Goal: Task Accomplishment & Management: Manage account settings

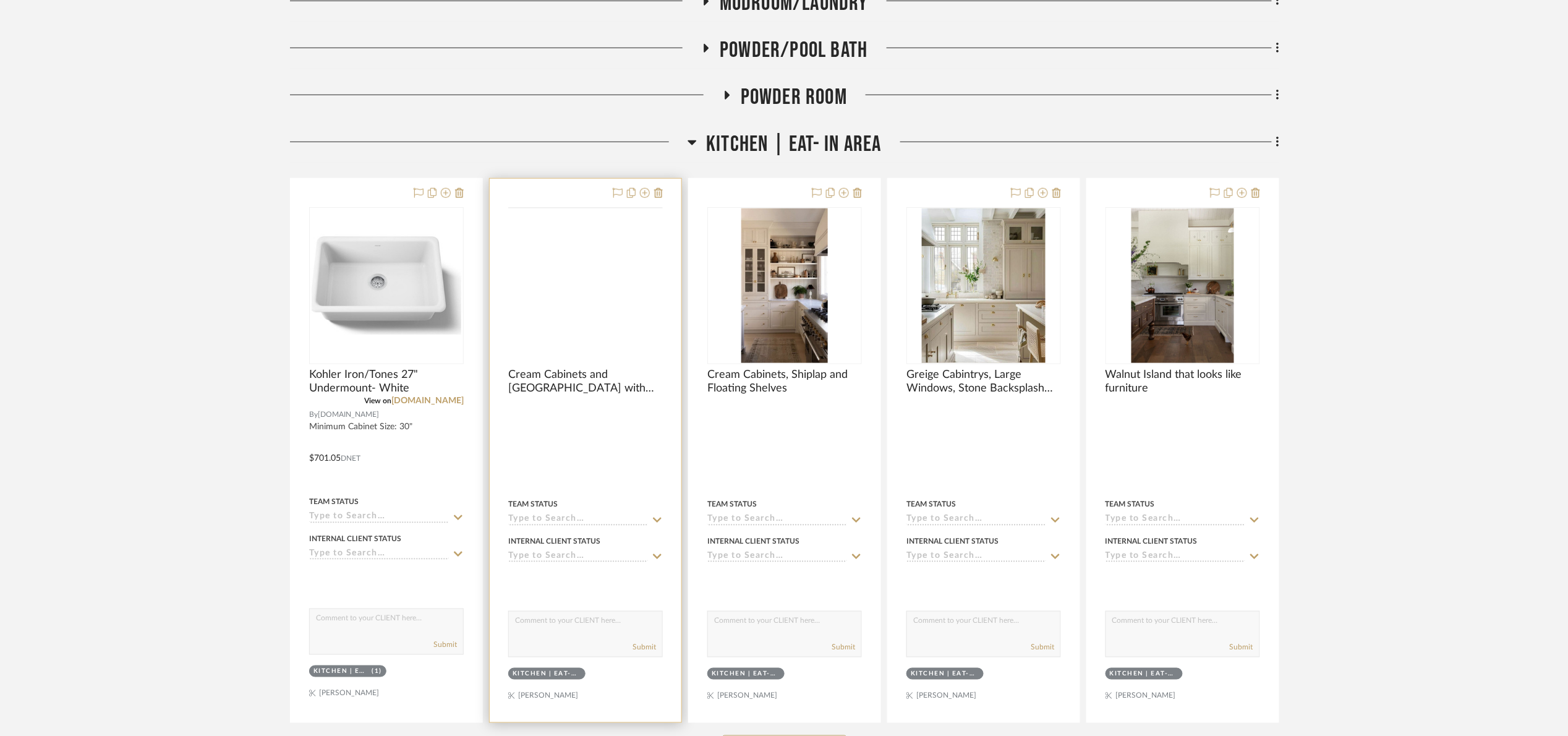
scroll to position [557, 0]
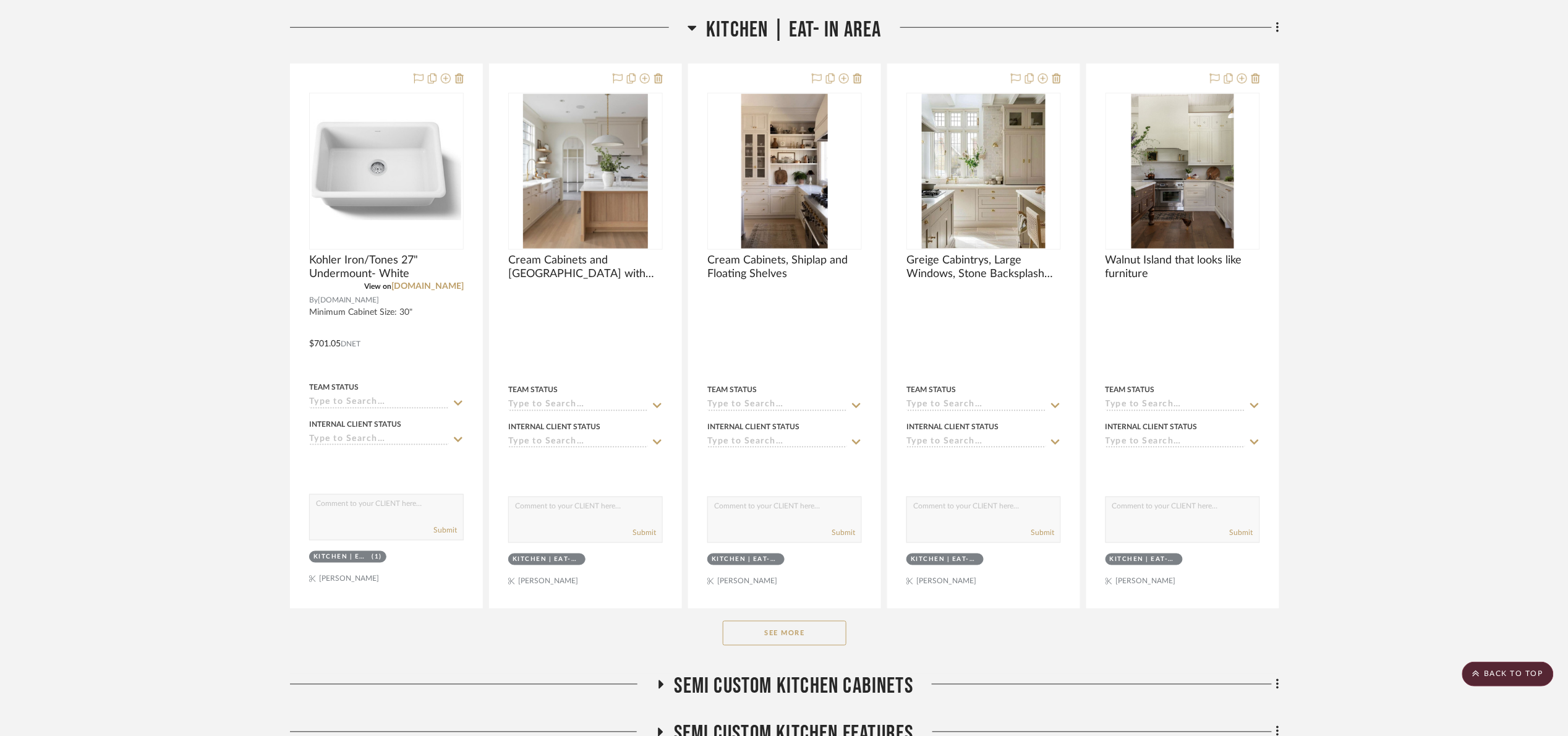
drag, startPoint x: 816, startPoint y: 625, endPoint x: 823, endPoint y: 610, distance: 16.6
click at [815, 622] on button "See More" at bounding box center [784, 633] width 124 height 25
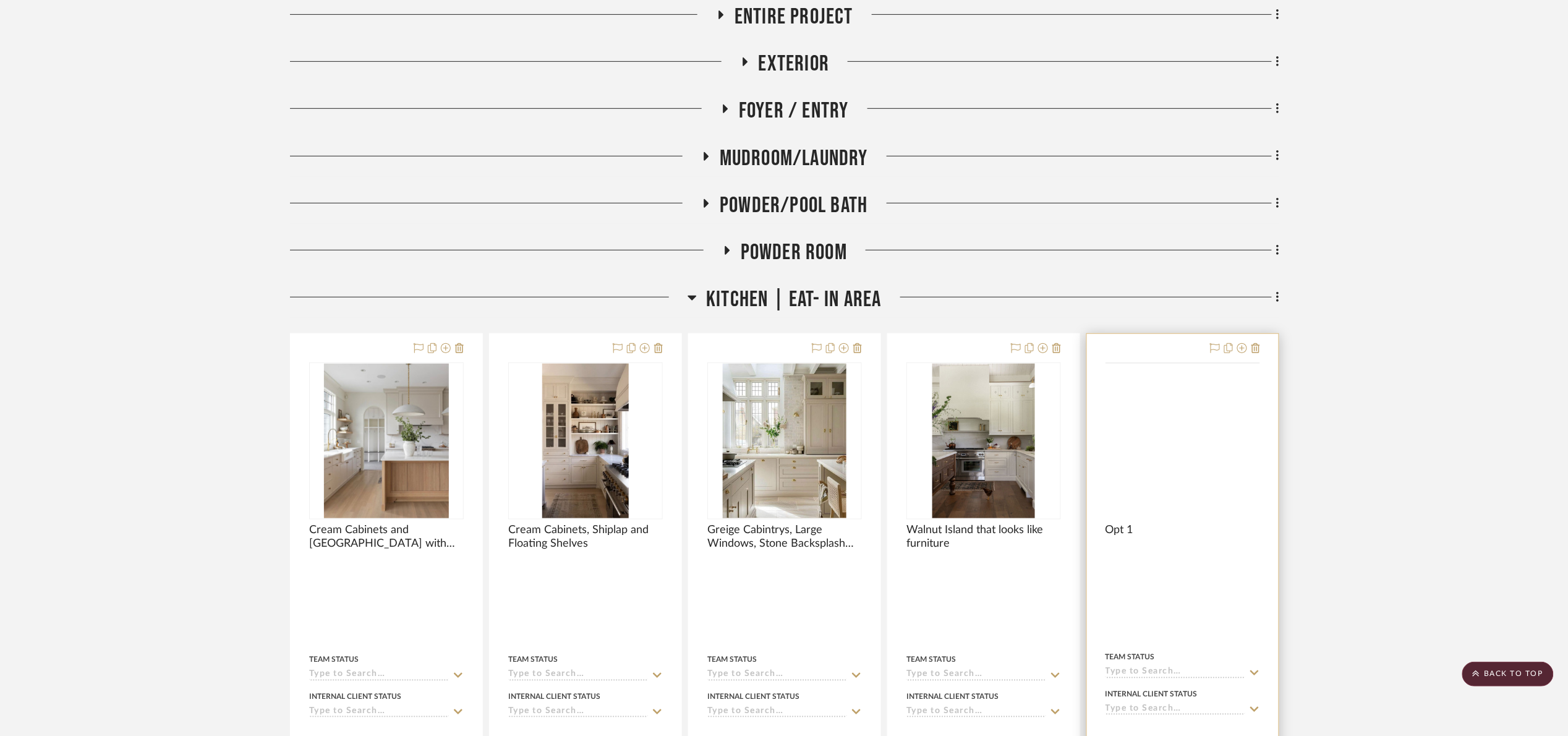
scroll to position [278, 0]
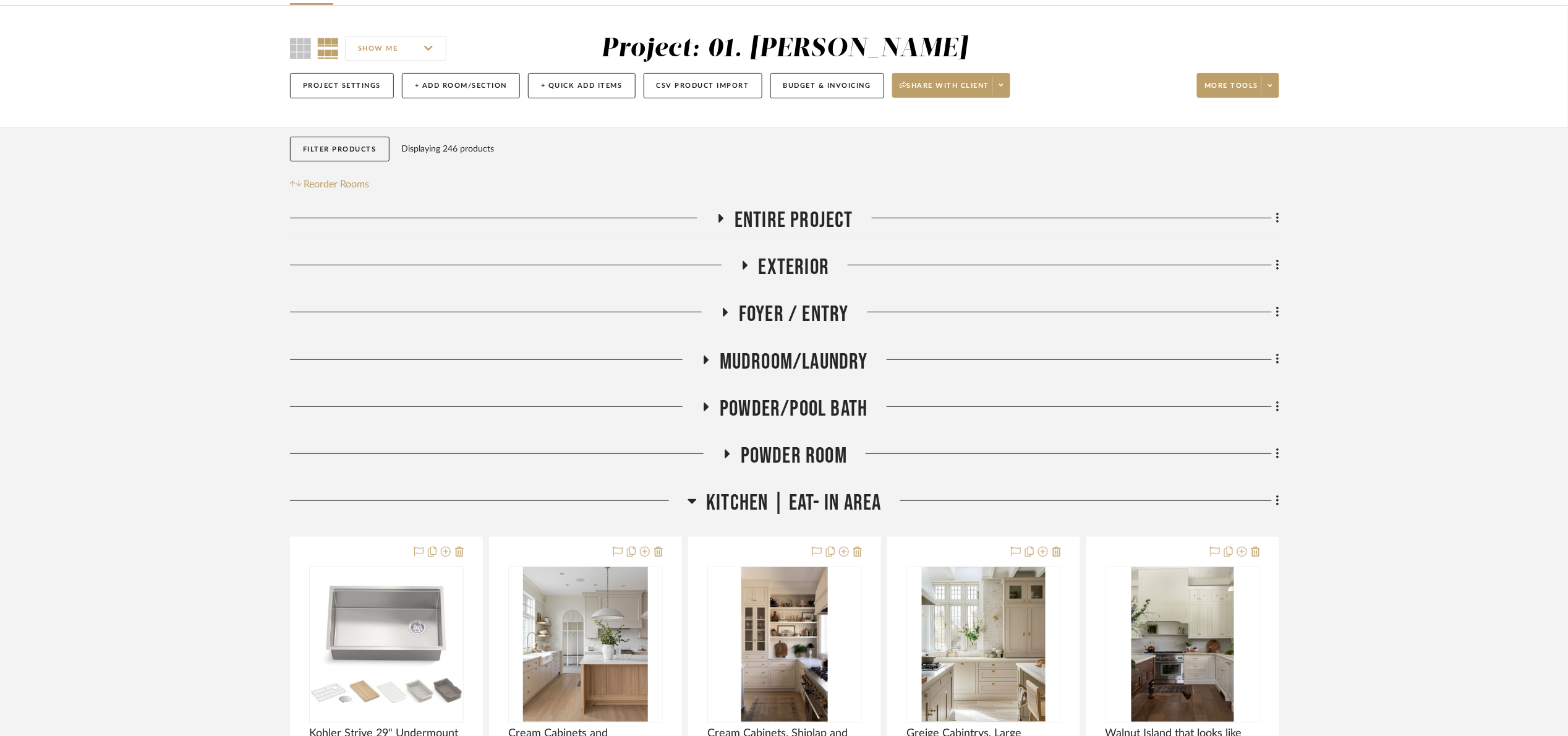
scroll to position [557, 0]
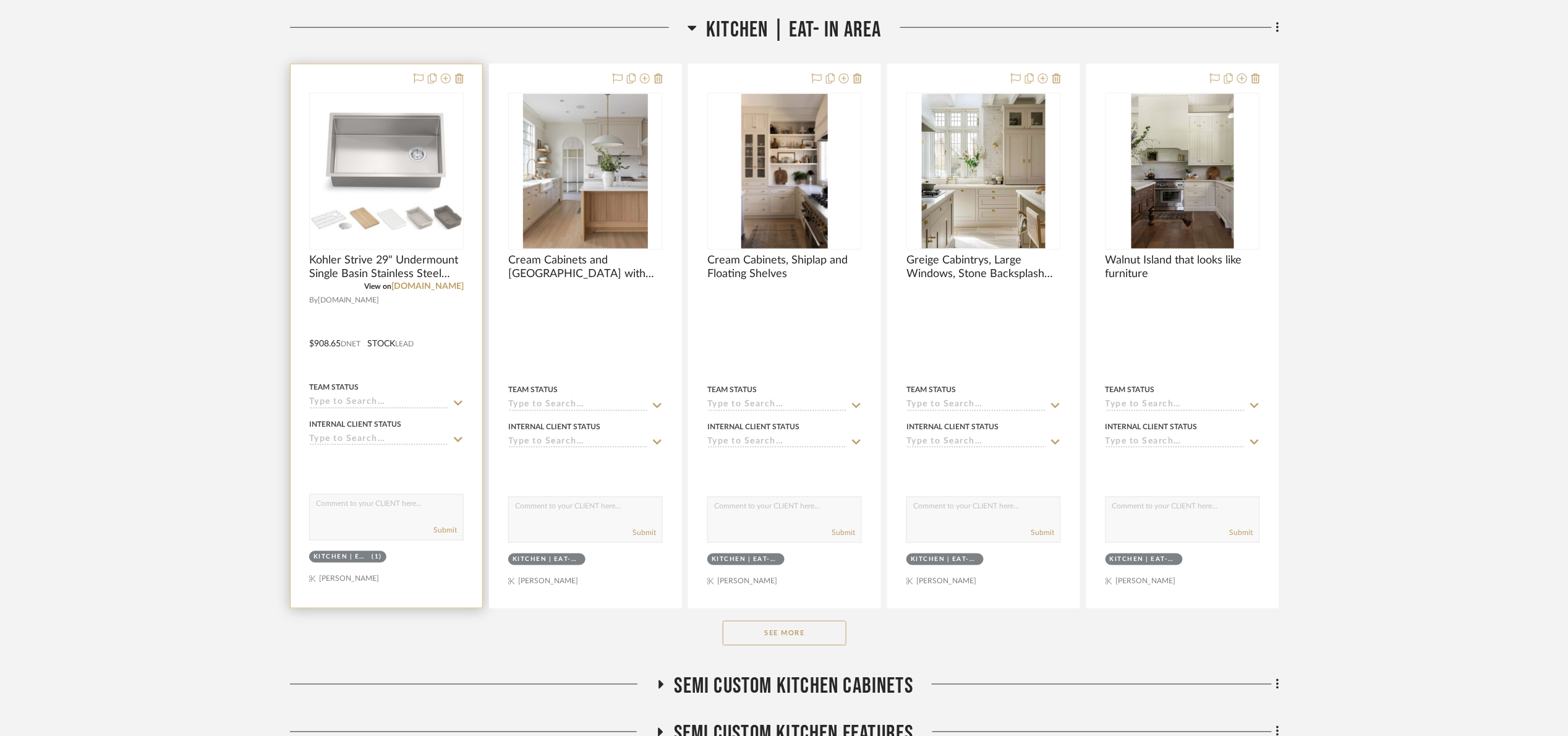
click at [0, 0] on div at bounding box center [0, 0] width 0 height 0
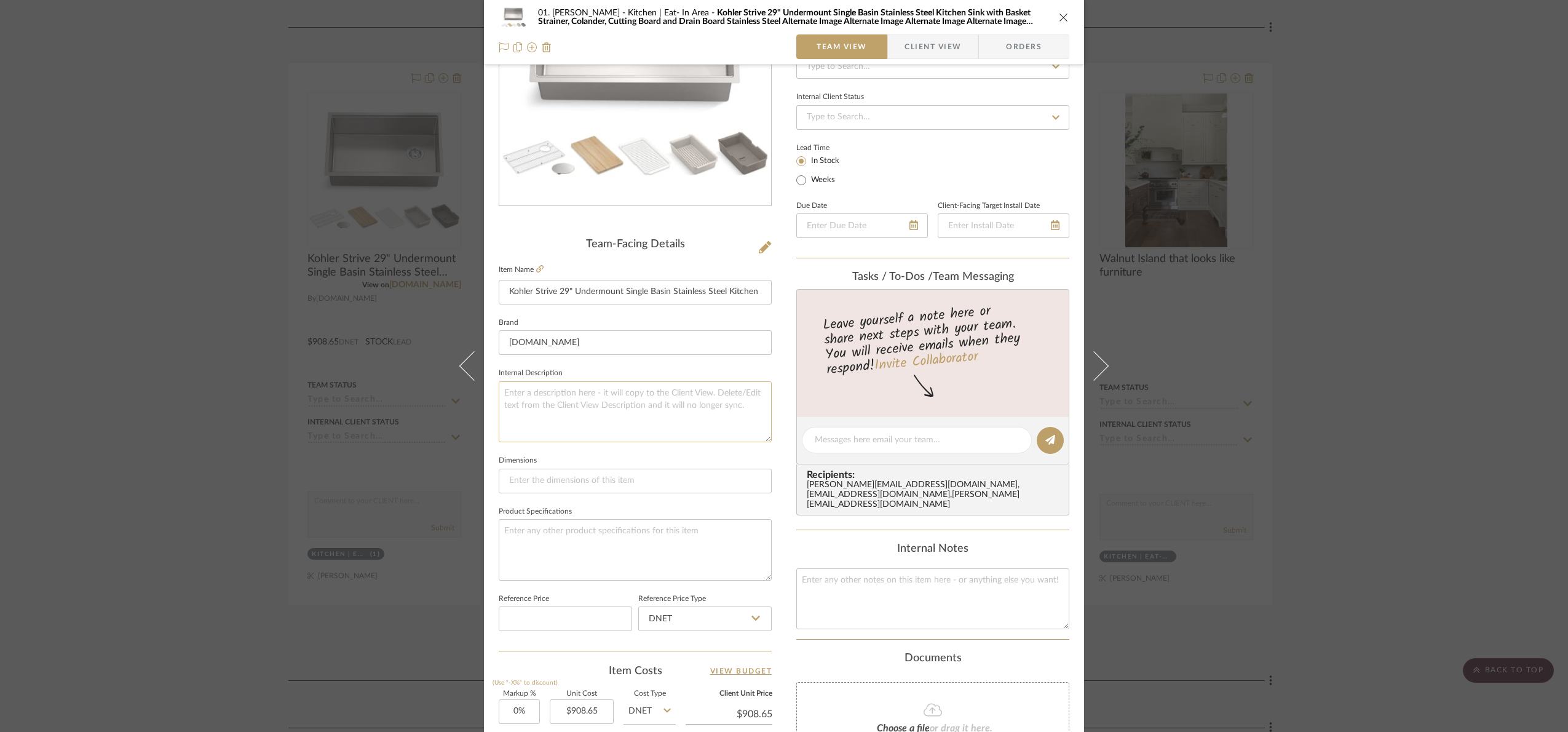
scroll to position [185, 0]
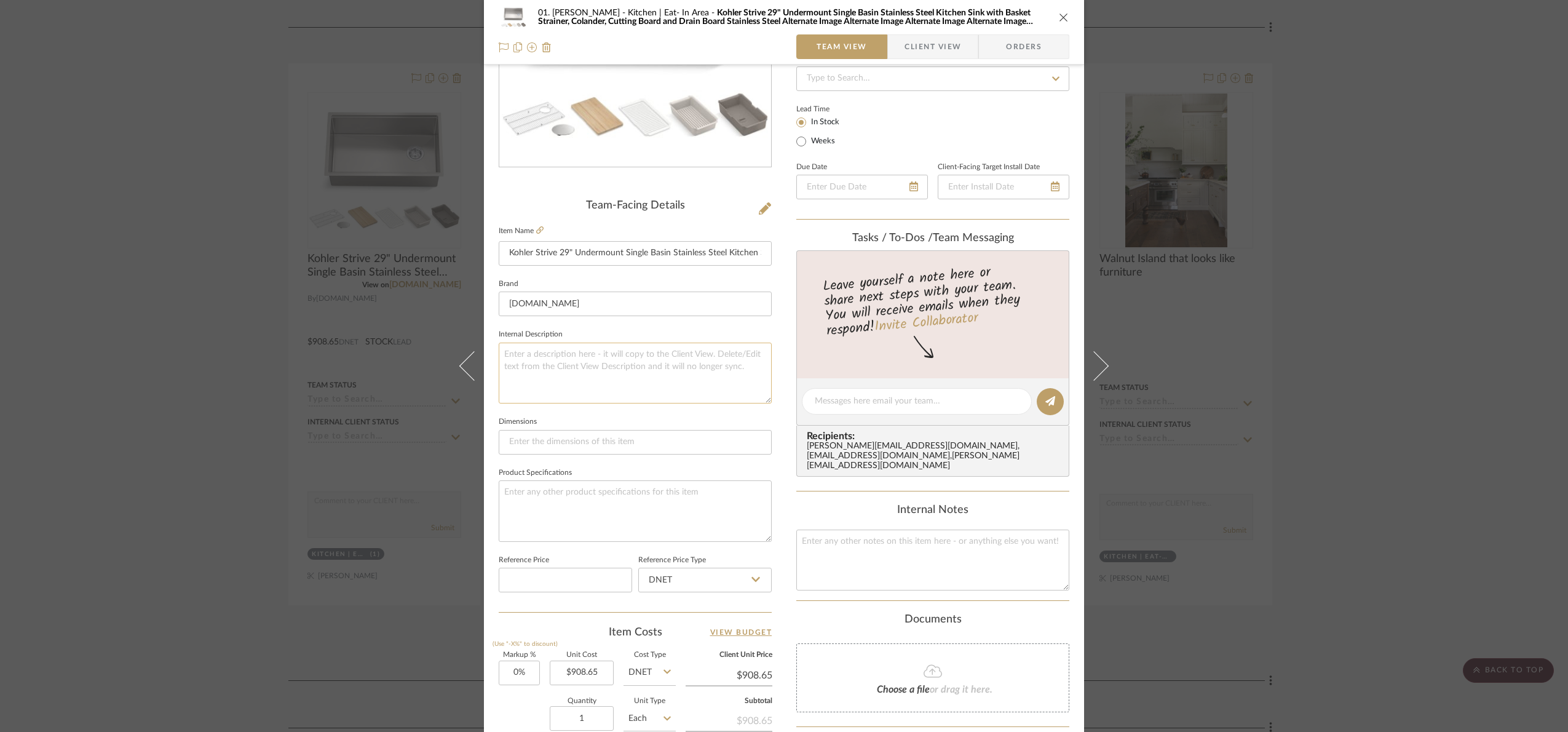
click at [570, 368] on textarea at bounding box center [635, 372] width 273 height 61
paste textarea "Minimum Cabinet Size: 30""
type textarea "Minimum Cabinet Size: 30""
click at [598, 332] on fieldset "Internal Description Minimum Cabinet Size: 30"" at bounding box center [635, 365] width 273 height 78
click at [1381, 362] on div "01. Merker Kitchen | Eat- In Area Kohler Strive 29" Undermount Single Basin Sta…" at bounding box center [784, 366] width 1568 height 732
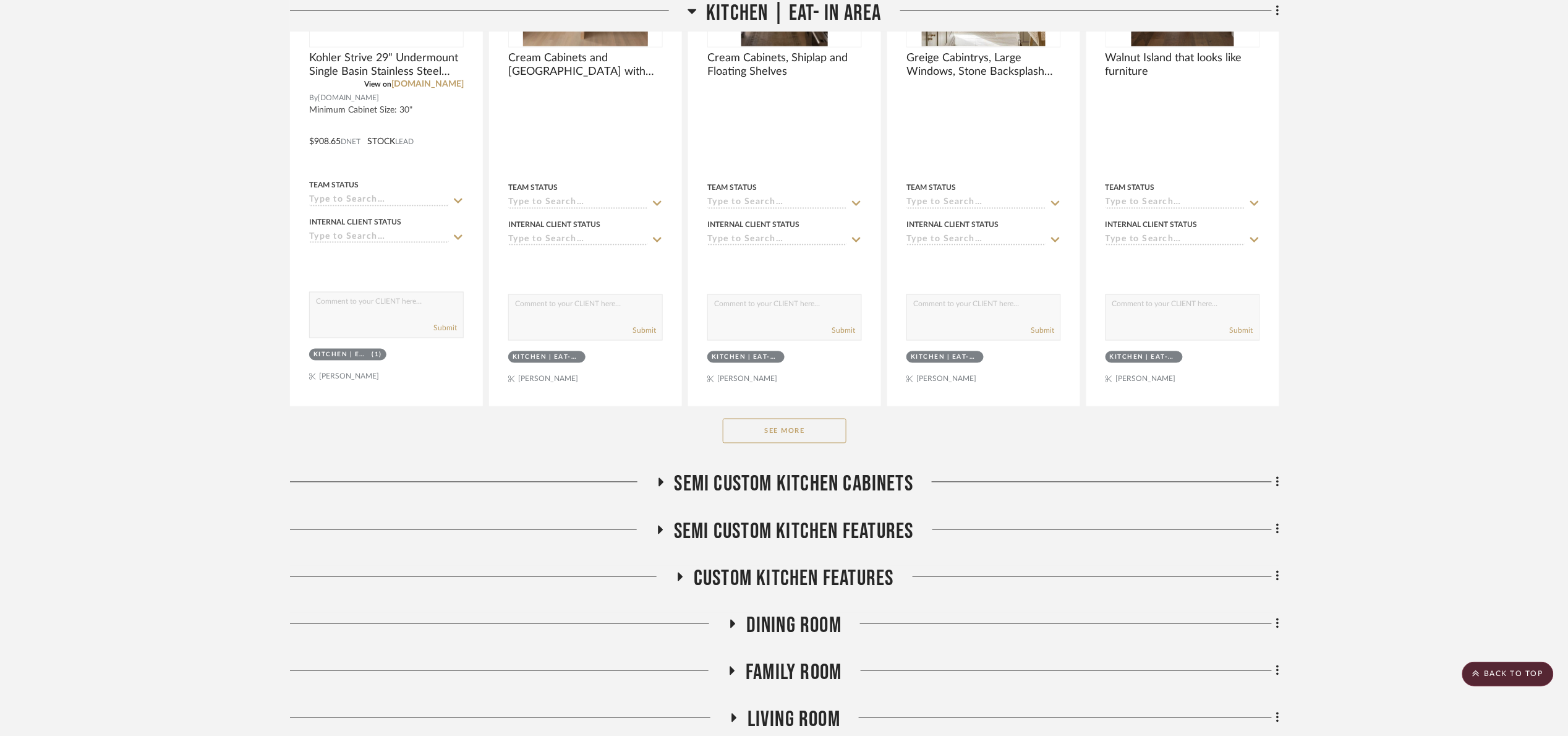
scroll to position [835, 0]
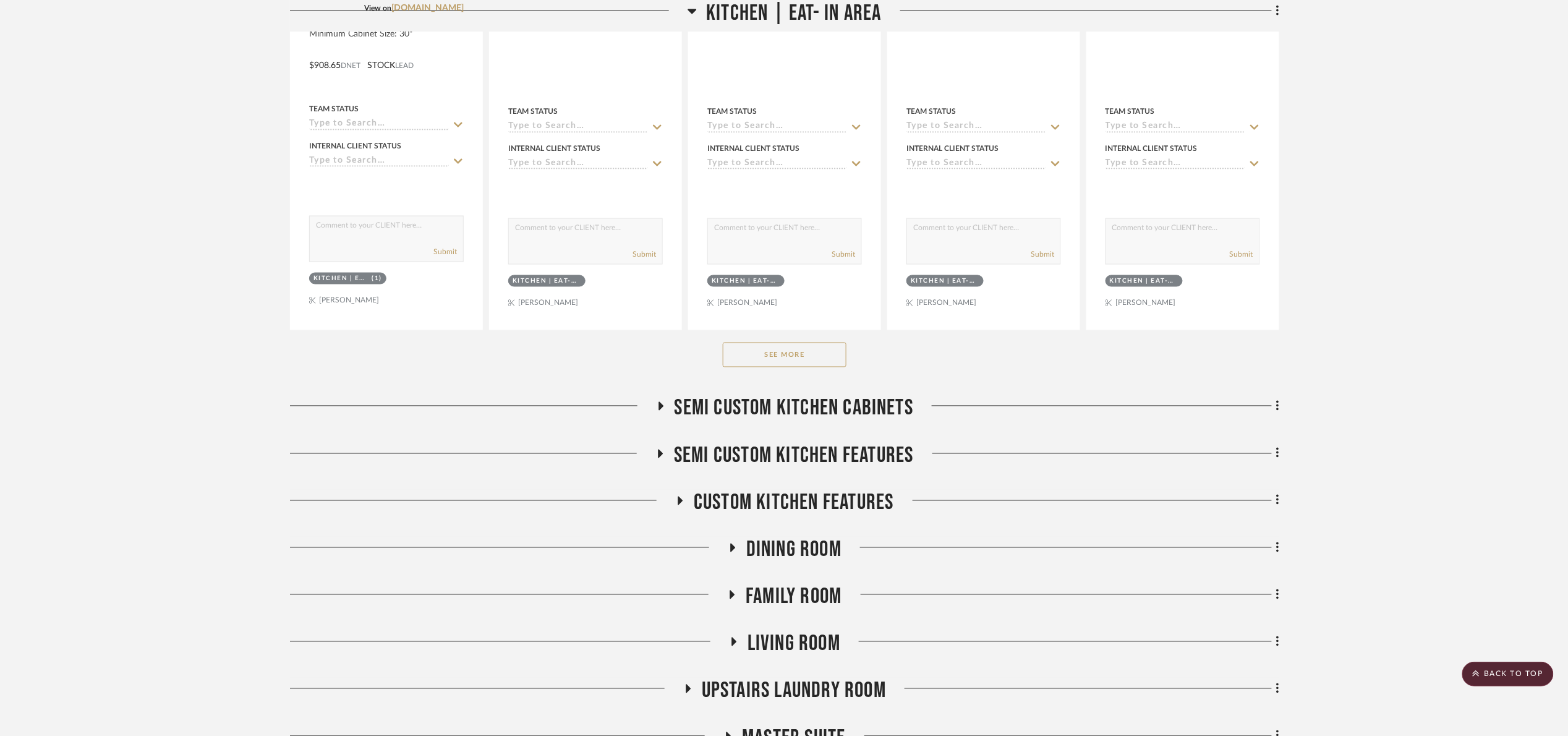
click at [777, 364] on button "See More" at bounding box center [784, 355] width 124 height 25
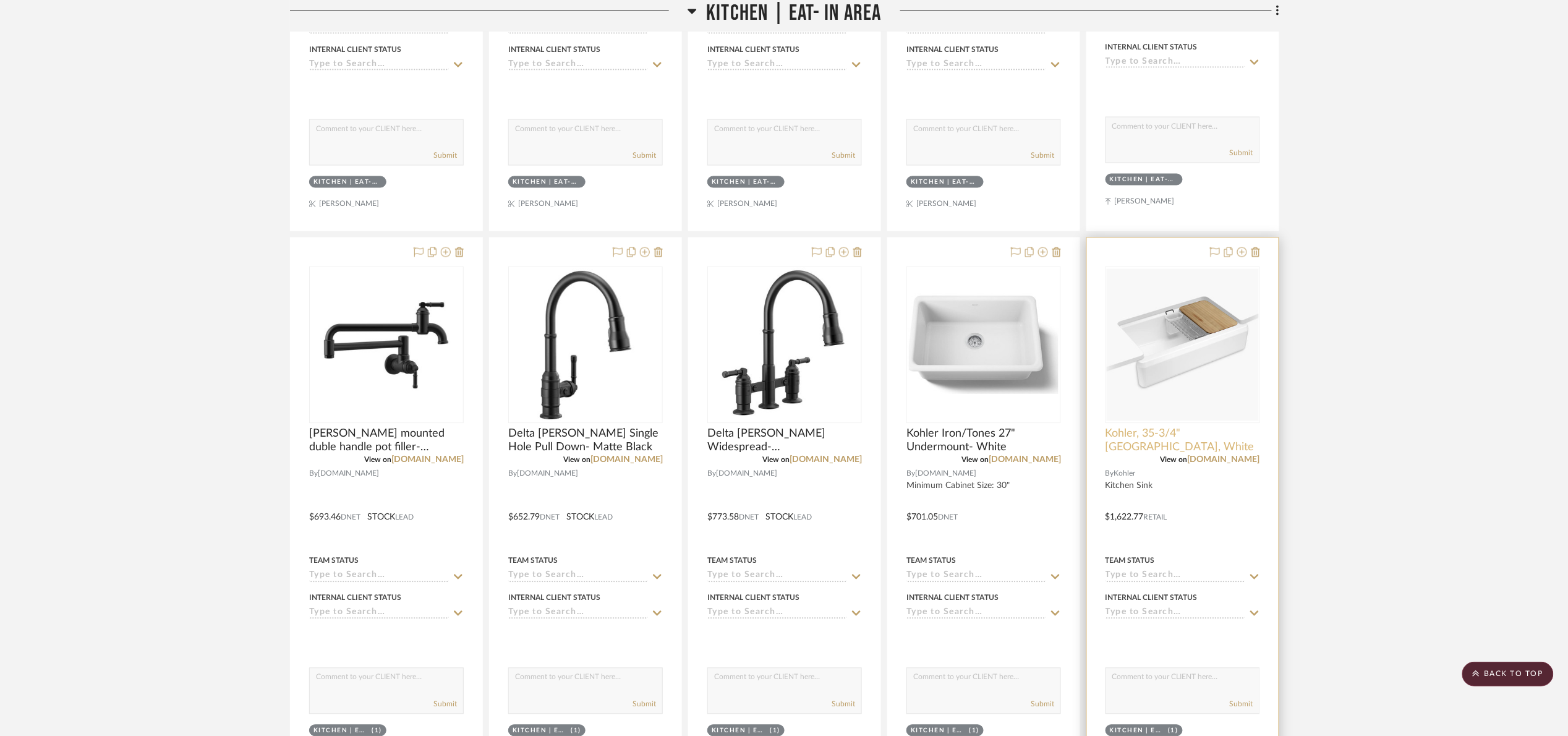
scroll to position [928, 0]
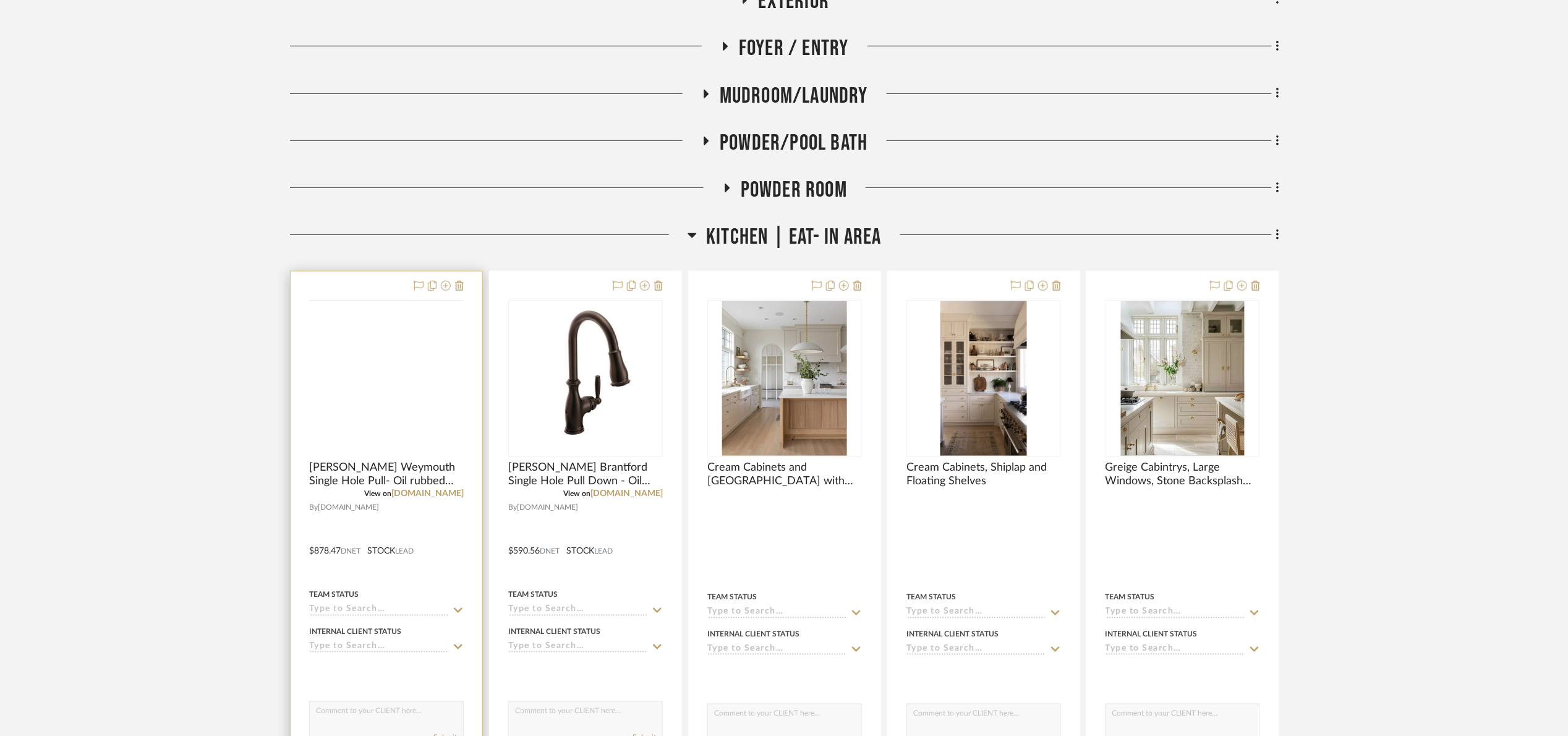
scroll to position [371, 0]
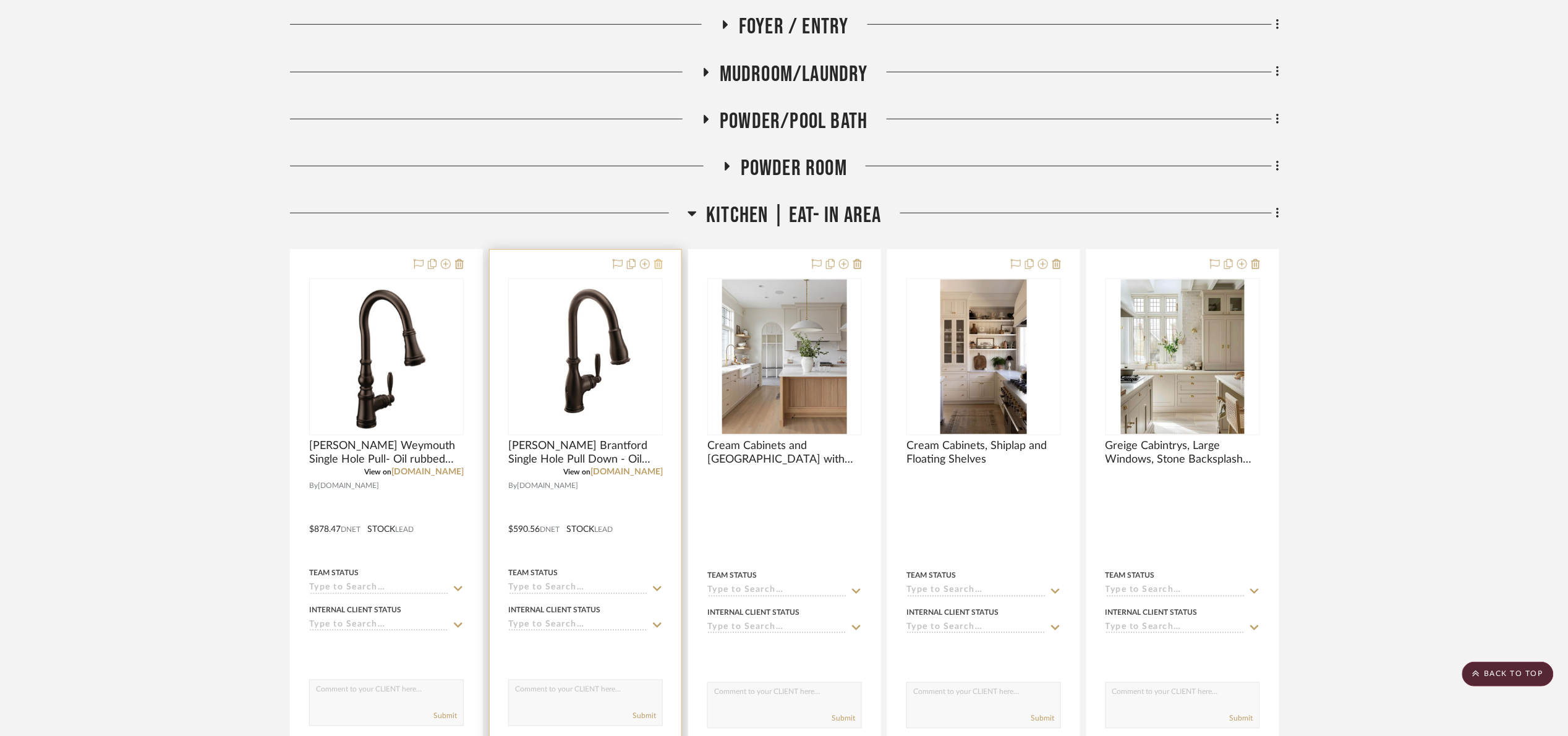
click at [655, 268] on icon at bounding box center [658, 263] width 9 height 10
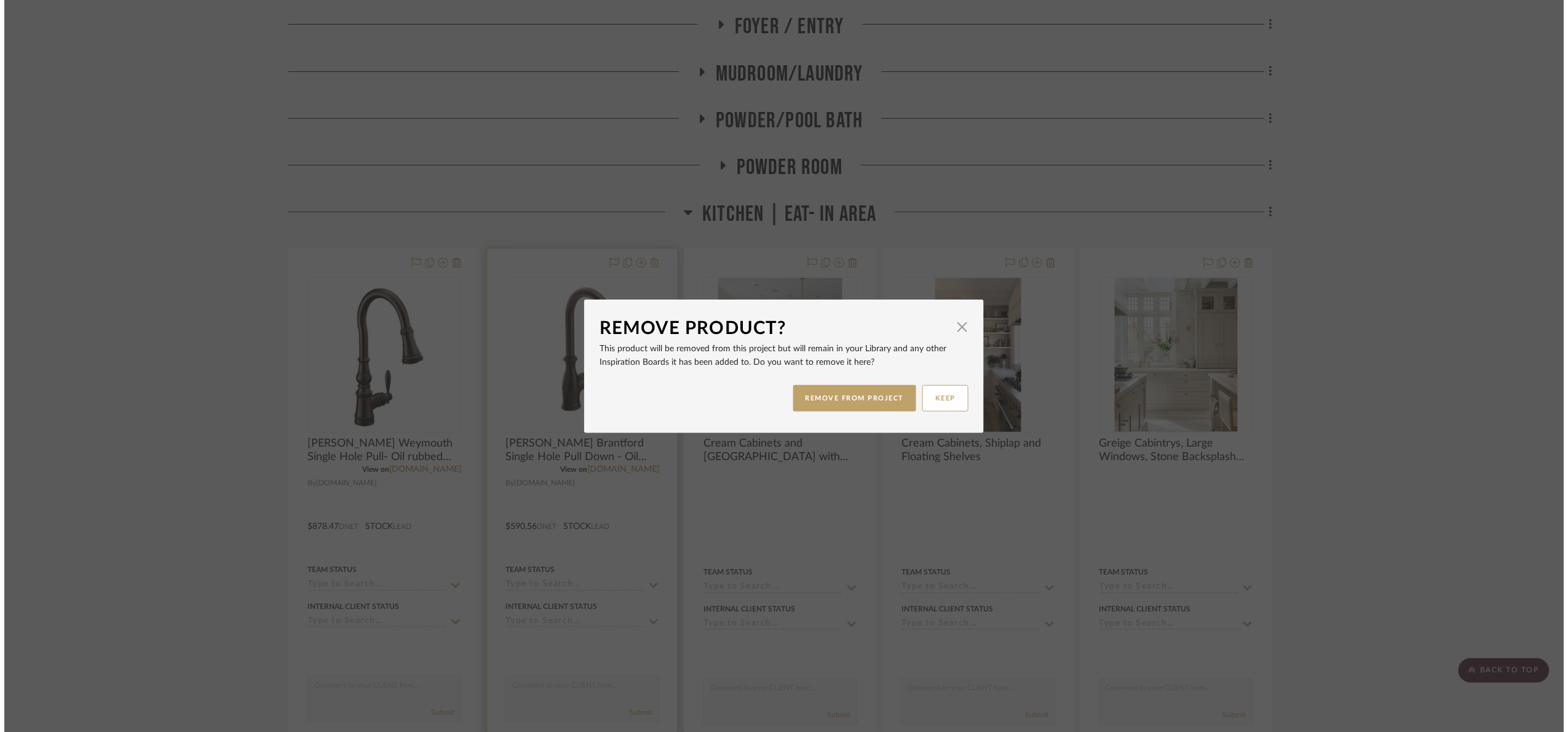
scroll to position [0, 0]
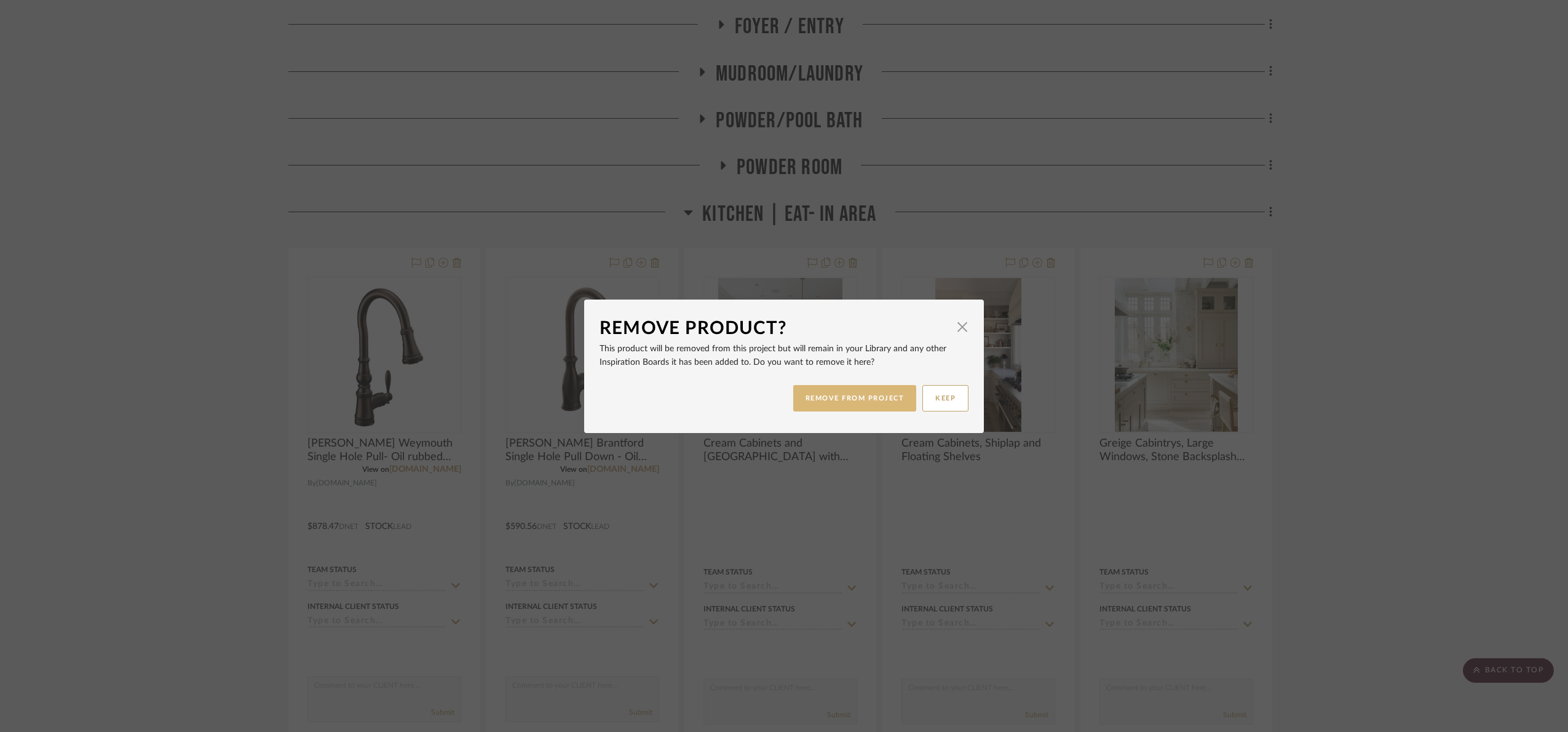
click at [827, 395] on button "REMOVE FROM PROJECT" at bounding box center [855, 398] width 124 height 27
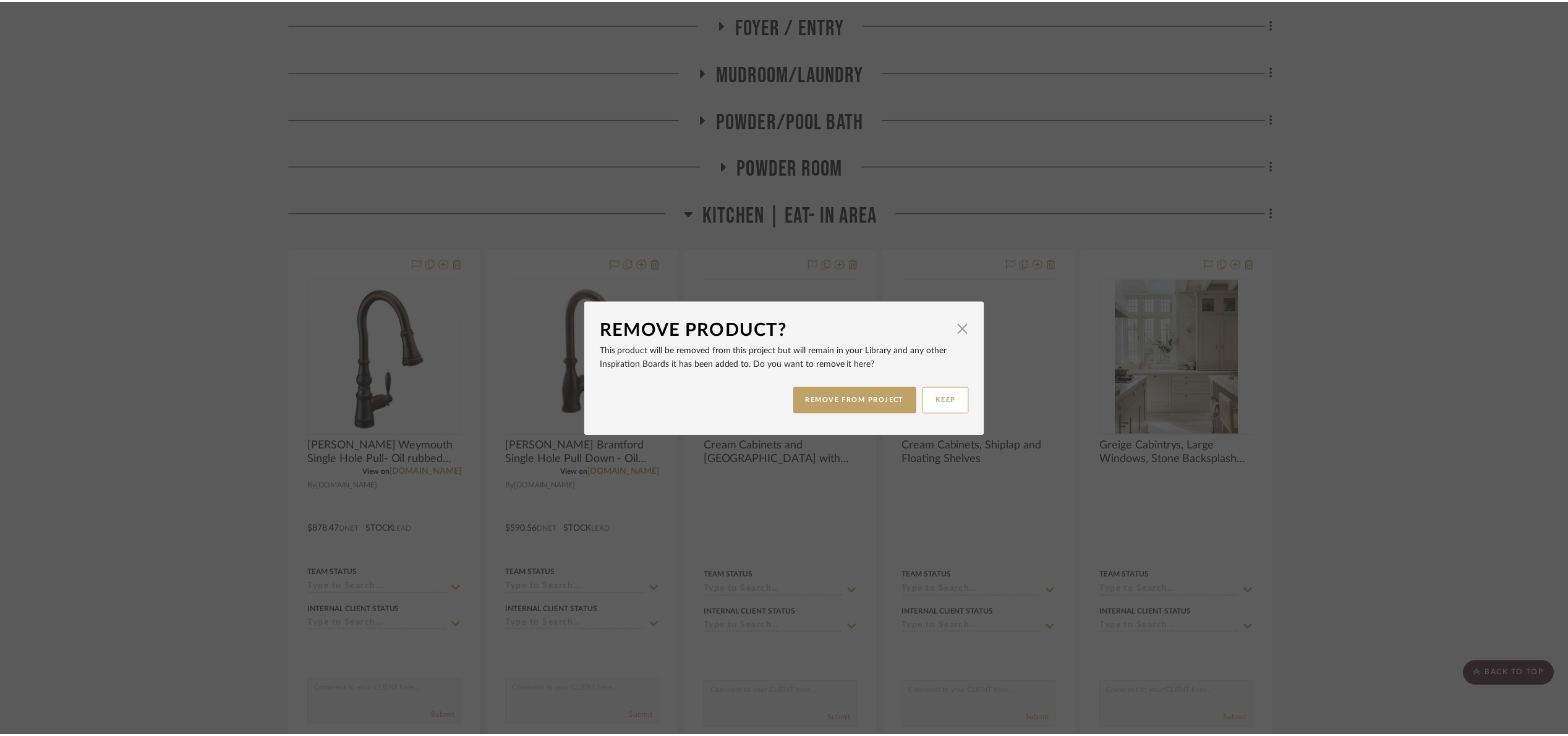
scroll to position [371, 0]
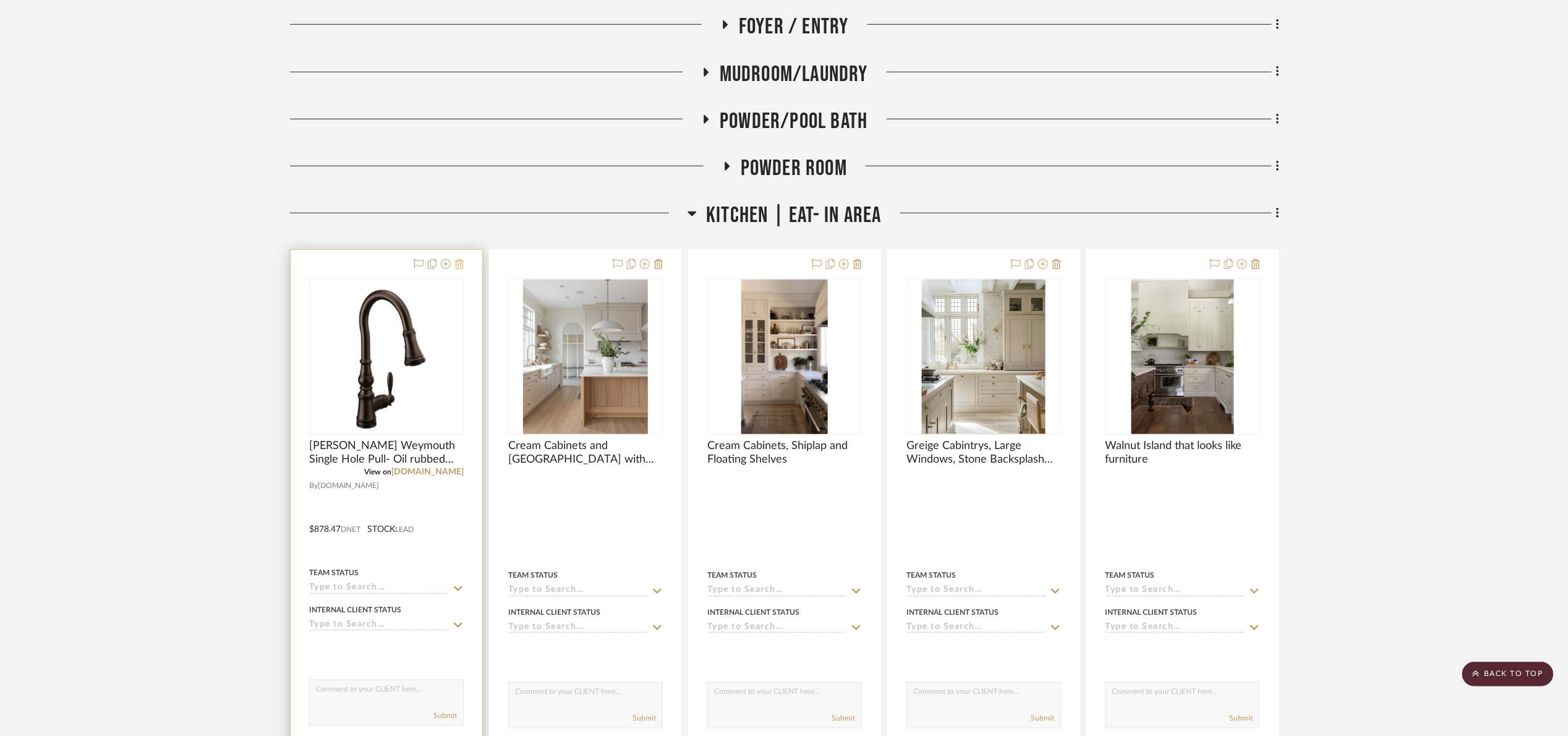
click at [457, 263] on icon at bounding box center [459, 263] width 9 height 10
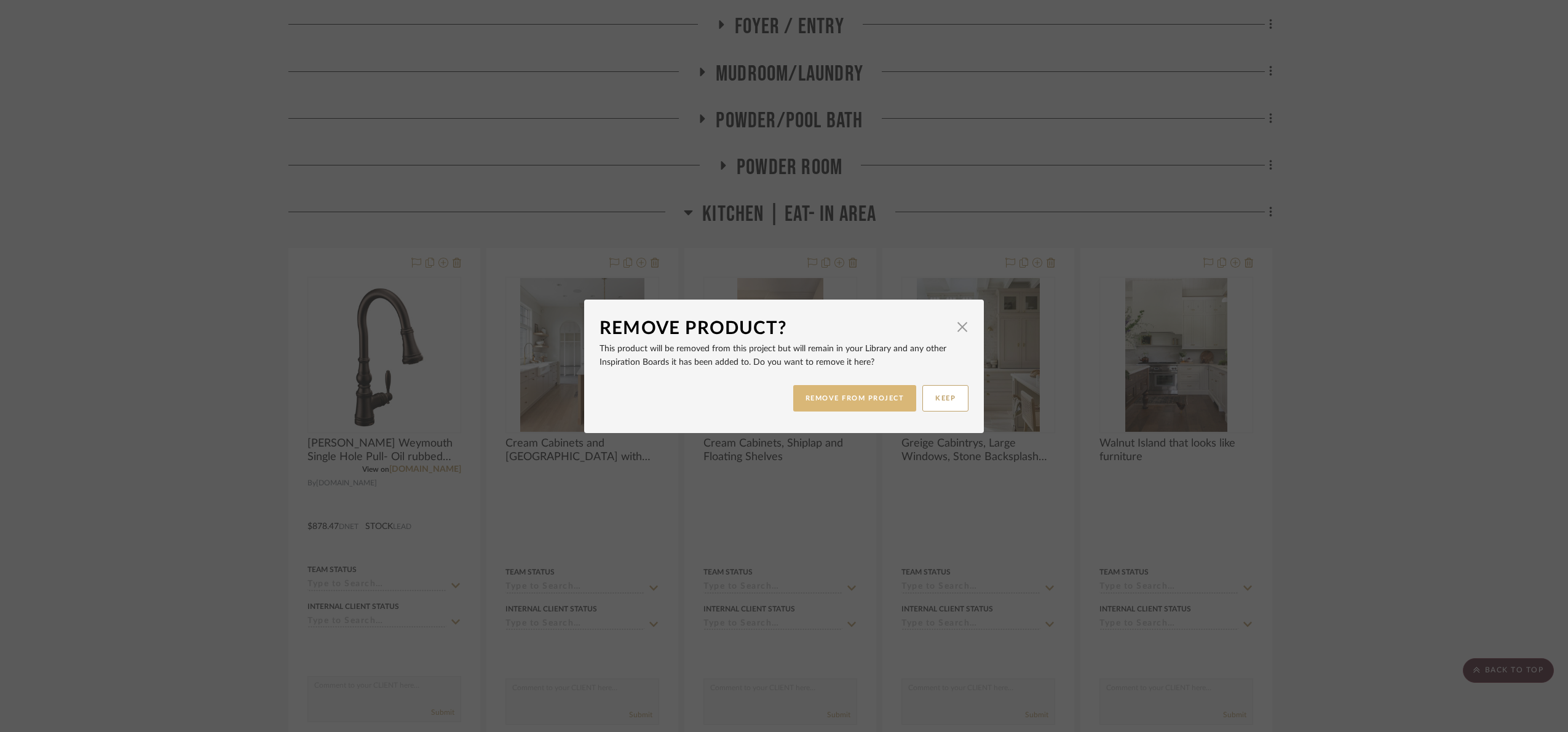
click at [811, 394] on button "REMOVE FROM PROJECT" at bounding box center [855, 398] width 124 height 27
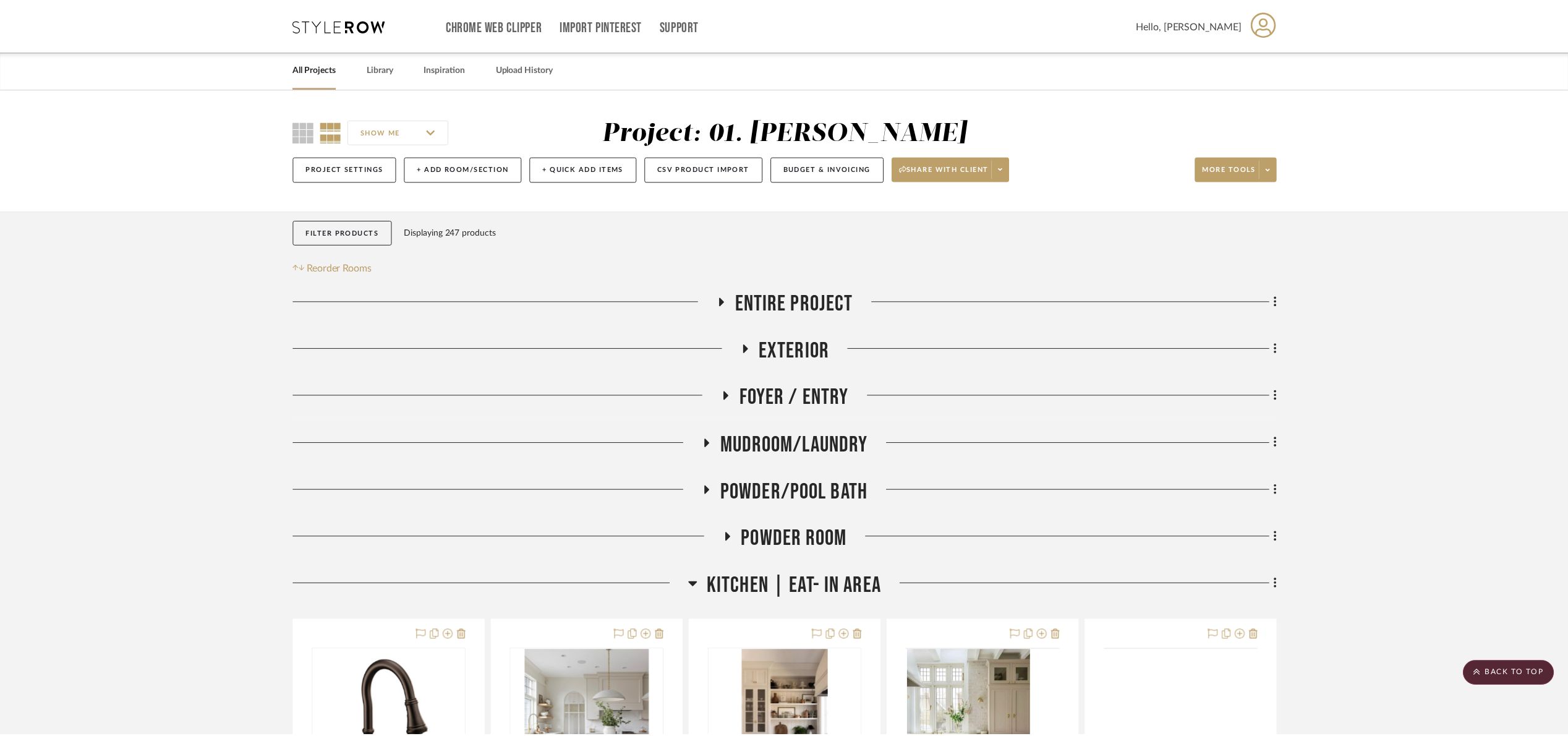
scroll to position [371, 0]
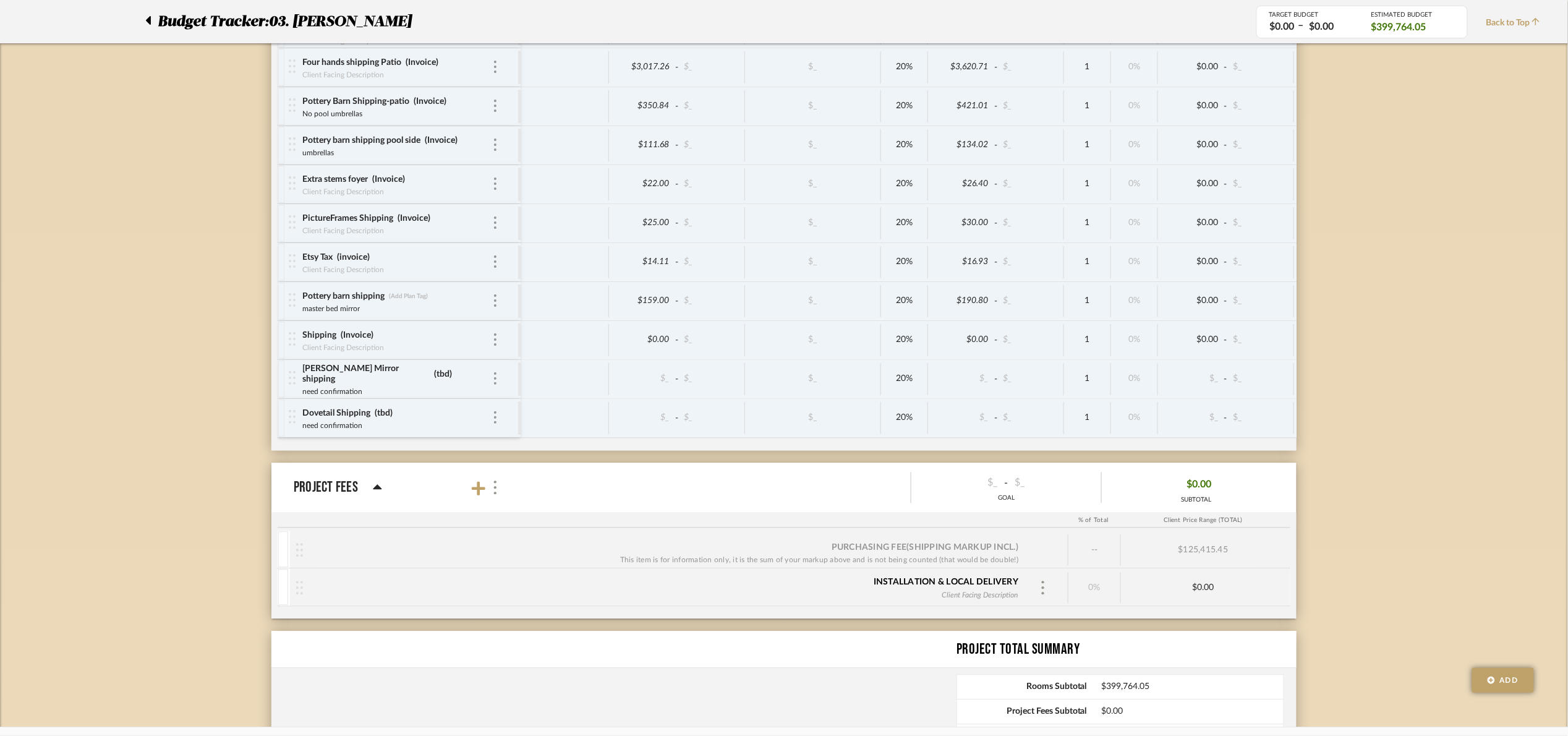
scroll to position [5427, 0]
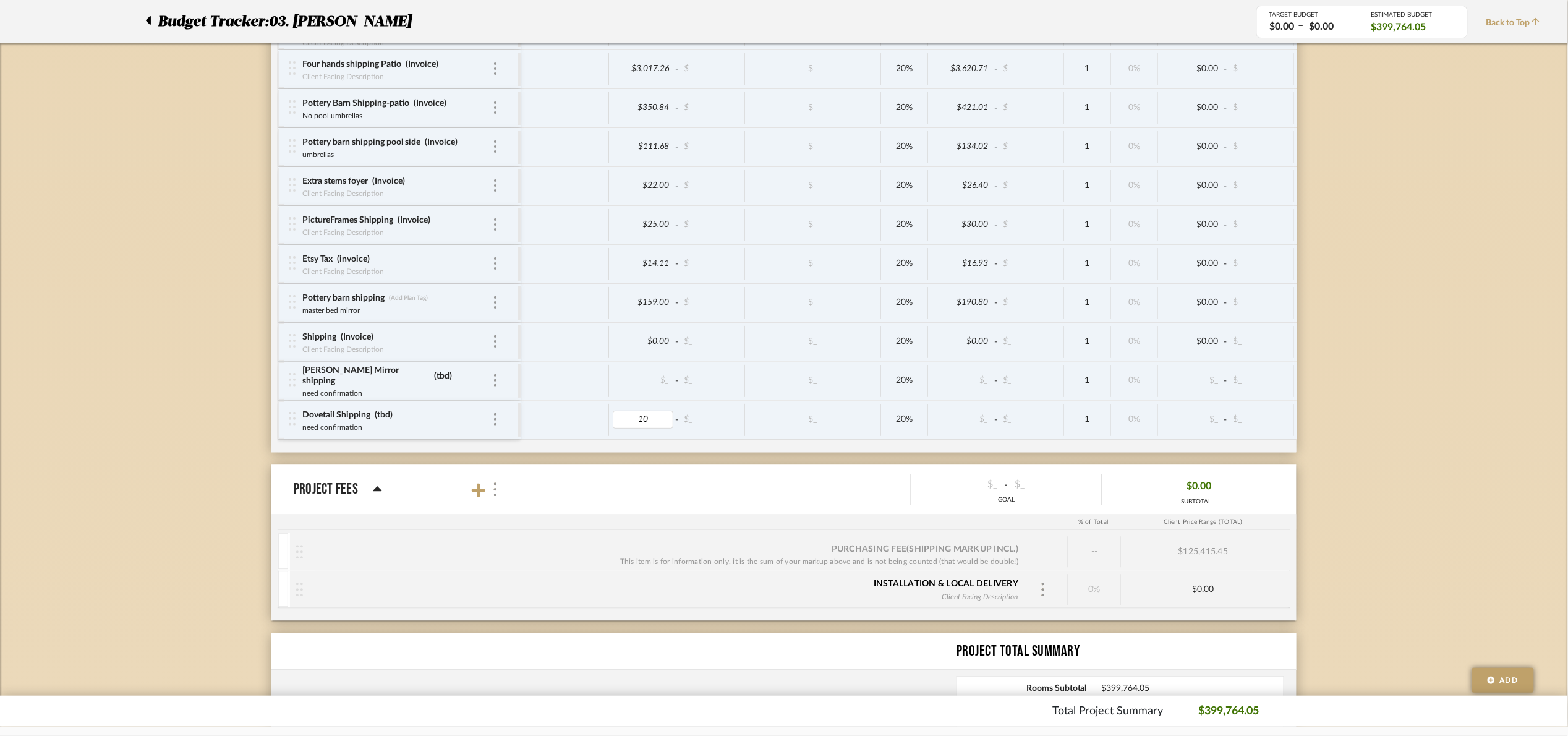
type input "100"
drag, startPoint x: 374, startPoint y: 452, endPoint x: 287, endPoint y: 461, distance: 87.5
click at [289, 439] on div "Dovetail Shipping (tbd) need confirmation need confirmation" at bounding box center [403, 419] width 229 height 38
type input "t"
type input "Invoice"
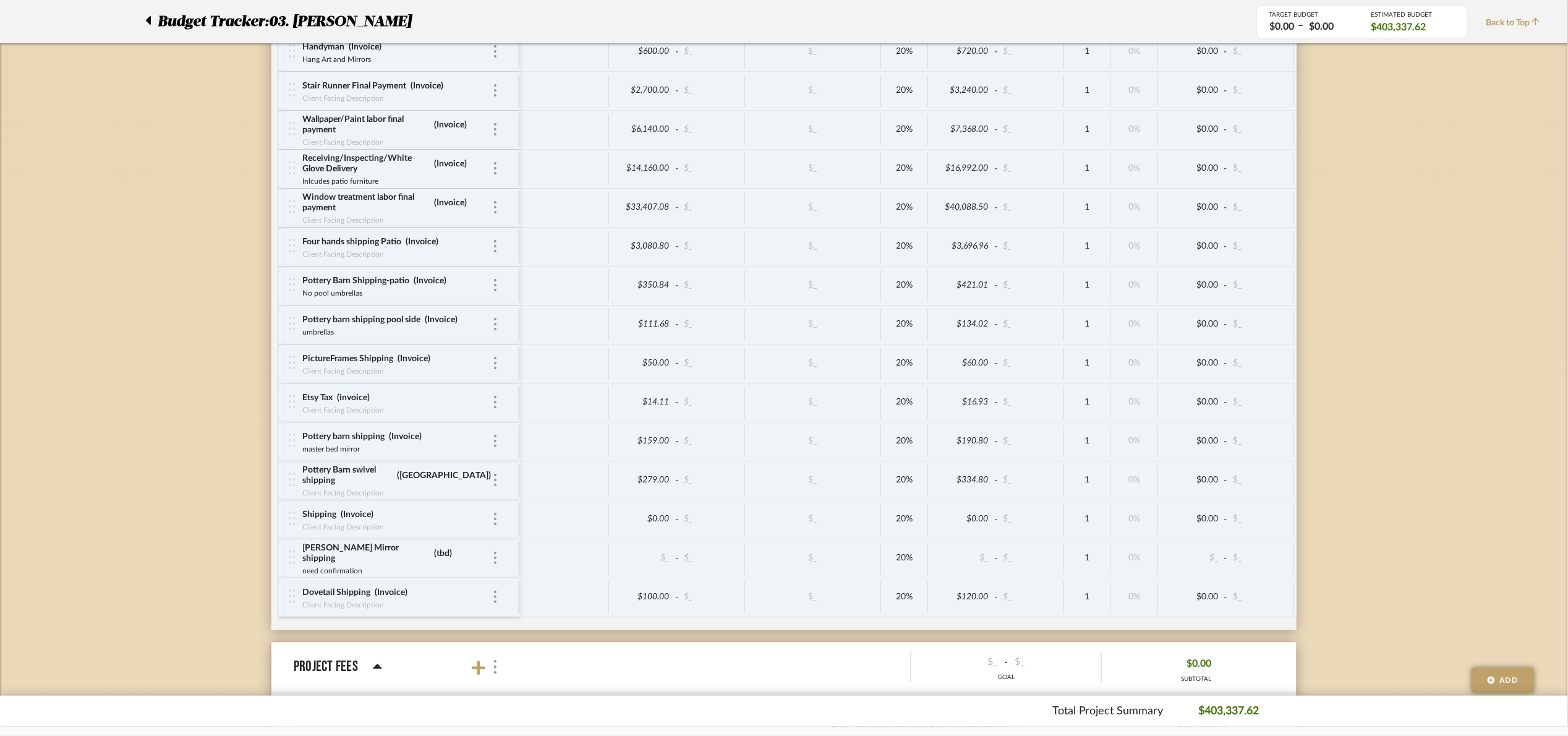
scroll to position [5241, 0]
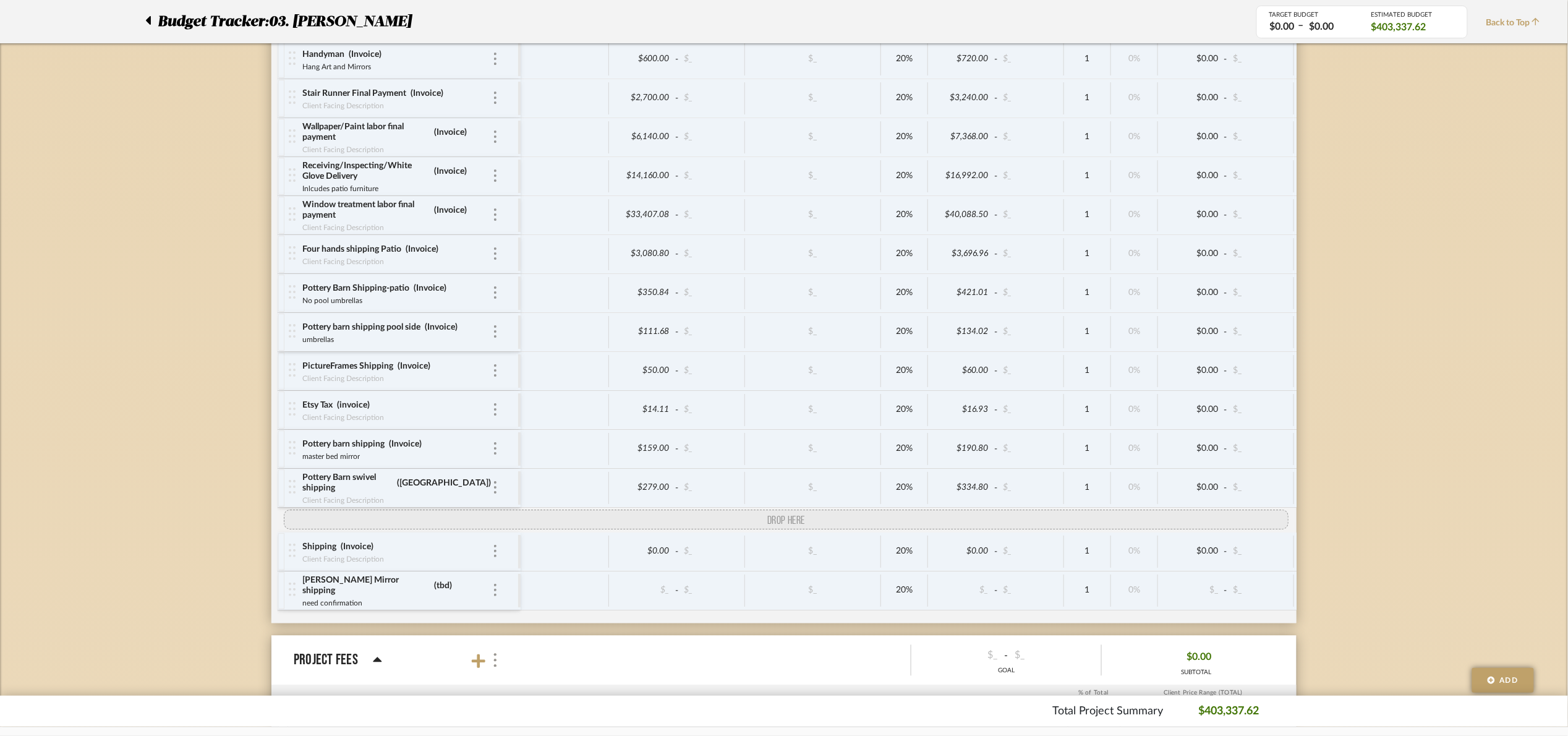
drag, startPoint x: 290, startPoint y: 632, endPoint x: 295, endPoint y: 541, distance: 91.1
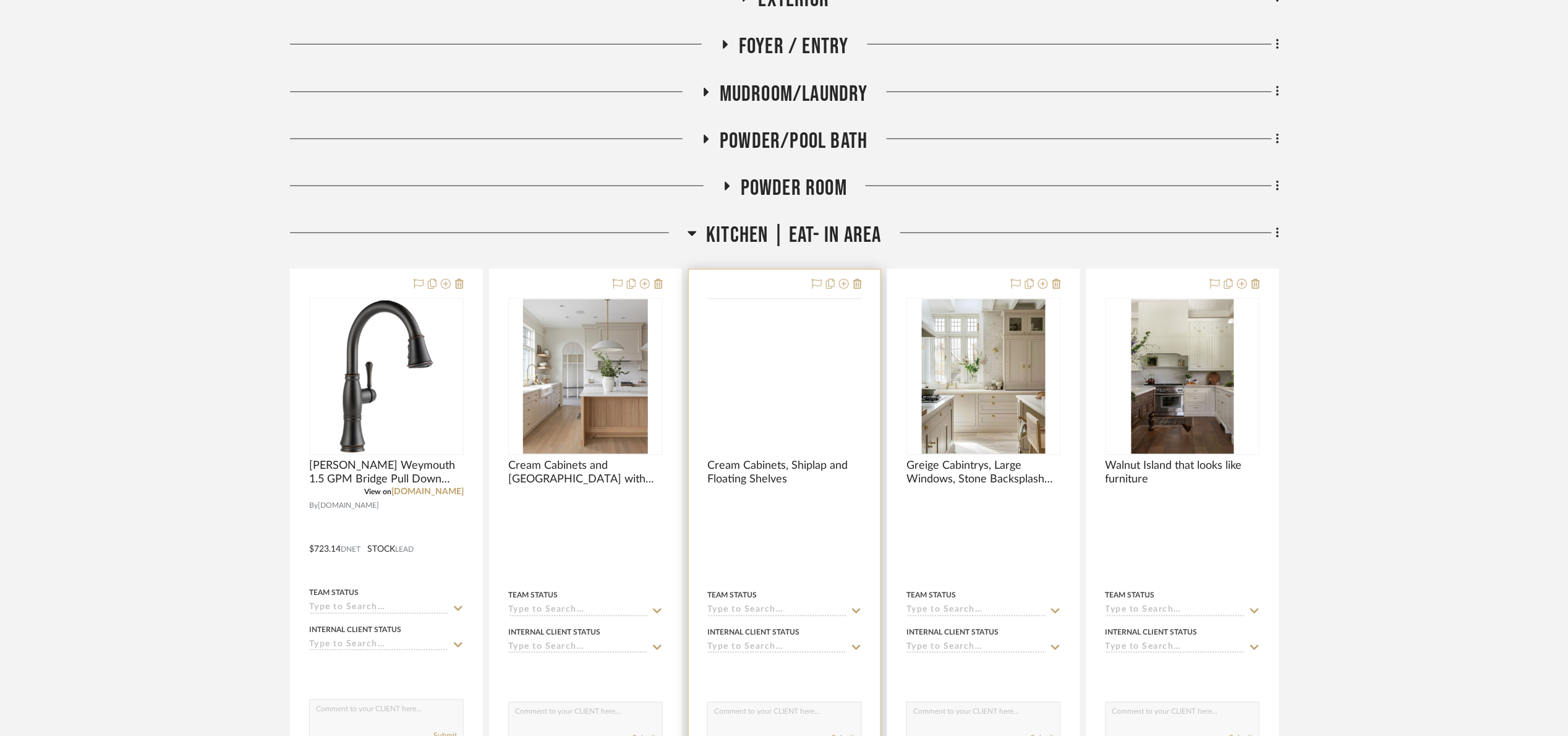
scroll to position [464, 0]
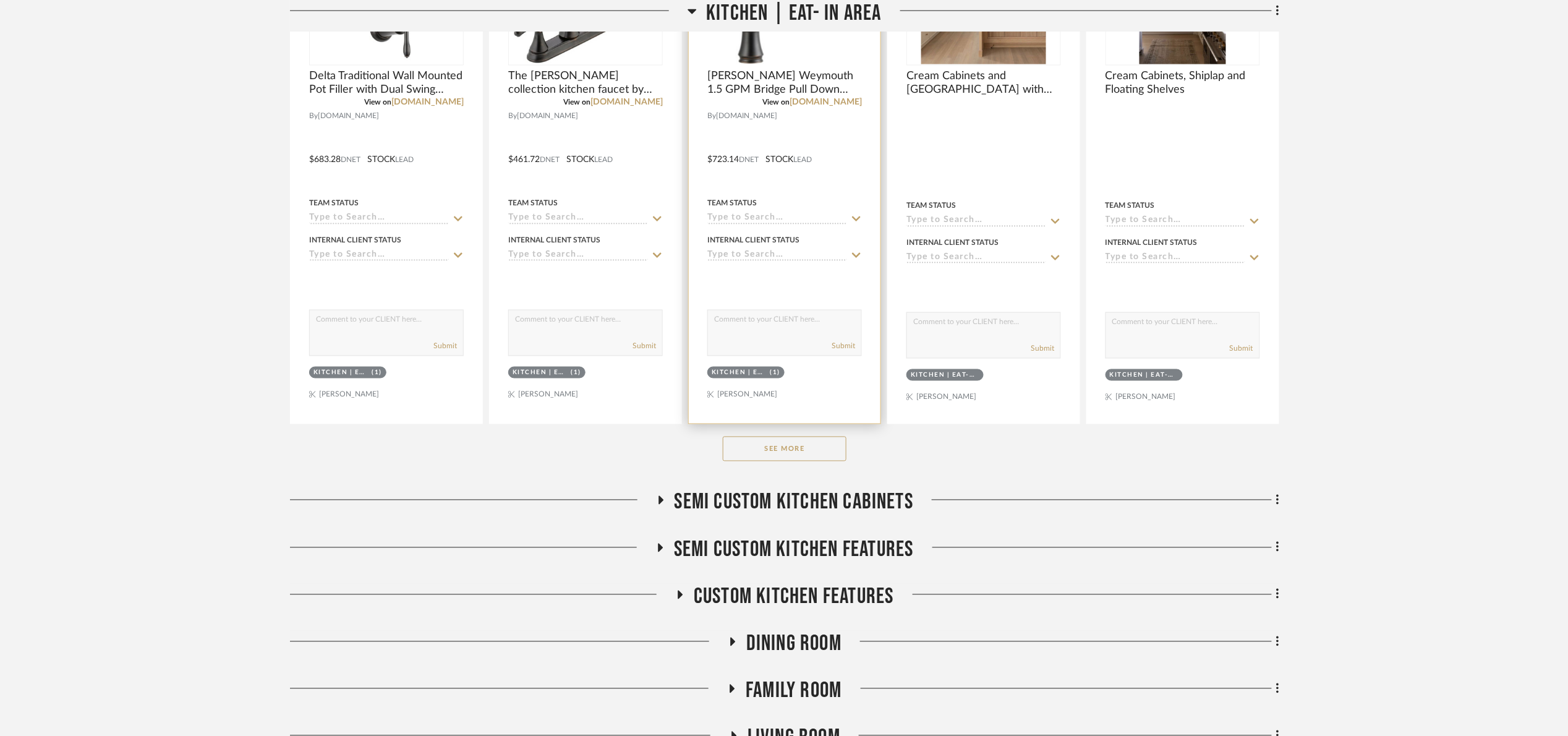
scroll to position [742, 0]
click at [831, 464] on div "See More" at bounding box center [784, 448] width 989 height 50
click at [819, 451] on button "See More" at bounding box center [784, 448] width 124 height 25
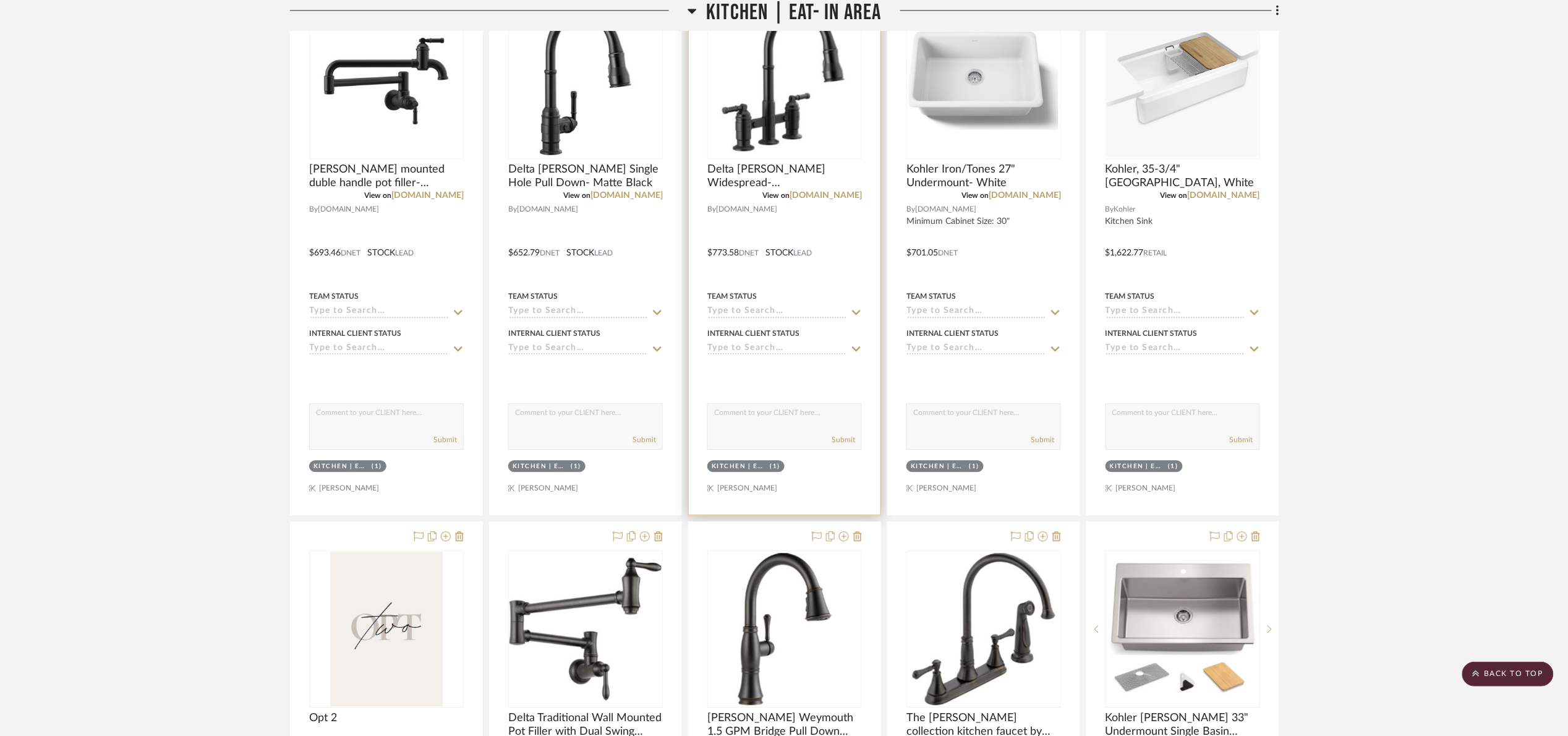
scroll to position [1206, 0]
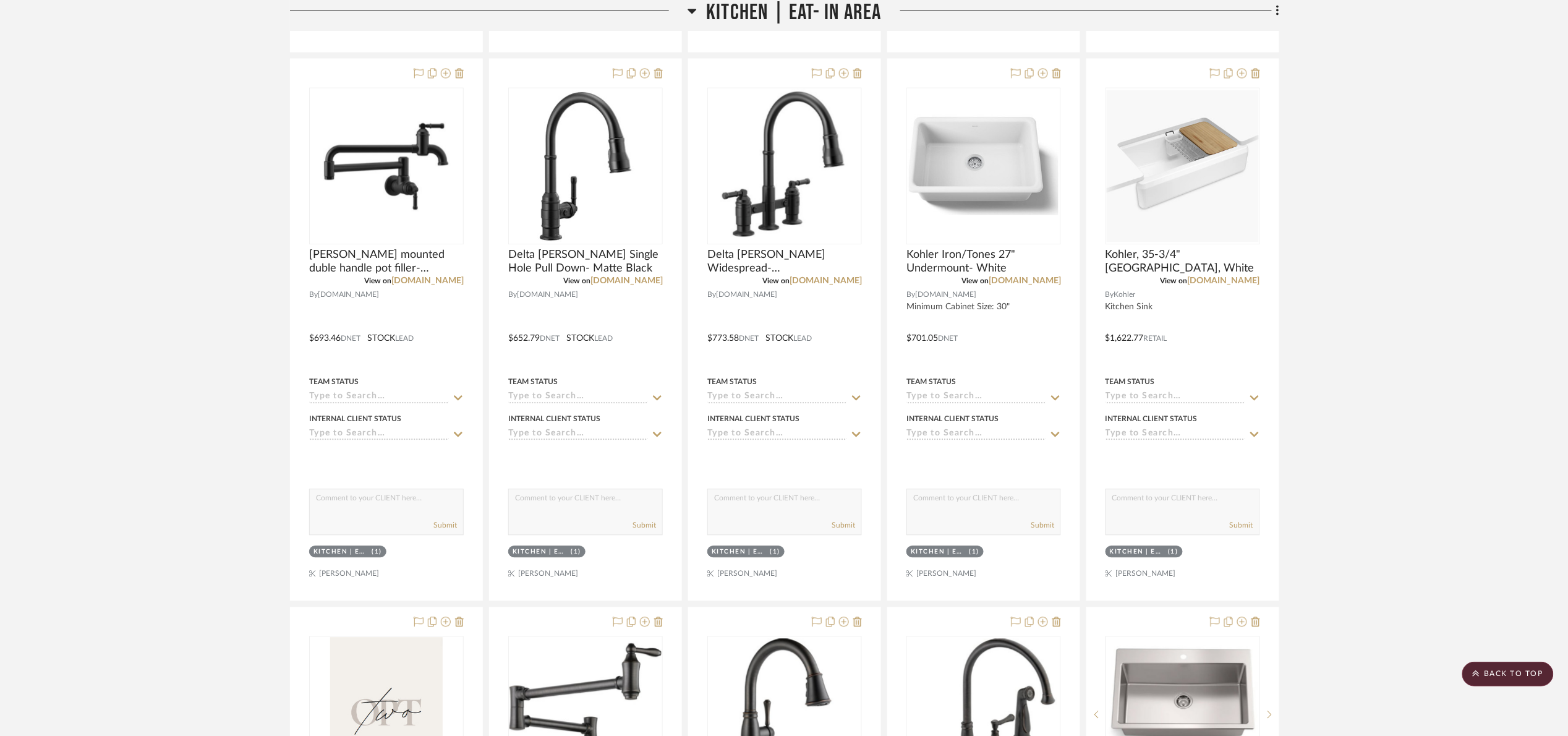
click at [747, 6] on span "Kitchen | Eat- In Area" at bounding box center [794, 13] width 175 height 27
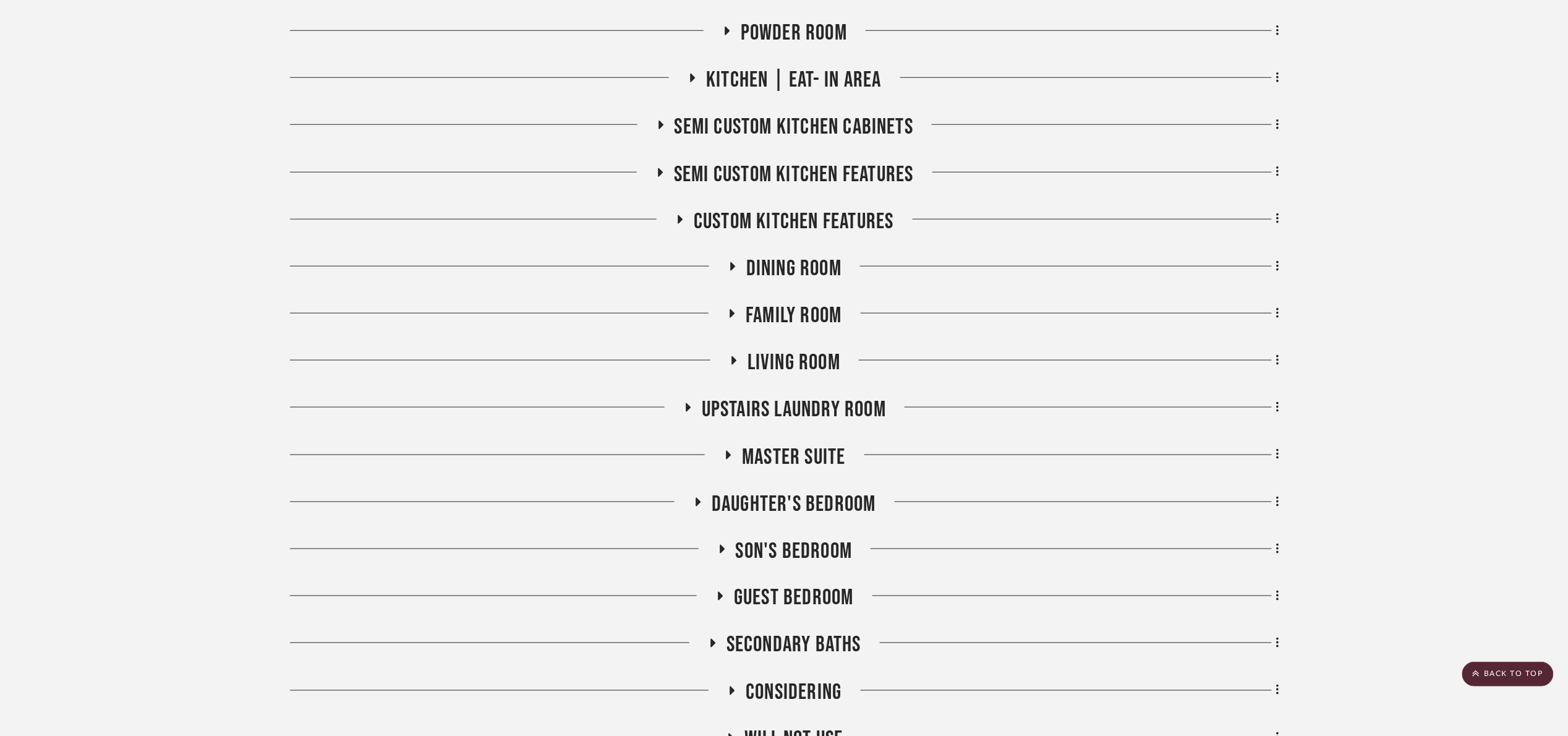
scroll to position [505, 0]
drag, startPoint x: 776, startPoint y: 239, endPoint x: 778, endPoint y: 253, distance: 14.1
click at [778, 247] on div "Entire Project Exterior Foyer / Entry Mudroom/Laundry Powder/Pool Bath Powder R…" at bounding box center [784, 305] width 989 height 1039
drag, startPoint x: 778, startPoint y: 258, endPoint x: 785, endPoint y: 258, distance: 7.0
click at [778, 258] on span "Dining Room" at bounding box center [794, 270] width 95 height 27
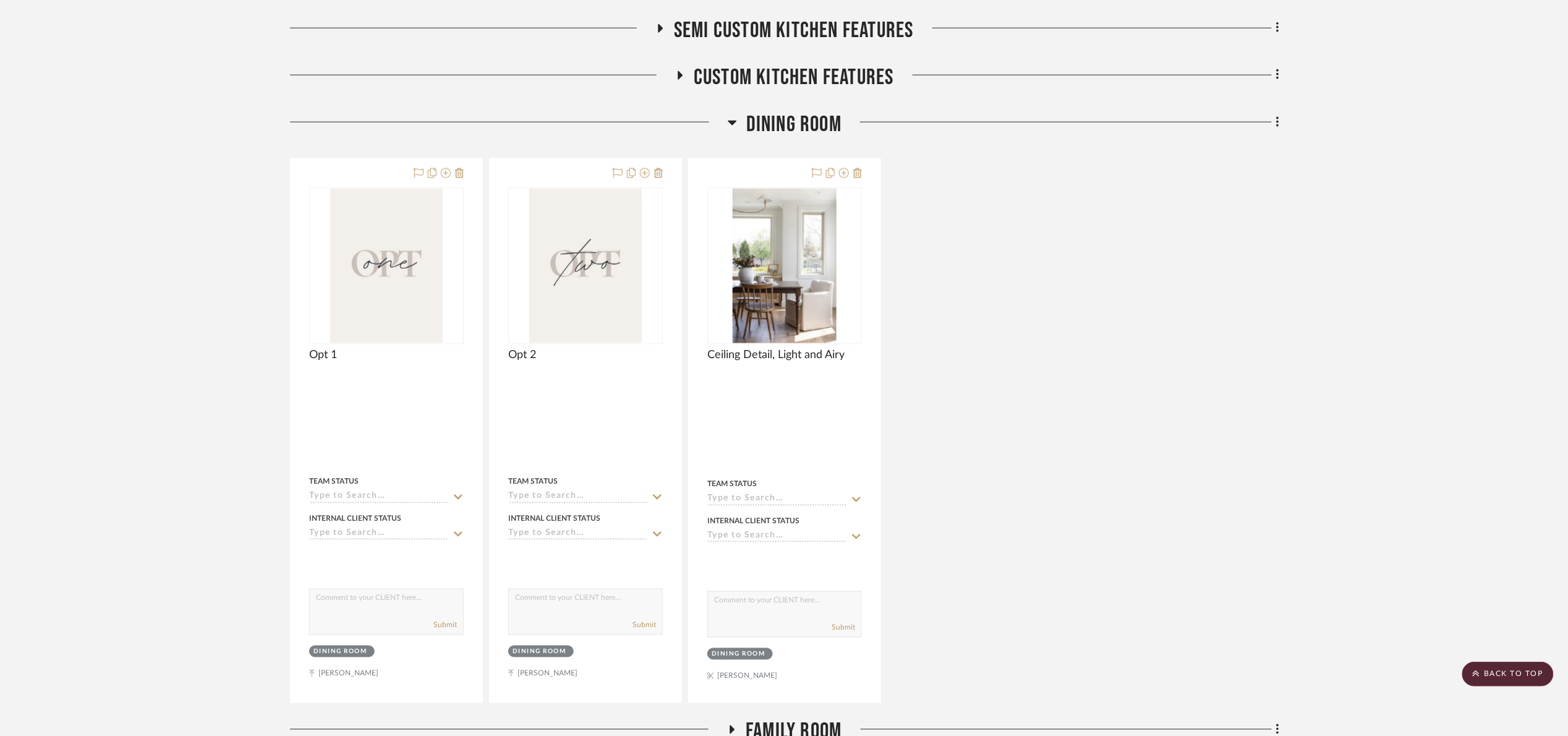
scroll to position [598, 0]
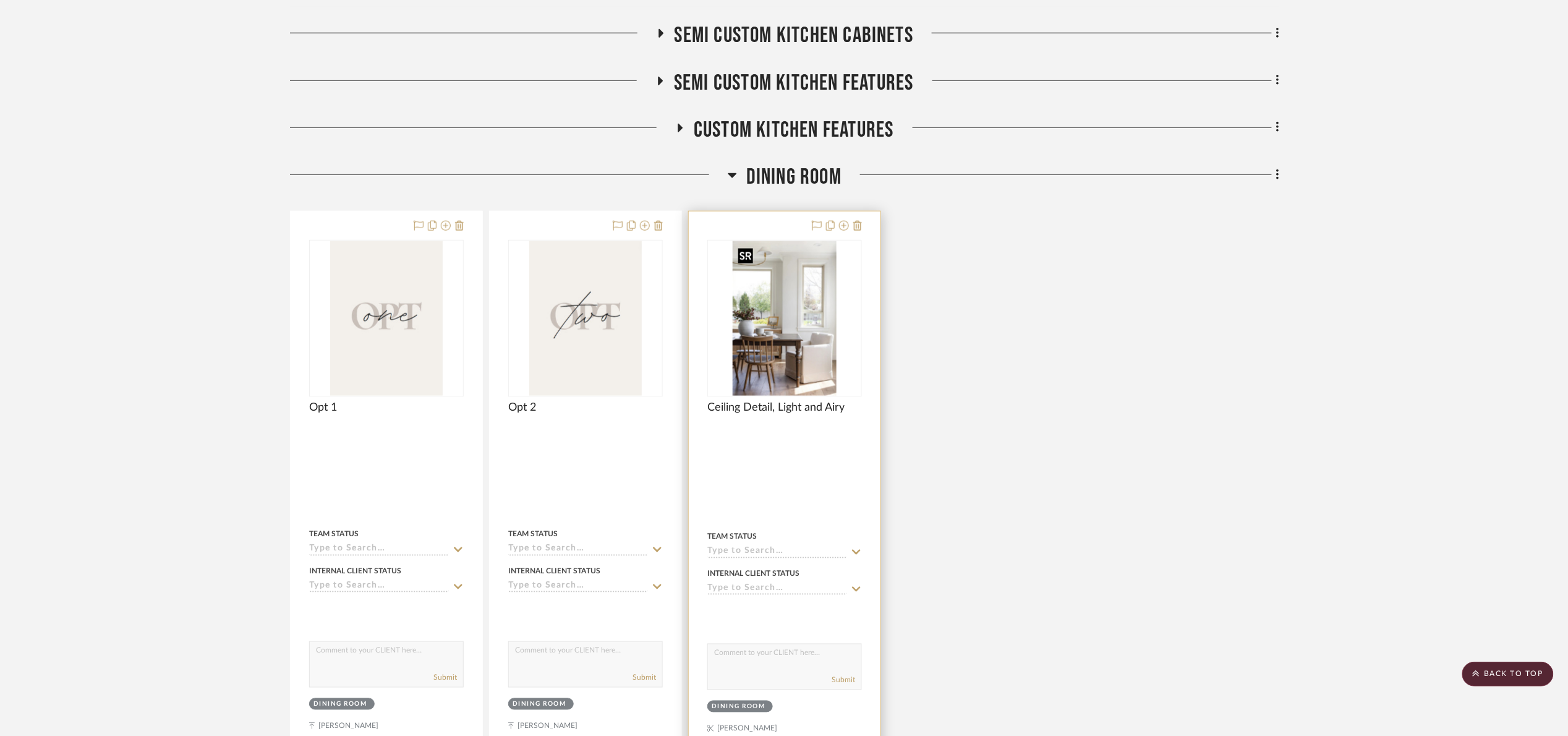
click at [791, 318] on img "0" at bounding box center [784, 319] width 104 height 155
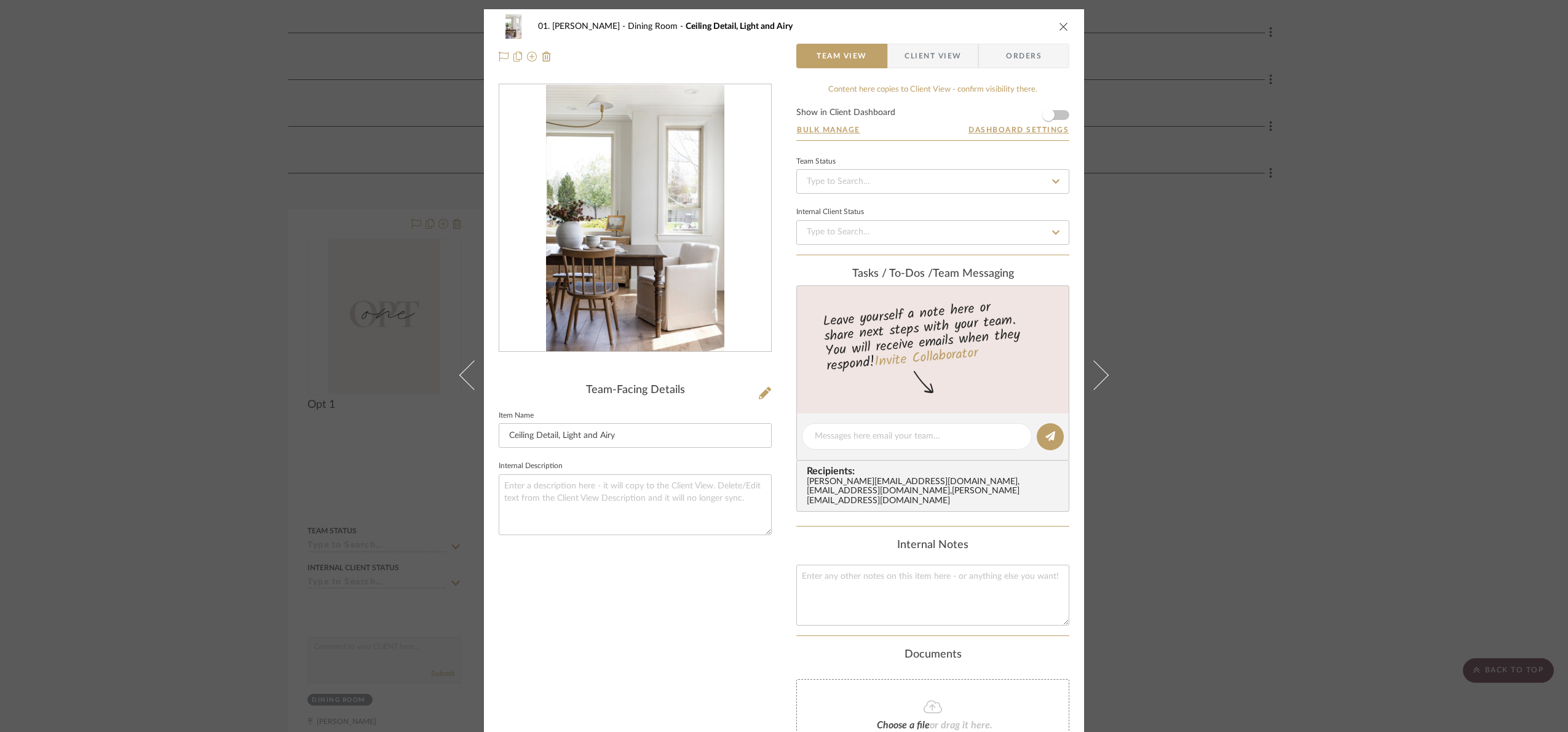
click at [618, 210] on img "0" at bounding box center [635, 218] width 178 height 267
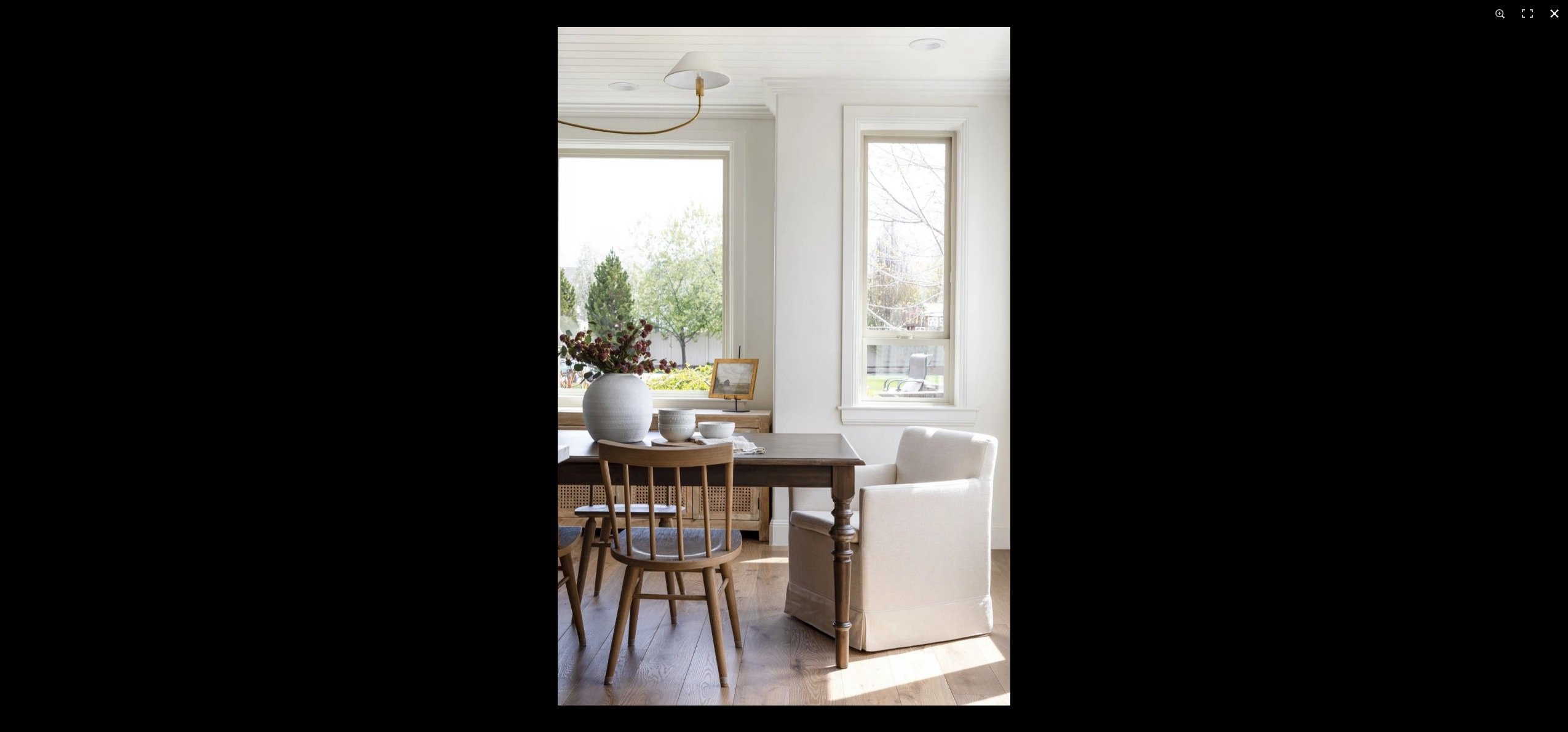
click at [163, 282] on div at bounding box center [784, 366] width 1568 height 732
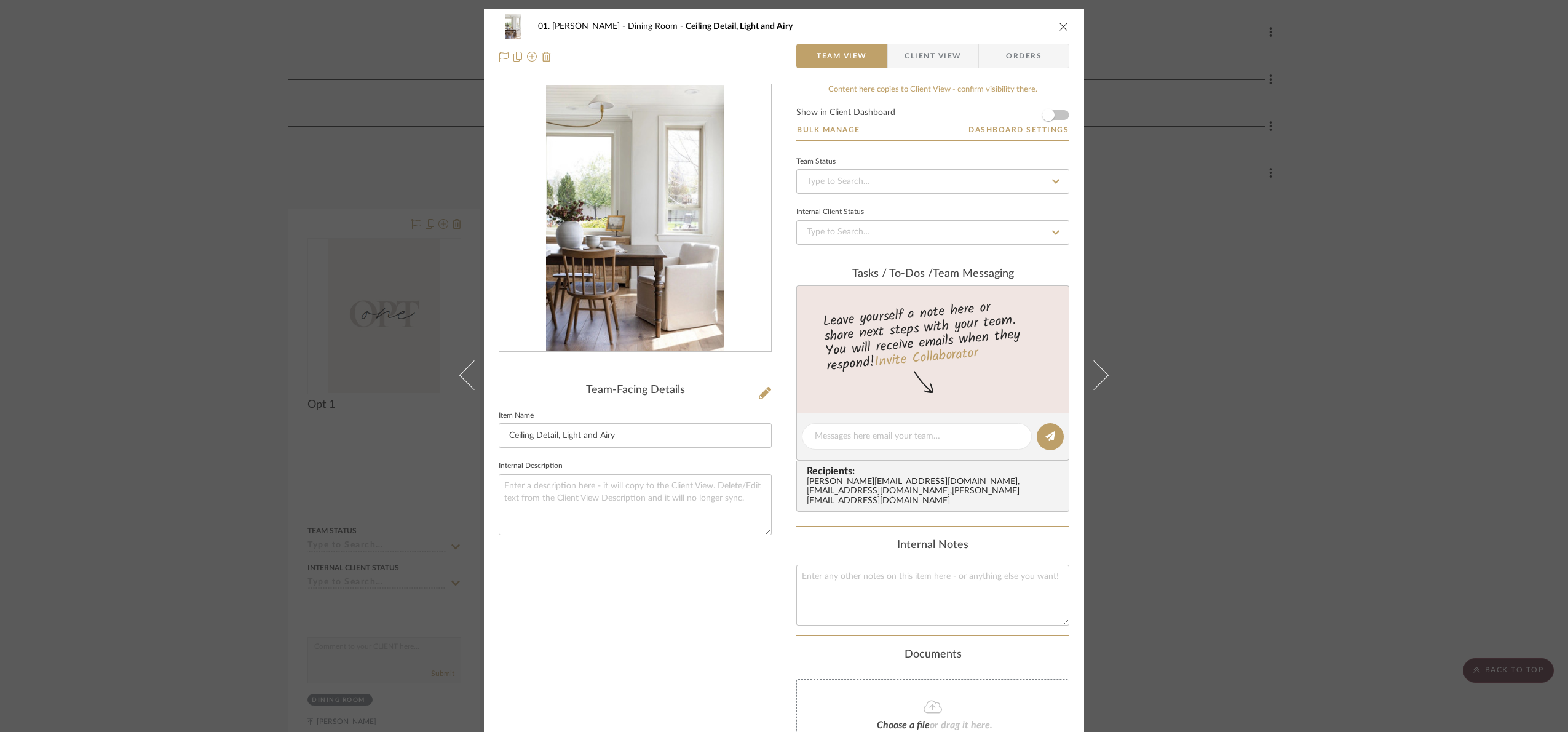
drag, startPoint x: 193, startPoint y: 193, endPoint x: 297, endPoint y: 153, distance: 111.4
click at [204, 195] on div "01. Merker Dining Room Ceiling Detail, Light and Airy Team View Client View Ord…" at bounding box center [784, 366] width 1568 height 732
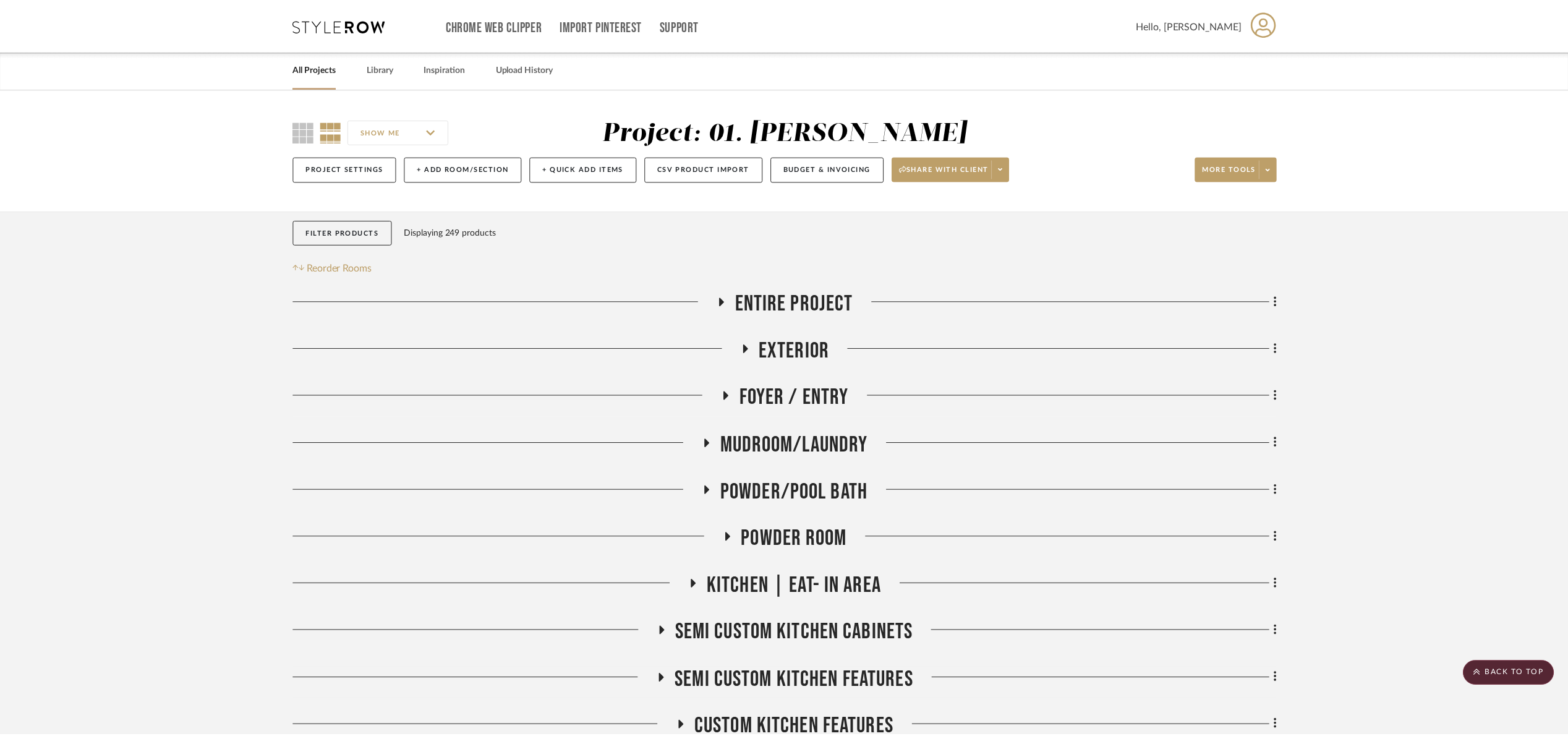
scroll to position [598, 0]
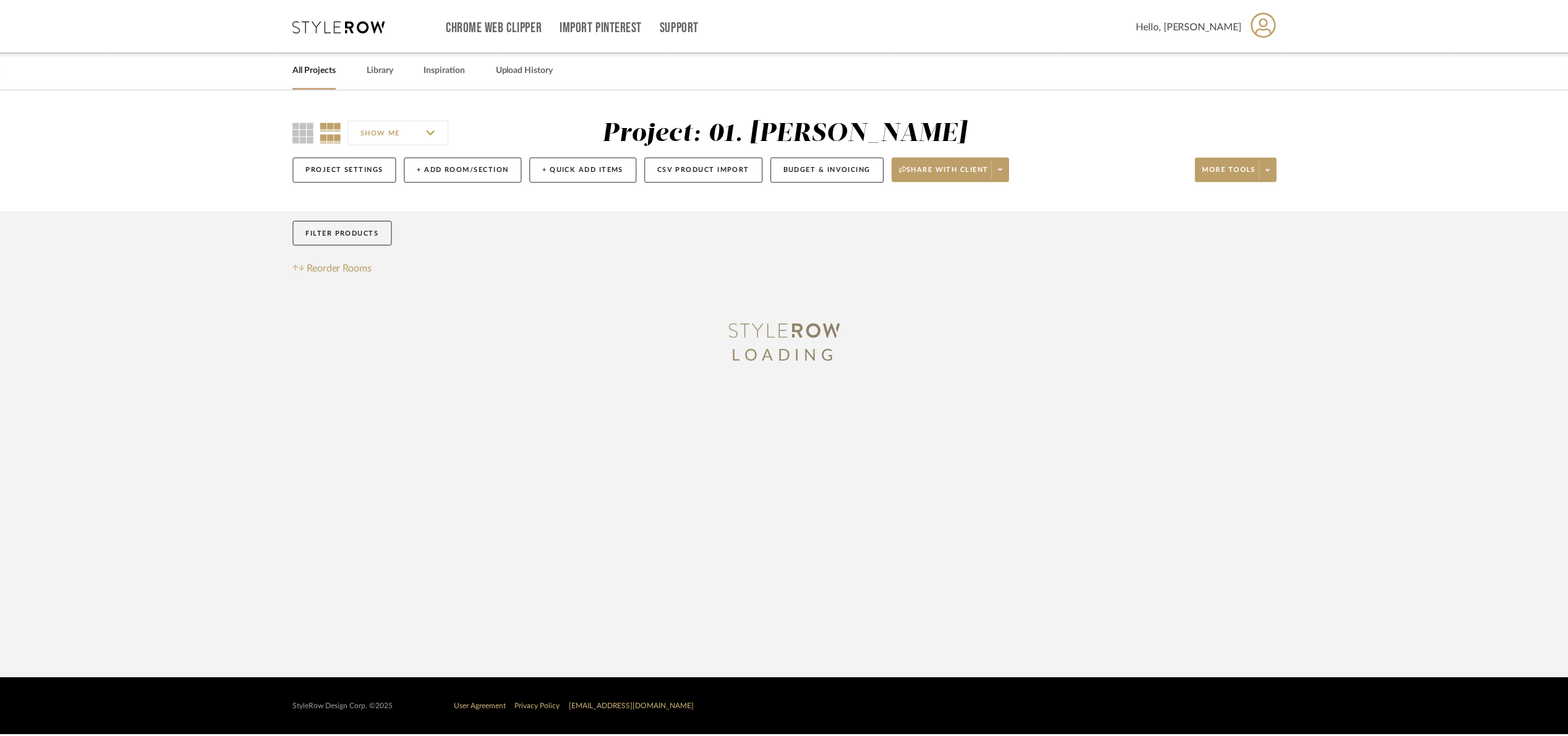
scroll to position [598, 0]
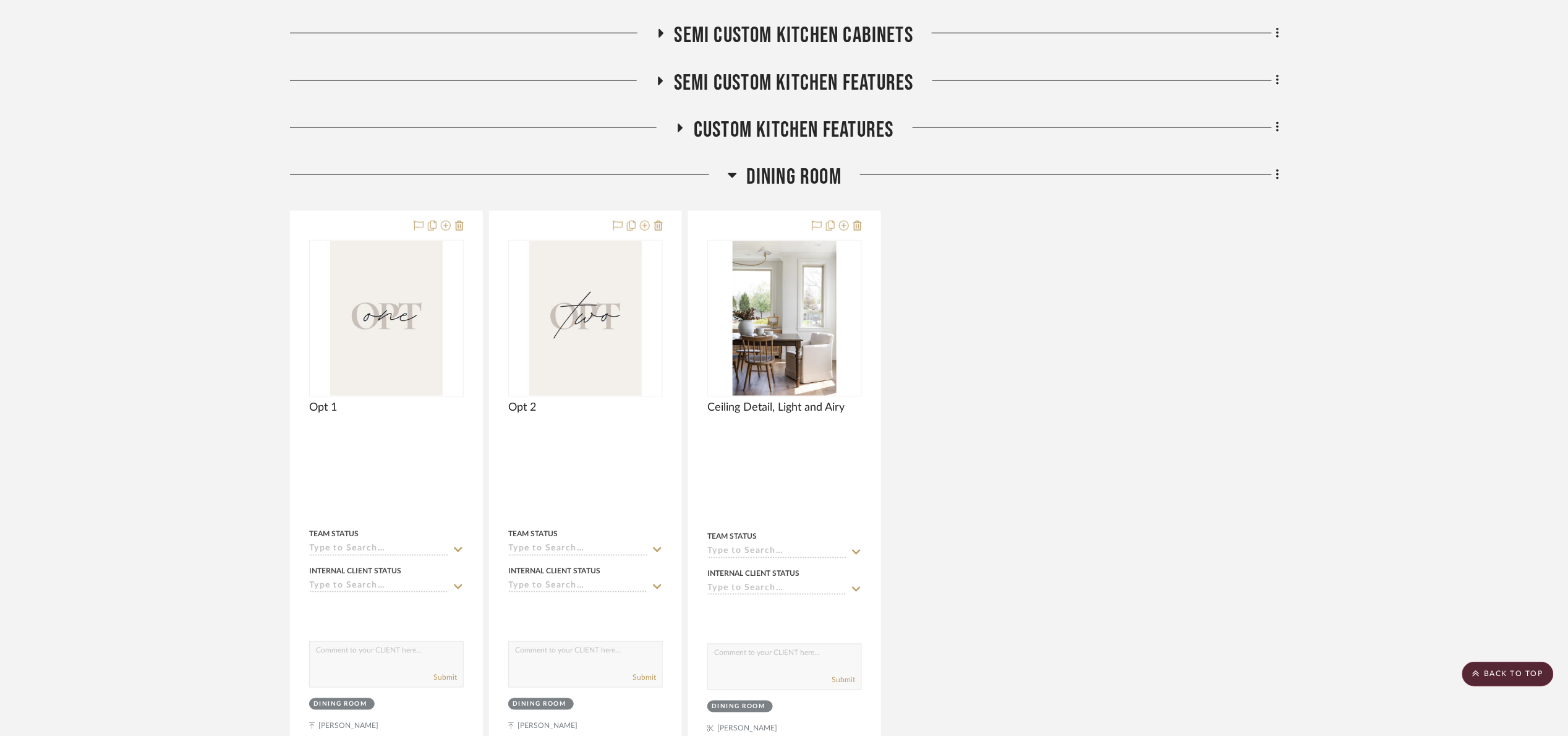
click at [802, 168] on span "Dining Room" at bounding box center [794, 177] width 95 height 27
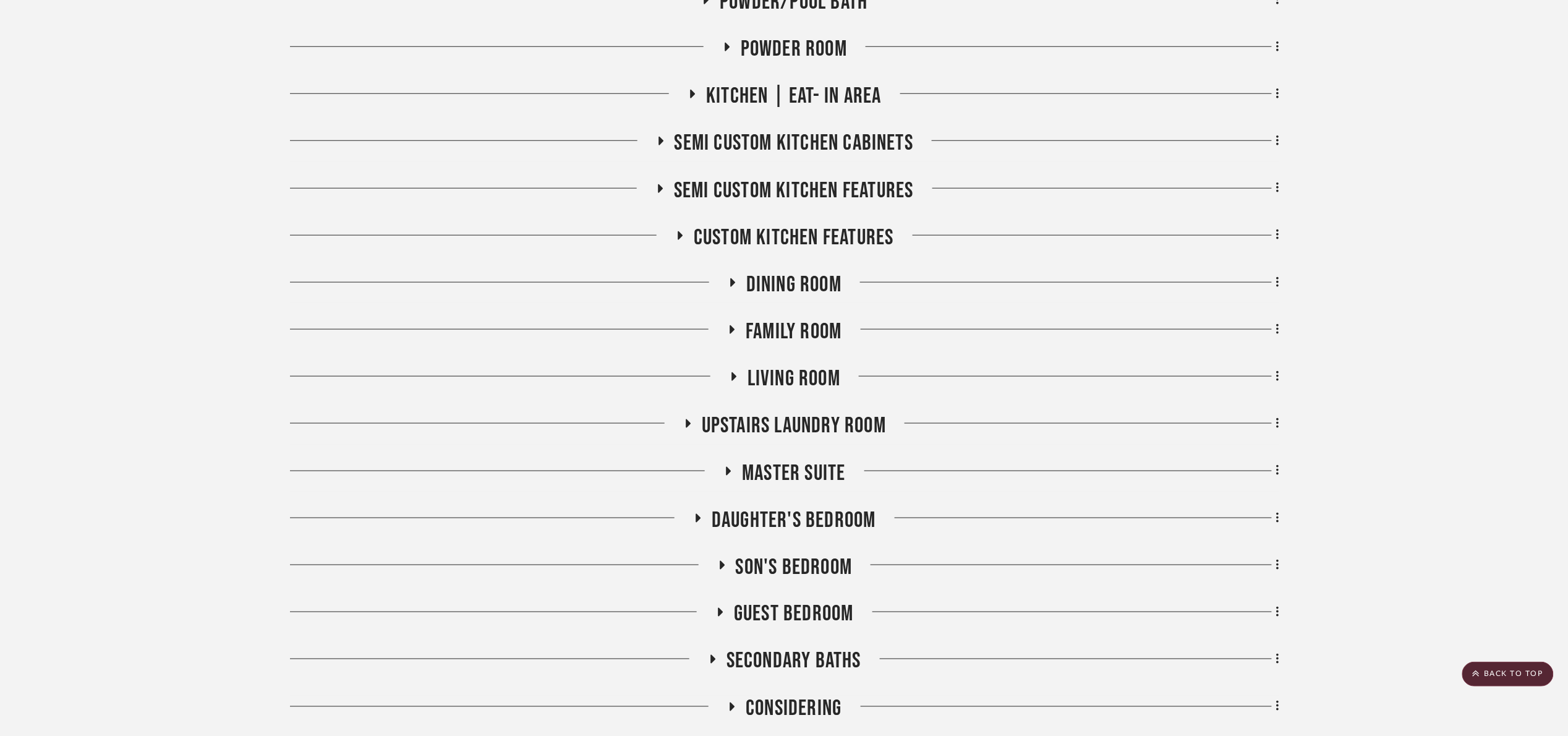
scroll to position [413, 0]
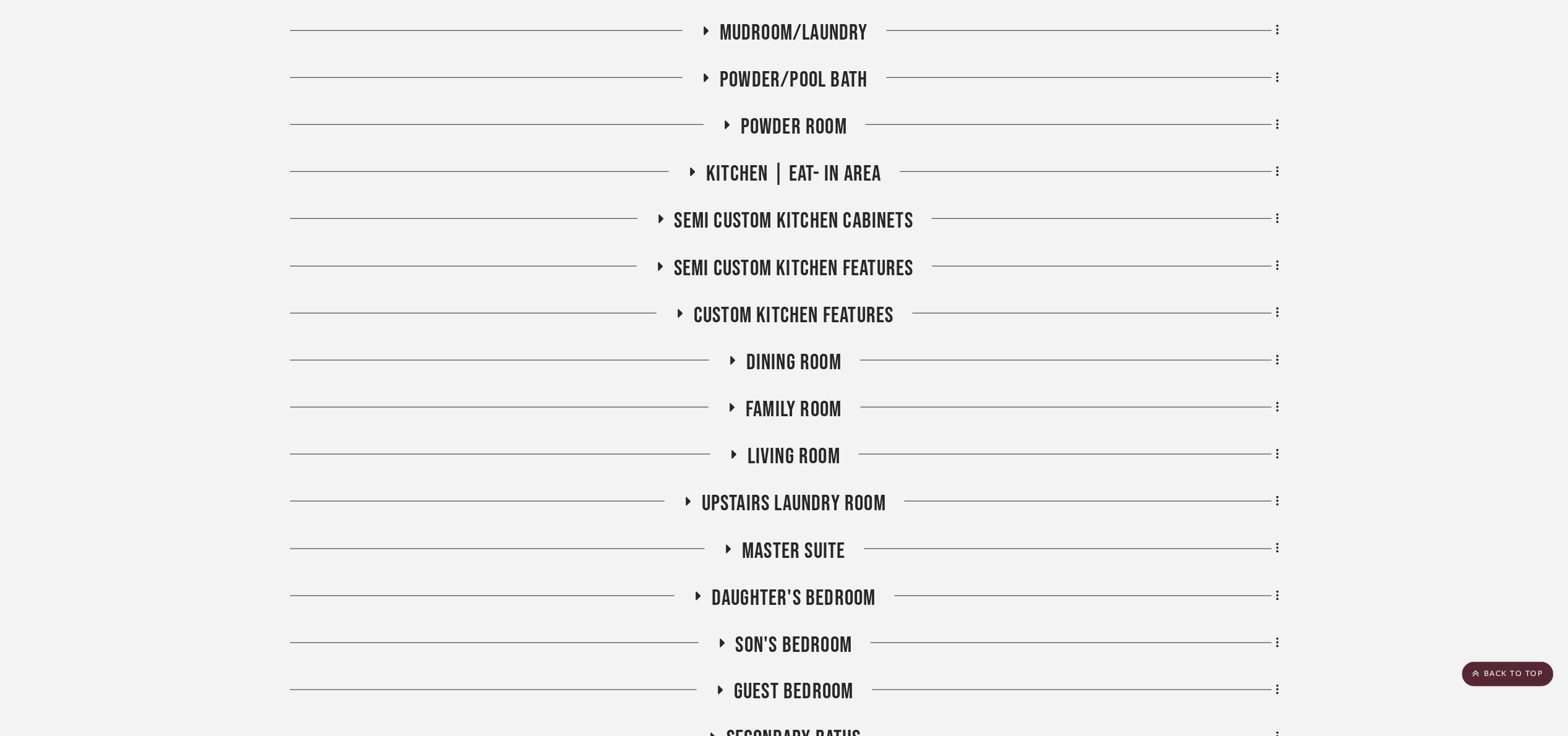
click at [768, 166] on span "Kitchen | Eat- In Area" at bounding box center [794, 174] width 175 height 27
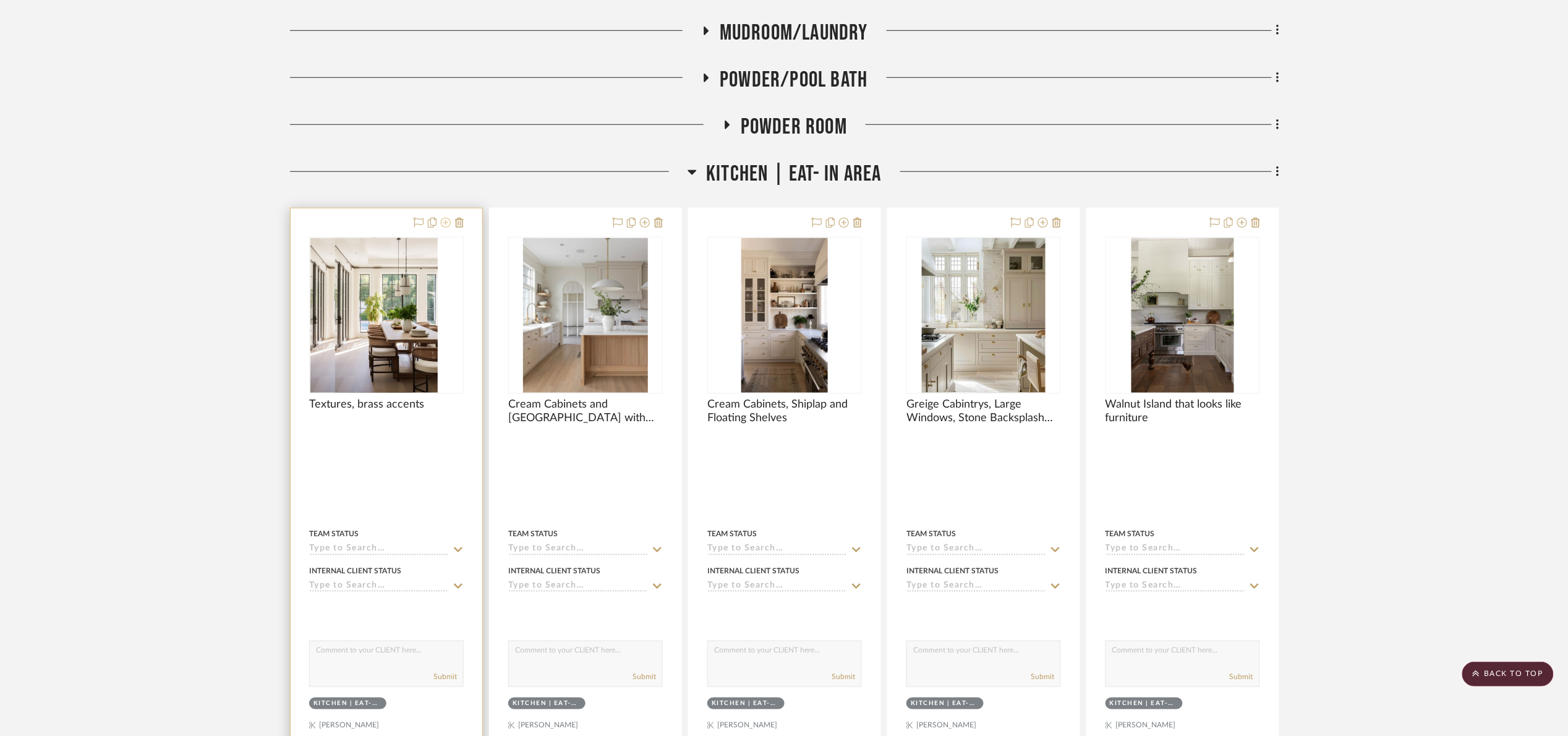
click at [445, 221] on icon at bounding box center [446, 222] width 10 height 10
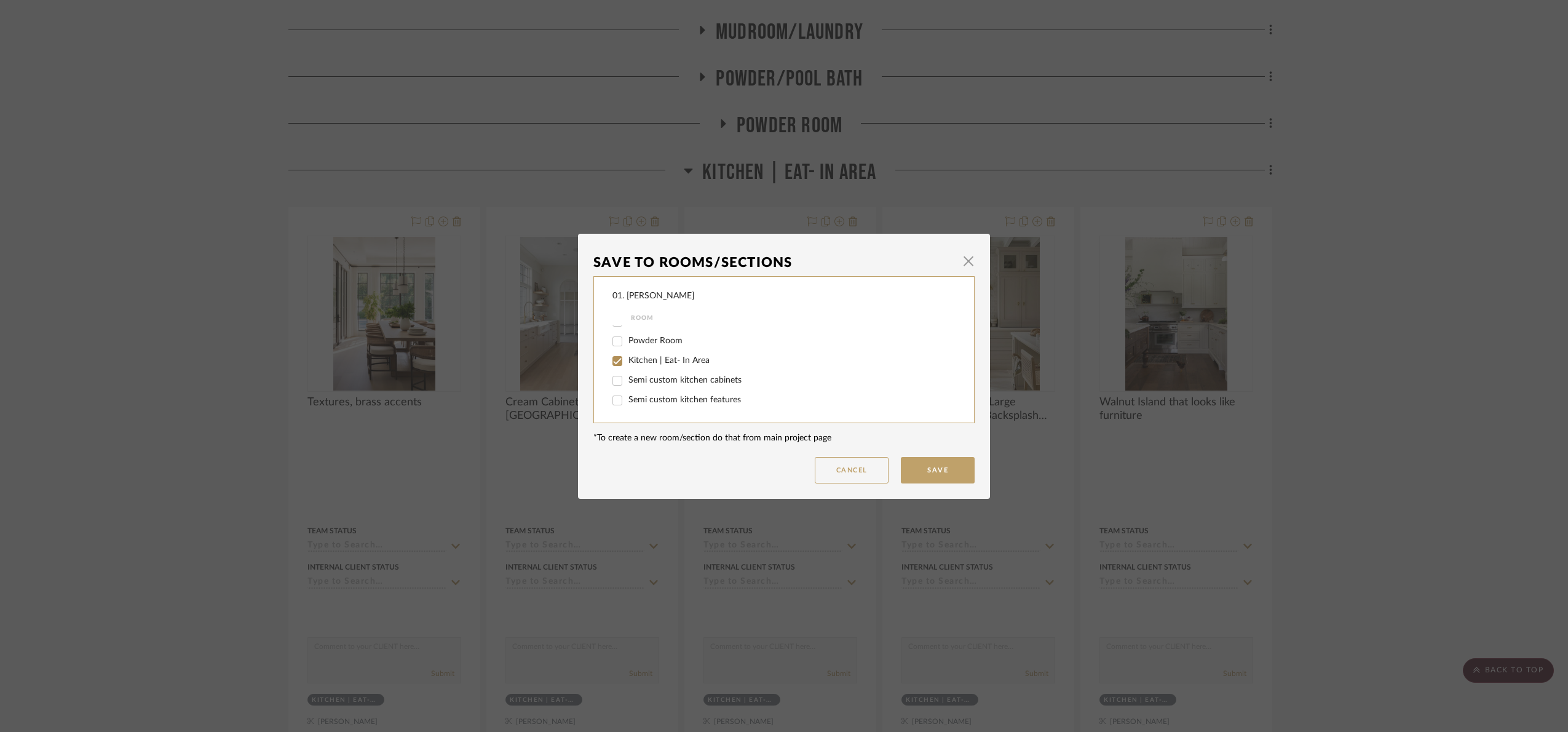
click at [642, 361] on span "Kitchen | Eat- In Area" at bounding box center [668, 360] width 81 height 9
click at [627, 361] on input "Kitchen | Eat- In Area" at bounding box center [617, 360] width 19 height 19
checkbox input "false"
click at [646, 350] on span "Dining Room" at bounding box center [653, 346] width 50 height 9
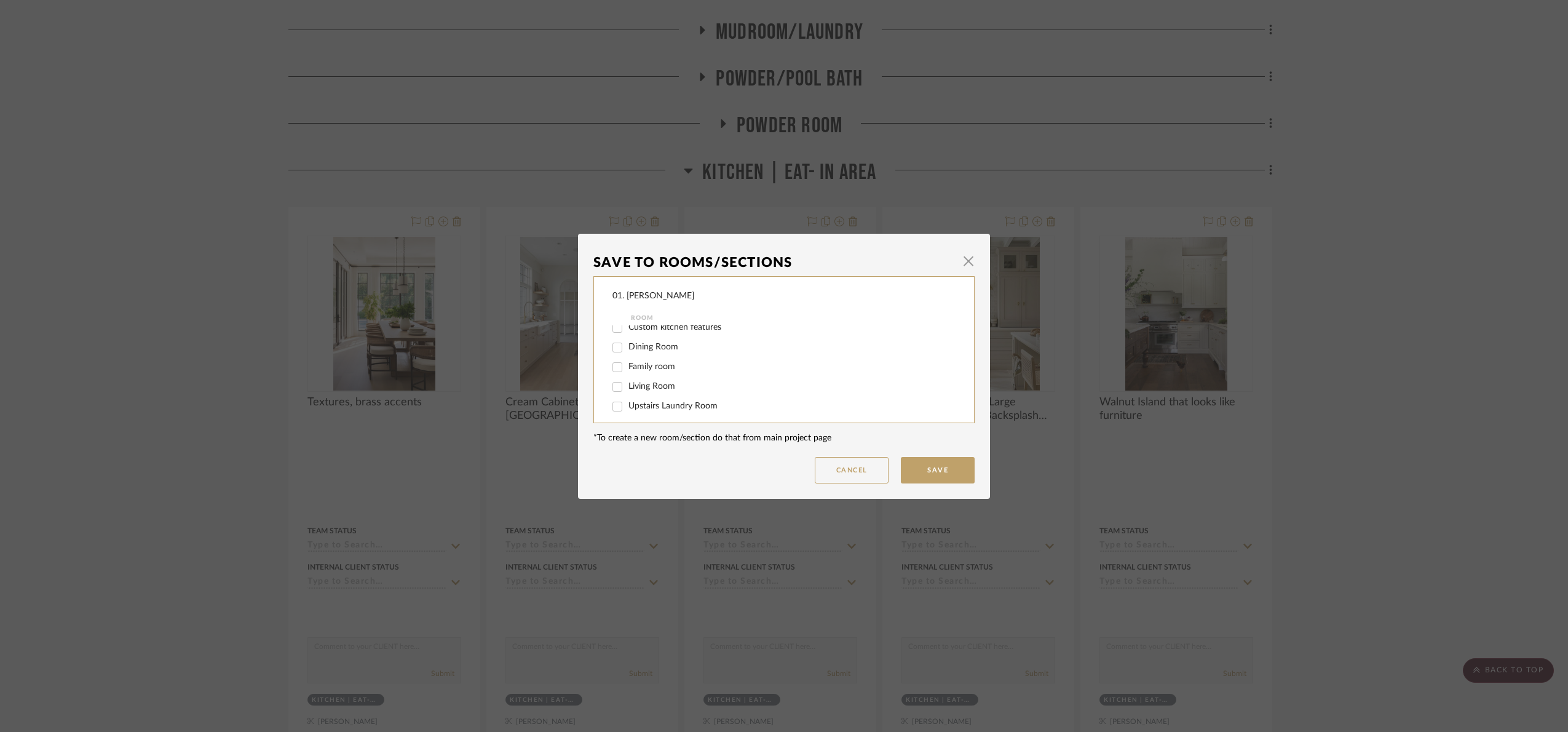
click at [627, 350] on input "Dining Room" at bounding box center [617, 347] width 19 height 19
checkbox input "true"
click at [946, 461] on button "Save" at bounding box center [938, 471] width 74 height 27
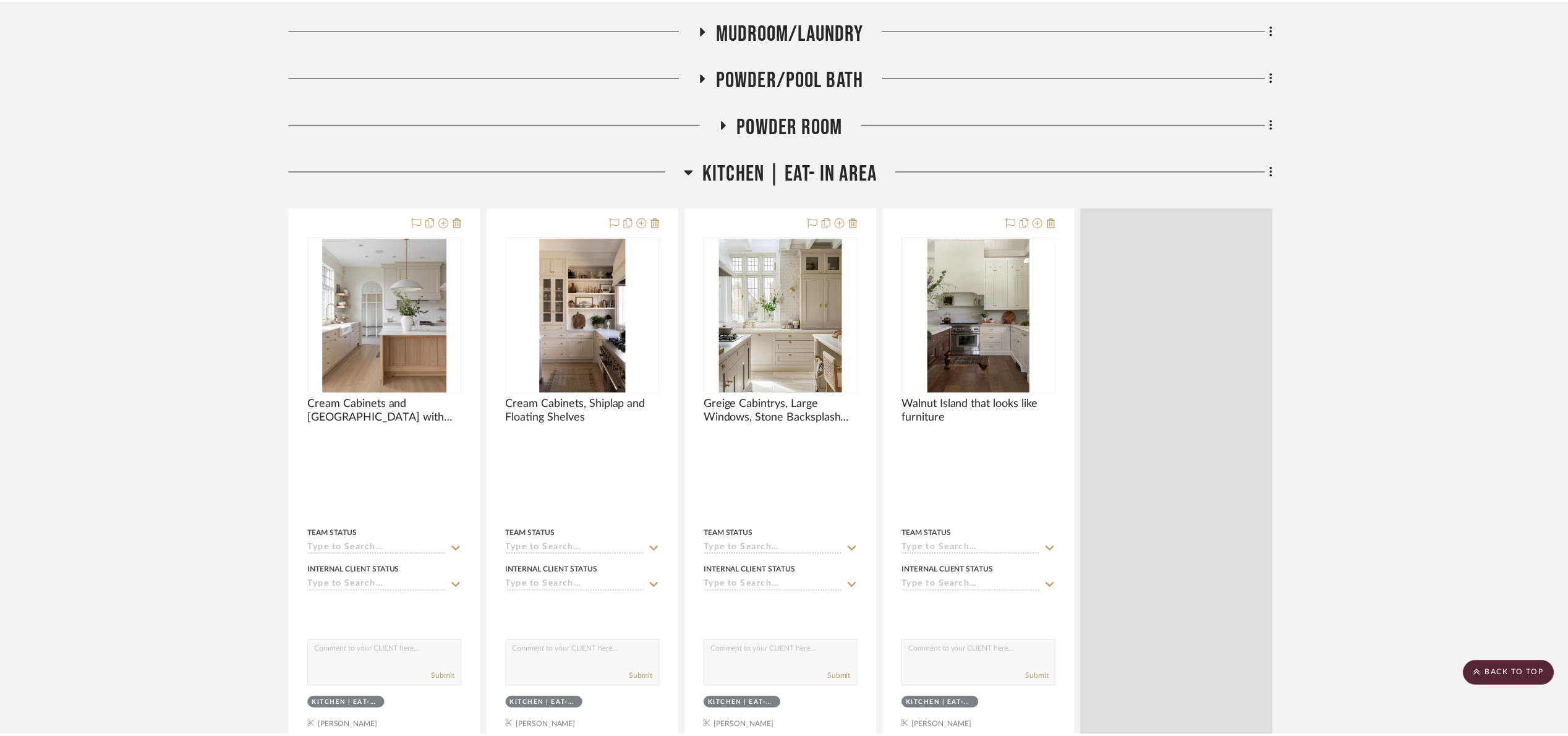
scroll to position [413, 0]
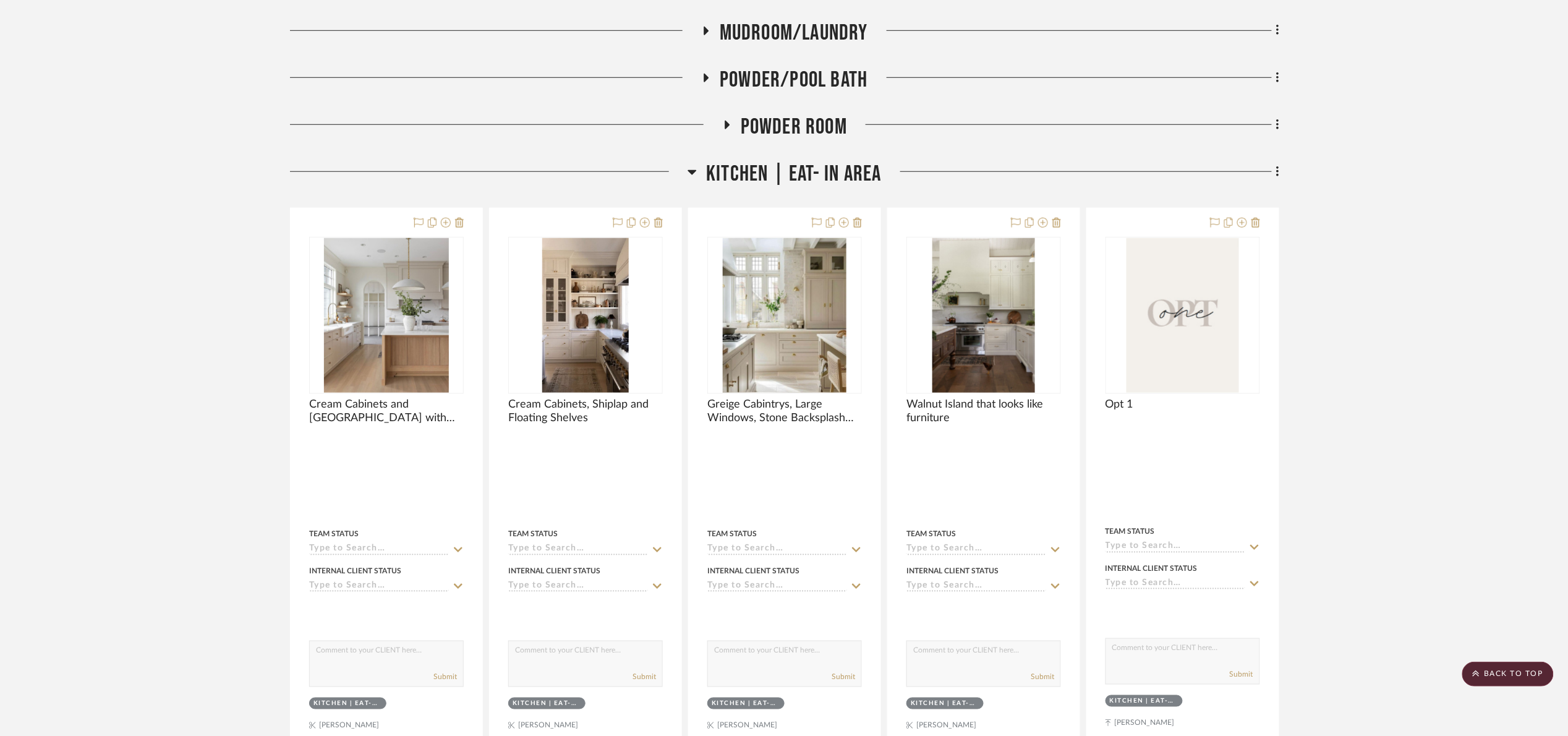
click at [771, 174] on span "Kitchen | Eat- In Area" at bounding box center [794, 174] width 175 height 27
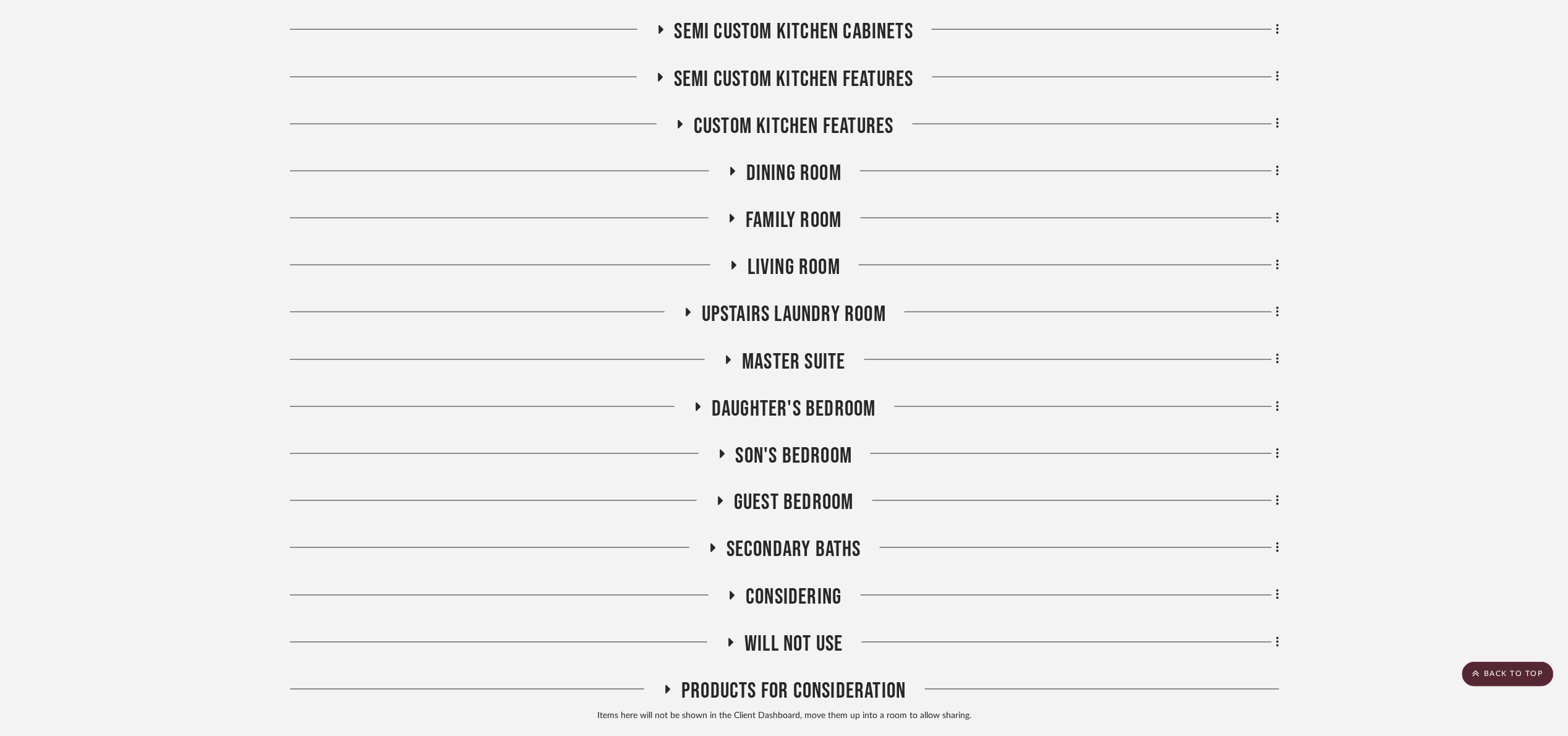
scroll to position [691, 0]
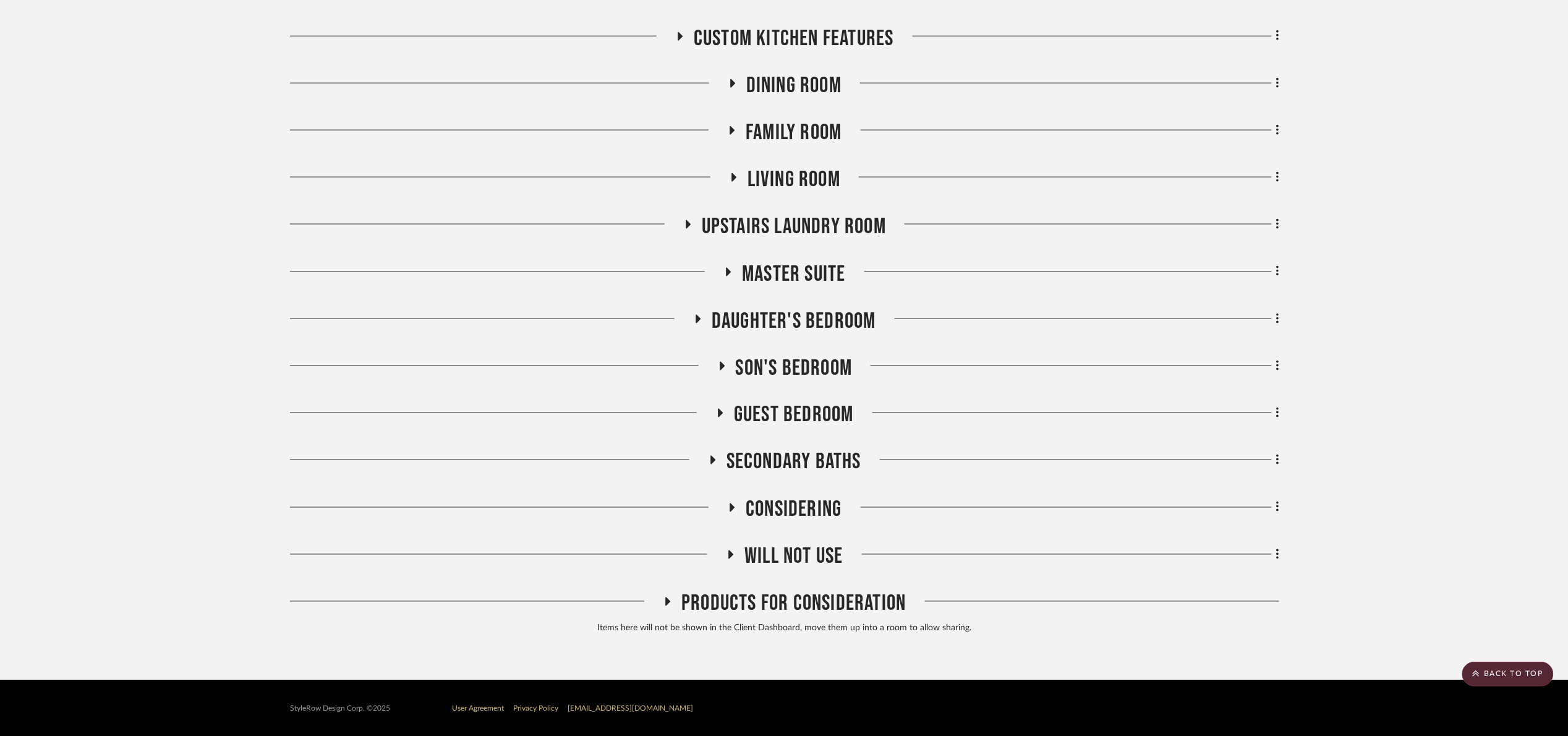
scroll to position [691, 0]
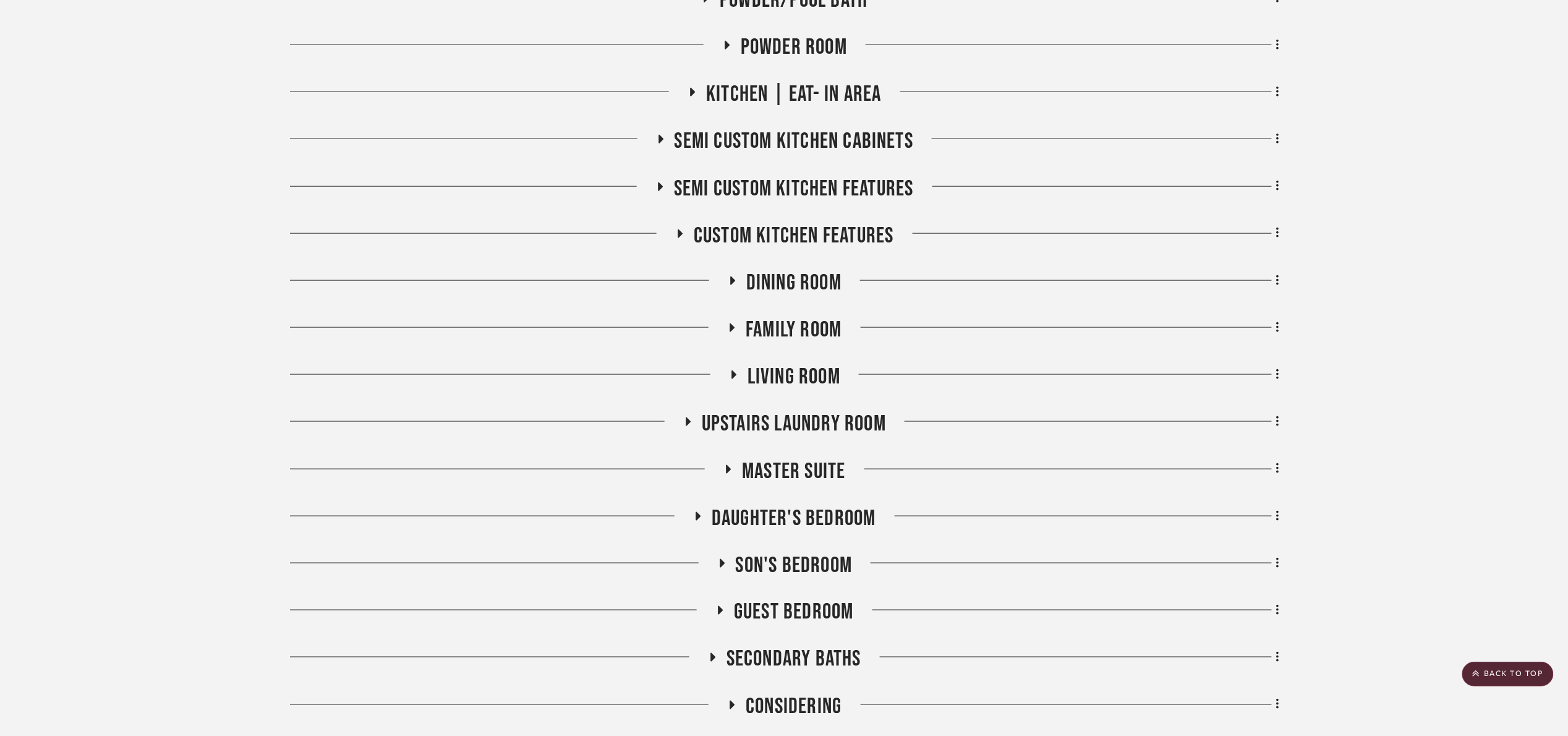
scroll to position [505, 0]
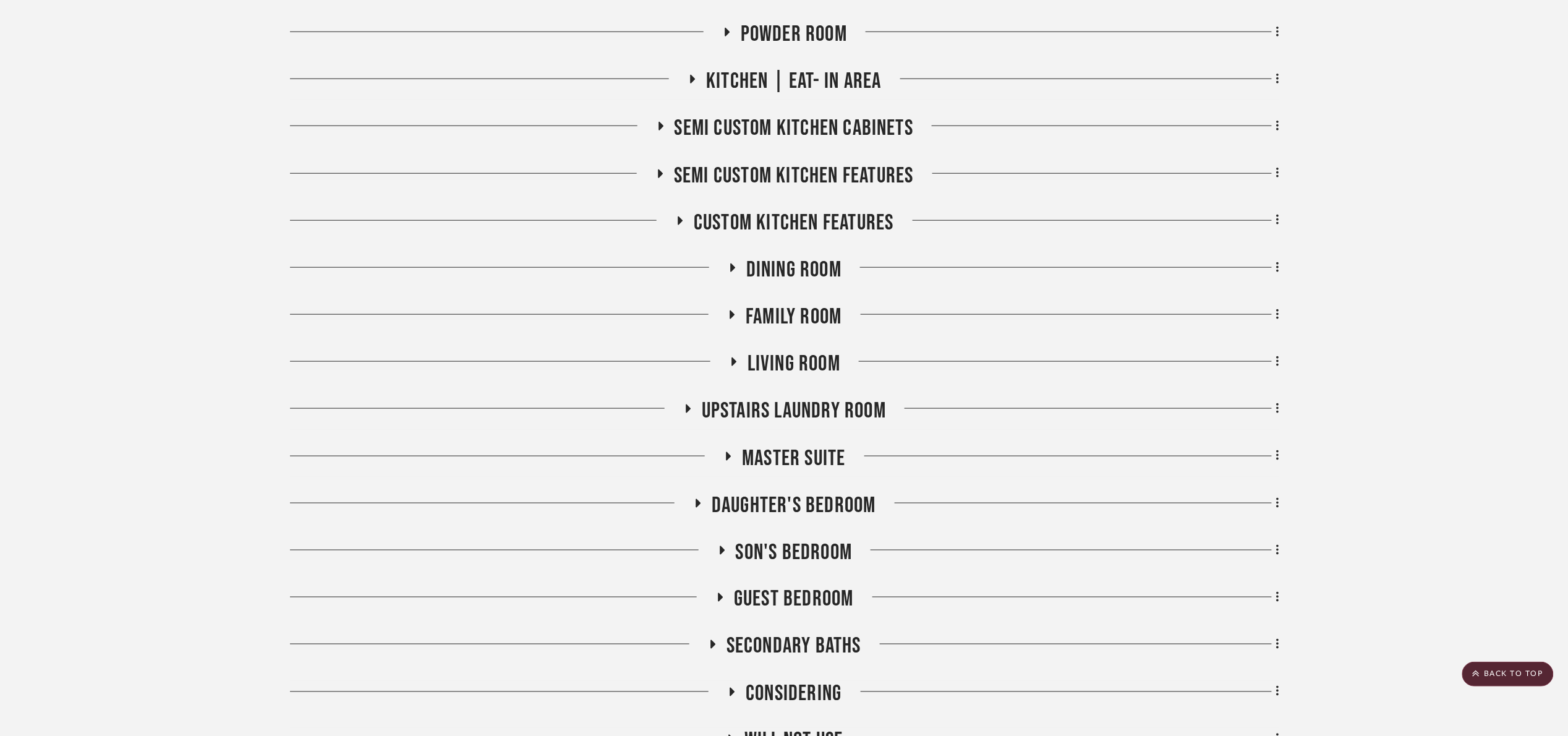
click at [806, 274] on span "Dining Room" at bounding box center [794, 270] width 95 height 27
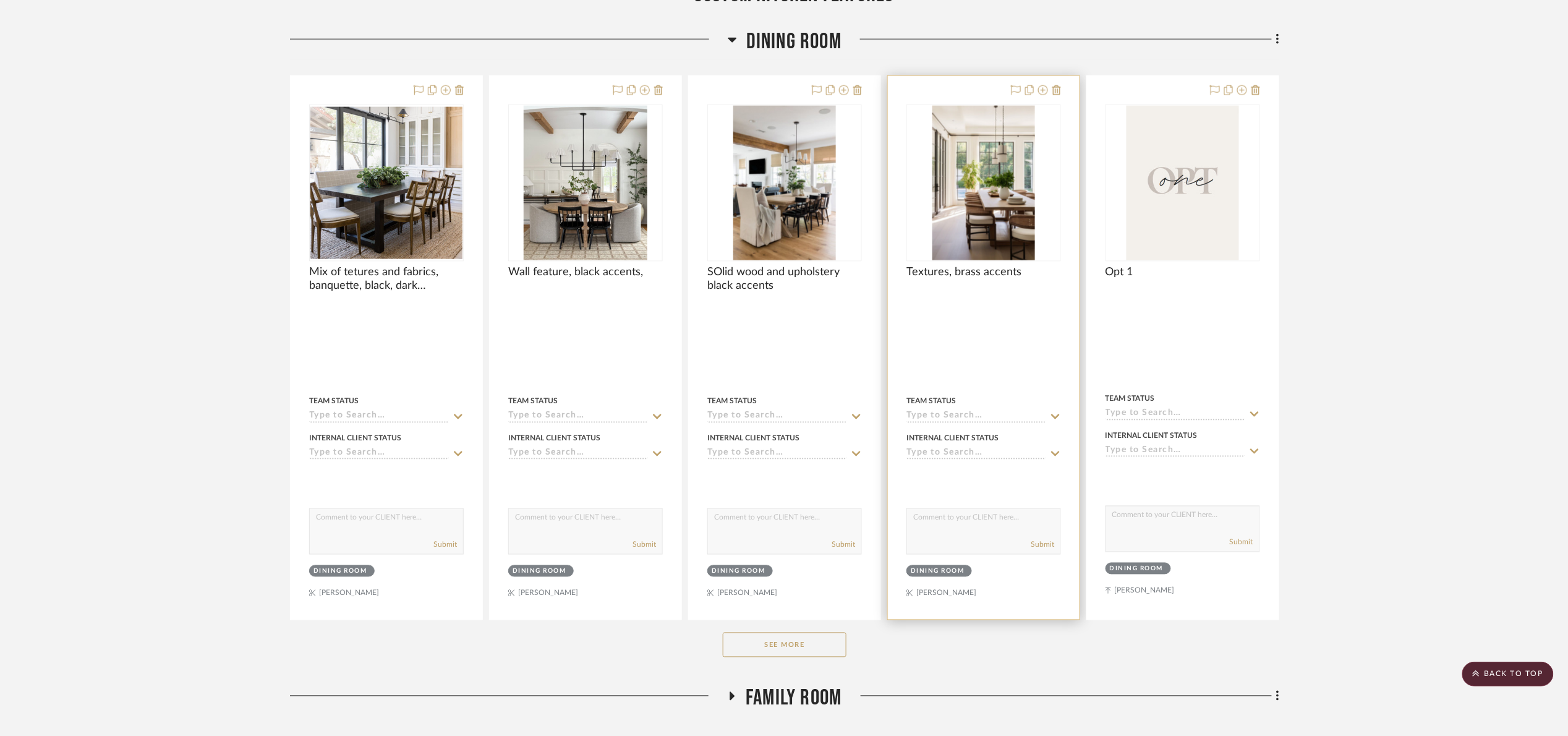
scroll to position [784, 0]
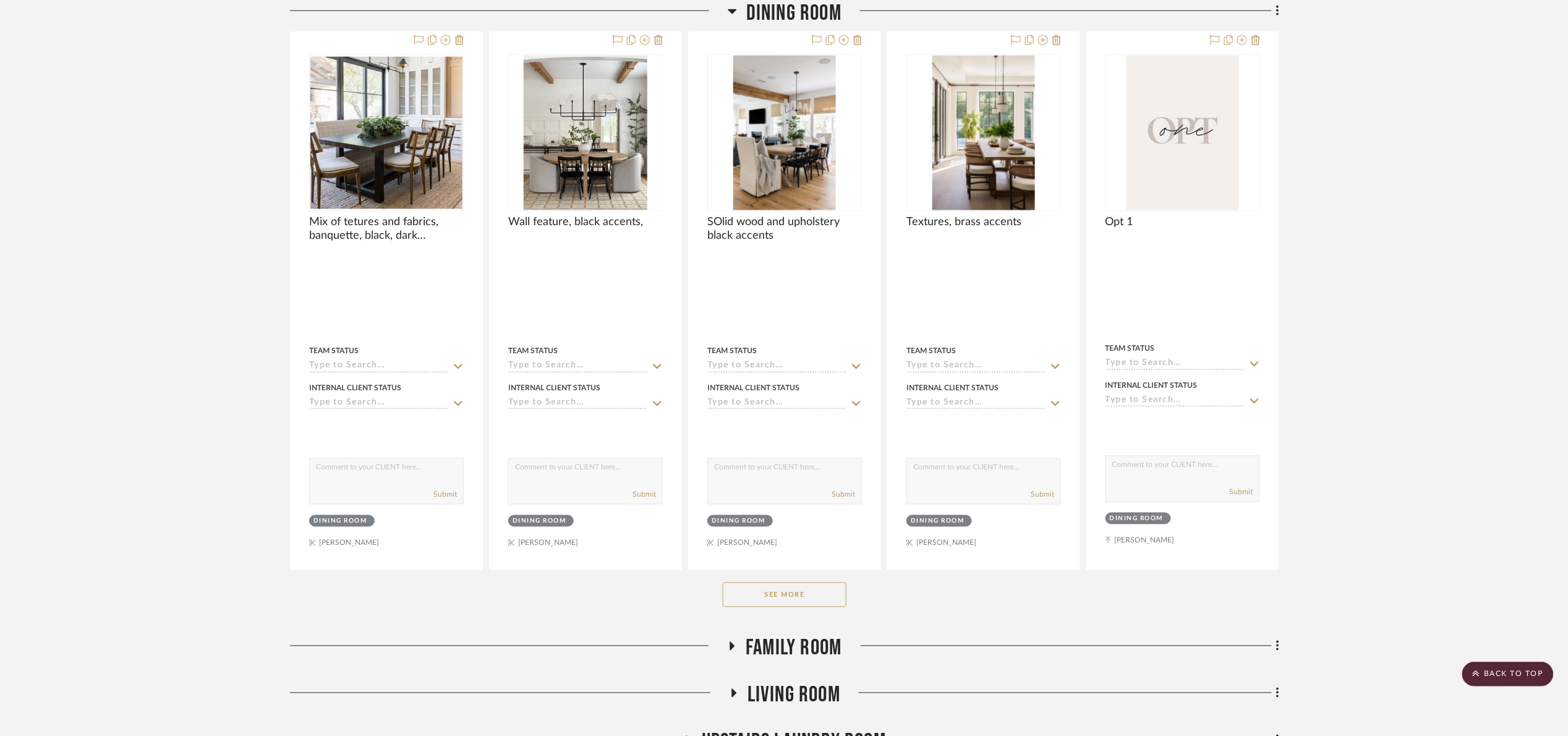
drag, startPoint x: 783, startPoint y: 602, endPoint x: 787, endPoint y: 597, distance: 6.4
click at [782, 601] on button "See More" at bounding box center [784, 595] width 124 height 25
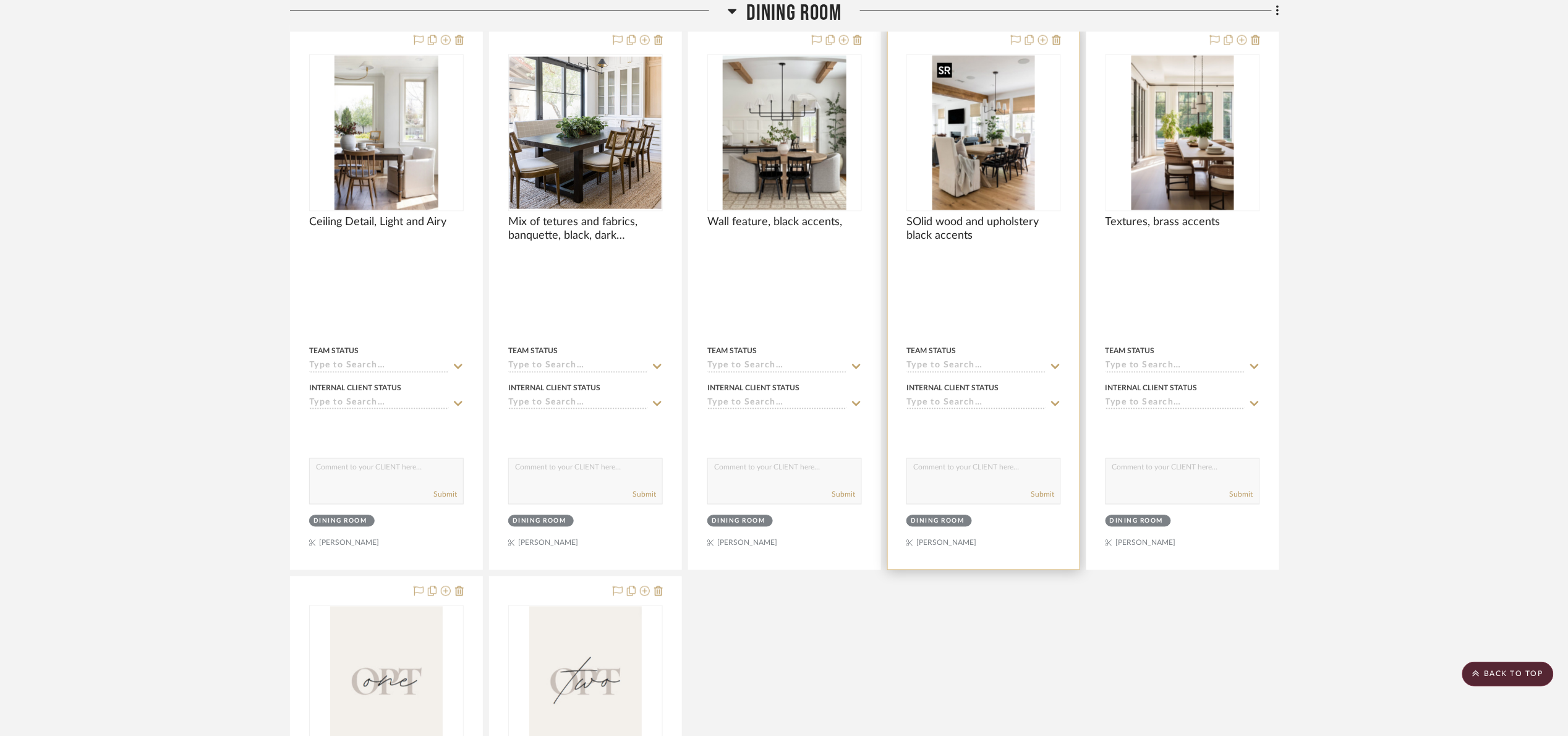
click at [989, 178] on img "0" at bounding box center [983, 133] width 103 height 155
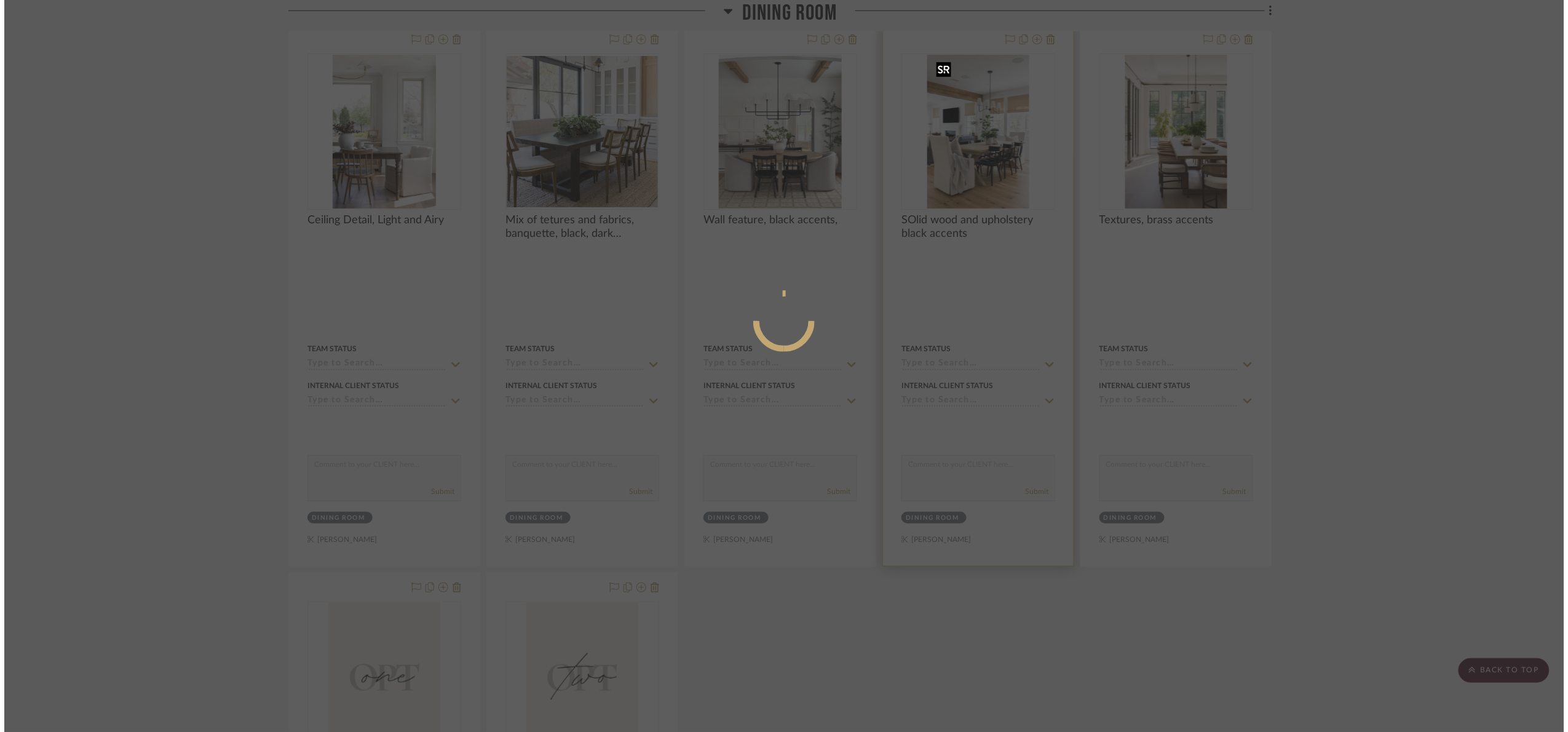
scroll to position [0, 0]
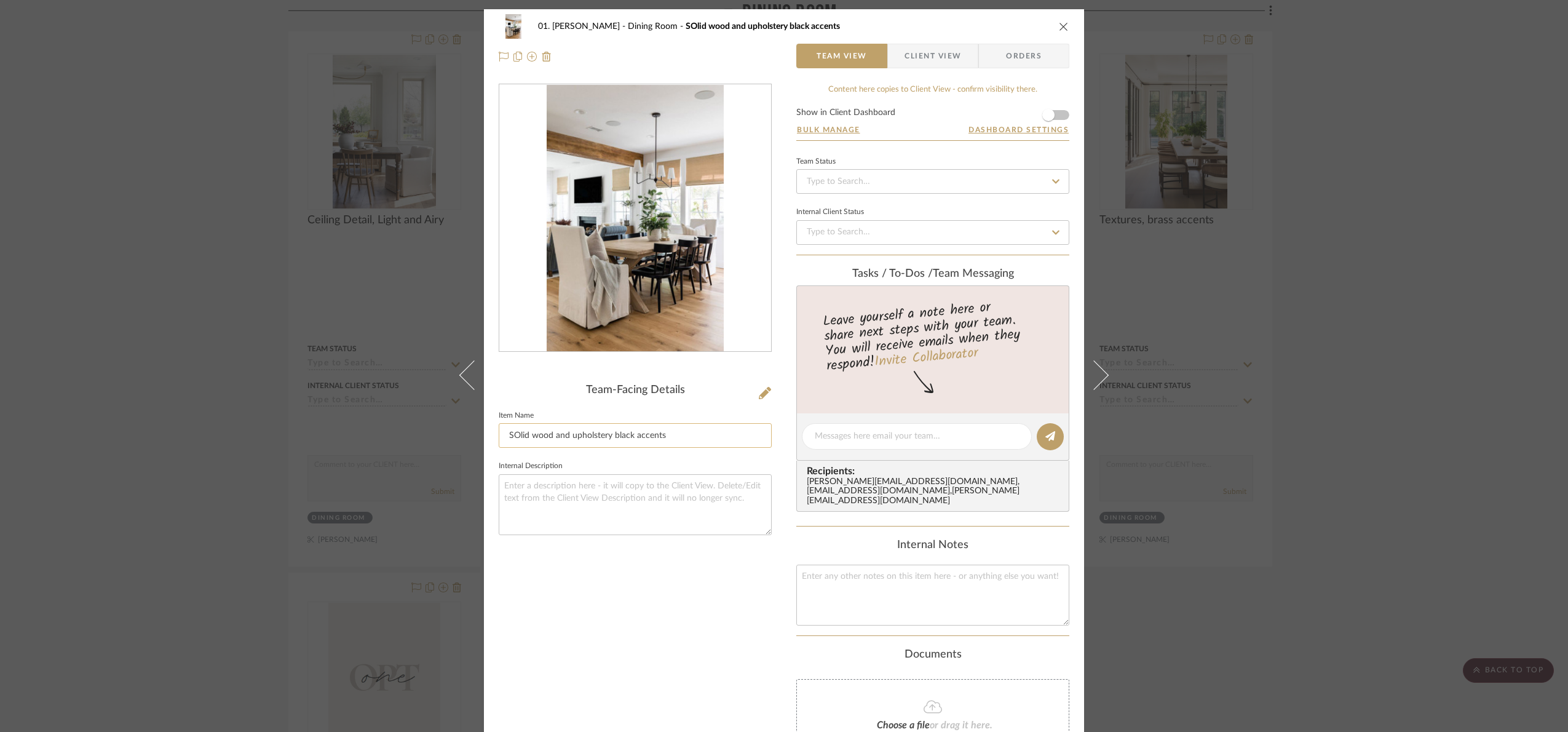
drag, startPoint x: 515, startPoint y: 432, endPoint x: 532, endPoint y: 444, distance: 20.8
click at [517, 434] on input "SOlid wood and upholstery black accents" at bounding box center [635, 435] width 273 height 25
type input "Solid wood and upholstery black accents"
click at [537, 392] on div "Team-Facing Details" at bounding box center [635, 390] width 273 height 13
click at [1418, 411] on div "01. Merker Dining Room Solid wood and upholstery black accents Team View Client…" at bounding box center [784, 366] width 1568 height 732
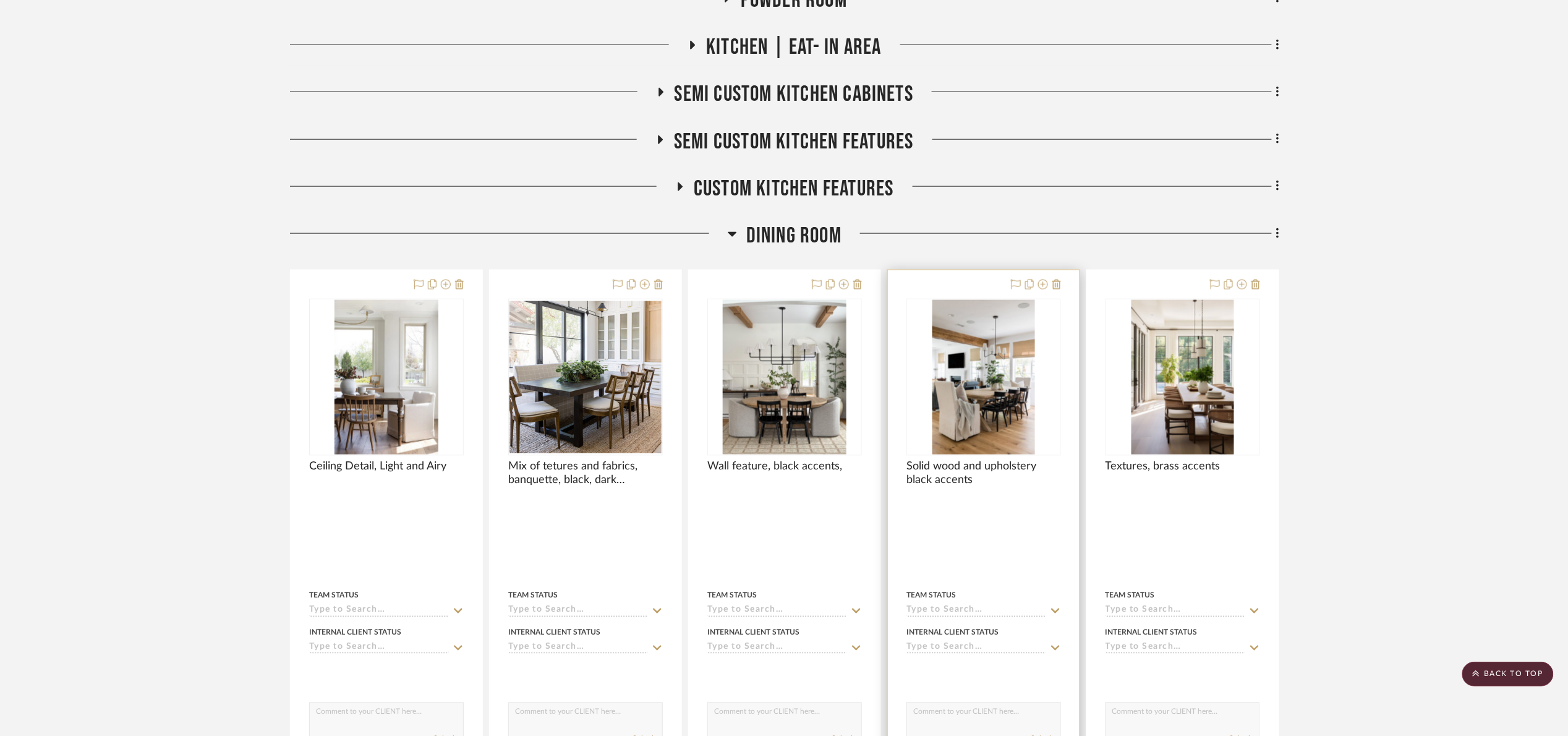
scroll to position [505, 0]
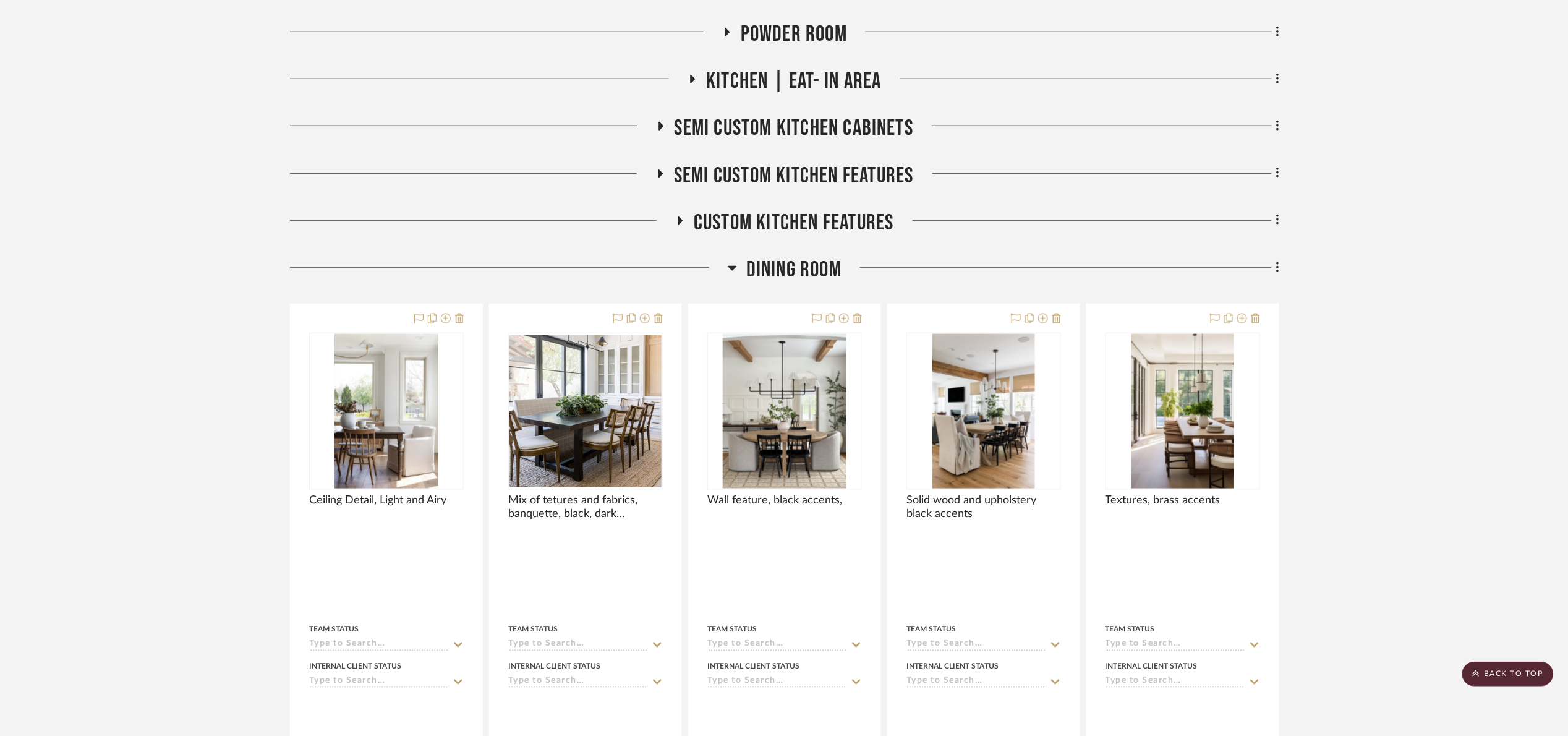
click at [798, 278] on span "Dining Room" at bounding box center [794, 270] width 95 height 27
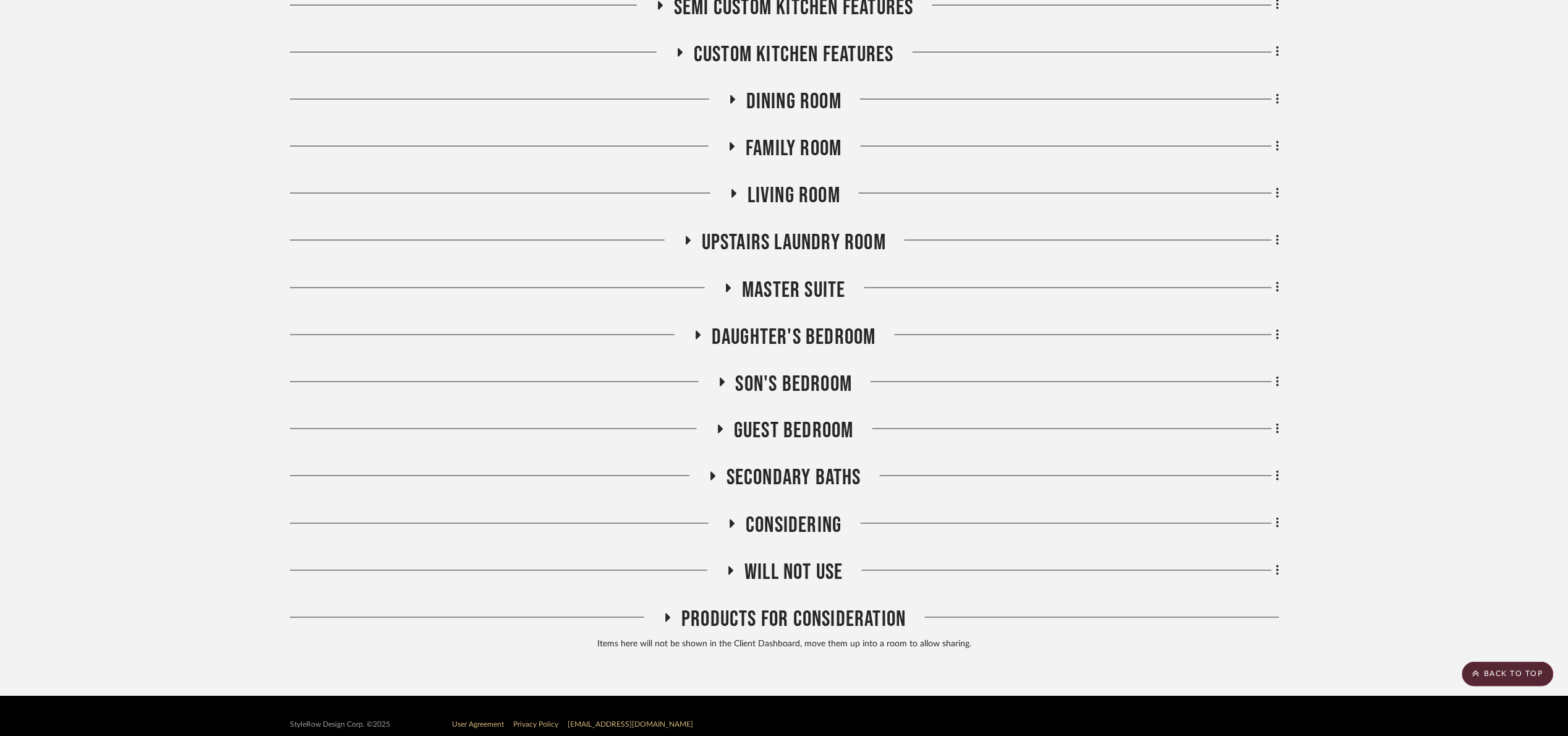
scroll to position [691, 0]
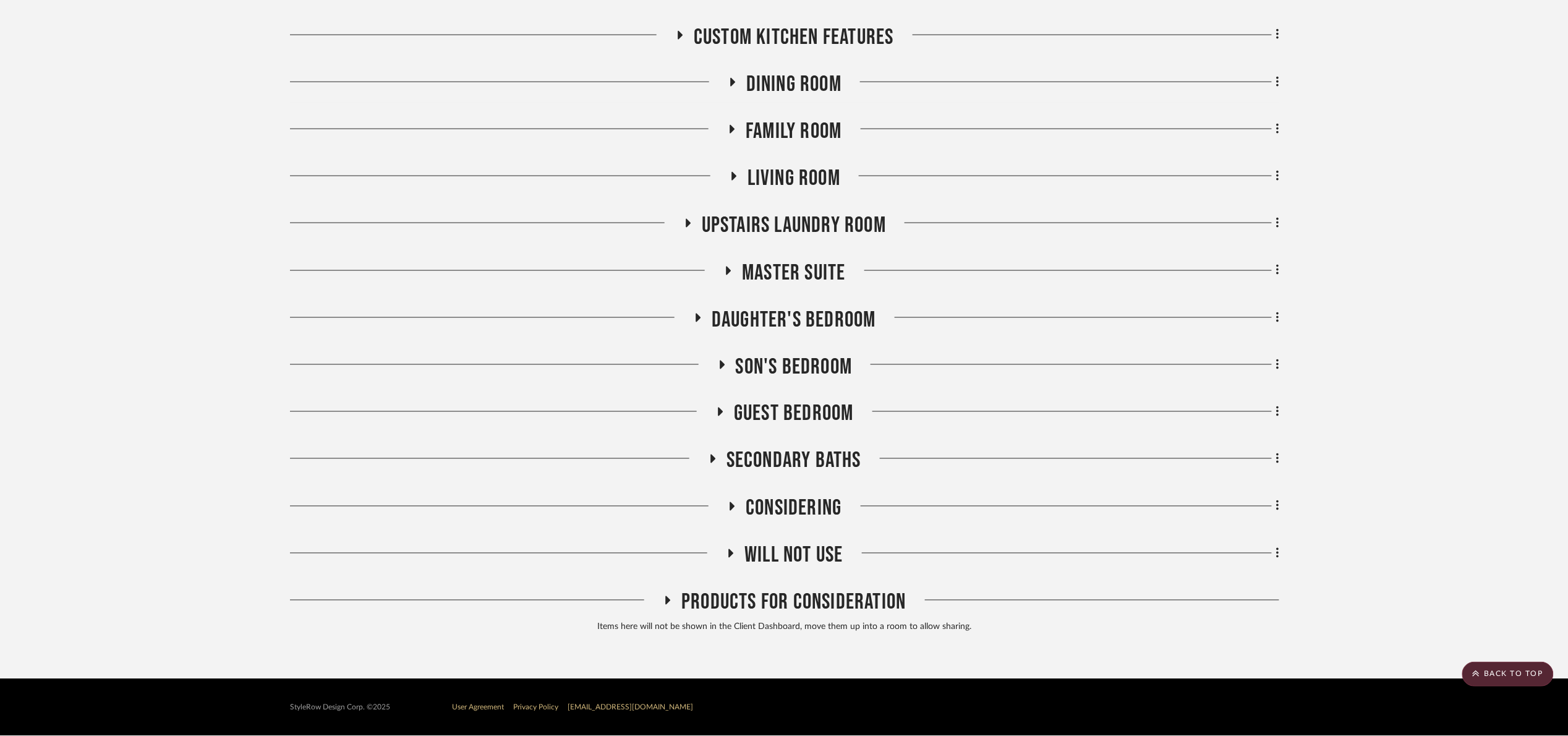
click at [814, 224] on span "Upstairs Laundry Room" at bounding box center [794, 226] width 184 height 27
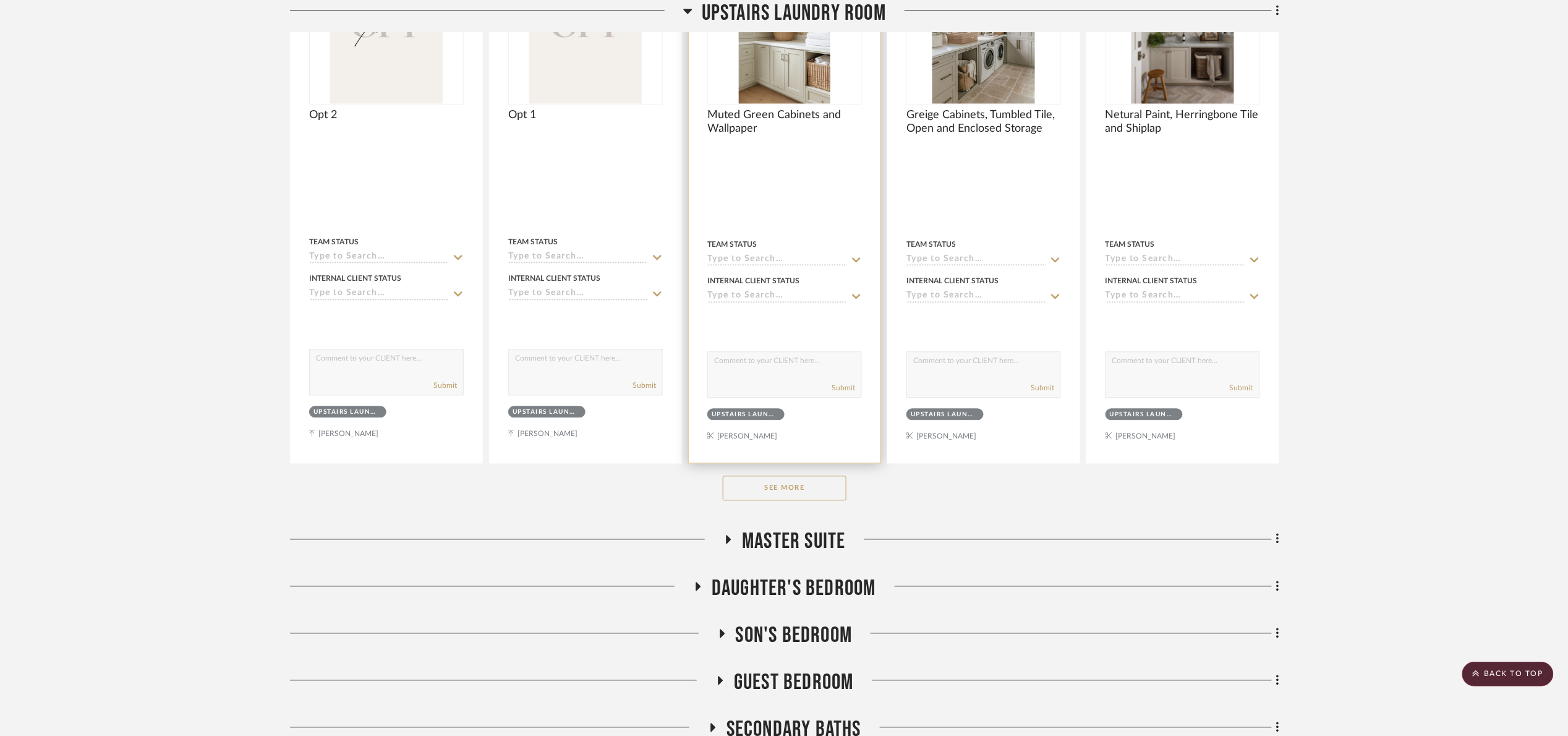
scroll to position [1024, 0]
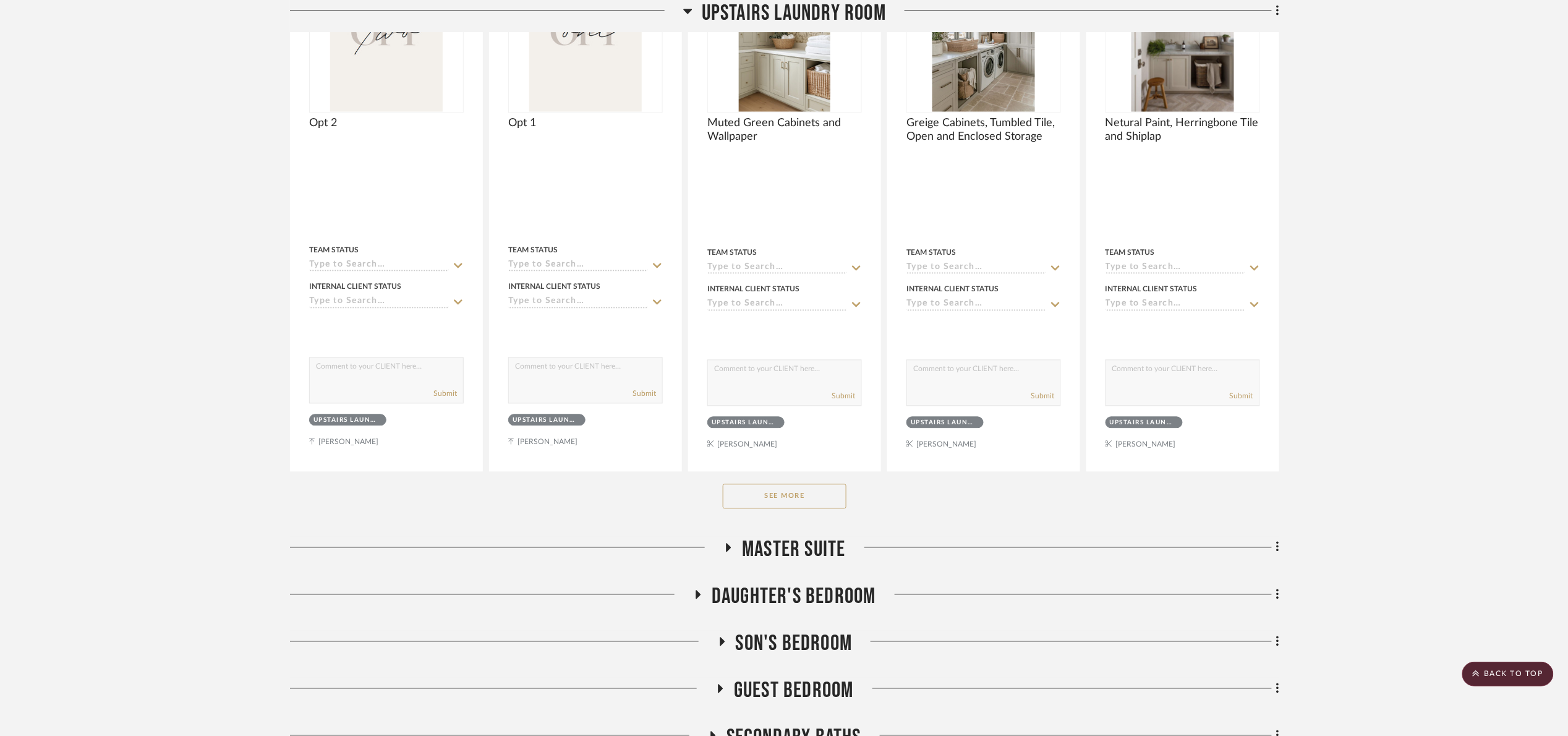
click at [788, 501] on button "See More" at bounding box center [784, 496] width 124 height 25
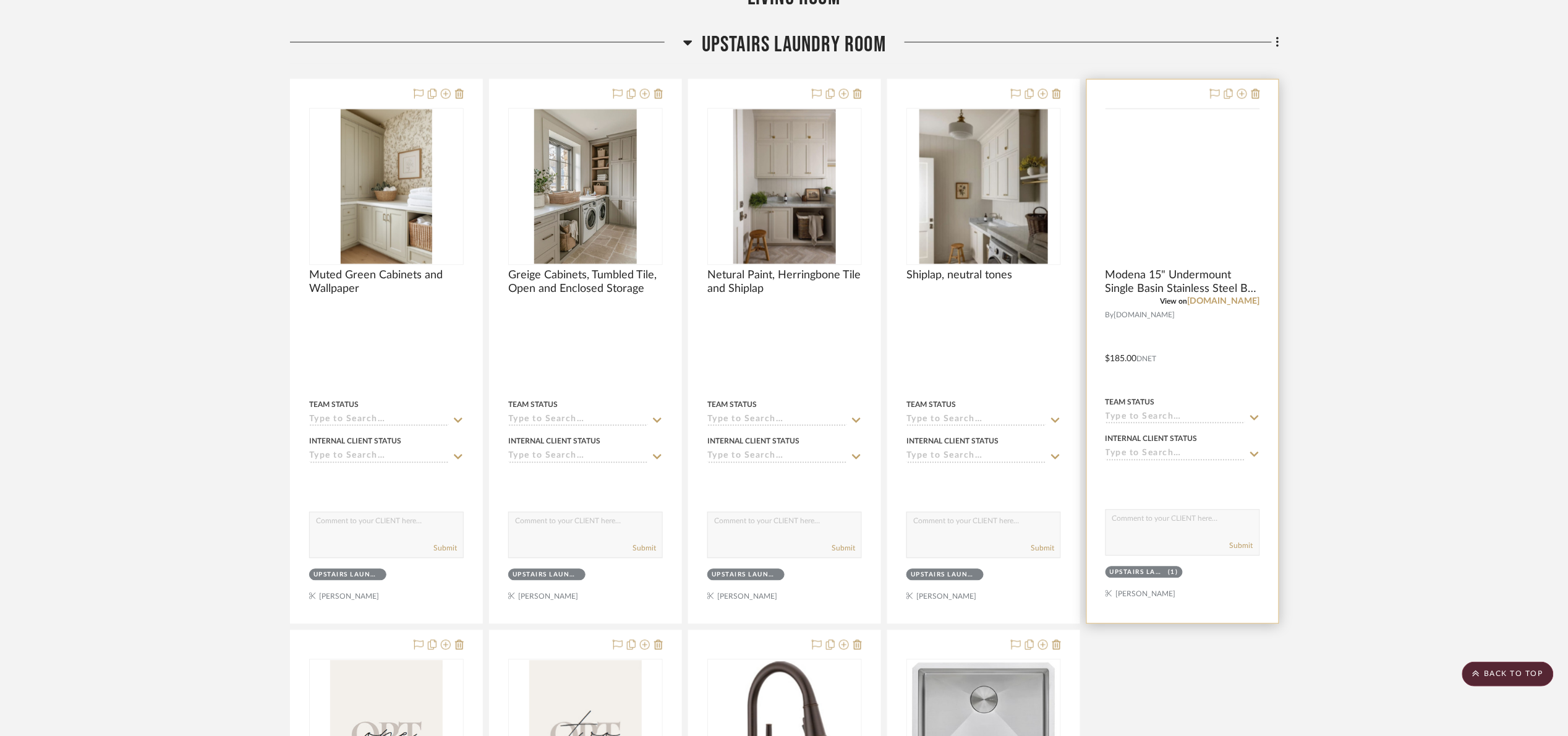
scroll to position [838, 0]
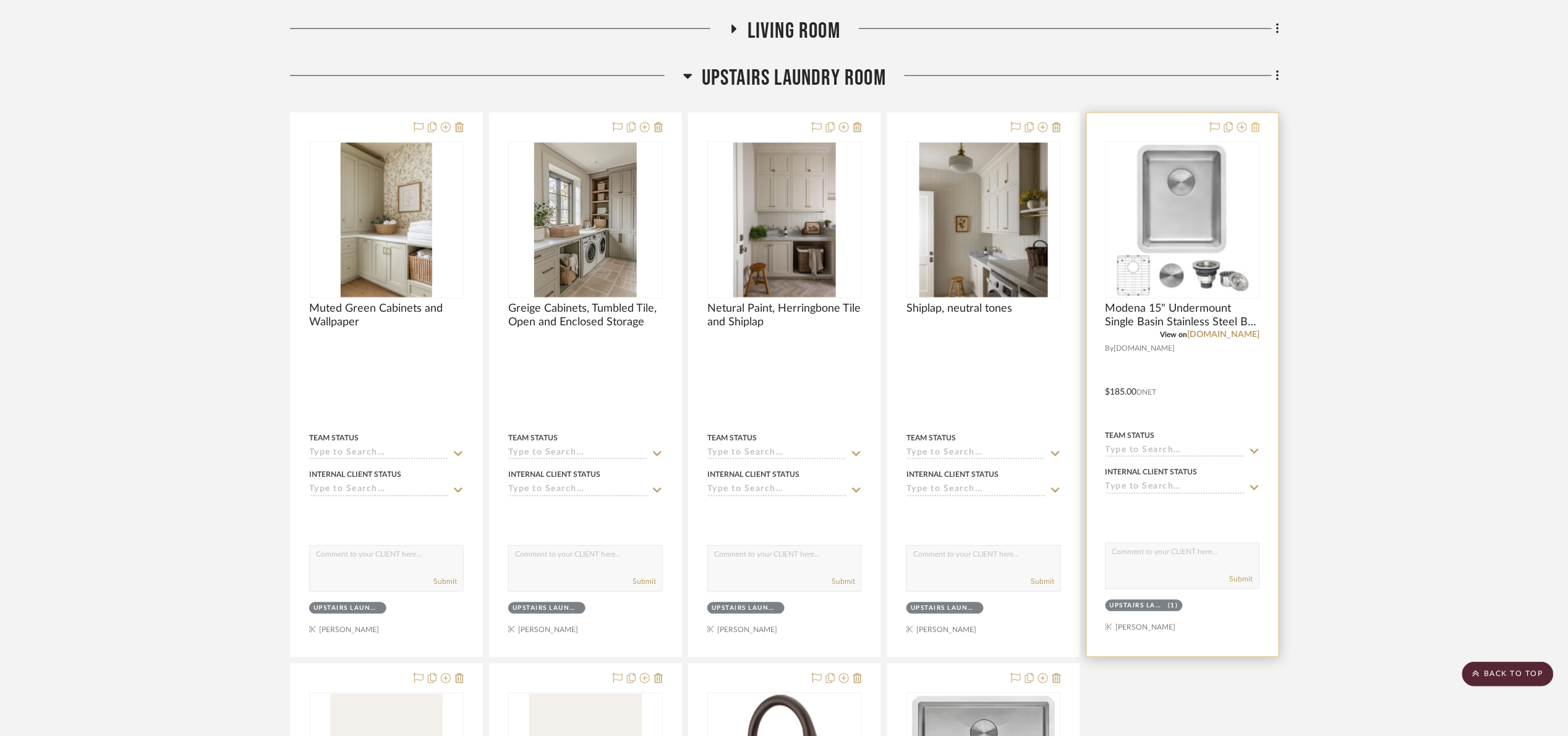
click at [1259, 125] on icon at bounding box center [1255, 127] width 9 height 10
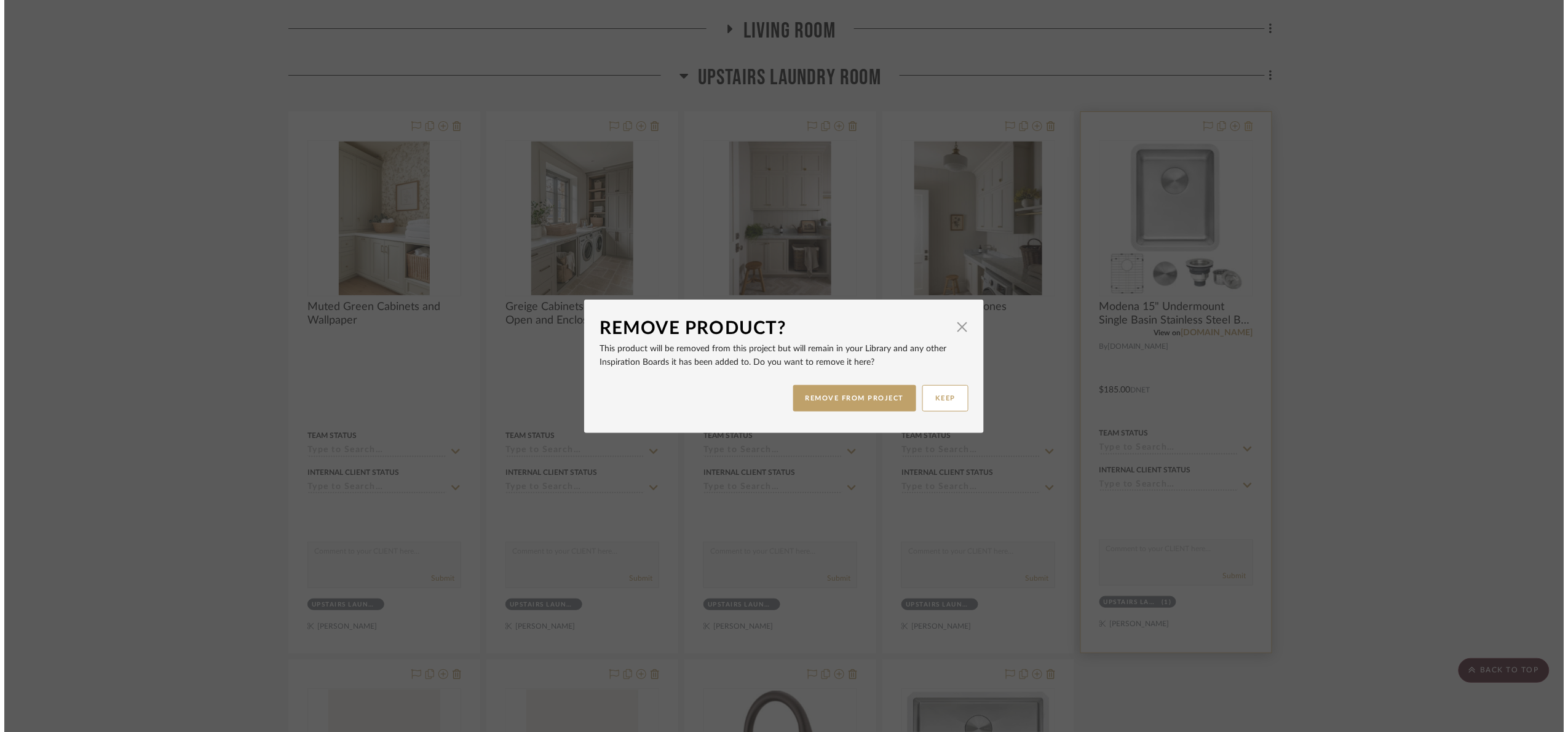
scroll to position [0, 0]
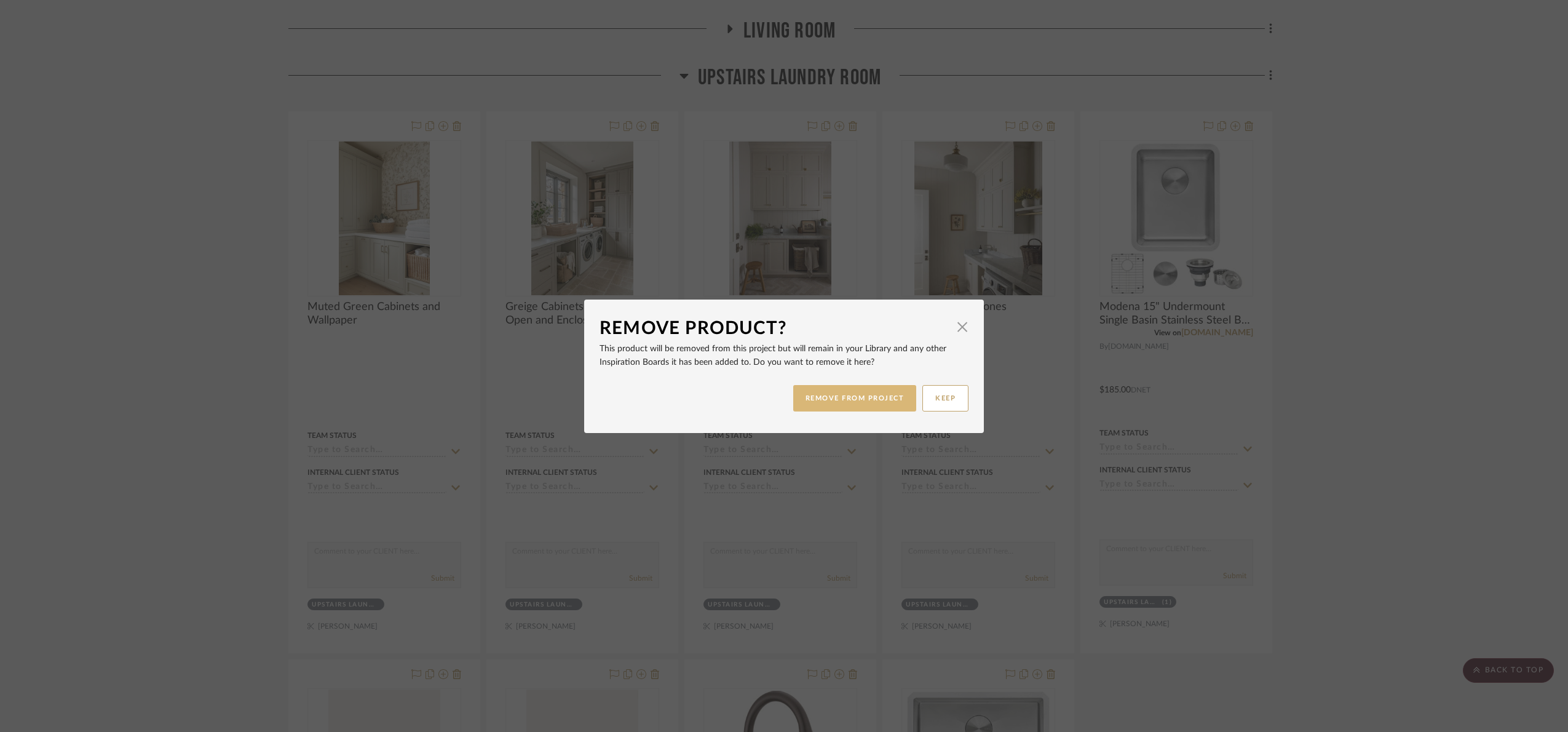
click at [874, 392] on button "REMOVE FROM PROJECT" at bounding box center [855, 398] width 124 height 27
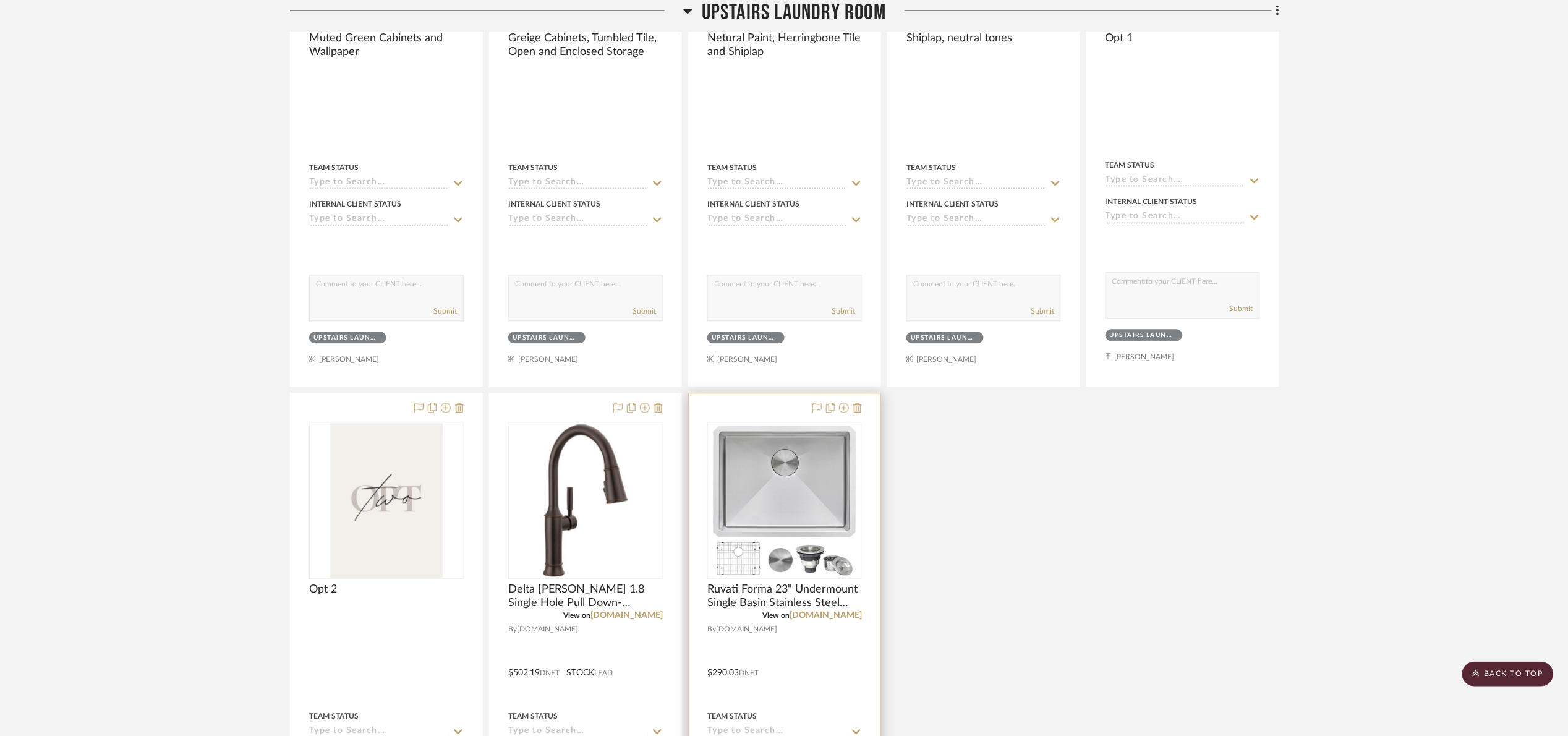
scroll to position [1116, 0]
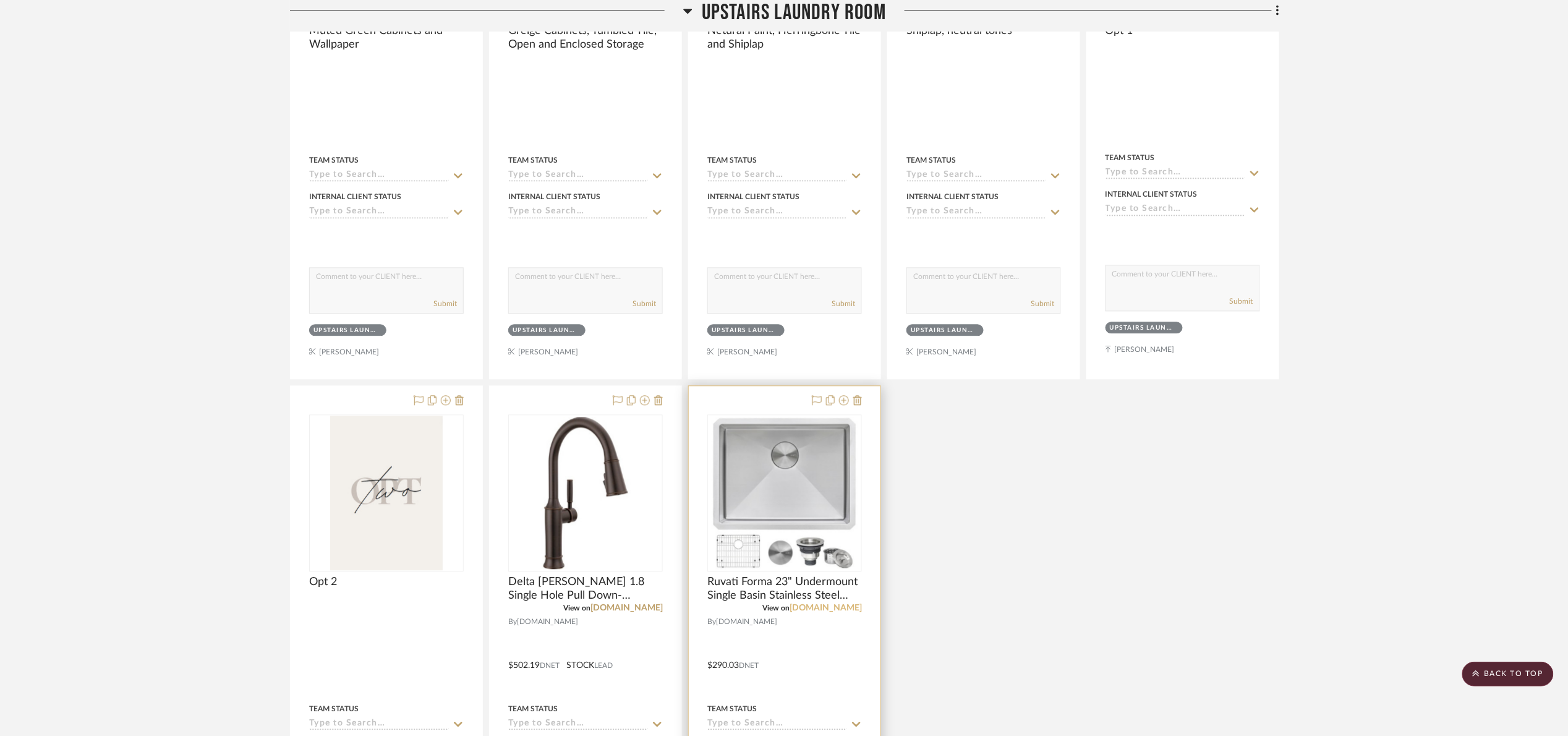
click at [844, 612] on link "build.com" at bounding box center [826, 608] width 73 height 9
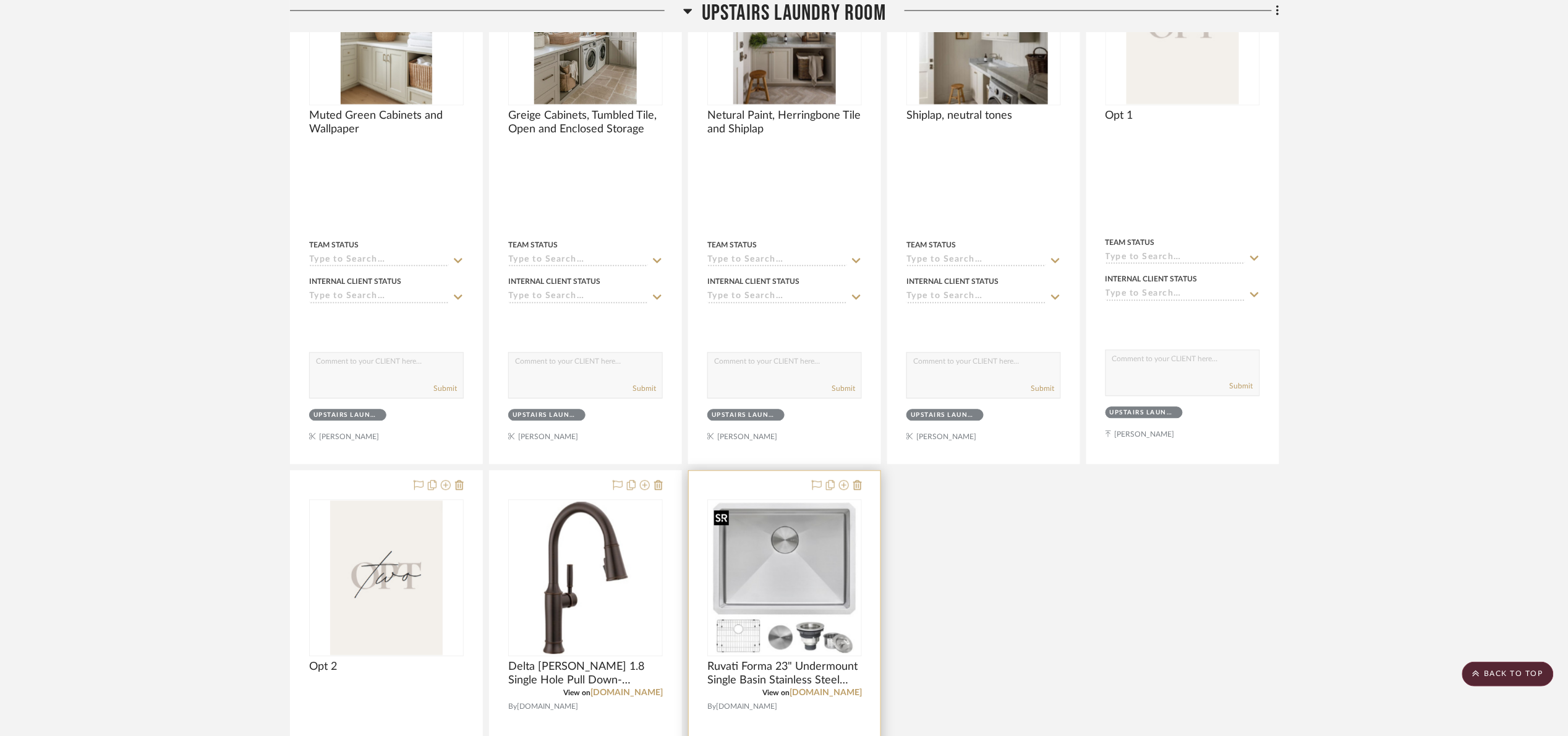
scroll to position [1024, 0]
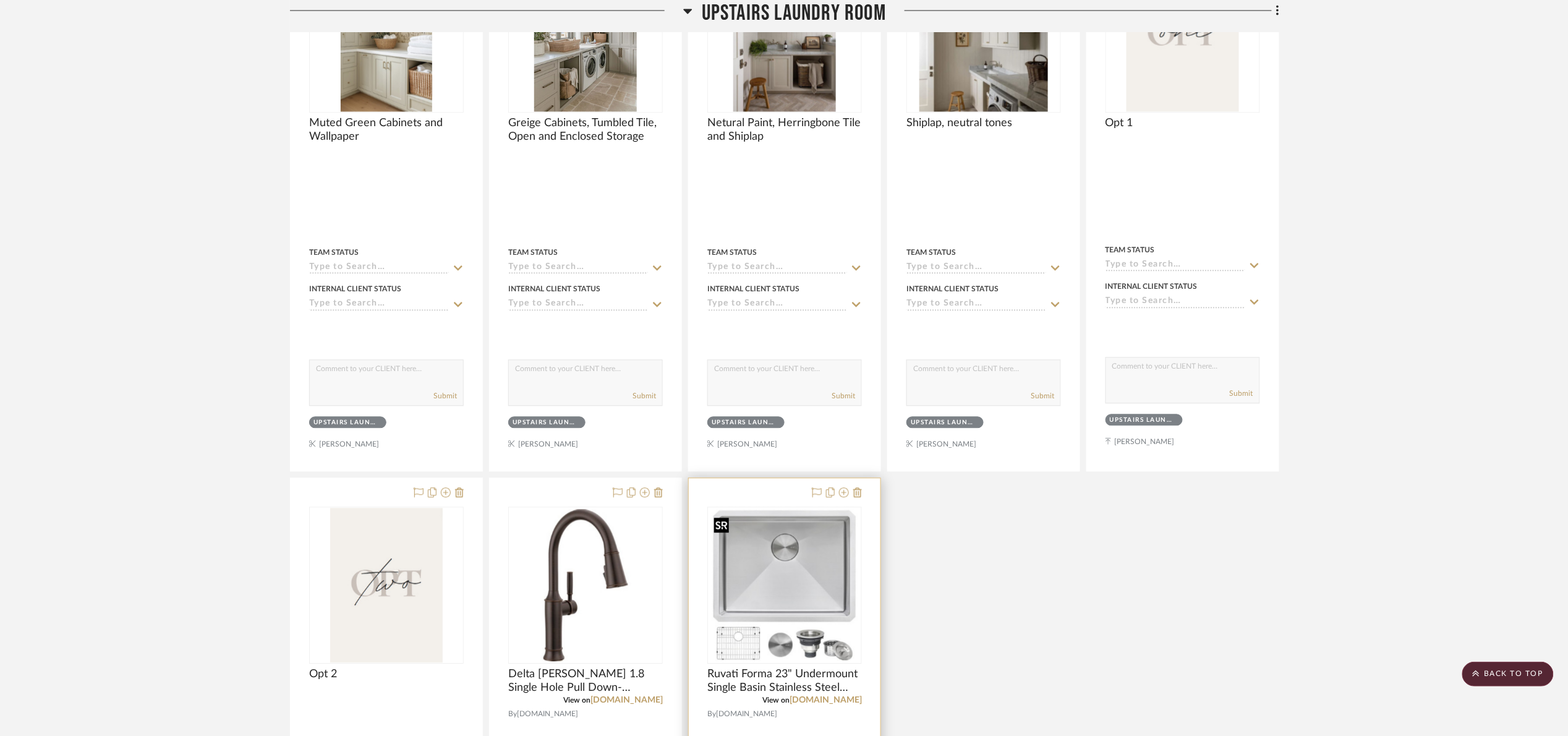
click at [789, 559] on img "0" at bounding box center [784, 585] width 152 height 152
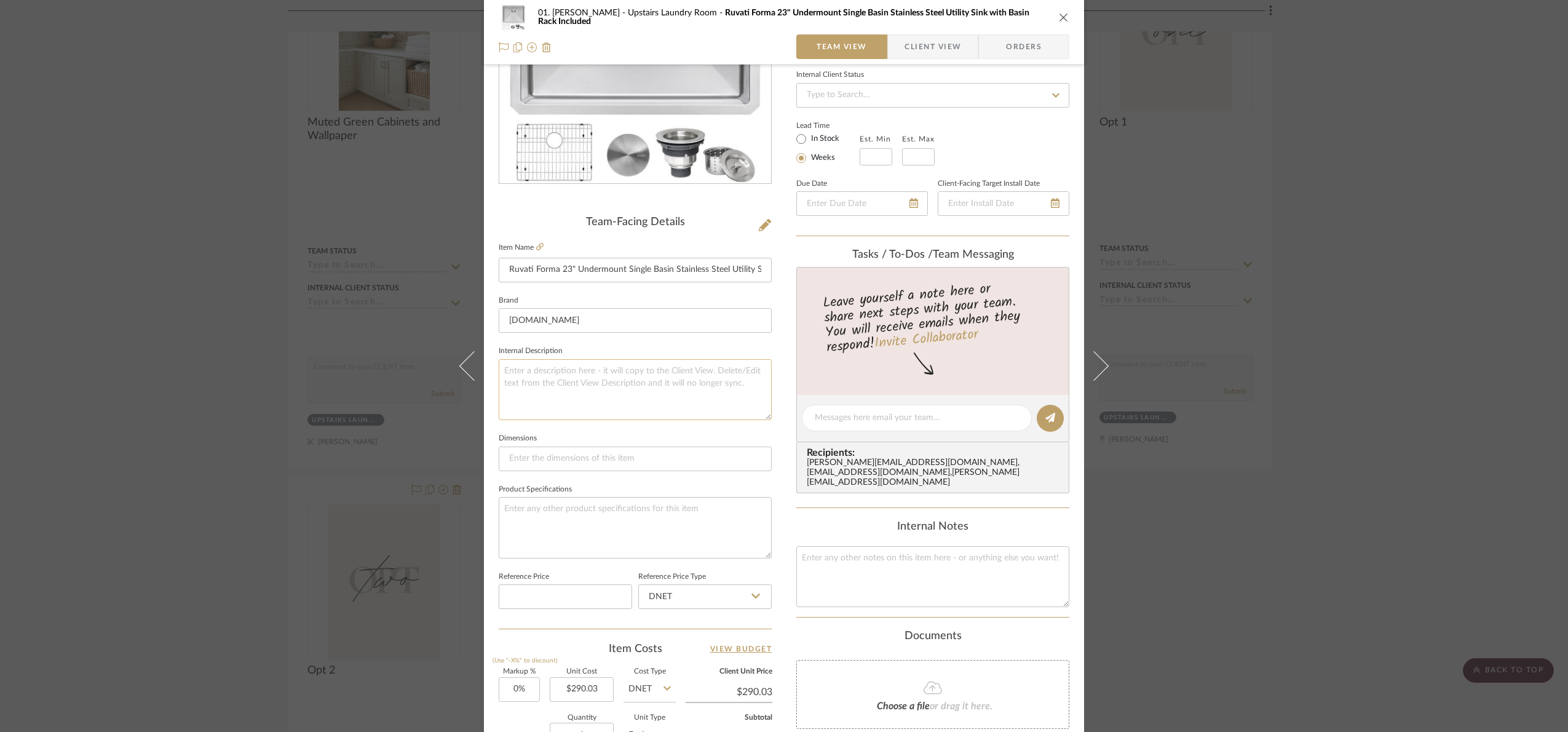
scroll to position [185, 0]
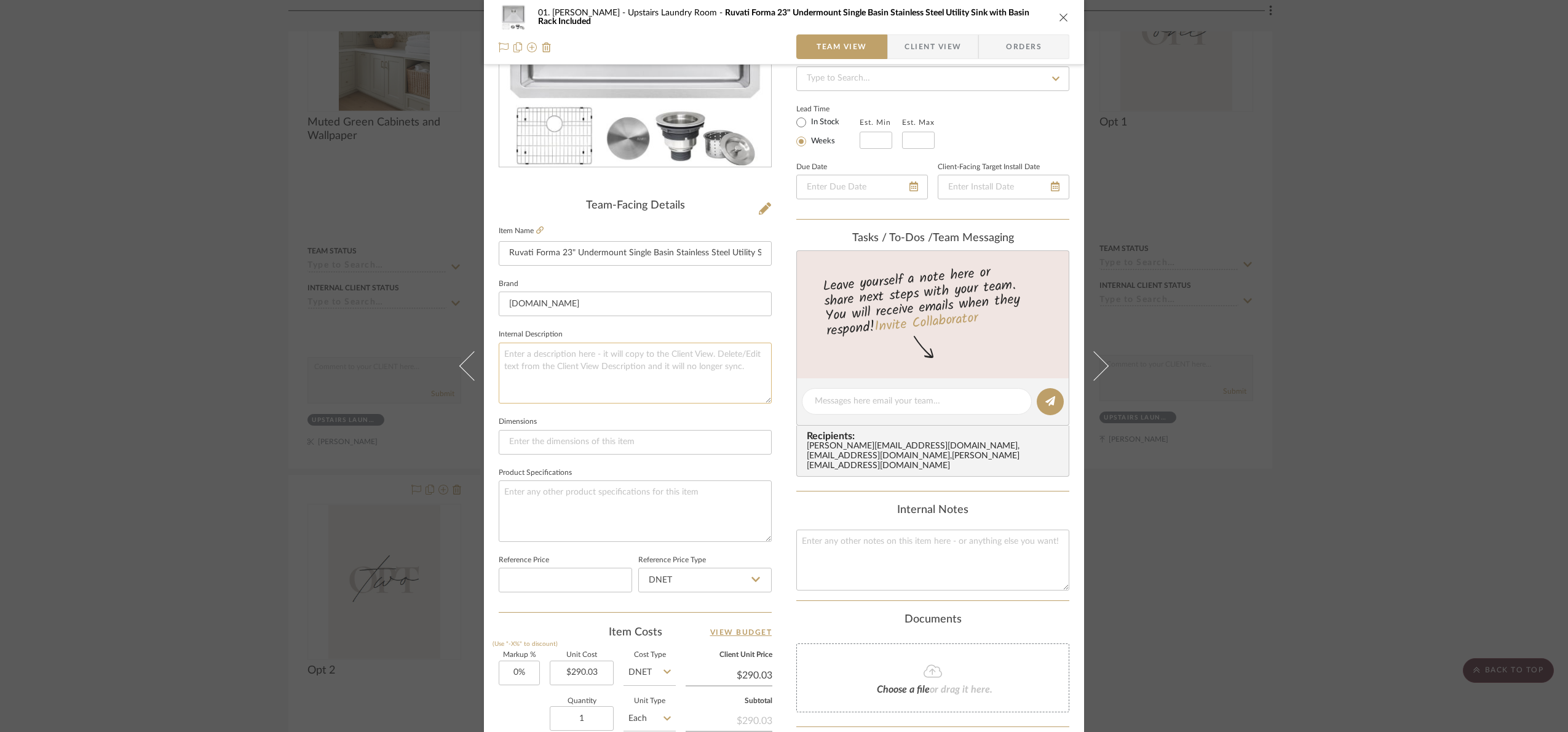
click at [569, 358] on textarea at bounding box center [635, 372] width 273 height 61
paste textarea "Minimum Cabinet Size: 25"
type textarea "Minimum Cabinet Size: 25"
click at [609, 326] on fieldset "Internal Description Minimum Cabinet Size: 25" at bounding box center [635, 365] width 273 height 78
click at [1422, 222] on div "01. Merker Upstairs Laundry Room Ruvati Forma 23" Undermount Single Basin Stain…" at bounding box center [784, 366] width 1568 height 732
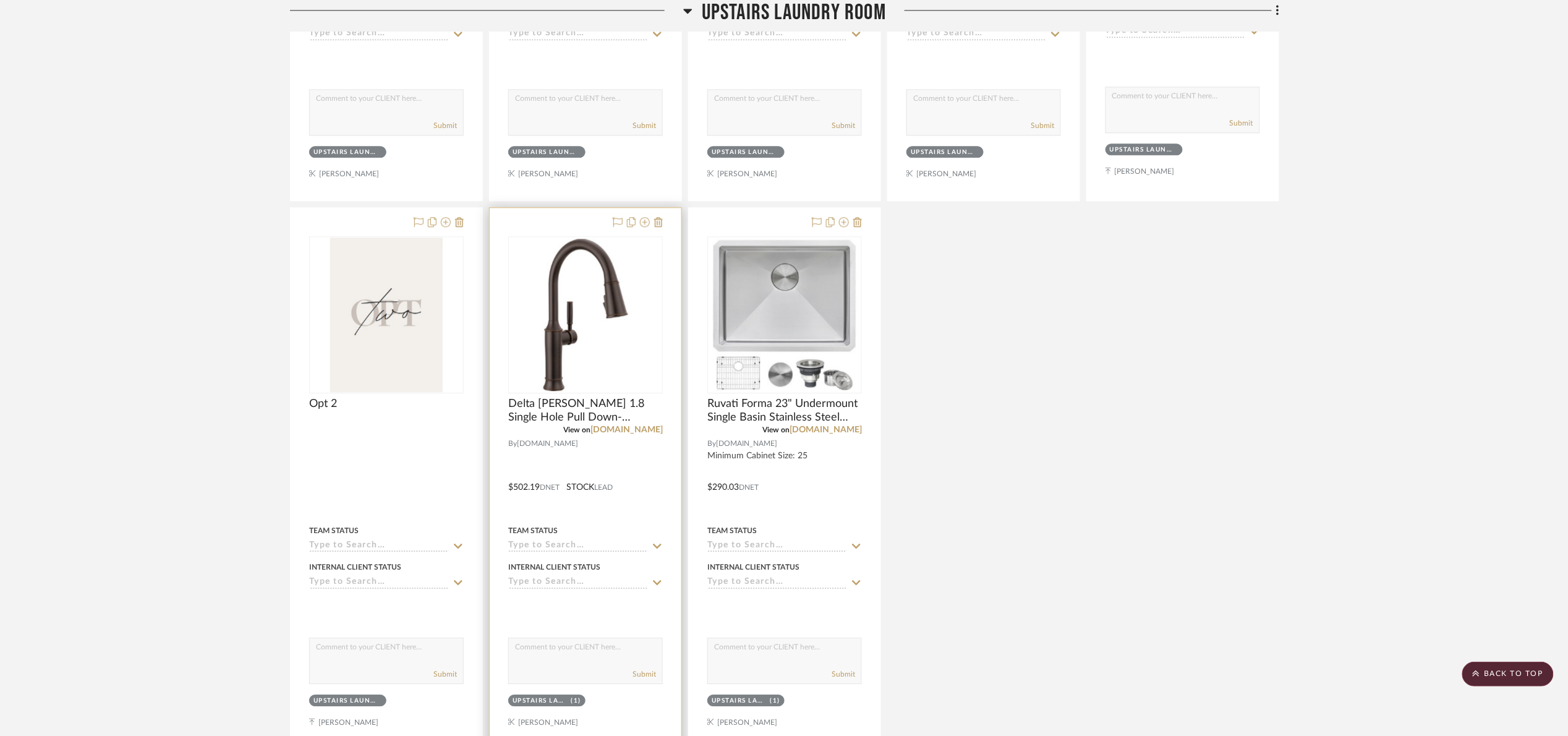
scroll to position [1302, 0]
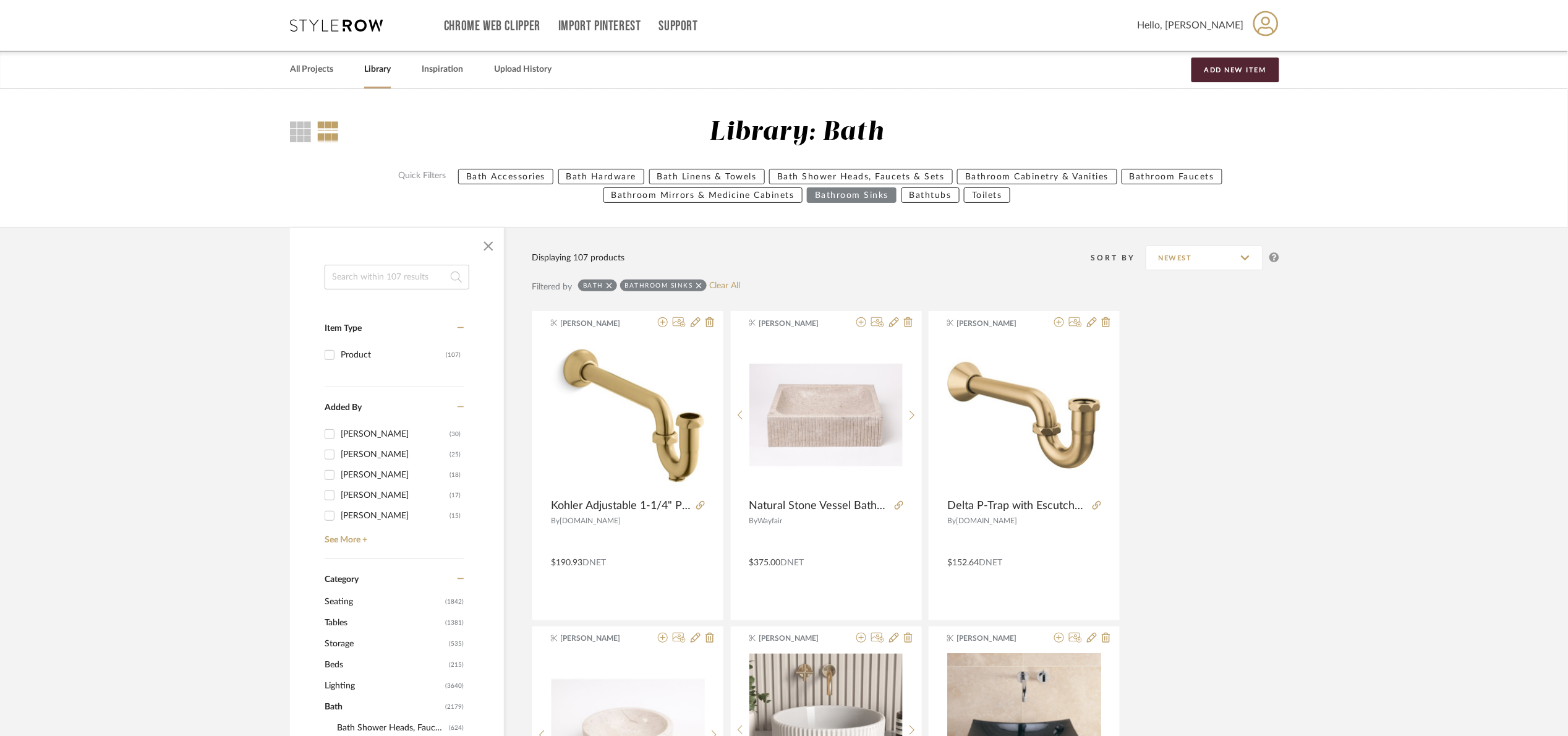
click at [421, 284] on input at bounding box center [397, 277] width 145 height 25
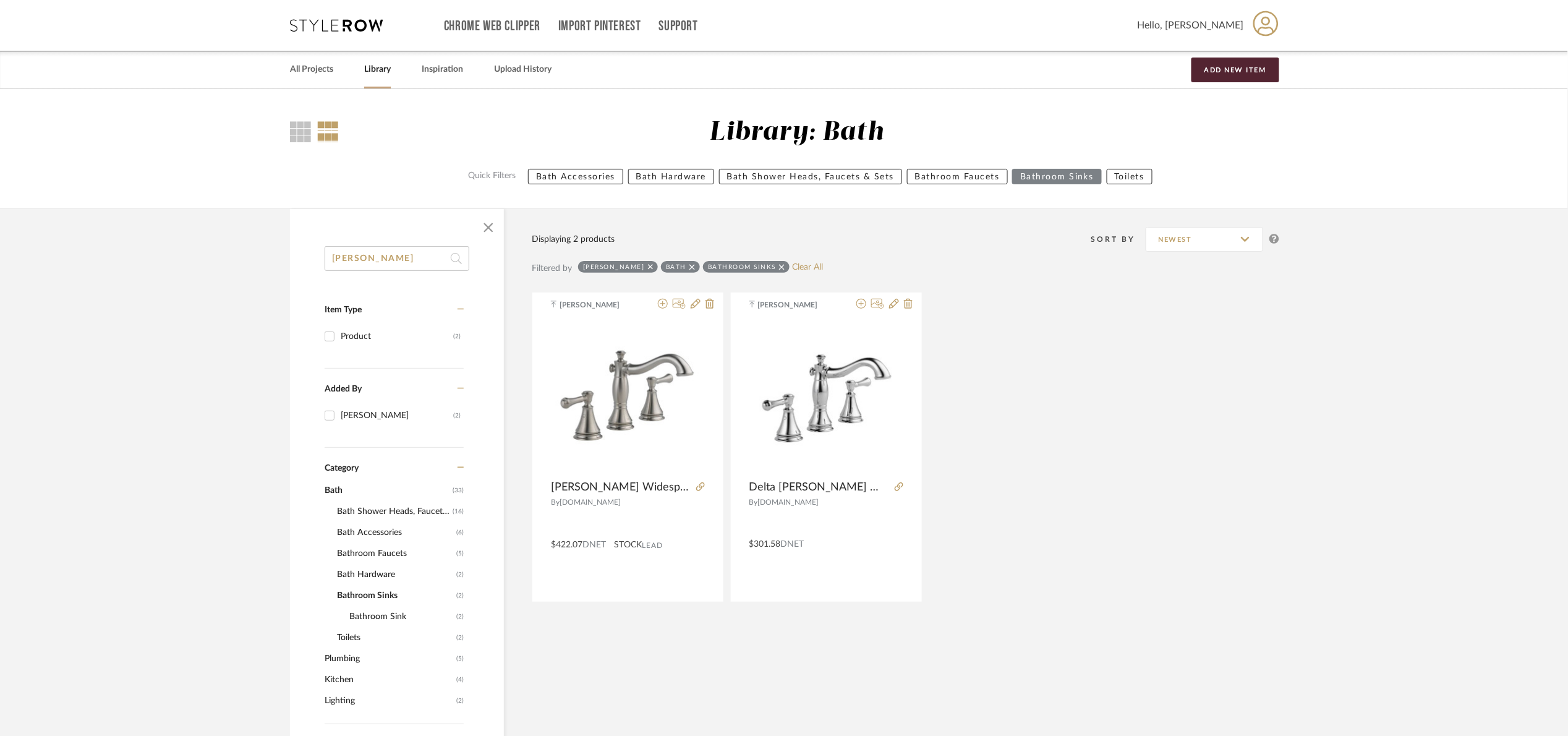
click at [690, 270] on icon at bounding box center [692, 267] width 5 height 9
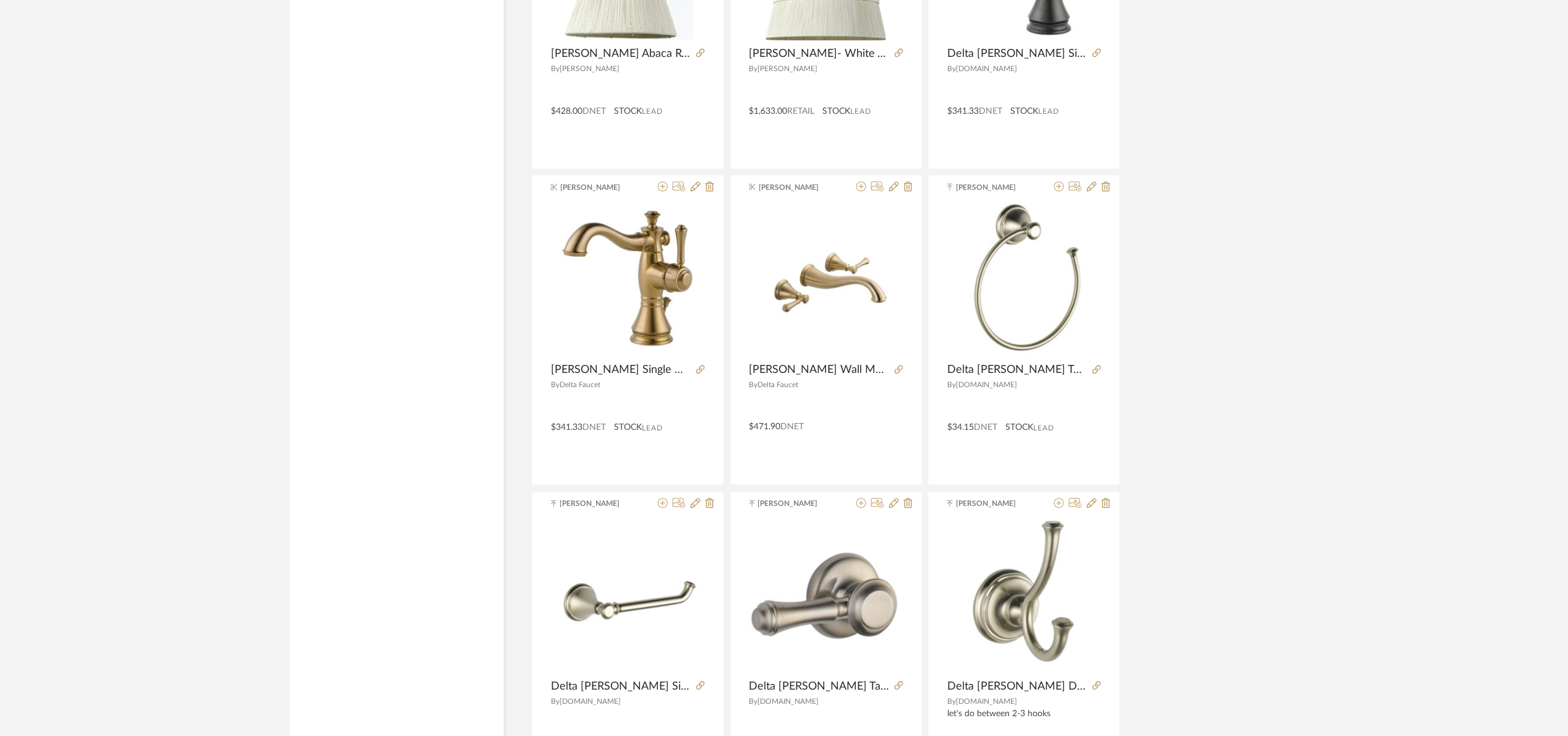
scroll to position [3461, 0]
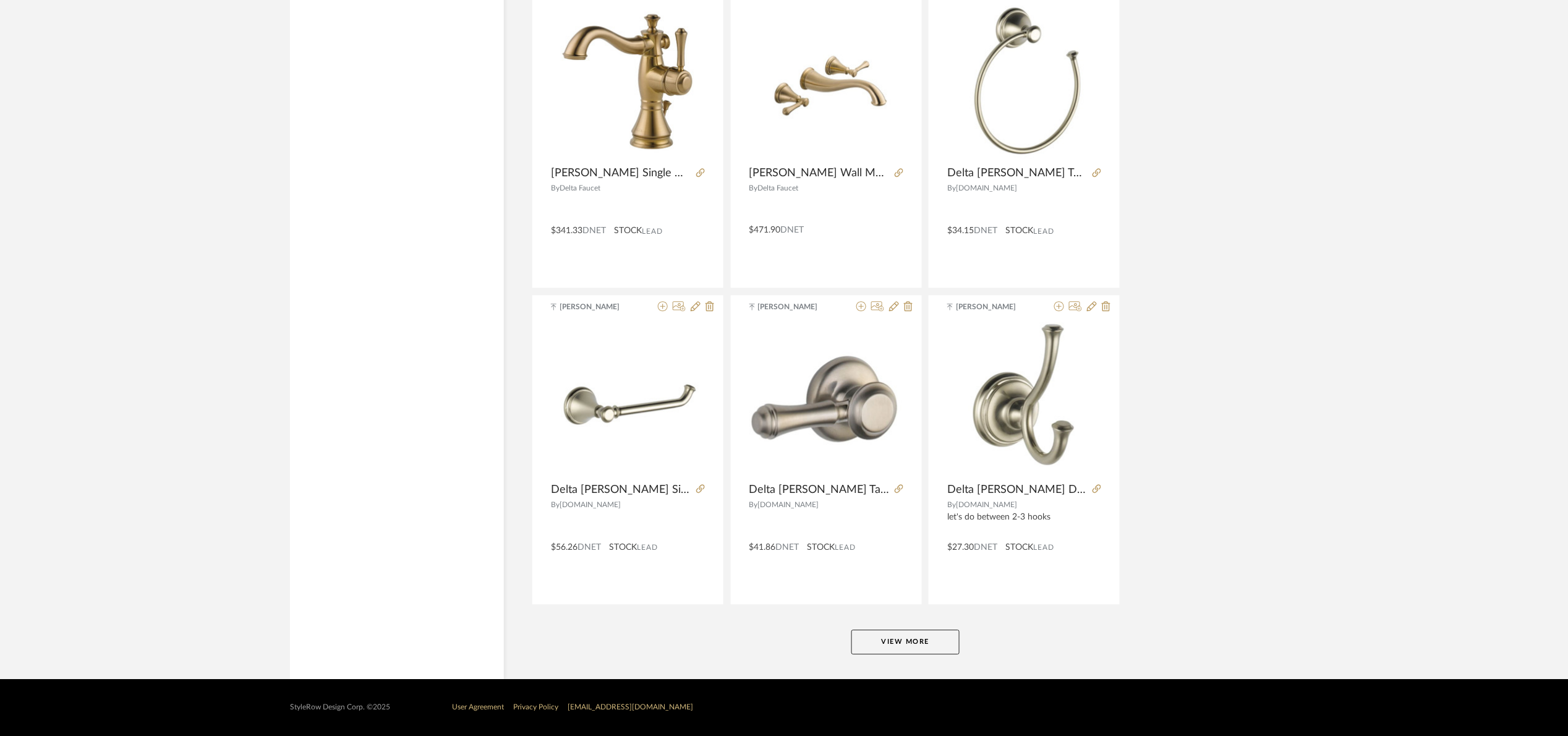
click at [897, 644] on button "View More" at bounding box center [905, 642] width 108 height 25
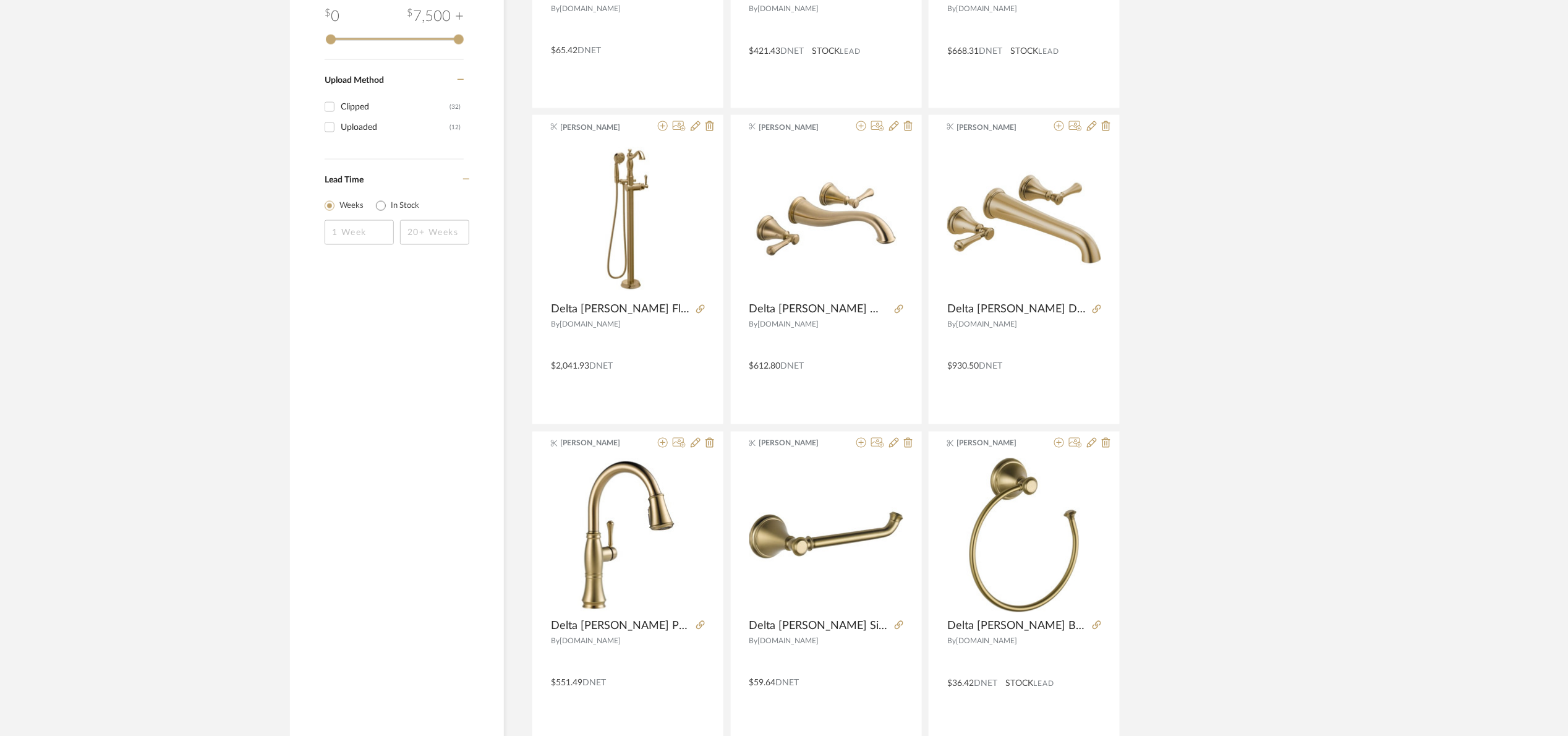
scroll to position [0, 0]
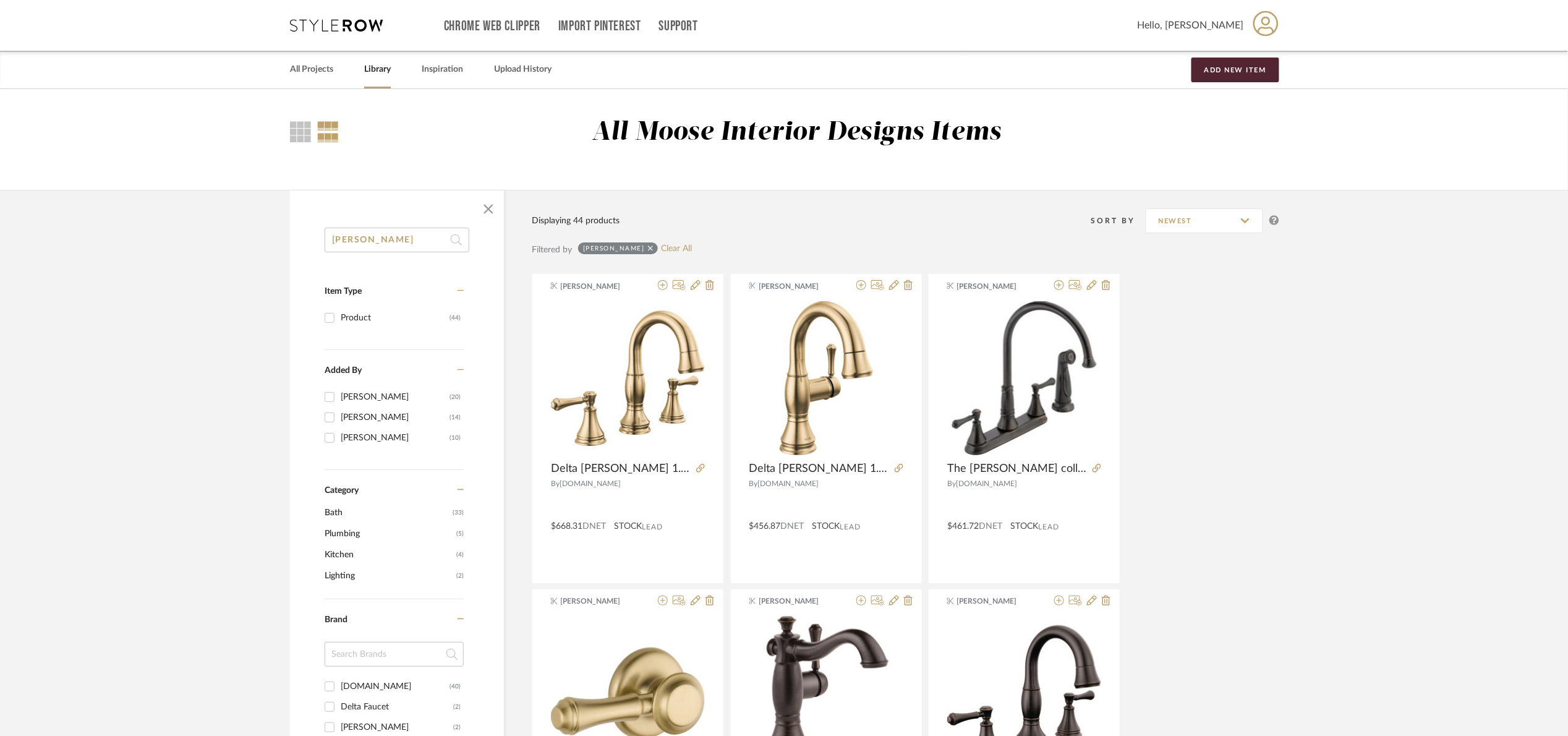
drag, startPoint x: 390, startPoint y: 236, endPoint x: 172, endPoint y: 259, distance: 219.2
type input "colinet"
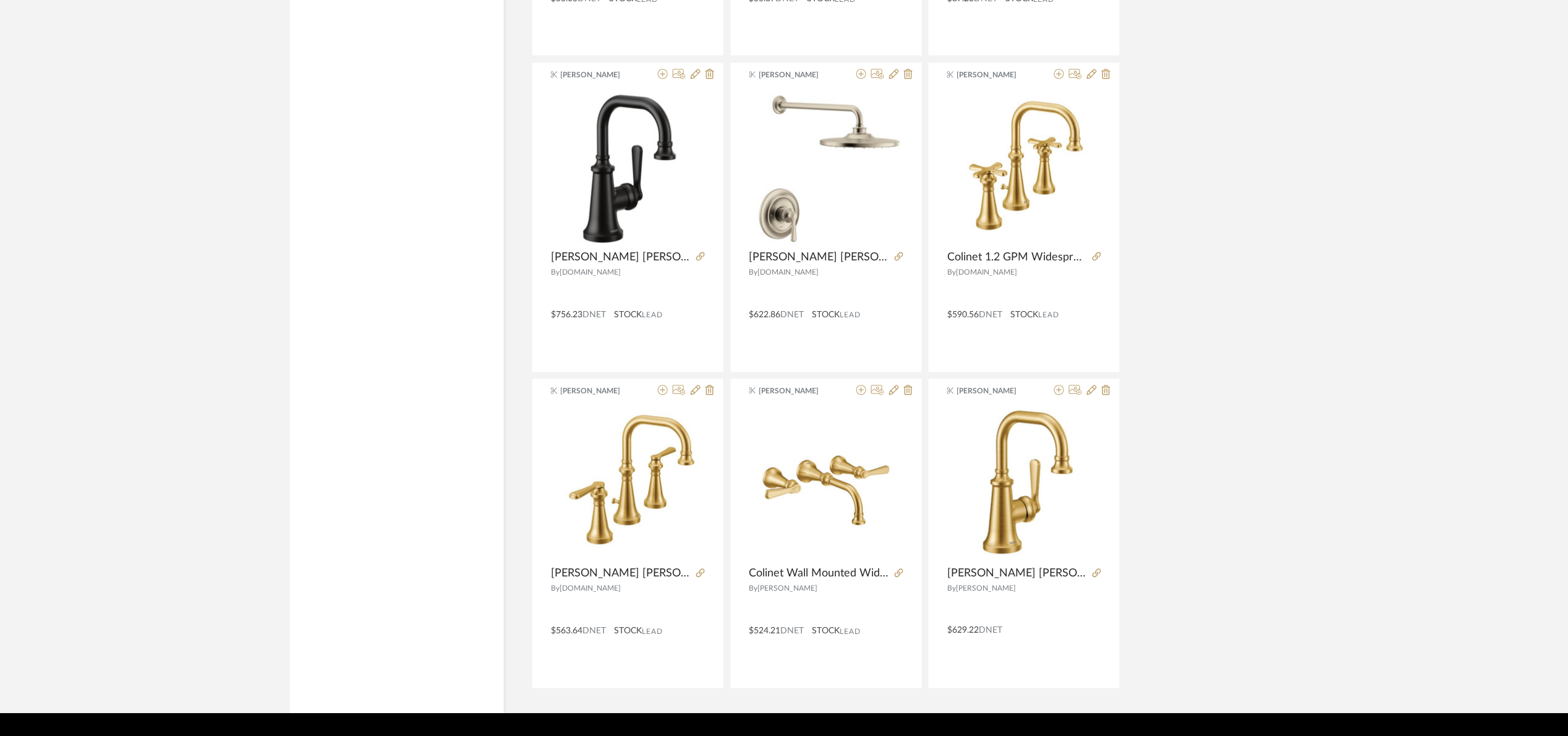
scroll to position [3061, 0]
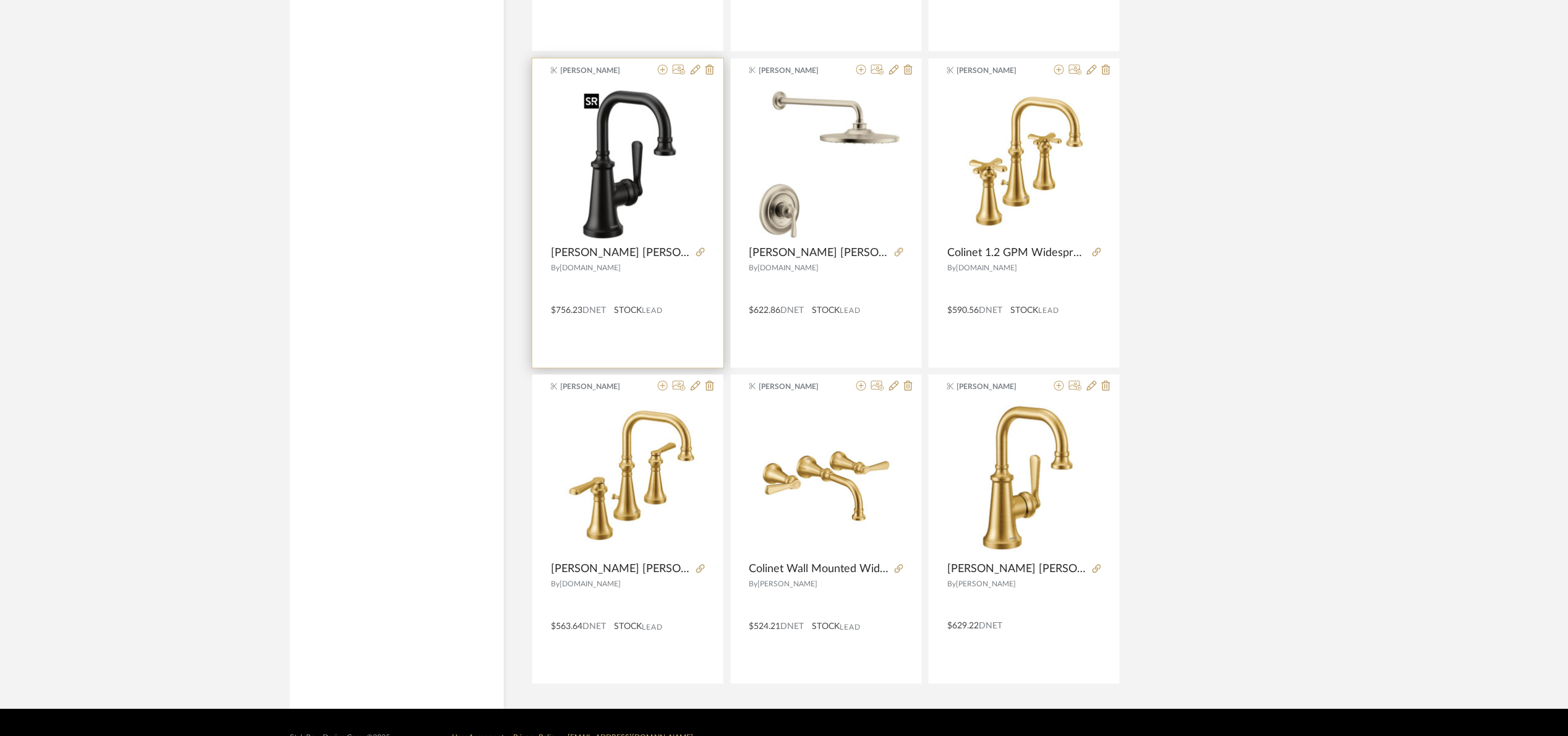
click at [0, 0] on img at bounding box center [0, 0] width 0 height 0
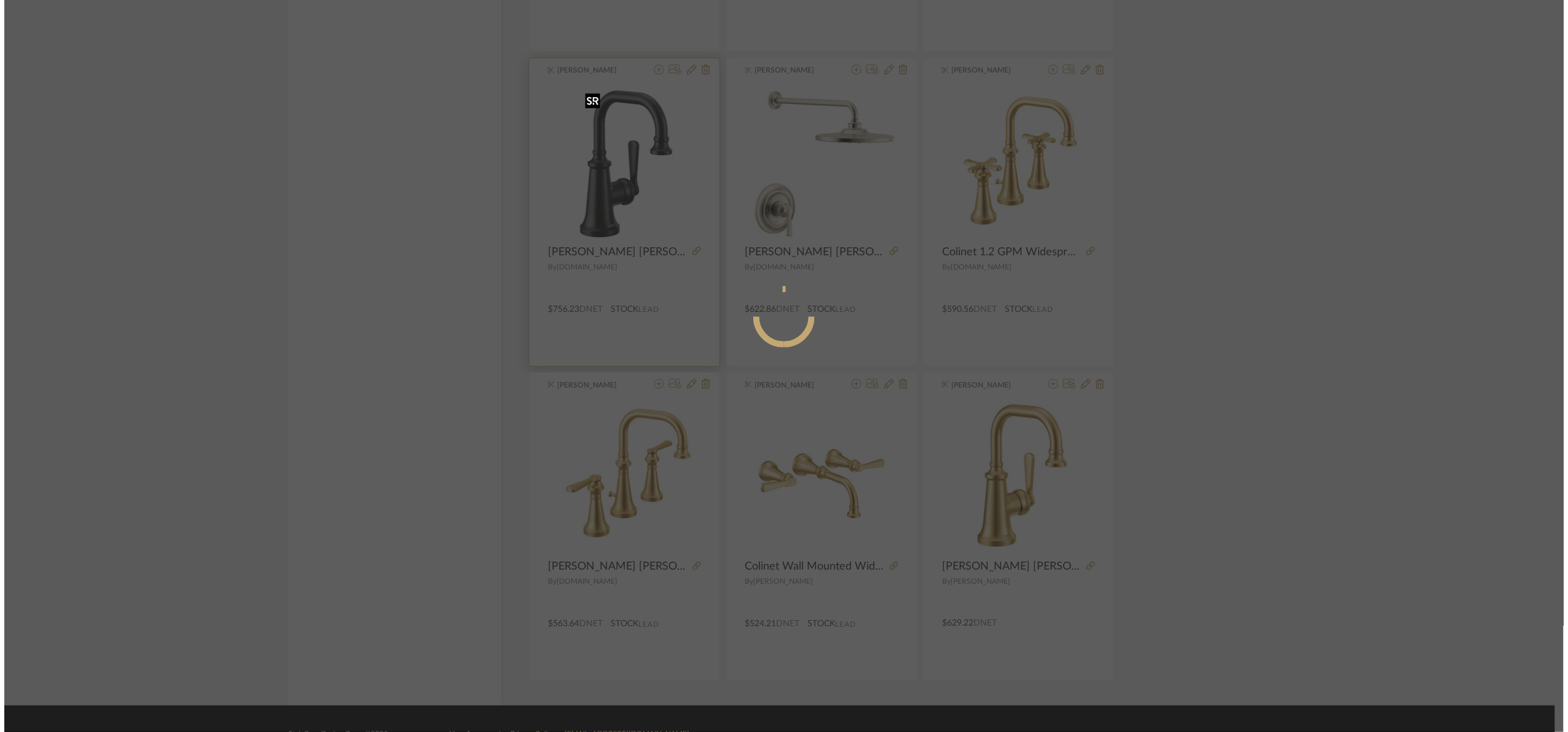
scroll to position [0, 0]
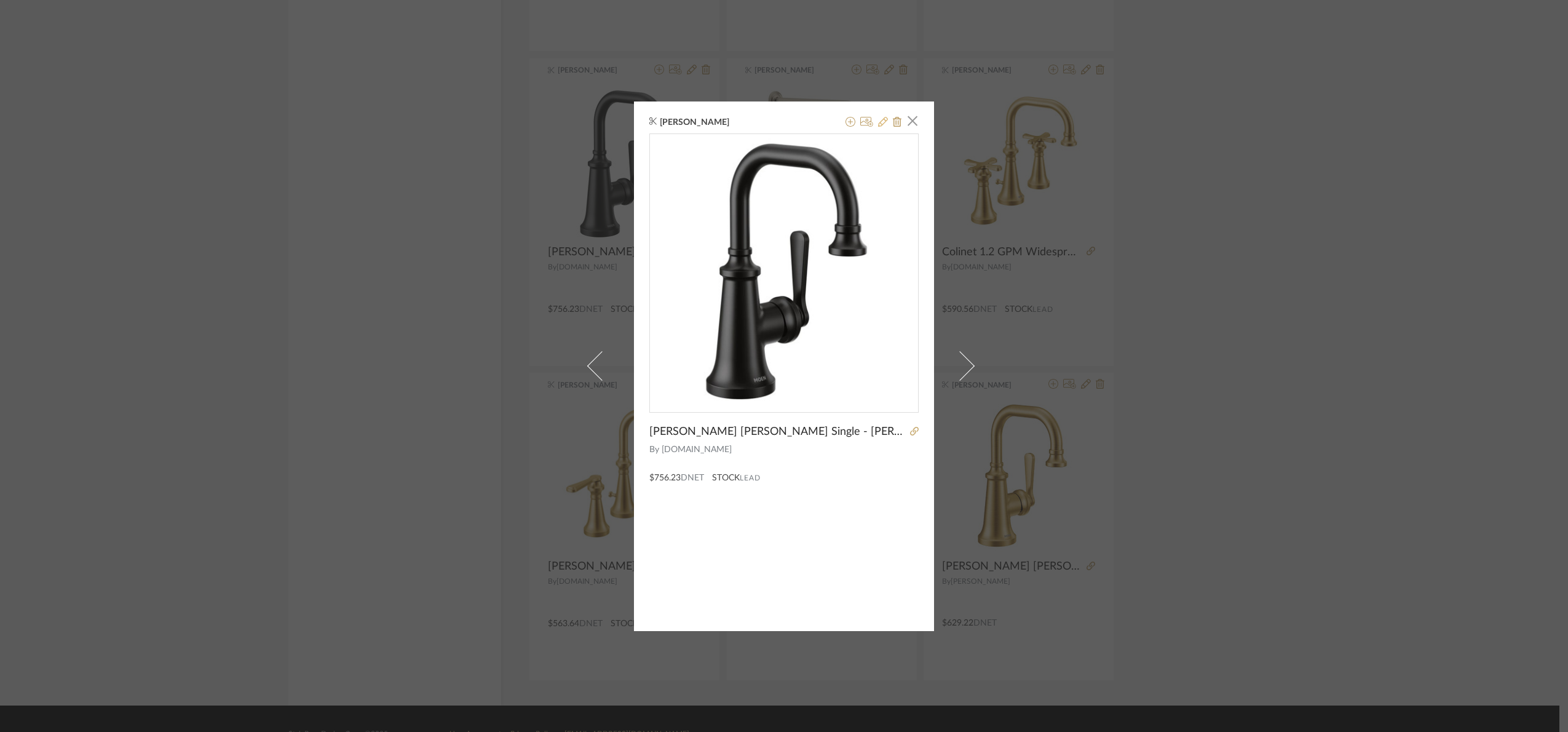
click at [879, 119] on icon at bounding box center [883, 122] width 10 height 10
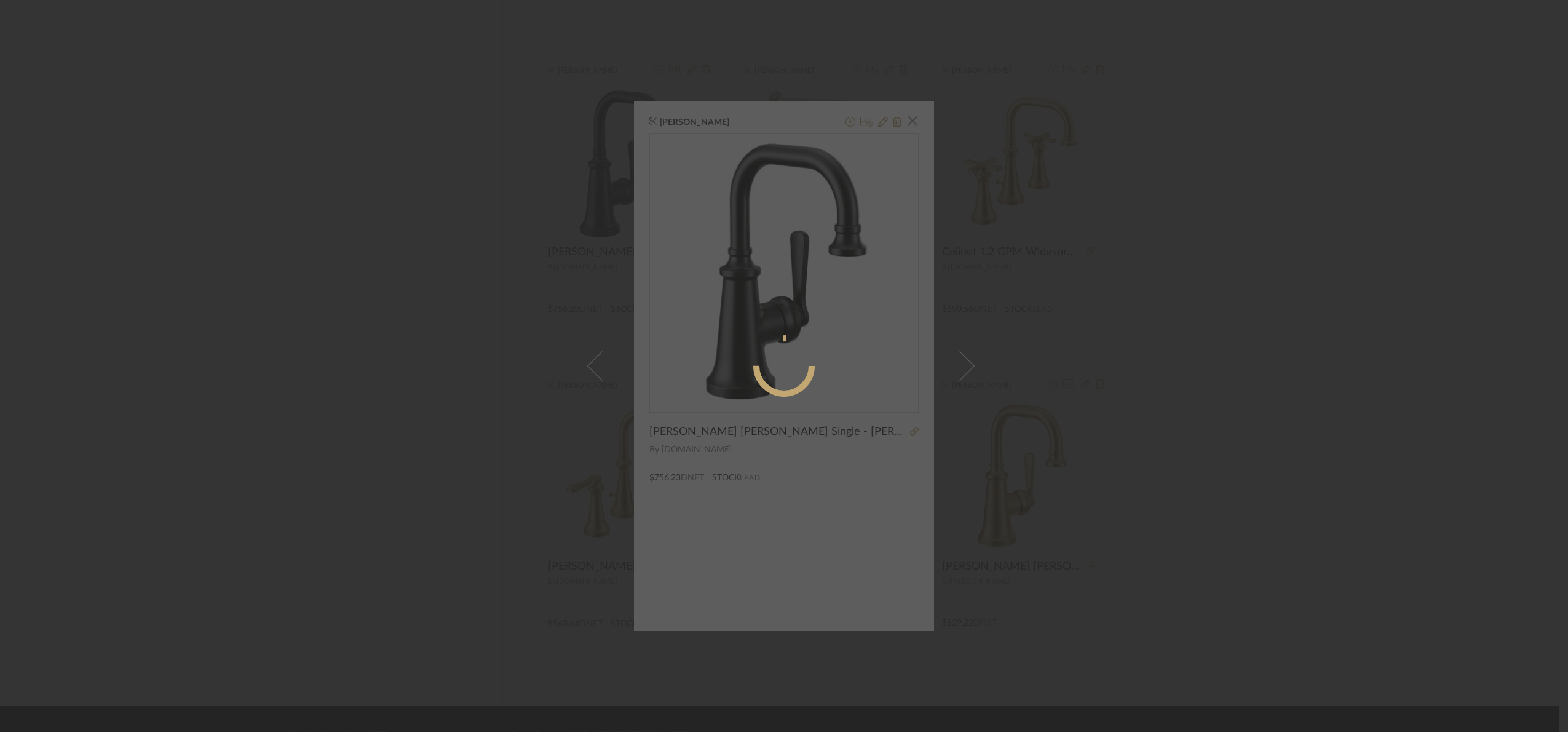
radio input "true"
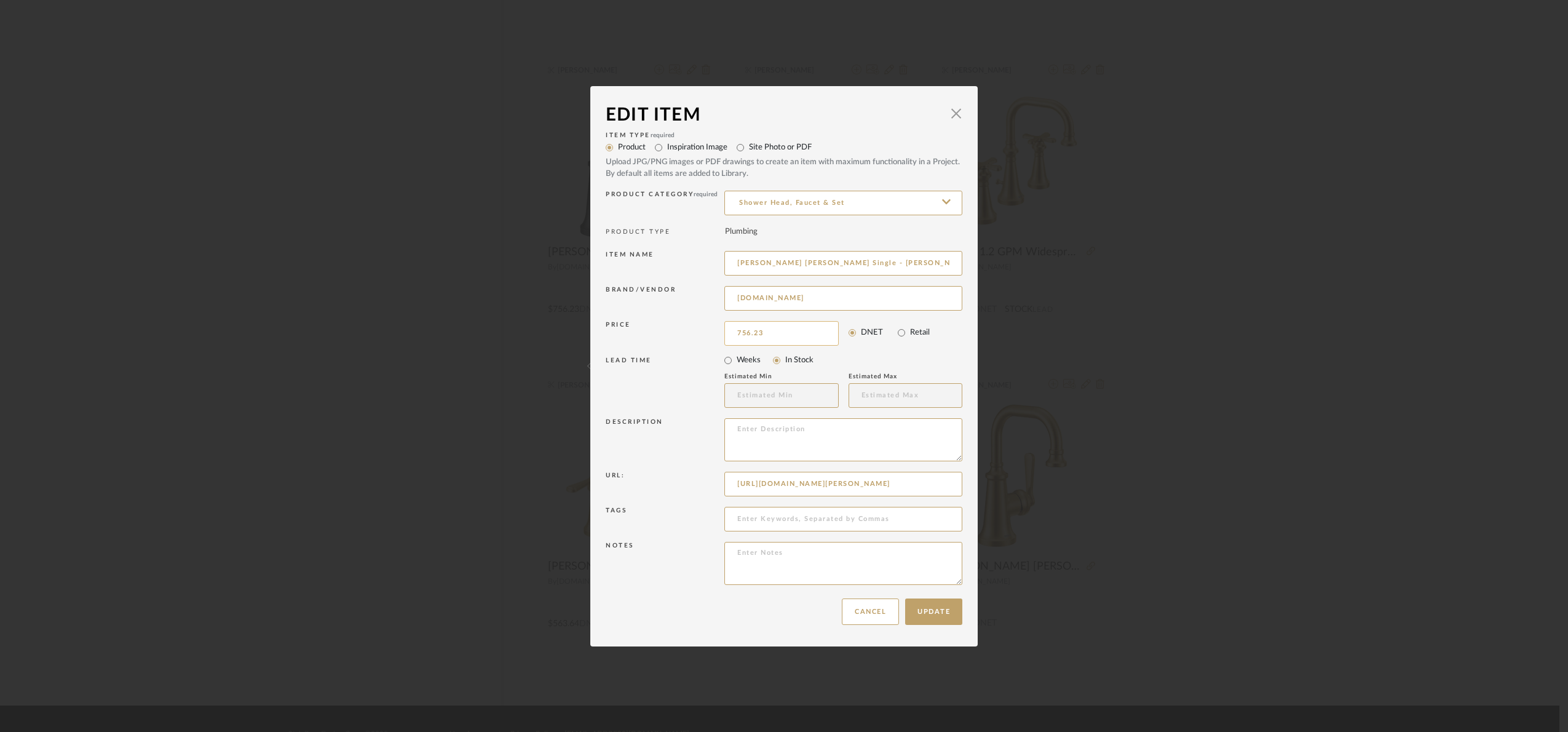
click at [784, 324] on input "756.23" at bounding box center [781, 333] width 114 height 25
type input "$730.63"
click at [943, 620] on button "Update" at bounding box center [934, 612] width 57 height 27
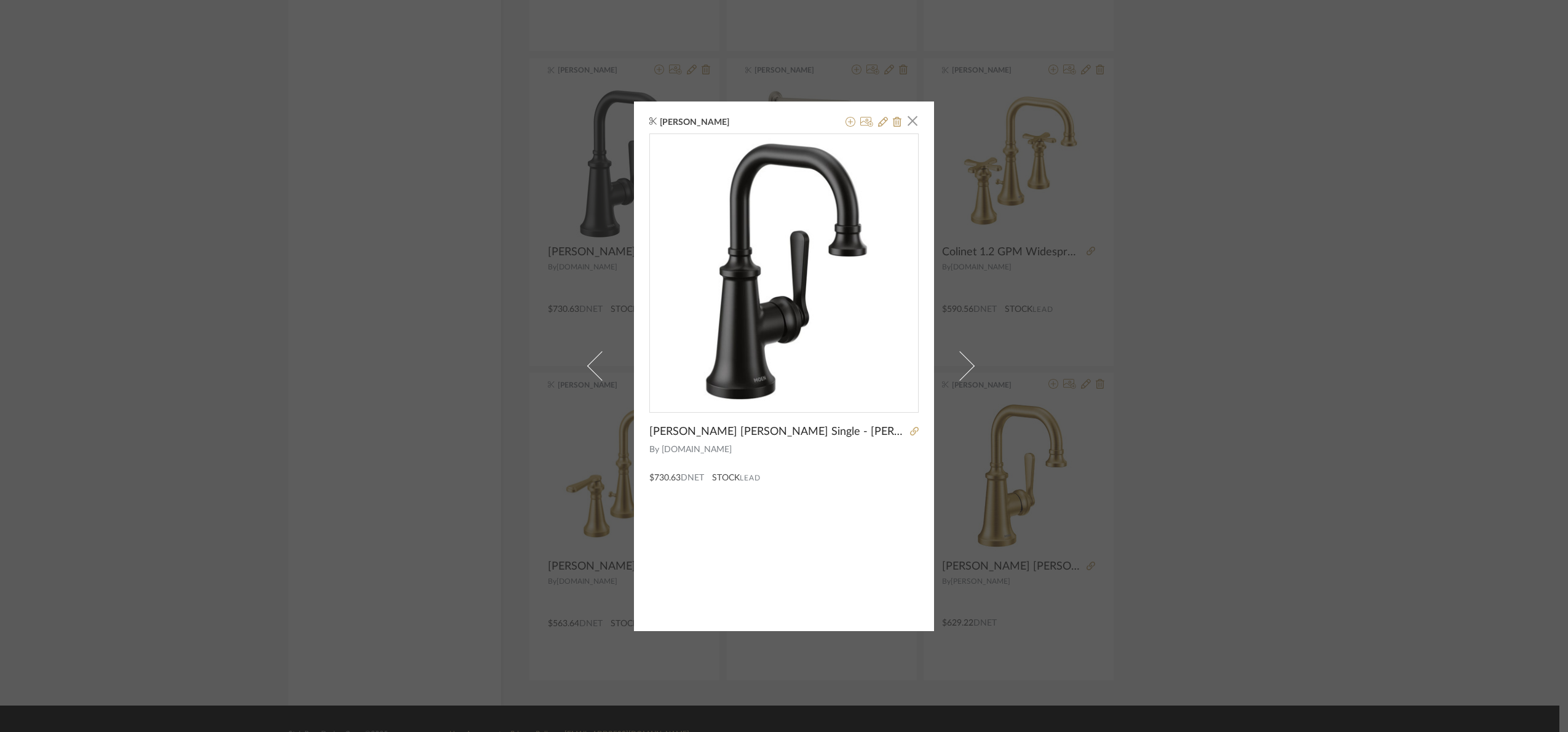
click at [1349, 471] on div "[PERSON_NAME] × [PERSON_NAME] [PERSON_NAME] Single - Matte Black By [DOMAIN_NAM…" at bounding box center [784, 366] width 1568 height 732
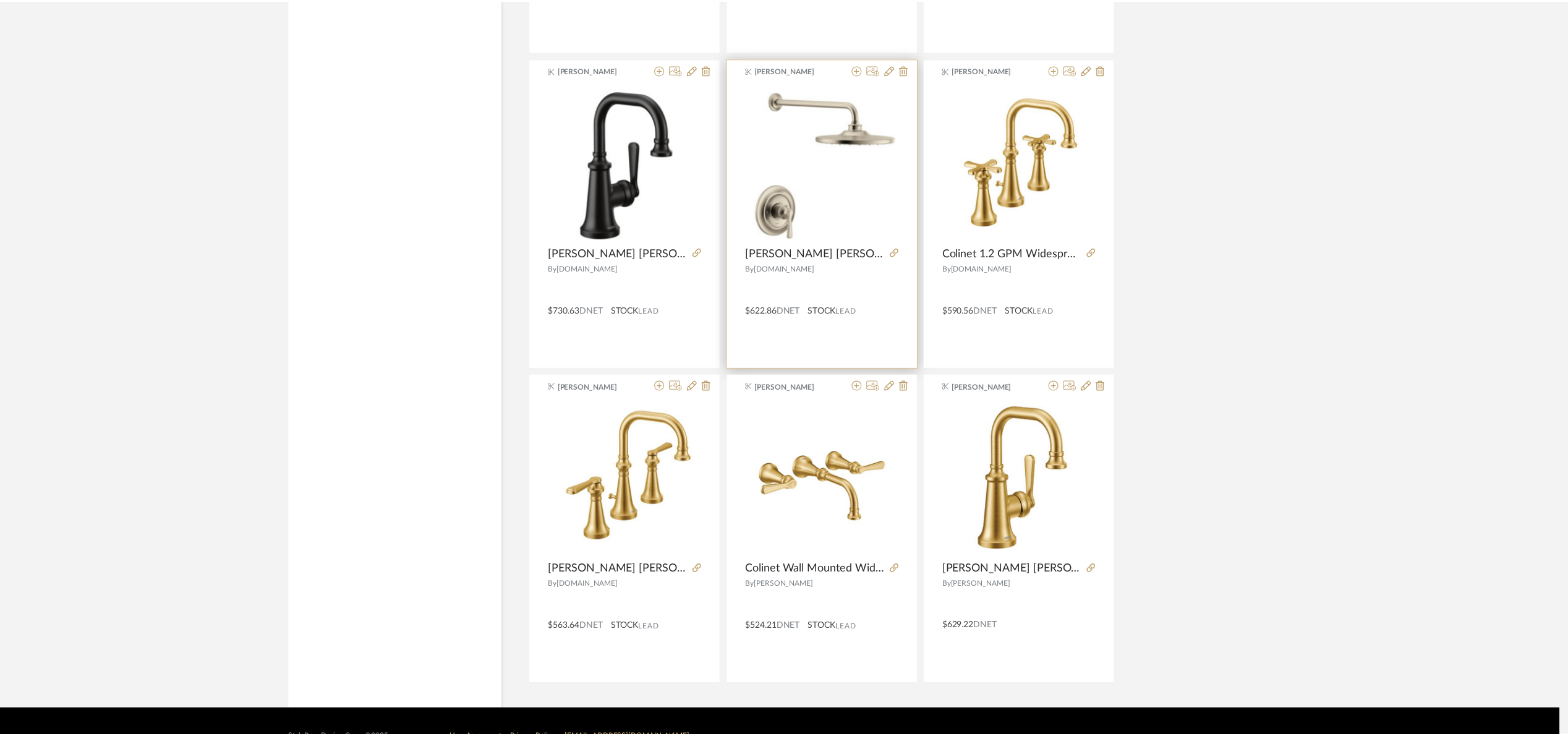
scroll to position [3061, 0]
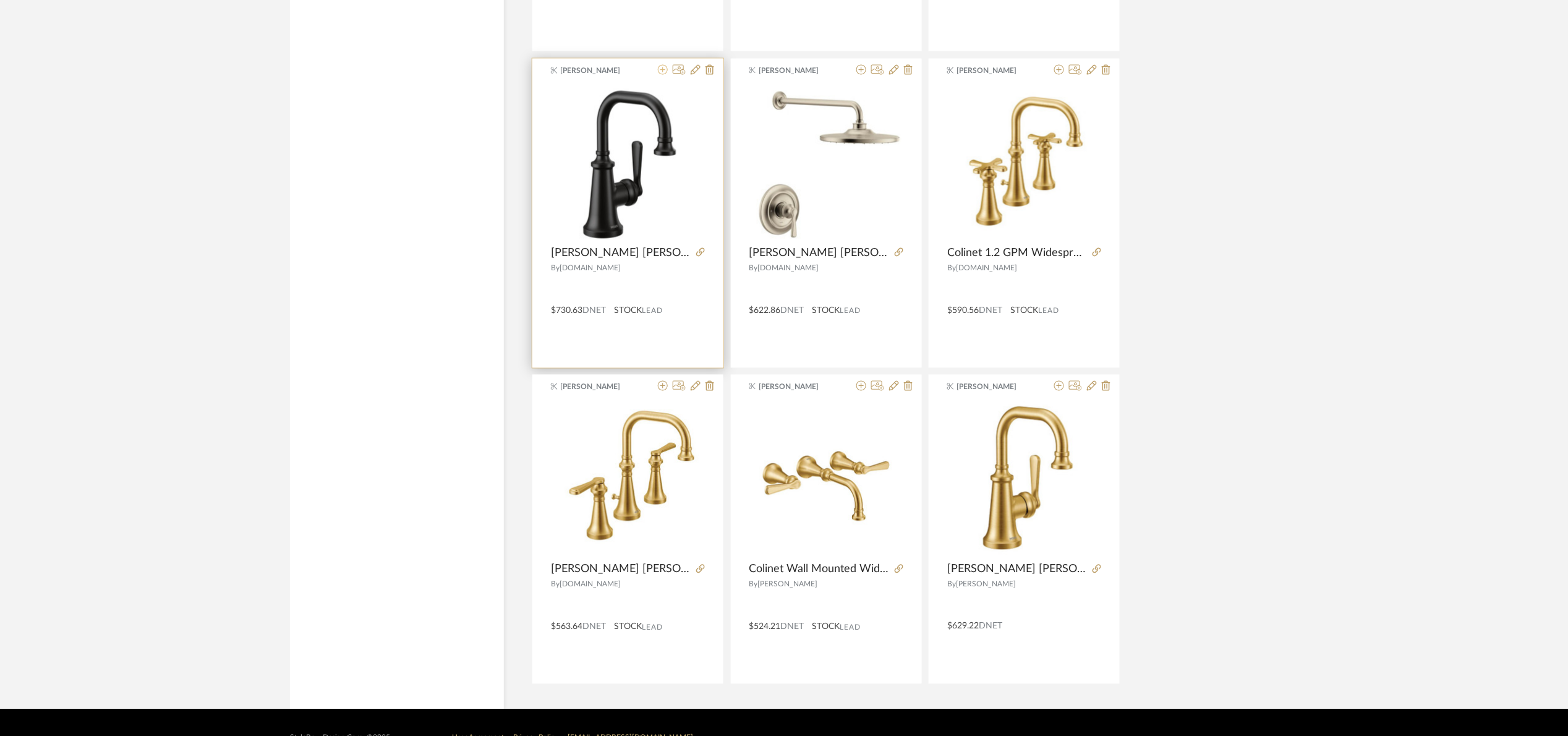
click at [665, 71] on icon at bounding box center [663, 70] width 10 height 10
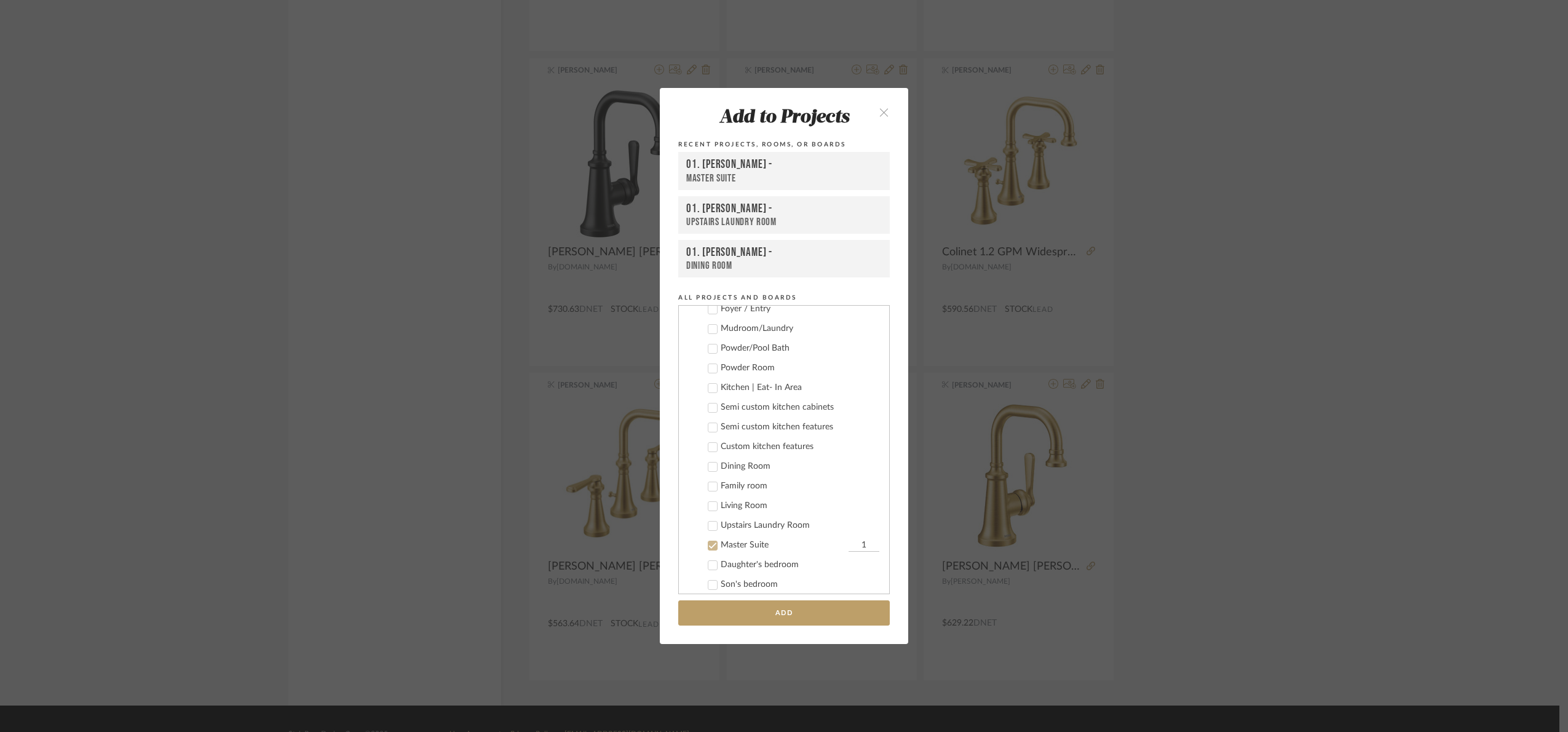
scroll to position [185, 0]
click at [801, 611] on button "Add" at bounding box center [784, 613] width 211 height 25
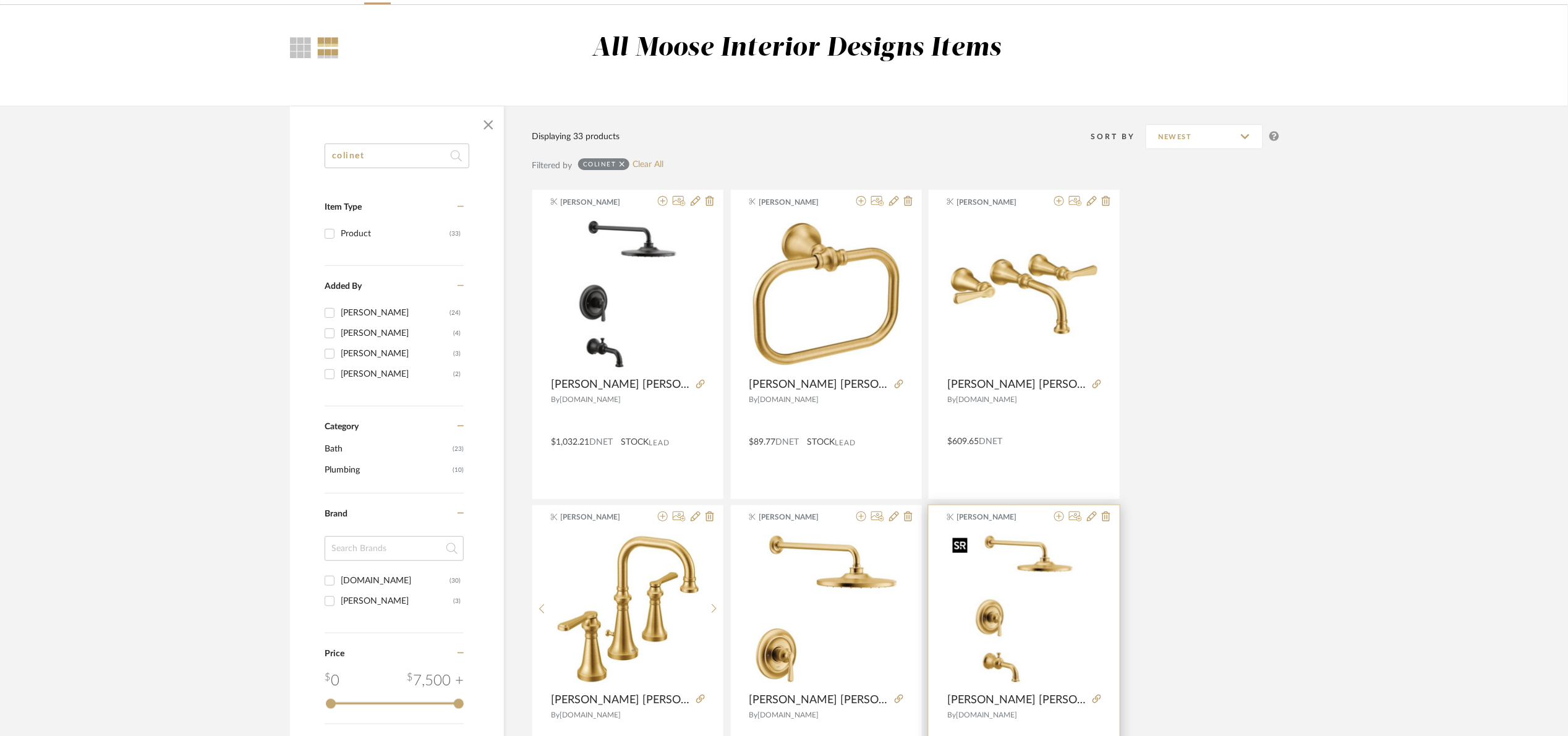
scroll to position [34, 0]
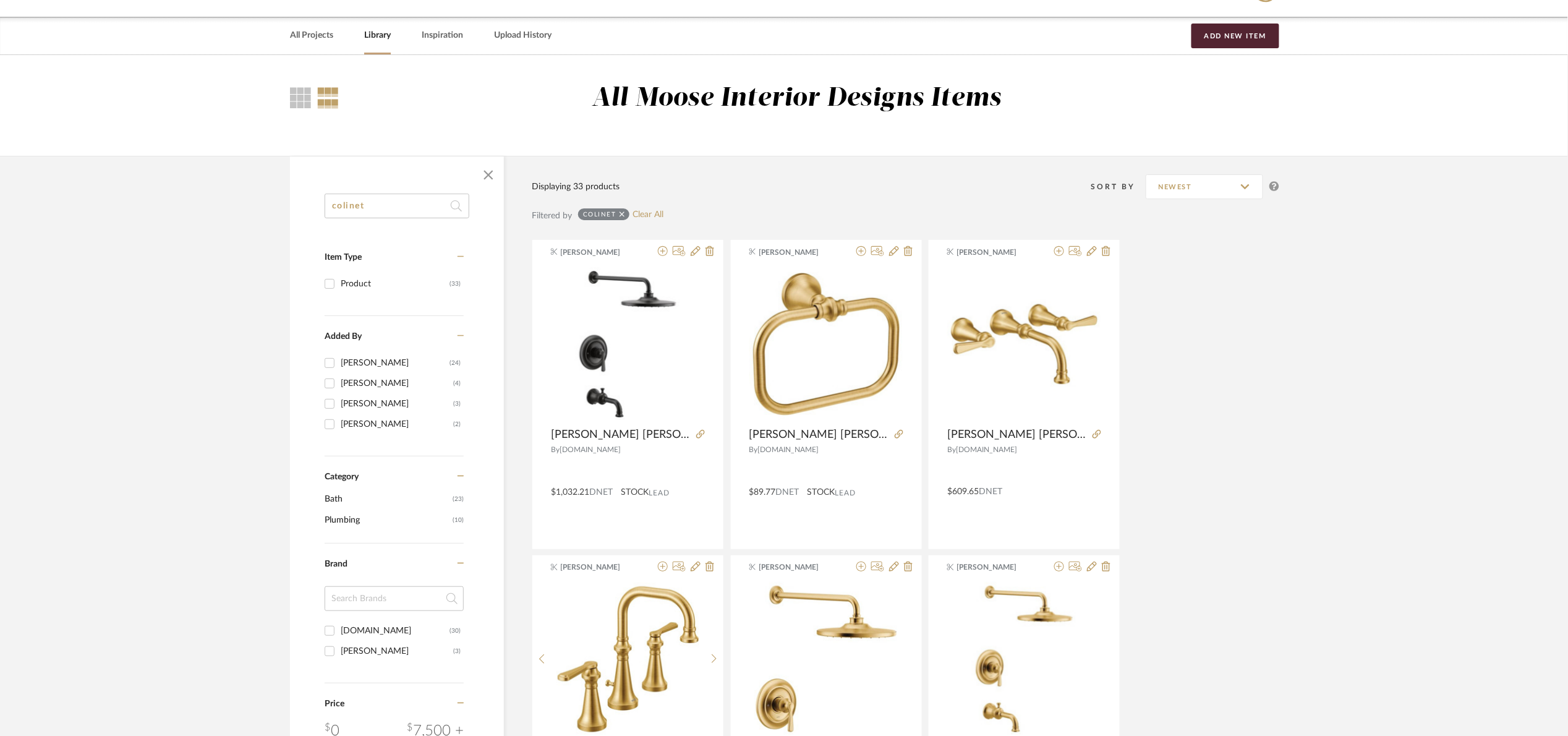
drag, startPoint x: 393, startPoint y: 209, endPoint x: 226, endPoint y: 216, distance: 167.1
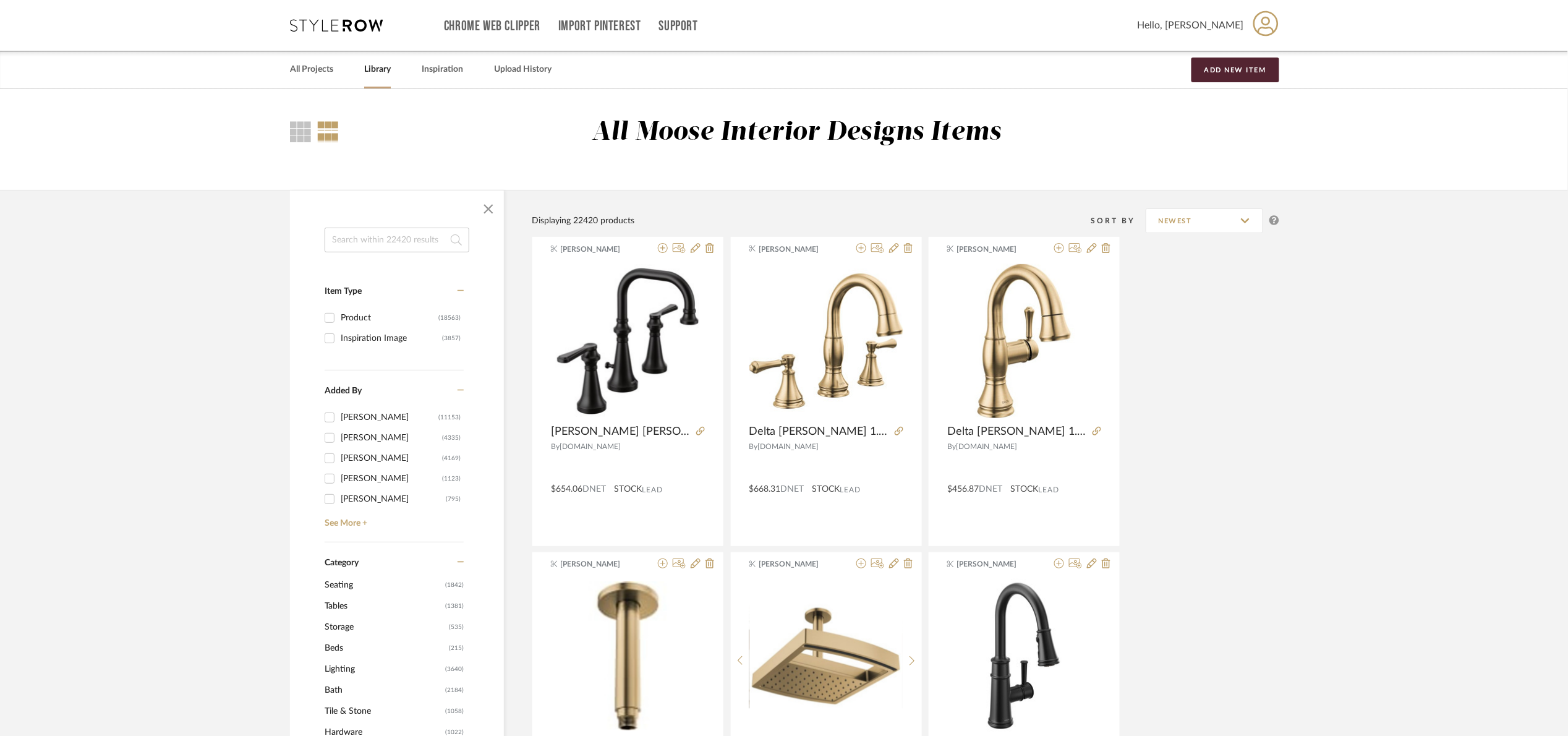
click at [431, 231] on input at bounding box center [397, 240] width 145 height 25
type input "moen"
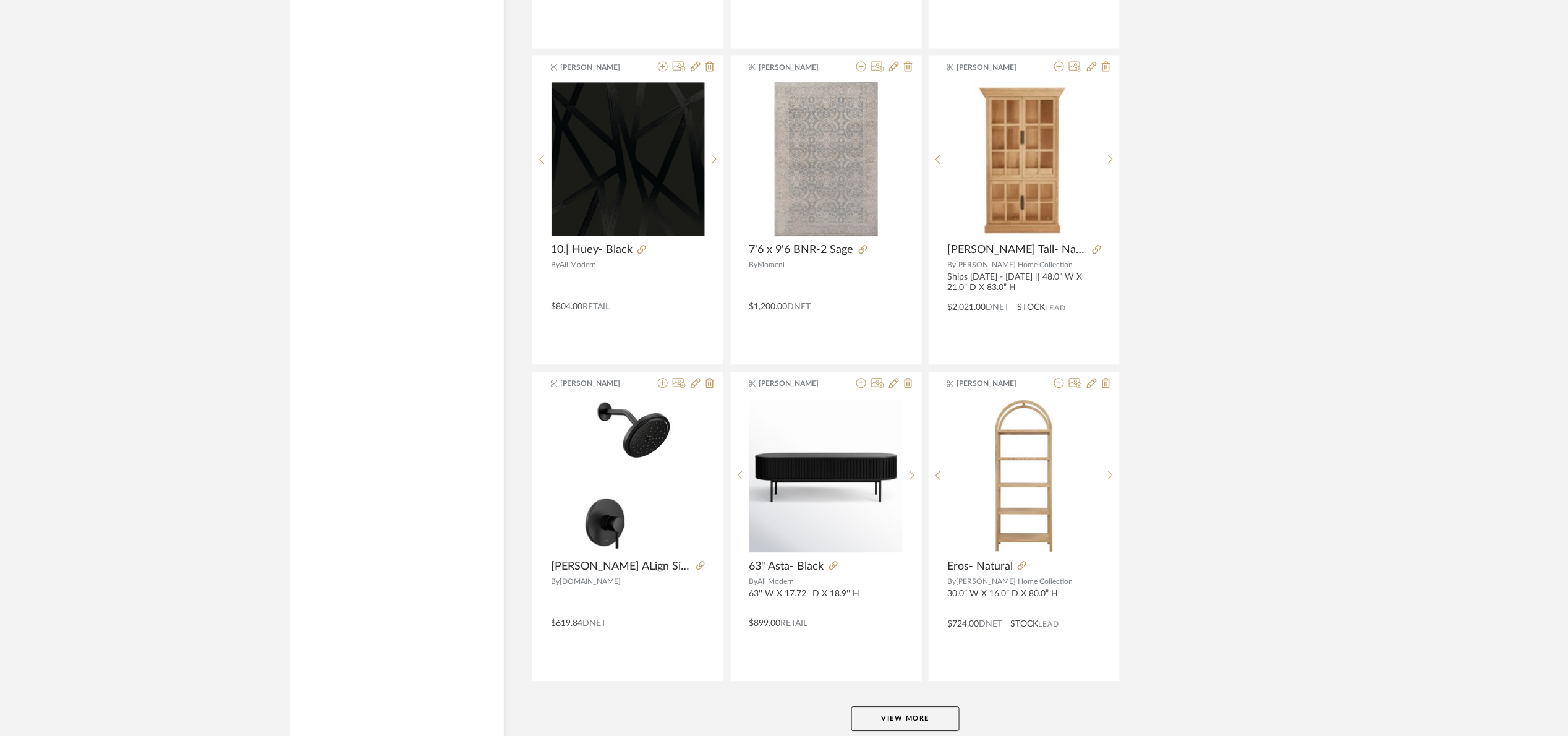
scroll to position [3432, 0]
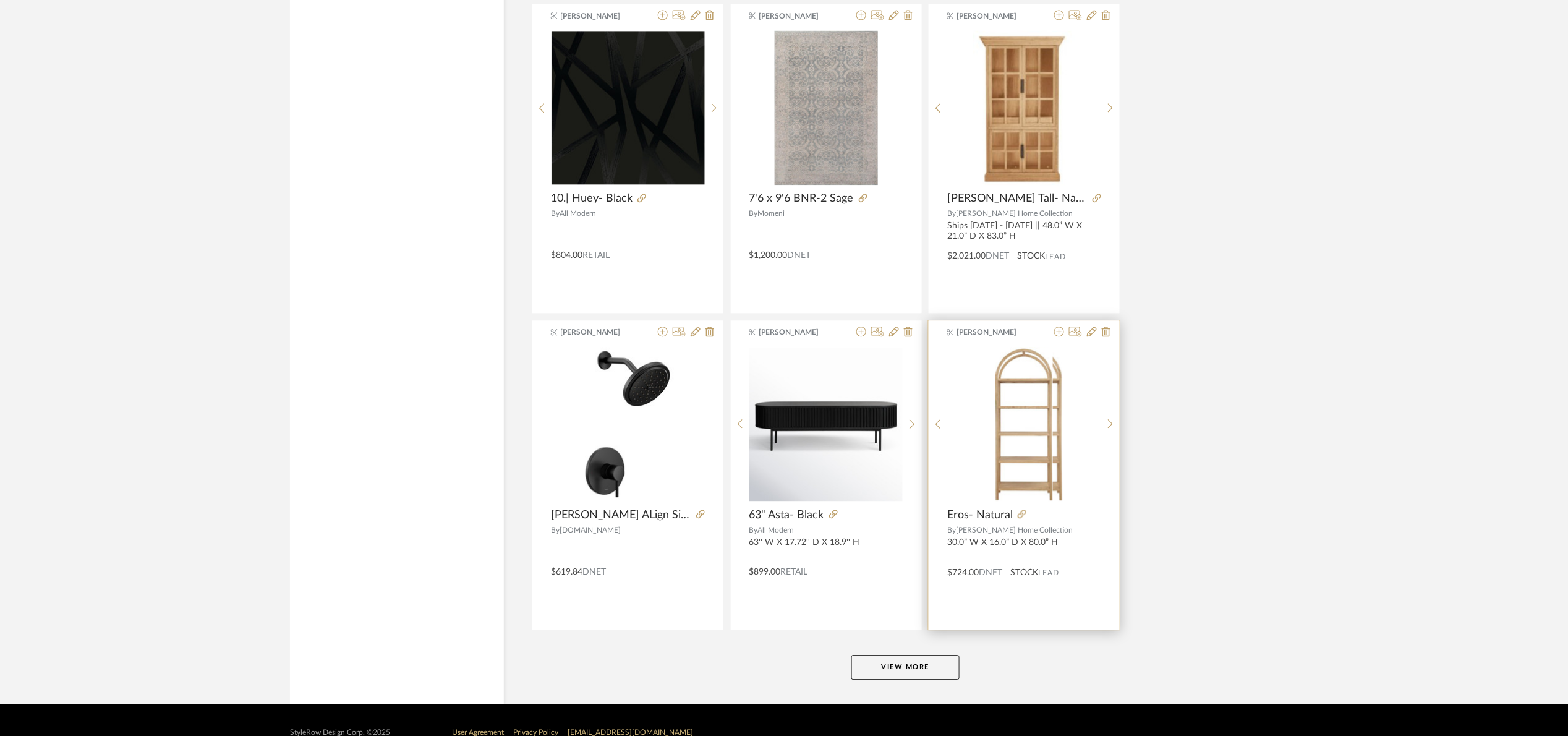
drag, startPoint x: 923, startPoint y: 670, endPoint x: 946, endPoint y: 612, distance: 62.4
click at [923, 665] on button "View More" at bounding box center [905, 667] width 108 height 25
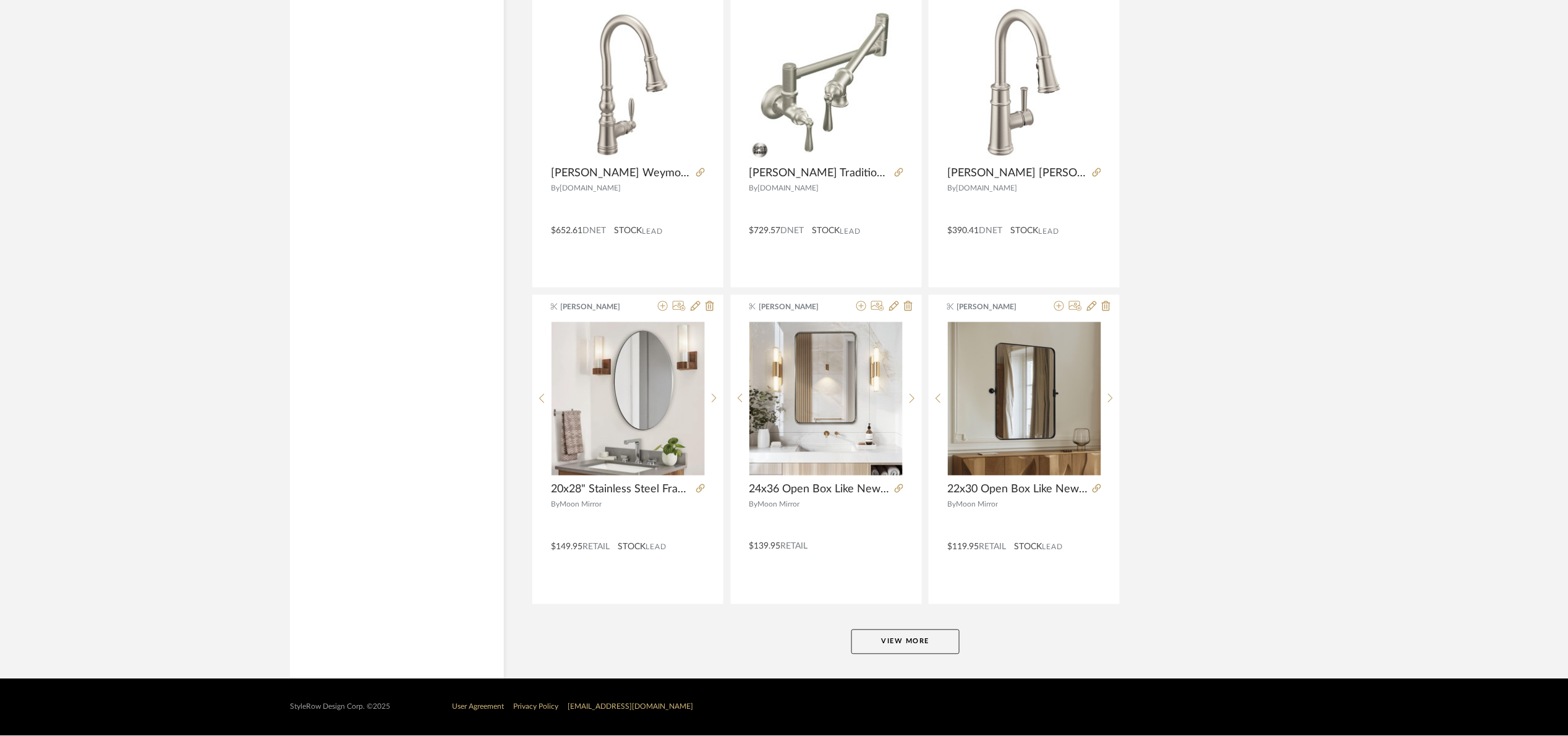
scroll to position [7261, 0]
click at [931, 645] on button "View More" at bounding box center [905, 642] width 108 height 25
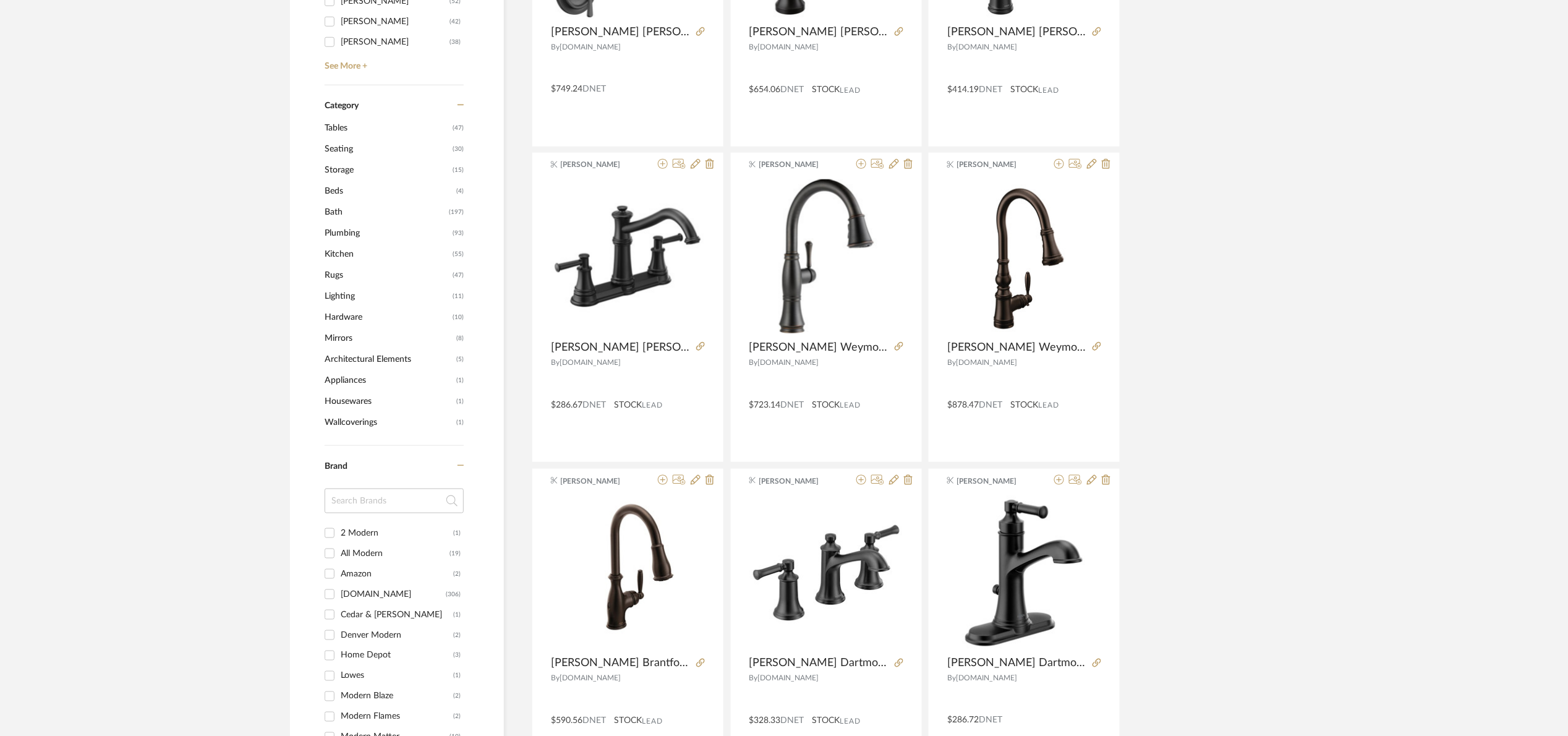
scroll to position [382, 0]
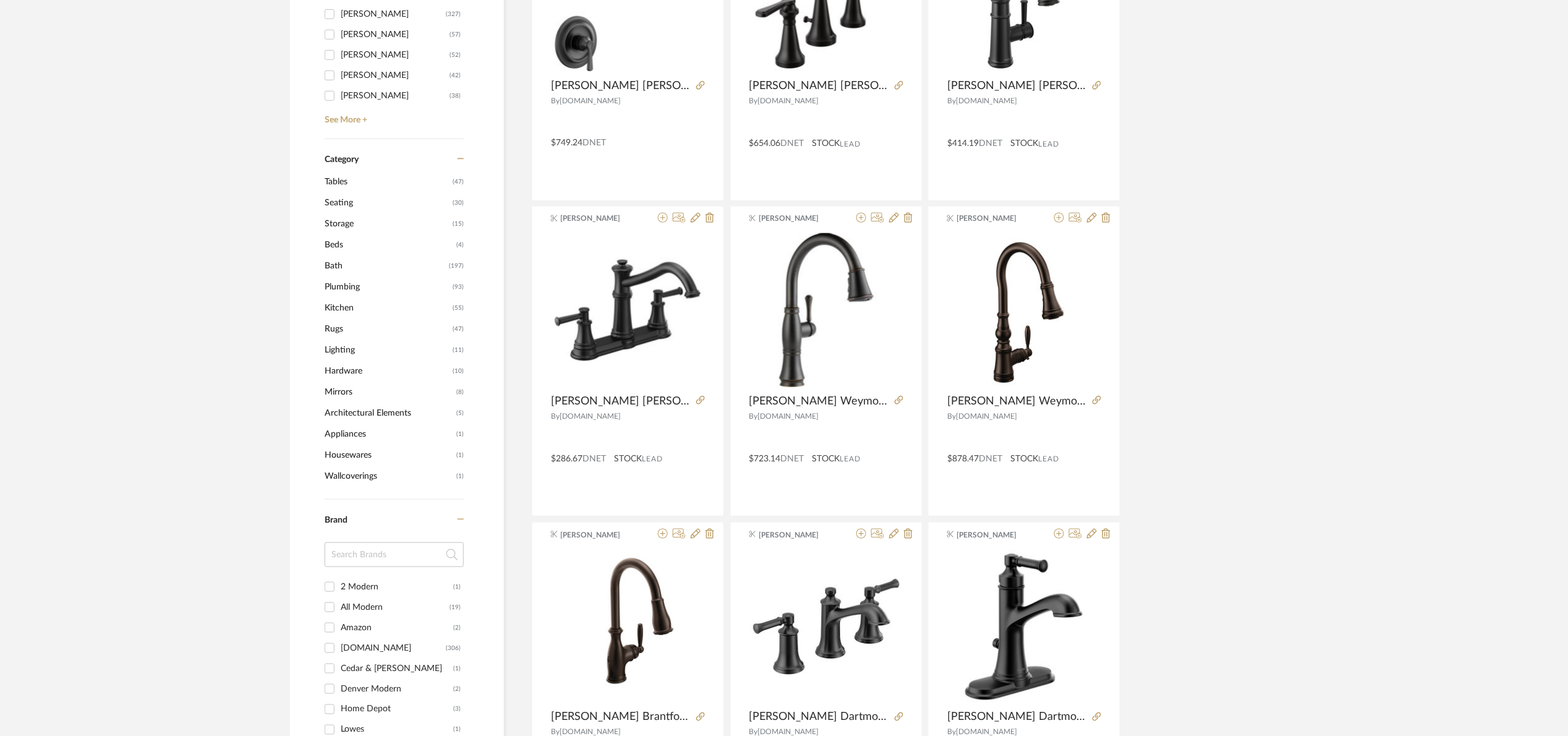
drag, startPoint x: 337, startPoint y: 257, endPoint x: 399, endPoint y: 256, distance: 62.0
click at [337, 258] on span "Bath" at bounding box center [385, 265] width 121 height 21
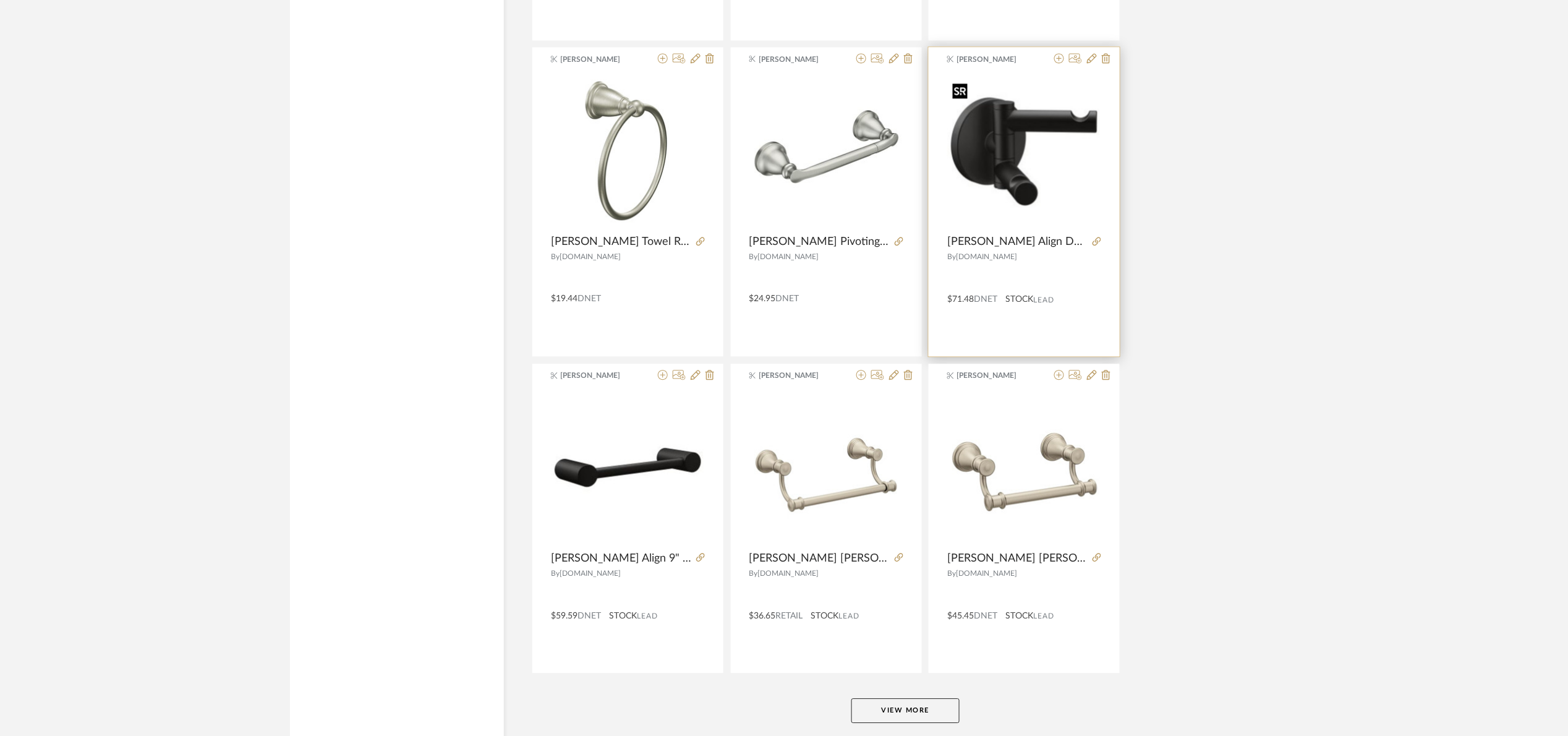
scroll to position [3479, 0]
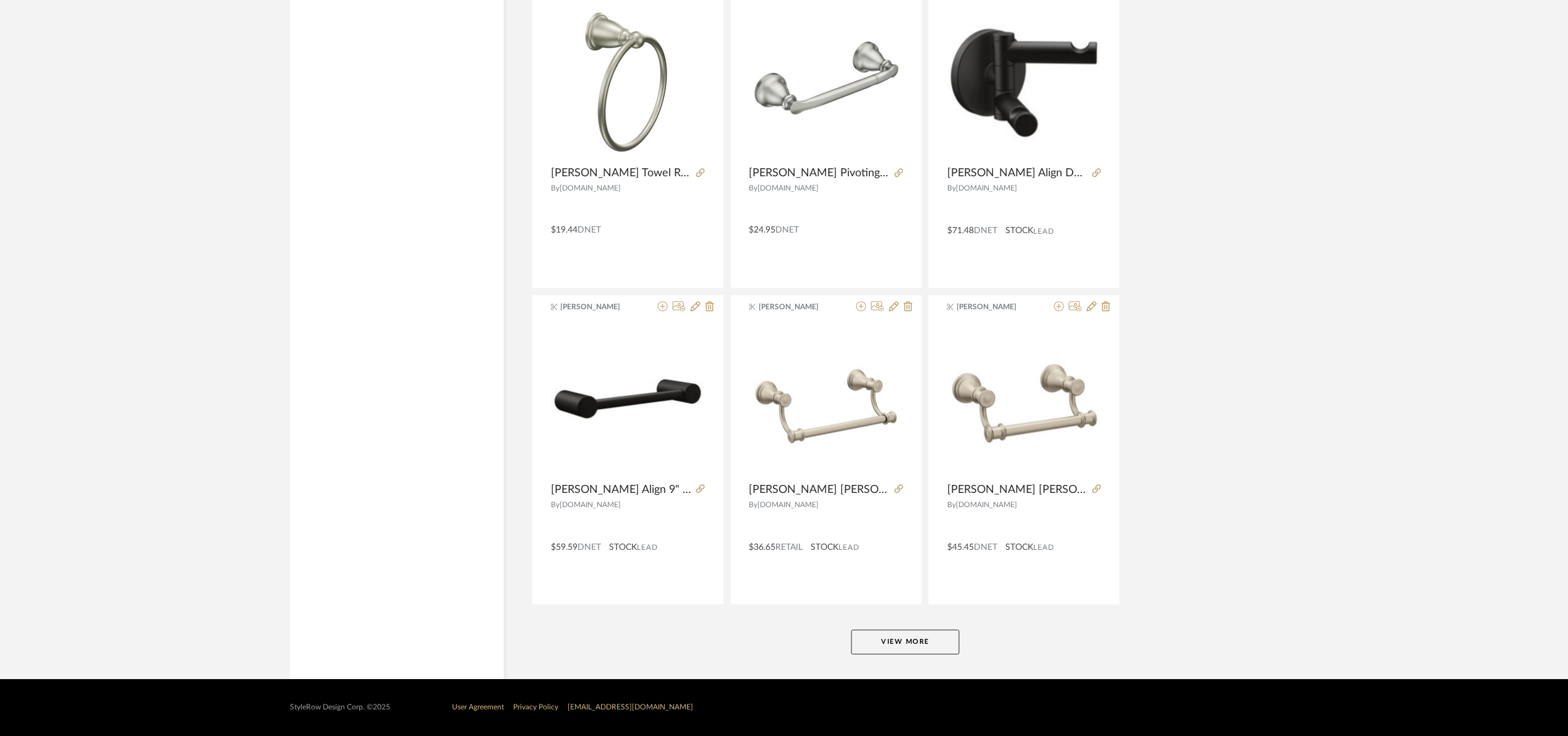
click at [933, 632] on button "View More" at bounding box center [905, 642] width 108 height 25
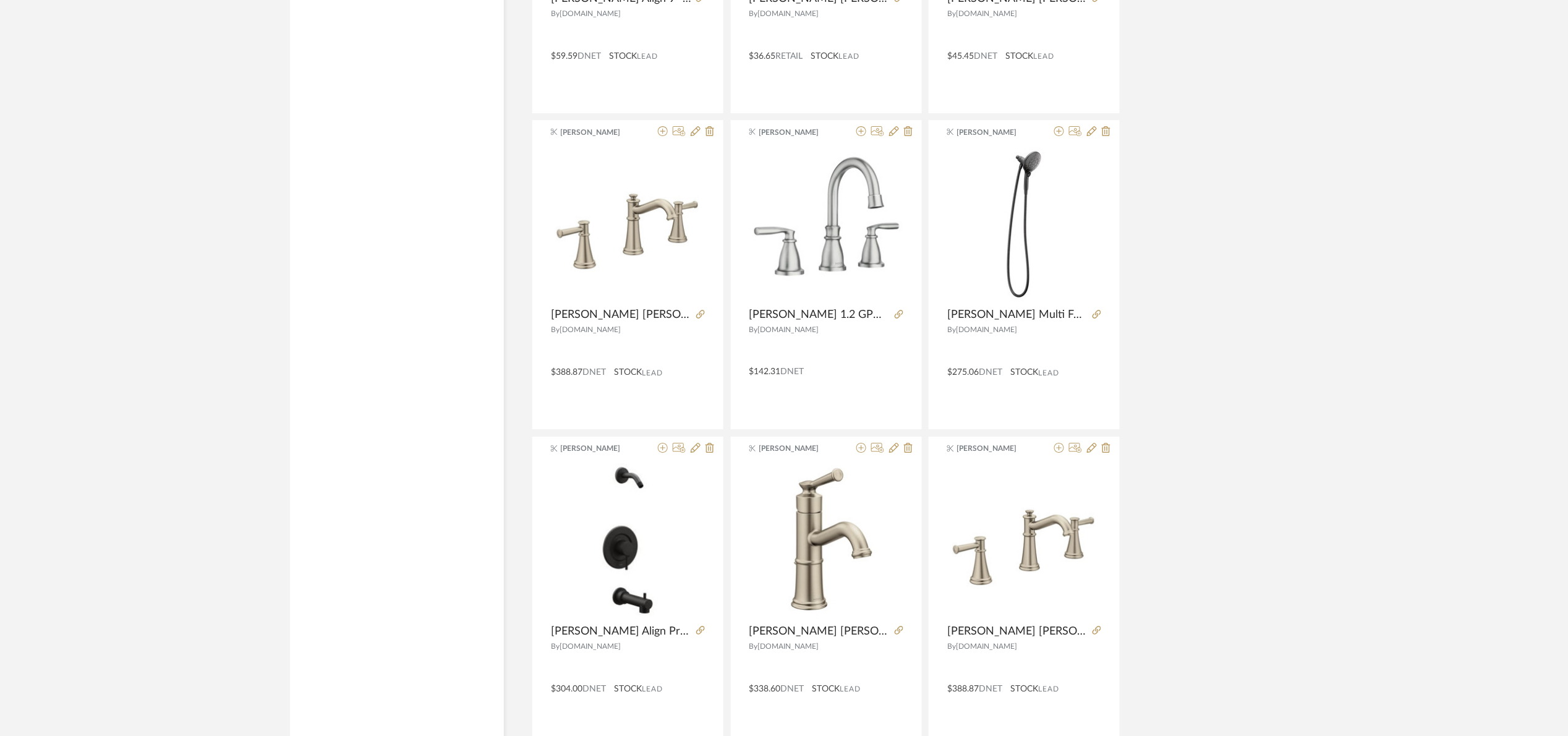
scroll to position [3862, 0]
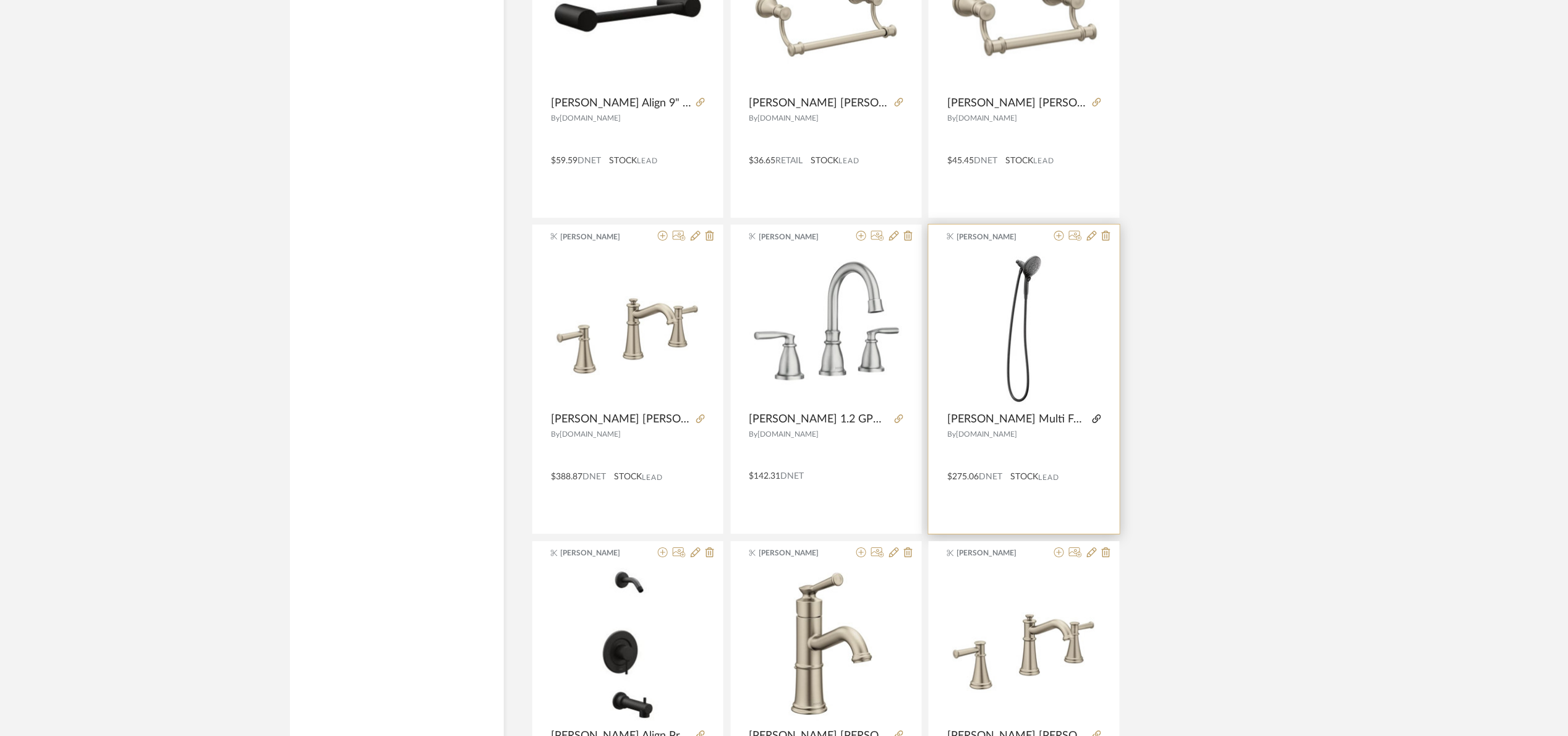
click at [1094, 421] on icon at bounding box center [1097, 418] width 9 height 9
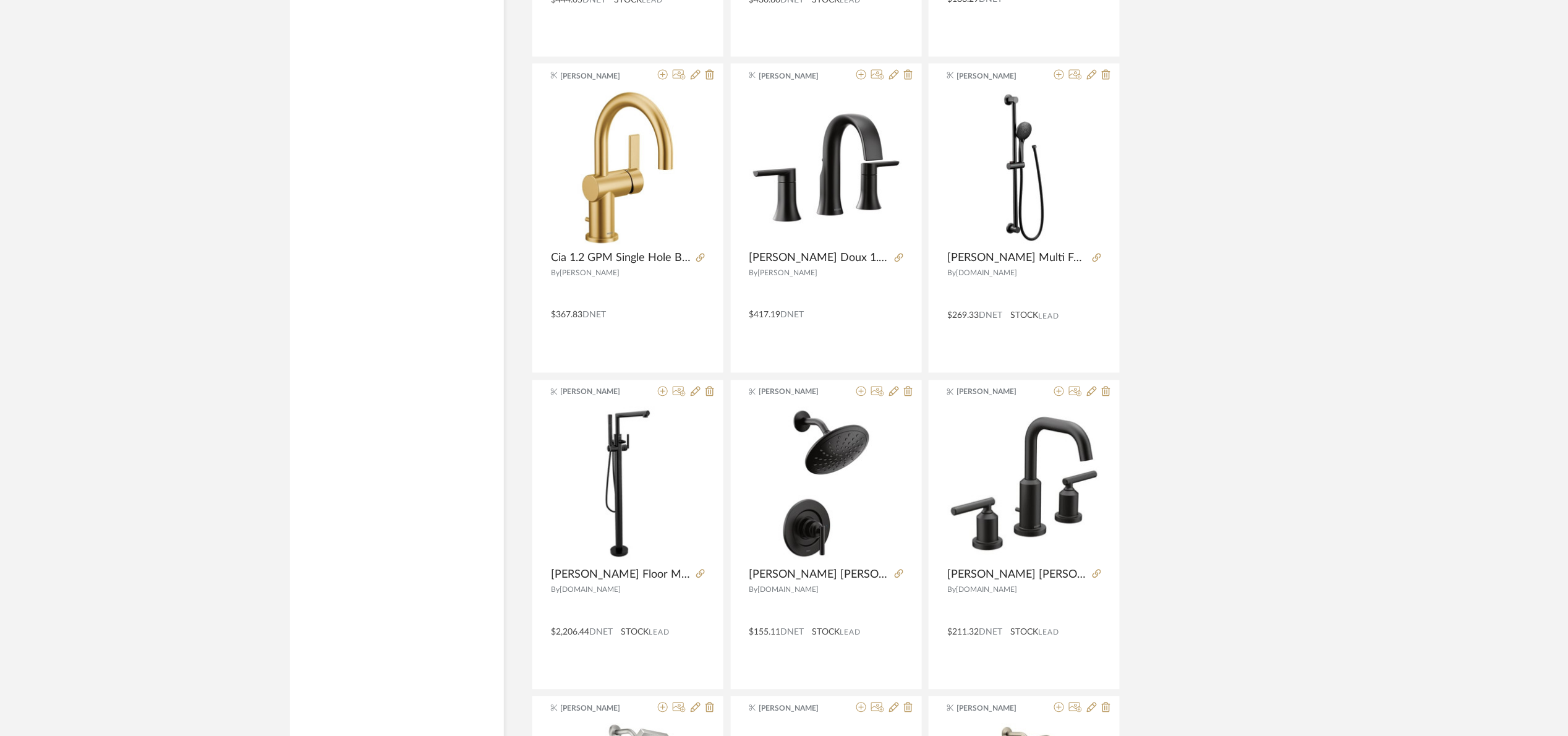
scroll to position [5253, 0]
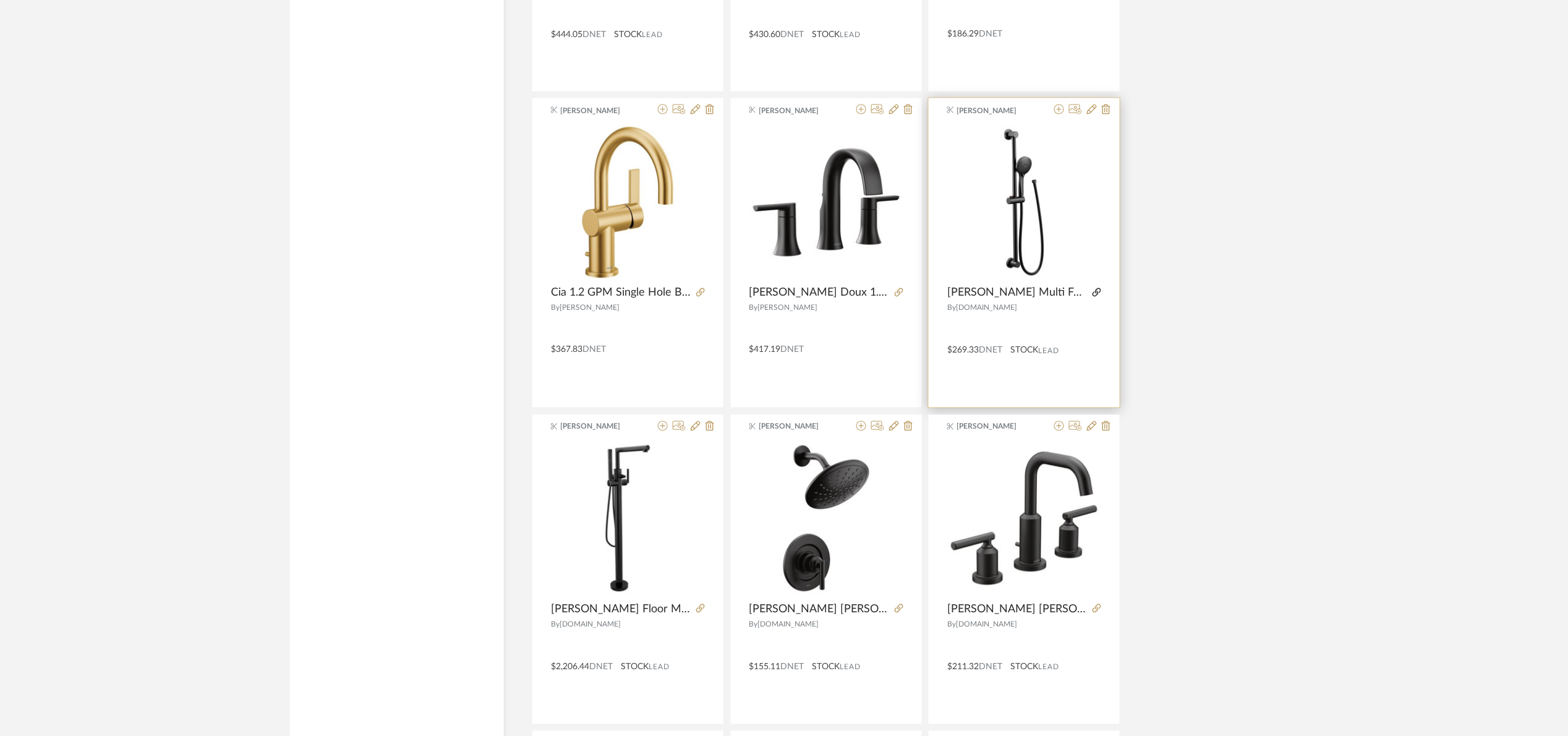
click at [1094, 297] on icon at bounding box center [1097, 292] width 9 height 9
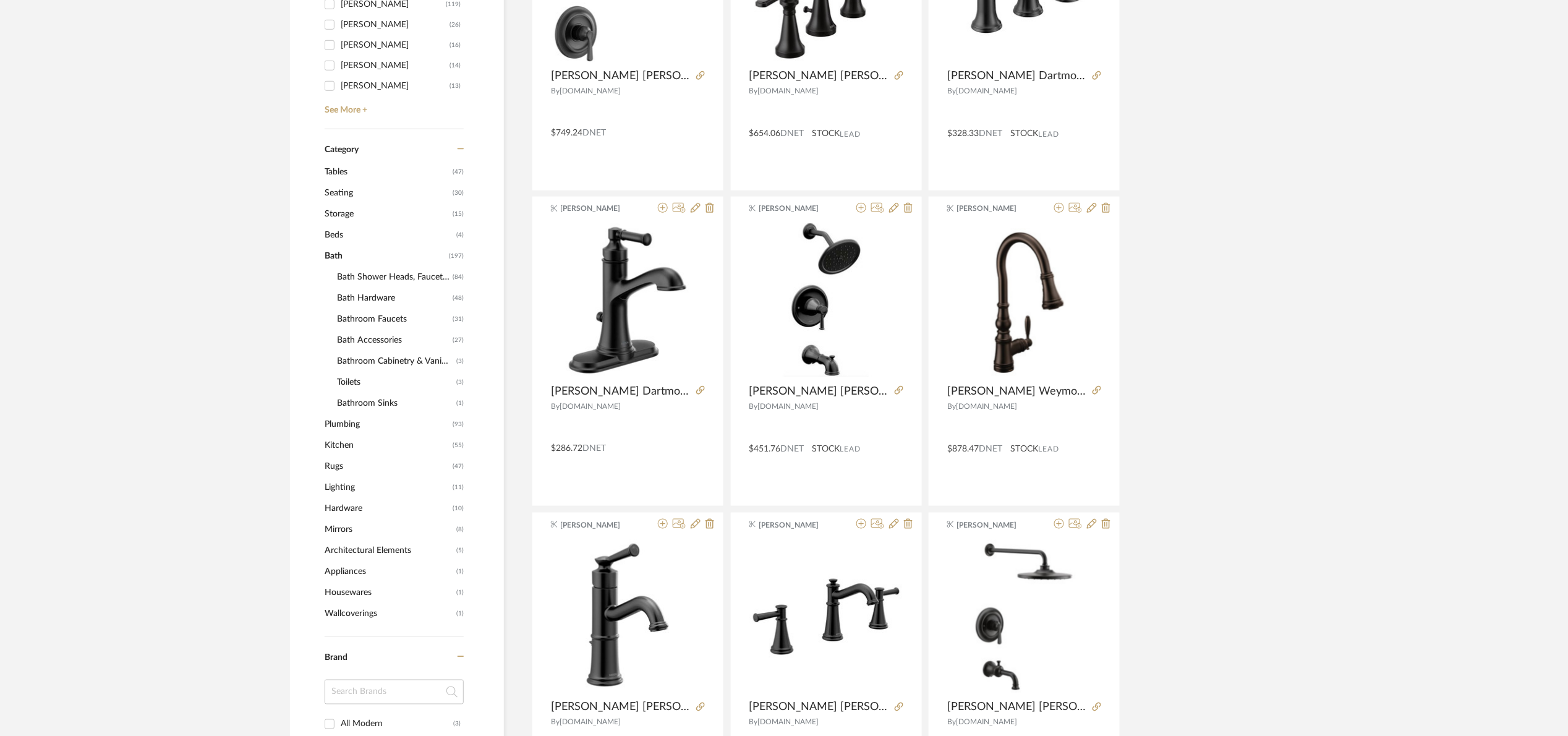
scroll to position [0, 0]
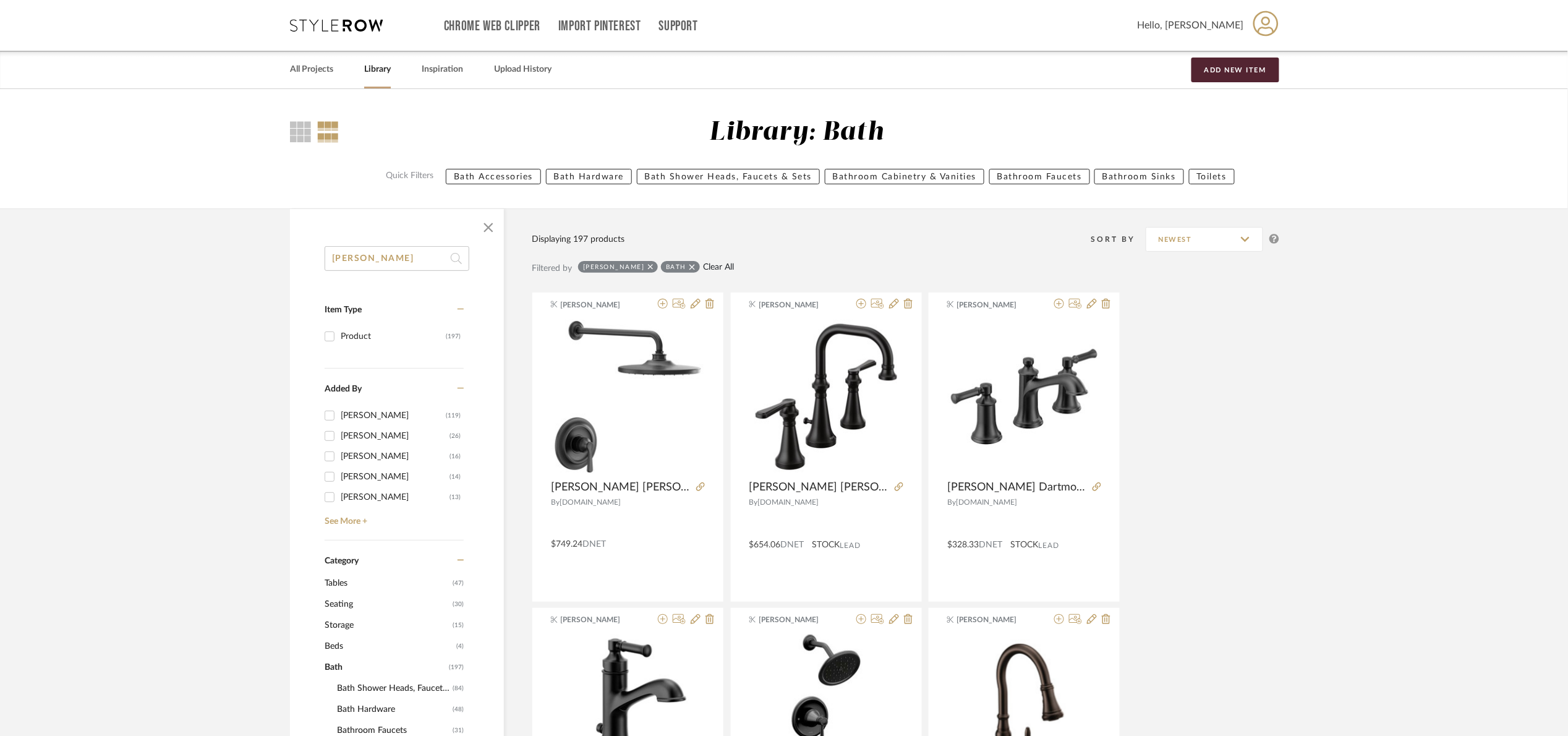
click at [703, 271] on link "Clear All" at bounding box center [718, 268] width 31 height 11
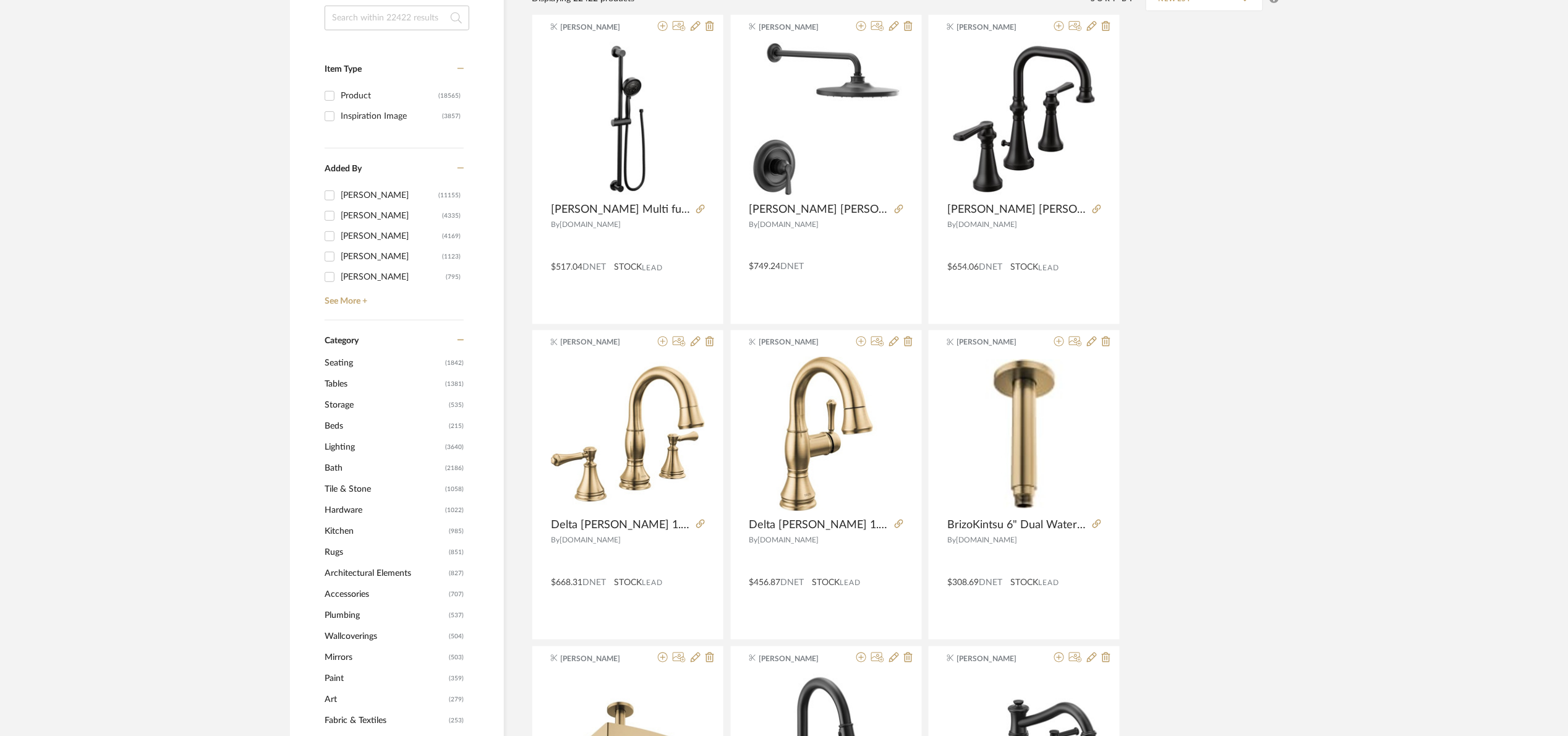
scroll to position [371, 0]
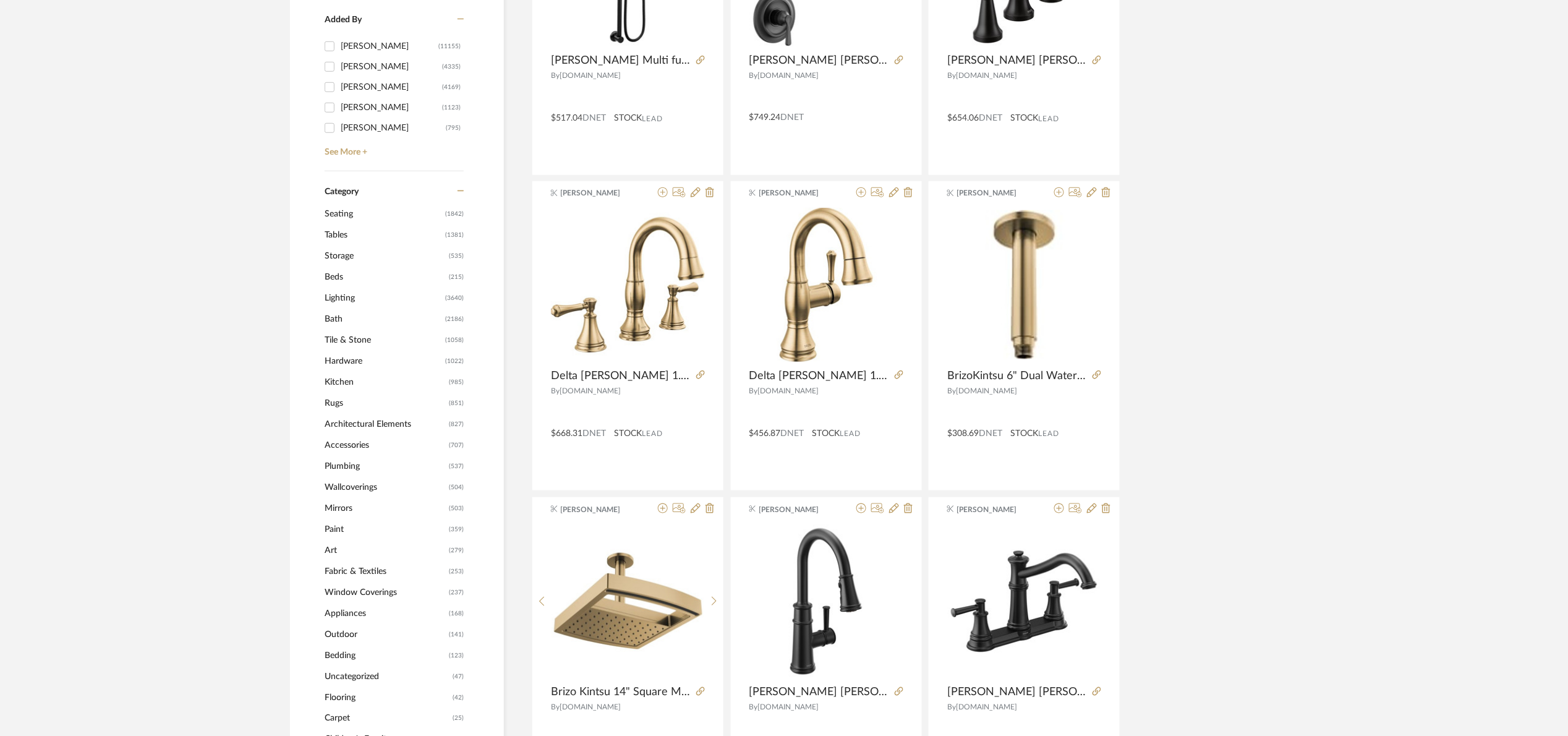
click at [346, 321] on span "Bath" at bounding box center [383, 319] width 118 height 21
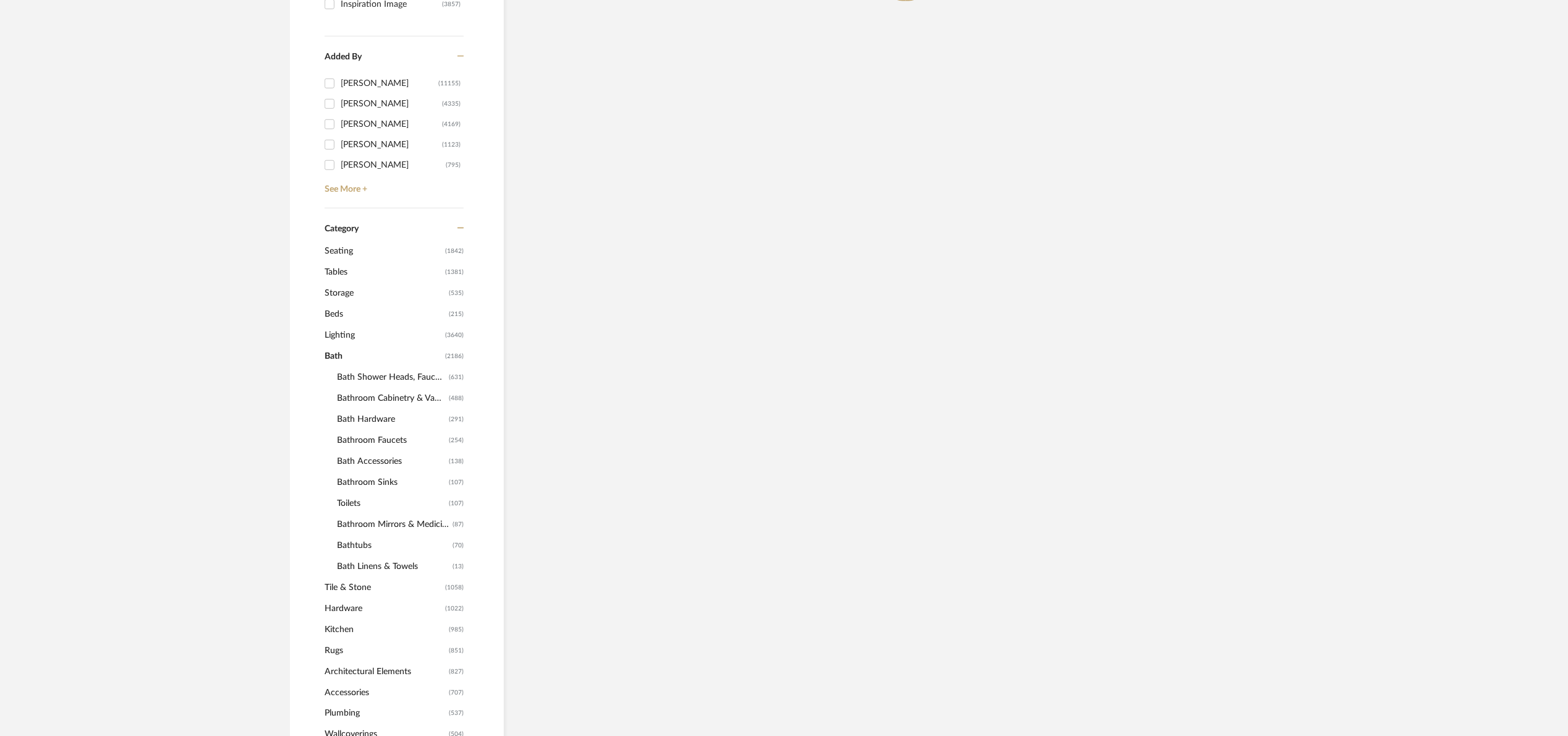
scroll to position [407, 0]
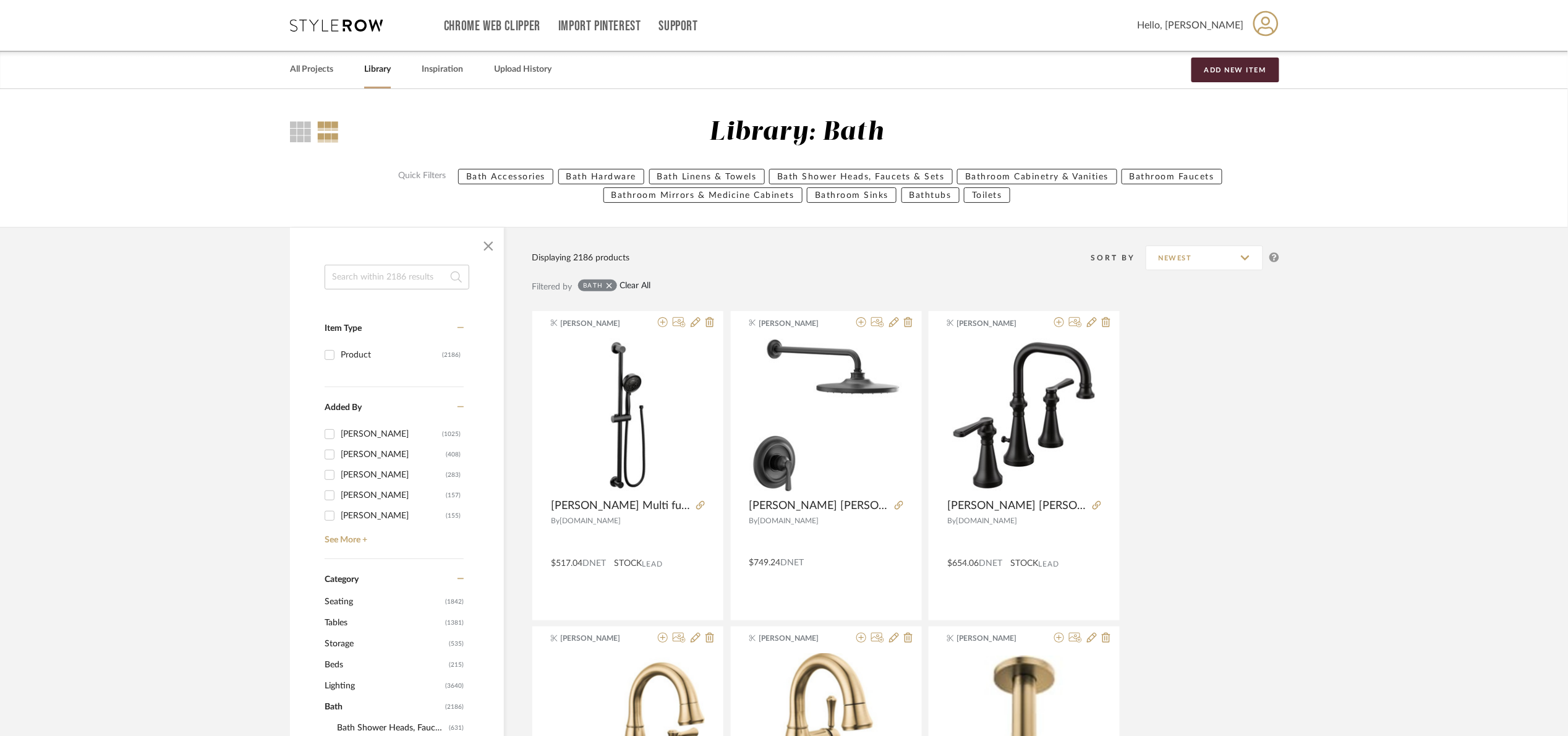
click at [641, 281] on link "Clear All" at bounding box center [636, 286] width 31 height 11
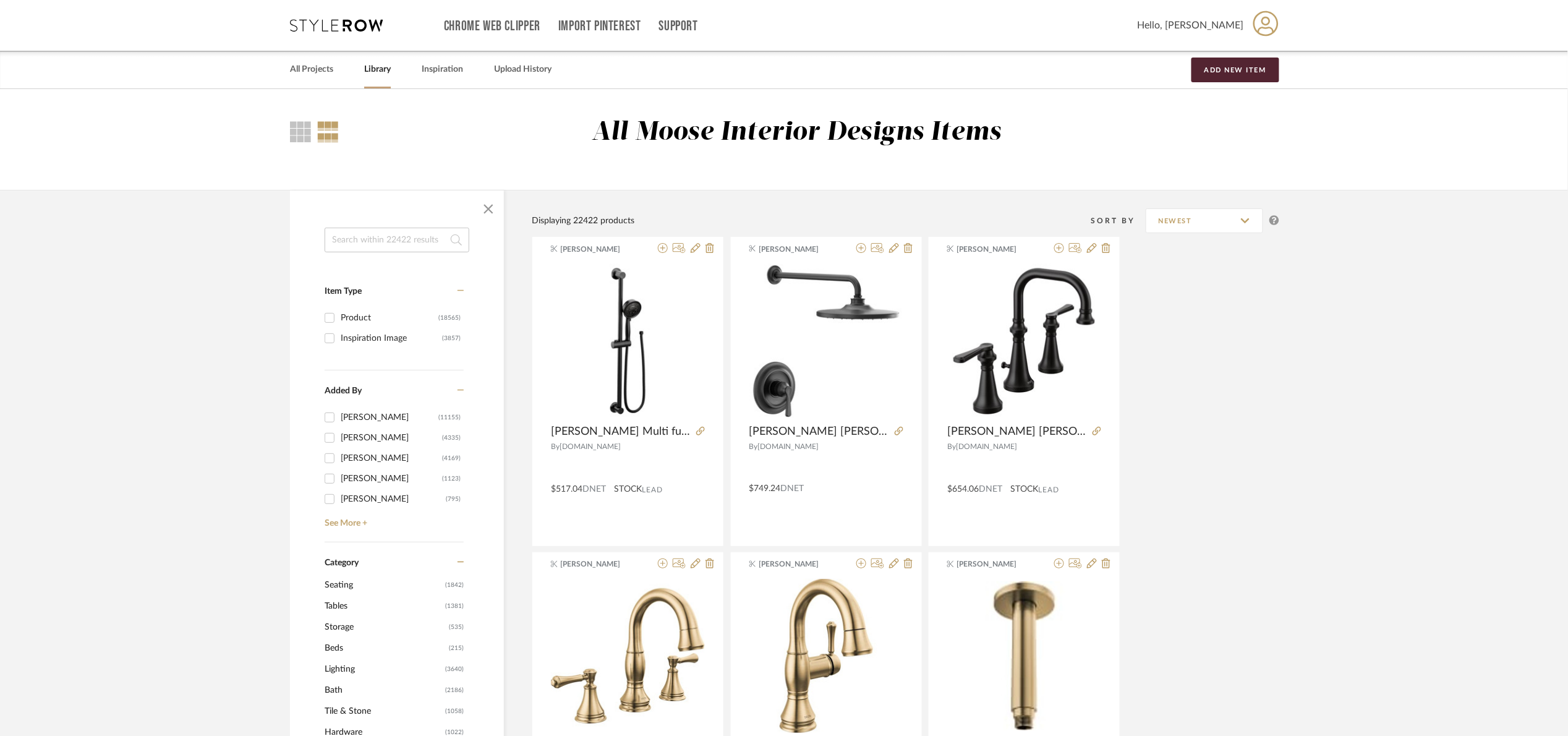
scroll to position [557, 0]
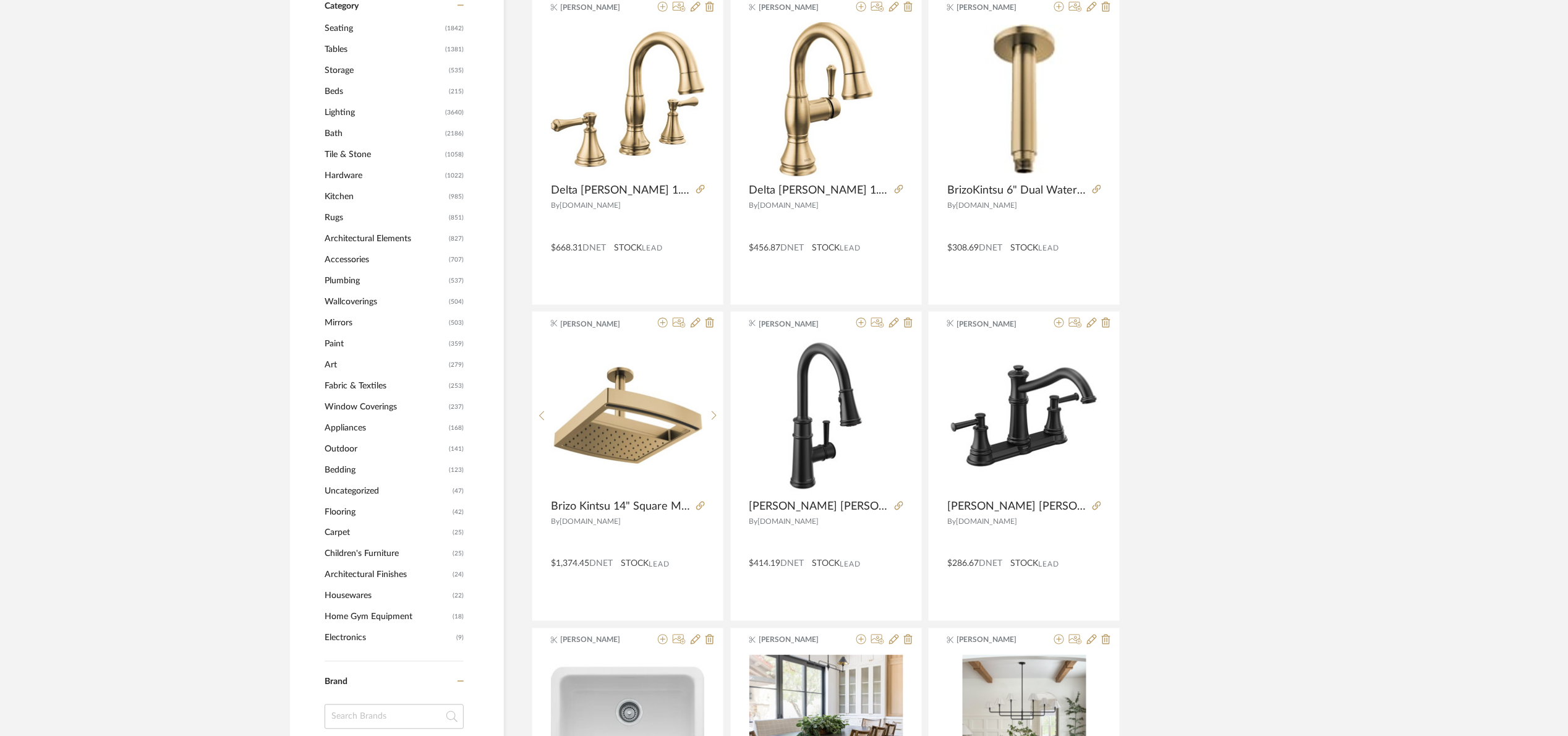
click at [339, 135] on span "Bath" at bounding box center [383, 133] width 118 height 21
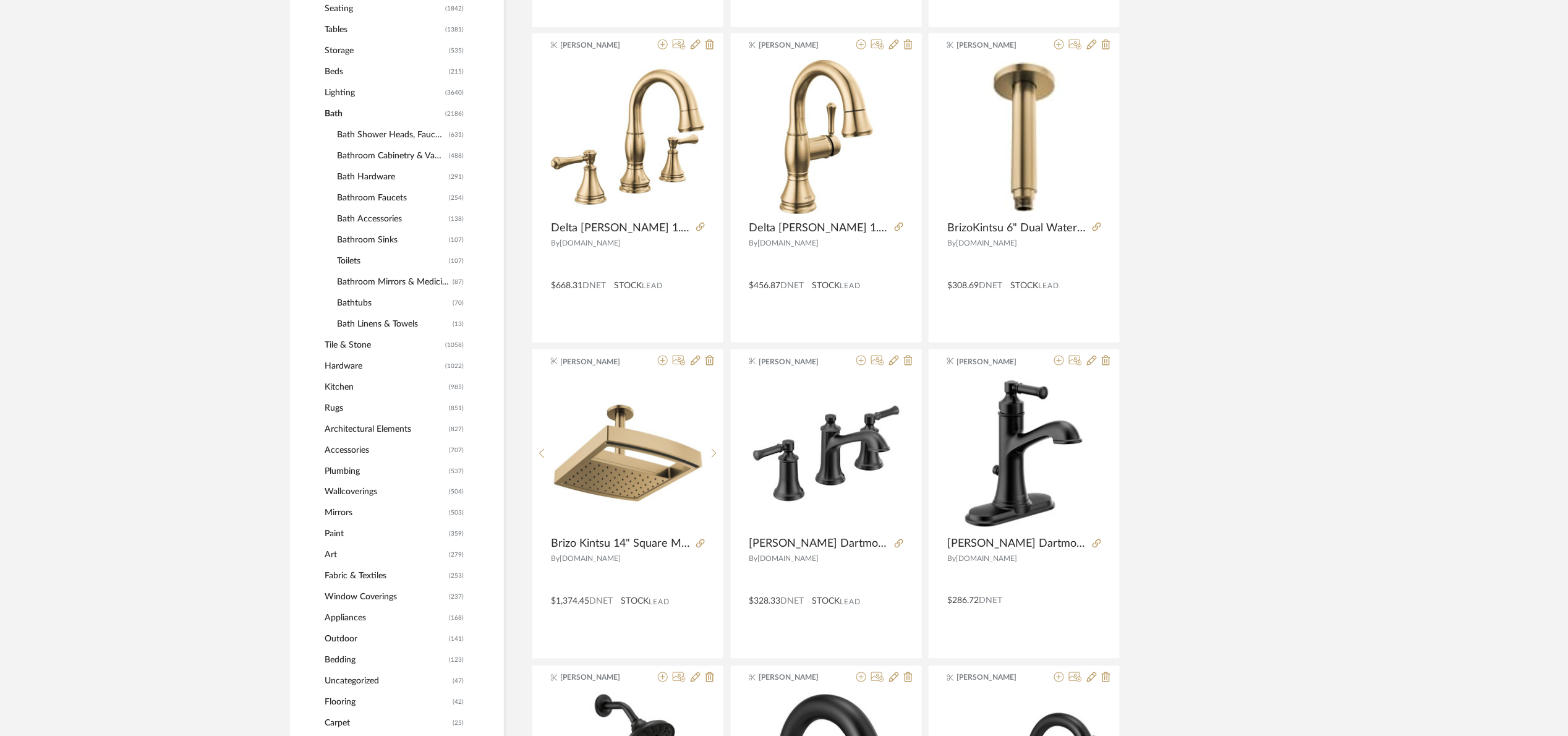
scroll to position [573, 0]
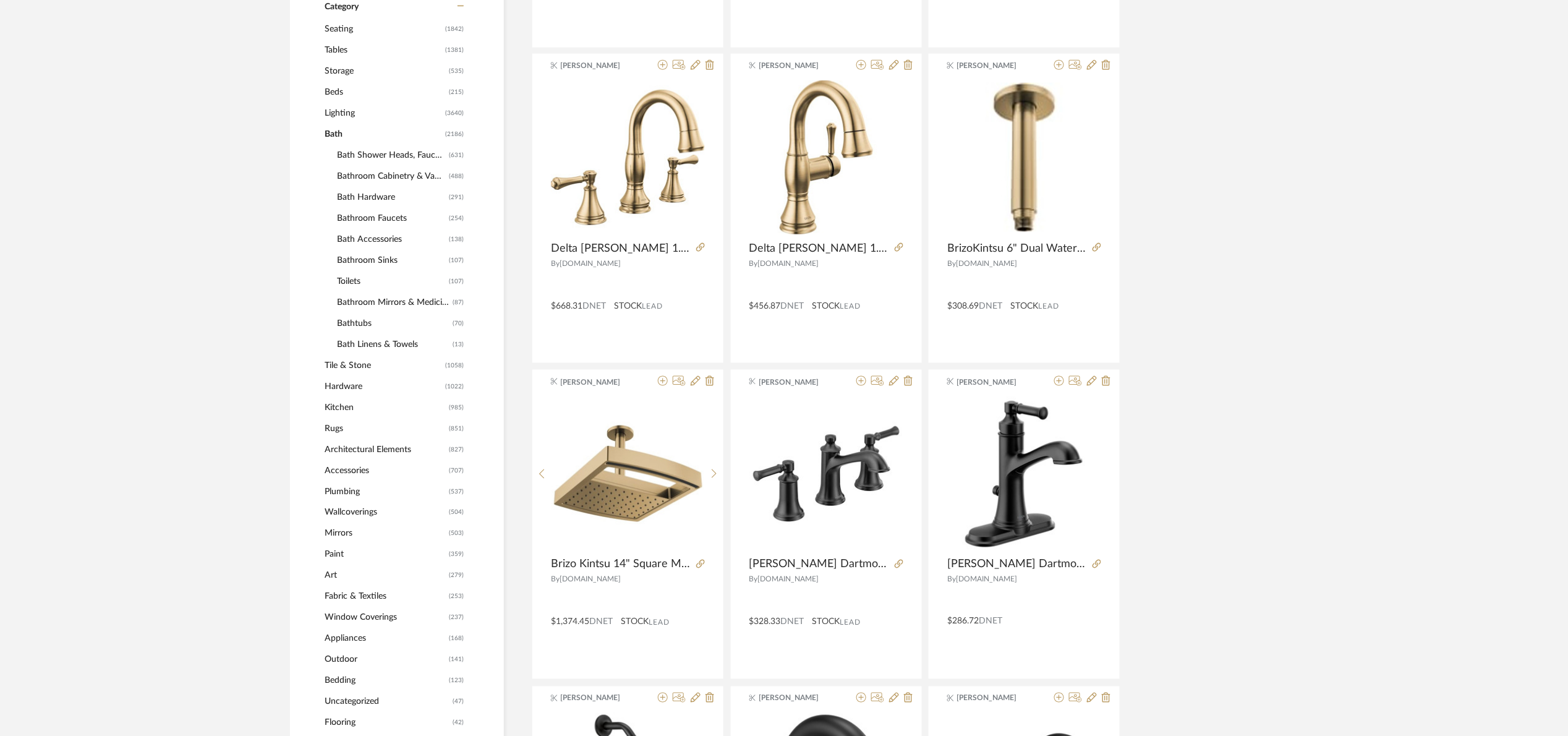
click at [380, 178] on span "Bathroom Cabinetry & Vanities" at bounding box center [391, 176] width 109 height 21
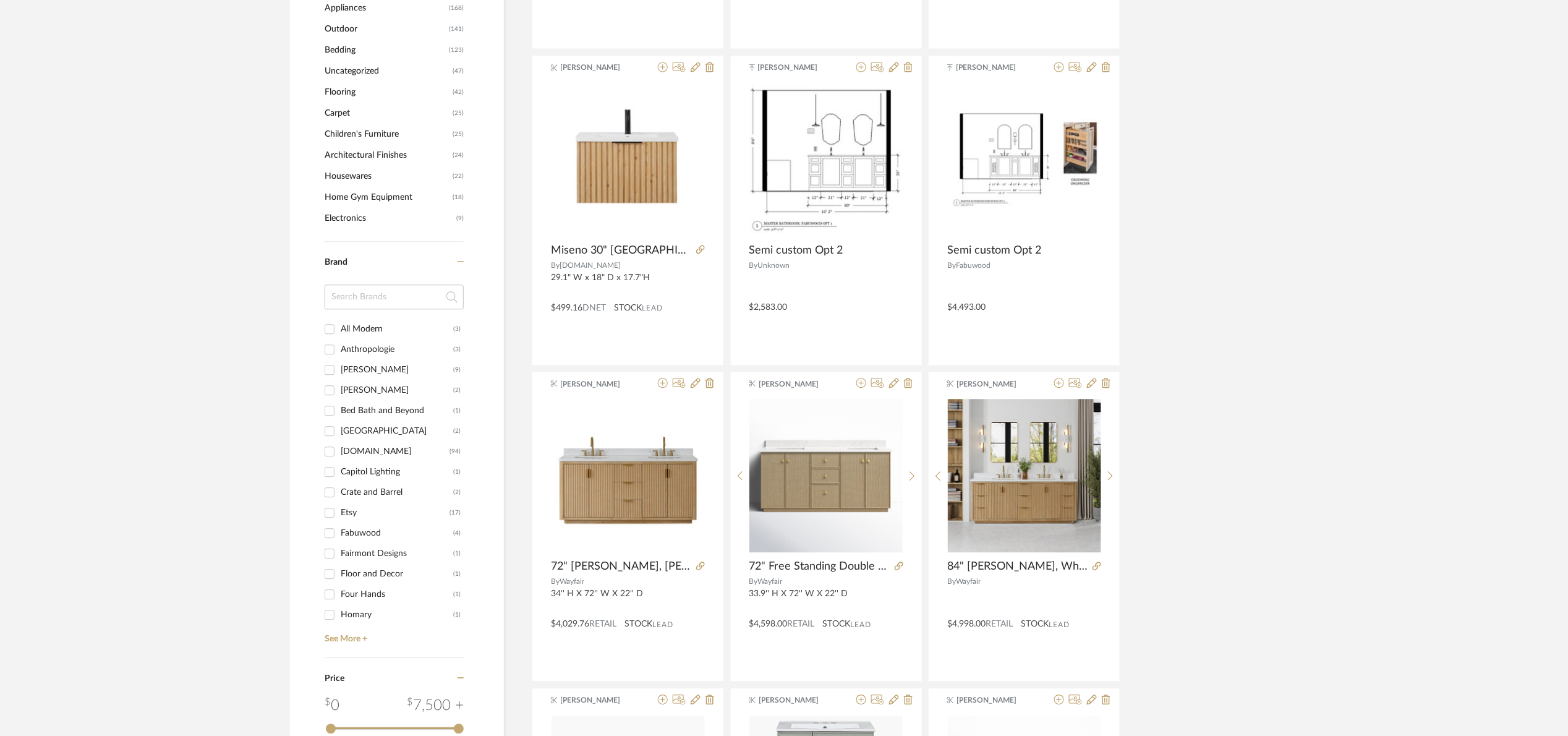
scroll to position [1206, 0]
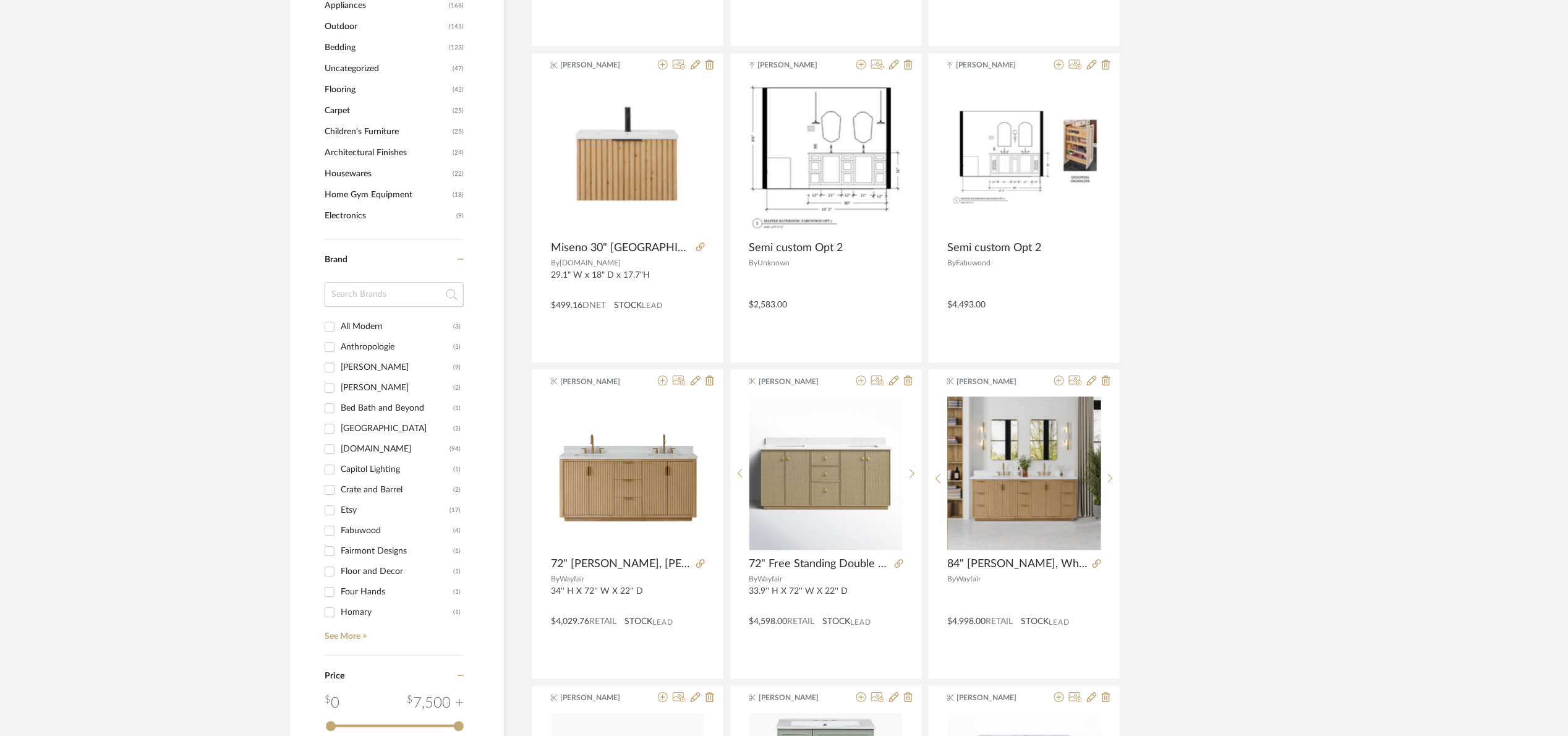
click at [901, 563] on icon at bounding box center [899, 563] width 9 height 9
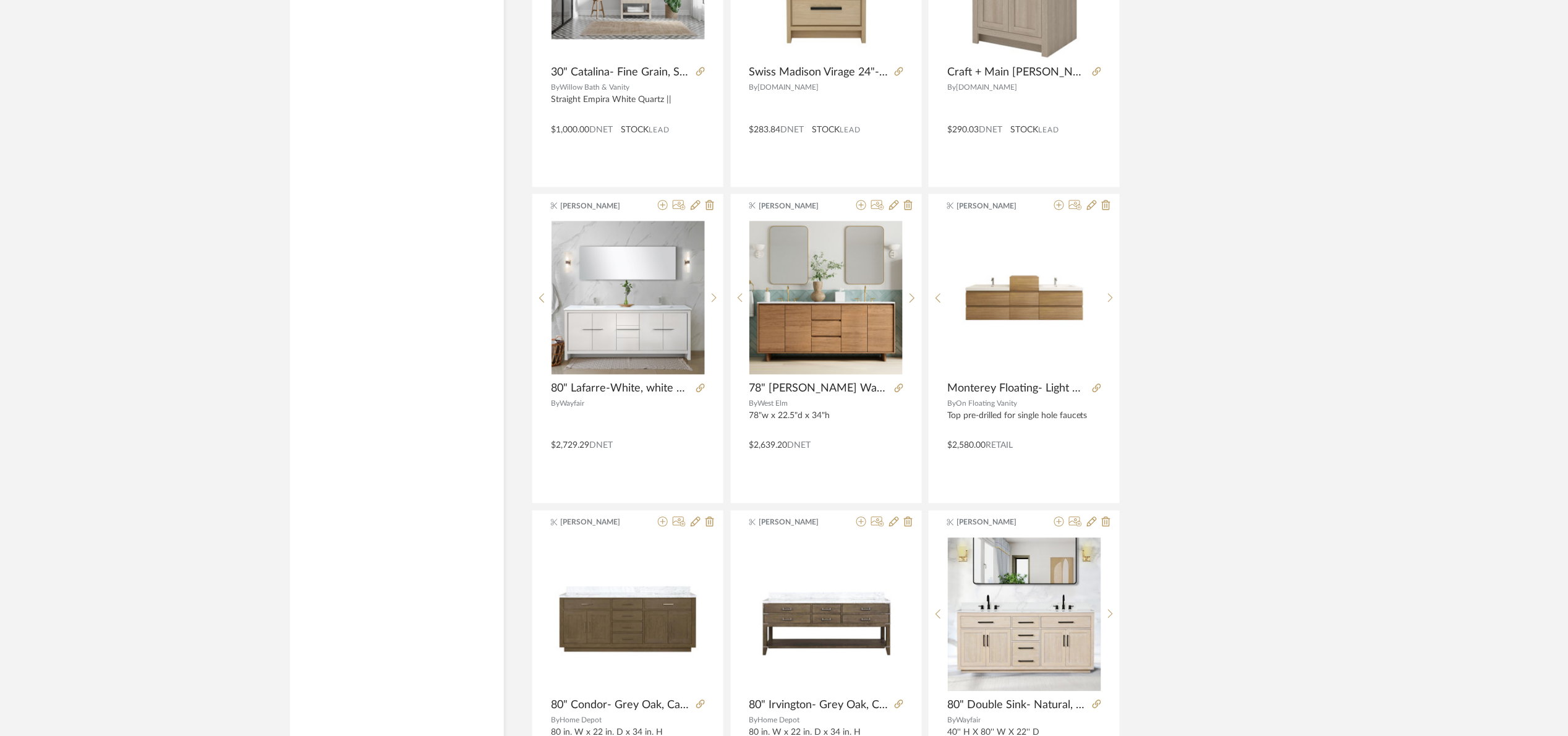
scroll to position [3498, 0]
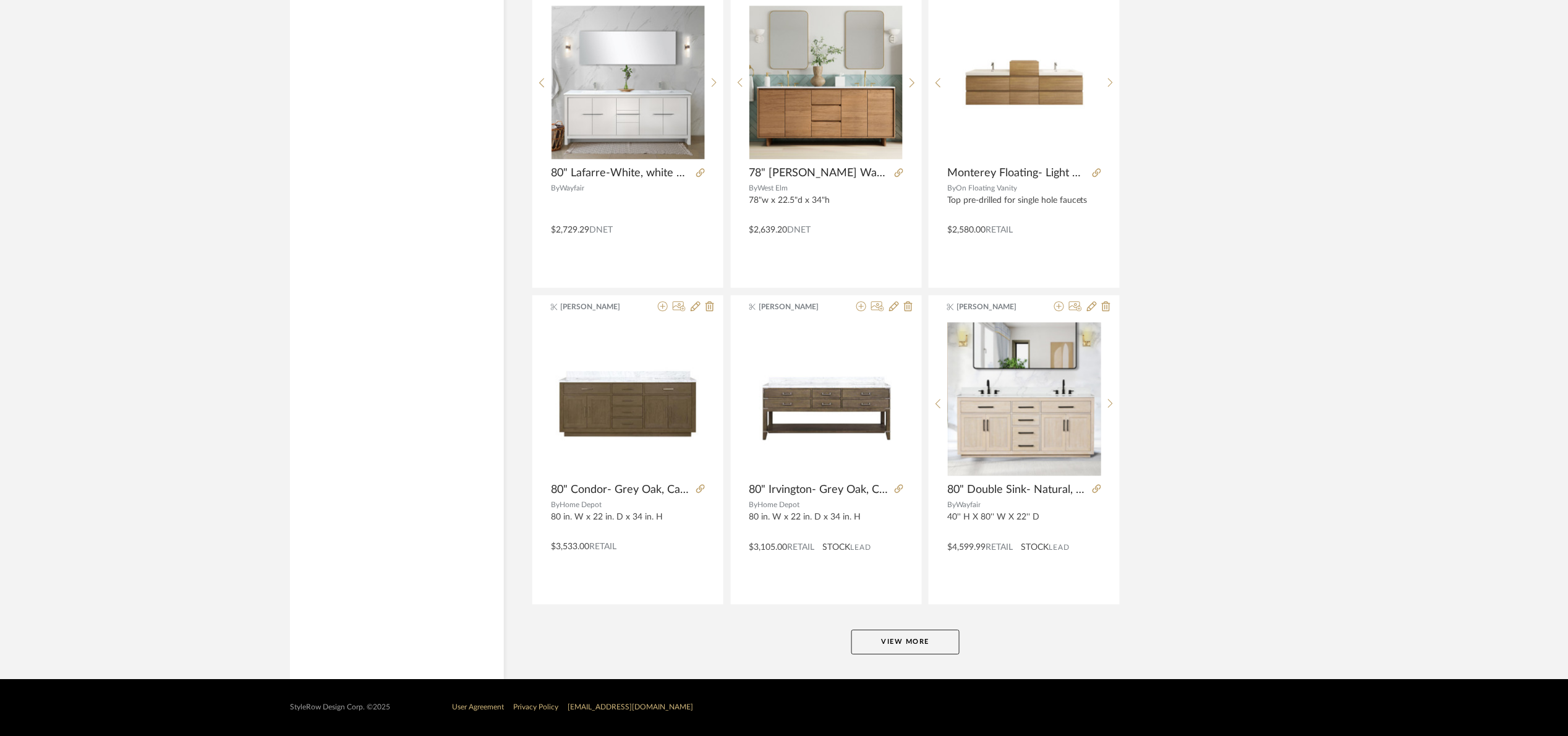
click at [884, 644] on button "View More" at bounding box center [905, 642] width 108 height 25
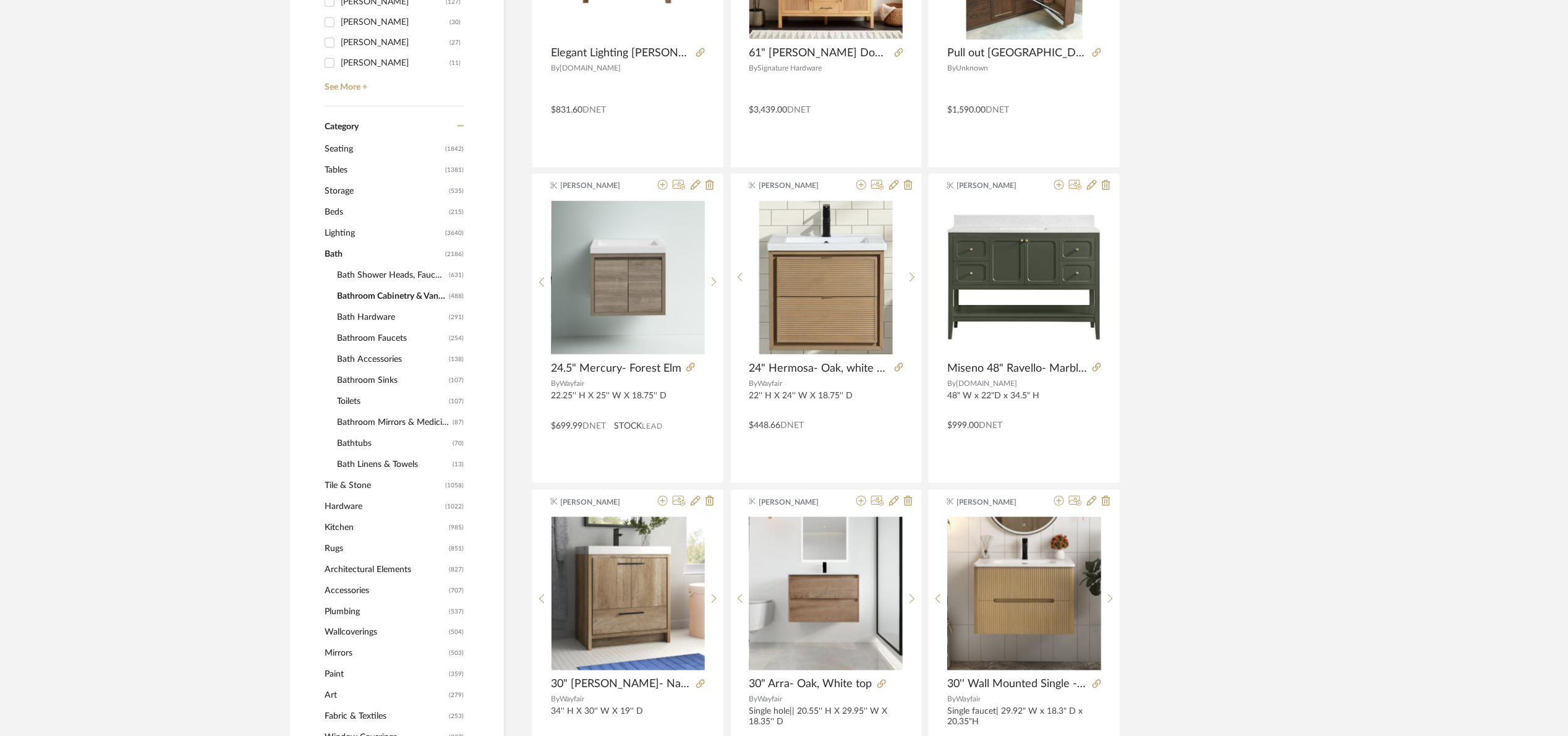
scroll to position [464, 0]
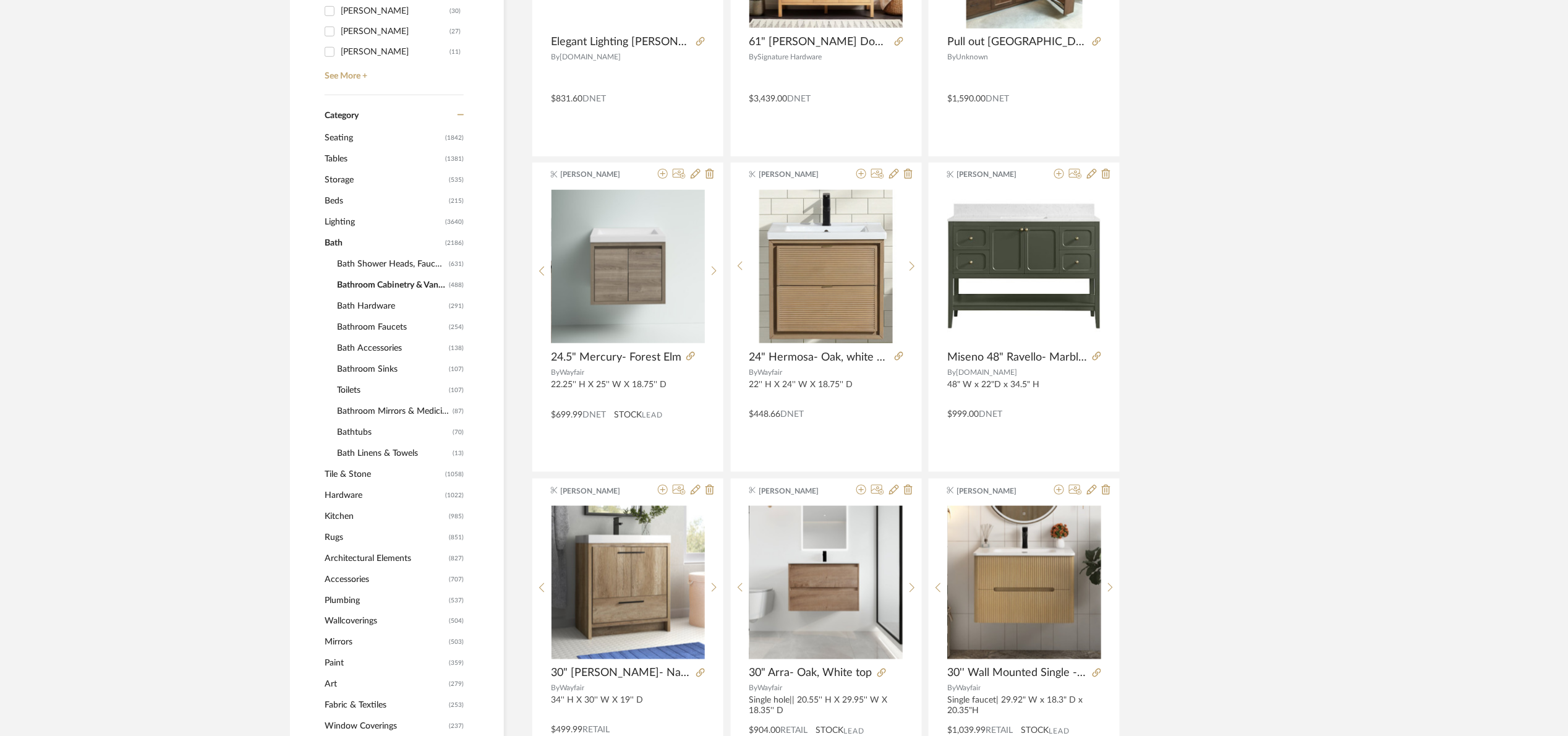
click at [372, 286] on span "Bathroom Cabinetry & Vanities" at bounding box center [391, 284] width 109 height 21
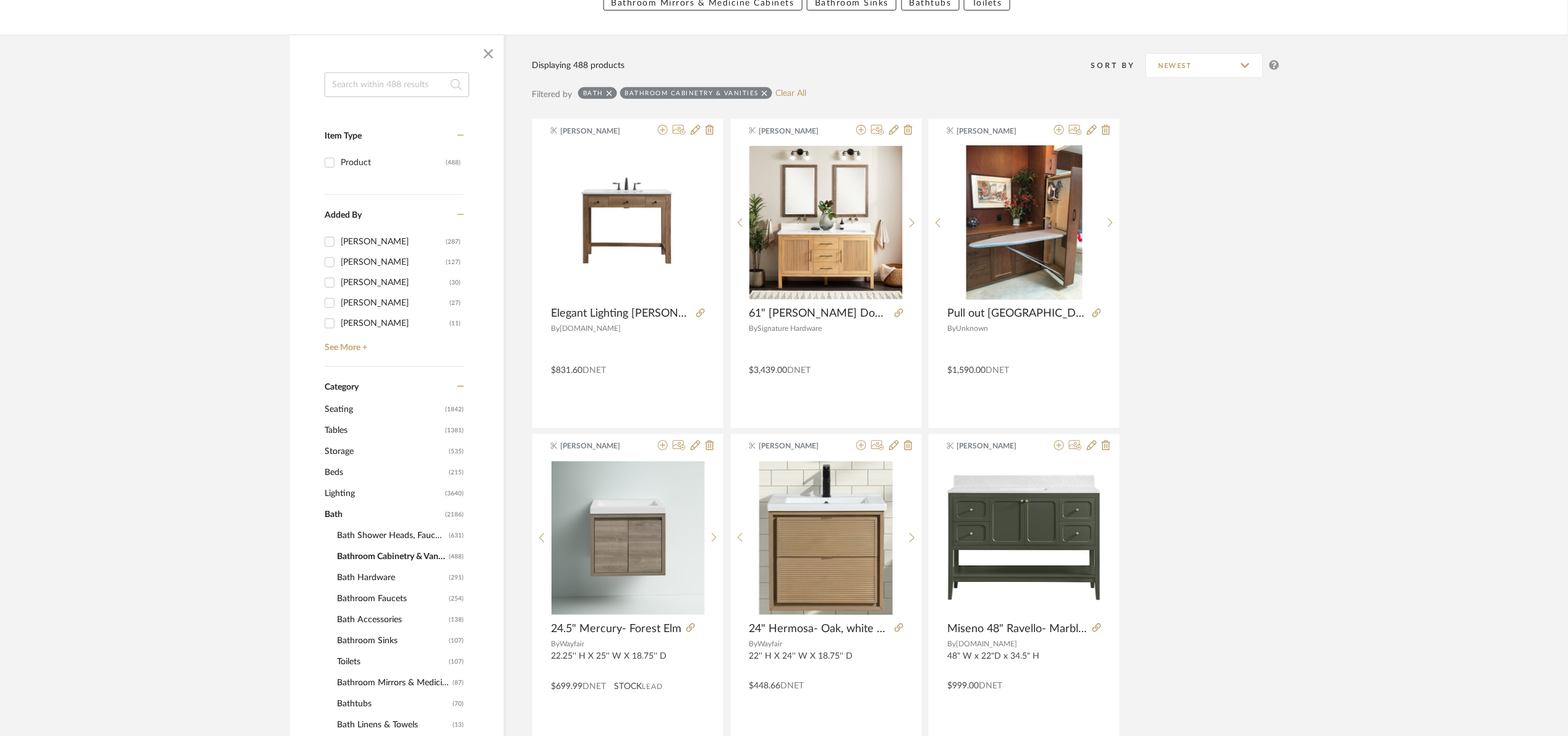
scroll to position [186, 0]
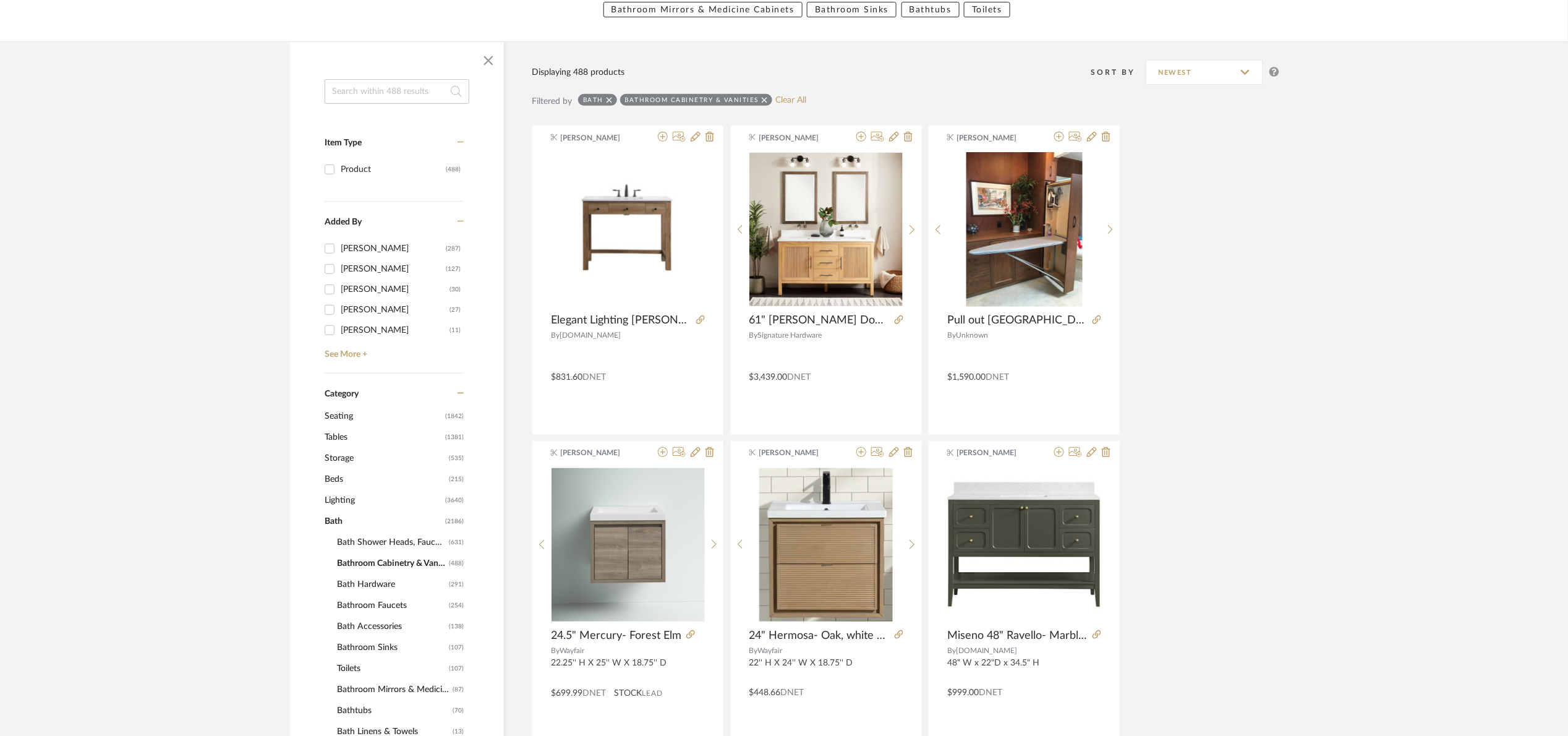
click at [762, 96] on icon at bounding box center [764, 100] width 5 height 9
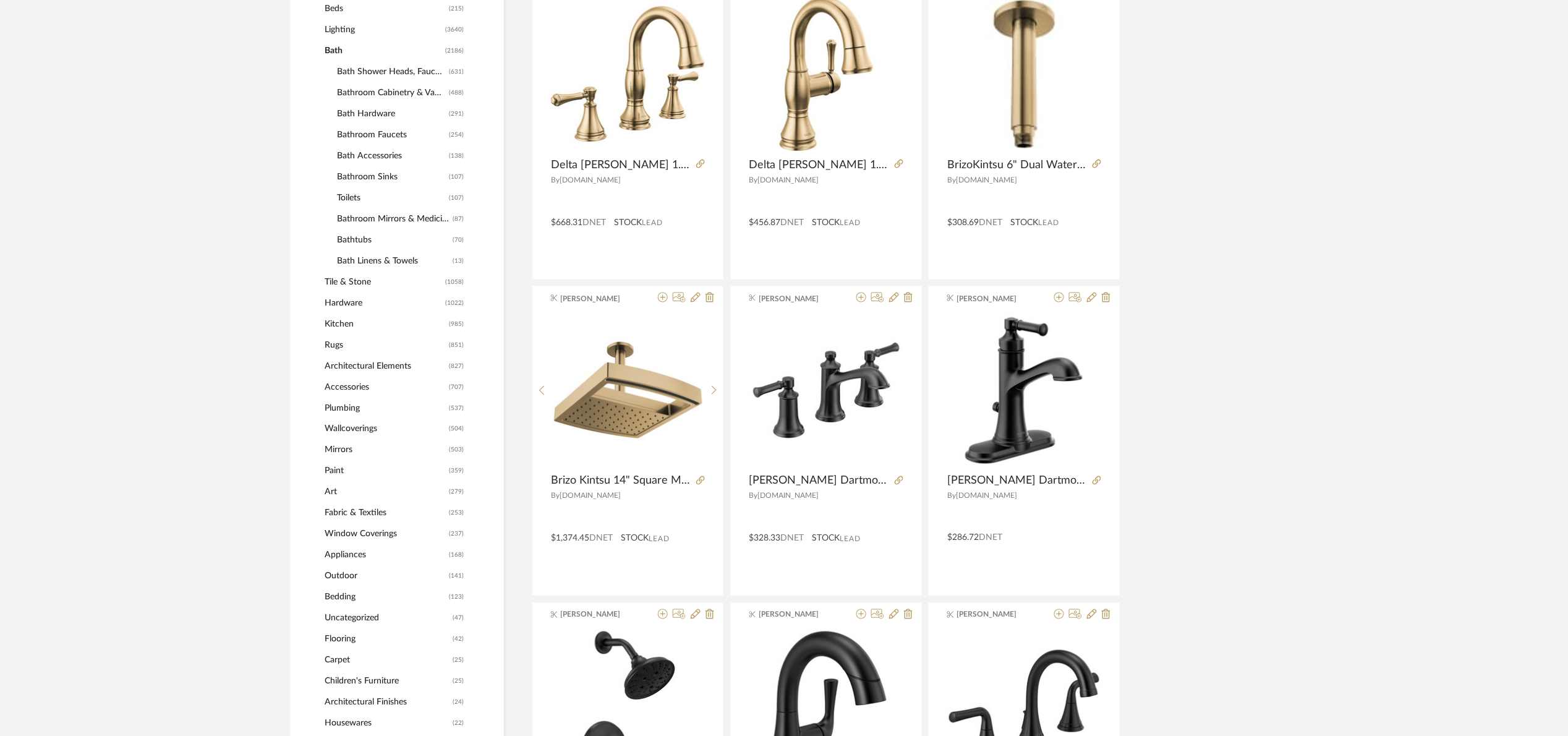
scroll to position [649, 0]
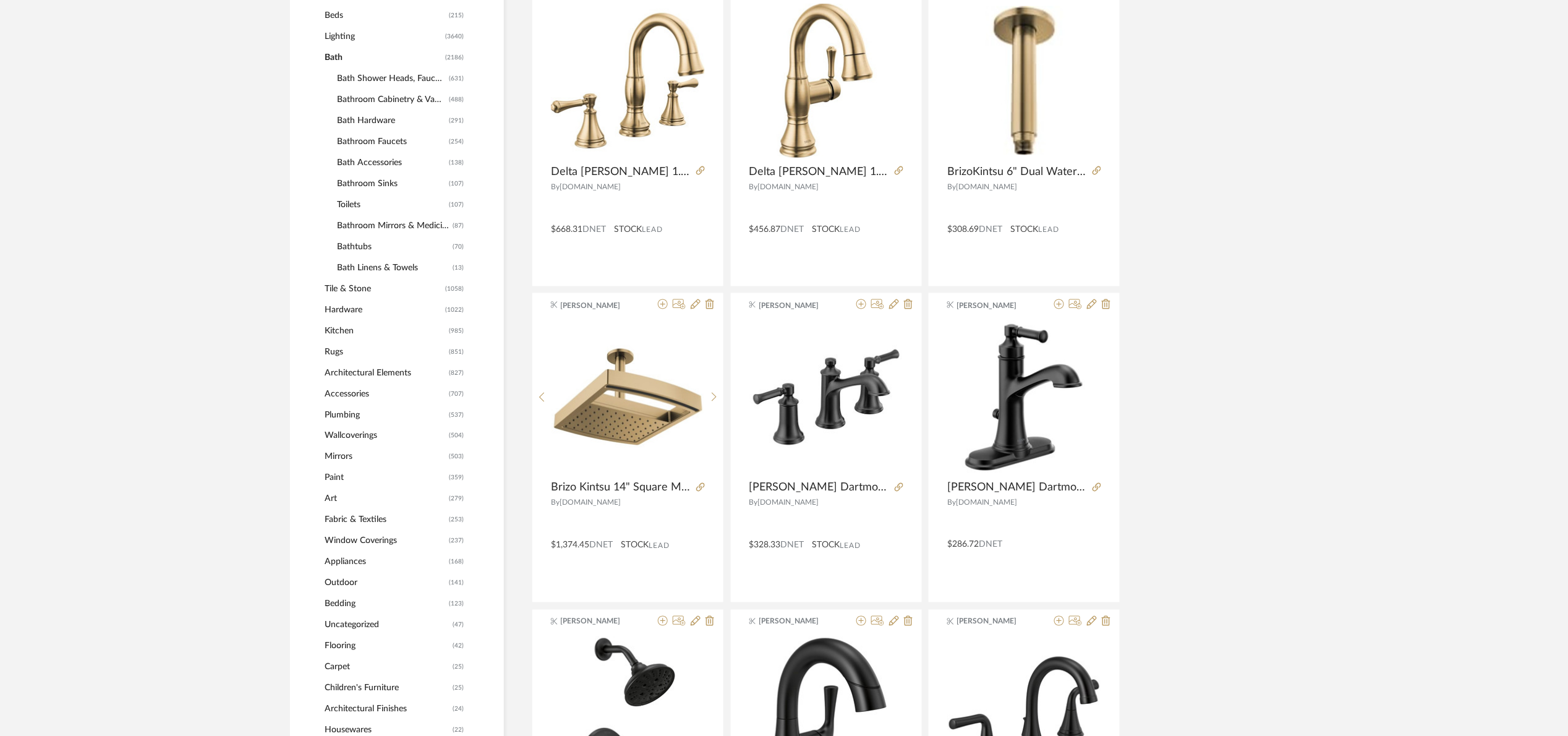
click at [416, 96] on span "Bathroom Cabinetry & Vanities" at bounding box center [391, 99] width 109 height 21
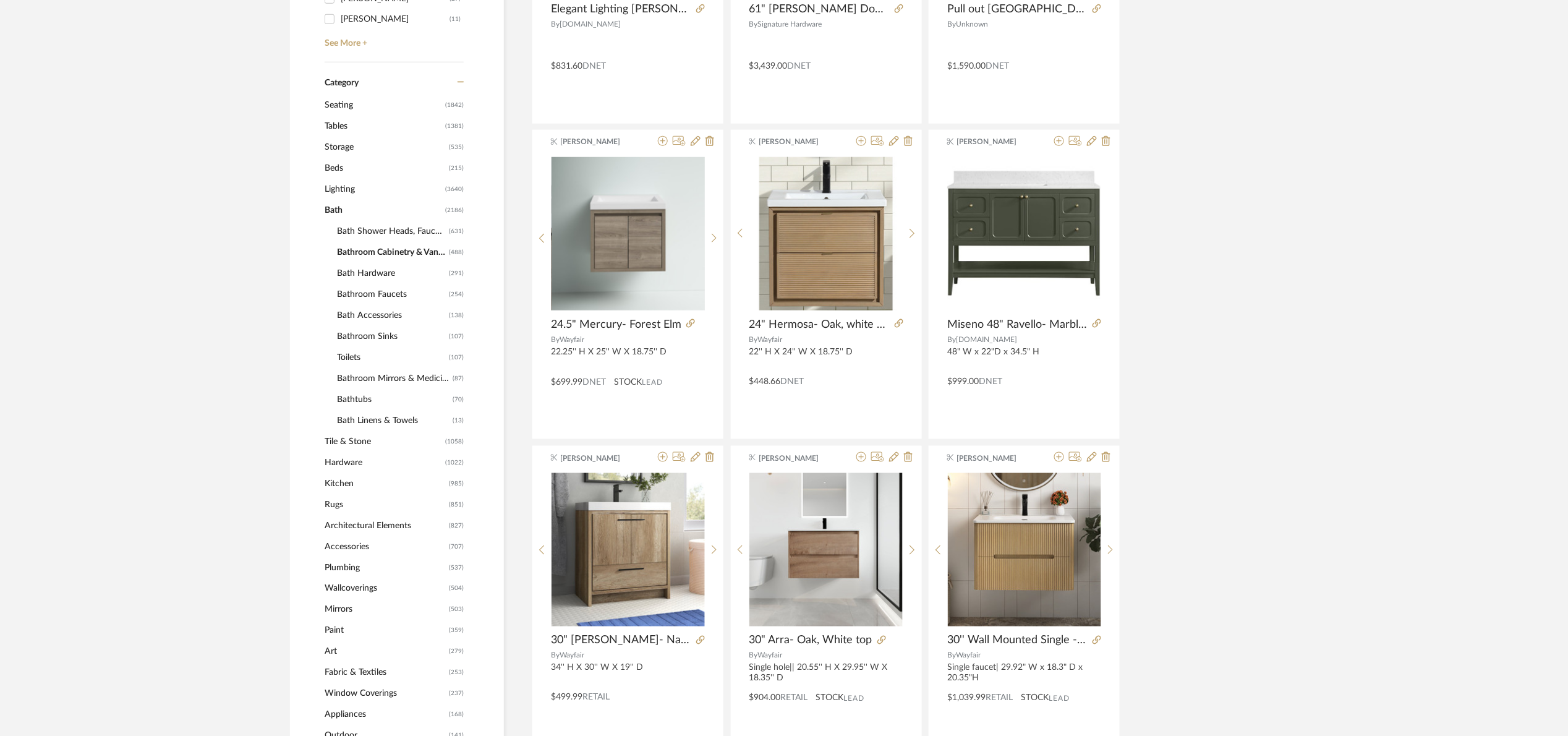
scroll to position [649, 0]
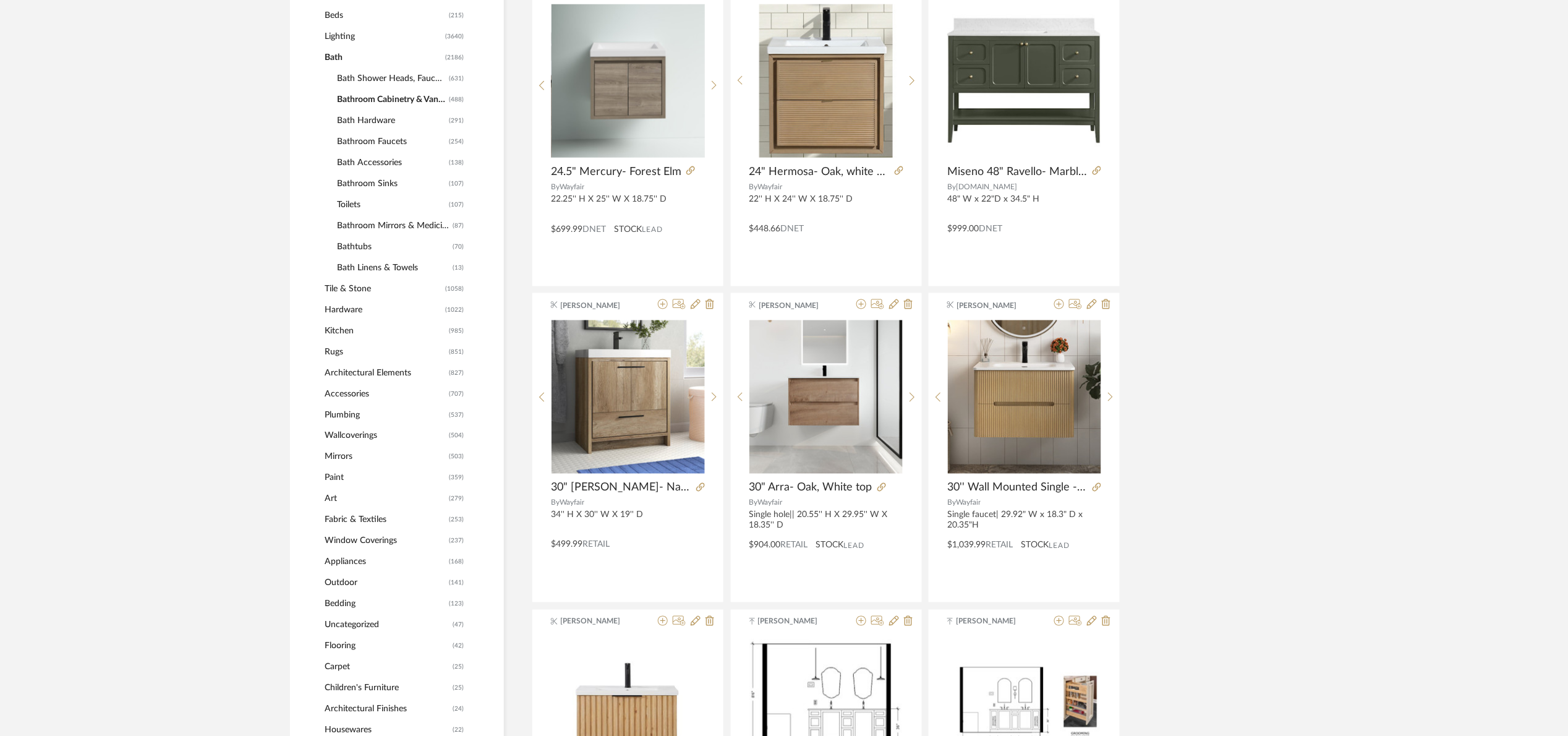
click at [329, 53] on span "Bath" at bounding box center [383, 57] width 118 height 21
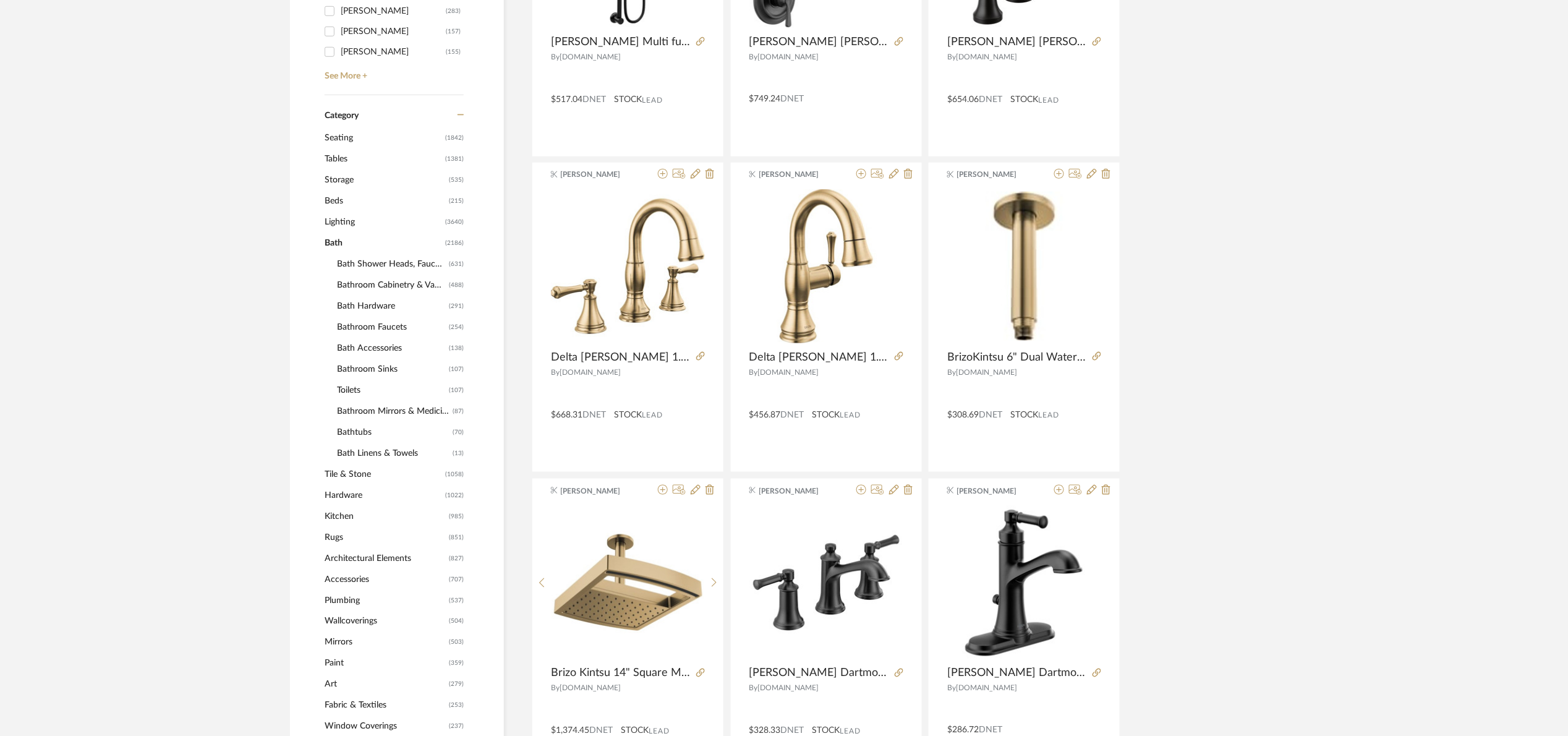
click at [343, 177] on span "Storage" at bounding box center [385, 179] width 121 height 21
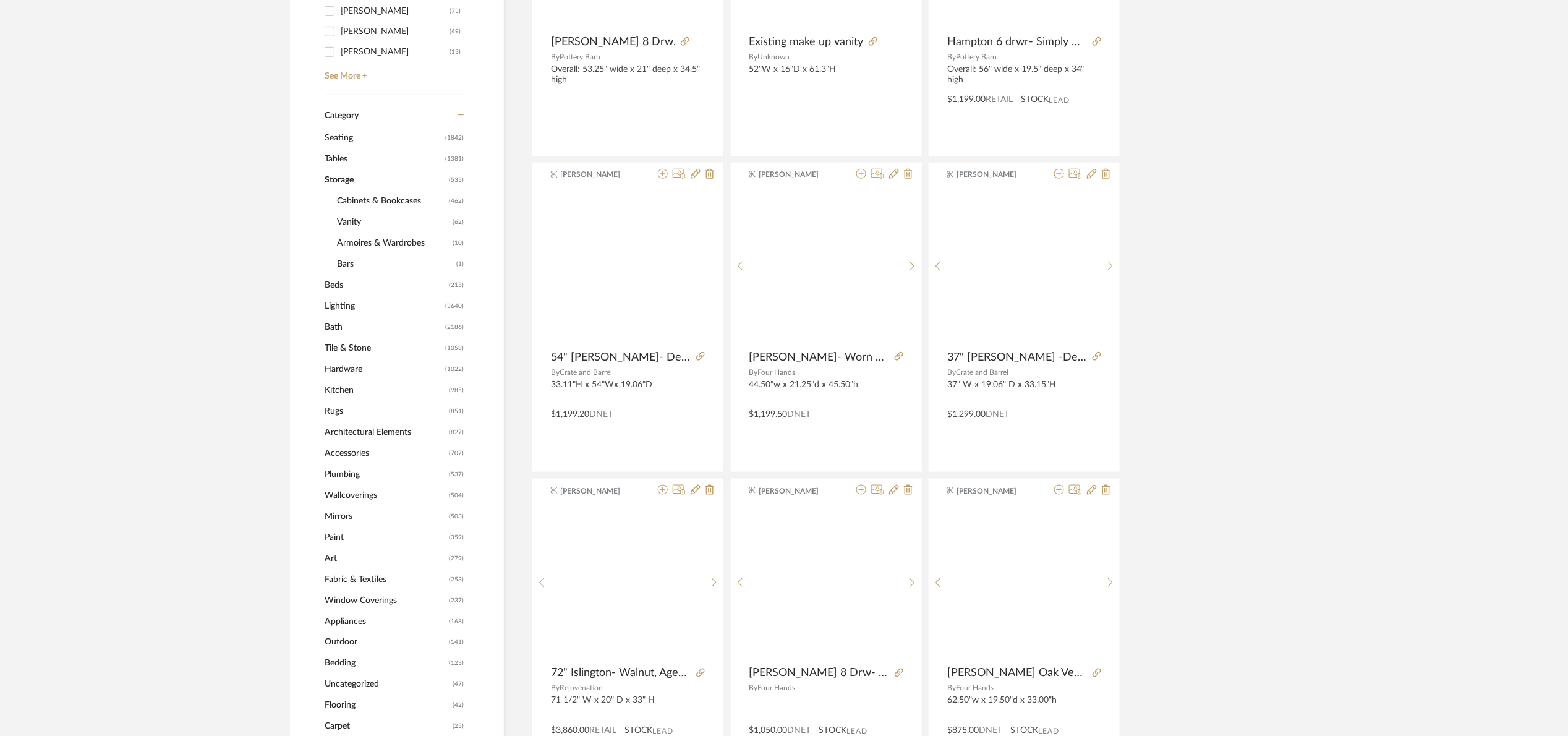
scroll to position [466, 0]
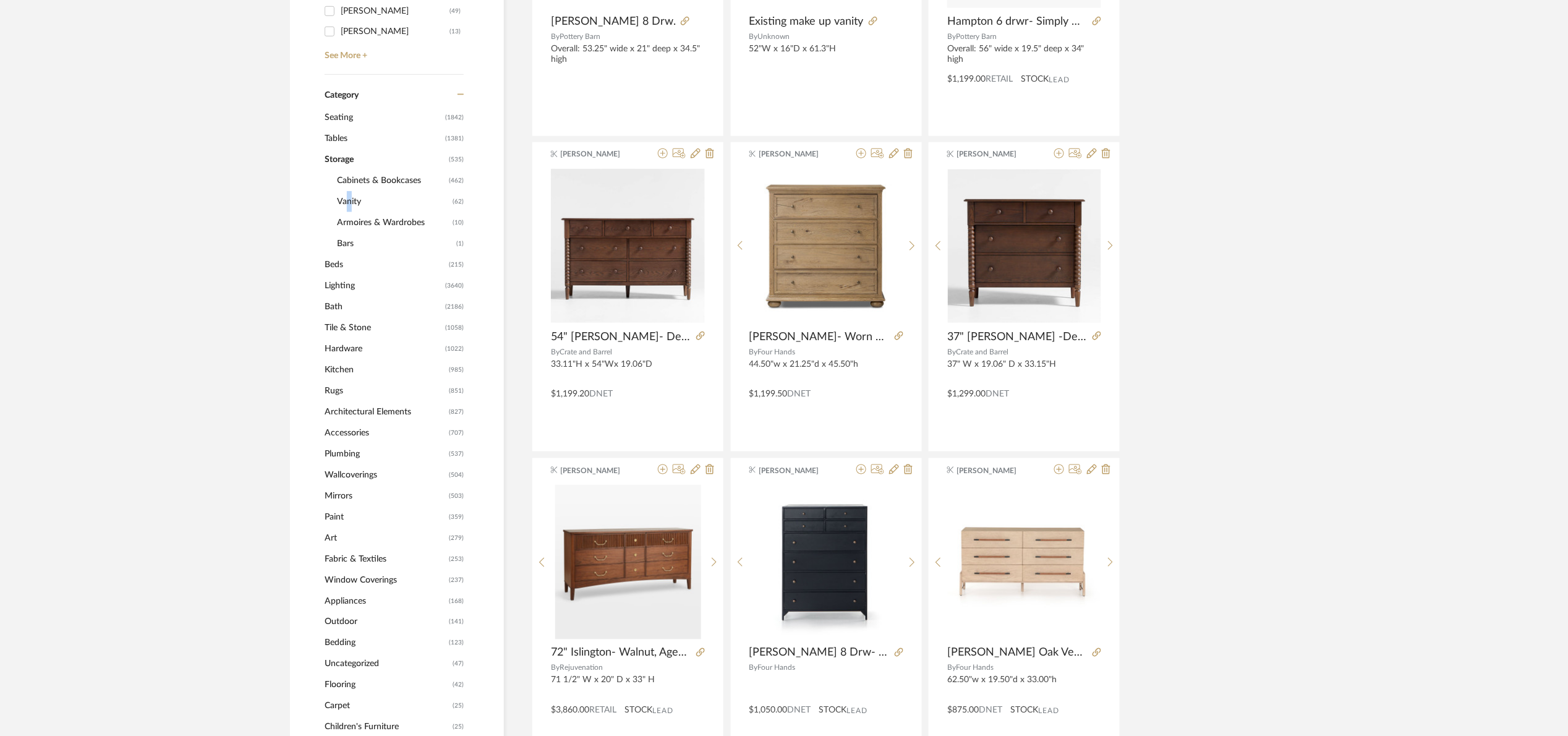
click at [344, 199] on span "Vanity" at bounding box center [393, 201] width 112 height 21
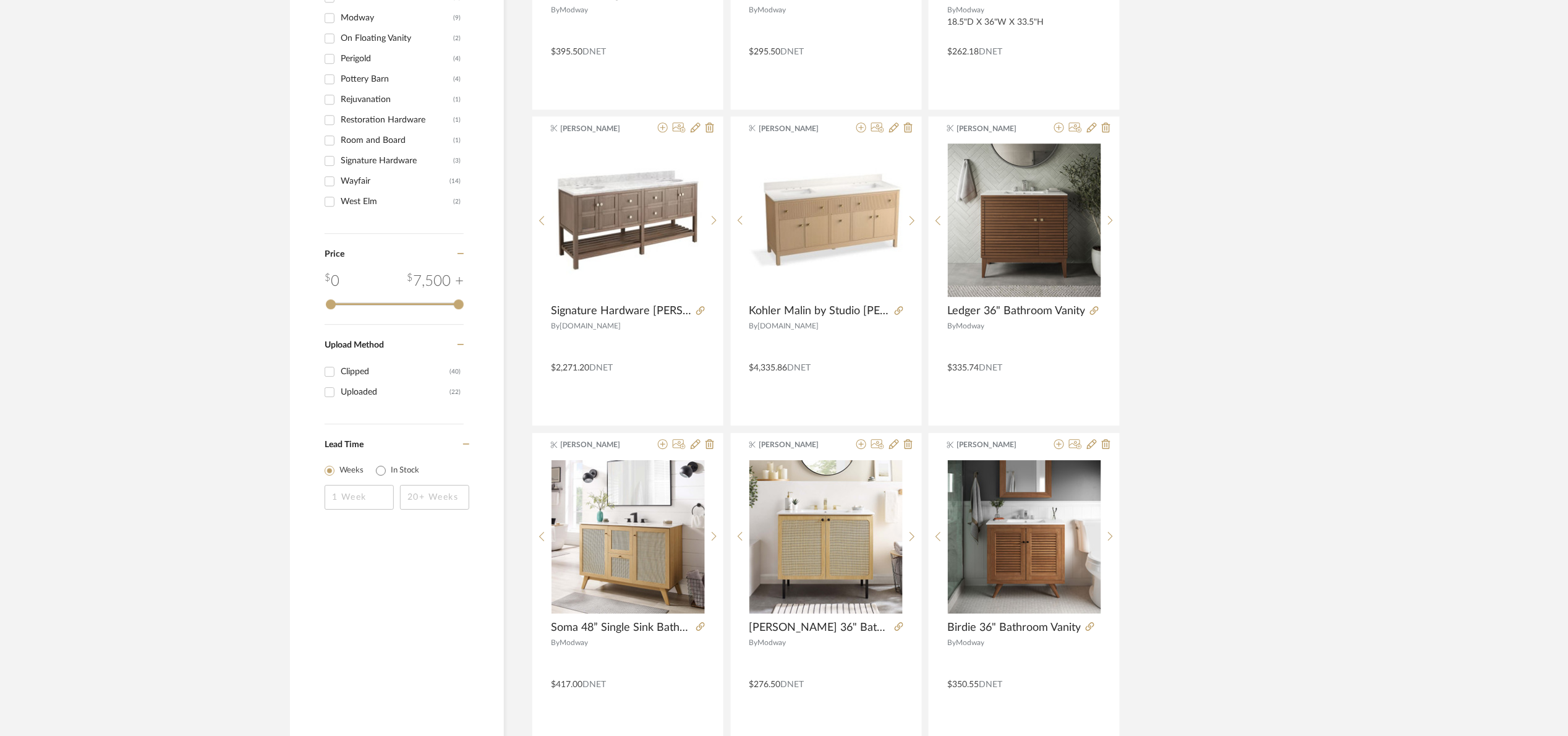
scroll to position [1486, 0]
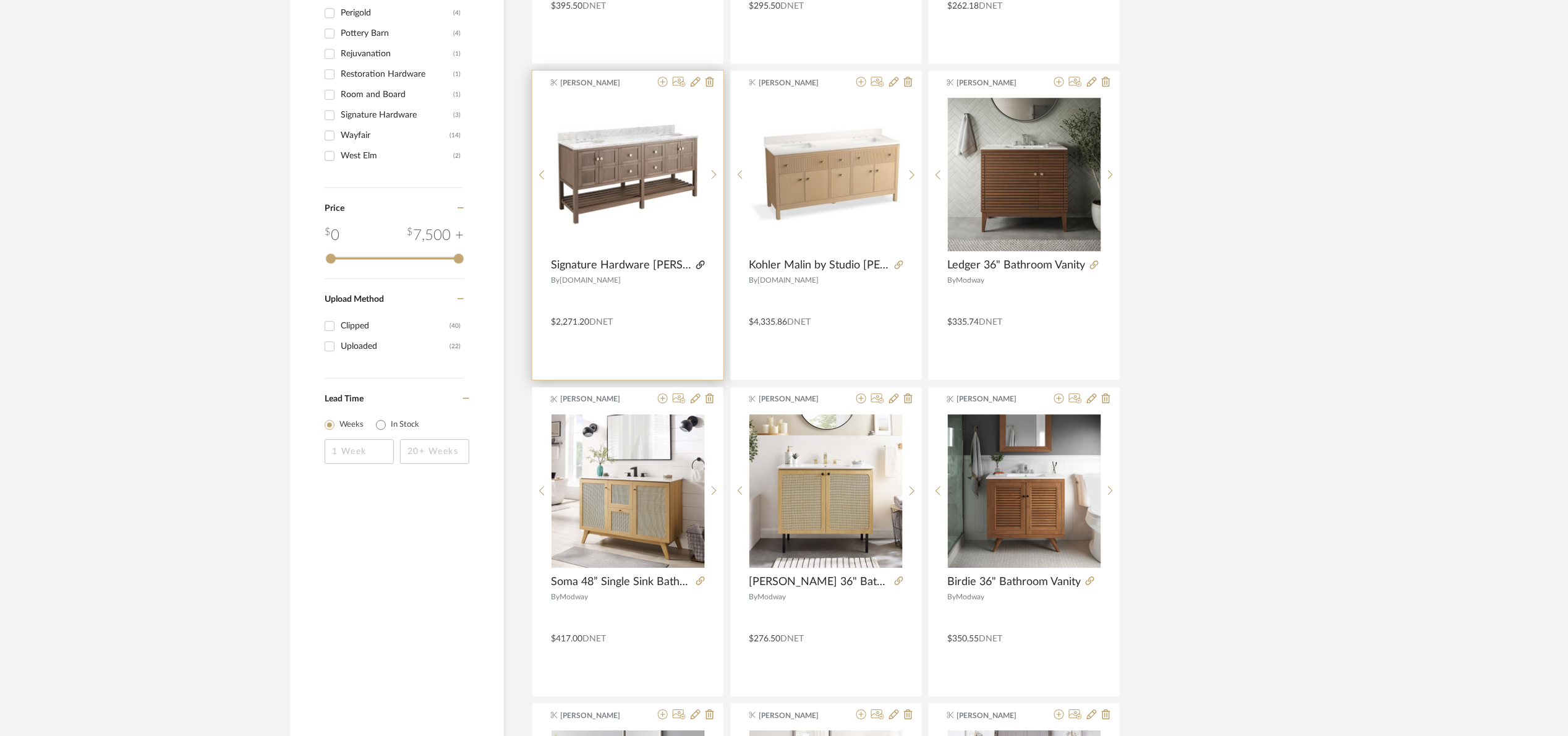
click at [700, 263] on icon at bounding box center [700, 264] width 9 height 9
click at [696, 81] on icon at bounding box center [696, 81] width 10 height 10
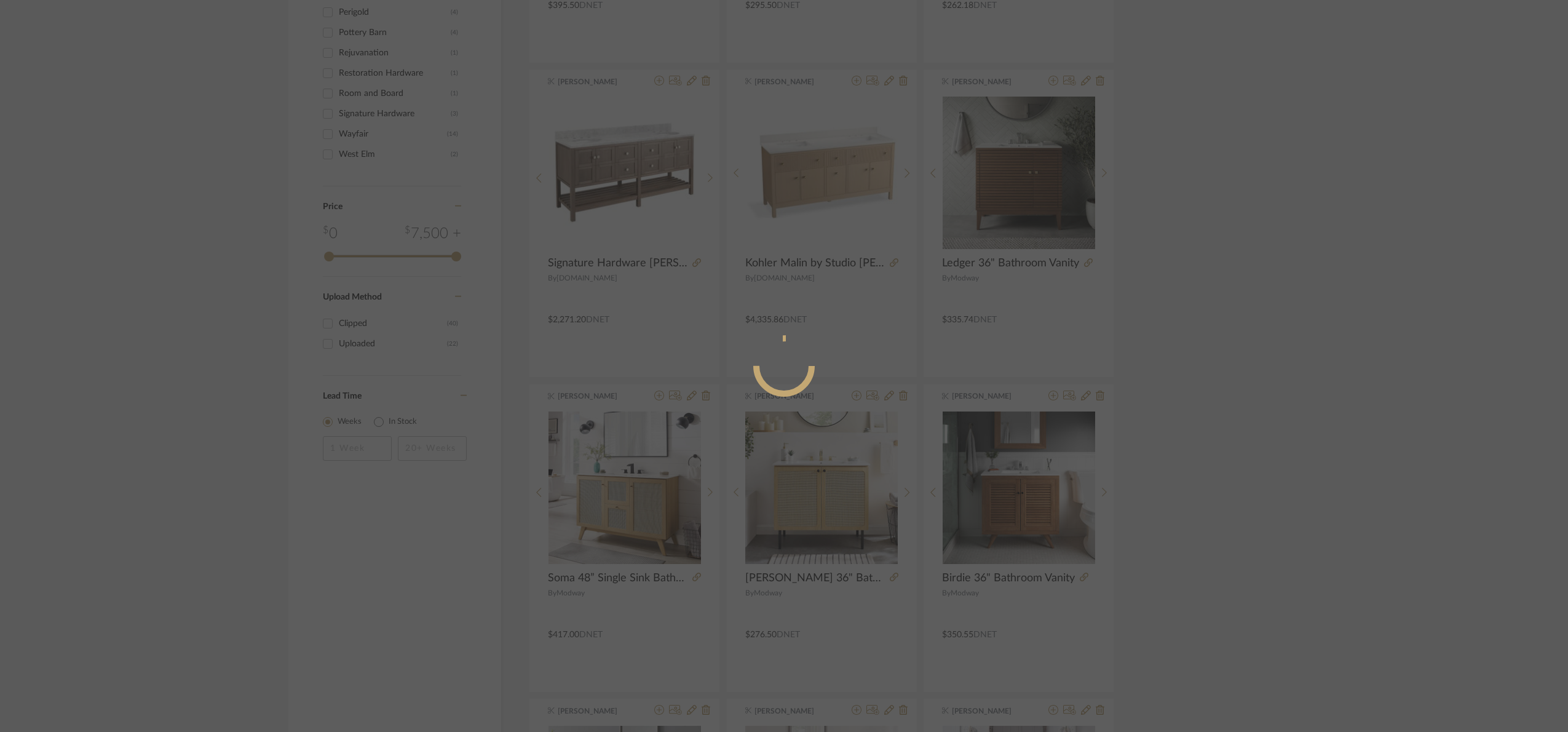
radio input "true"
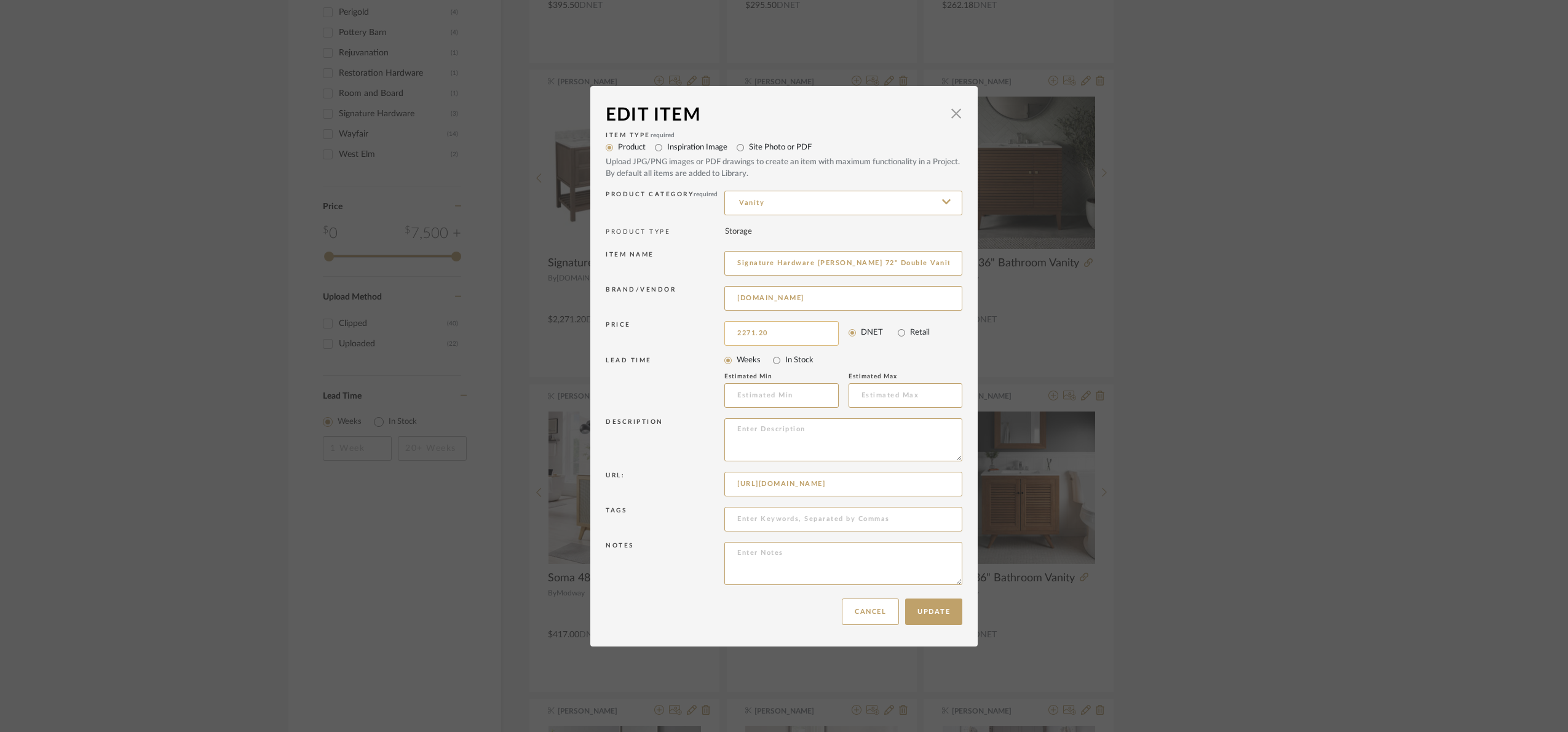
click at [787, 334] on input "2271.20" at bounding box center [781, 333] width 114 height 25
type input "$2,697.05"
click at [953, 618] on button "Update" at bounding box center [934, 612] width 57 height 27
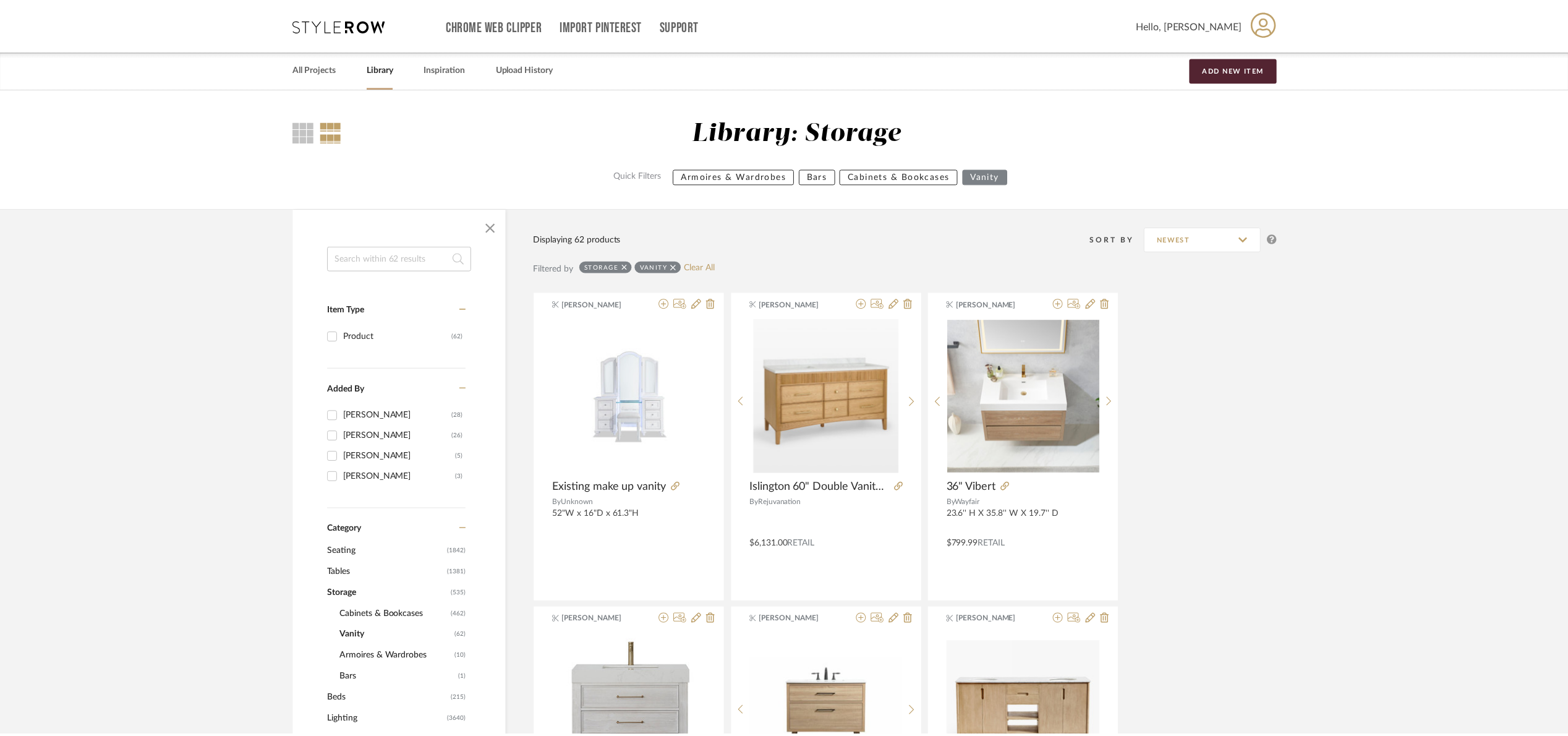
scroll to position [1486, 0]
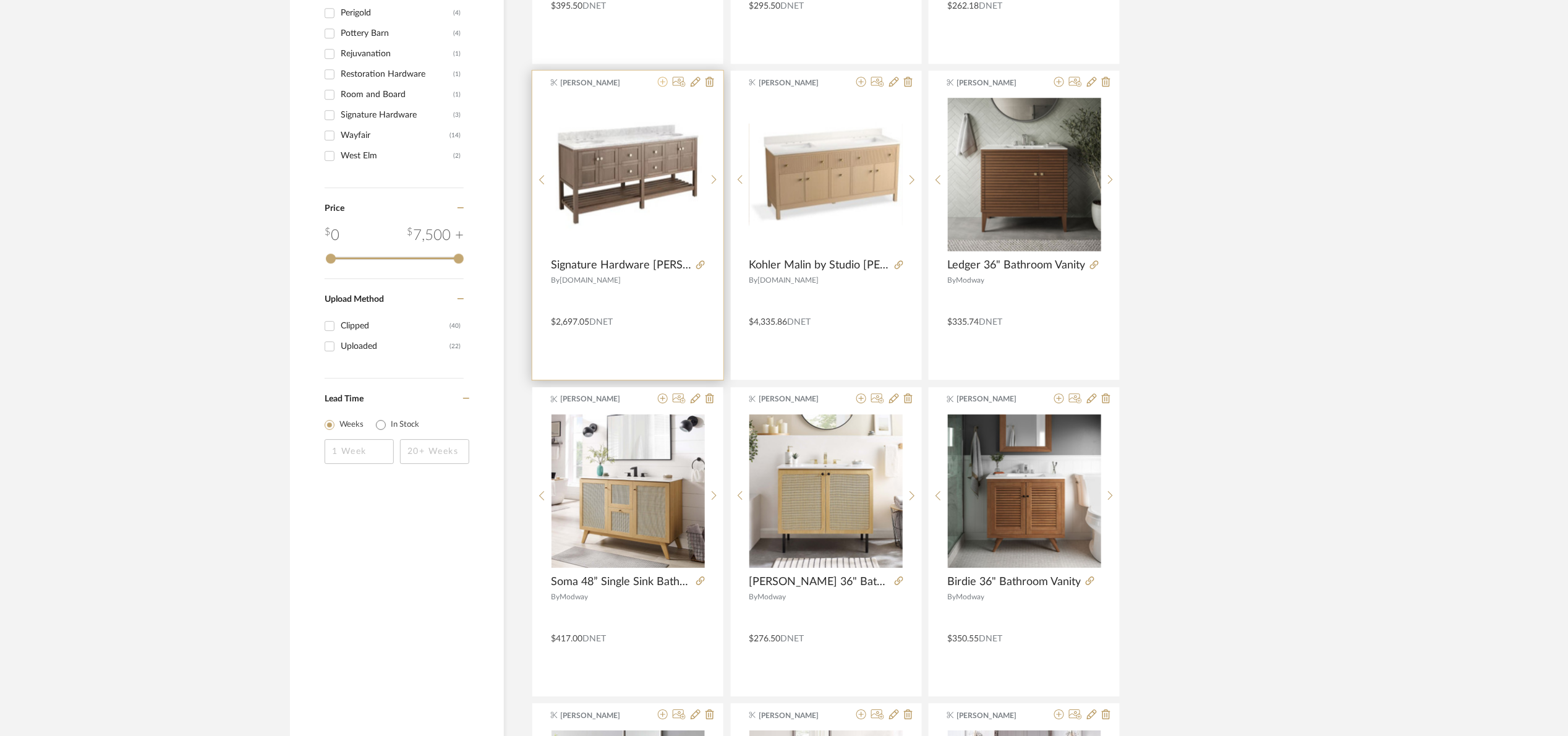
click at [665, 80] on icon at bounding box center [663, 81] width 10 height 10
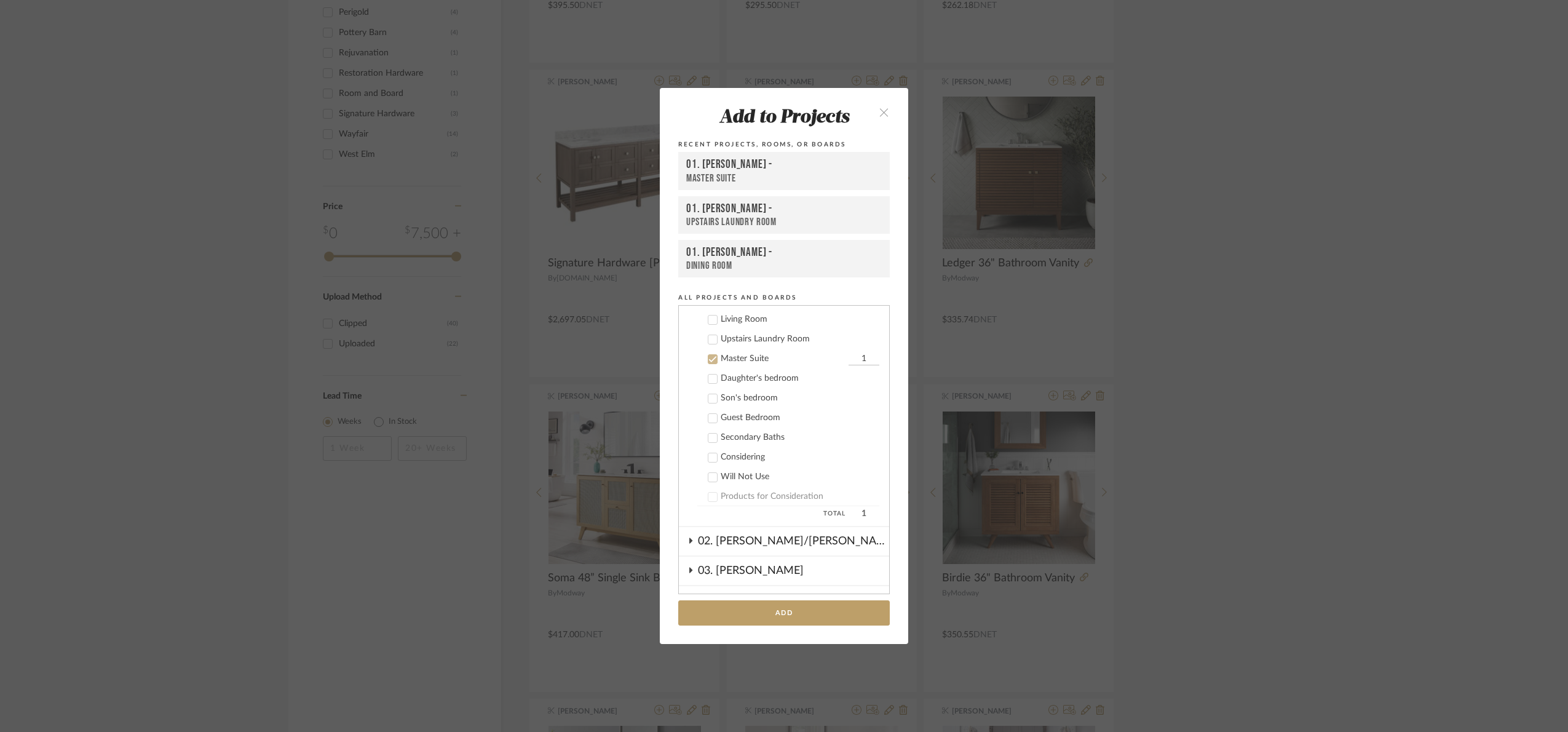
scroll to position [354, 0]
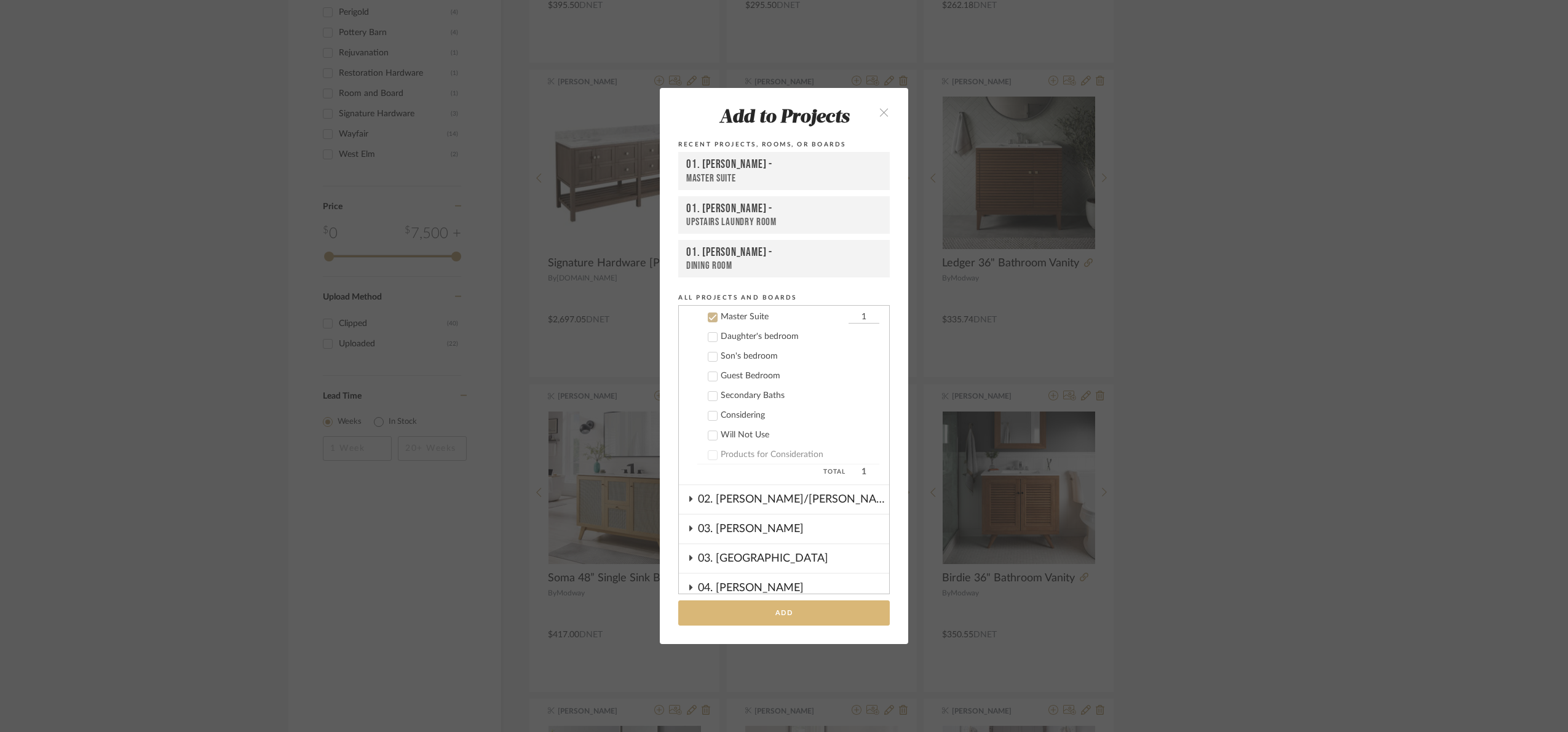
click at [819, 614] on button "Add" at bounding box center [784, 613] width 211 height 25
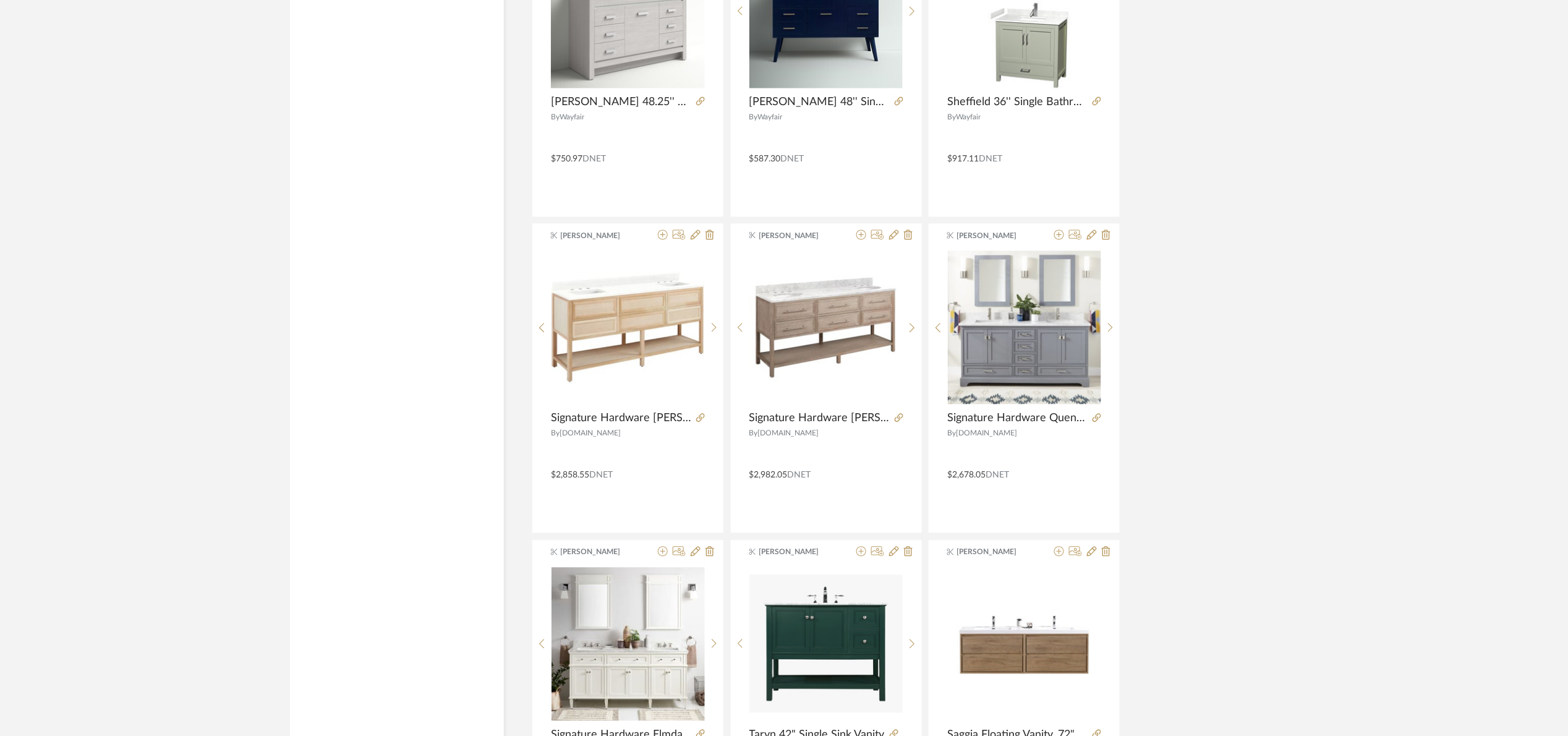
scroll to position [3248, 0]
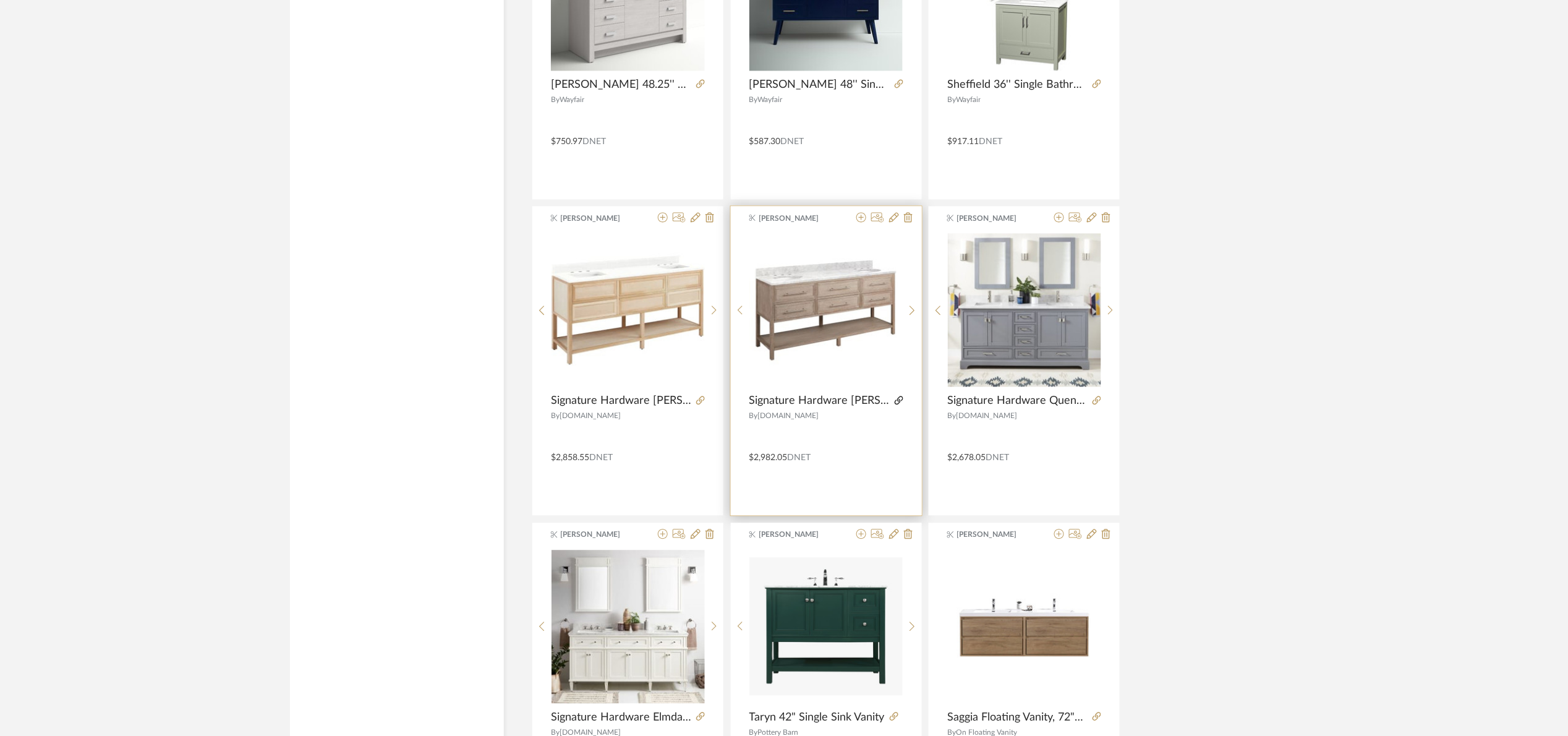
click at [899, 399] on icon at bounding box center [899, 400] width 9 height 9
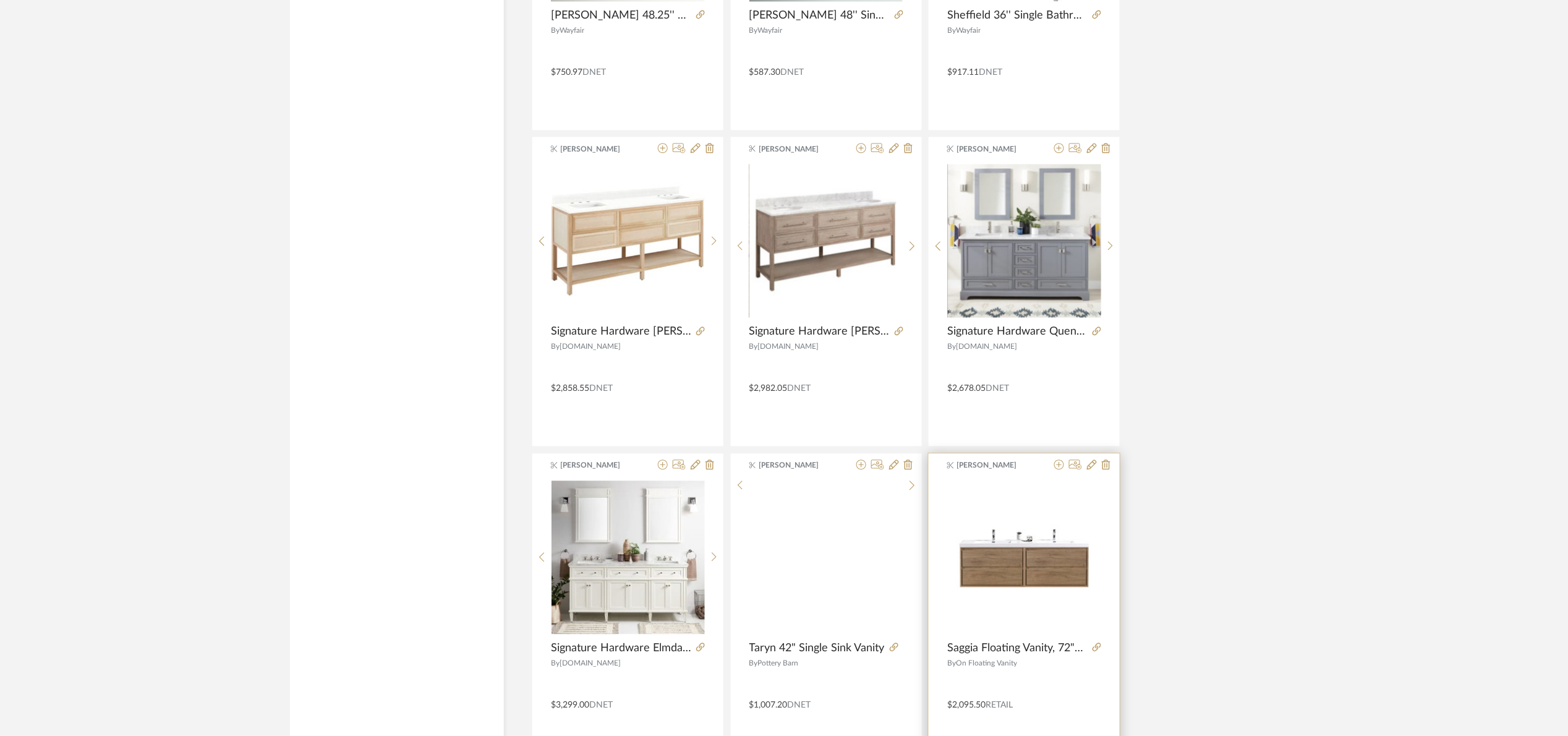
scroll to position [3479, 0]
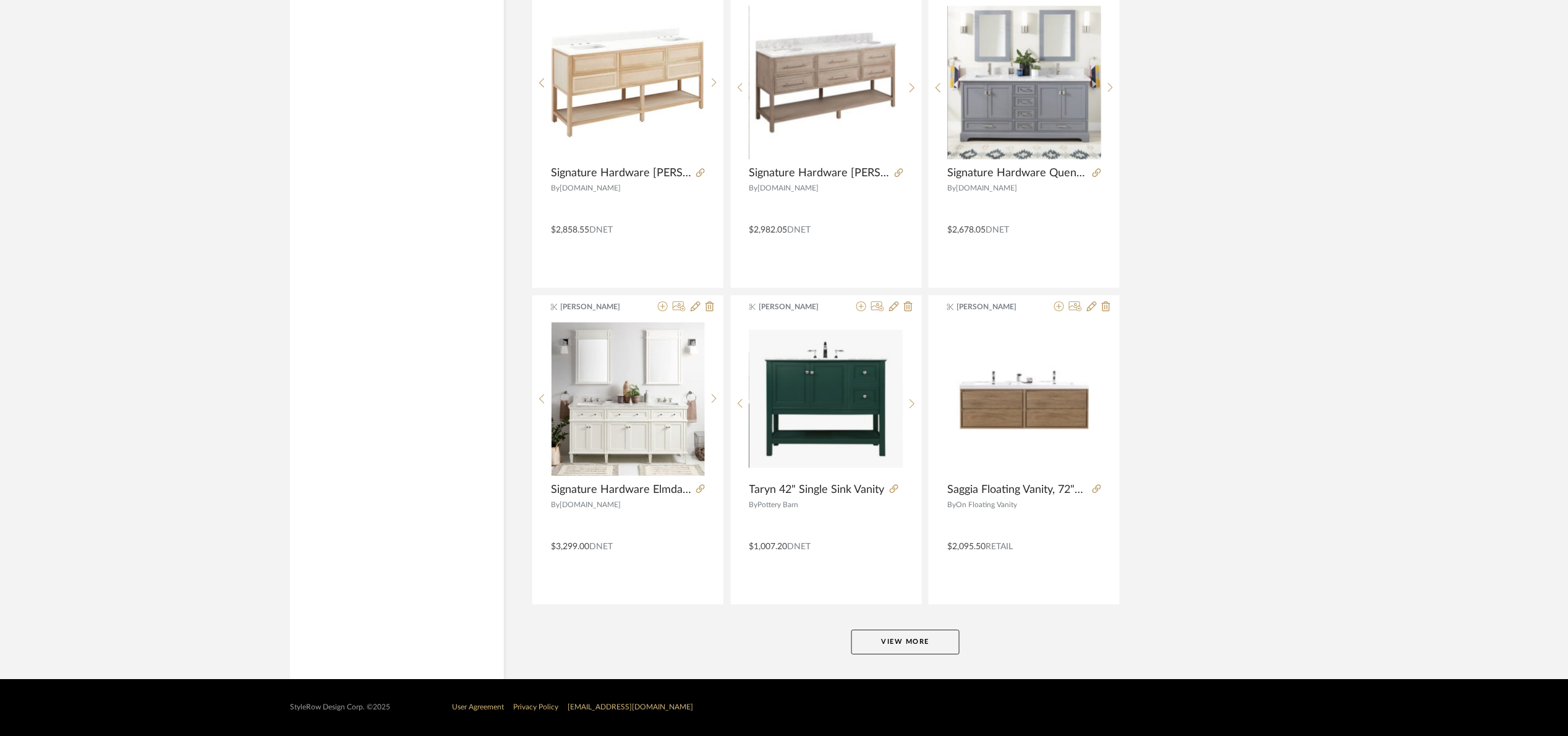
click at [929, 645] on button "View More" at bounding box center [905, 642] width 108 height 25
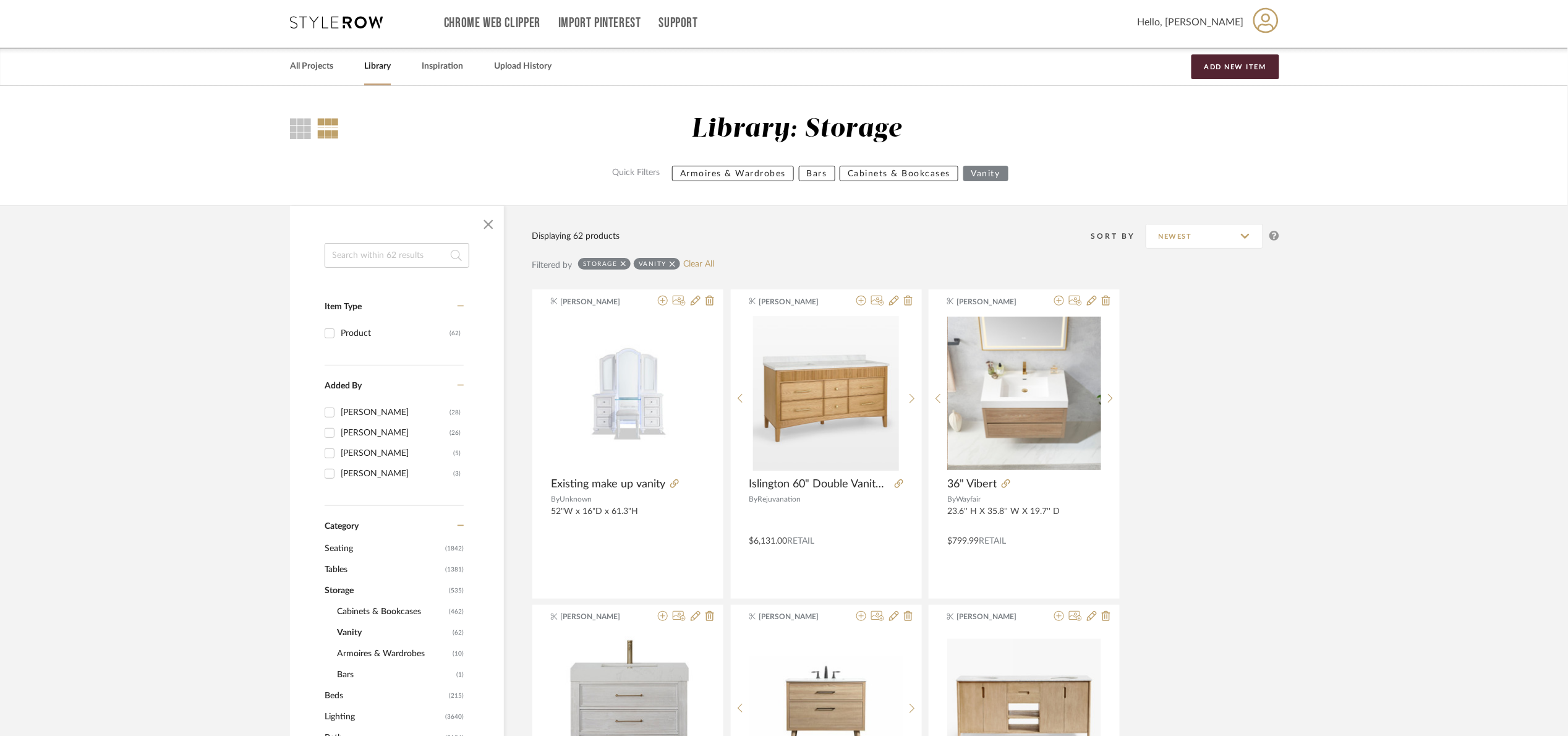
scroll to position [0, 0]
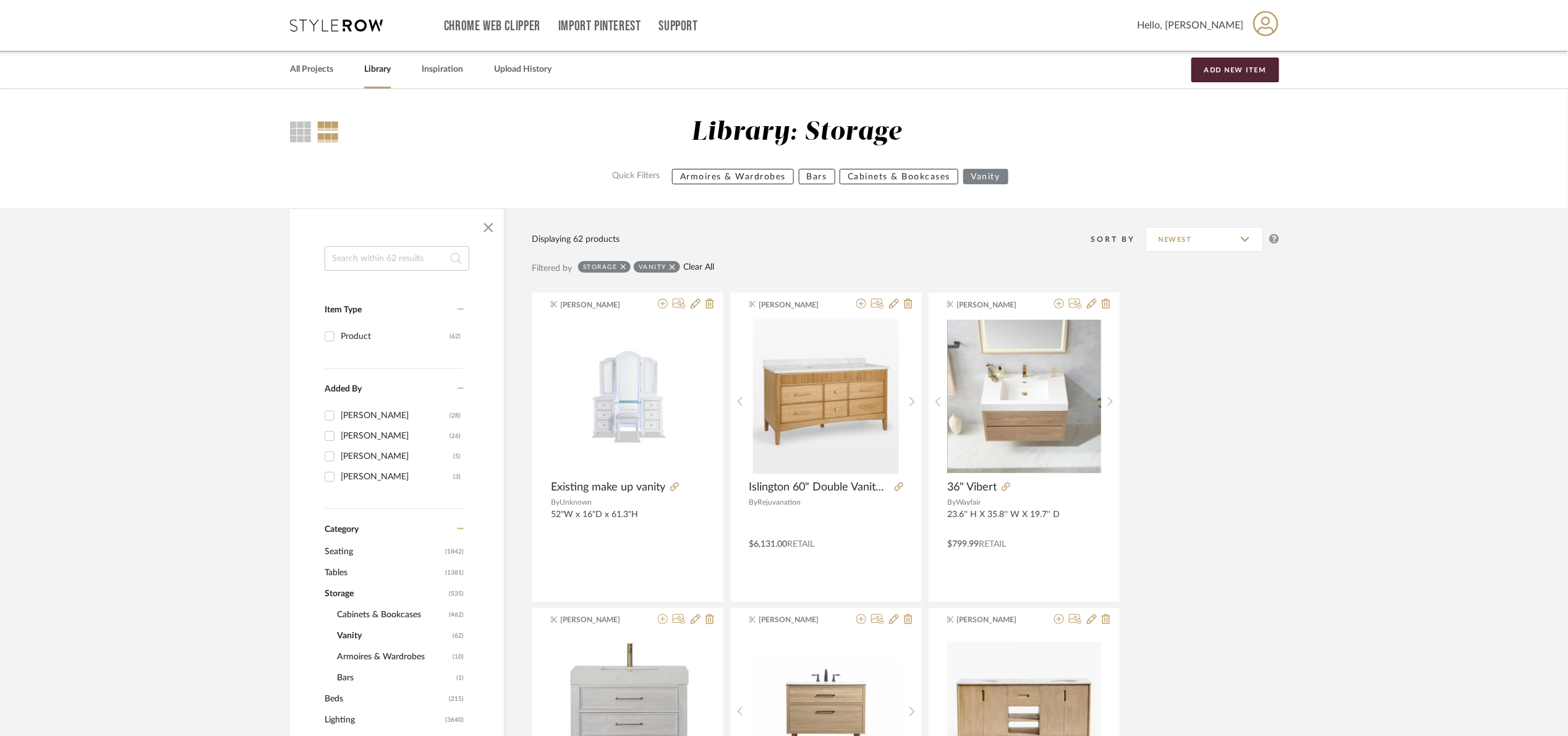
click at [706, 267] on link "Clear All" at bounding box center [699, 268] width 31 height 11
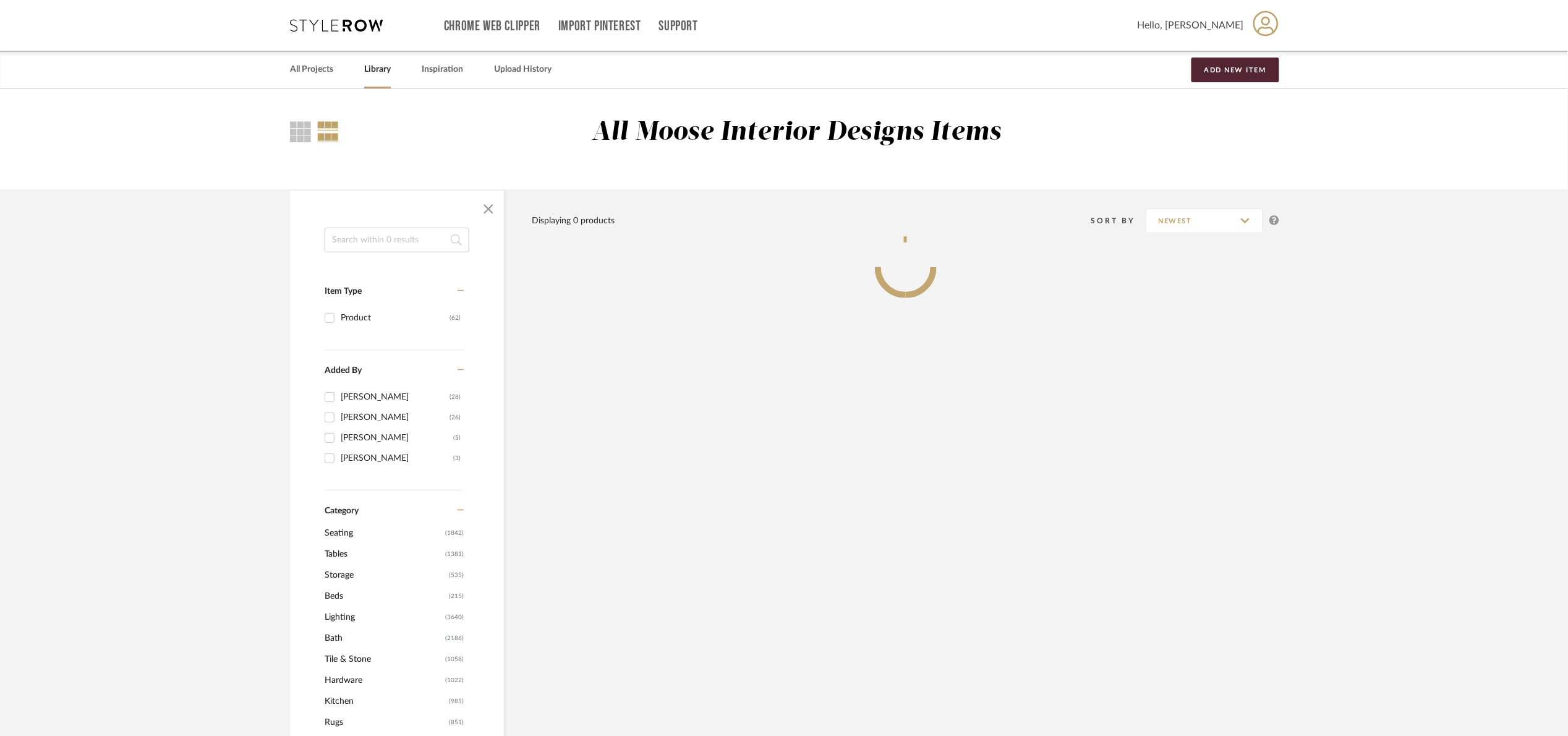
click at [401, 224] on div at bounding box center [397, 208] width 214 height 37
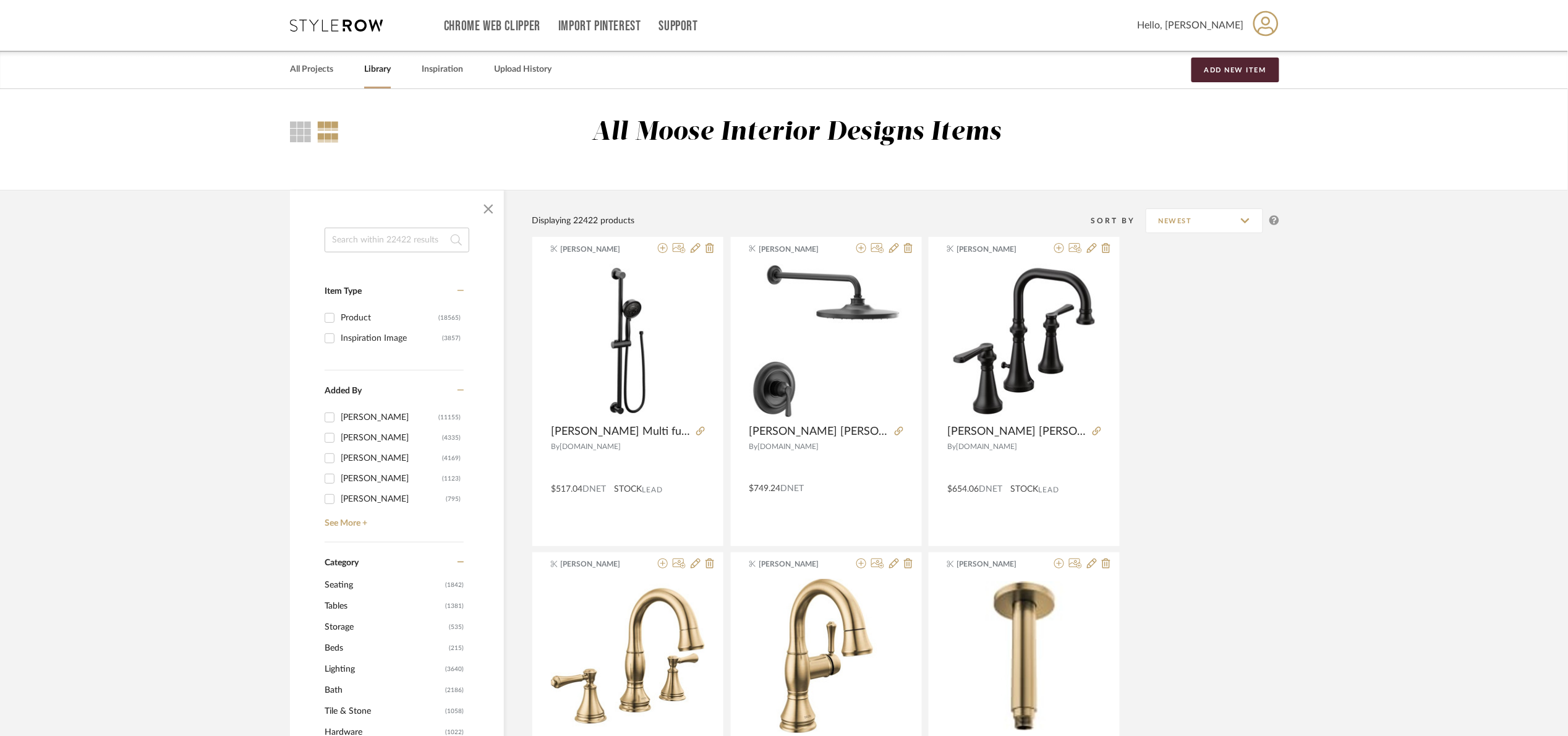
click at [398, 236] on input at bounding box center [397, 240] width 145 height 25
type input "72""
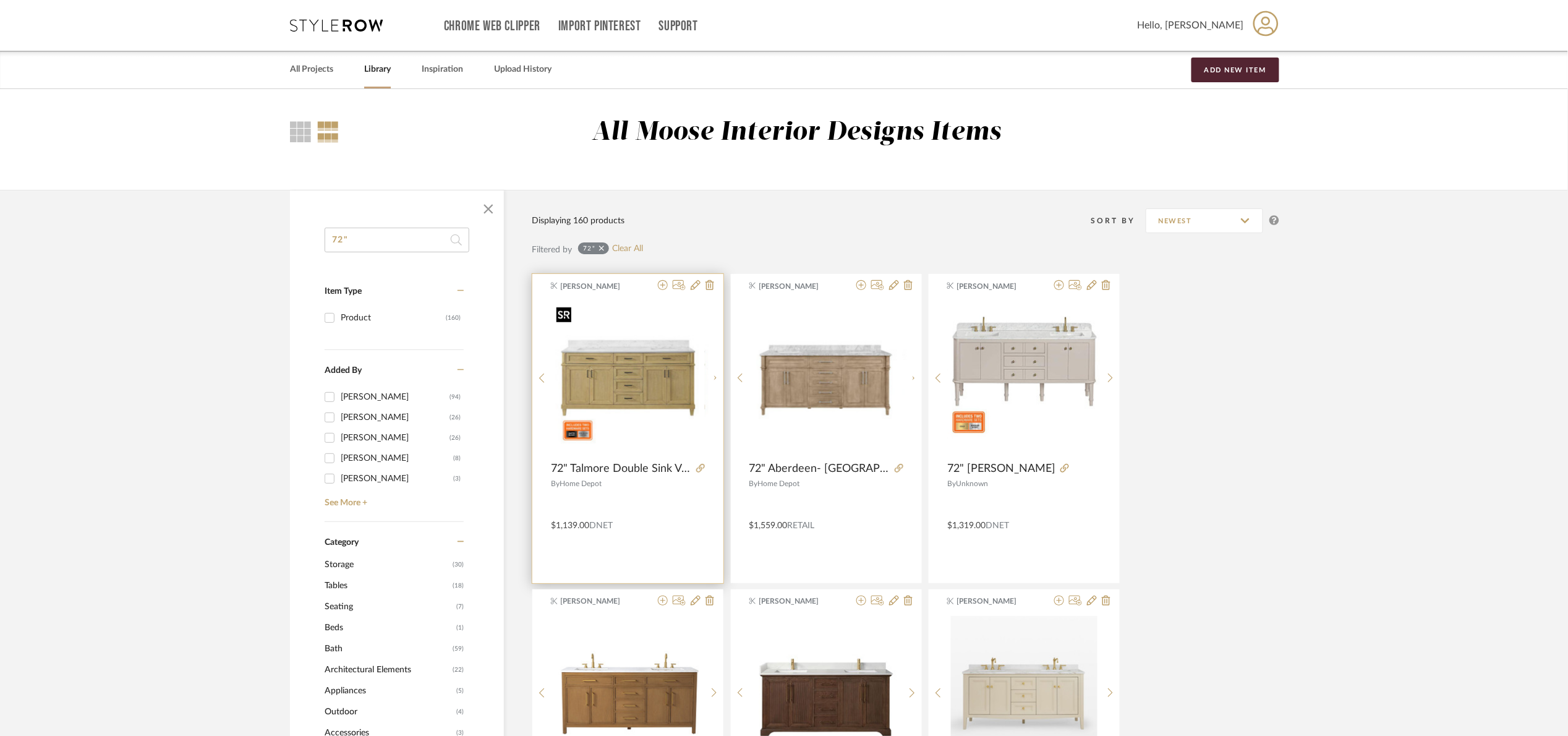
click at [684, 341] on div at bounding box center [628, 378] width 153 height 155
click at [624, 368] on img "0" at bounding box center [628, 378] width 153 height 153
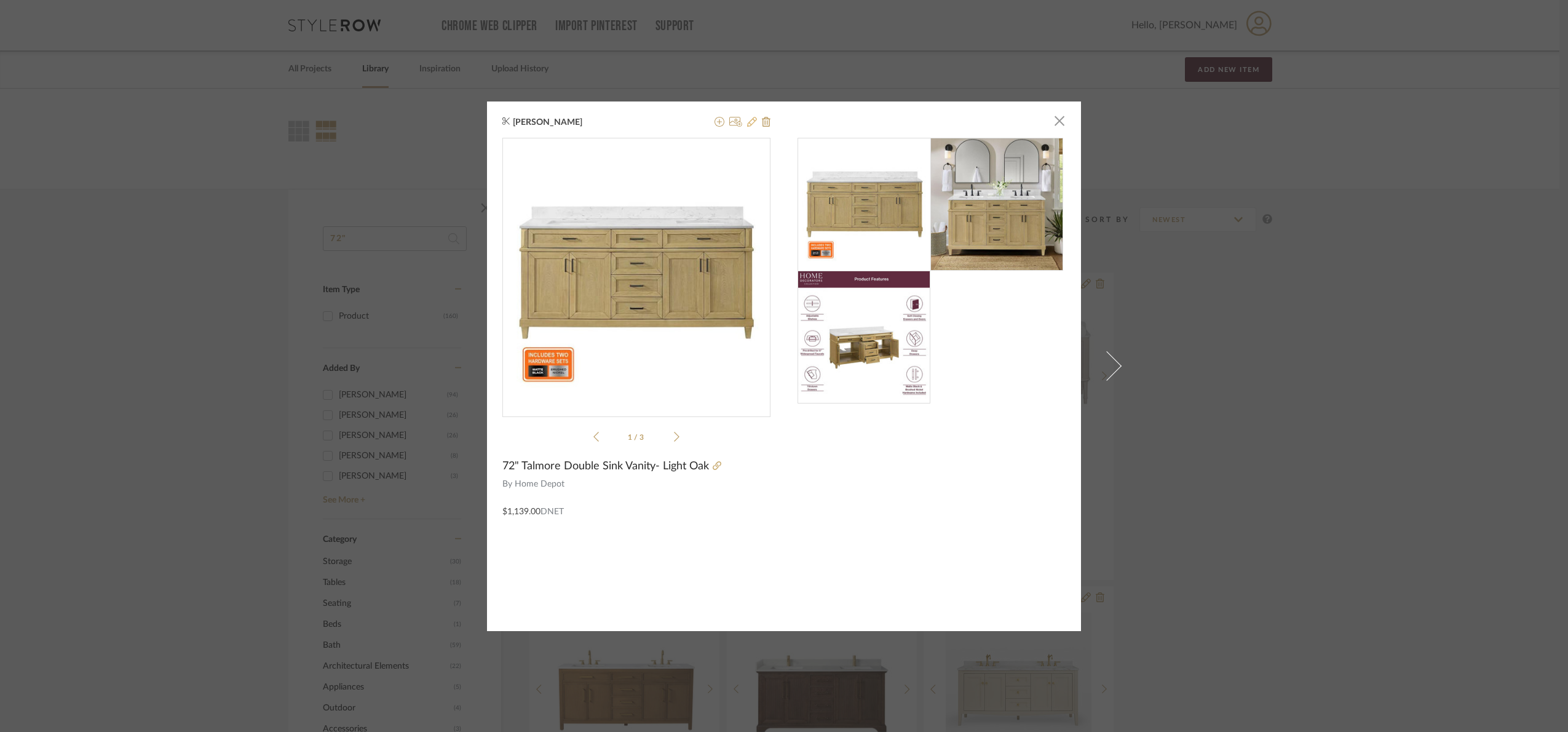
click at [747, 127] on button at bounding box center [752, 122] width 10 height 15
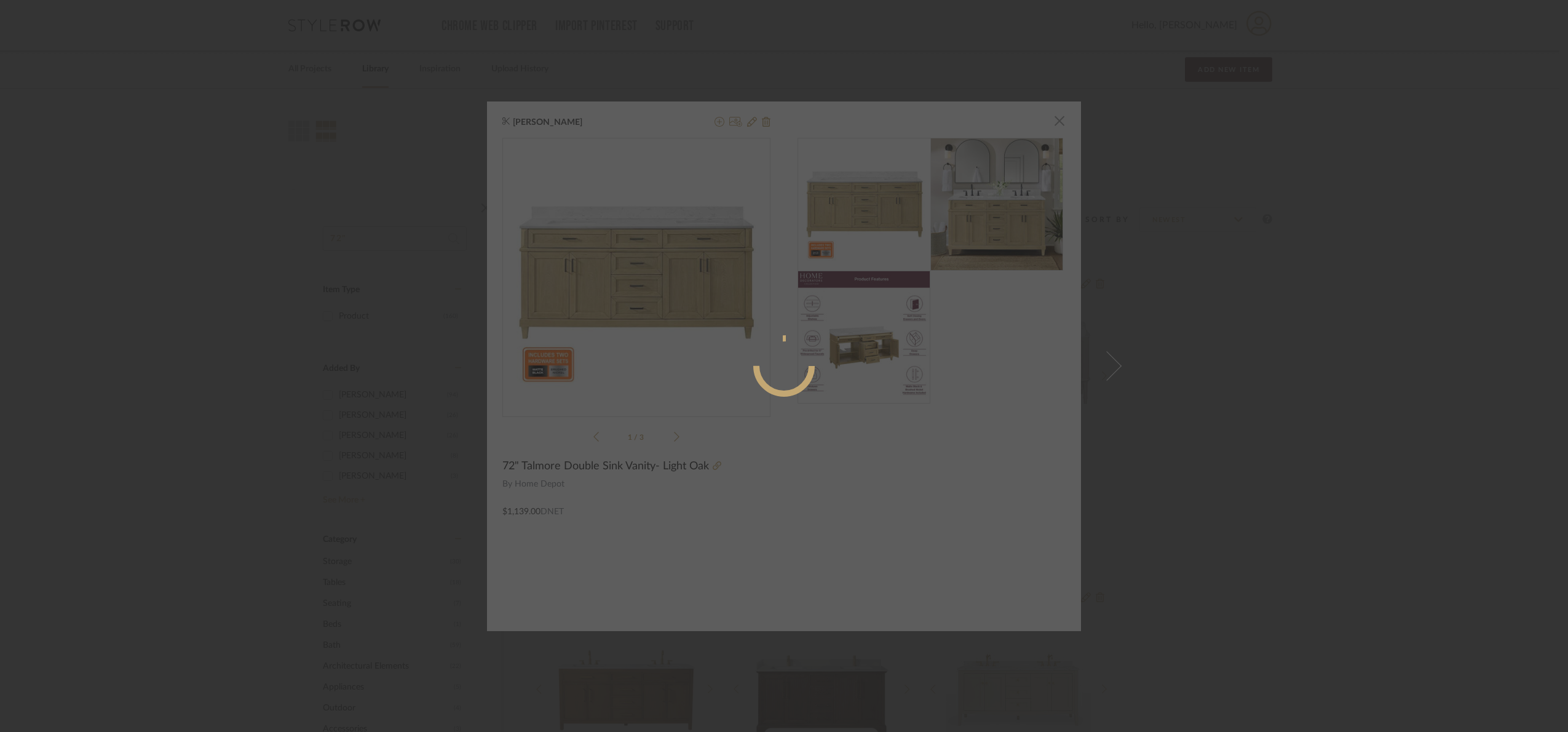
radio input "true"
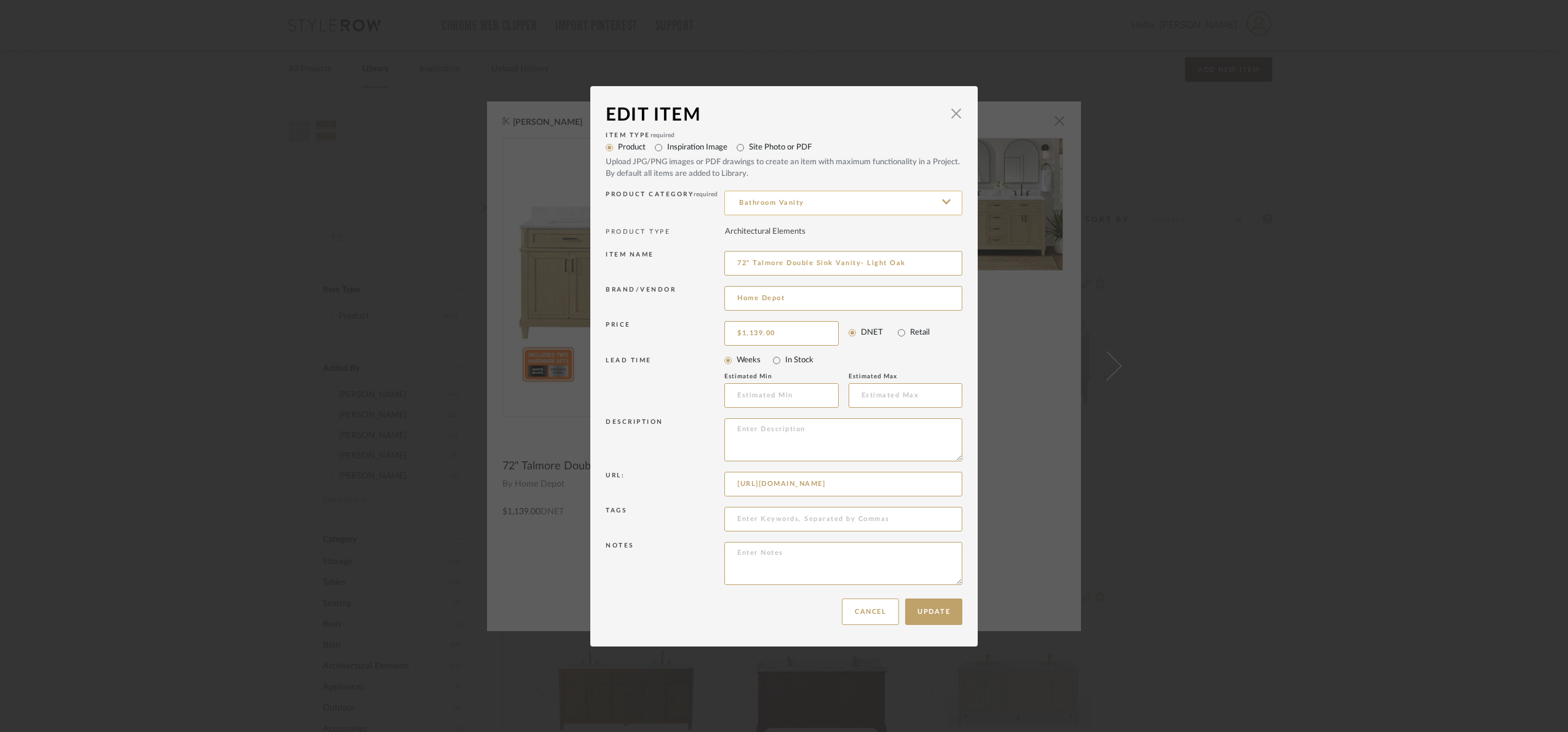
click at [784, 197] on input "Bathroom Vanity" at bounding box center [843, 203] width 238 height 25
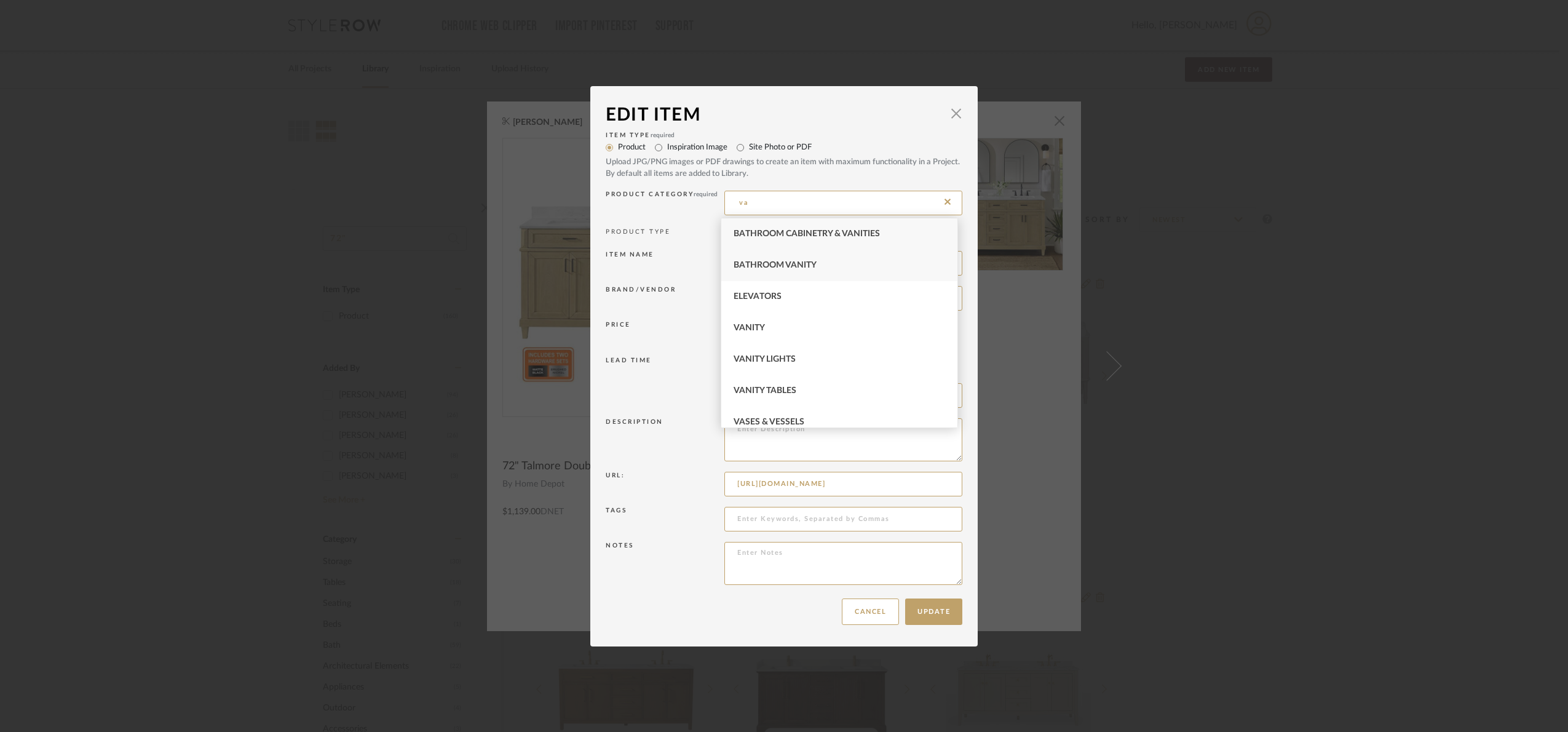
click at [824, 267] on div "Bathroom Vanity" at bounding box center [839, 265] width 237 height 31
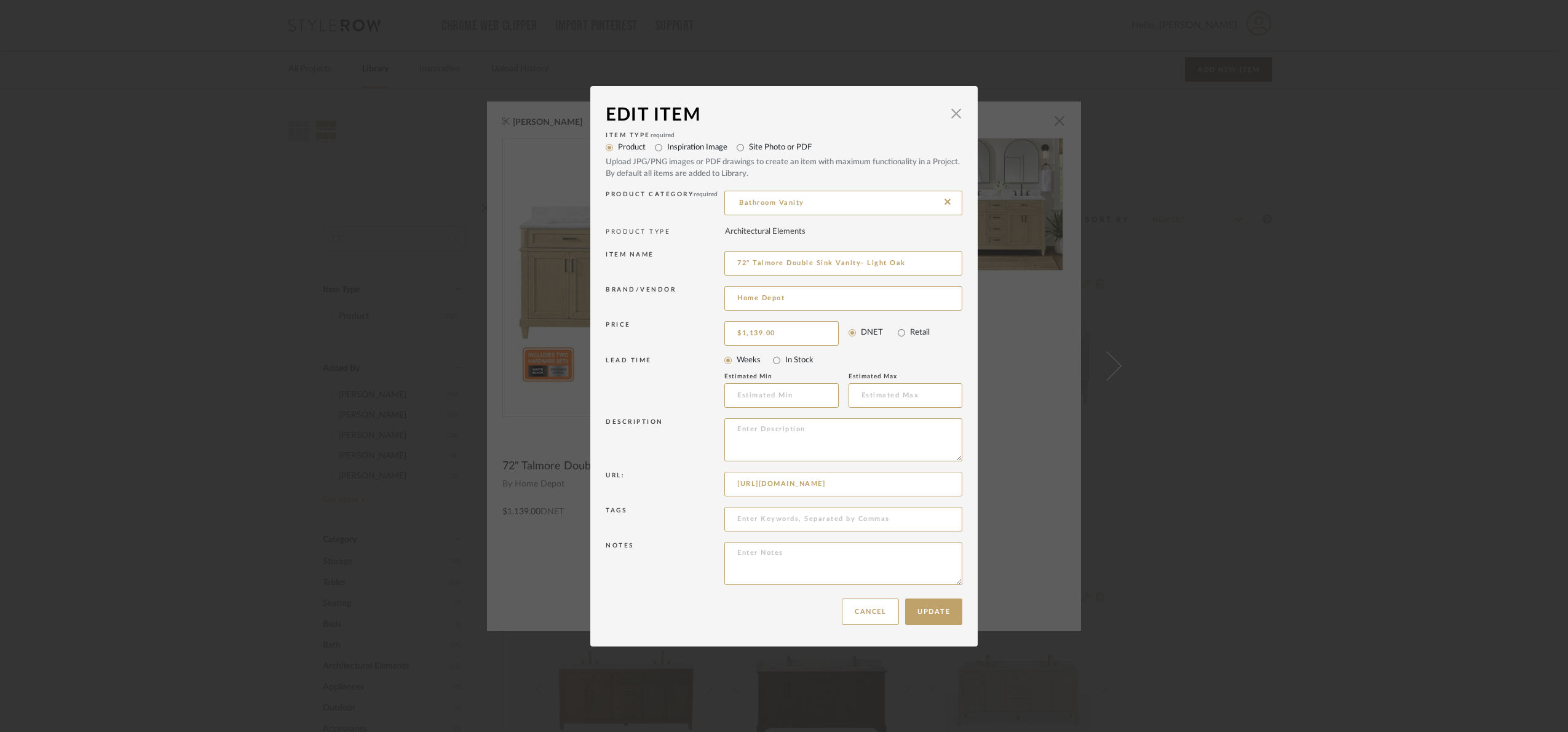
drag, startPoint x: 831, startPoint y: 199, endPoint x: 650, endPoint y: 217, distance: 181.9
click at [650, 217] on div "Product Category required Bathroom Vanity" at bounding box center [784, 205] width 357 height 35
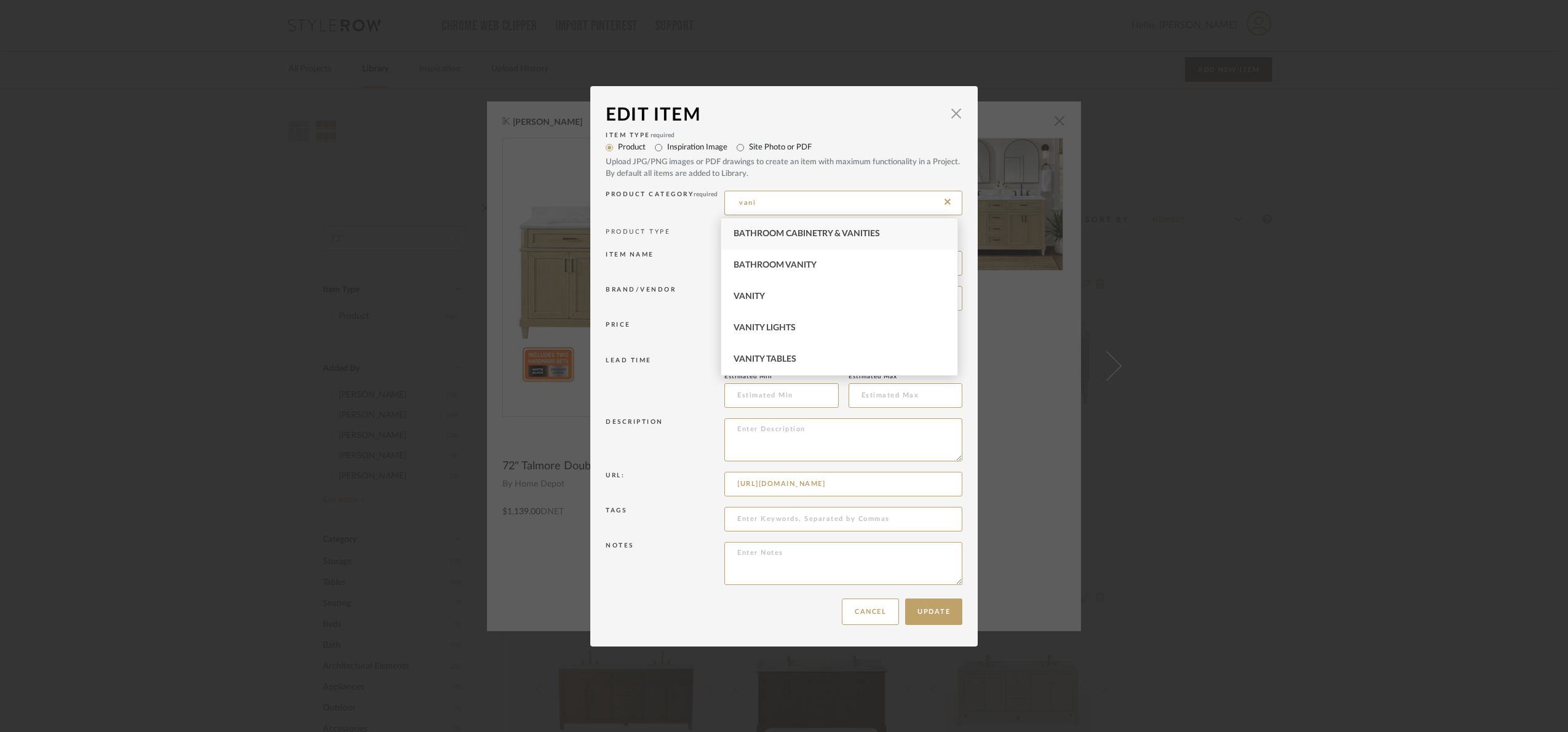
click at [816, 241] on div "Bathroom Cabinetry & Vanities" at bounding box center [839, 234] width 237 height 31
type input "Bathroom Cabinetry & Vanities"
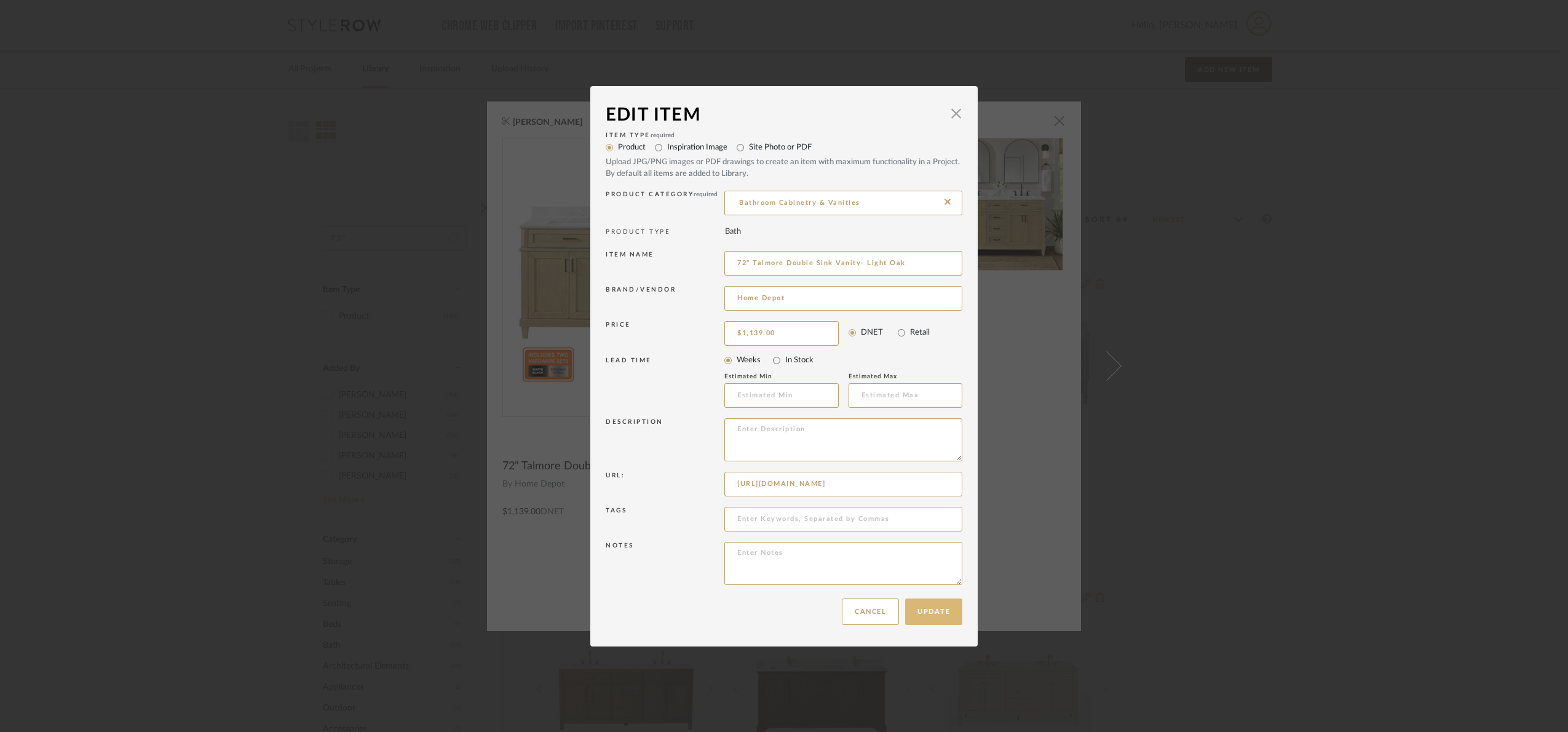
click at [934, 619] on button "Update" at bounding box center [934, 612] width 57 height 27
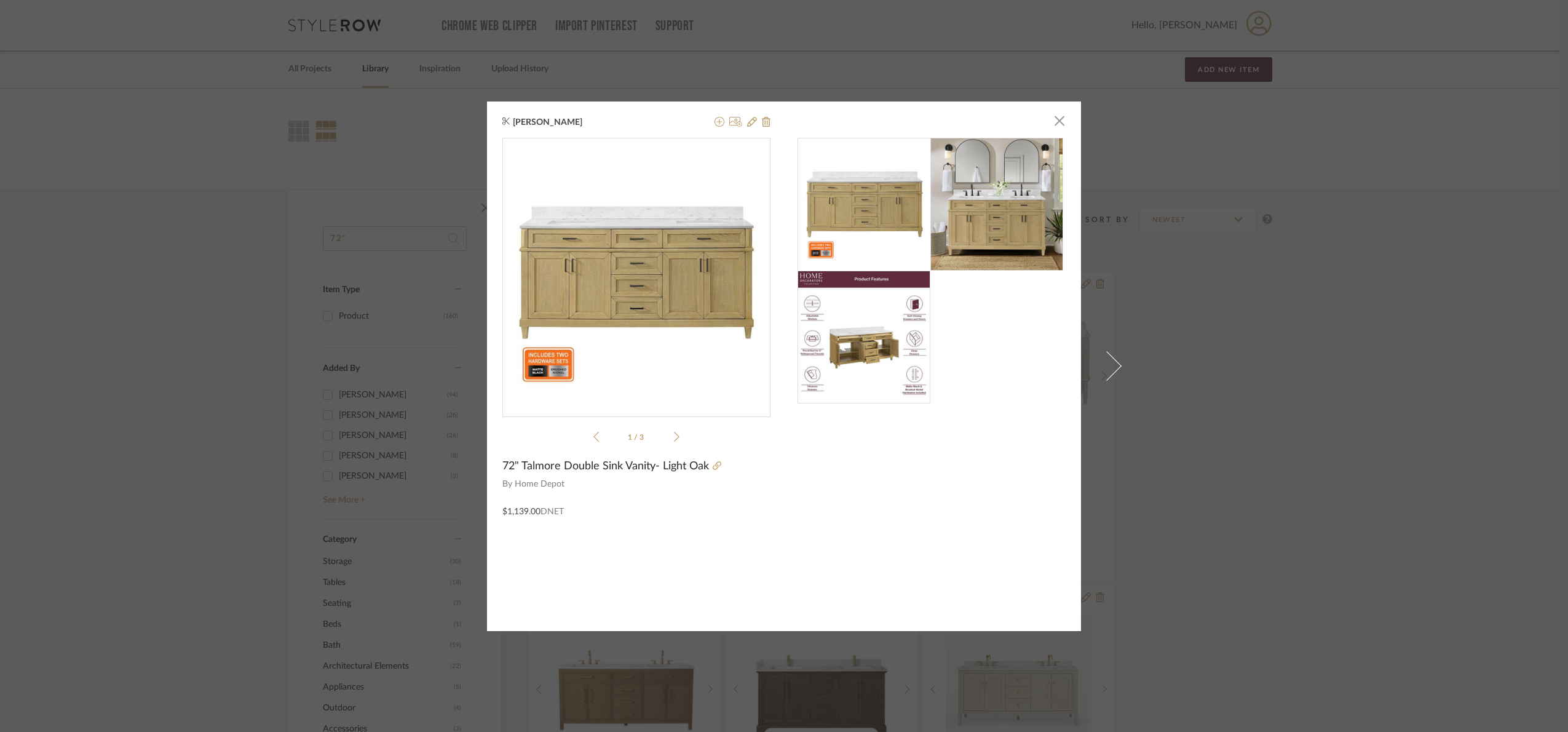
drag, startPoint x: 163, startPoint y: 245, endPoint x: 714, endPoint y: 235, distance: 551.1
click at [180, 237] on div "Angelena Boeta × 1 / 3 72" Talmore Double Sink Vanity- Light Oak By Home Depot …" at bounding box center [784, 366] width 1568 height 732
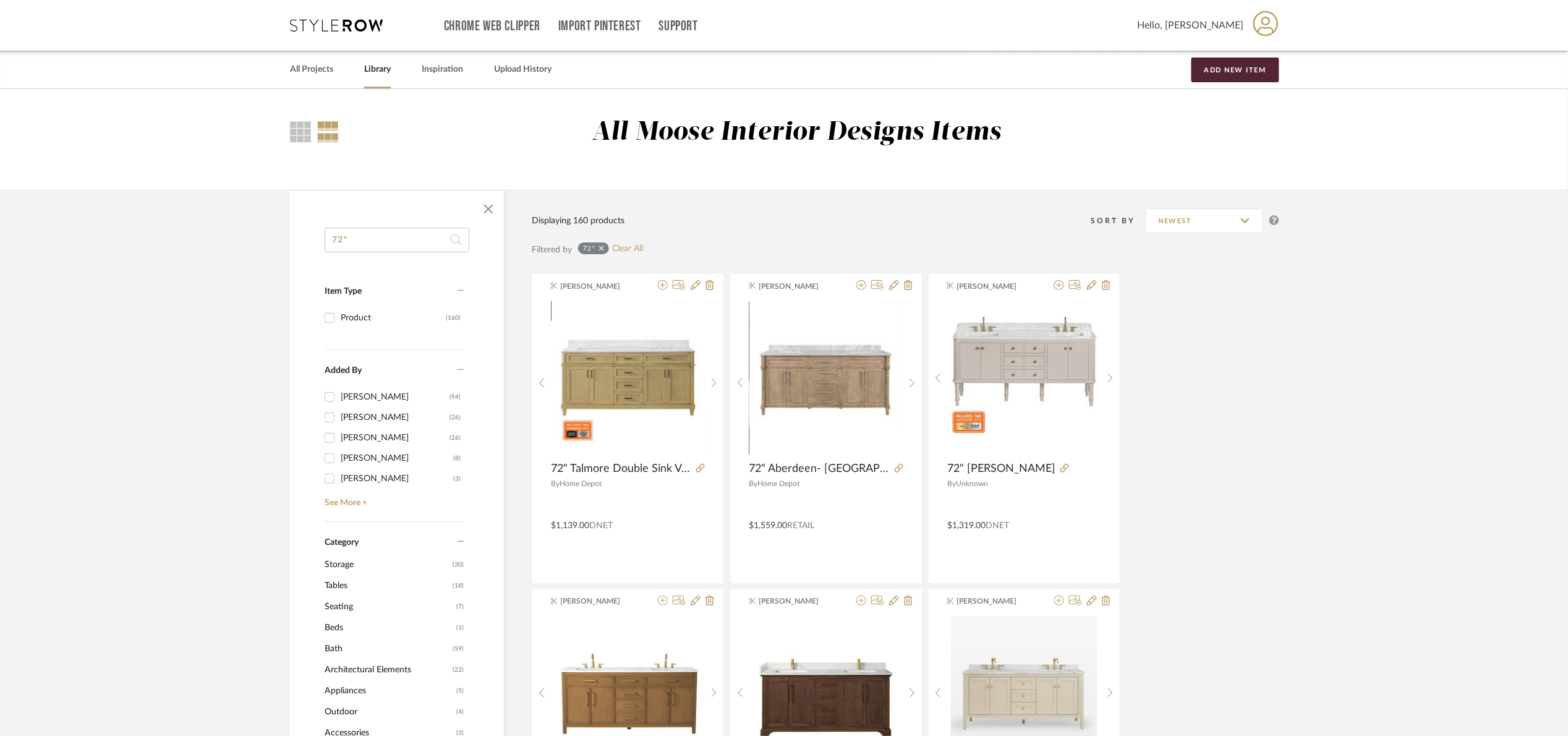
click at [634, 254] on div "72" Clear All" at bounding box center [610, 250] width 65 height 15
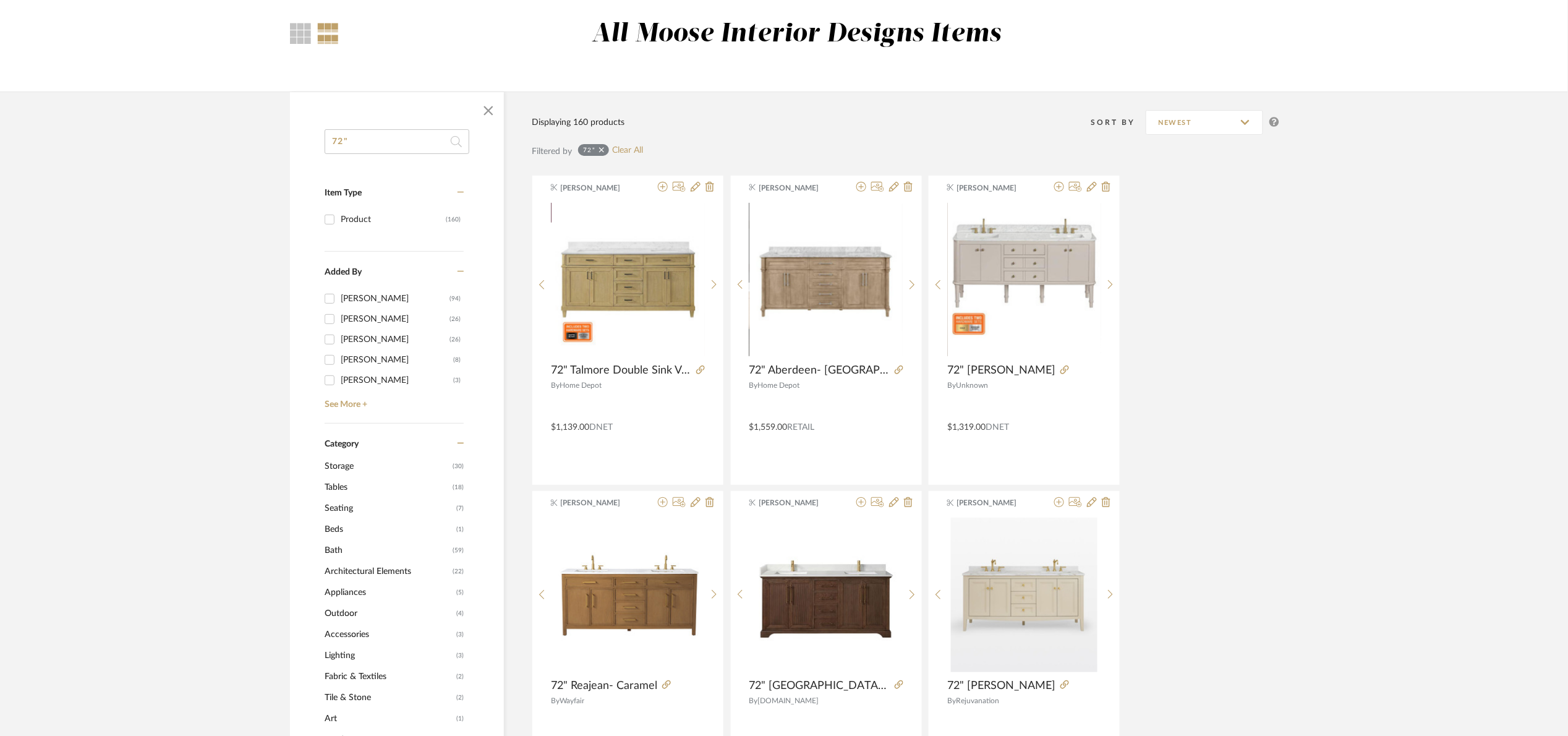
scroll to position [93, 0]
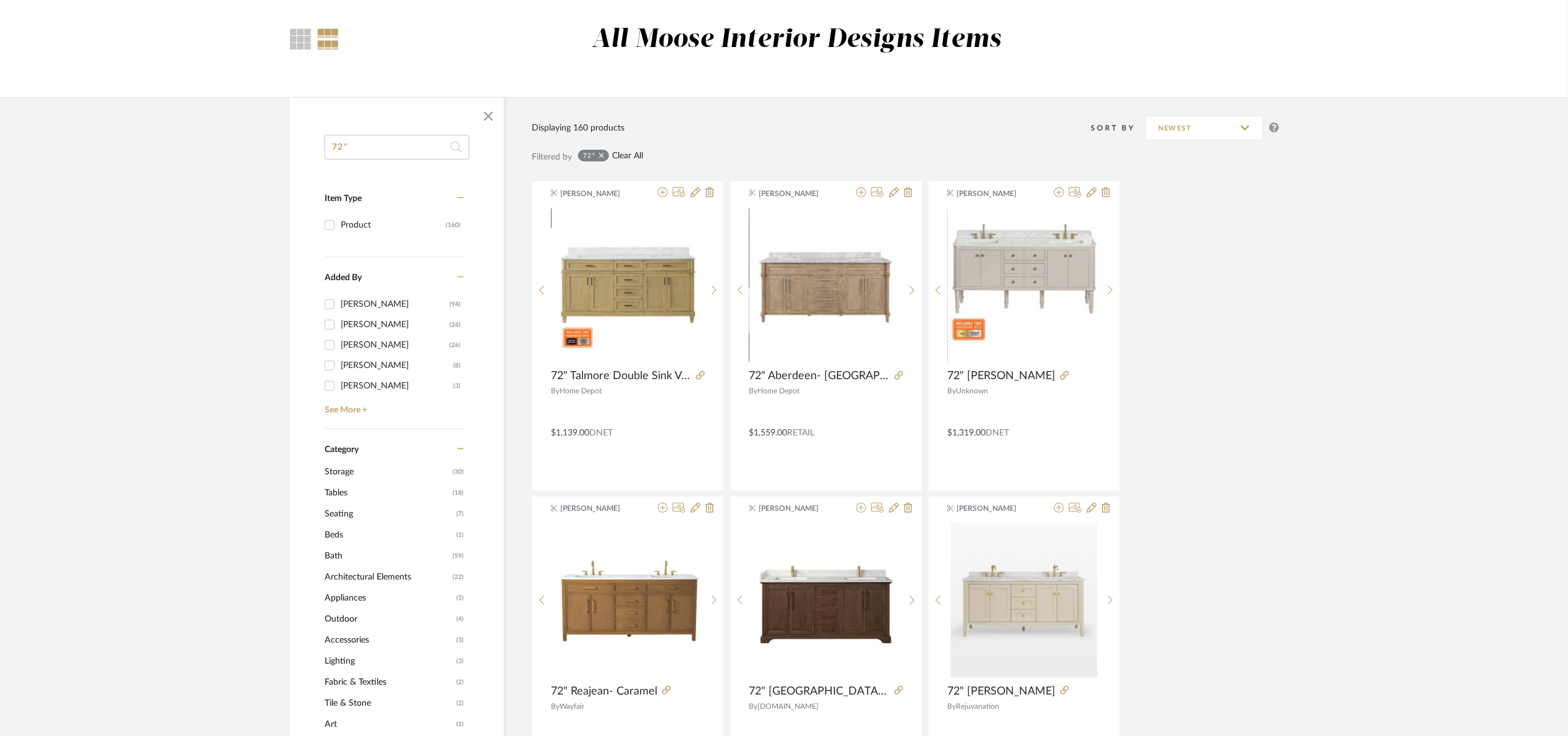
click at [618, 151] on link "Clear All" at bounding box center [628, 156] width 31 height 11
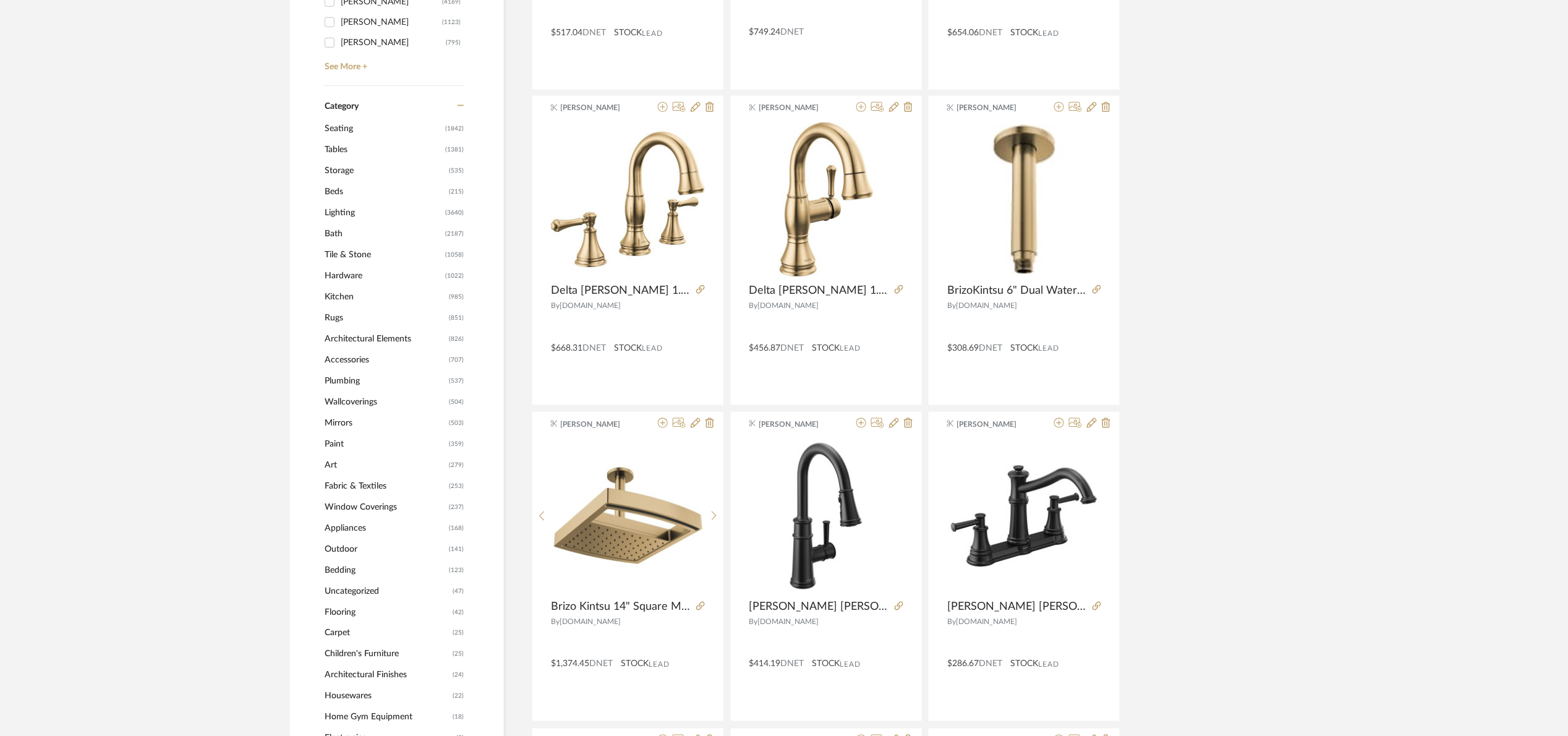
scroll to position [464, 0]
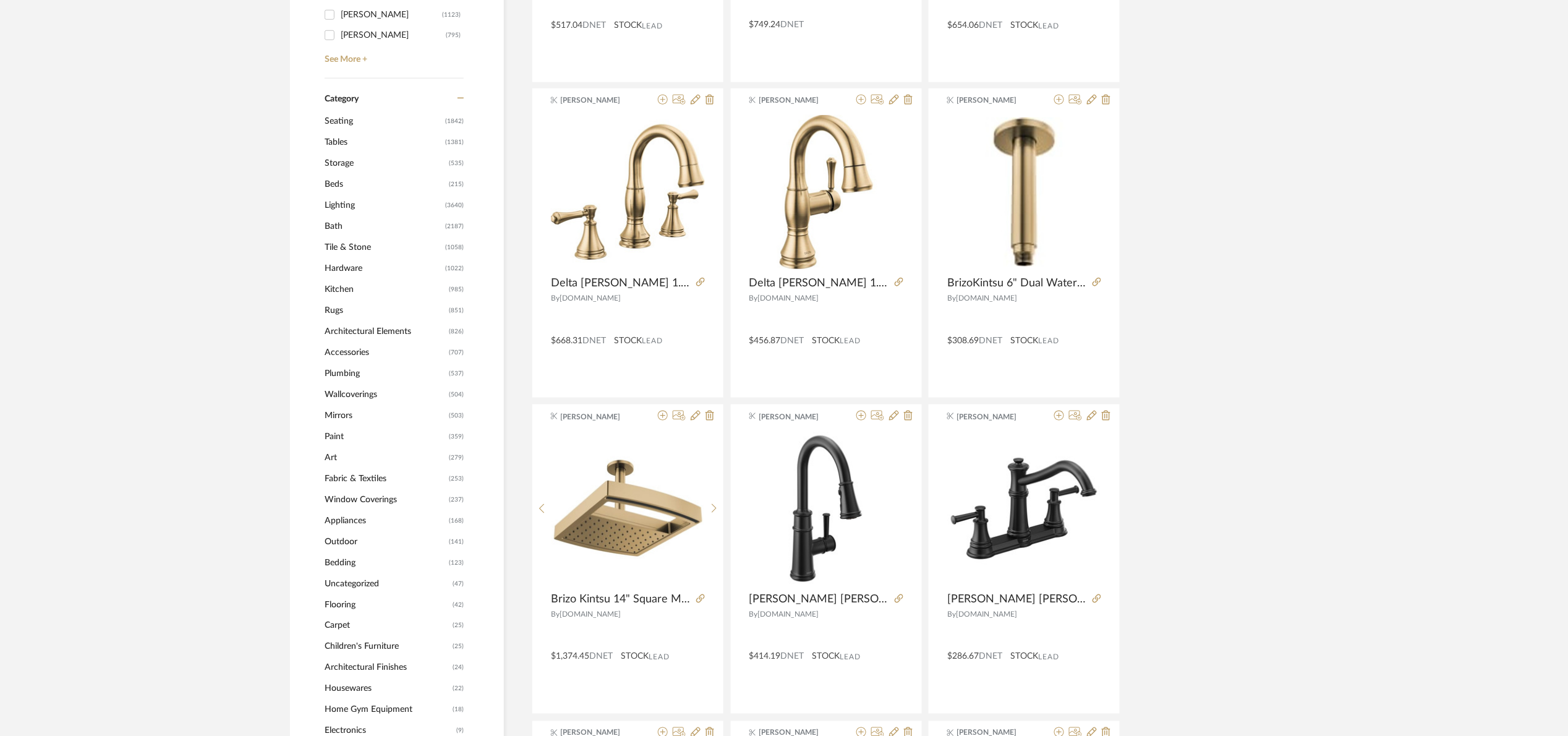
click at [367, 377] on span "Plumbing" at bounding box center [385, 373] width 121 height 21
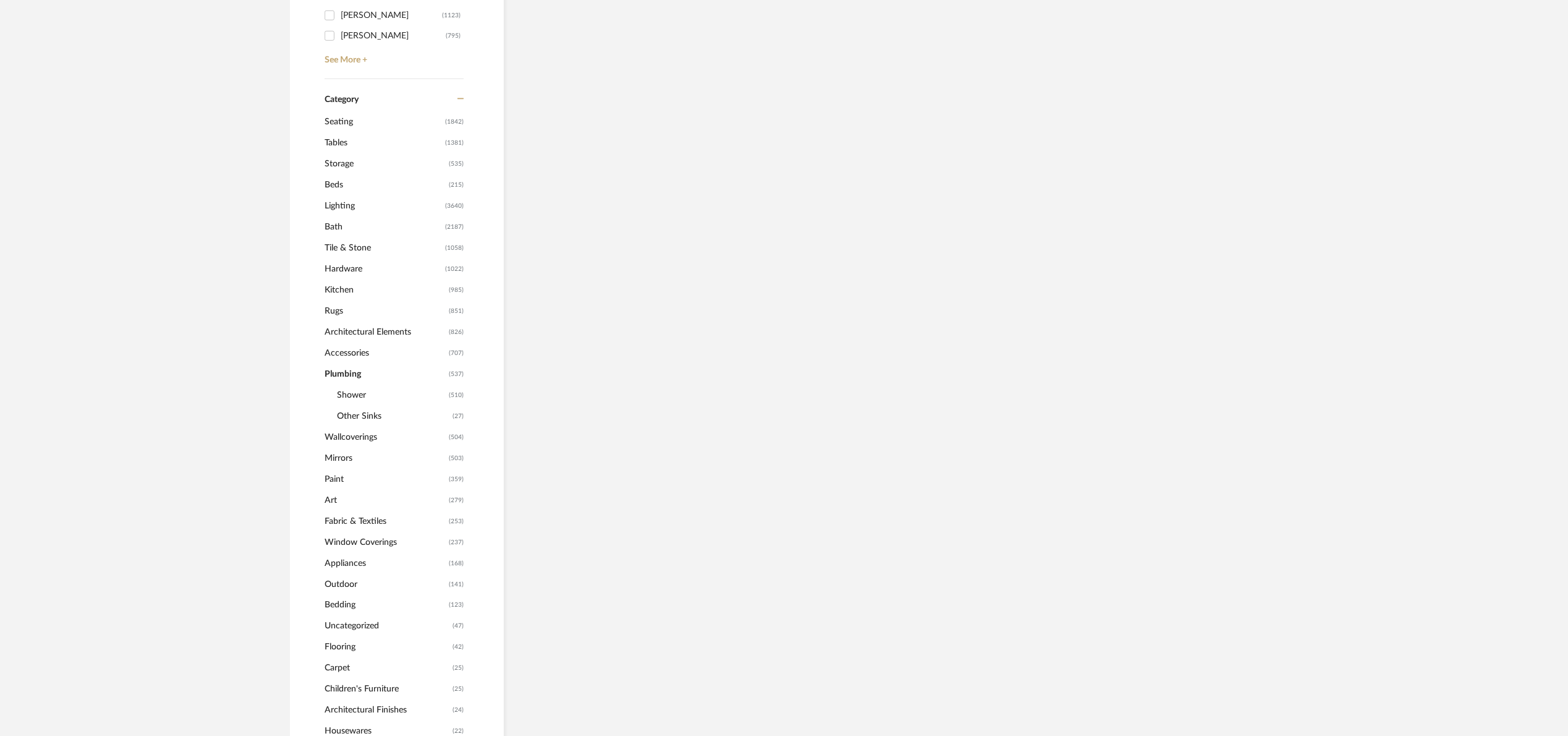
scroll to position [461, 0]
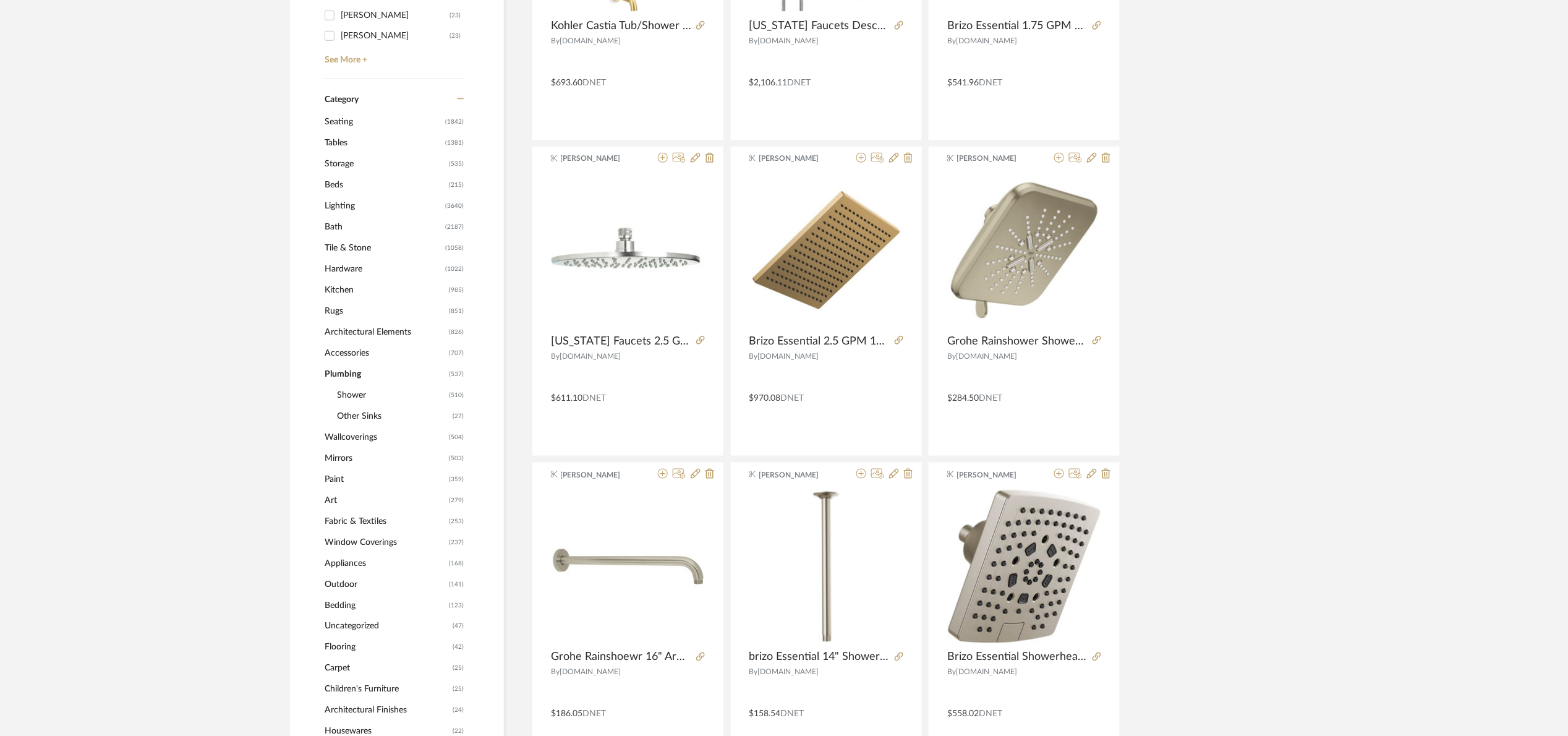
click at [362, 374] on span "Plumbing" at bounding box center [385, 374] width 121 height 21
click at [343, 221] on span "Bath" at bounding box center [383, 227] width 118 height 21
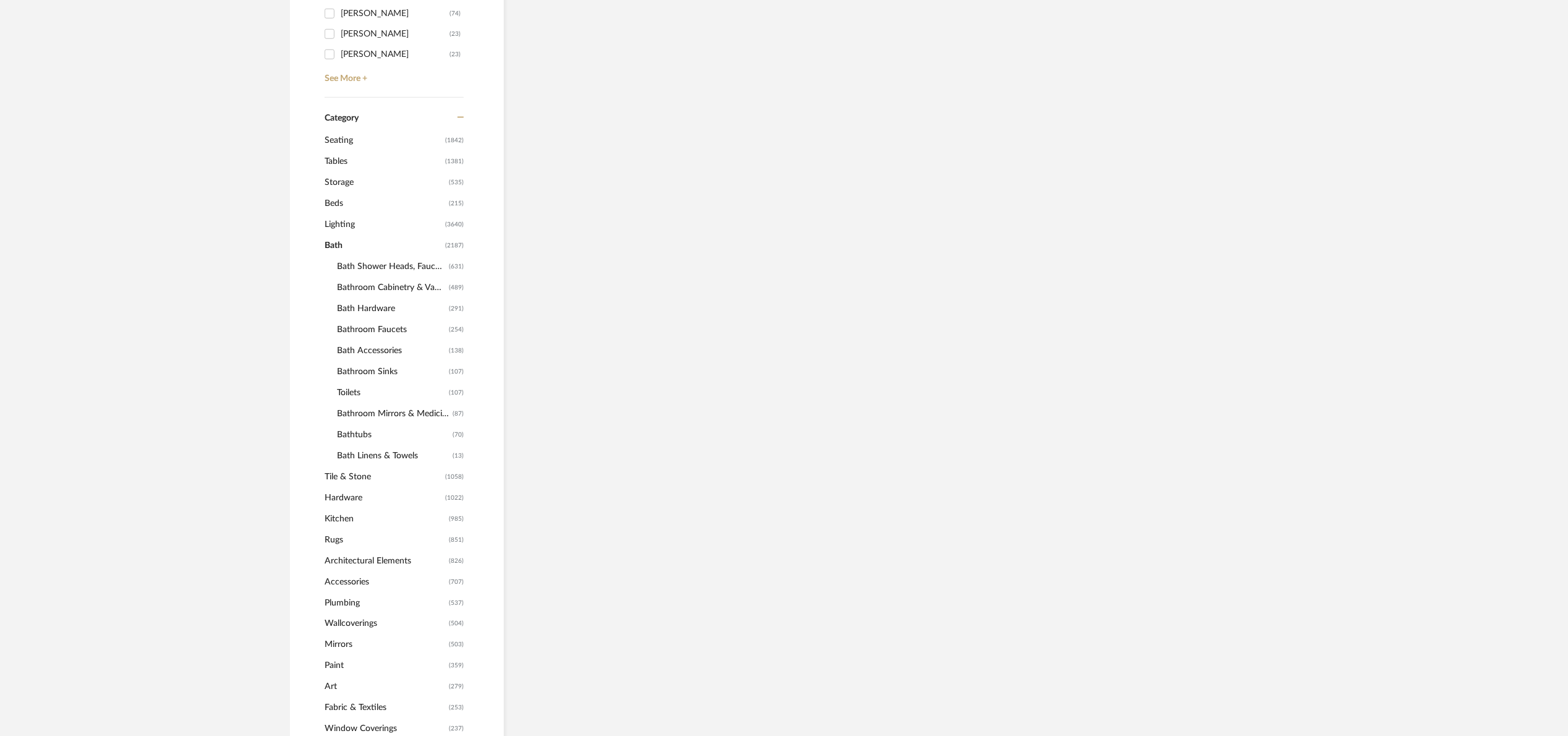
scroll to position [479, 0]
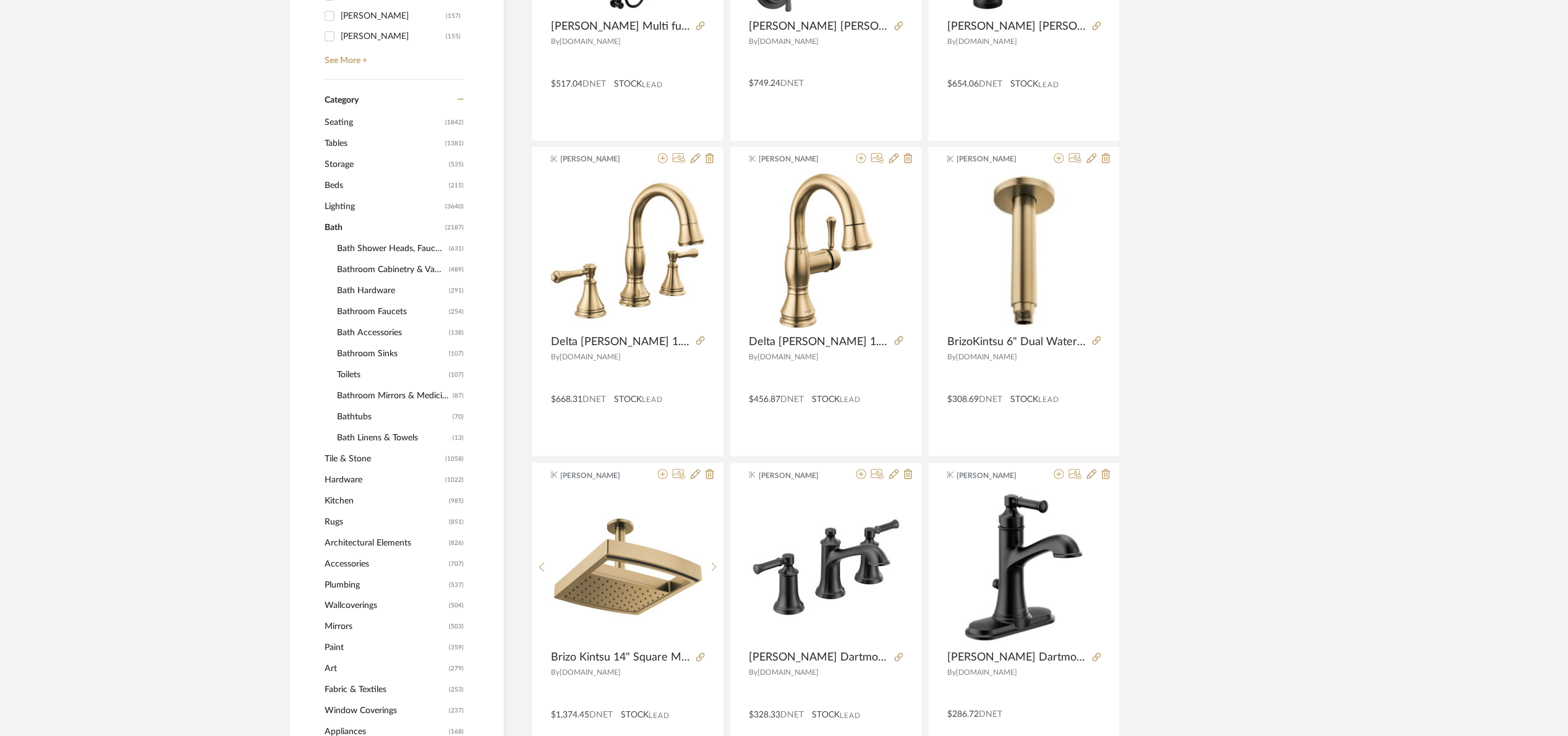
click at [335, 223] on span "Bath" at bounding box center [383, 227] width 118 height 21
click at [352, 161] on span "Storage" at bounding box center [385, 164] width 121 height 21
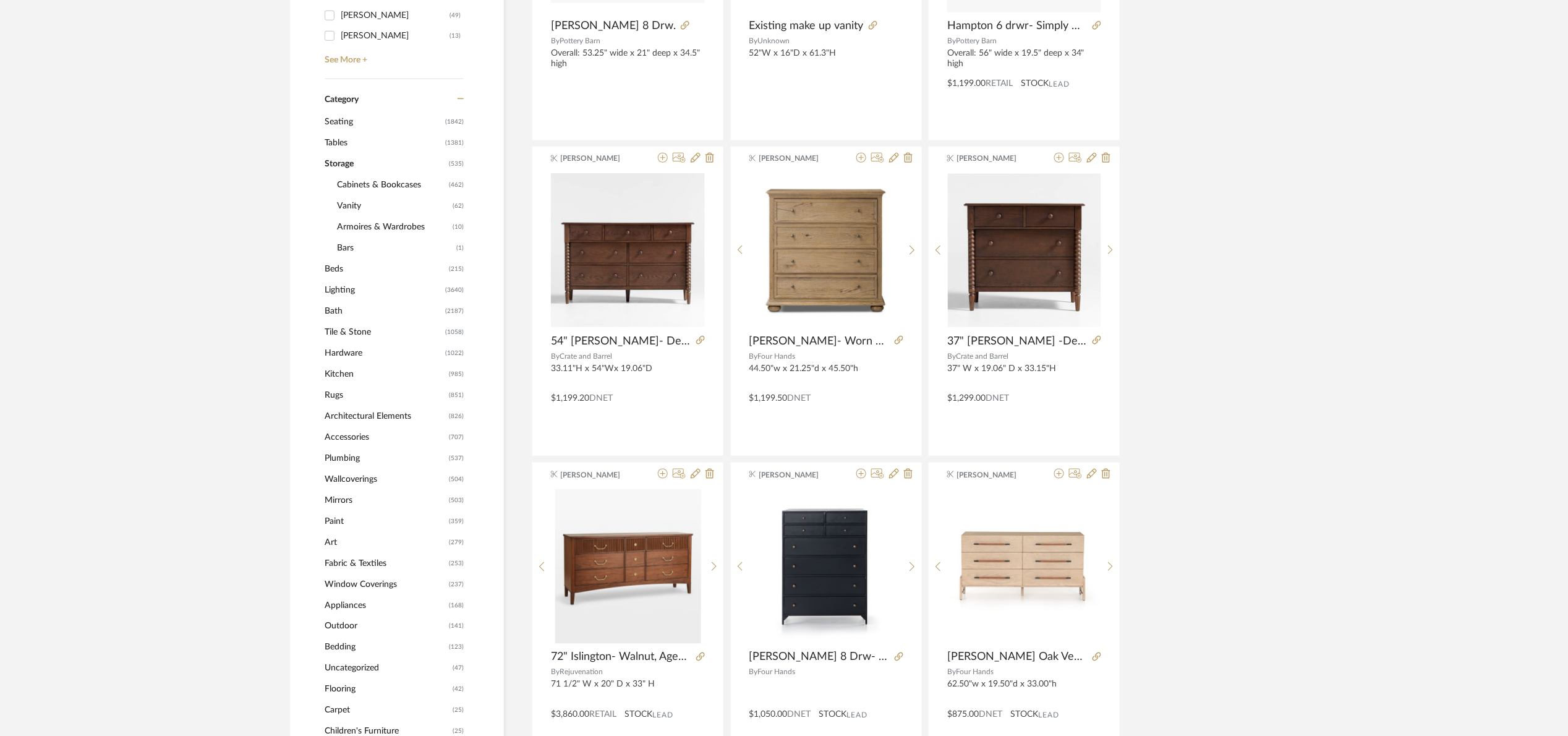
click at [352, 161] on span "Storage" at bounding box center [385, 163] width 121 height 21
click at [352, 147] on span "Tables" at bounding box center [383, 142] width 118 height 21
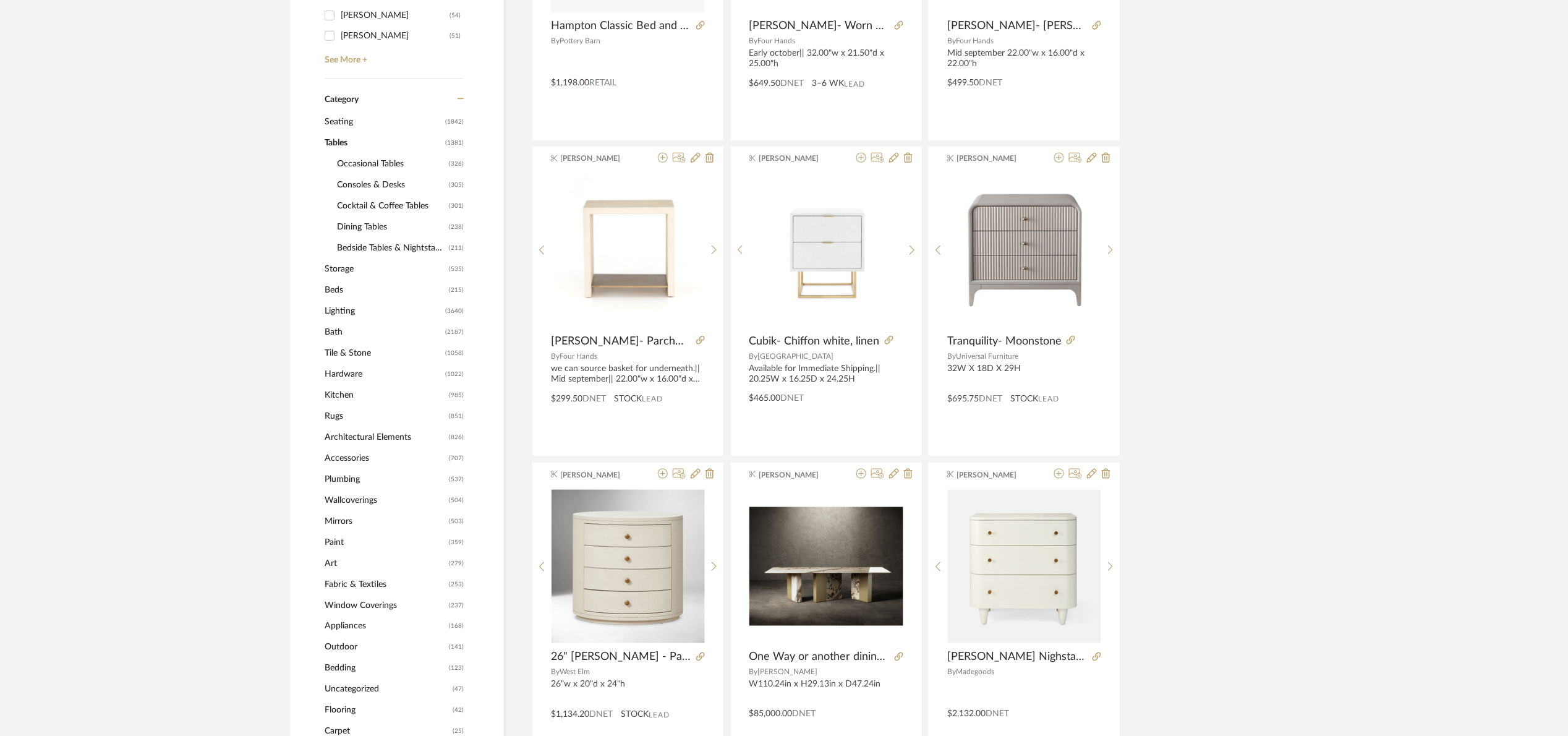
click at [354, 148] on span "Tables" at bounding box center [383, 142] width 118 height 21
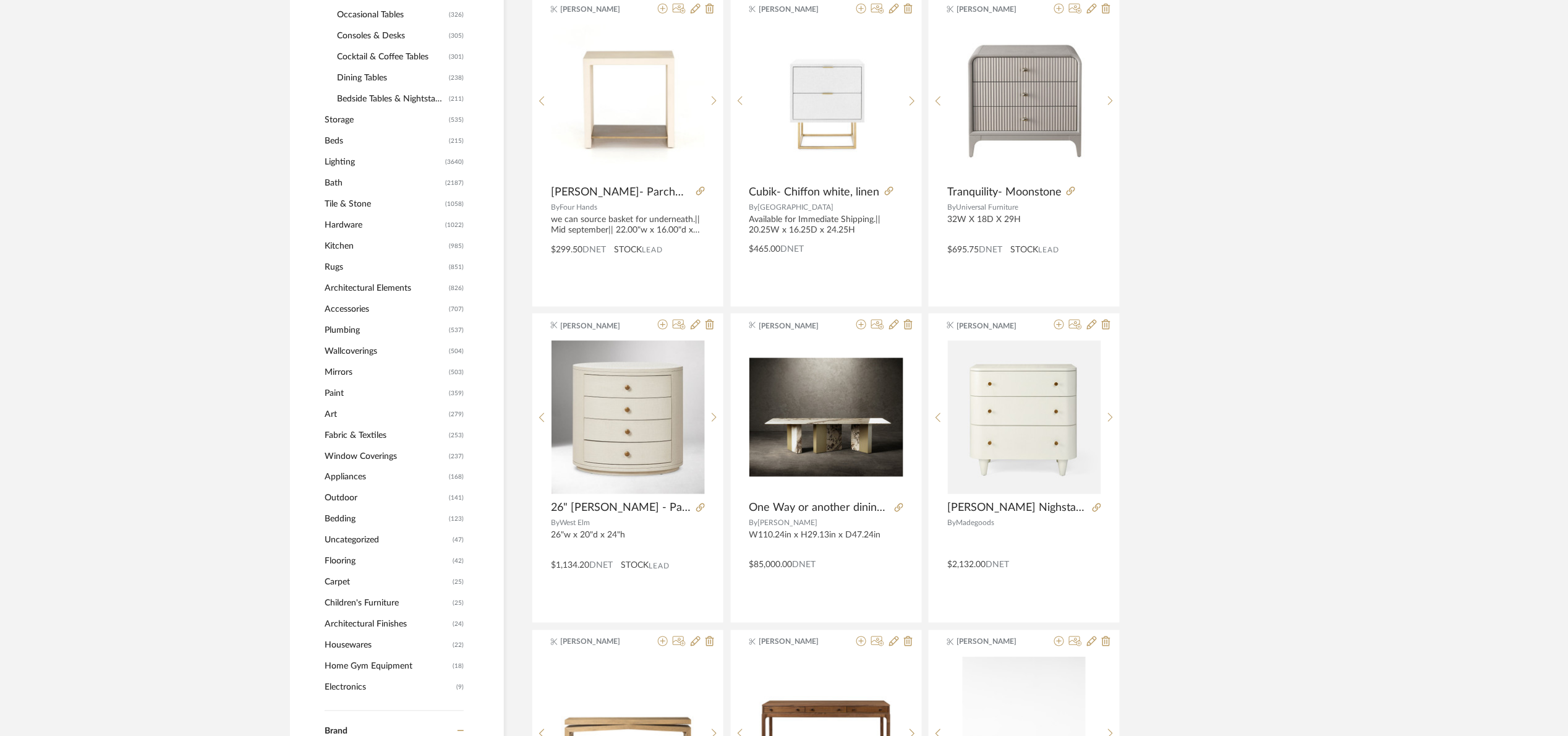
scroll to position [647, 0]
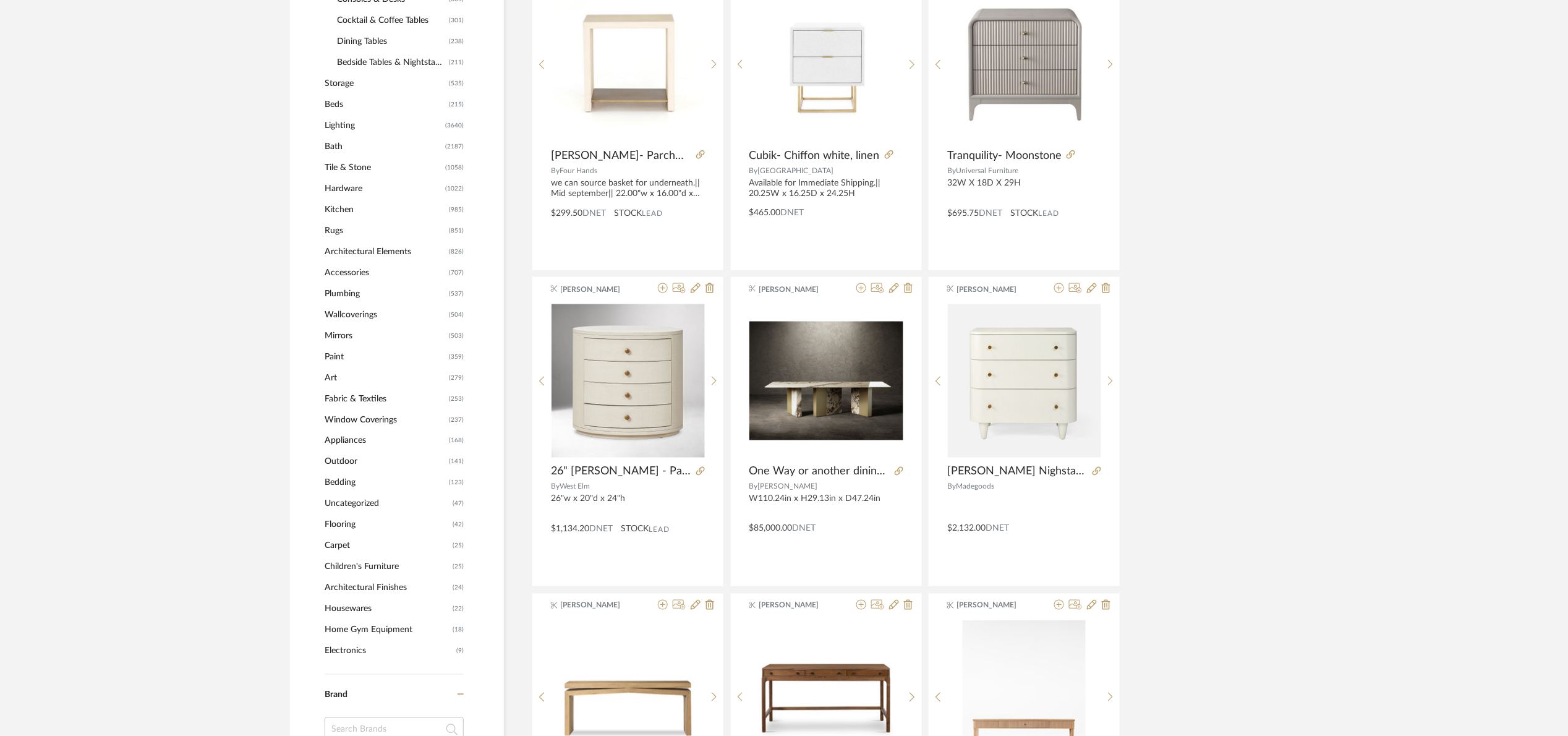
click at [352, 291] on span "Plumbing" at bounding box center [385, 293] width 121 height 21
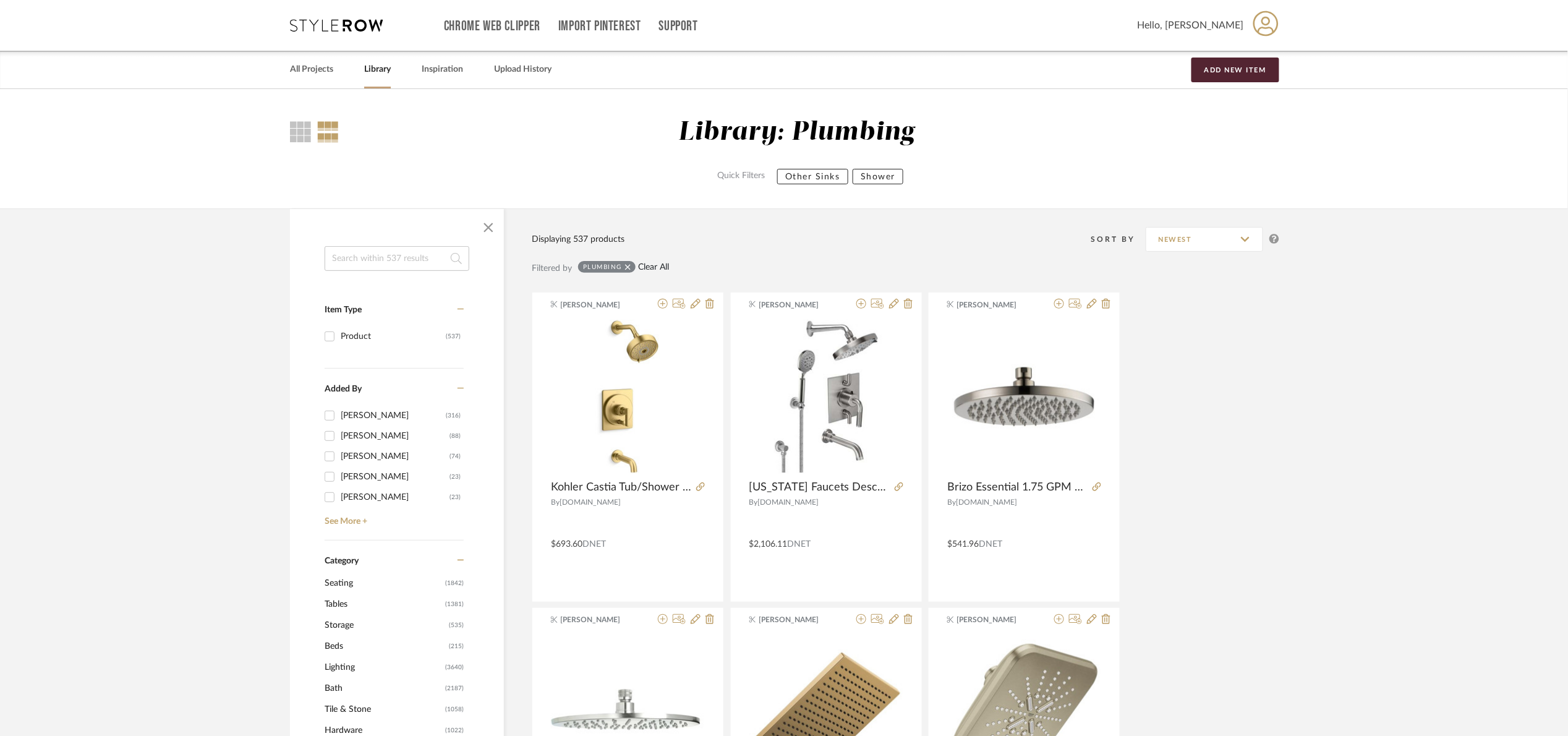
click at [660, 263] on link "Clear All" at bounding box center [654, 268] width 31 height 11
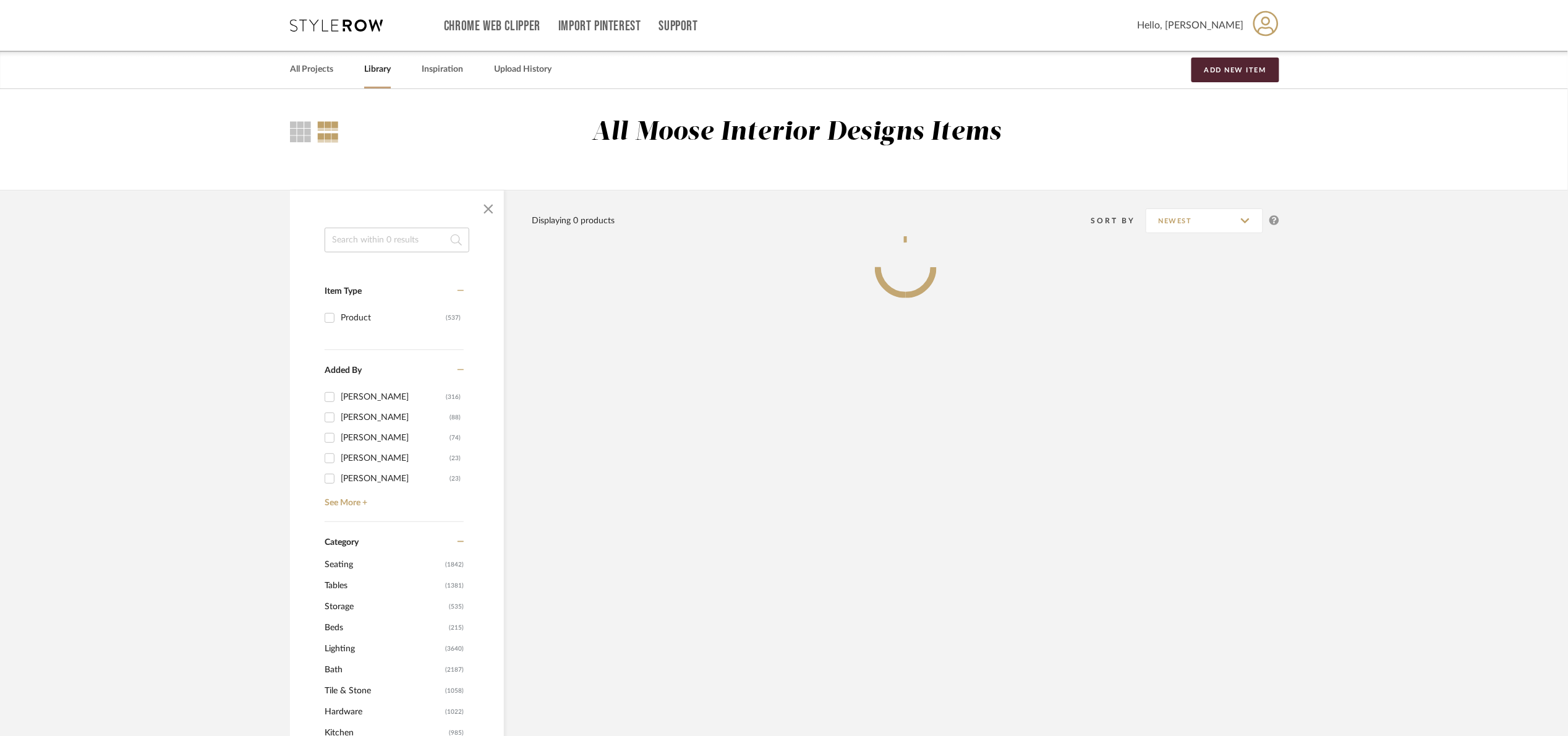
click at [373, 241] on input at bounding box center [397, 240] width 145 height 25
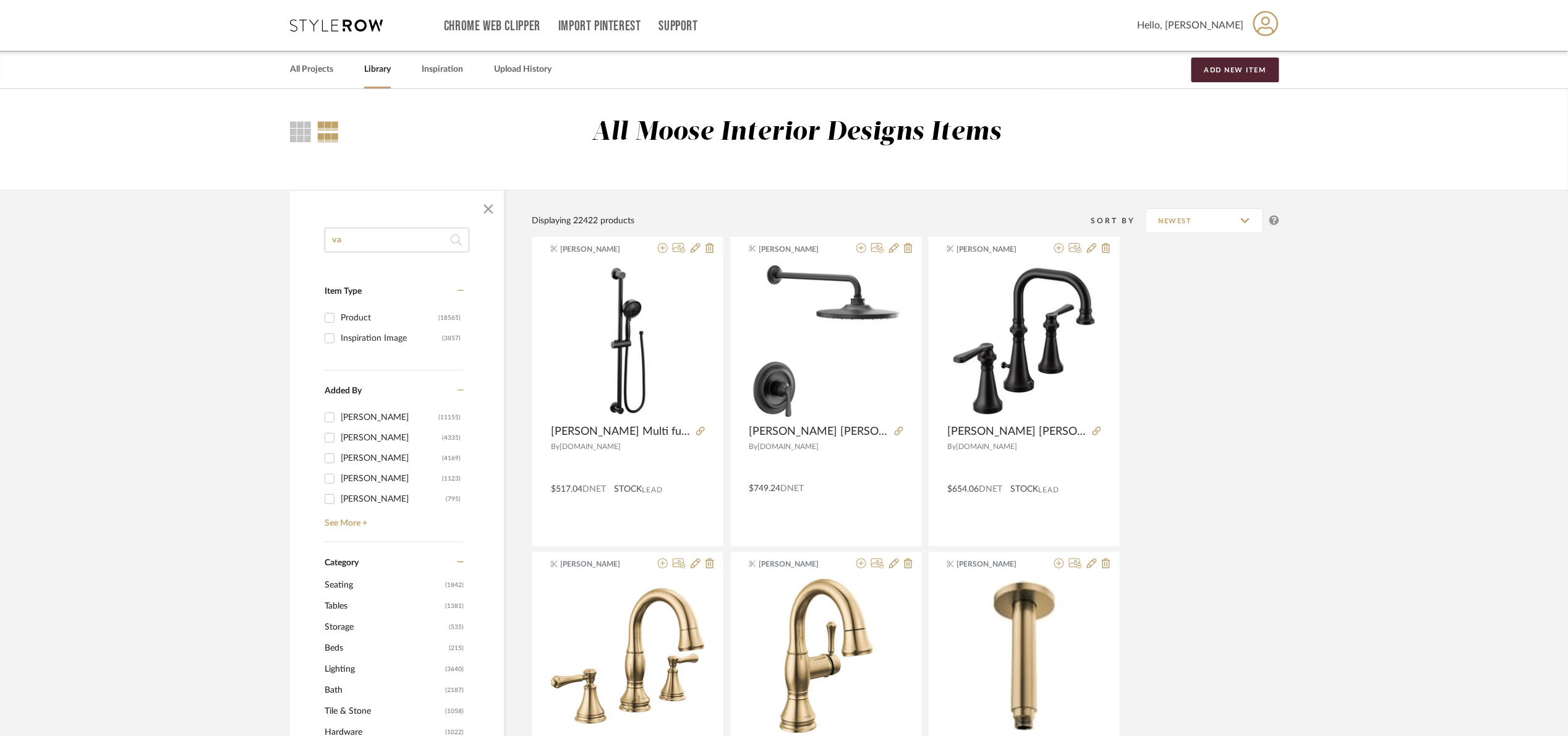
type input "v"
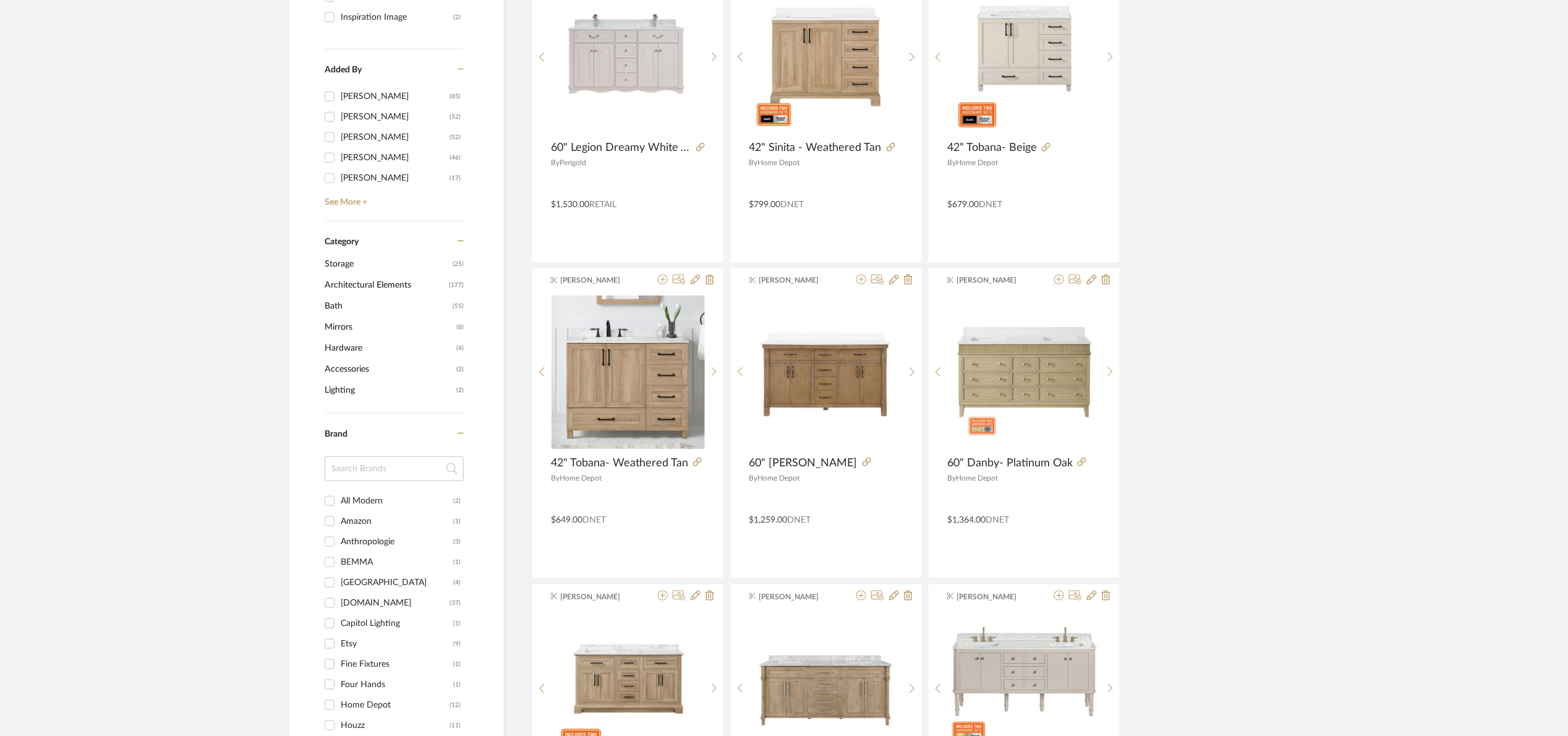
scroll to position [371, 0]
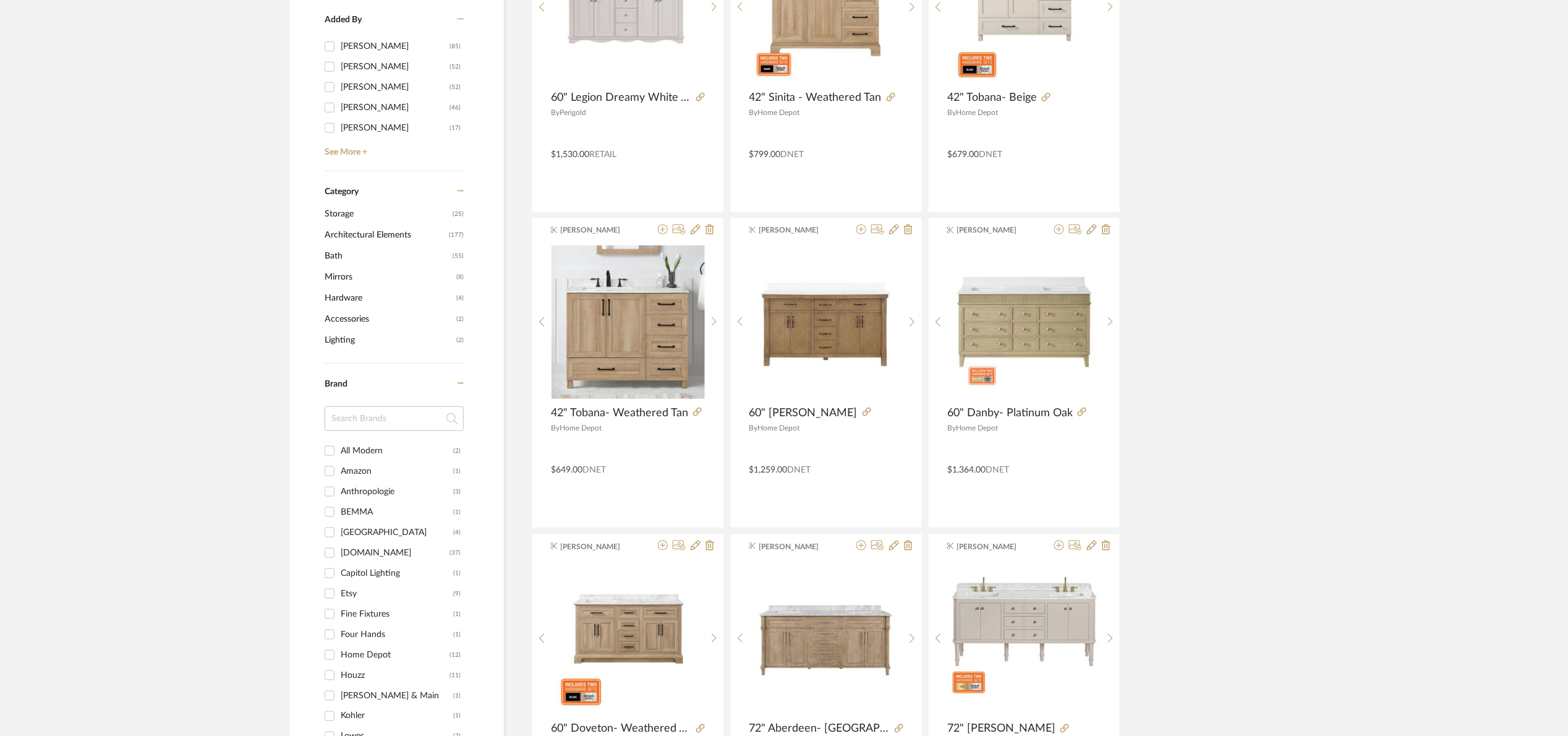
type input "bathroom vanity"
click at [344, 251] on span "Bath" at bounding box center [387, 255] width 125 height 21
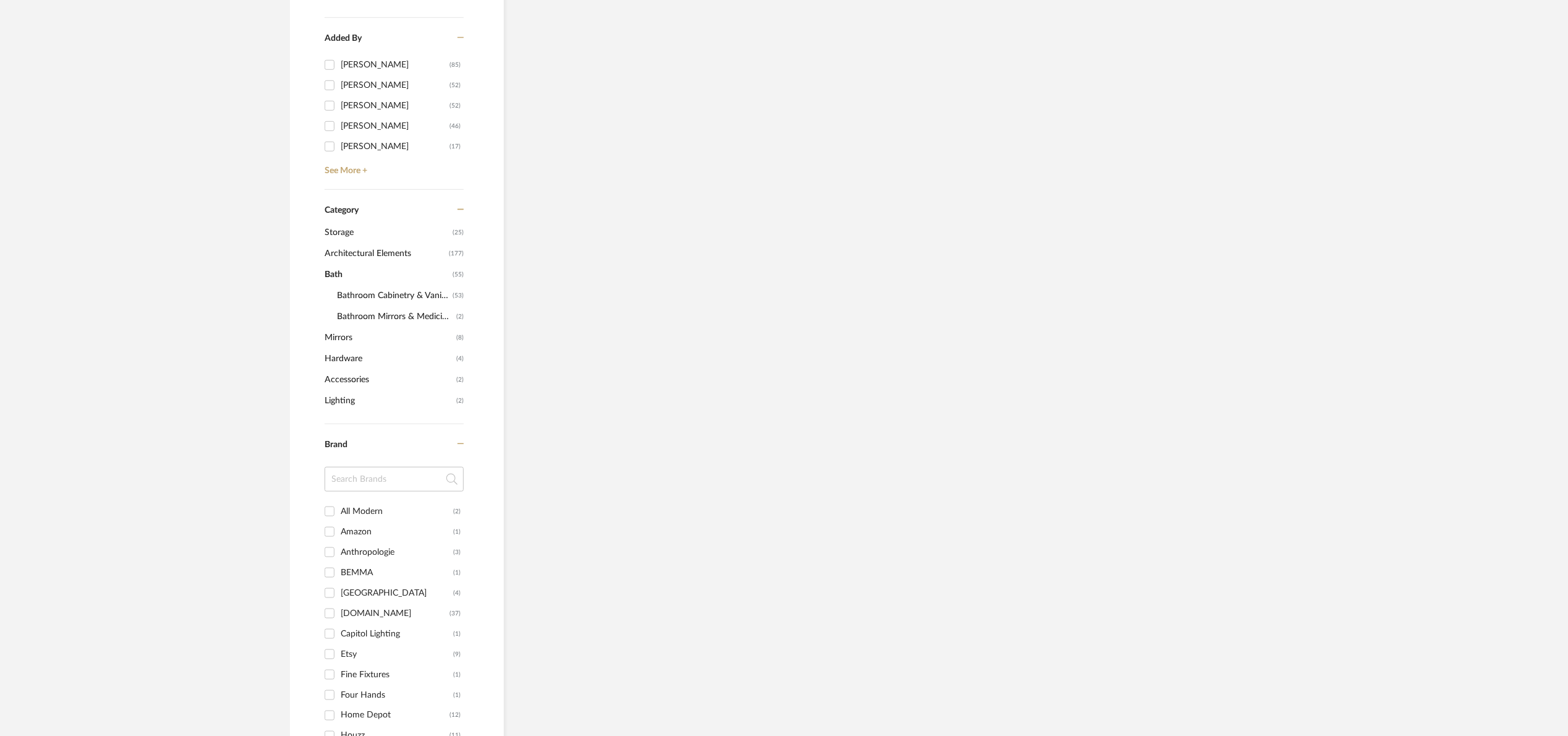
scroll to position [389, 0]
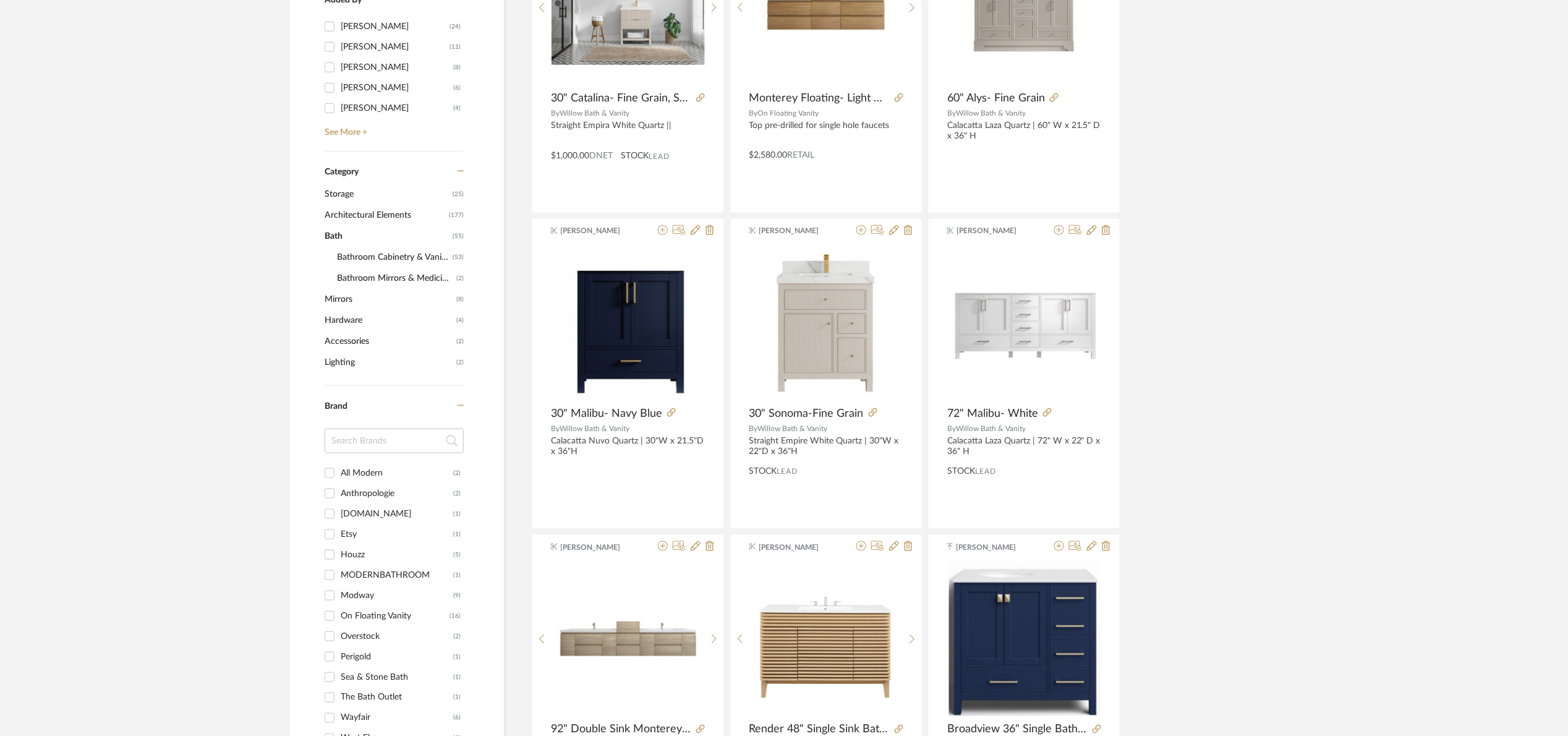
click at [392, 208] on span "Architectural Elements" at bounding box center [385, 215] width 121 height 21
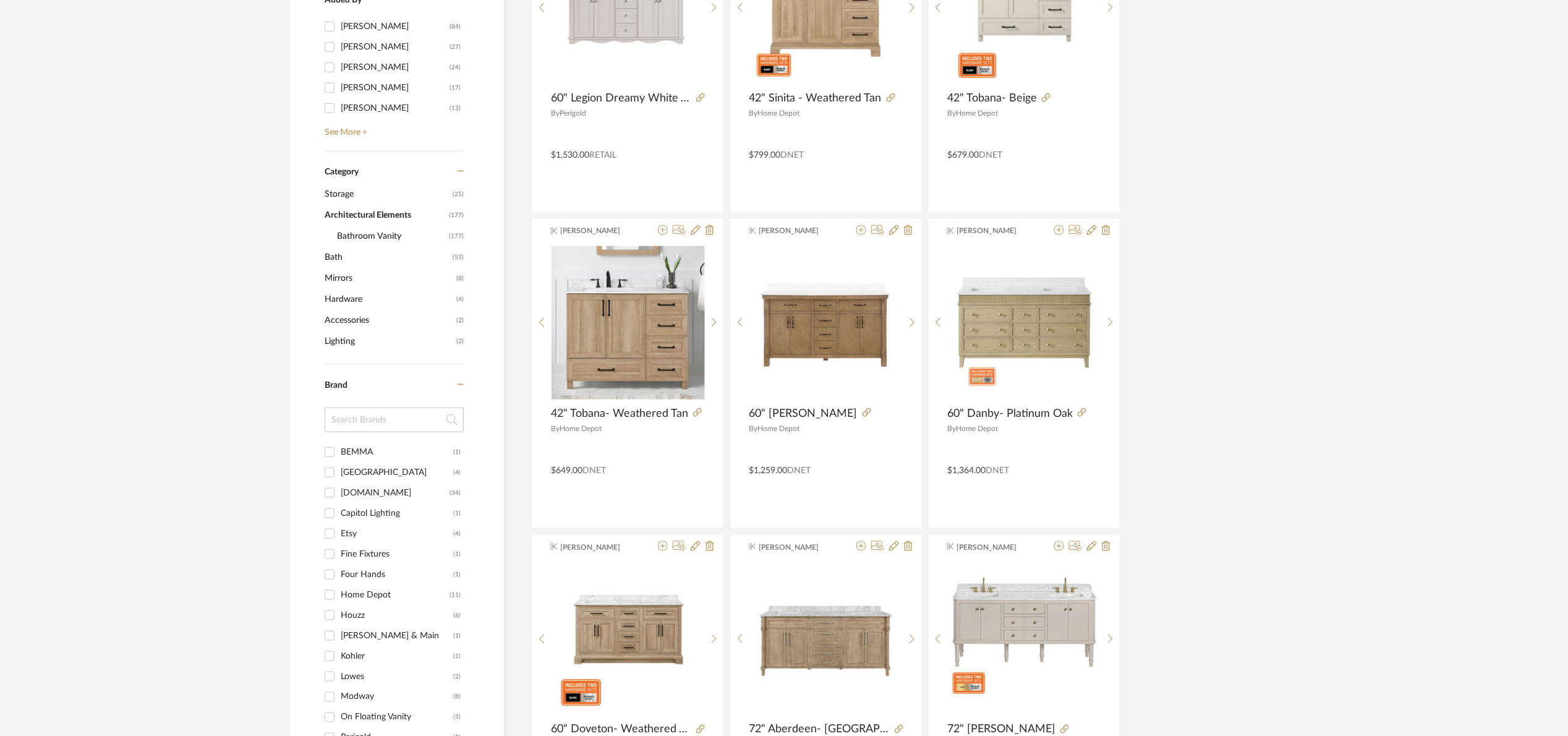
click at [410, 236] on span "Bathroom Vanity" at bounding box center [391, 236] width 109 height 21
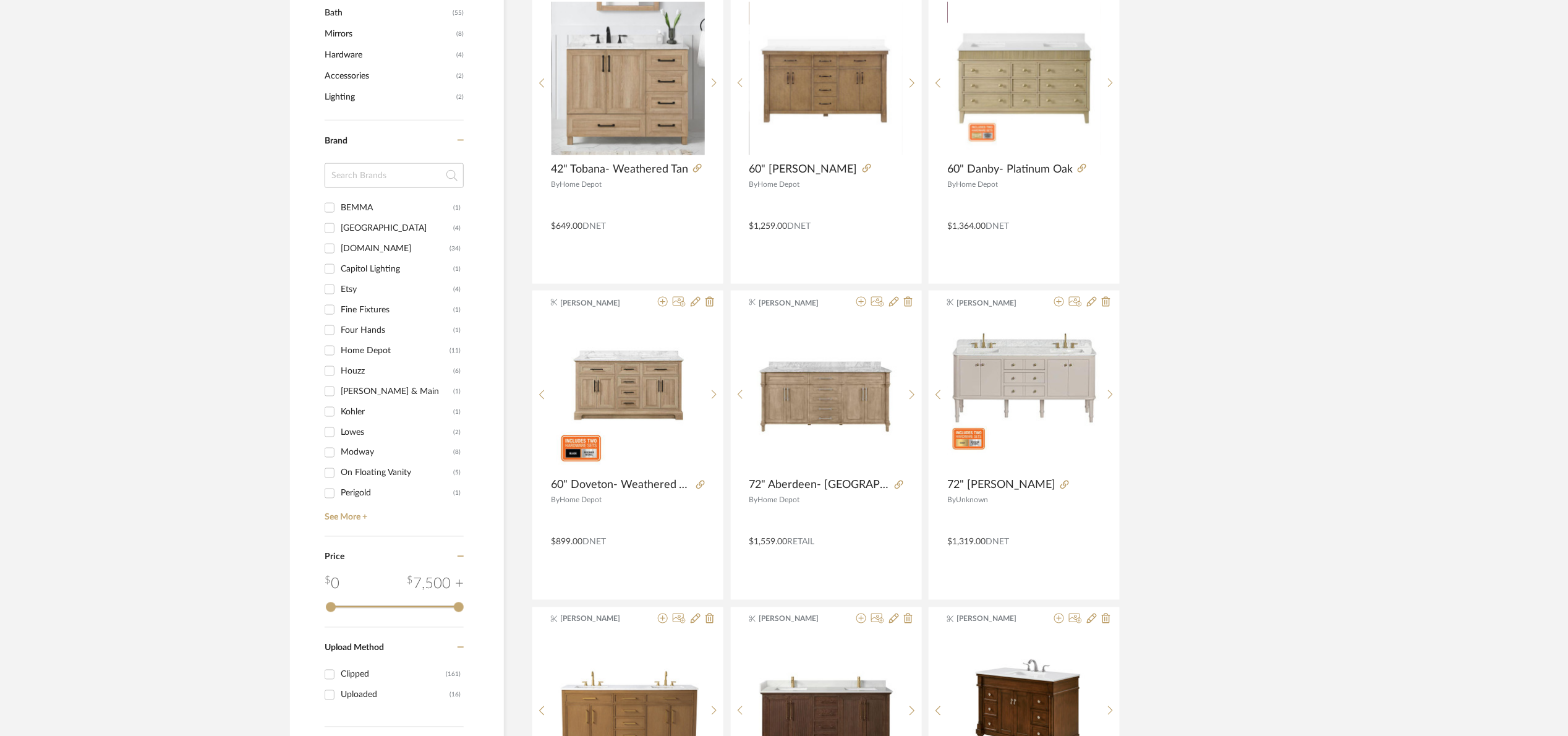
scroll to position [667, 0]
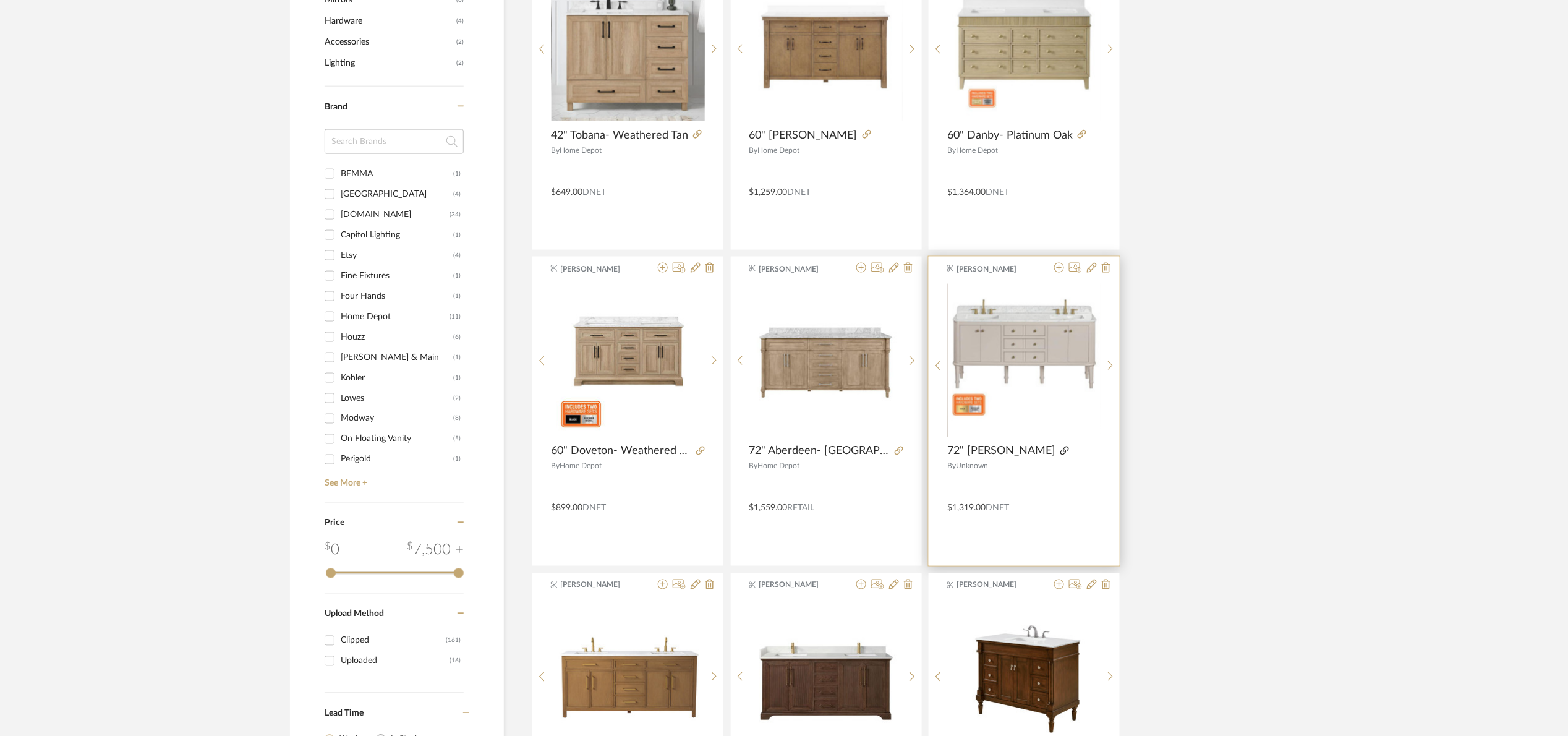
click at [1061, 447] on icon at bounding box center [1065, 450] width 9 height 9
click at [1059, 269] on icon at bounding box center [1059, 268] width 10 height 10
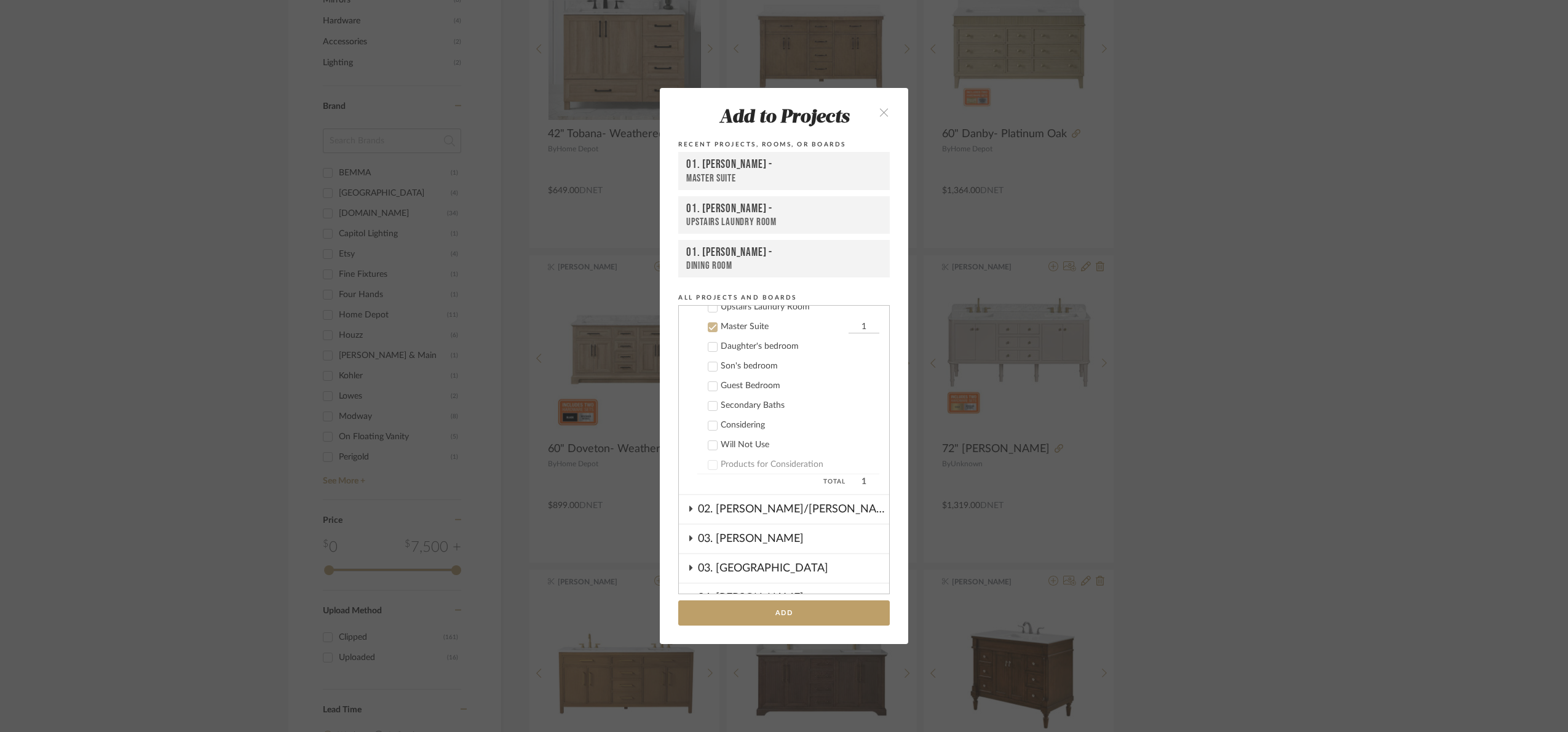
scroll to position [354, 0]
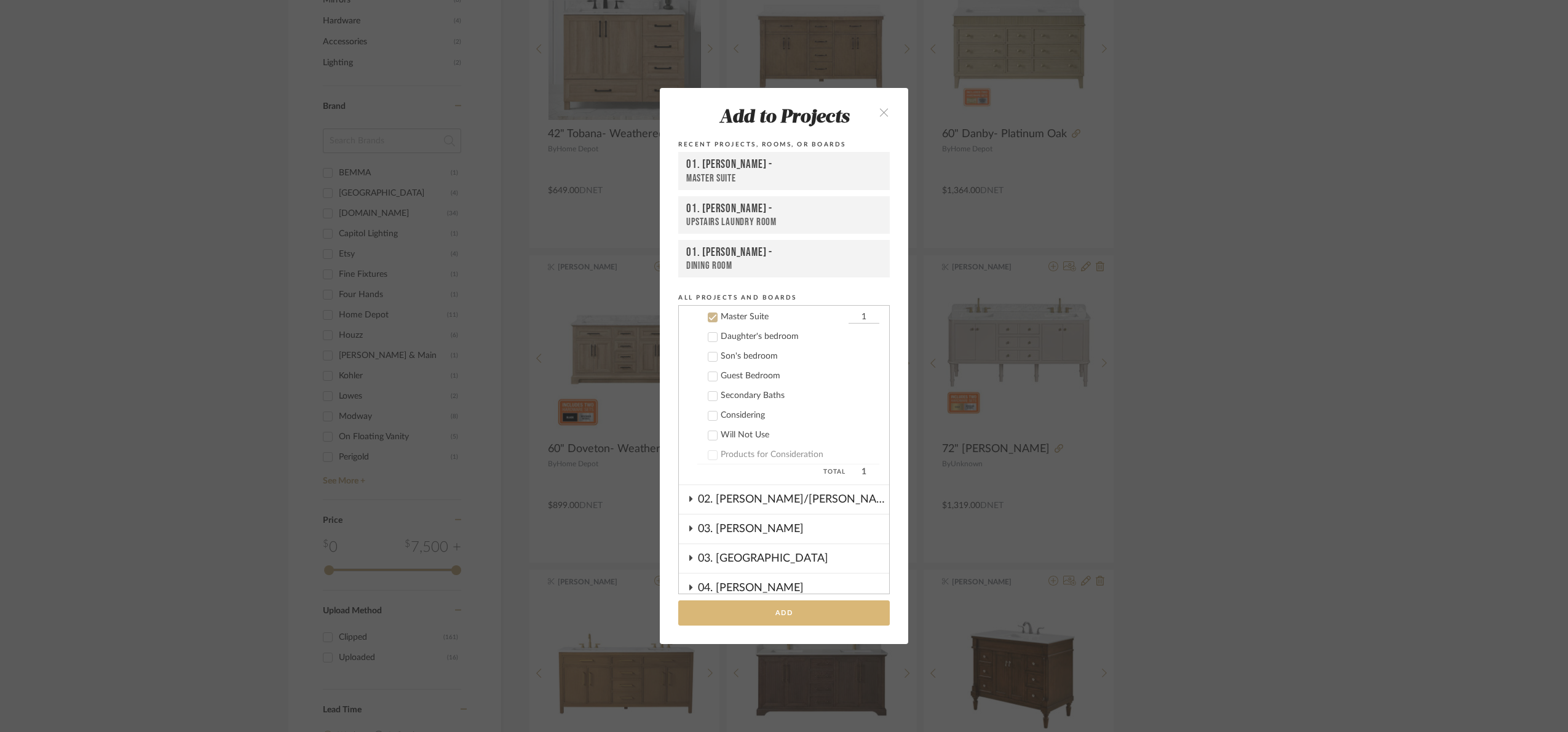
click at [797, 602] on button "Add" at bounding box center [784, 613] width 211 height 25
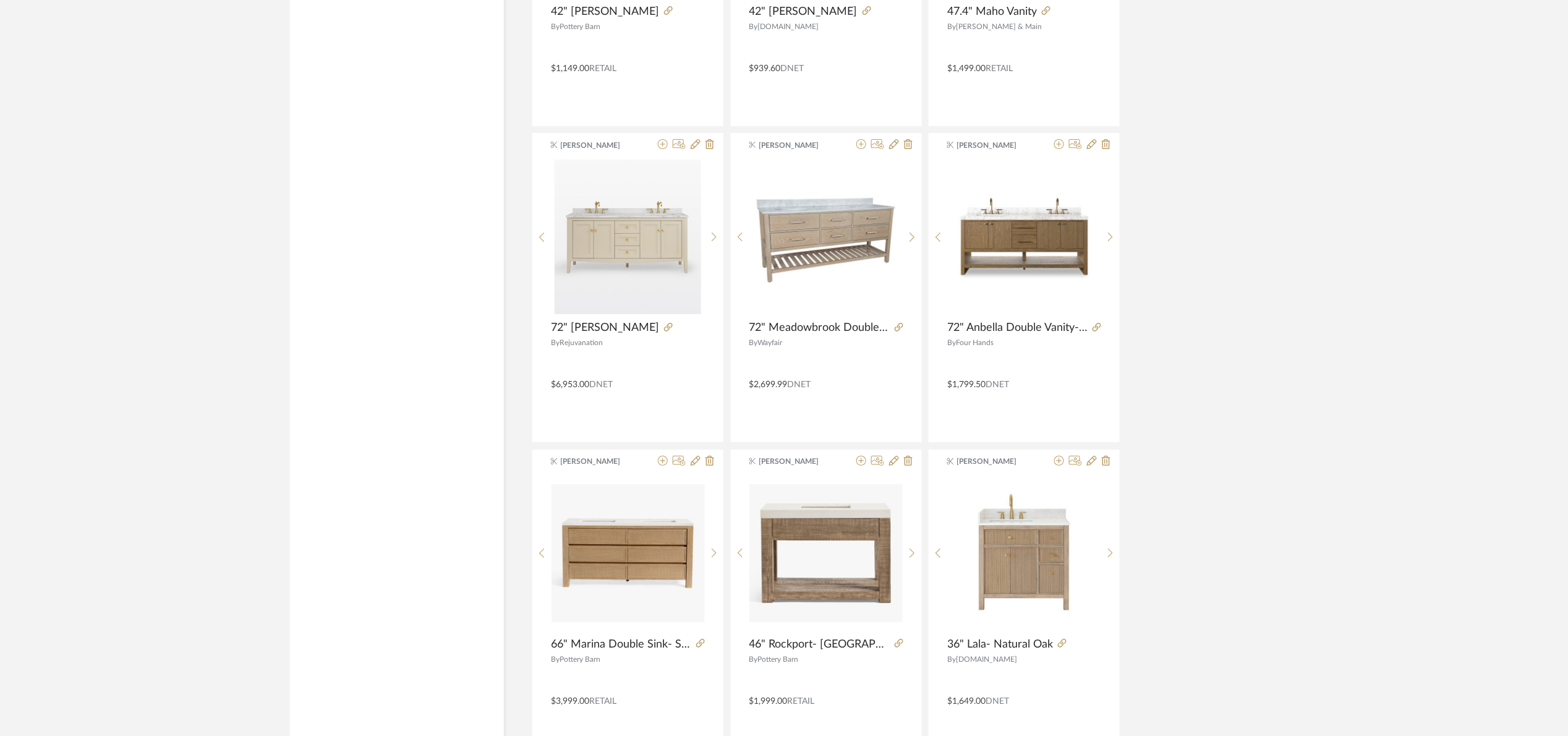
scroll to position [2059, 0]
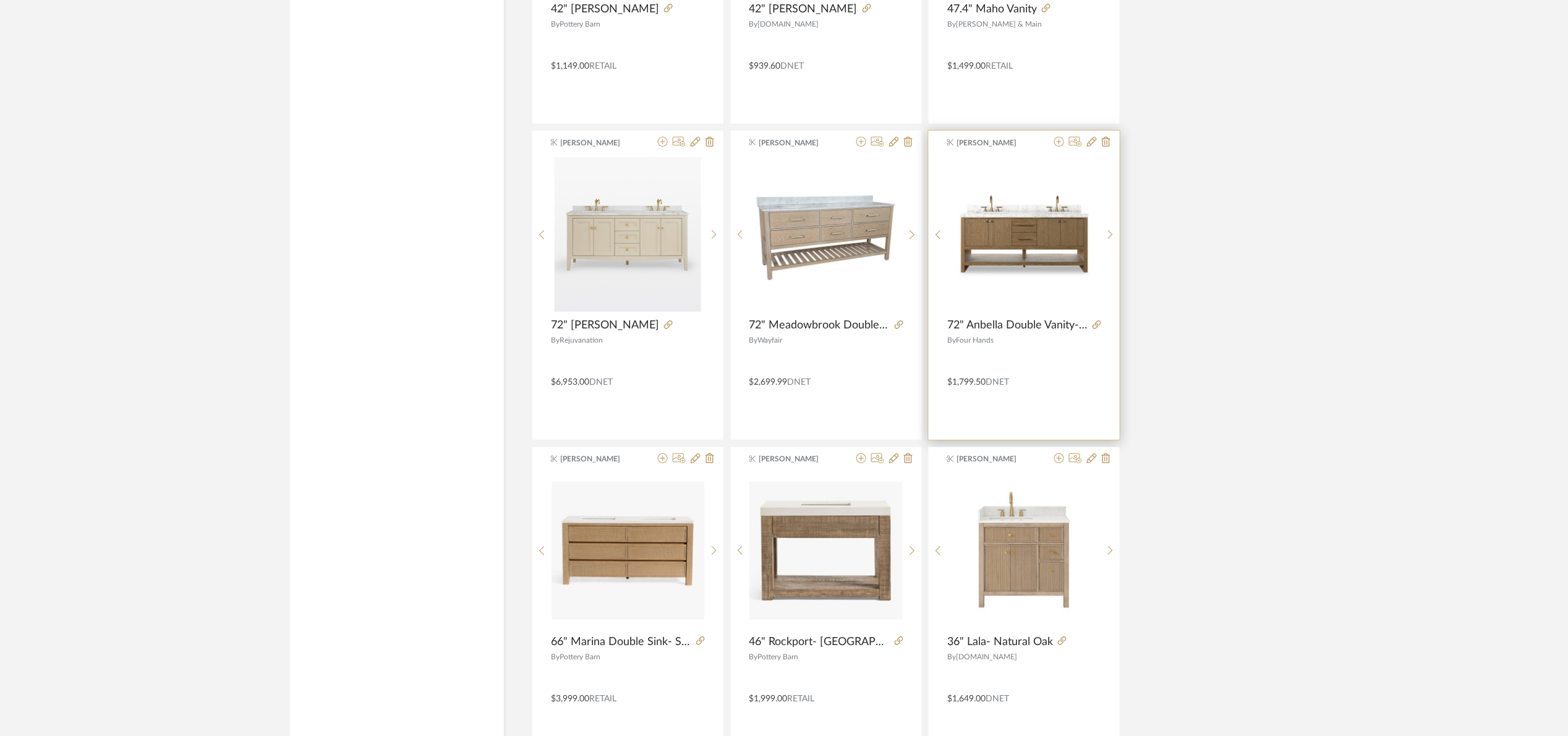
click at [1089, 323] on div at bounding box center [1094, 325] width 13 height 13
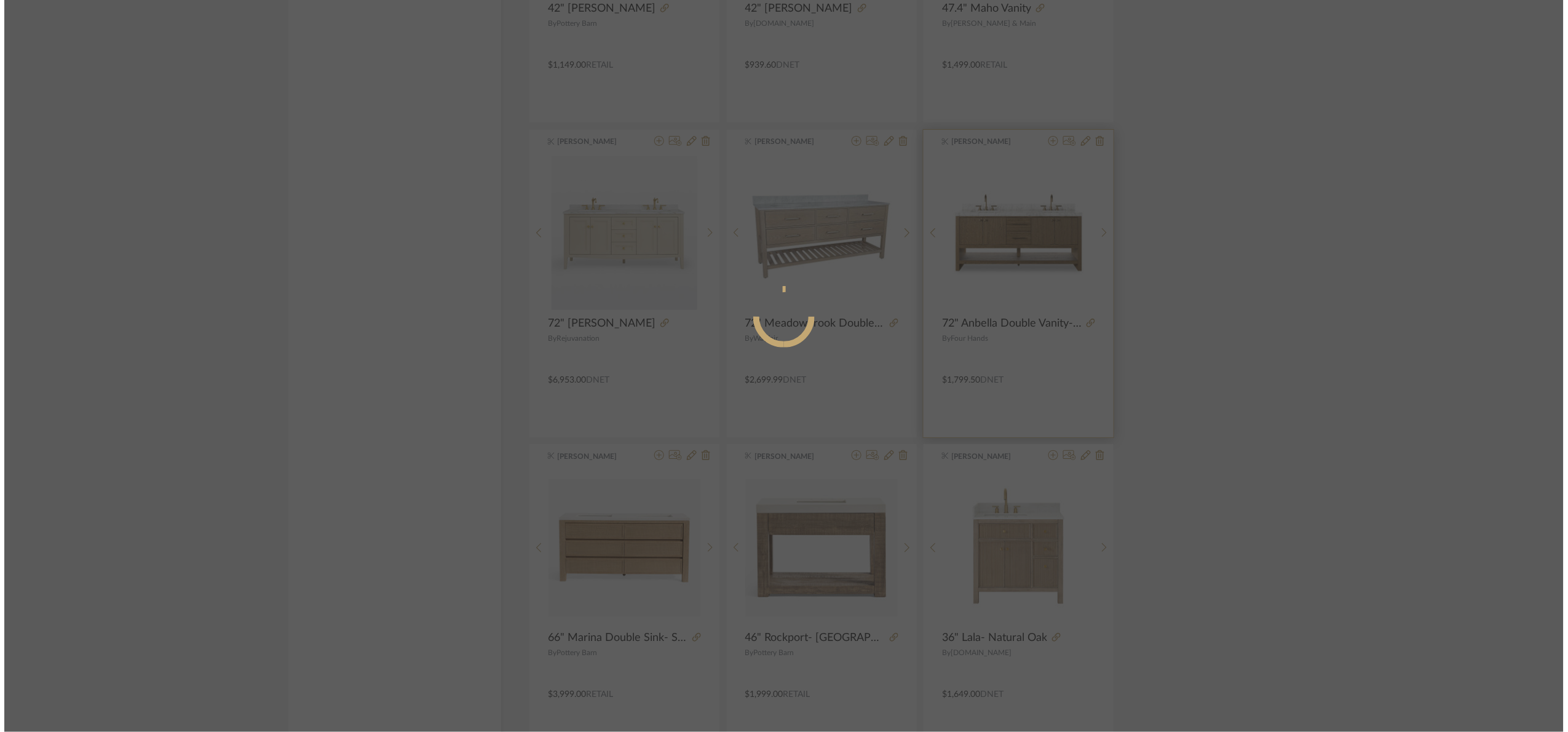
scroll to position [0, 0]
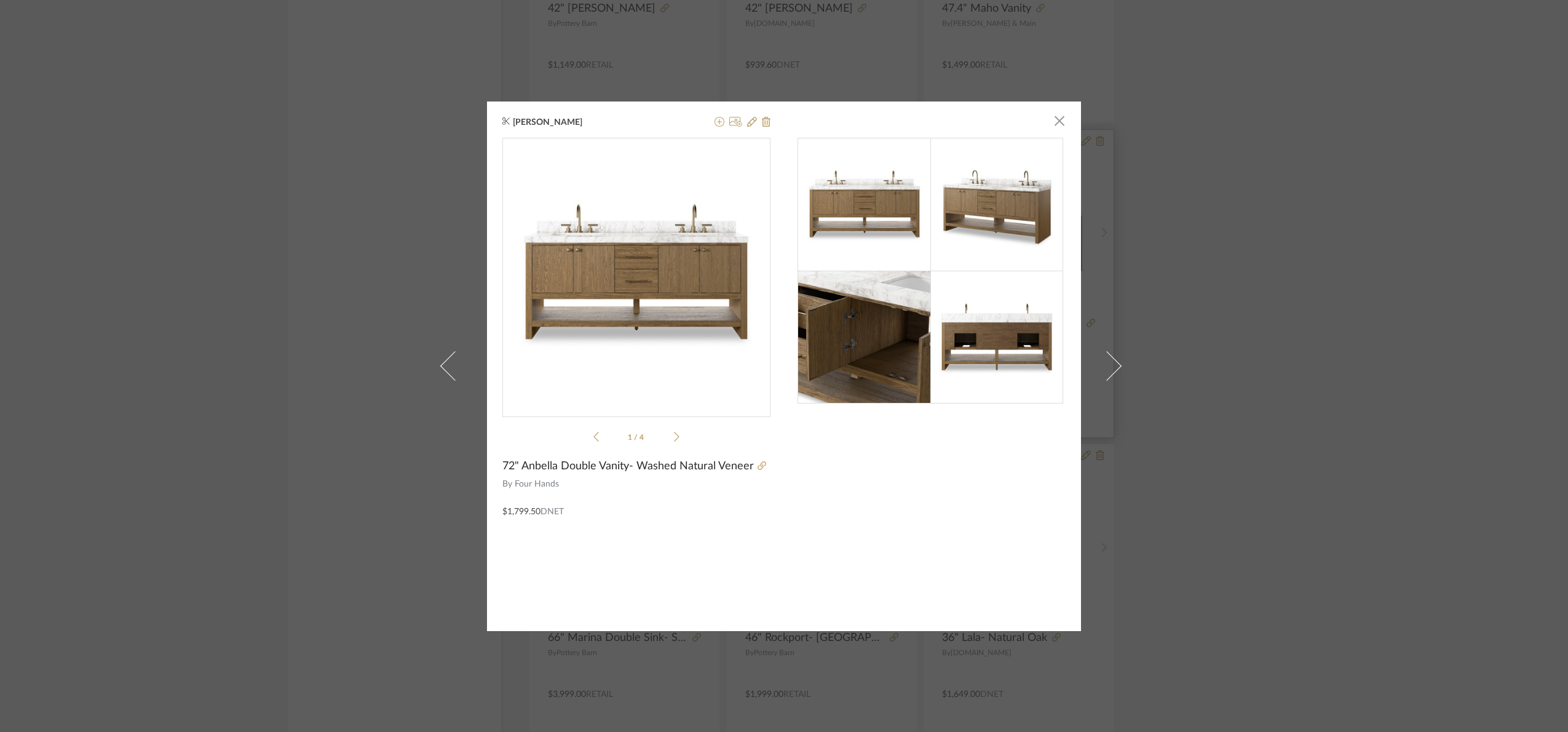
drag, startPoint x: 1341, startPoint y: 303, endPoint x: 1033, endPoint y: 326, distance: 308.9
click at [1341, 303] on div "Angelena Boeta × 1 / 4 72" Anbella Double Vanity- Washed Natural Veneer By Four…" at bounding box center [784, 366] width 1568 height 732
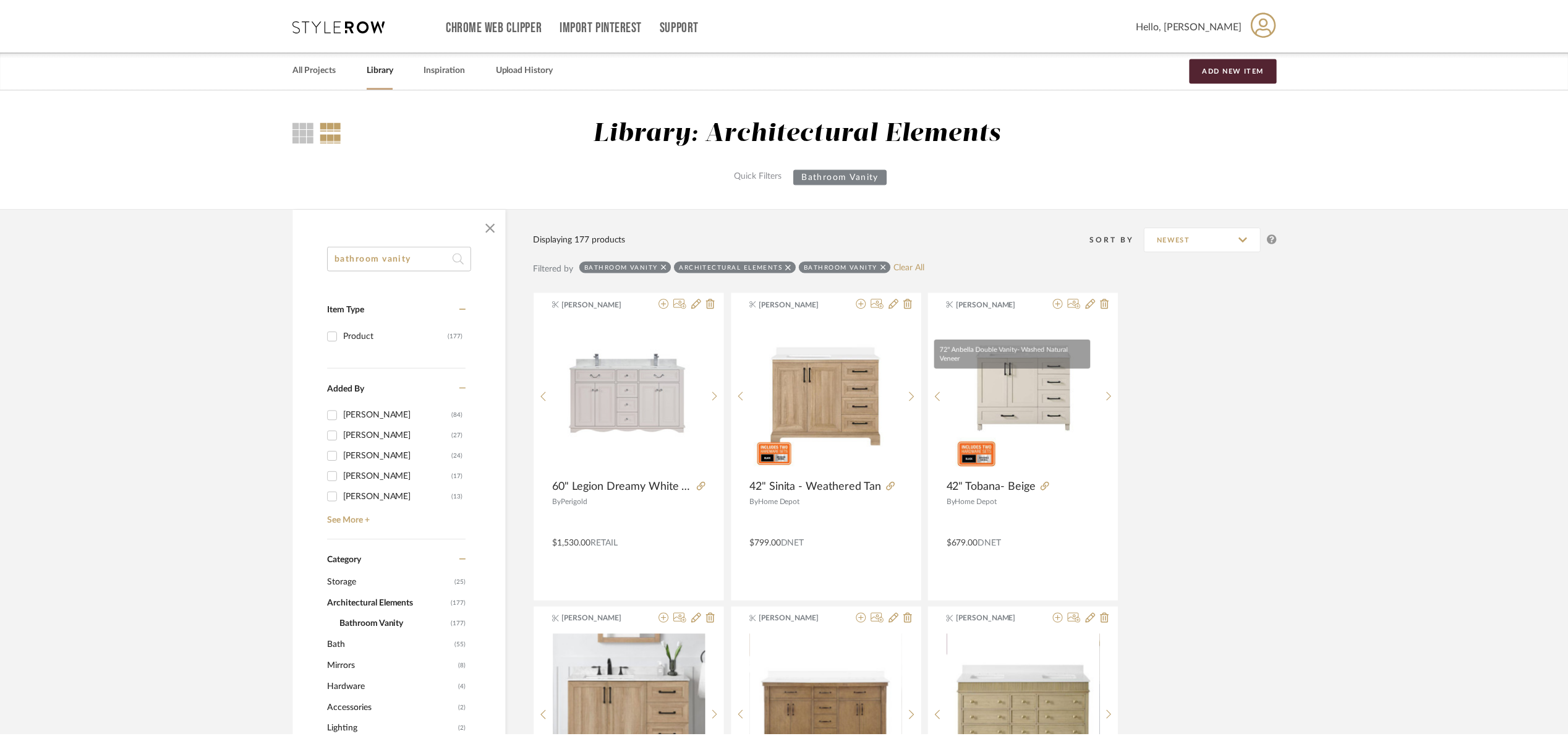
scroll to position [2059, 0]
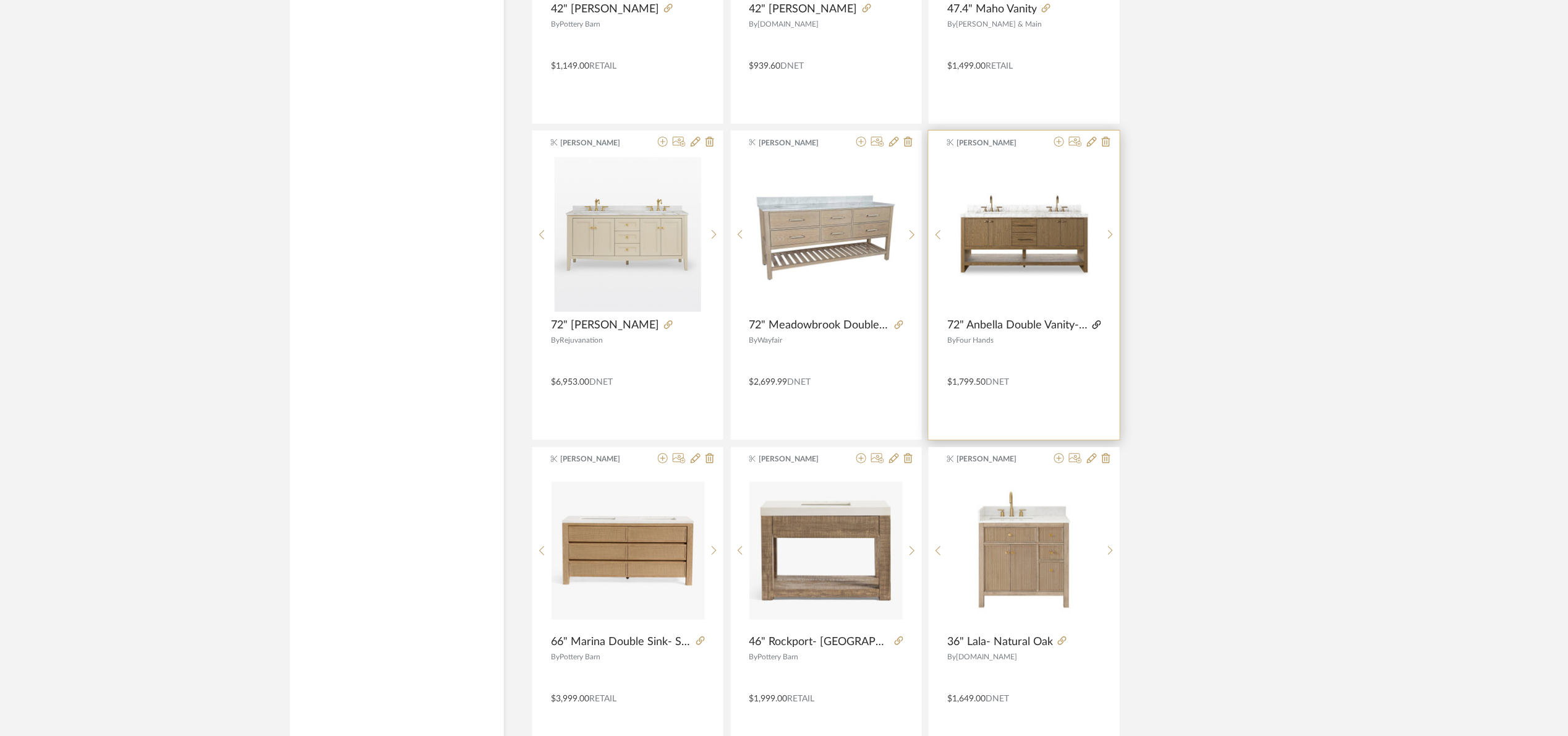
click at [1100, 321] on icon at bounding box center [1097, 325] width 9 height 9
click at [1087, 143] on icon at bounding box center [1091, 141] width 10 height 10
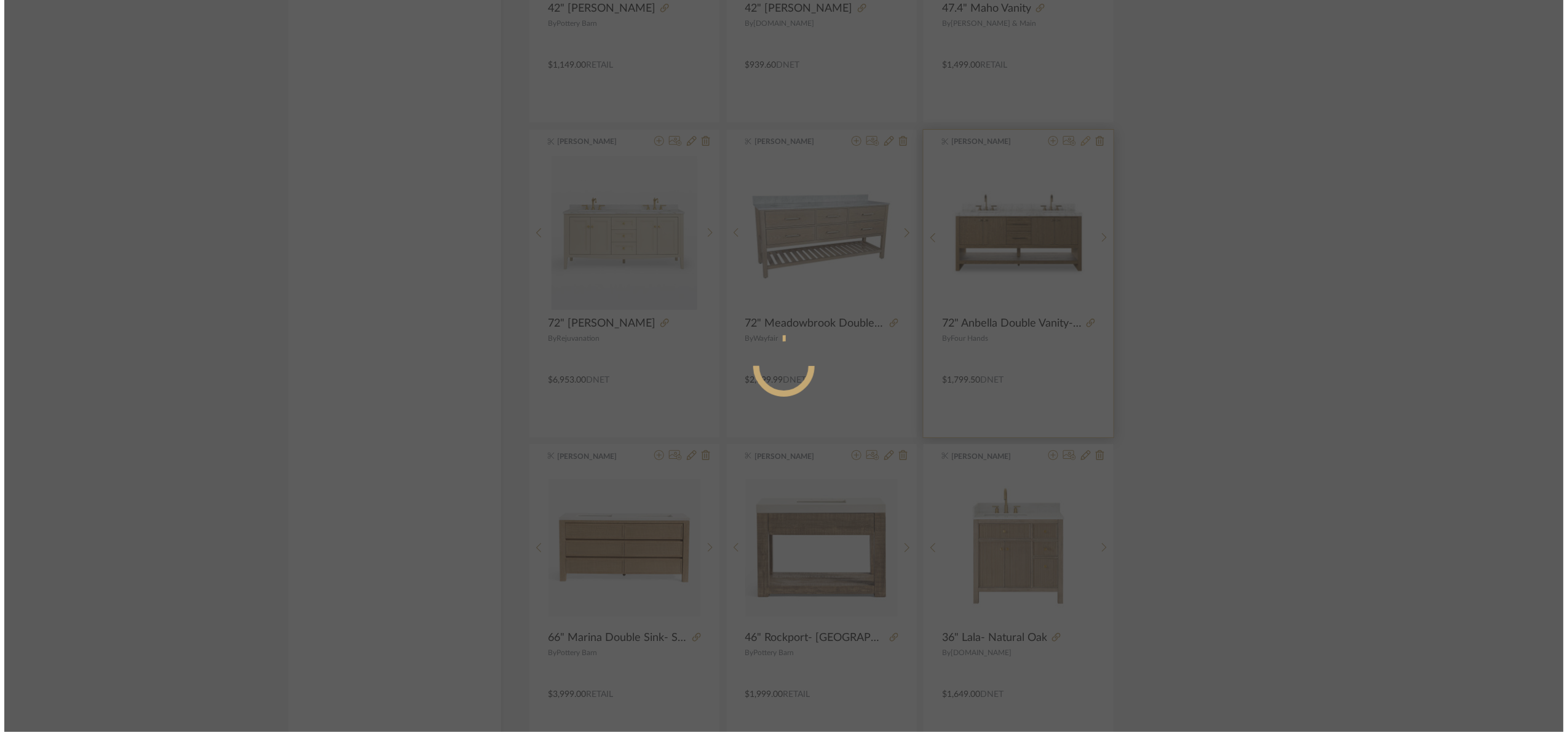
scroll to position [0, 0]
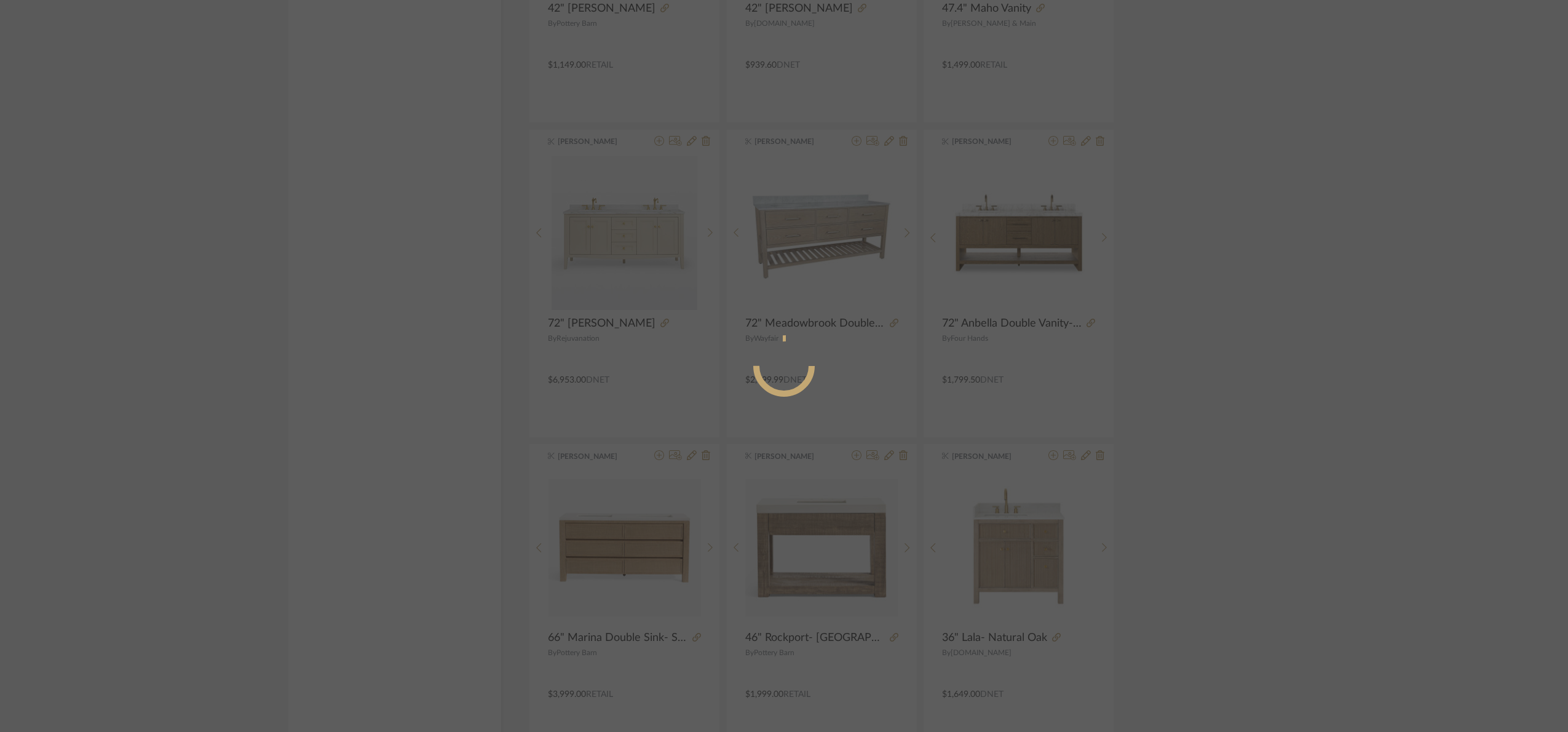
radio input "true"
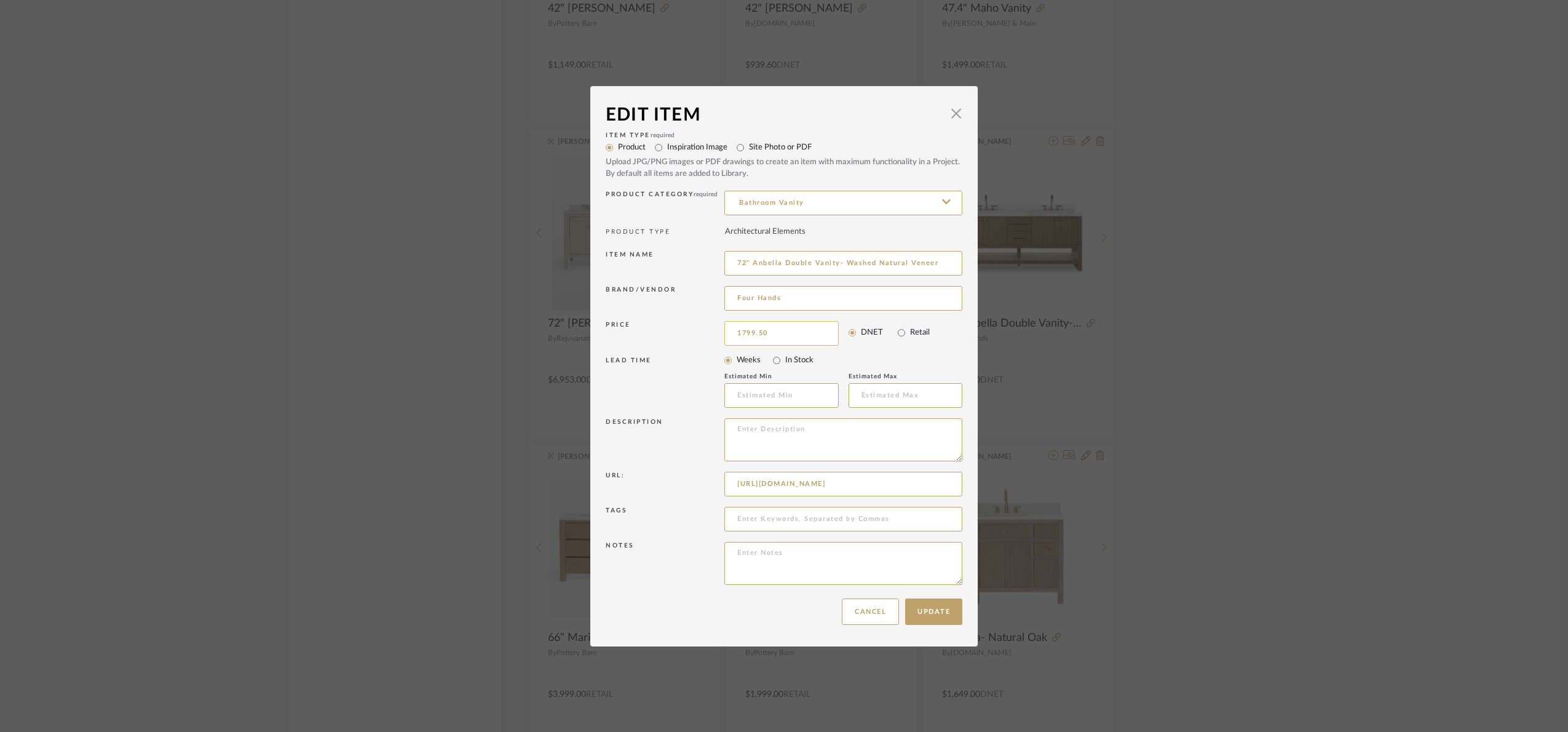
click at [778, 332] on input "1799.50" at bounding box center [781, 333] width 114 height 25
type input "$1,637.55"
click at [941, 606] on button "Update" at bounding box center [934, 612] width 57 height 27
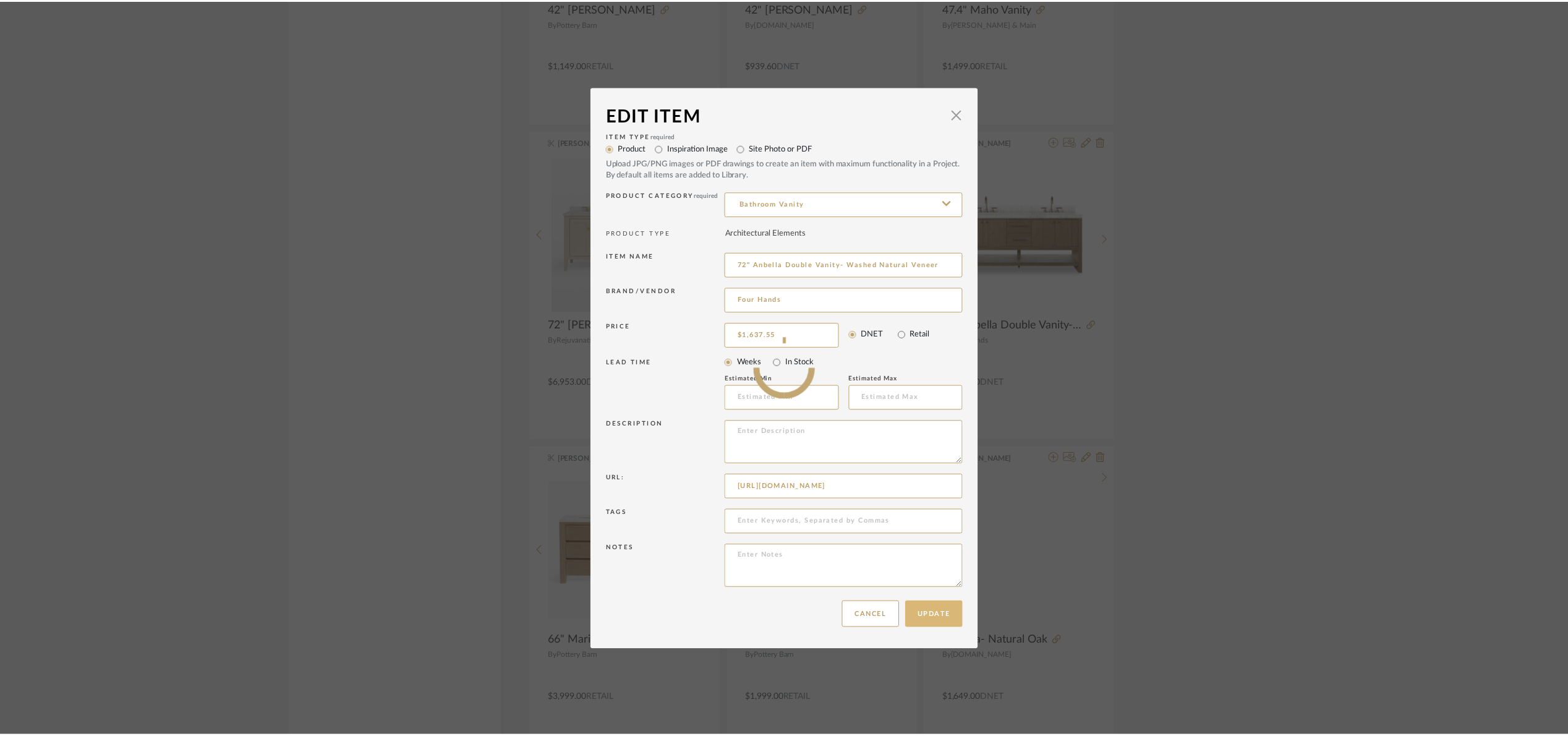
scroll to position [2059, 0]
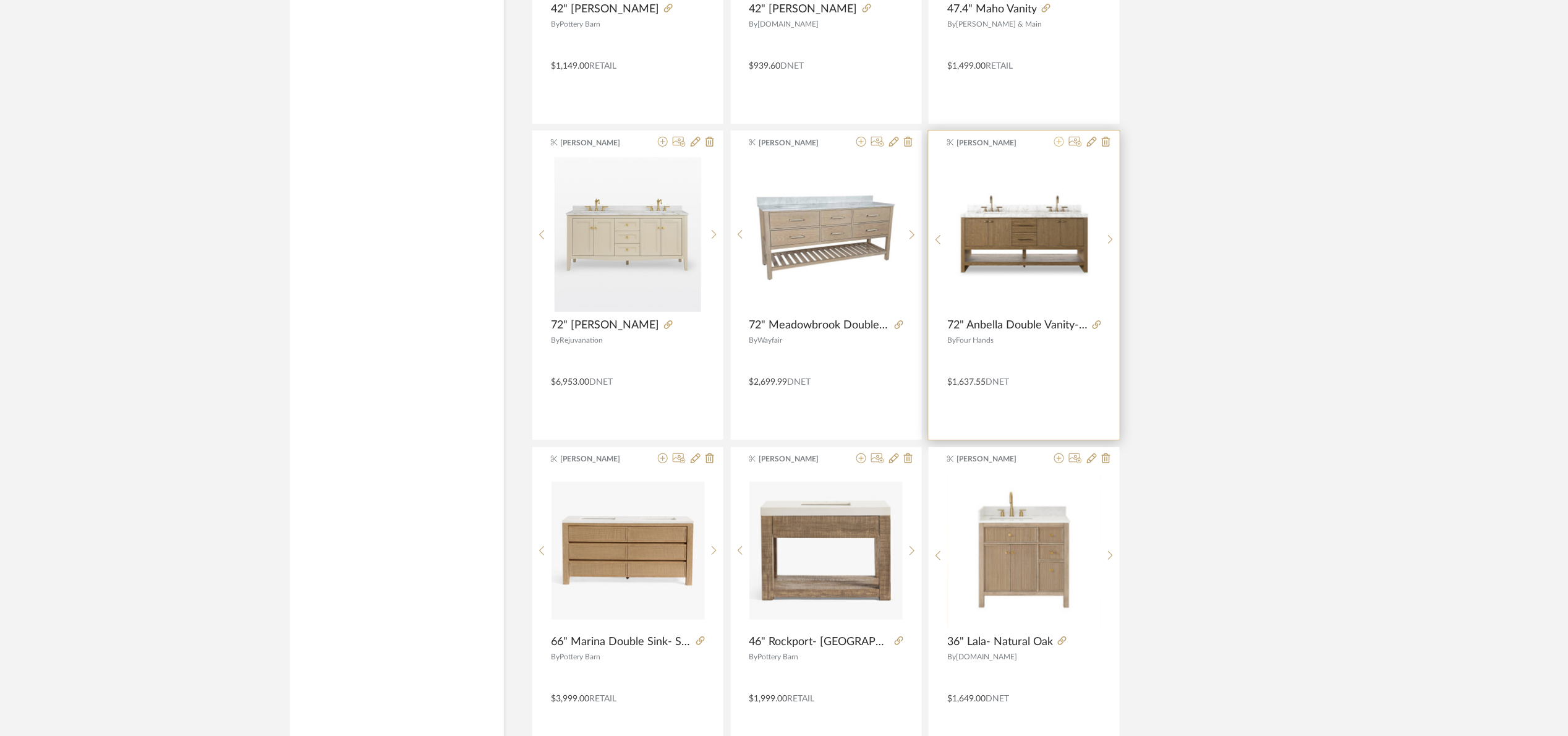
click at [1056, 143] on icon at bounding box center [1059, 141] width 10 height 10
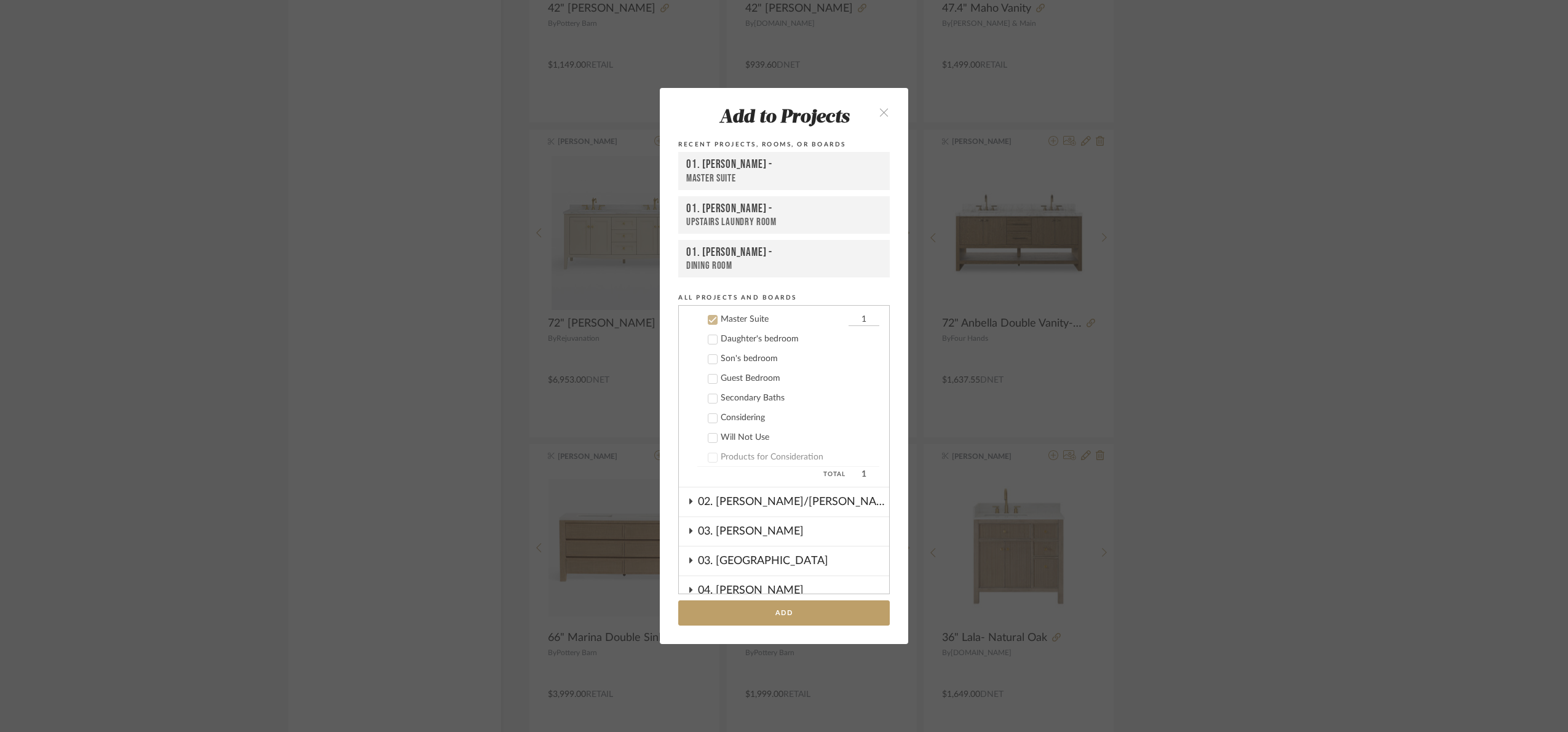
scroll to position [354, 0]
drag, startPoint x: 818, startPoint y: 606, endPoint x: 1039, endPoint y: 461, distance: 264.3
click at [819, 606] on button "Add" at bounding box center [784, 613] width 211 height 25
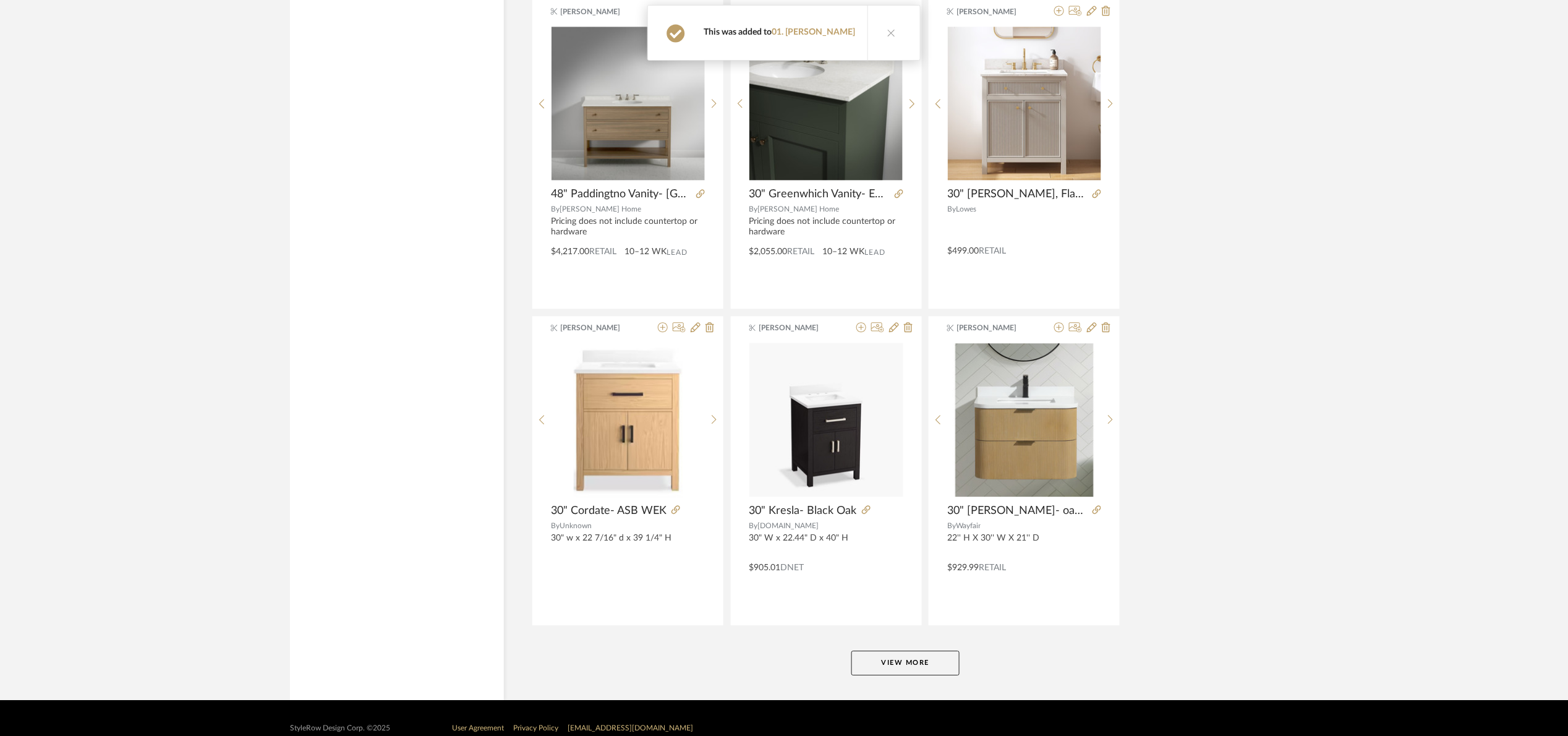
scroll to position [3479, 0]
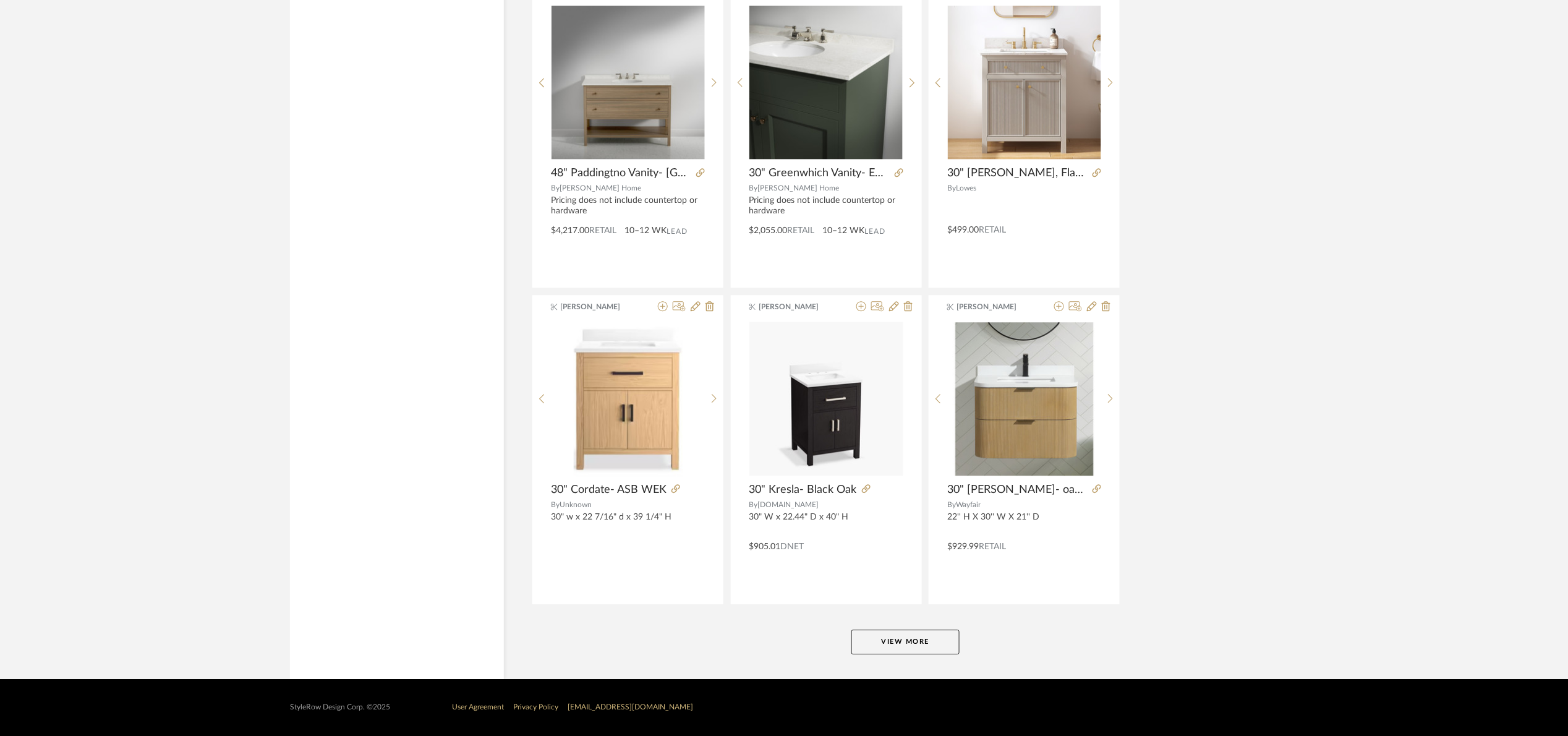
click at [927, 639] on button "View More" at bounding box center [905, 642] width 108 height 25
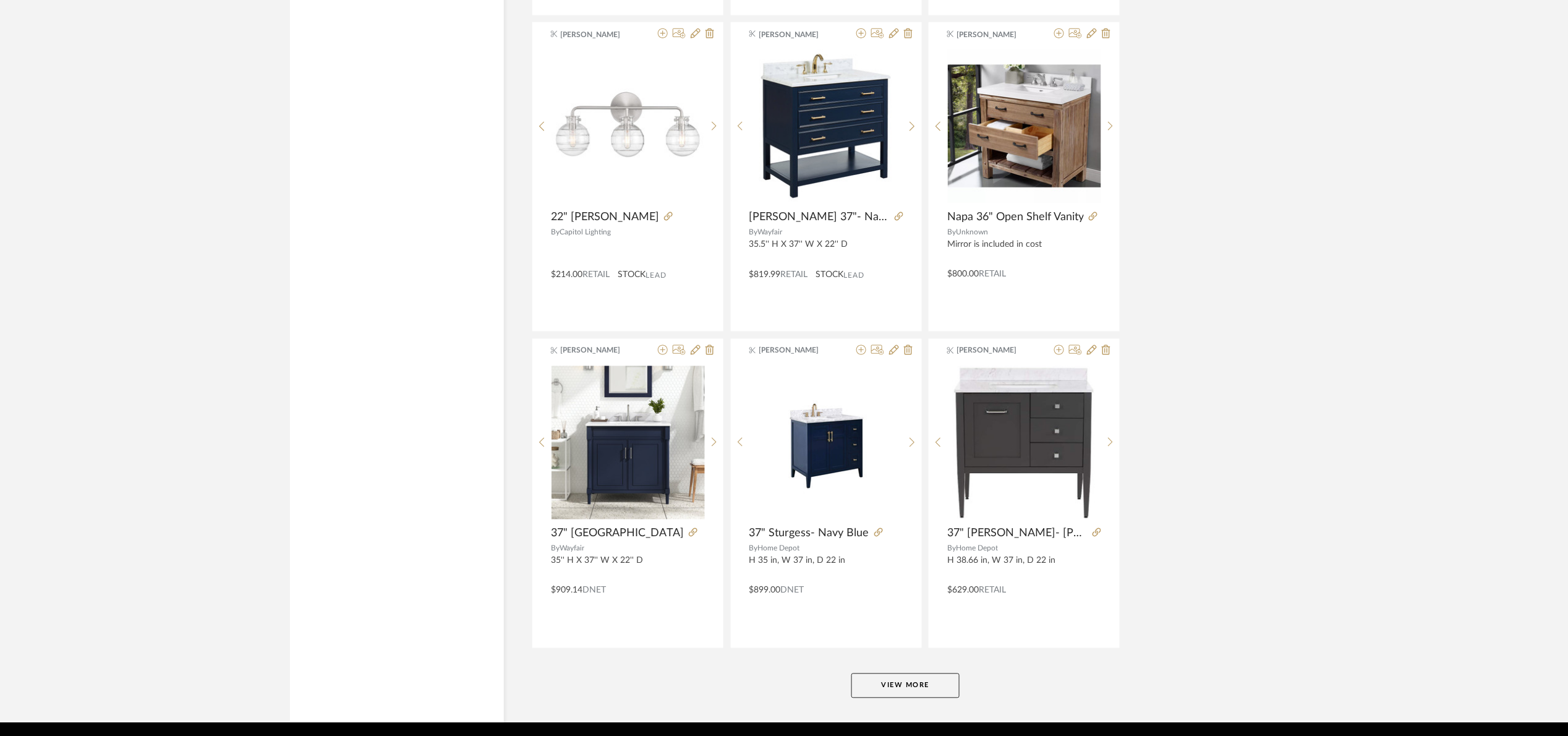
scroll to position [7280, 0]
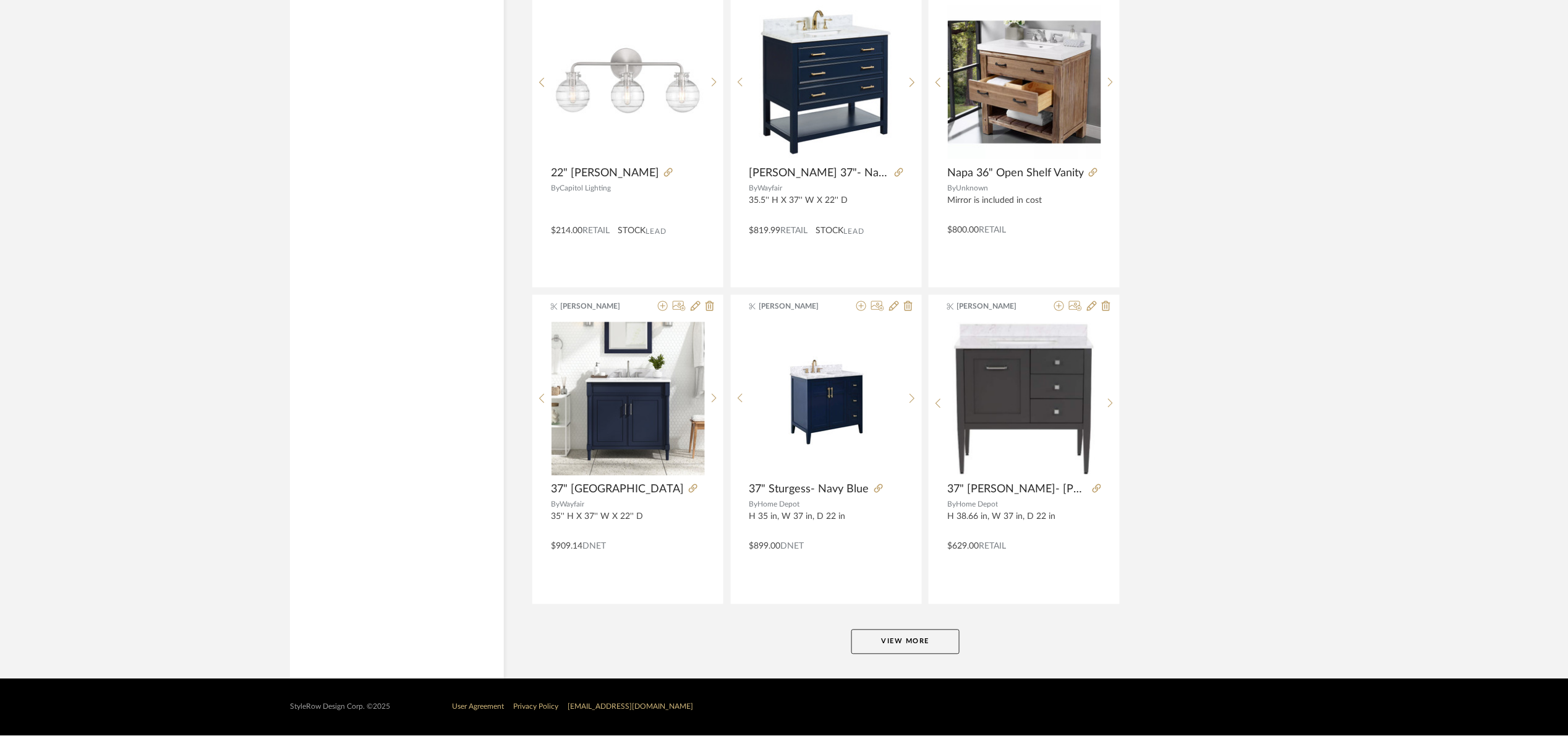
click at [929, 645] on button "View More" at bounding box center [905, 642] width 108 height 25
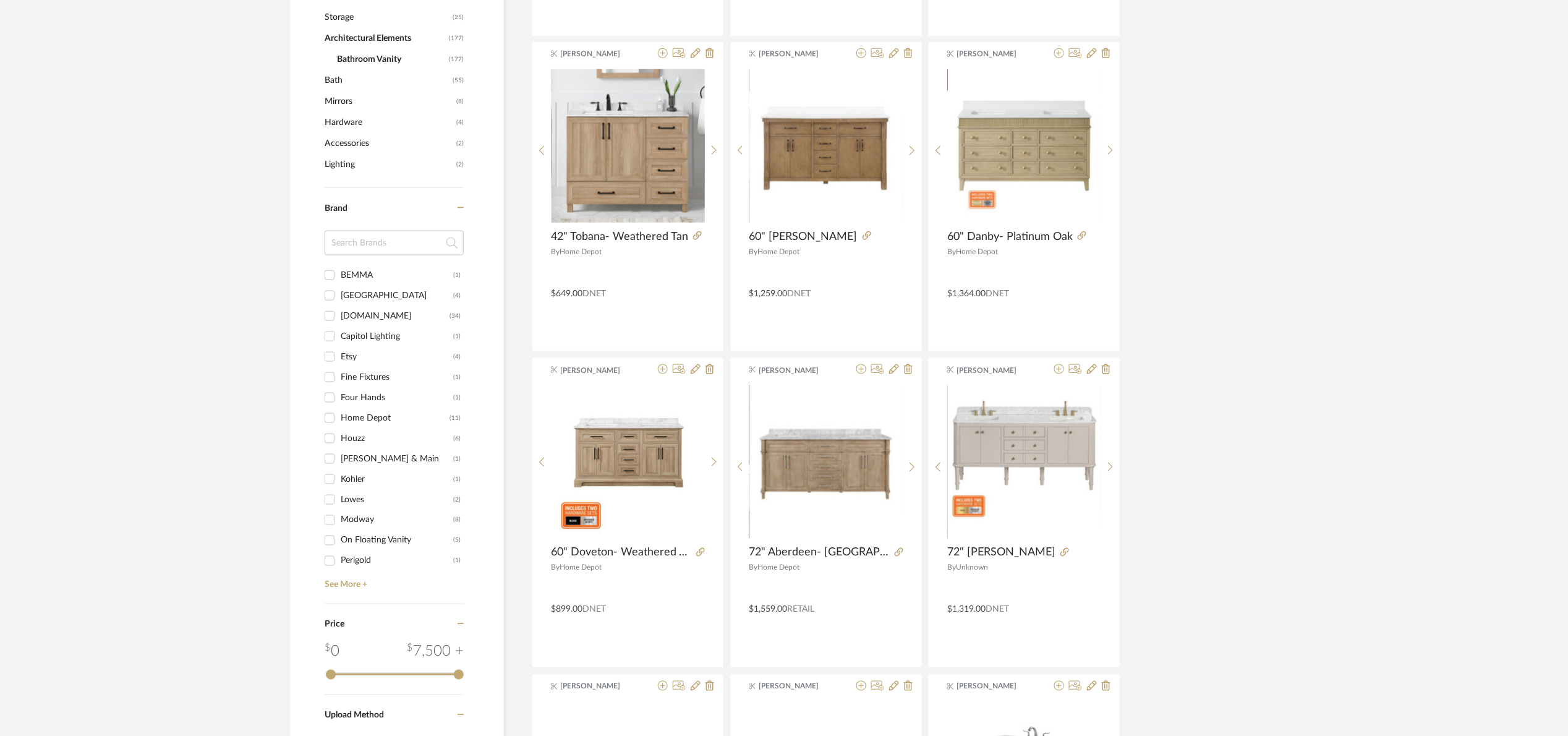
scroll to position [0, 0]
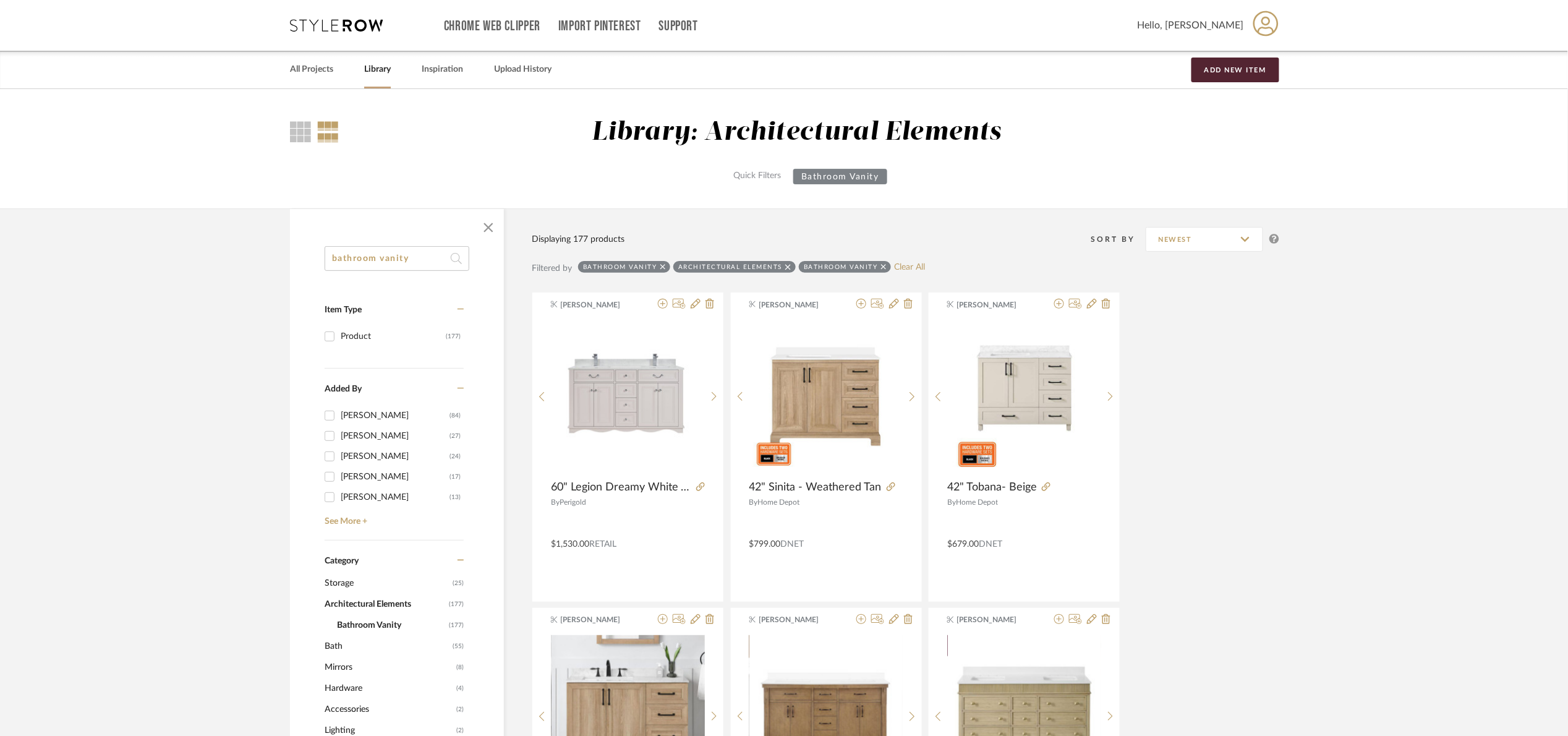
click at [382, 73] on link "Library" at bounding box center [378, 69] width 27 height 17
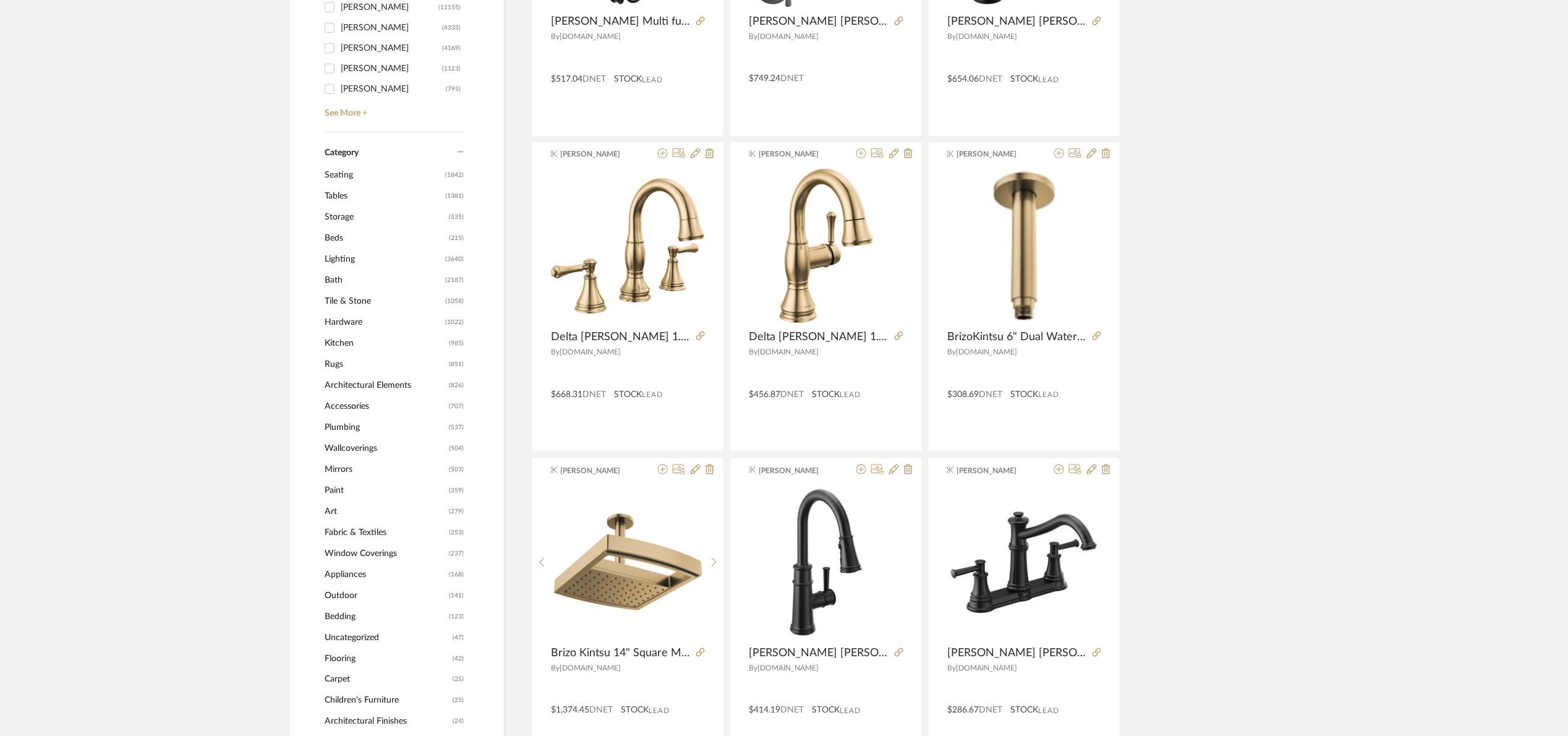
scroll to position [464, 0]
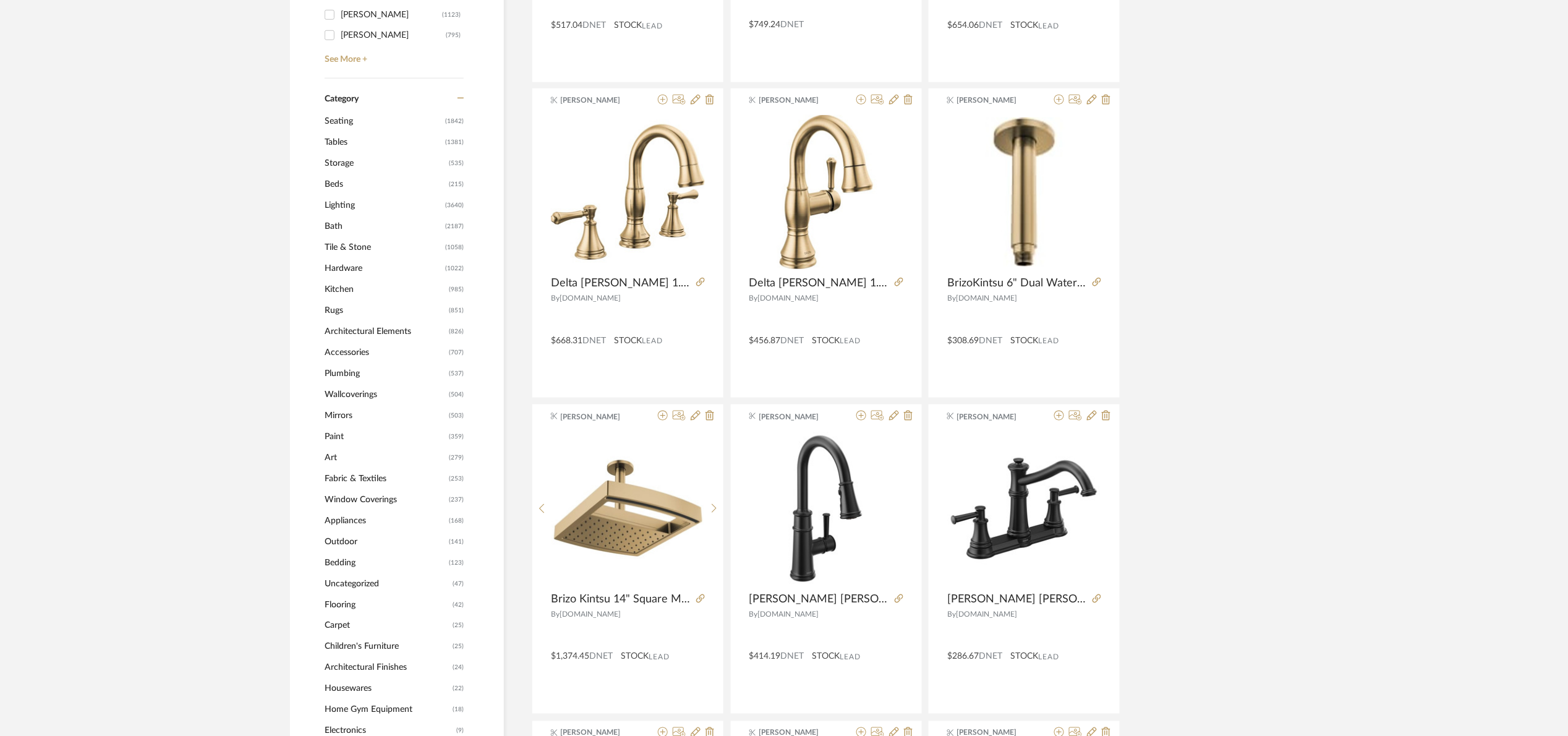
click at [349, 291] on span "Kitchen" at bounding box center [385, 289] width 121 height 21
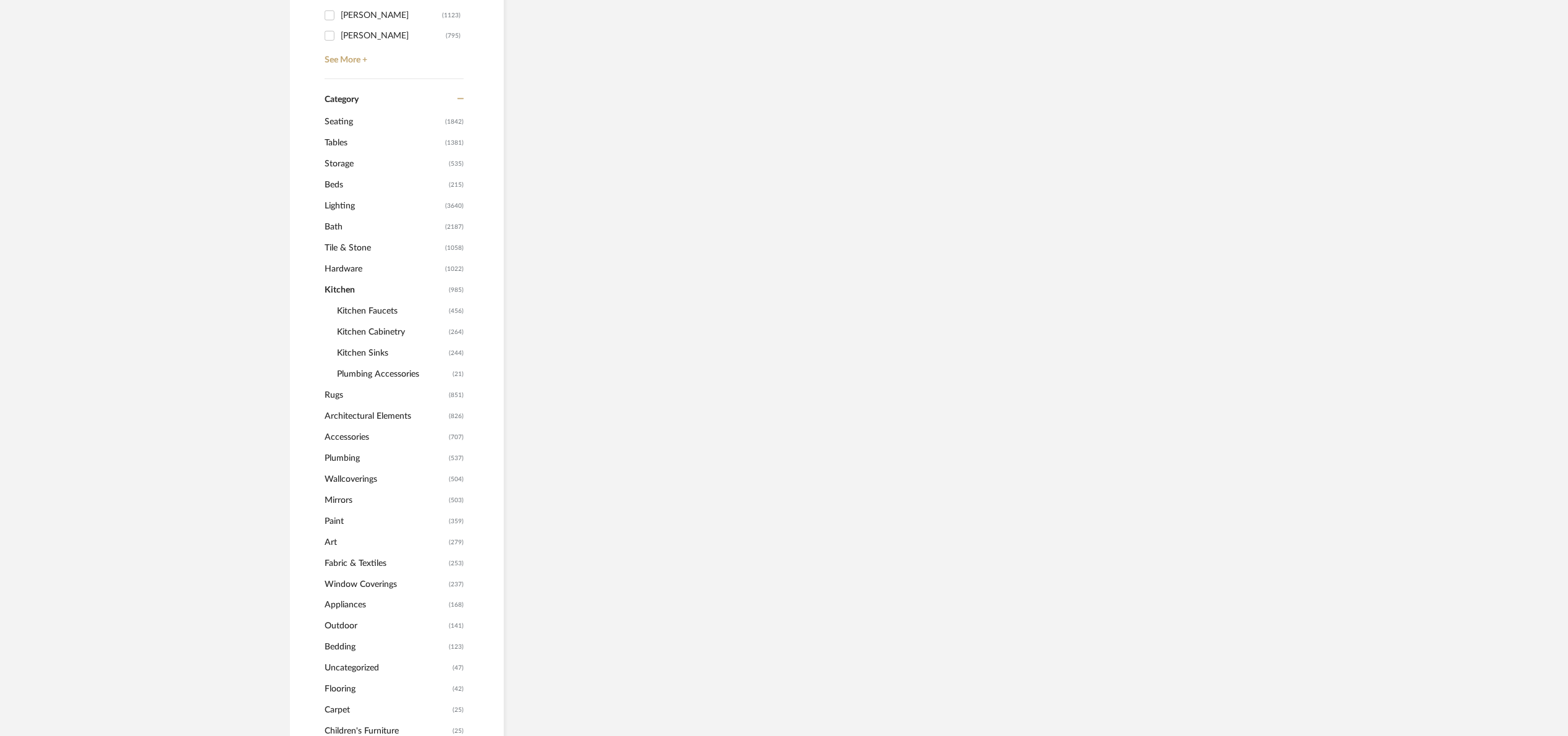
scroll to position [462, 0]
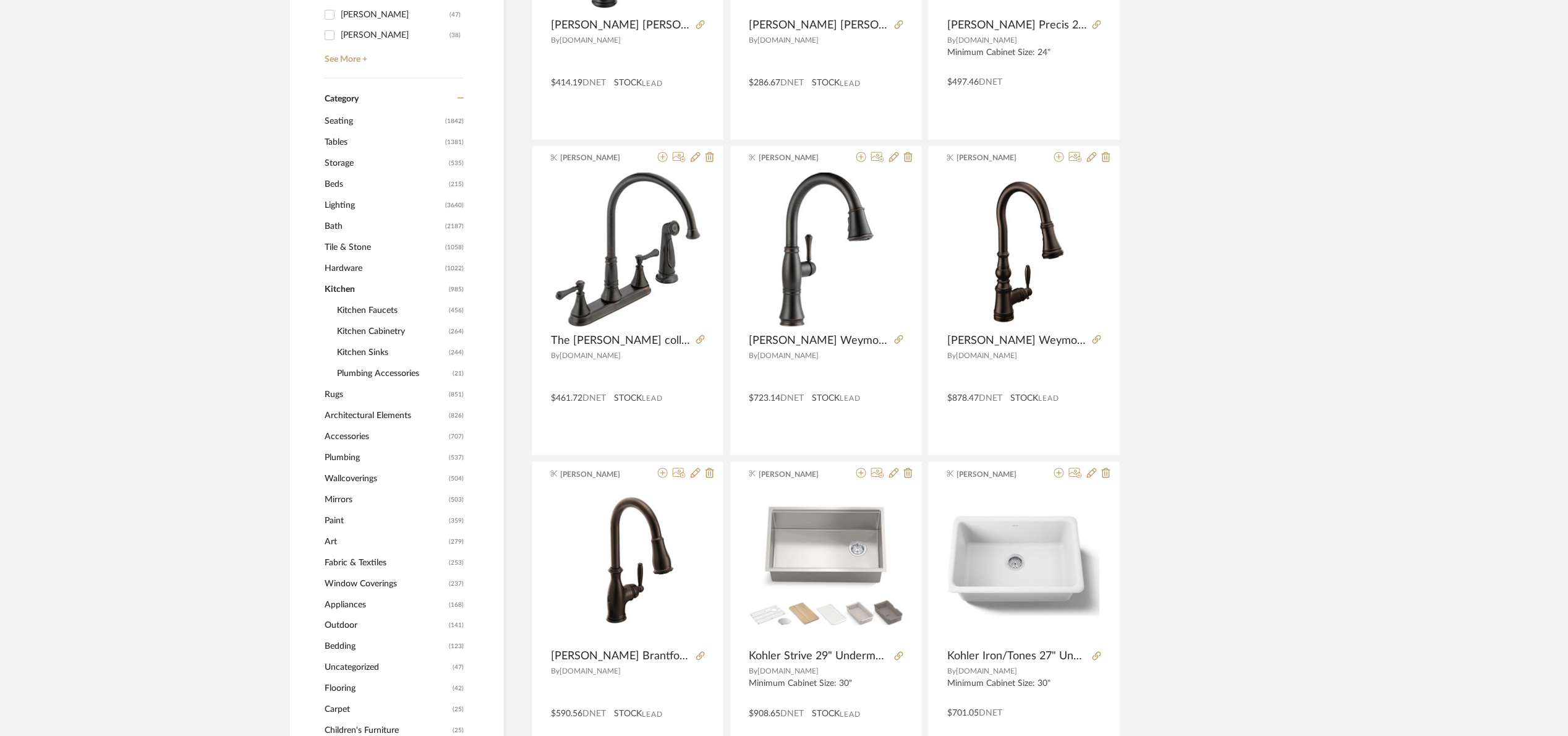
click at [374, 352] on span "Kitchen Sinks" at bounding box center [391, 352] width 109 height 21
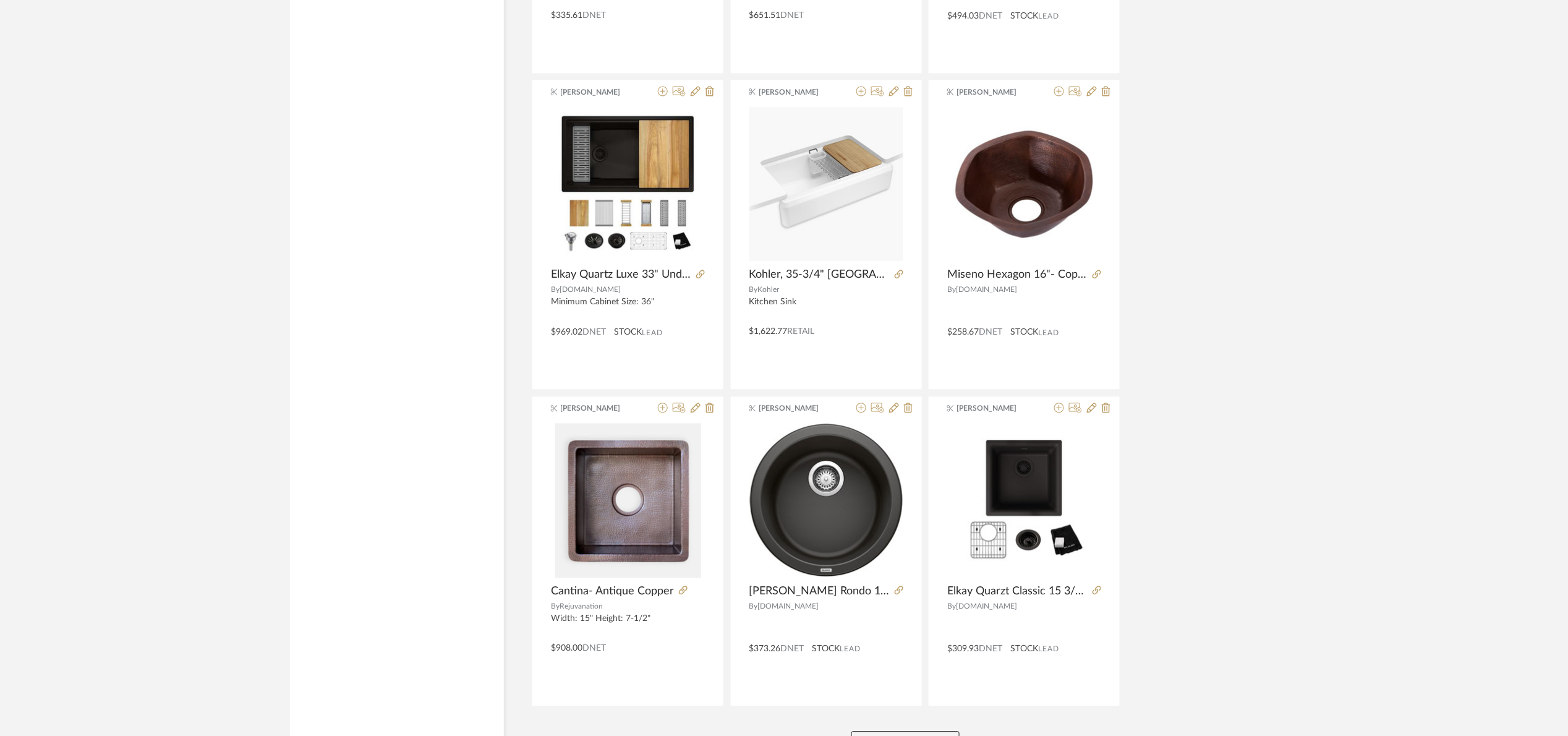
scroll to position [3479, 0]
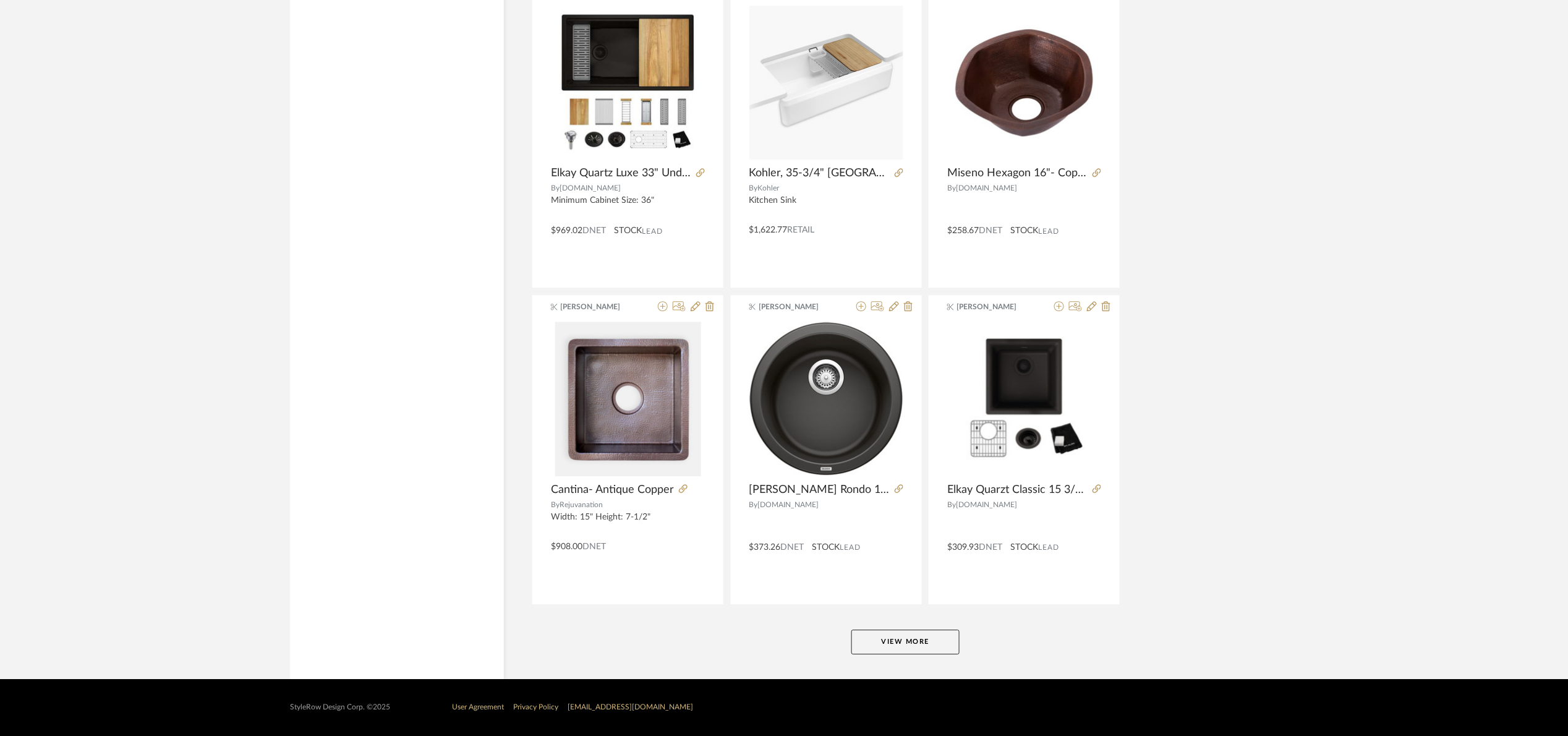
click at [914, 635] on button "View More" at bounding box center [905, 642] width 108 height 25
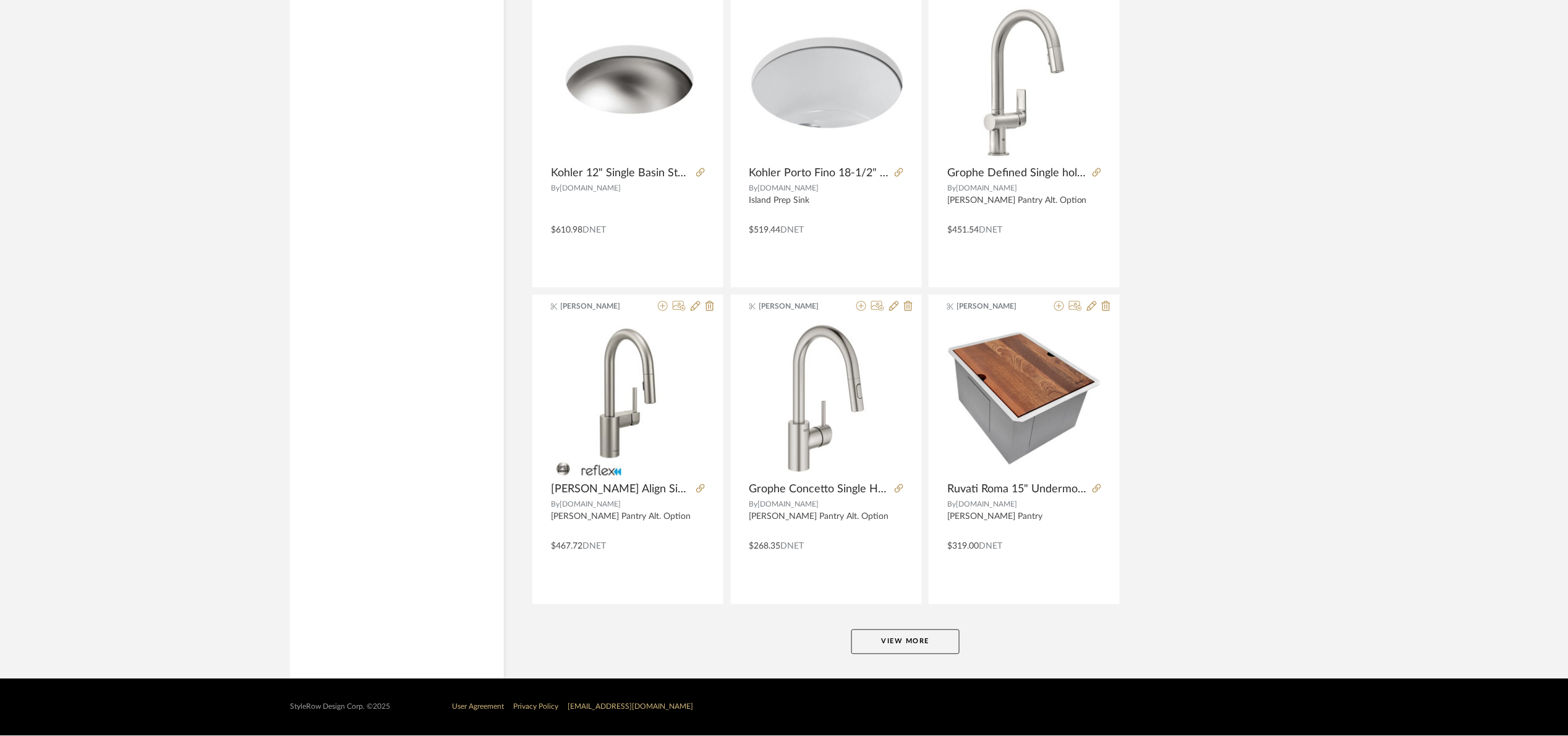
scroll to position [7280, 0]
click at [915, 641] on button "View More" at bounding box center [905, 642] width 108 height 25
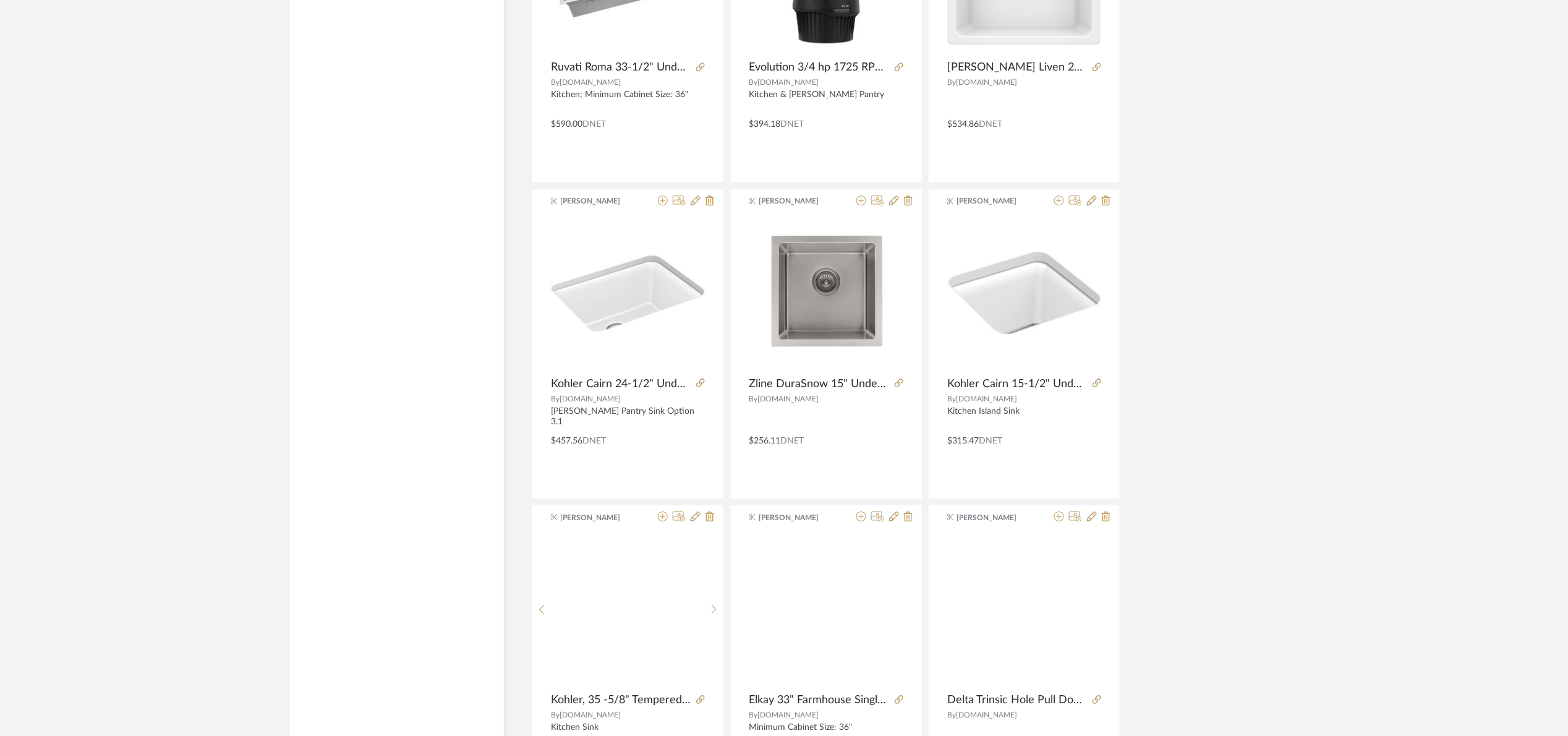
scroll to position [8022, 0]
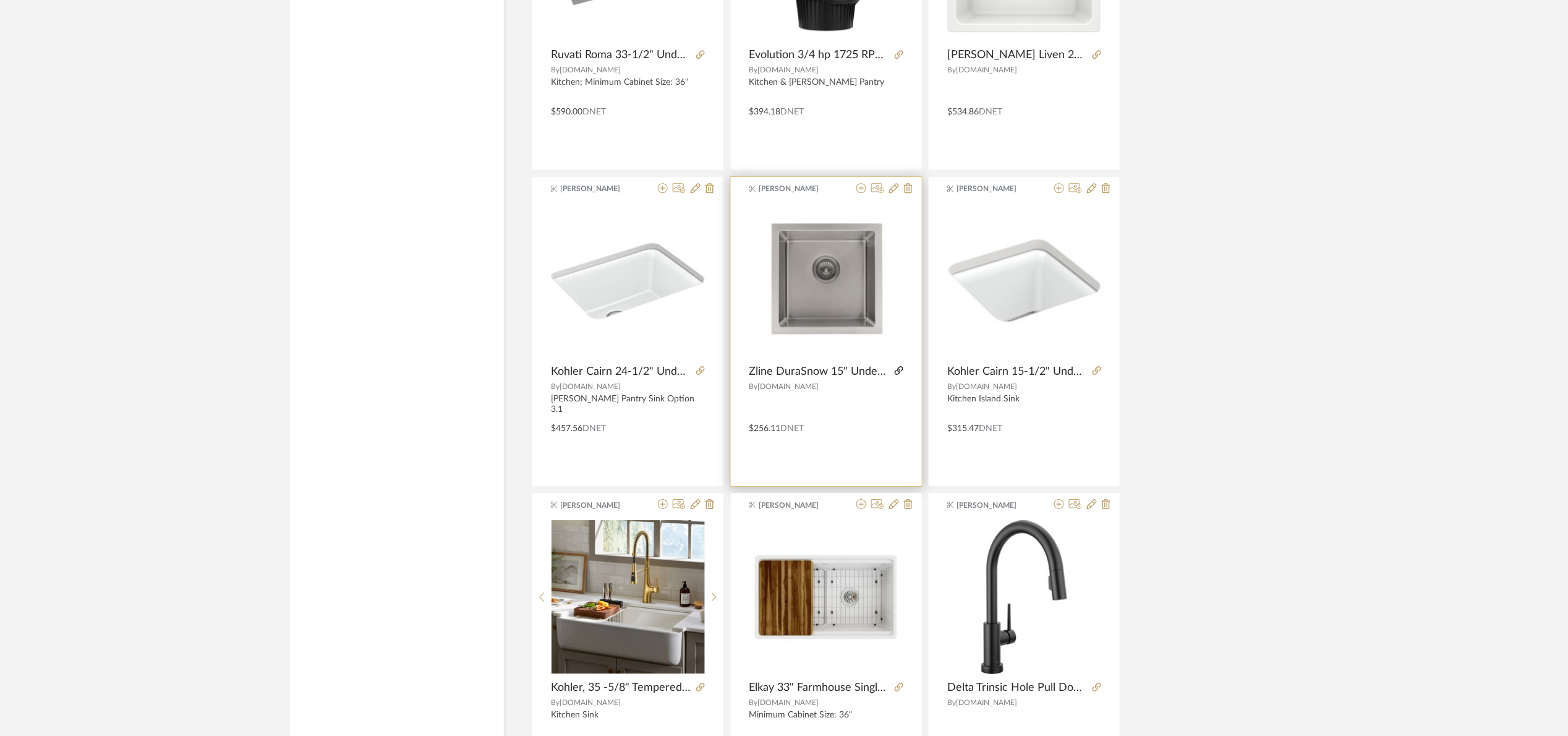
click at [900, 374] on icon at bounding box center [899, 370] width 9 height 9
click at [854, 294] on img "0" at bounding box center [826, 280] width 154 height 154
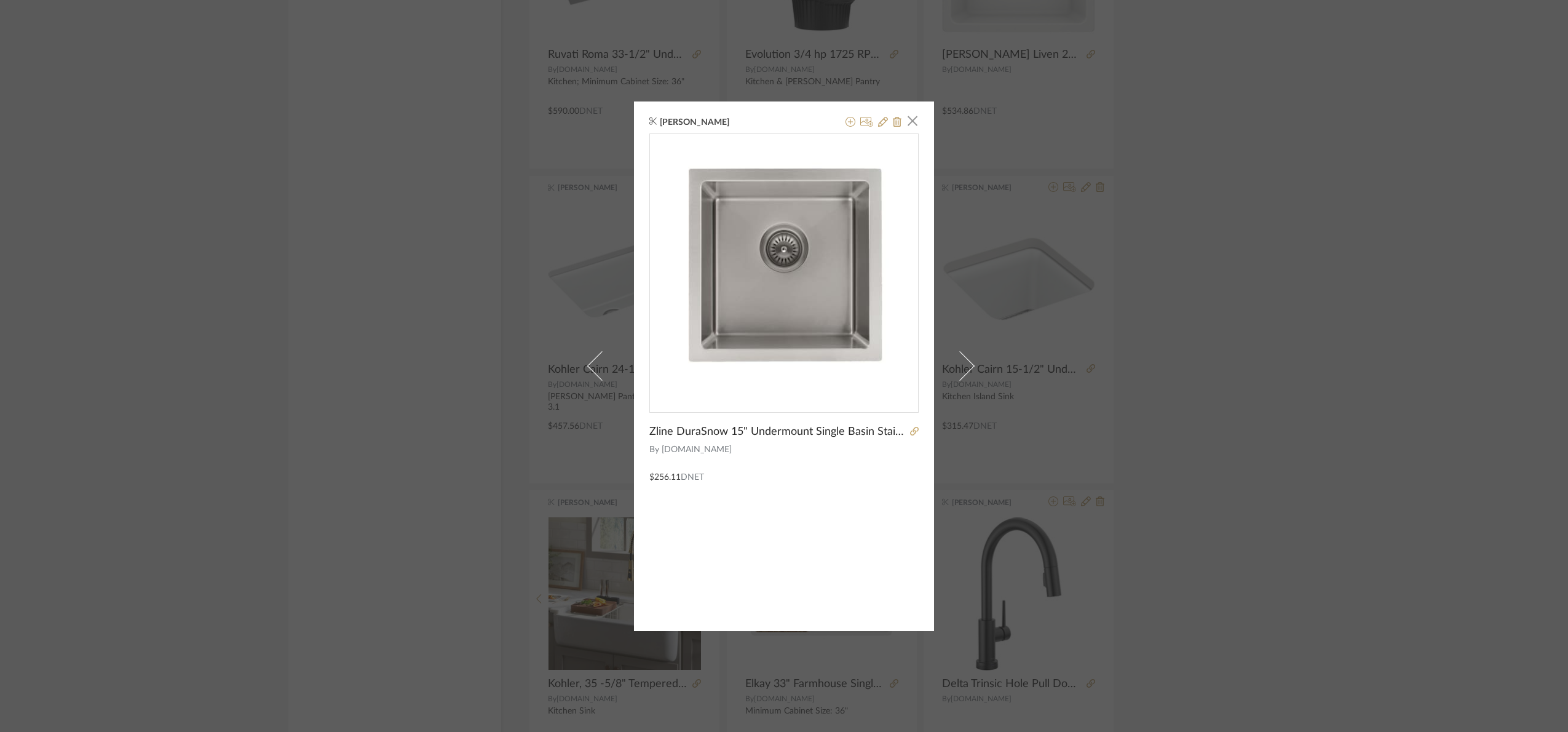
click at [884, 122] on div at bounding box center [871, 122] width 61 height 15
click at [878, 119] on icon at bounding box center [883, 122] width 10 height 10
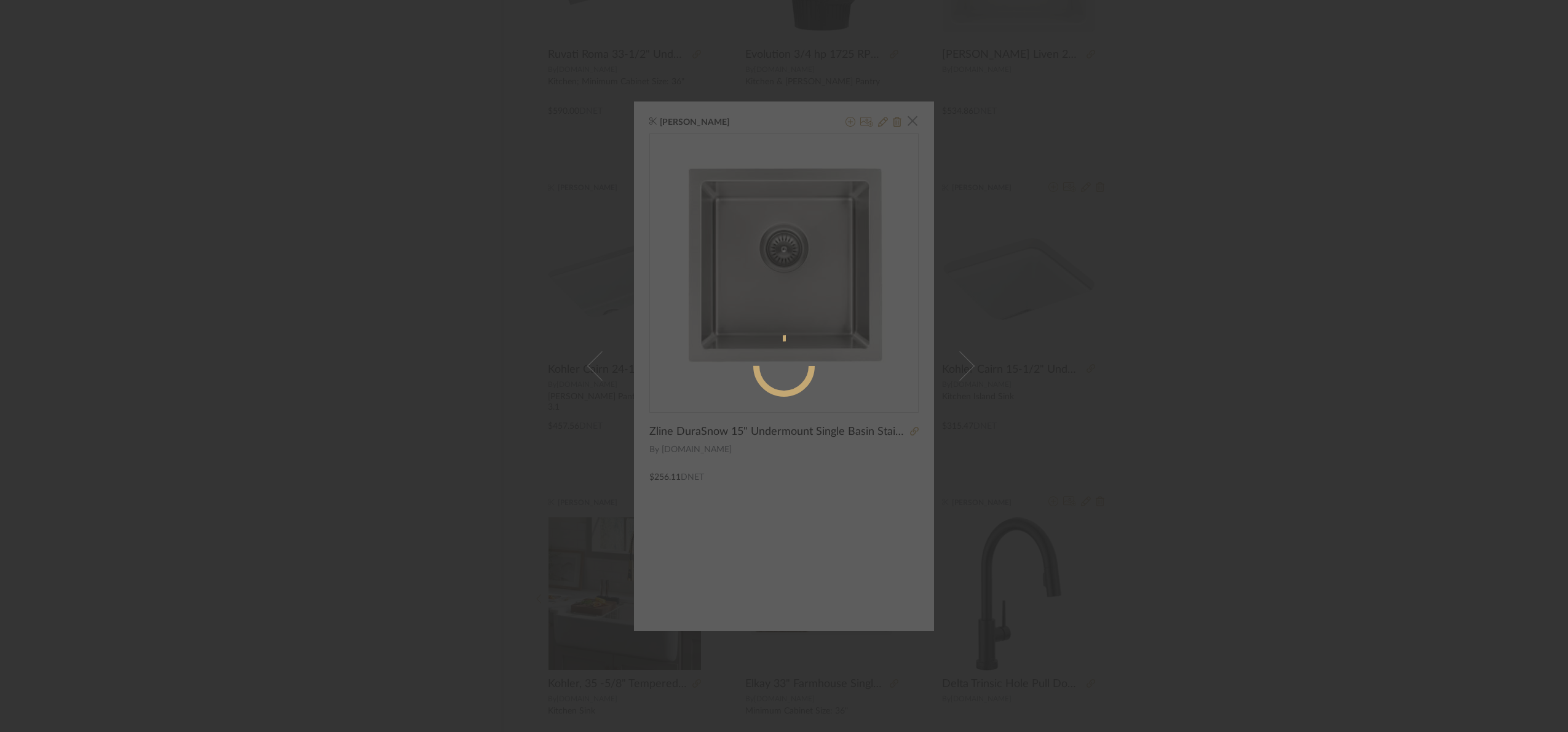
radio input "true"
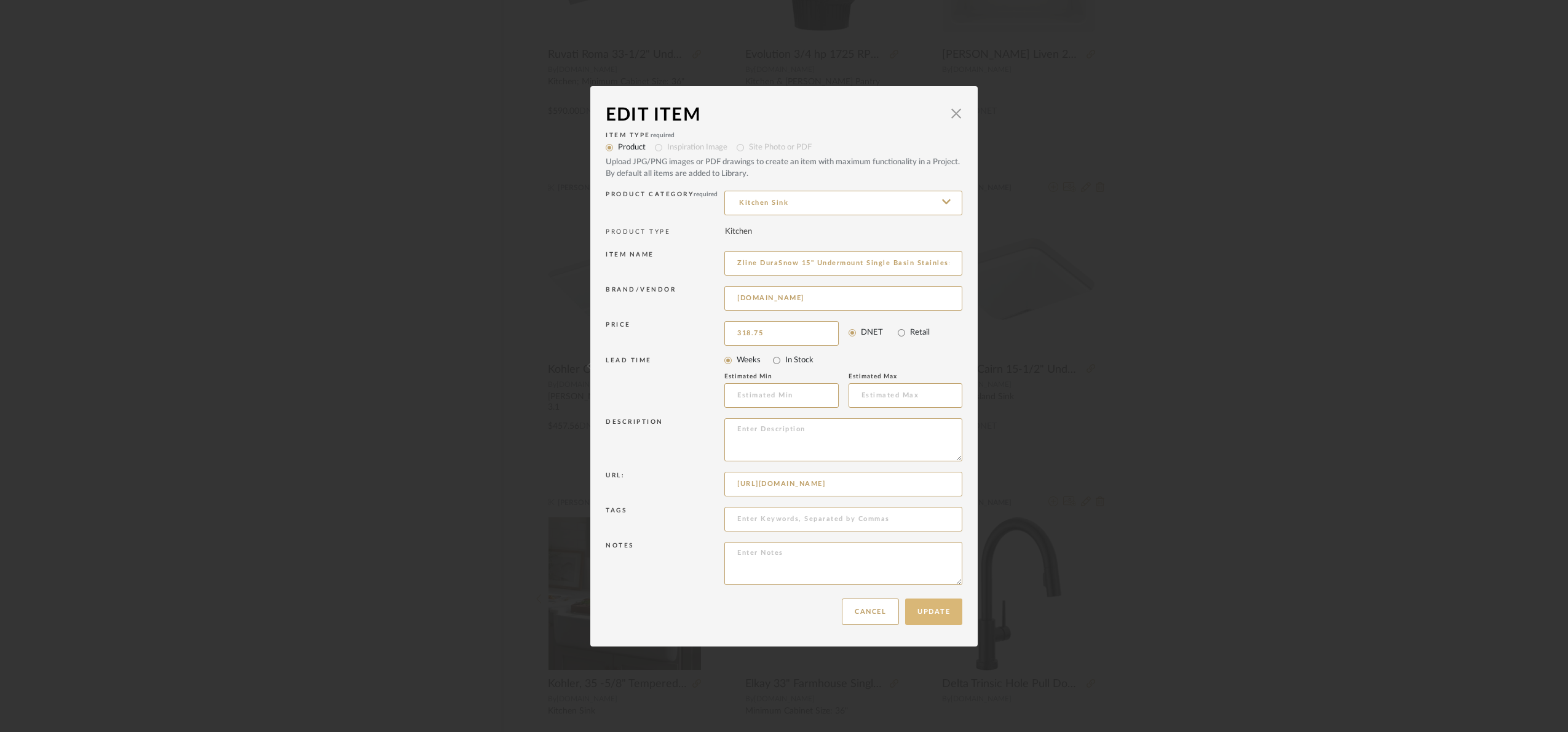
type input "$318.75"
click at [924, 614] on button "Update" at bounding box center [934, 612] width 57 height 27
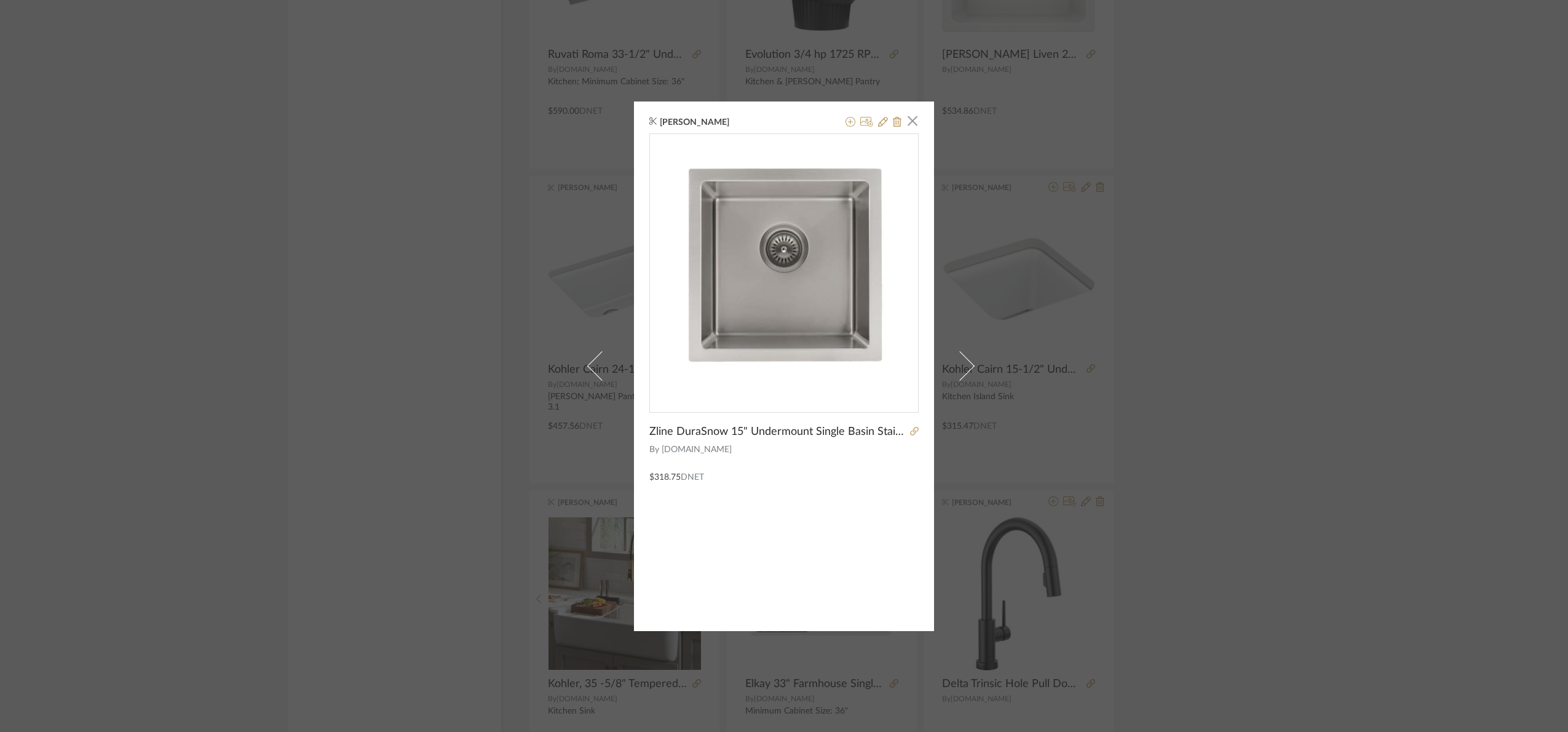
click at [1398, 255] on div "Angelena Boeta × Zline DuraSnow 15" Undermount Single Basin Stainless Steel Sin…" at bounding box center [784, 366] width 1568 height 732
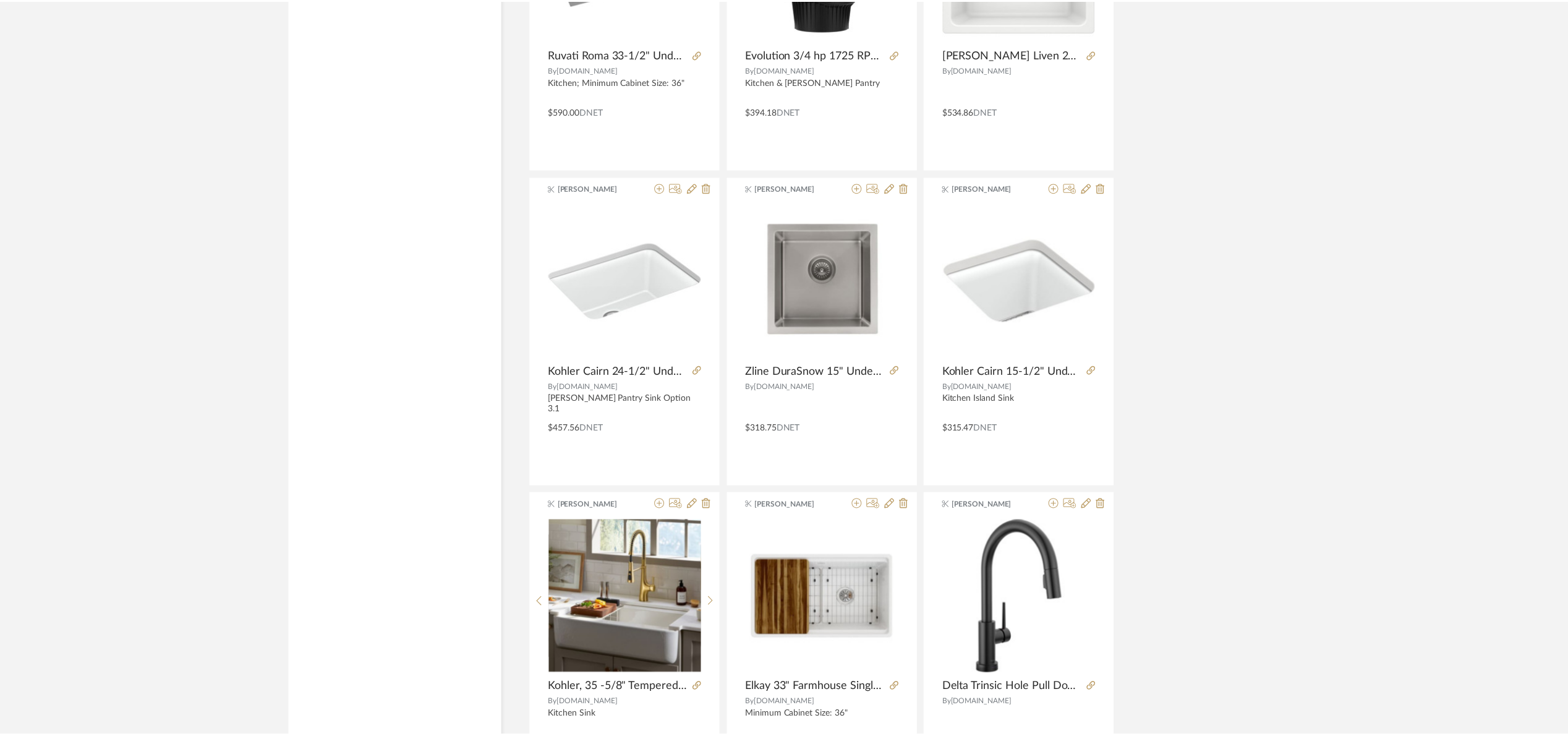
scroll to position [8022, 0]
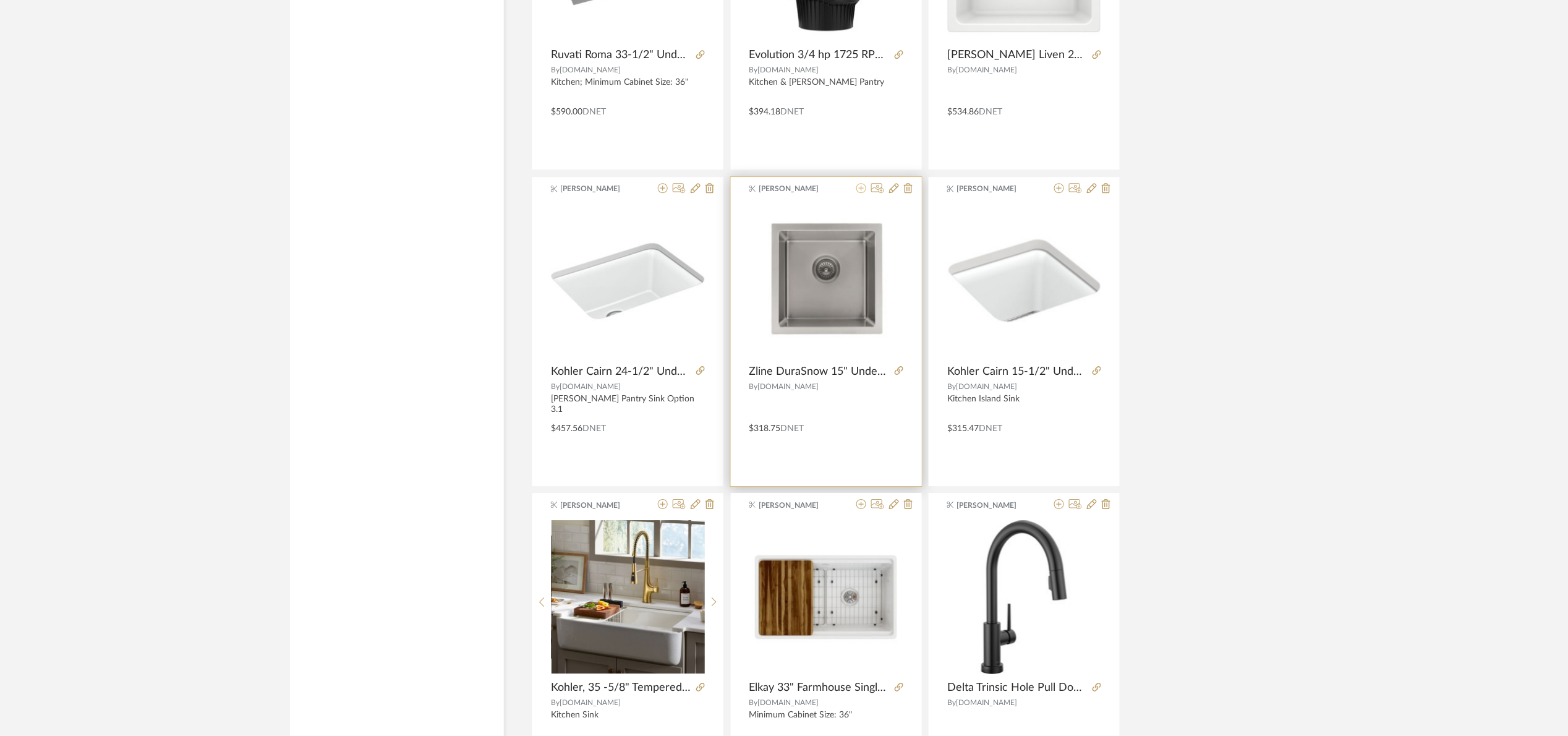
click at [862, 193] on icon at bounding box center [861, 188] width 10 height 10
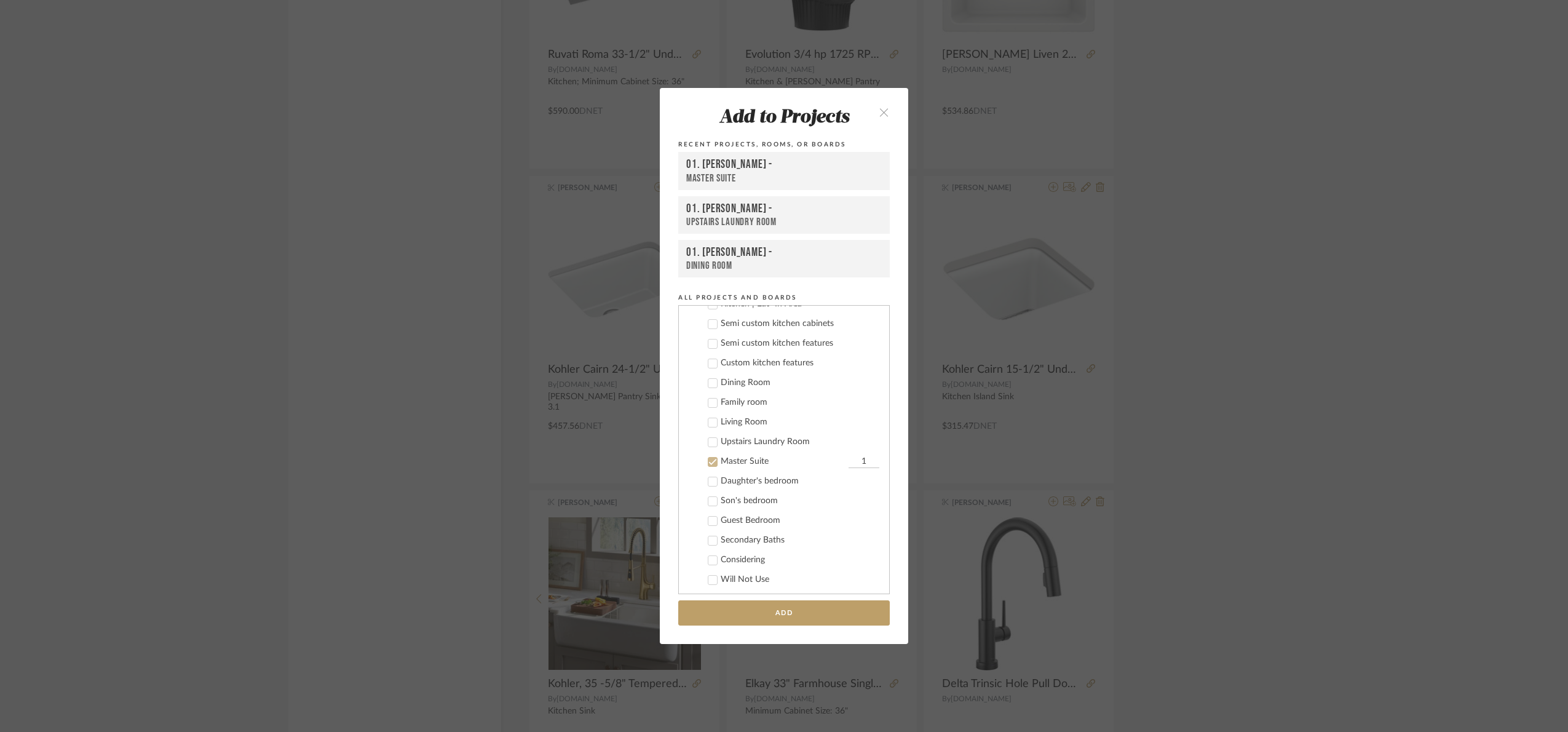
scroll to position [170, 0]
click at [738, 501] on div "Master Suite" at bounding box center [783, 501] width 125 height 11
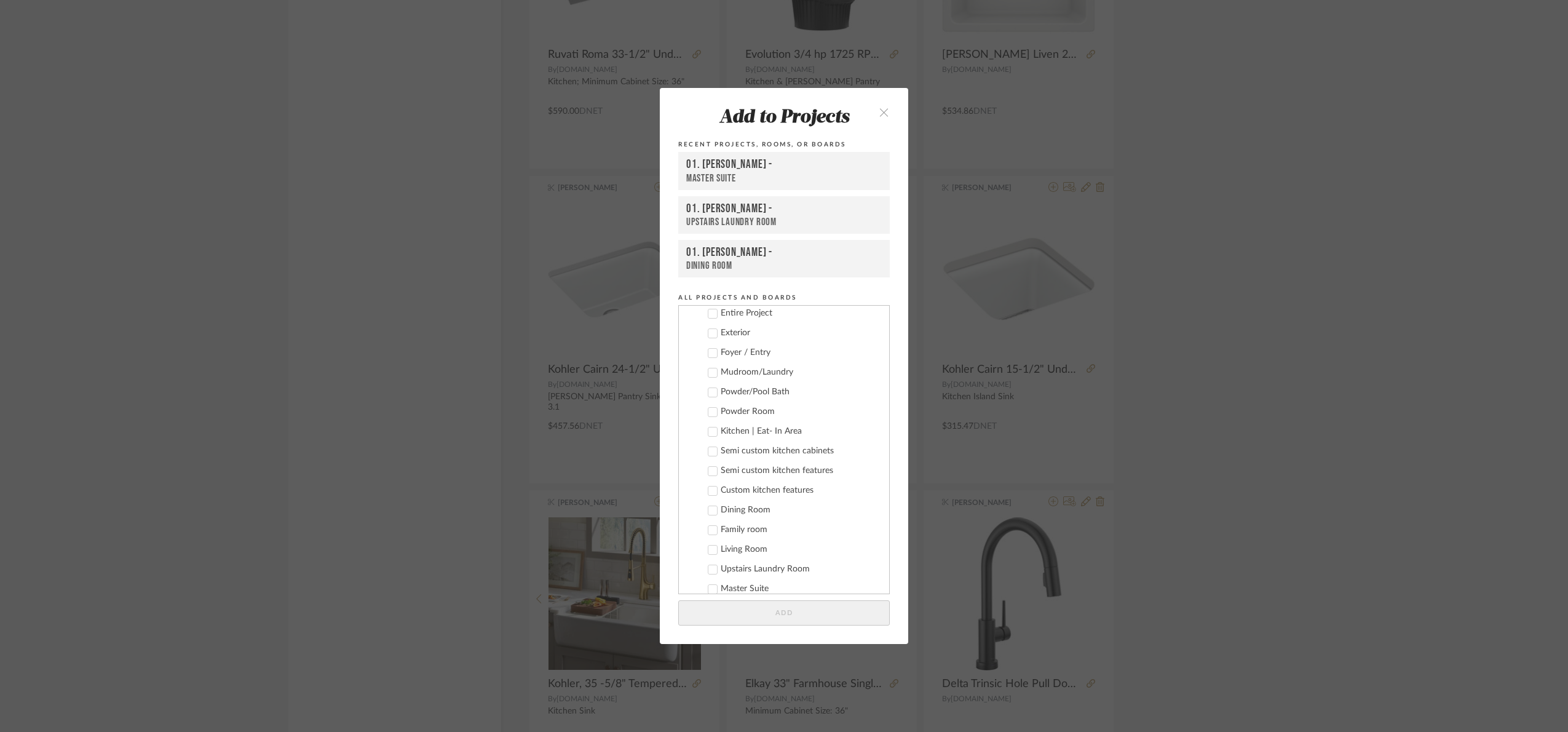
scroll to position [78, 0]
click at [757, 436] on div "Kitchen | Eat- In Area" at bounding box center [799, 437] width 158 height 11
click at [802, 618] on button "Add" at bounding box center [784, 613] width 211 height 25
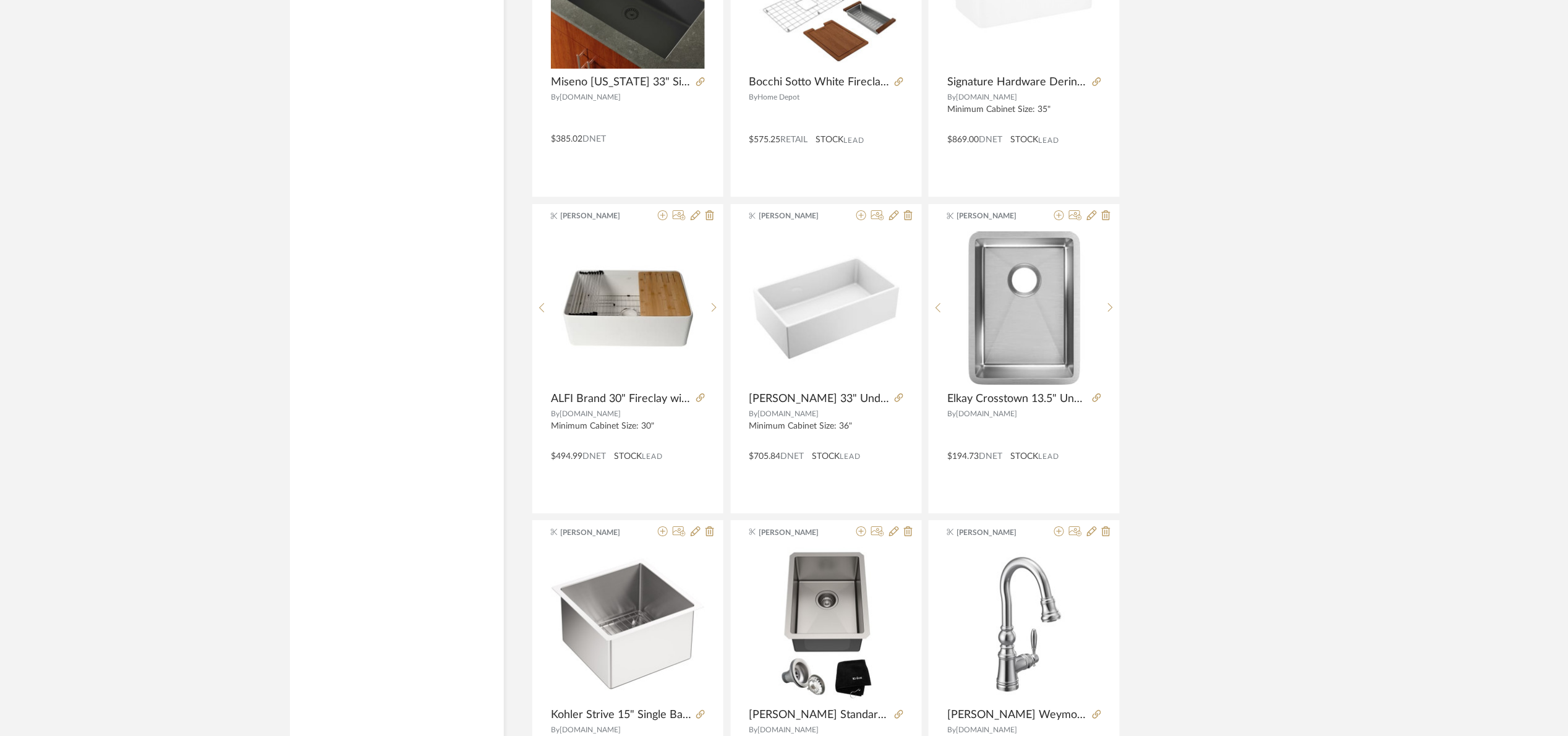
scroll to position [10526, 0]
click at [1094, 401] on icon at bounding box center [1097, 396] width 9 height 9
click at [1091, 219] on icon at bounding box center [1091, 214] width 10 height 10
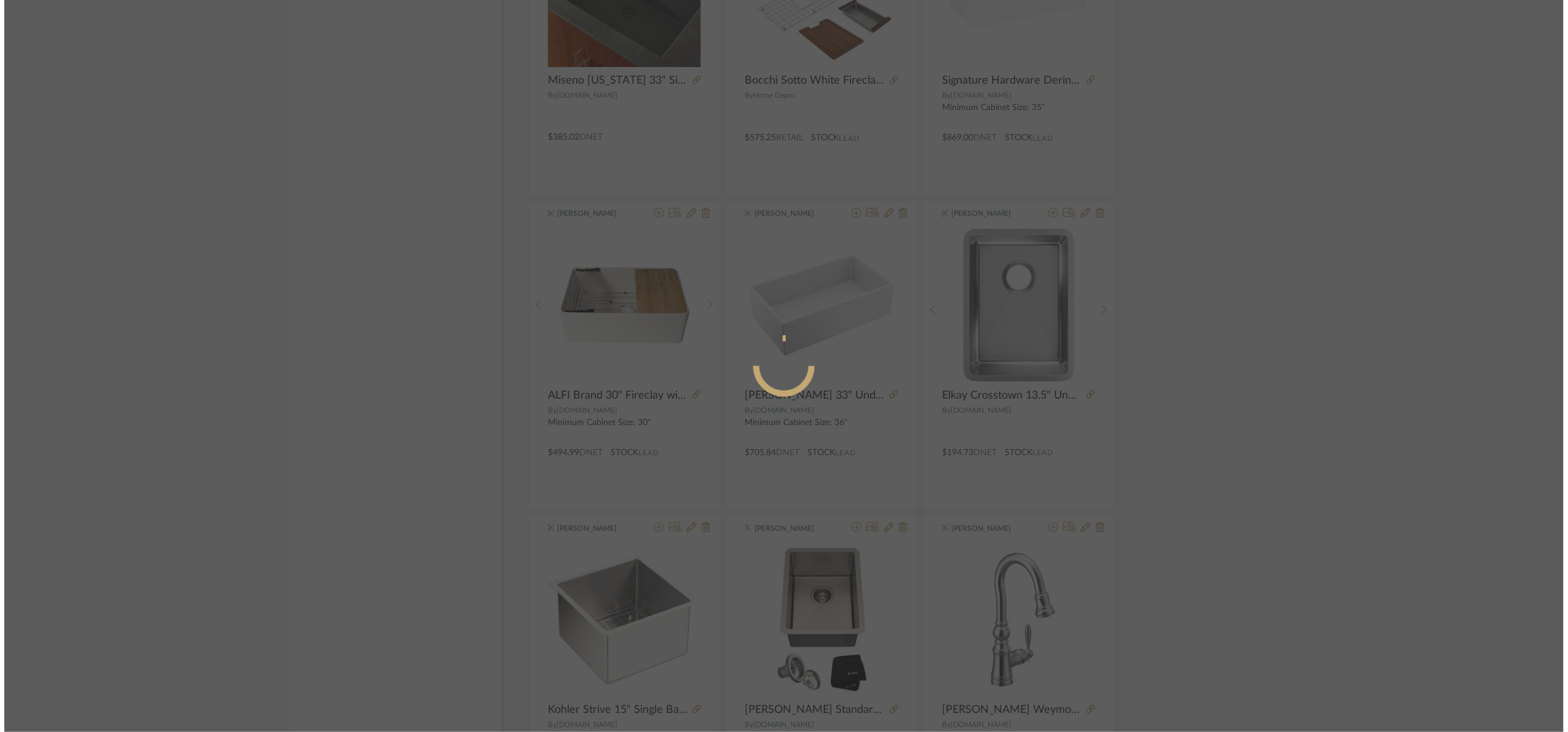
scroll to position [0, 0]
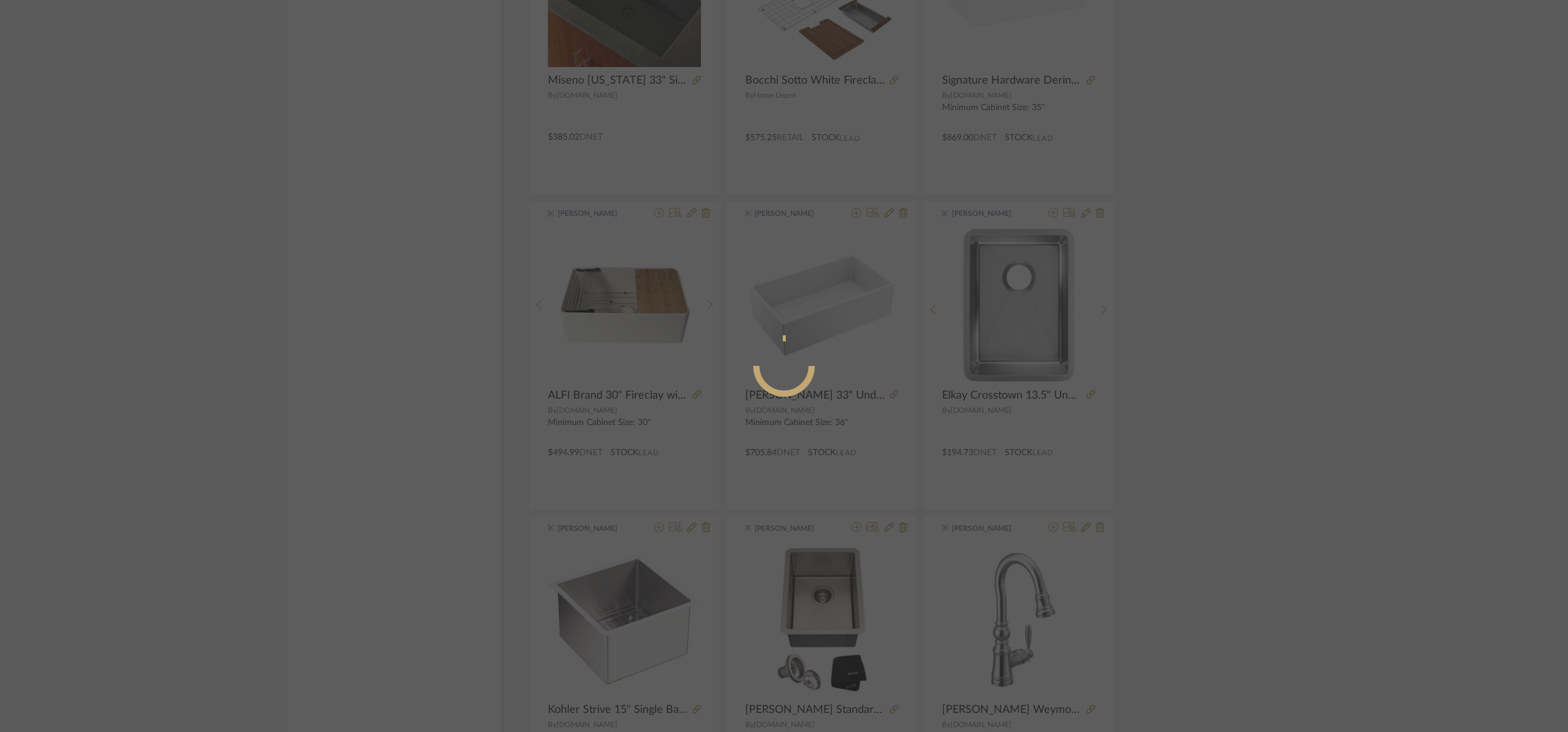
click at [1392, 342] on div "Edit Item × Item Type required Product Inspiration Image Site Photo or PDF Upda…" at bounding box center [784, 366] width 1568 height 732
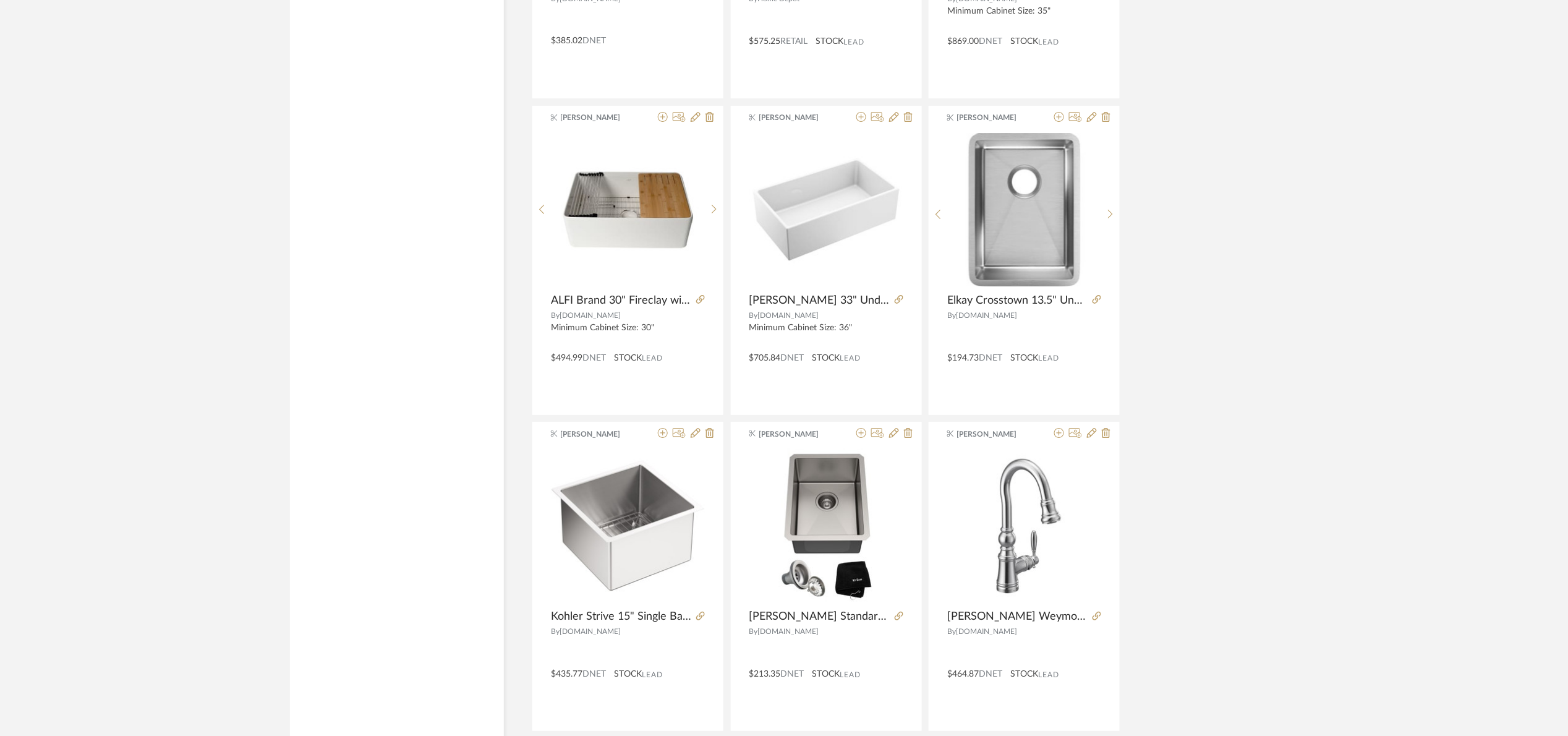
scroll to position [10711, 0]
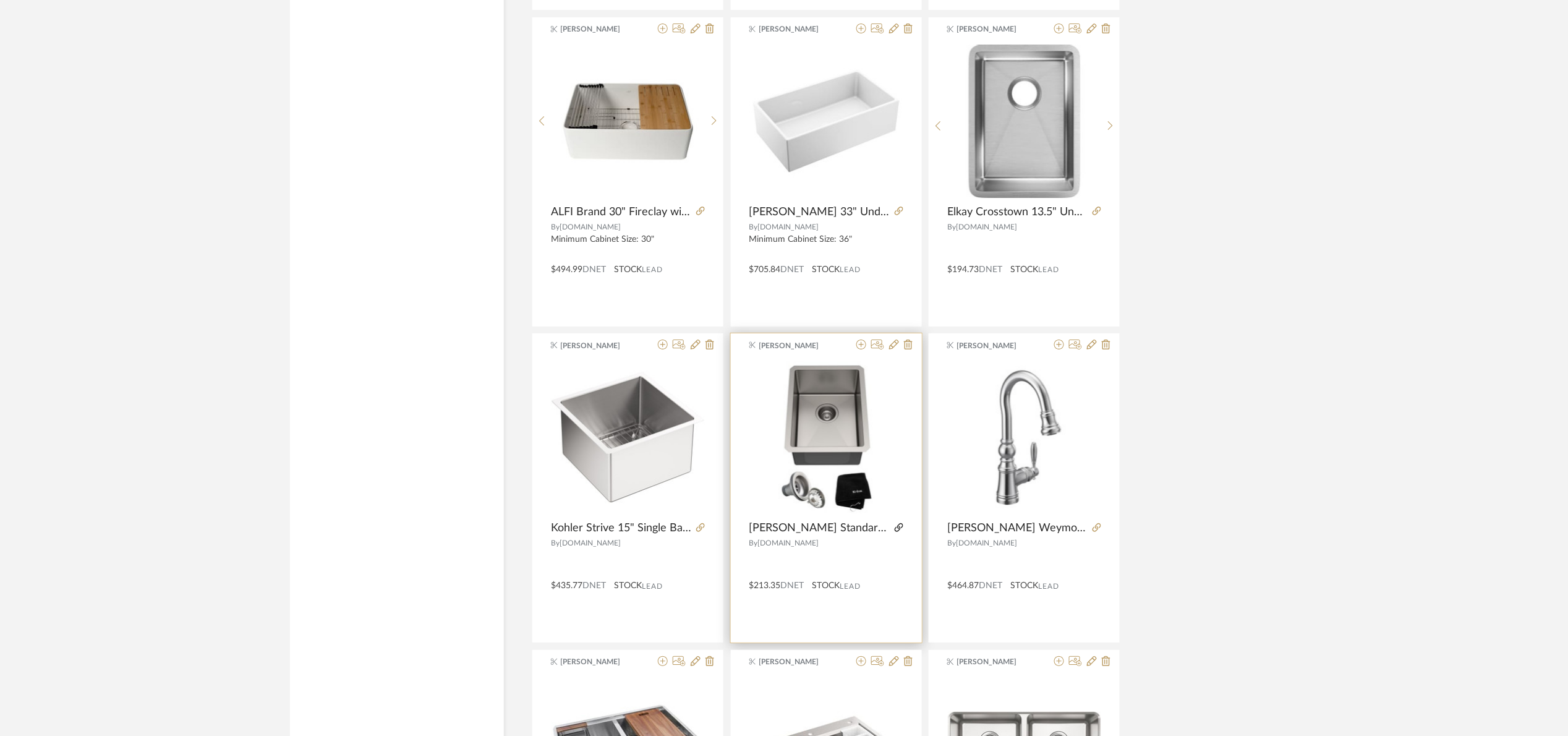
click at [899, 532] on icon at bounding box center [899, 527] width 9 height 9
click at [841, 432] on img "0" at bounding box center [826, 437] width 154 height 154
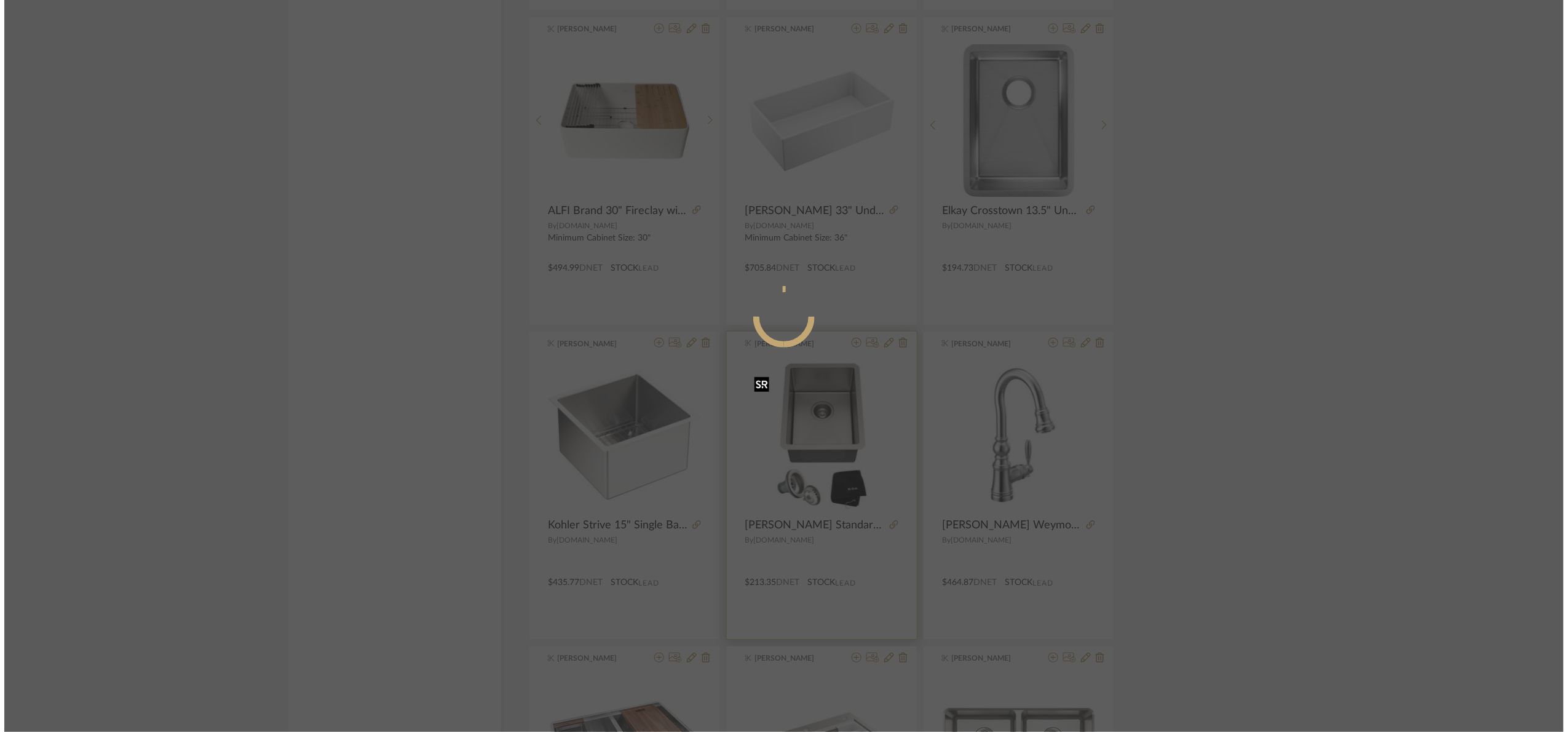
scroll to position [0, 0]
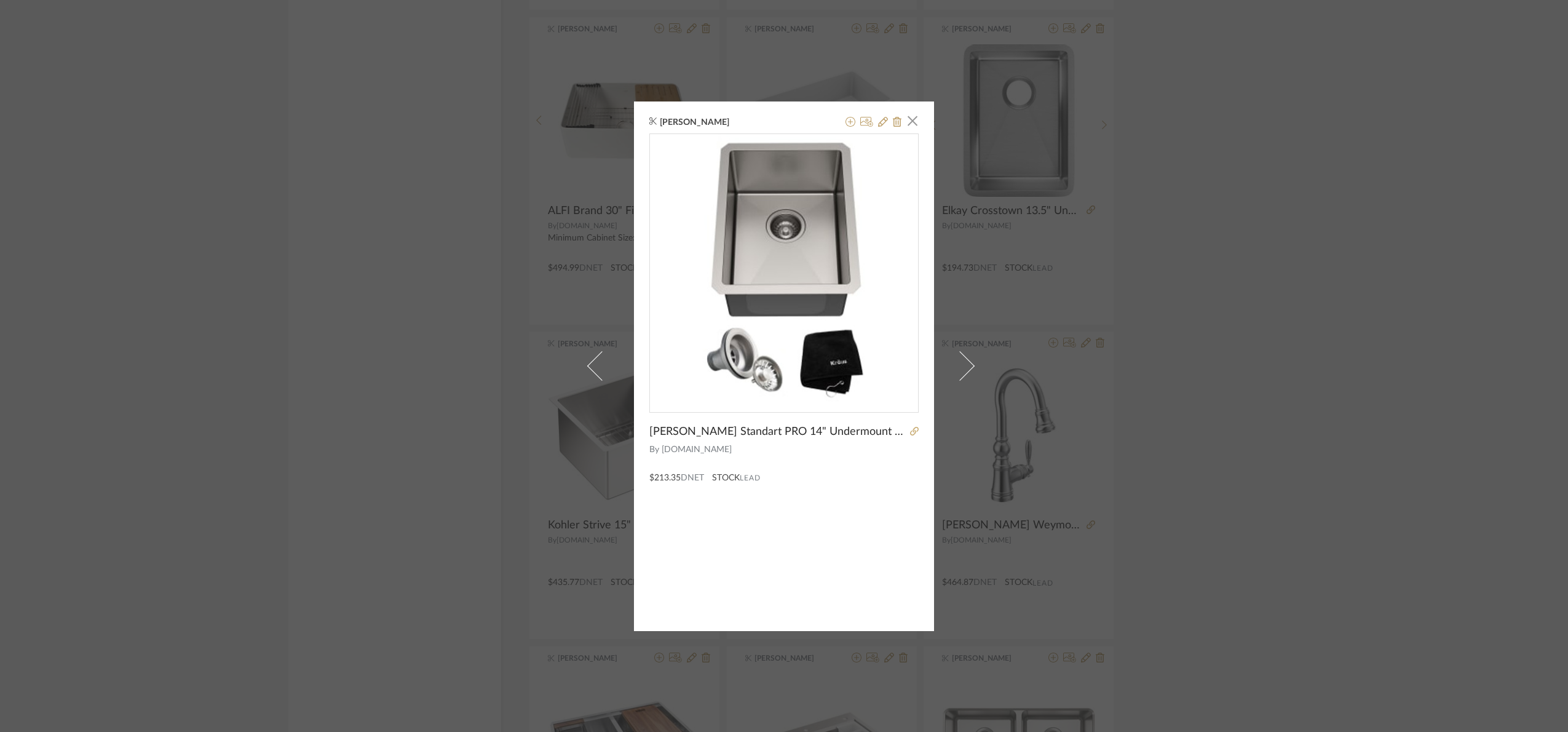
click at [881, 129] on button at bounding box center [883, 122] width 10 height 15
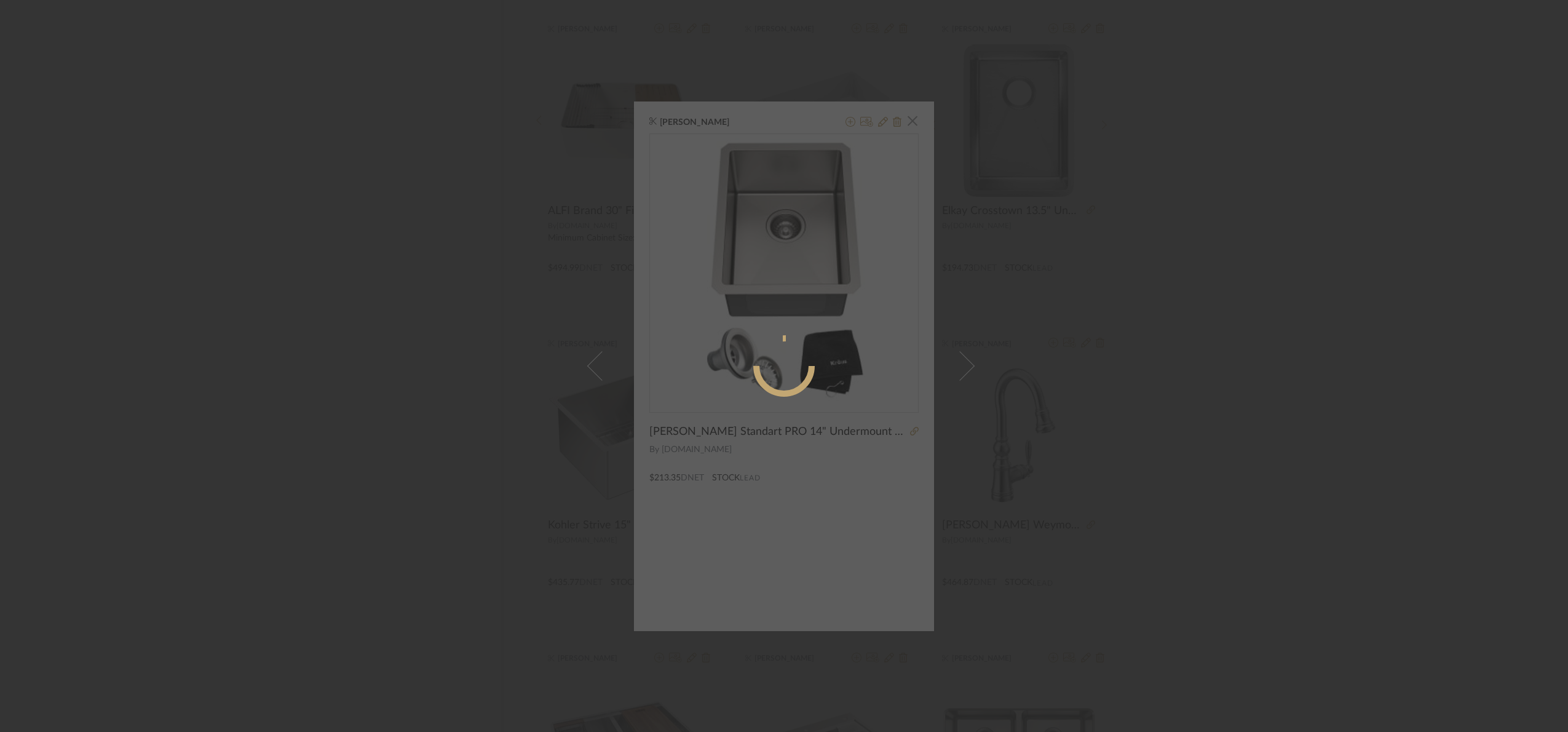
radio input "true"
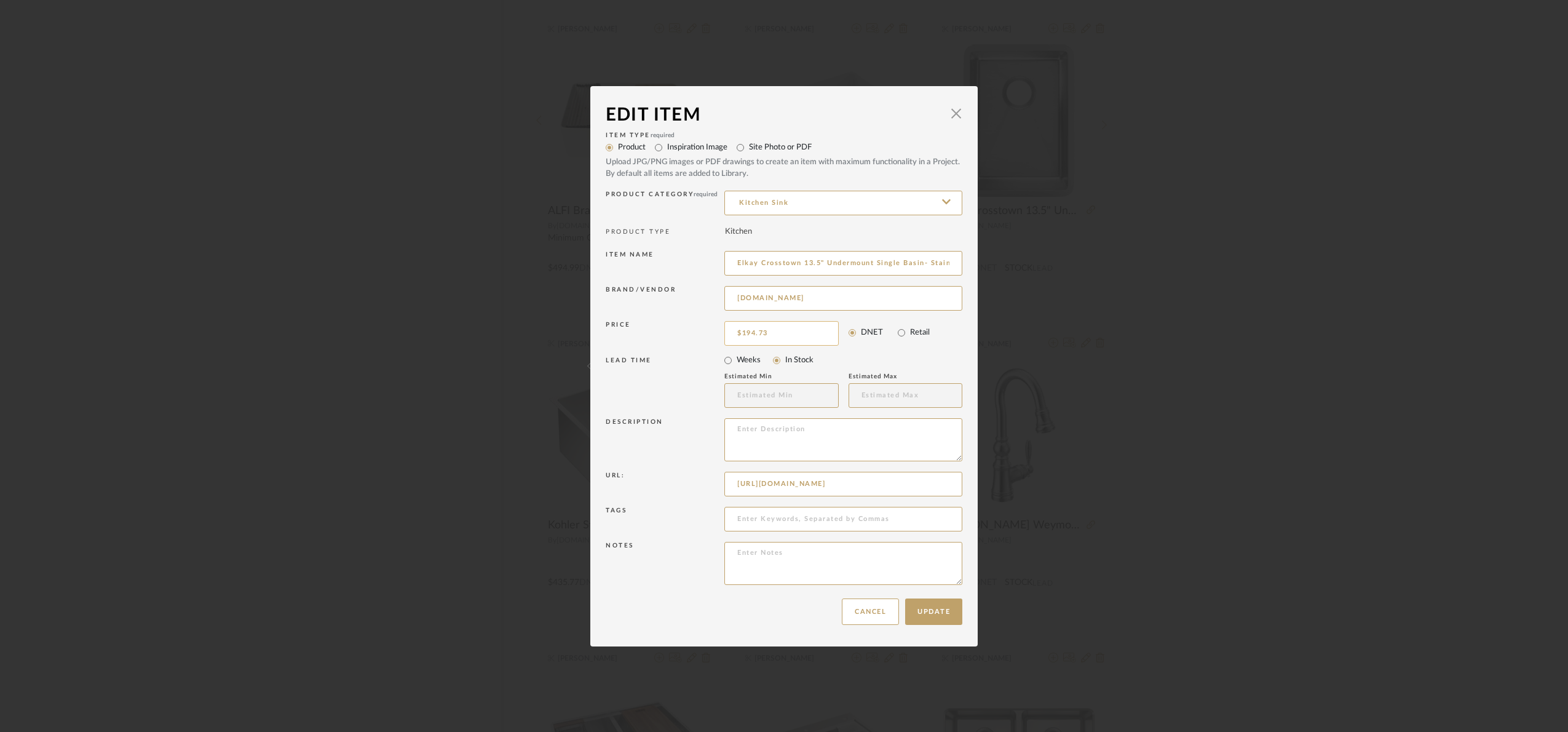
type input "194.73"
click at [784, 332] on input "194.73" at bounding box center [781, 333] width 114 height 25
type input "Kraus Standart PRO 14" Undermount - Stainless Steel"
type input "https://www.build.com/kraus-khu101-14/s1541497?uid=3628324&searchId=jTOTeqbG7Y"
type input "$269.95"
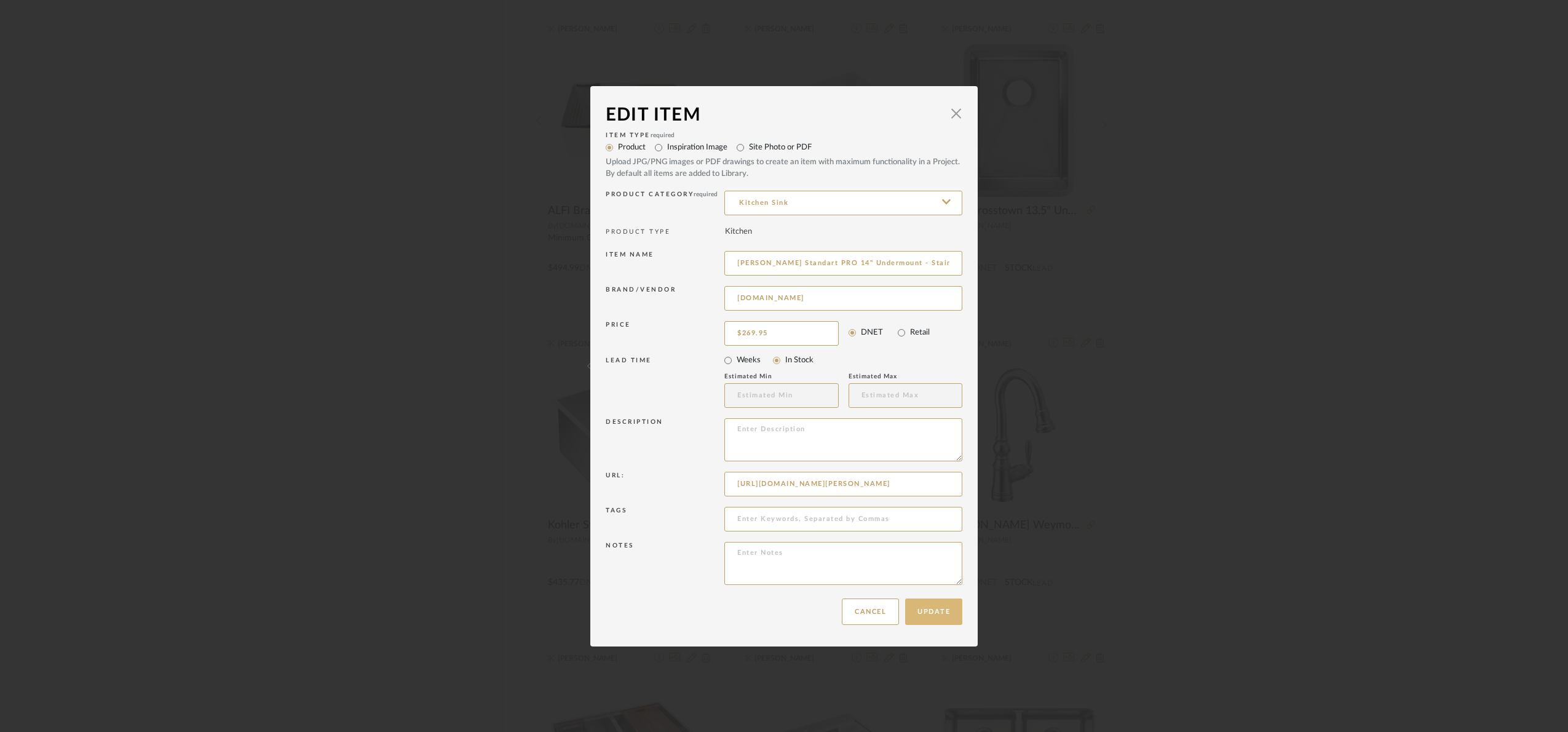
click at [941, 607] on button "Update" at bounding box center [934, 612] width 57 height 27
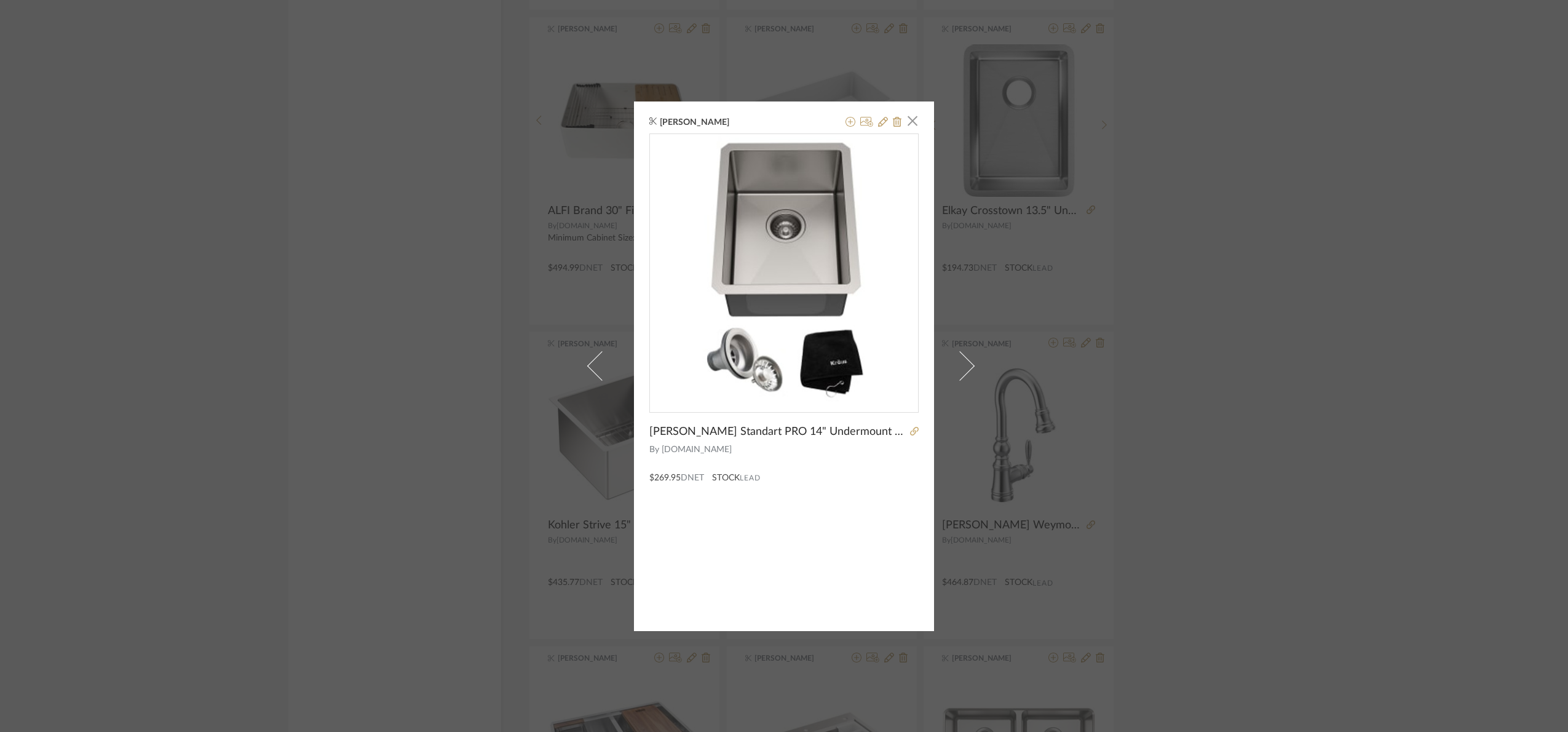
click at [1345, 366] on div "Maria Ortega × Kraus Standart PRO 14" Undermount - Stainless Steel By Build.com…" at bounding box center [784, 366] width 1568 height 732
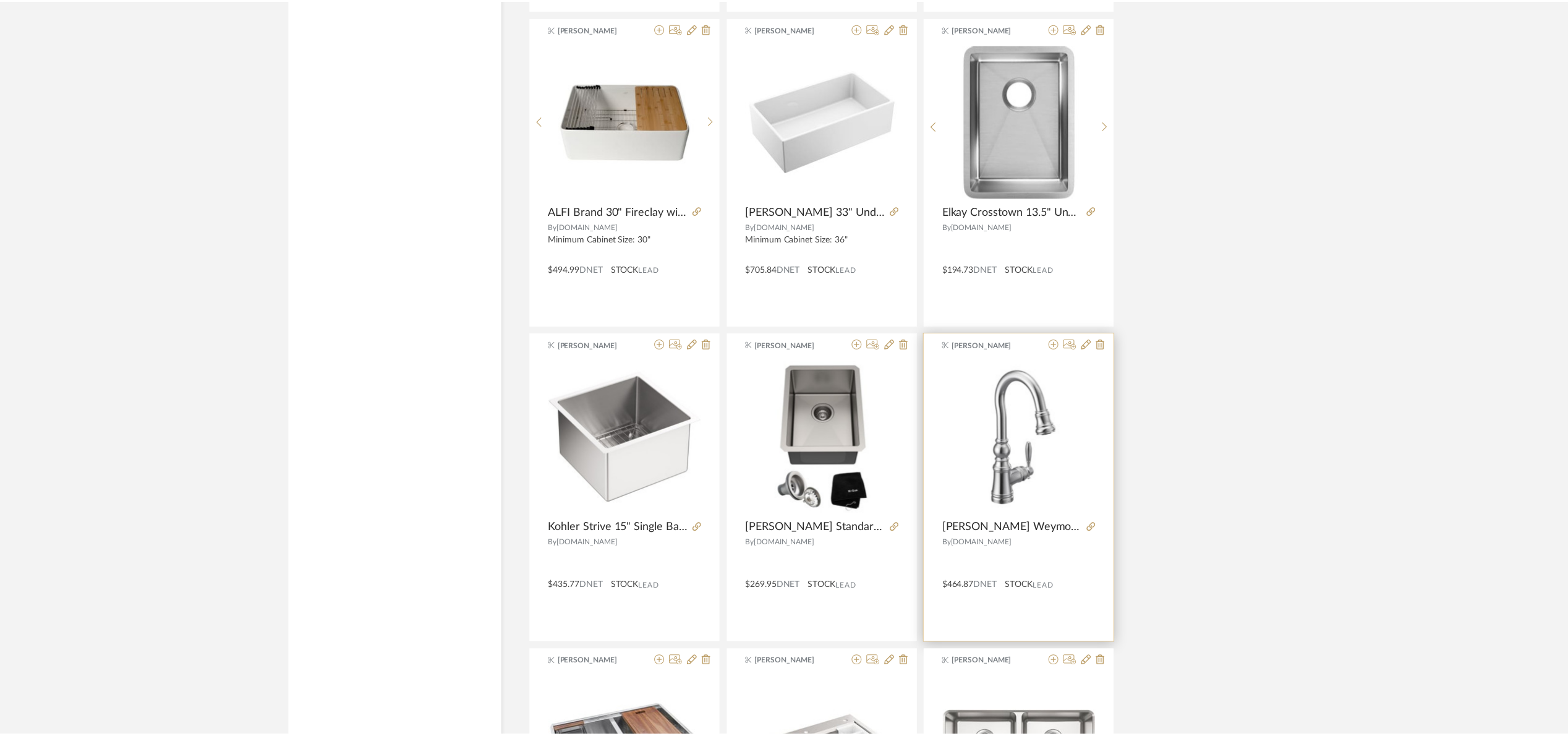
scroll to position [10711, 0]
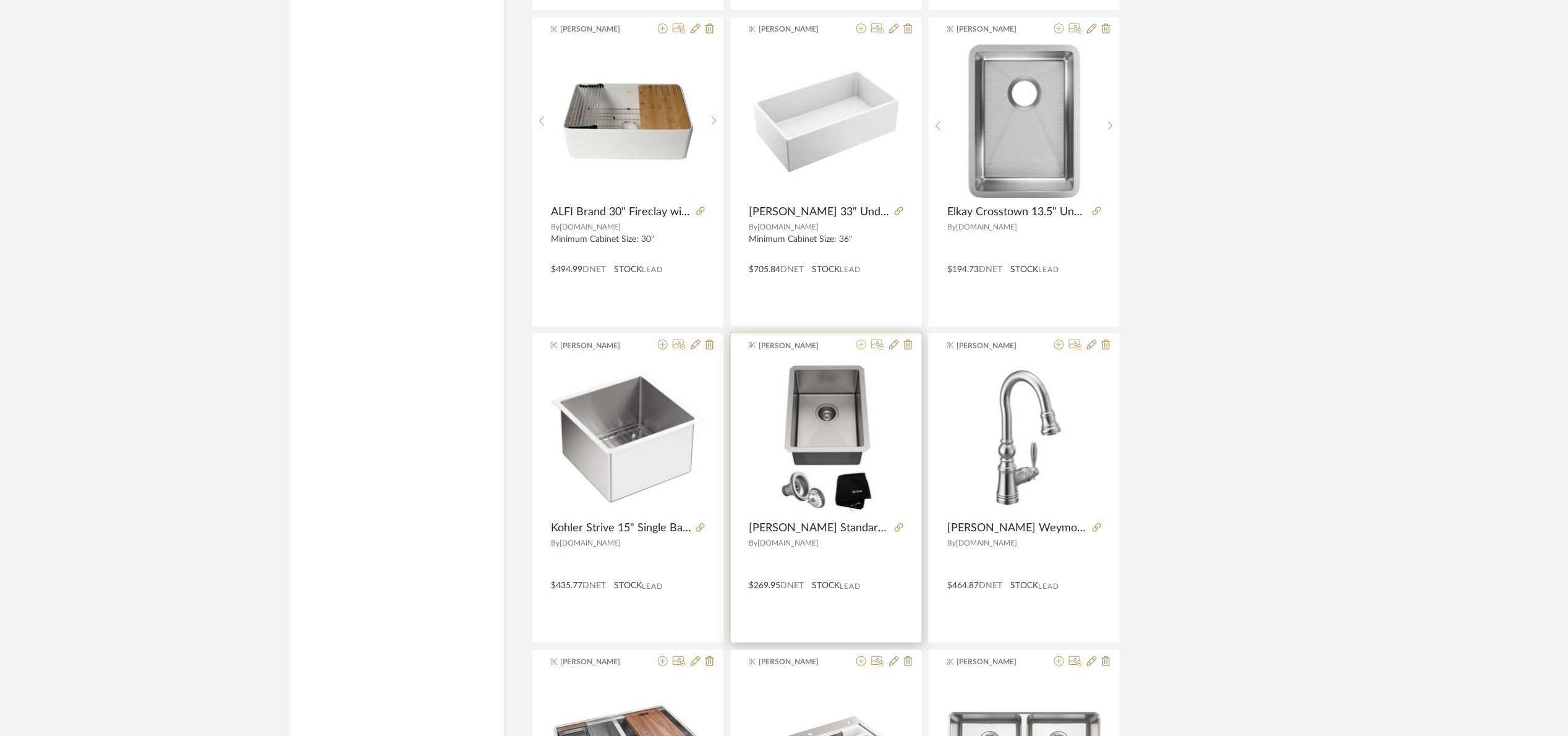
click at [862, 350] on icon at bounding box center [861, 344] width 10 height 10
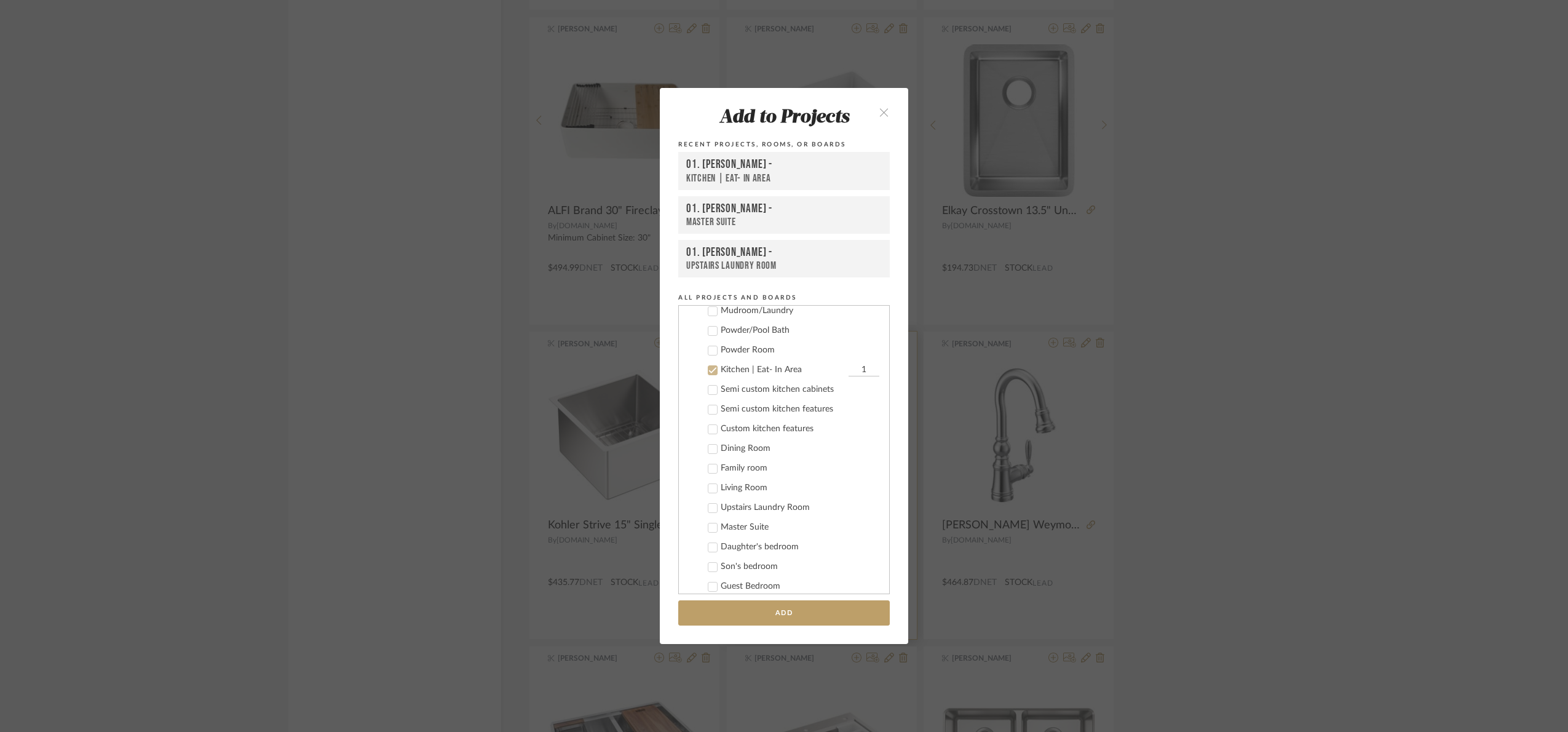
scroll to position [196, 0]
click at [799, 609] on button "Add" at bounding box center [784, 613] width 211 height 25
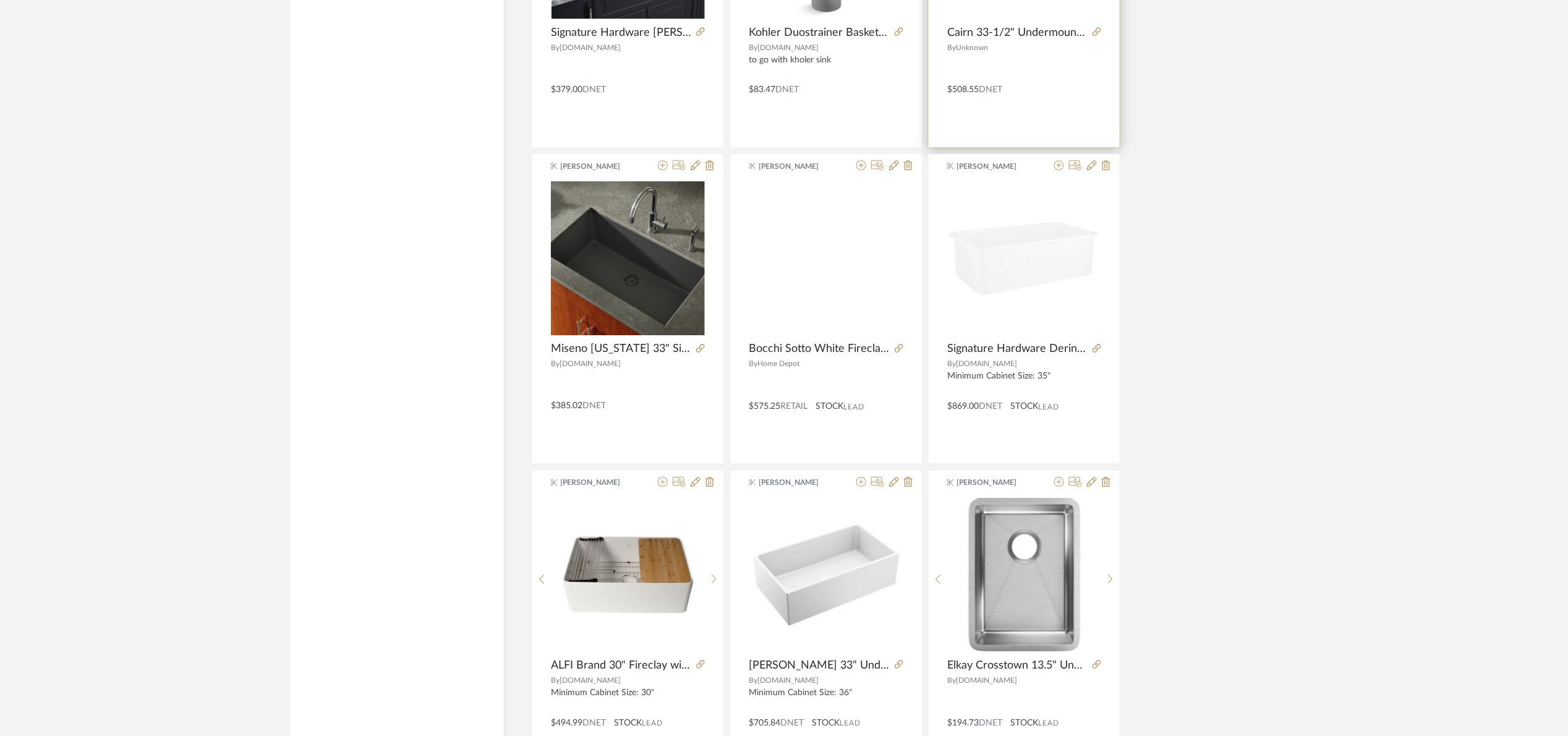
scroll to position [10248, 0]
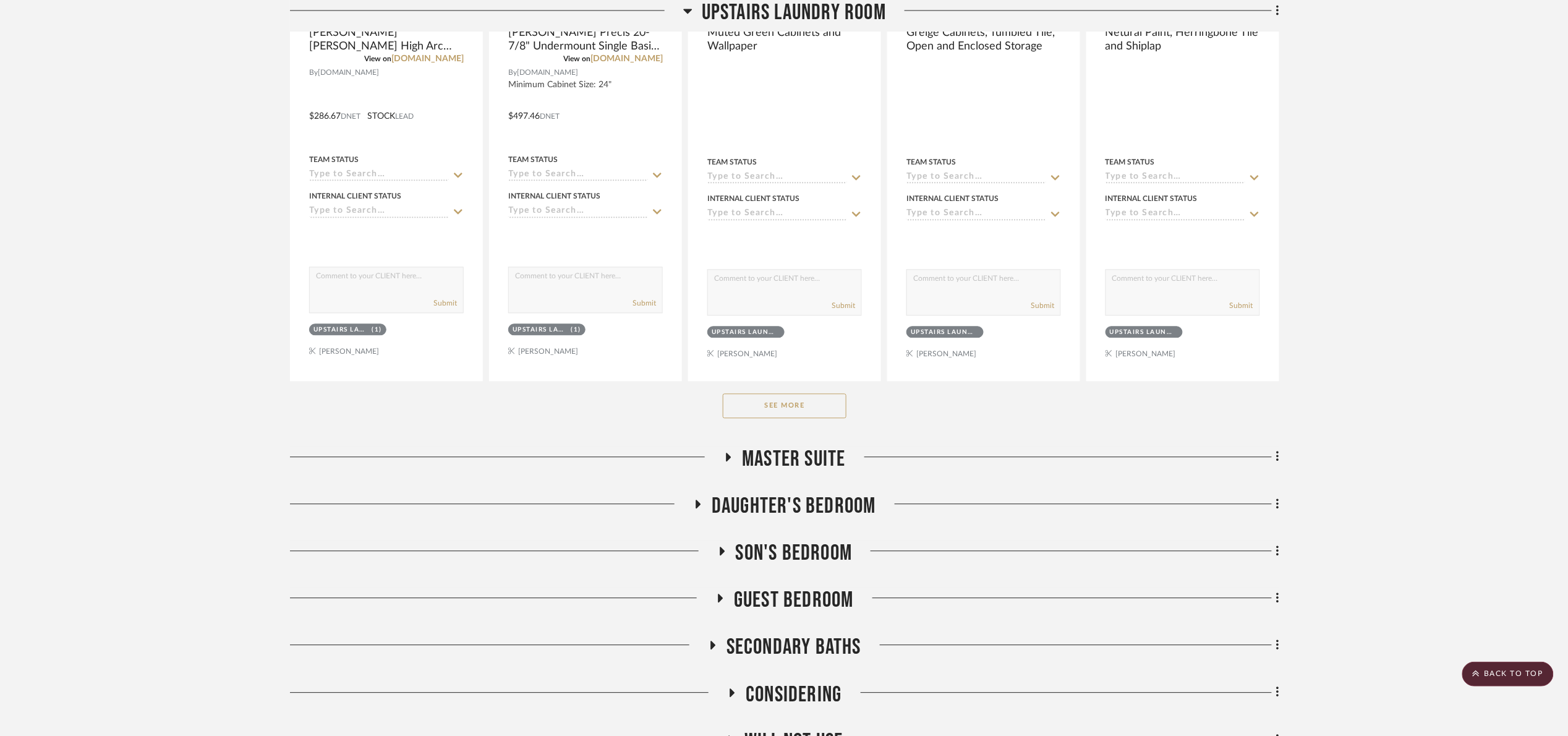
scroll to position [1116, 0]
click at [776, 405] on button "See More" at bounding box center [784, 403] width 124 height 25
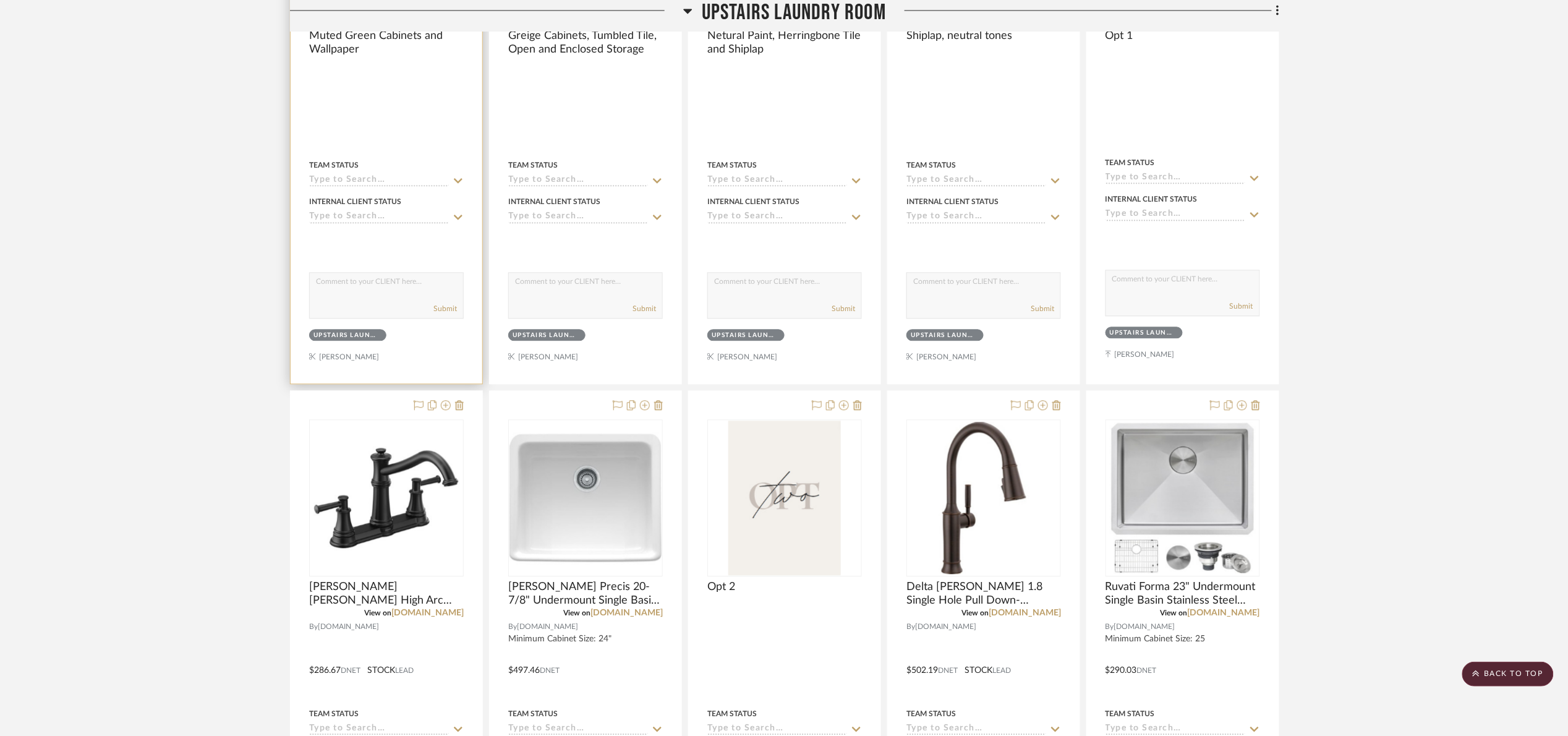
scroll to position [1024, 0]
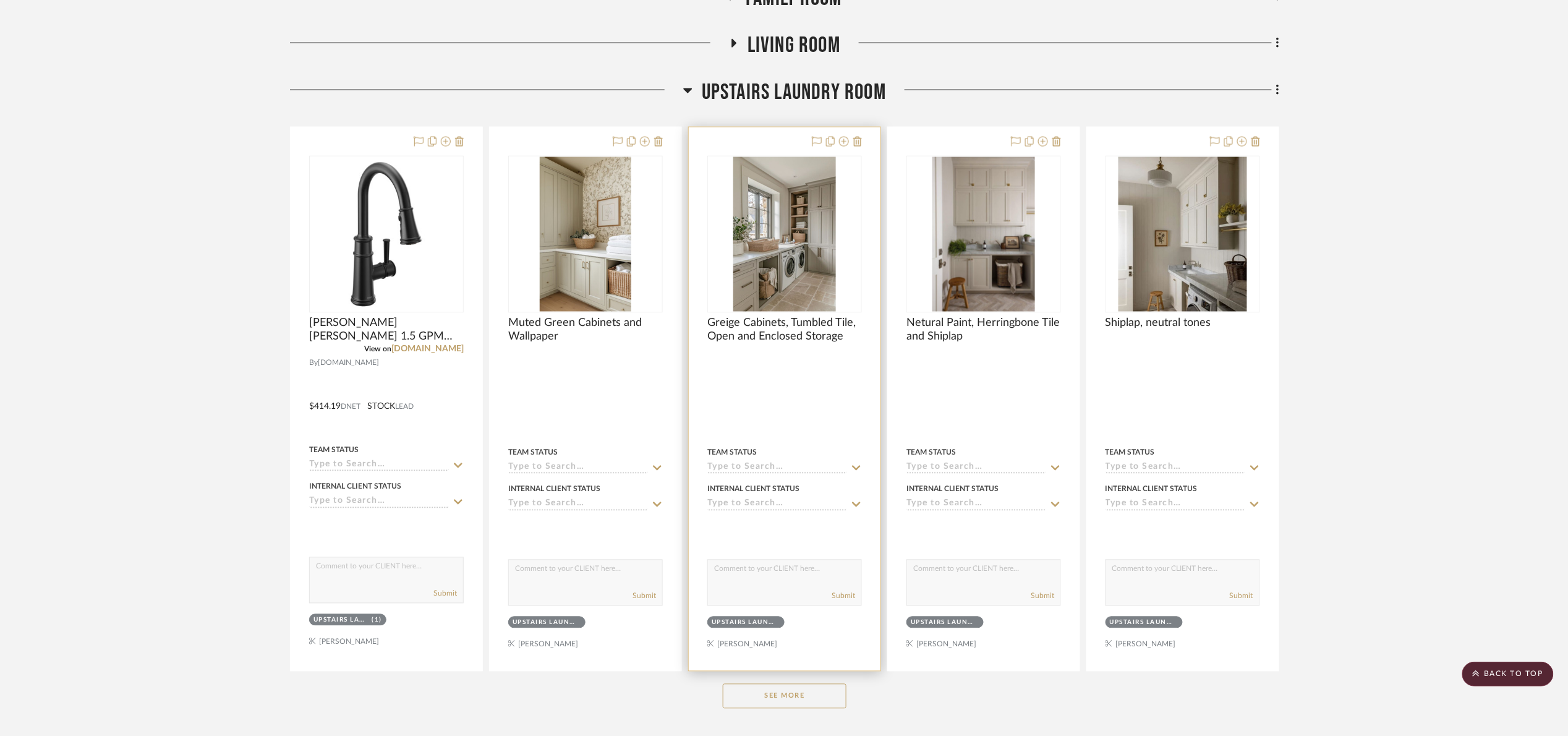
scroll to position [1113, 0]
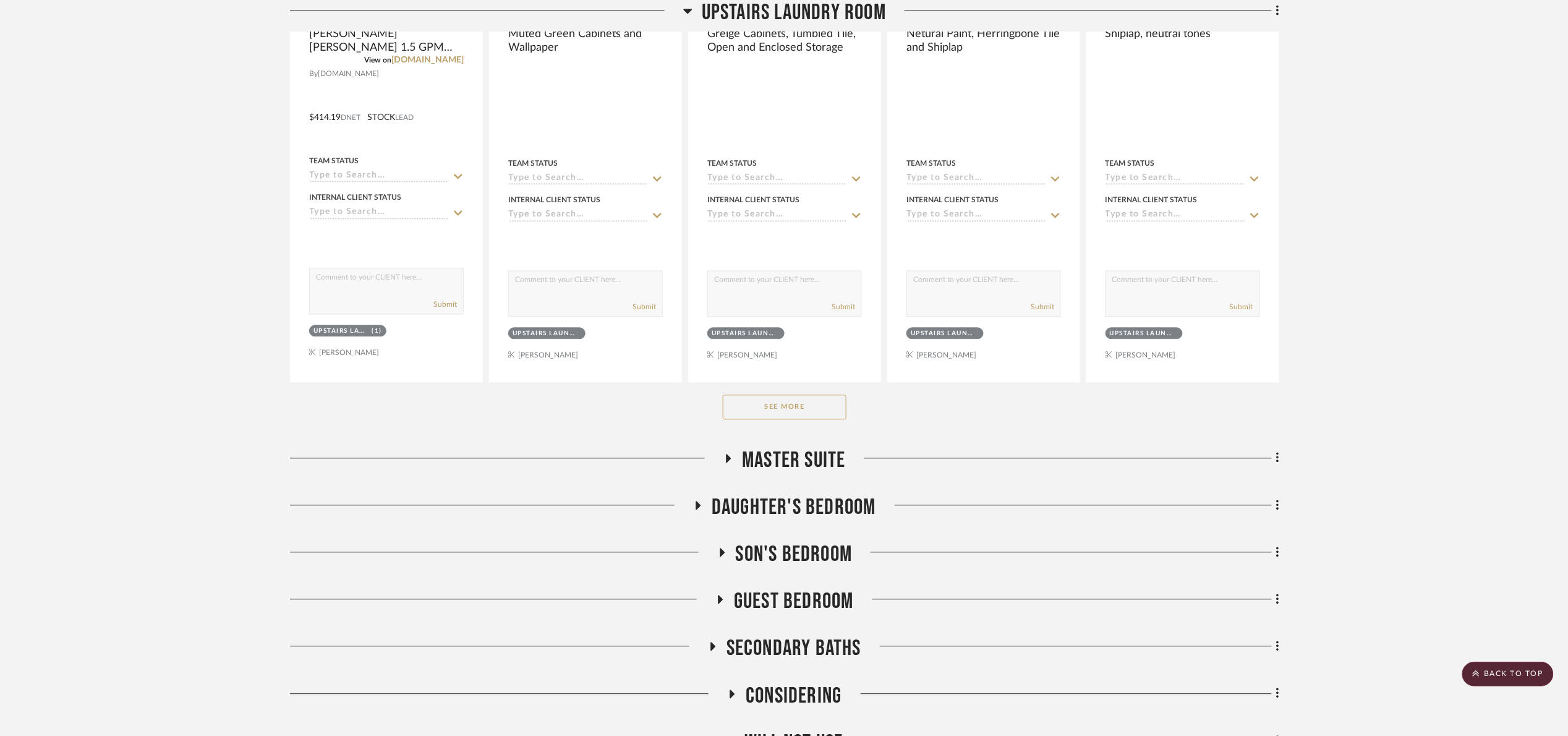
click at [766, 413] on button "See More" at bounding box center [784, 407] width 124 height 25
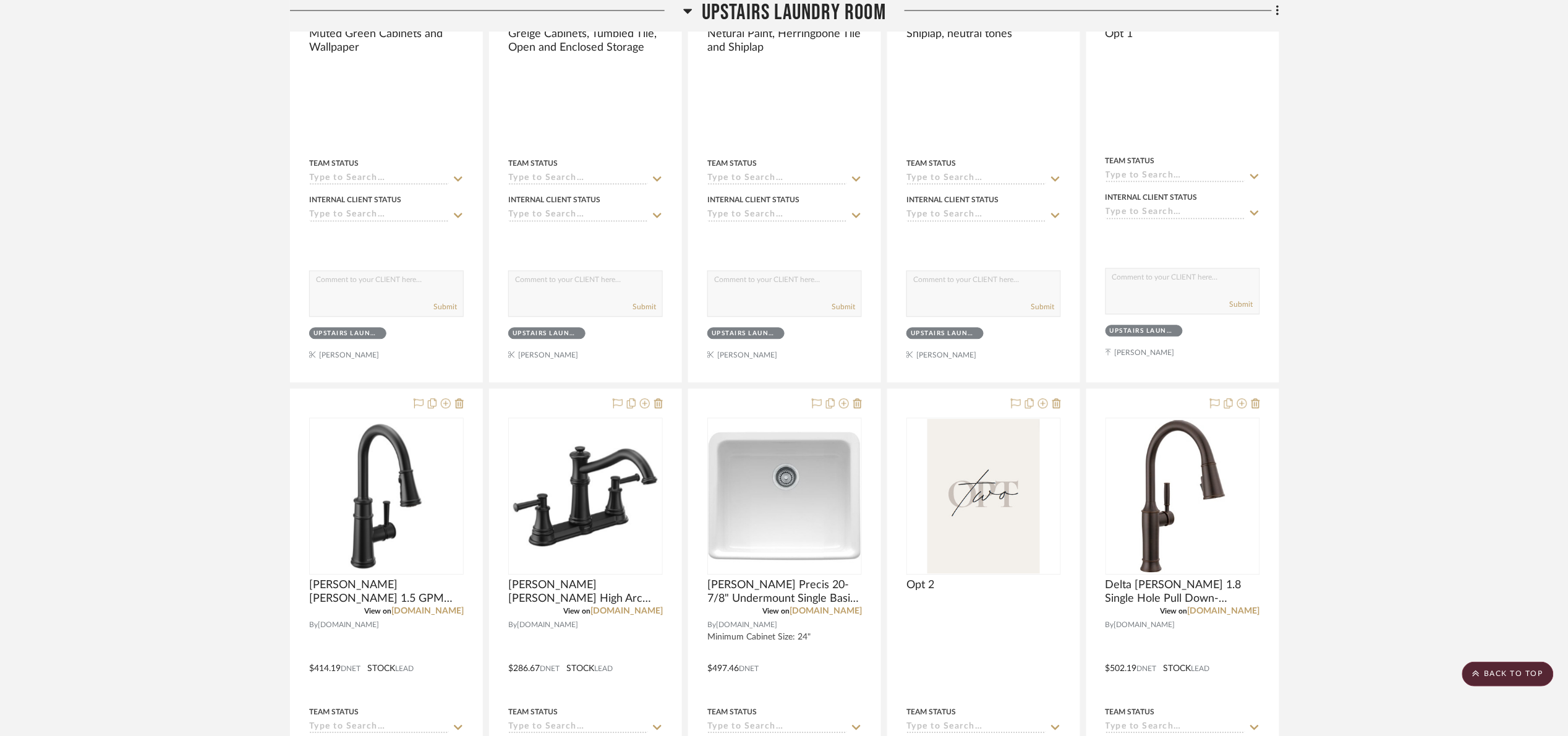
click at [814, 17] on span "Upstairs Laundry Room" at bounding box center [794, 13] width 184 height 27
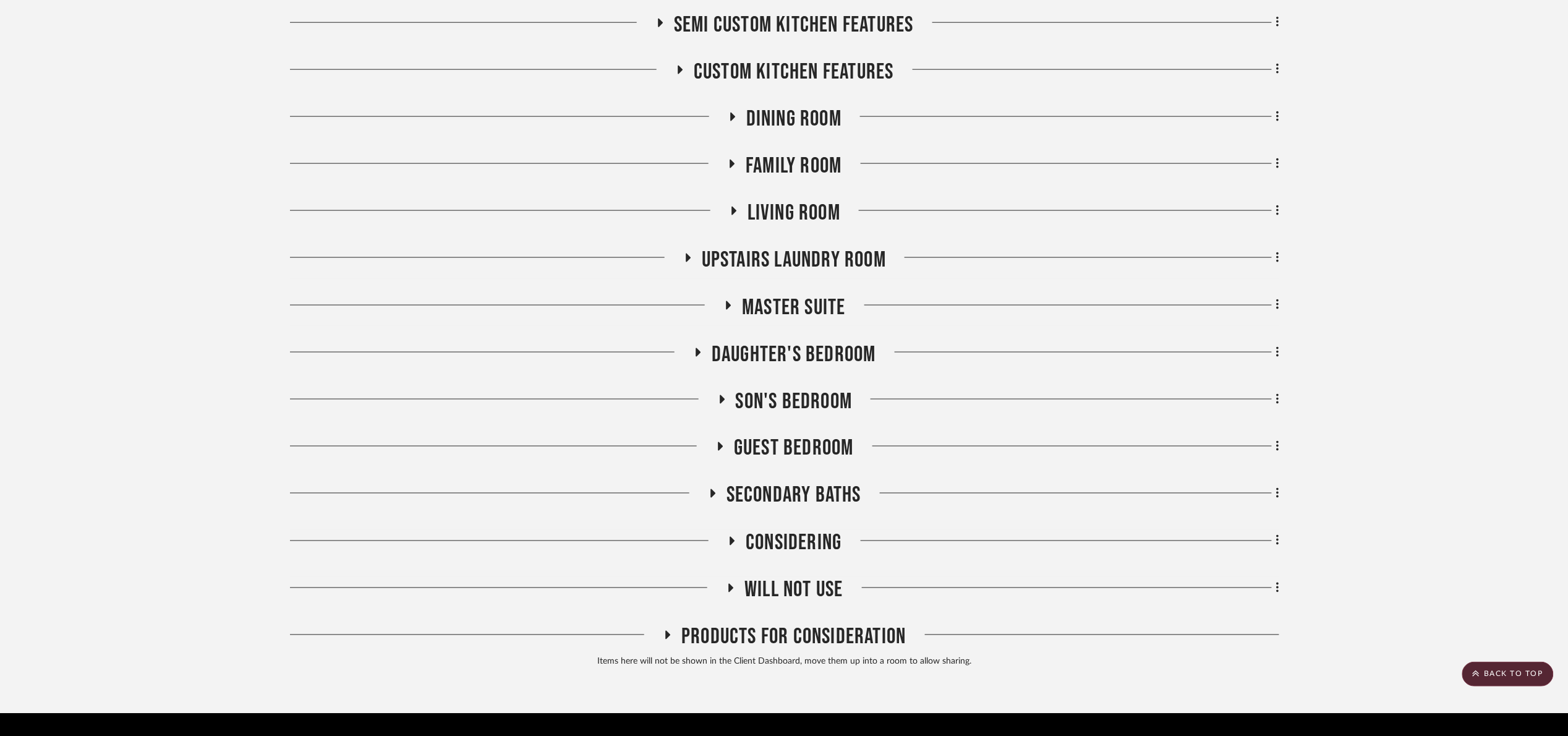
scroll to position [598, 0]
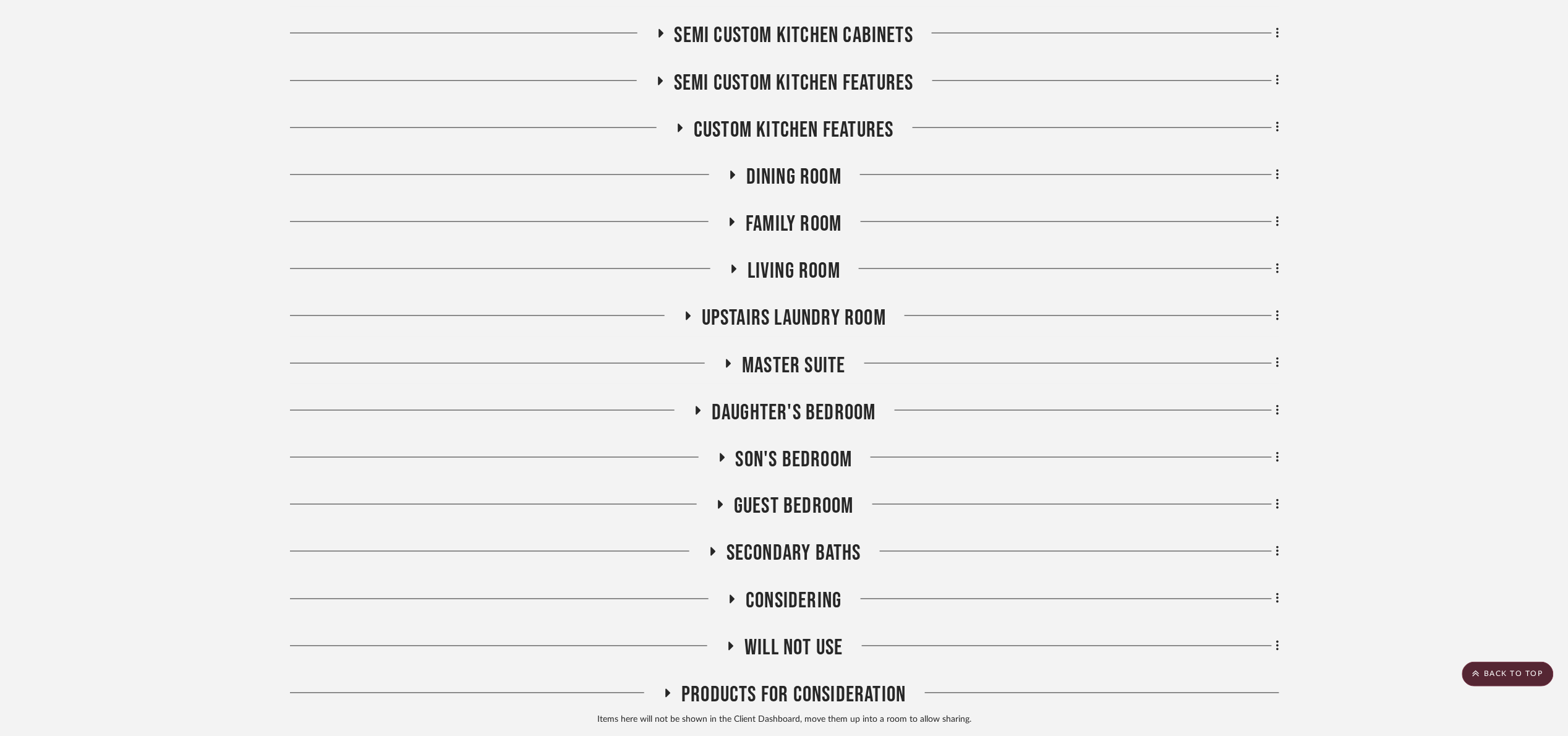
click at [794, 376] on span "Master Suite" at bounding box center [794, 366] width 104 height 27
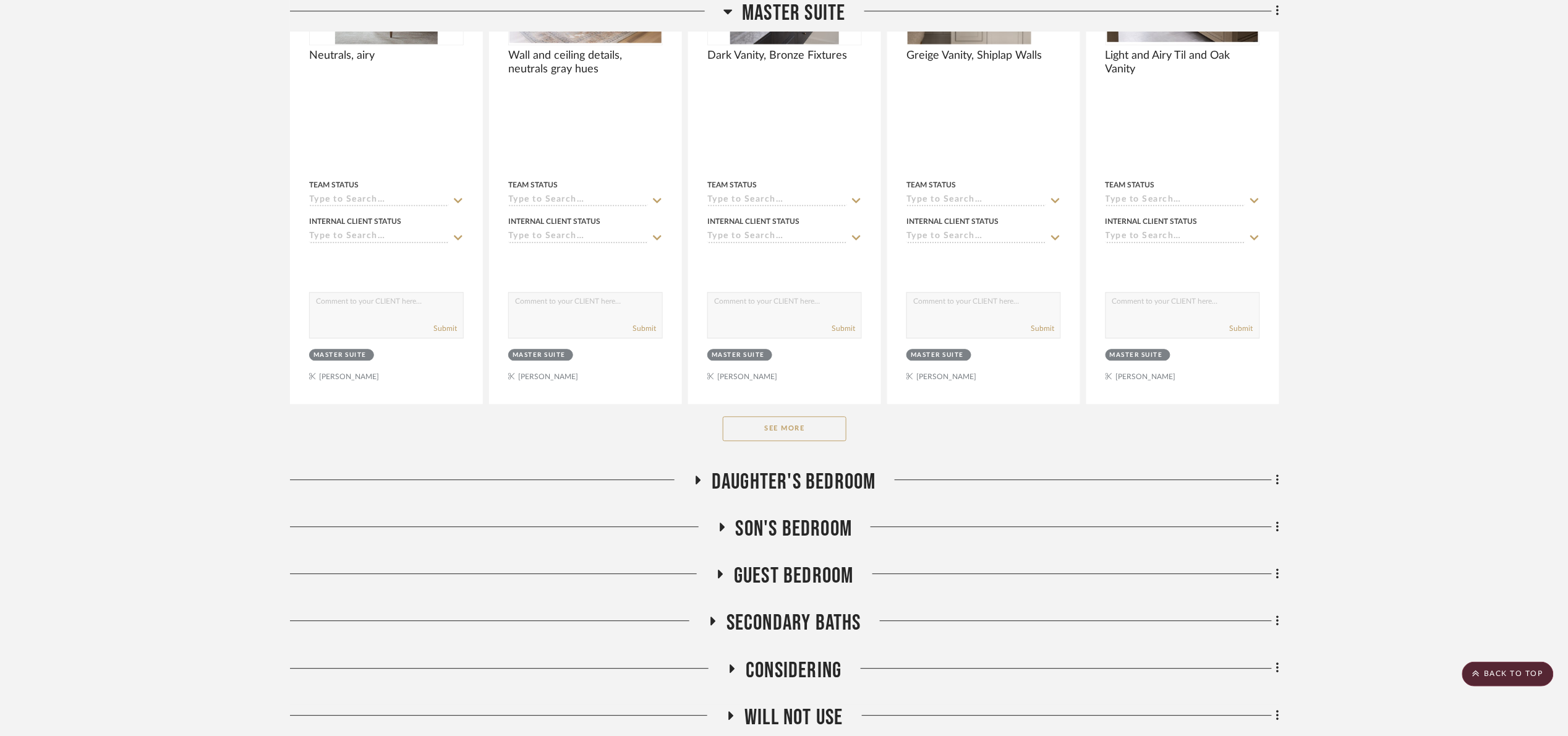
scroll to position [1248, 0]
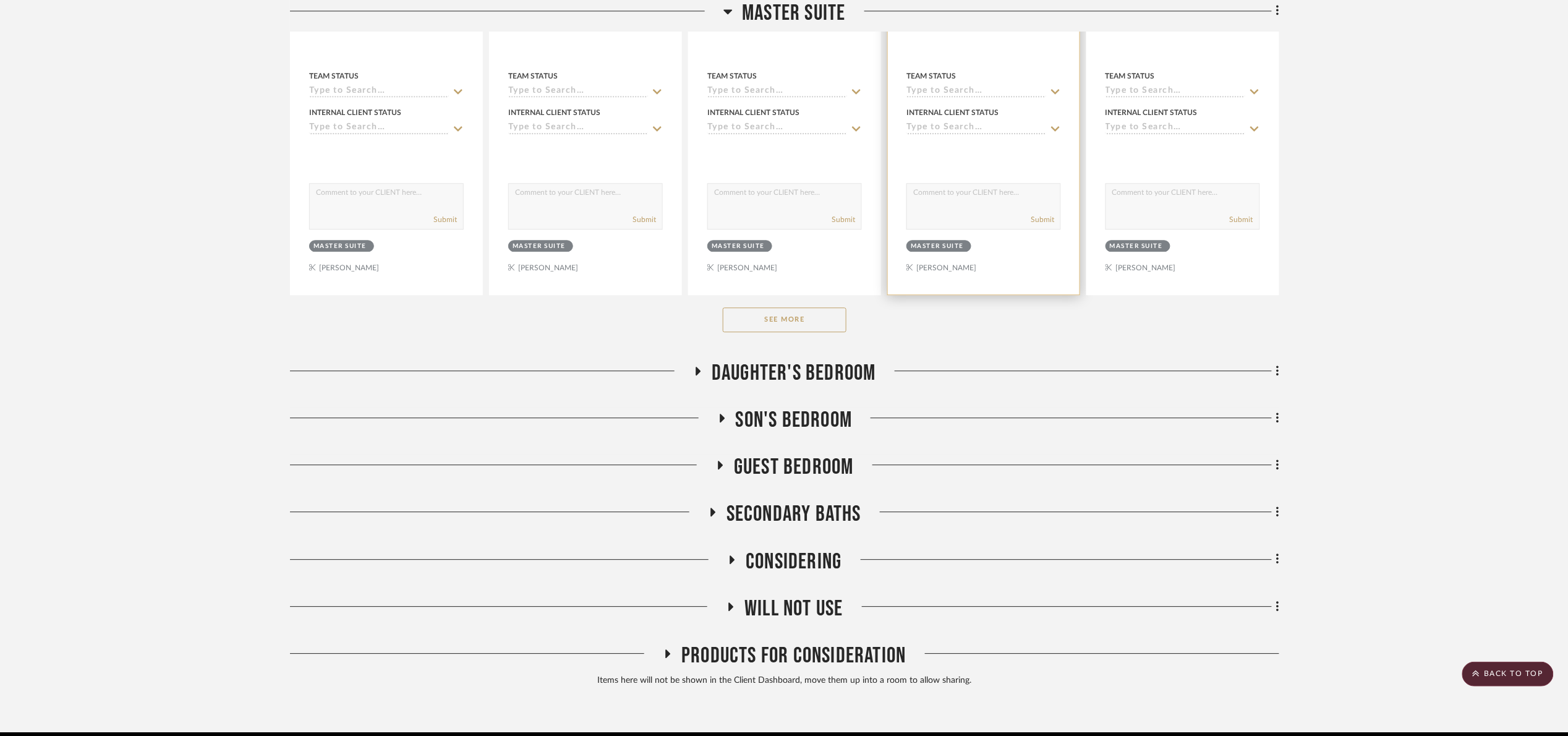
drag, startPoint x: 813, startPoint y: 314, endPoint x: 1057, endPoint y: 282, distance: 246.1
click at [817, 312] on button "See More" at bounding box center [784, 319] width 124 height 25
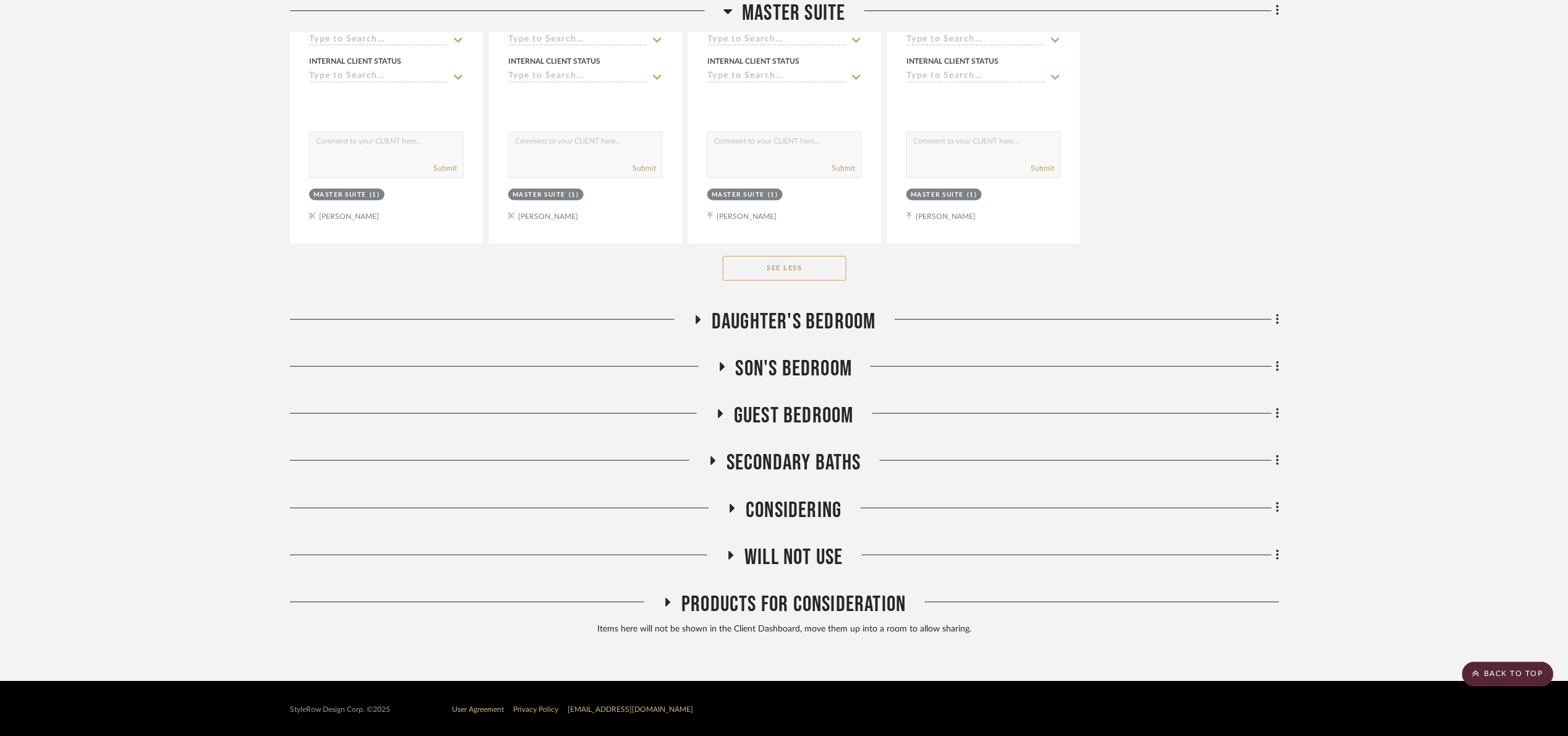
scroll to position [2403, 0]
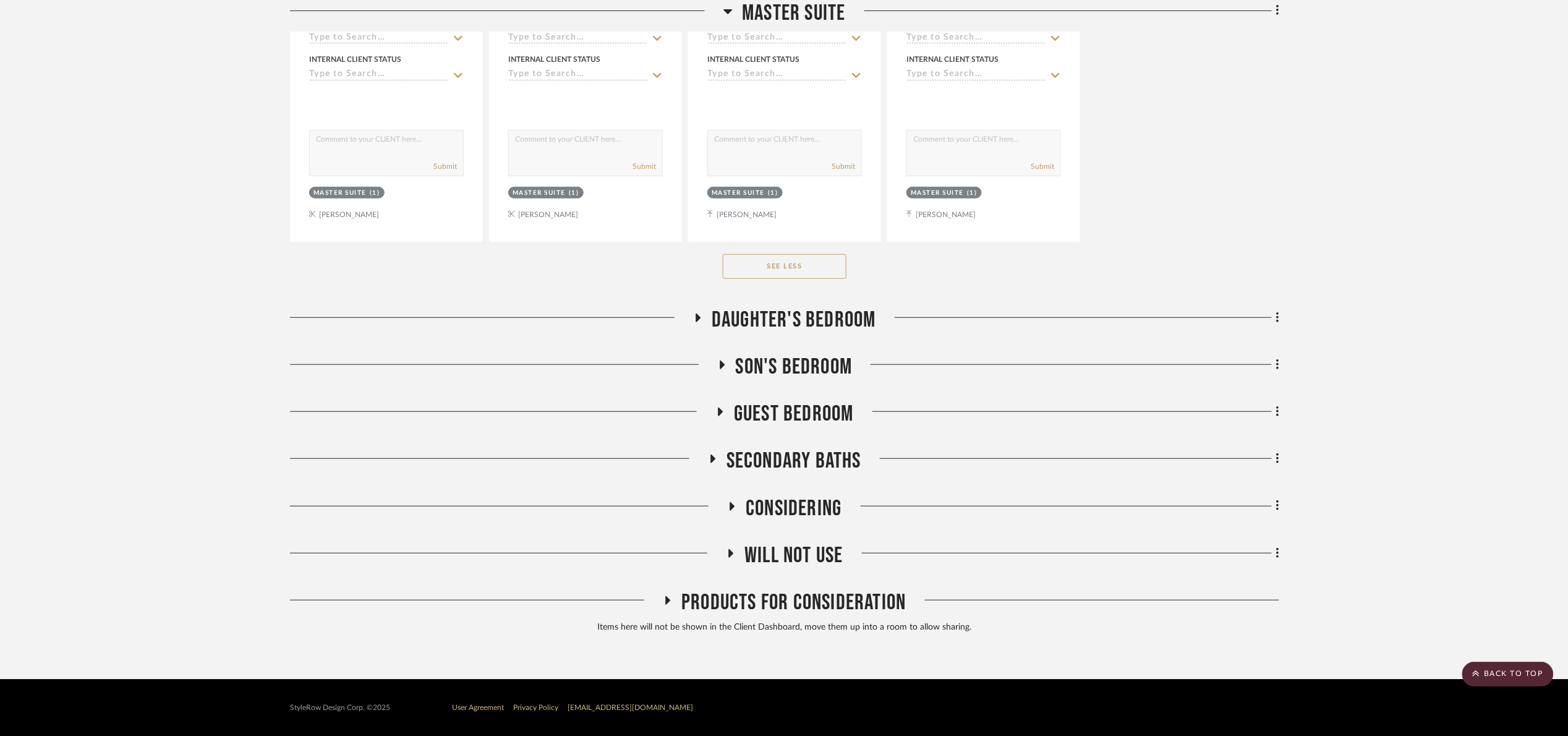
click at [810, 606] on span "Products For Consideration" at bounding box center [794, 603] width 224 height 27
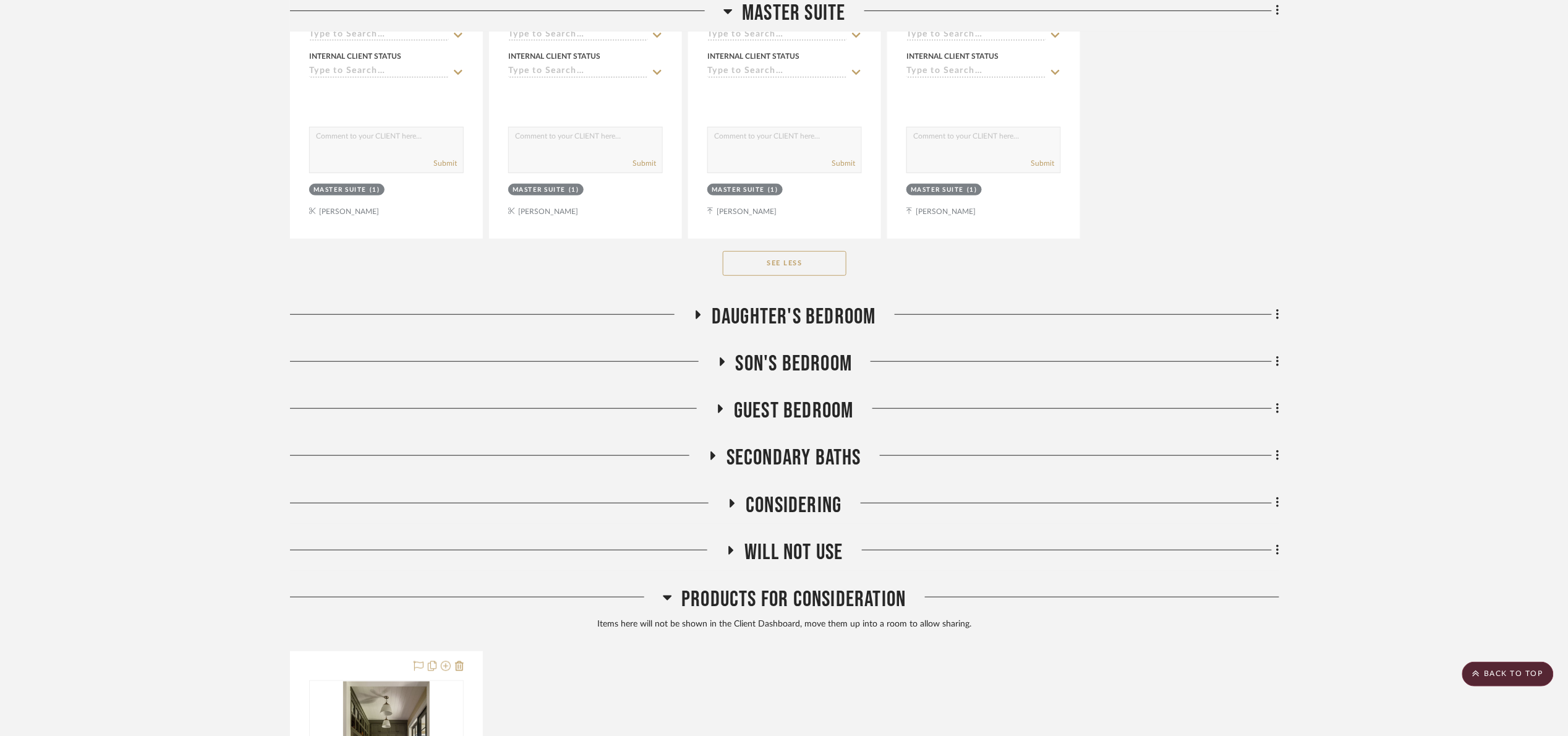
drag, startPoint x: 808, startPoint y: 602, endPoint x: 809, endPoint y: 590, distance: 12.0
click at [808, 594] on span "Products For Consideration" at bounding box center [794, 600] width 224 height 27
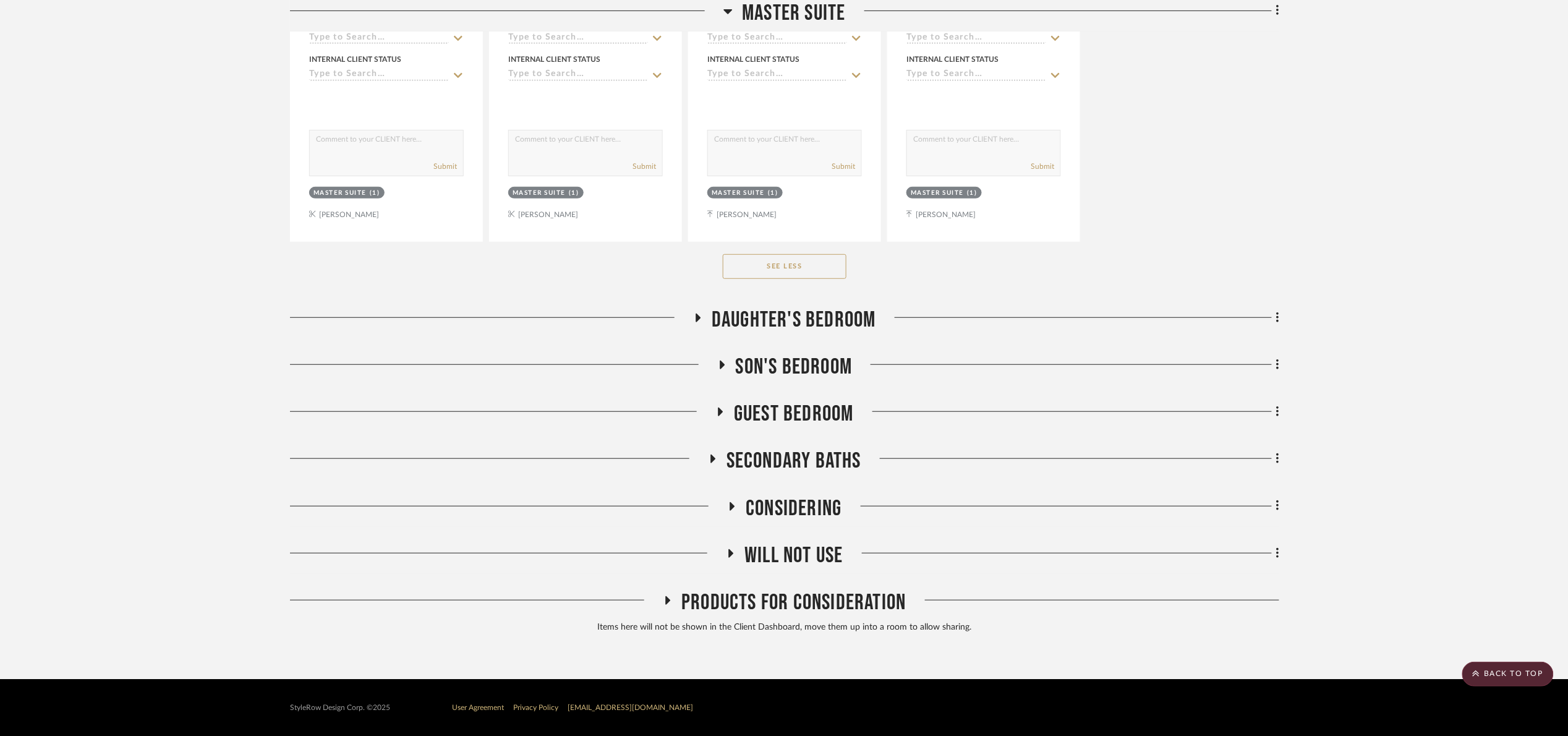
click at [813, 559] on span "Will Not Use" at bounding box center [794, 556] width 98 height 27
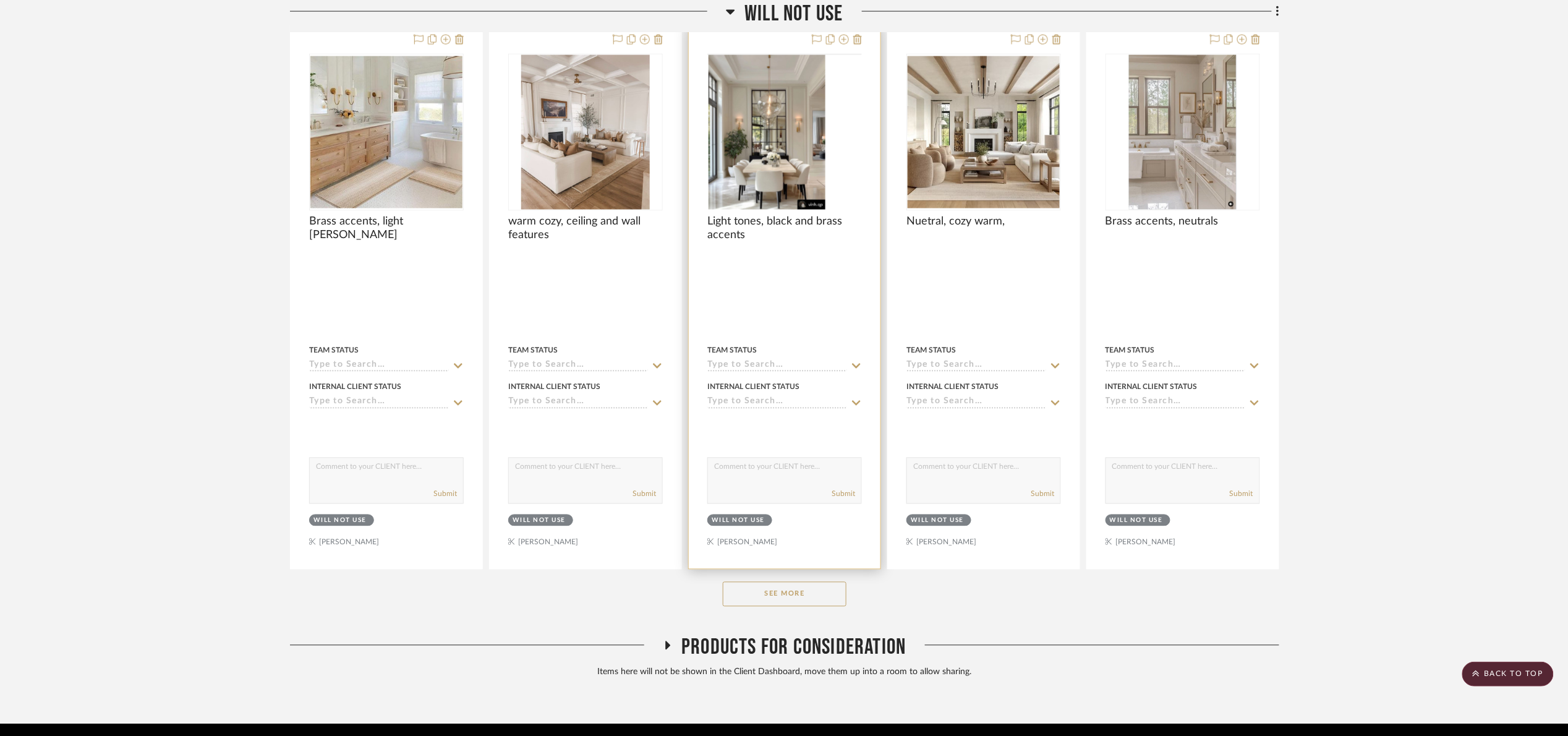
scroll to position [3014, 0]
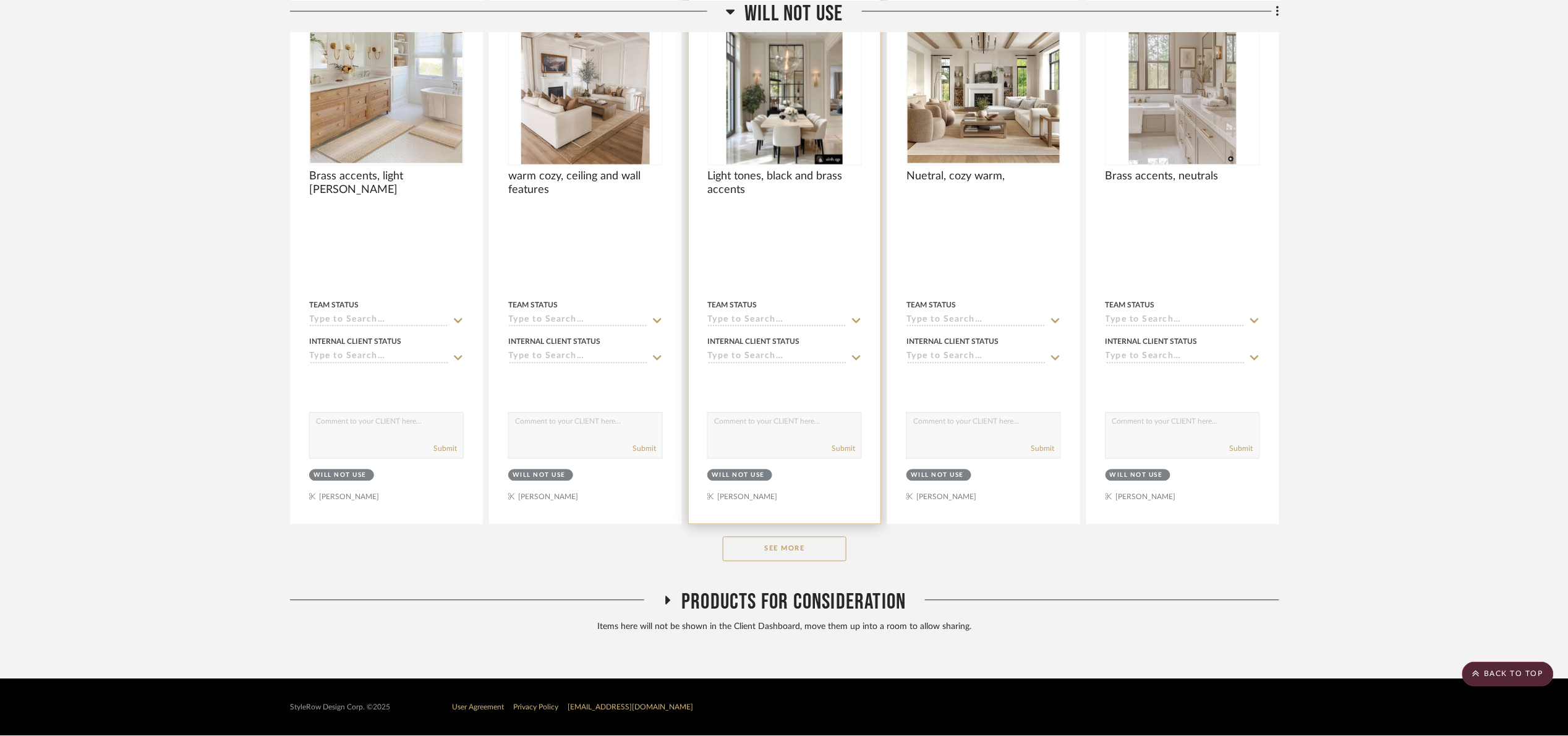
drag, startPoint x: 825, startPoint y: 546, endPoint x: 865, endPoint y: 522, distance: 46.6
click at [825, 547] on button "See More" at bounding box center [784, 549] width 124 height 25
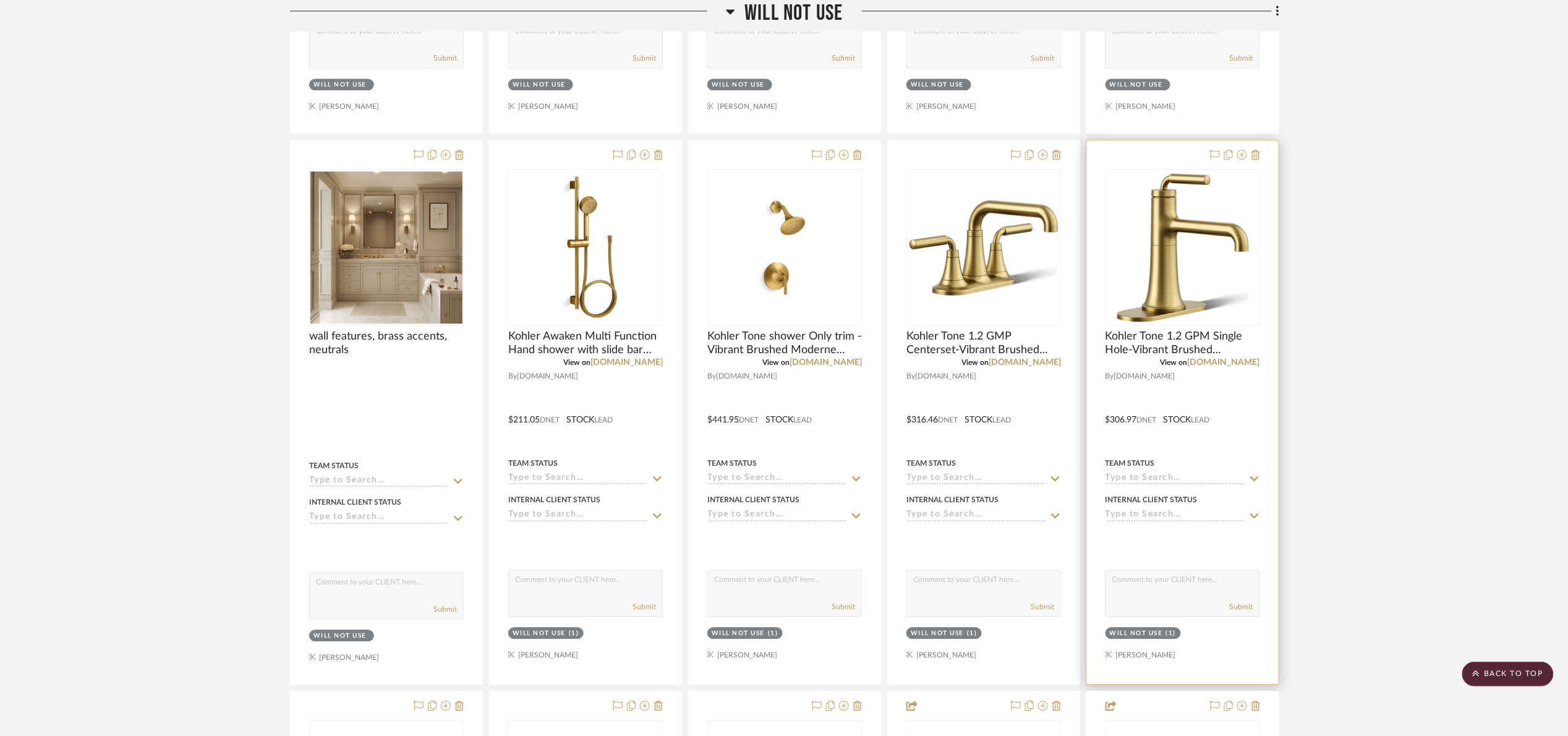
scroll to position [3570, 0]
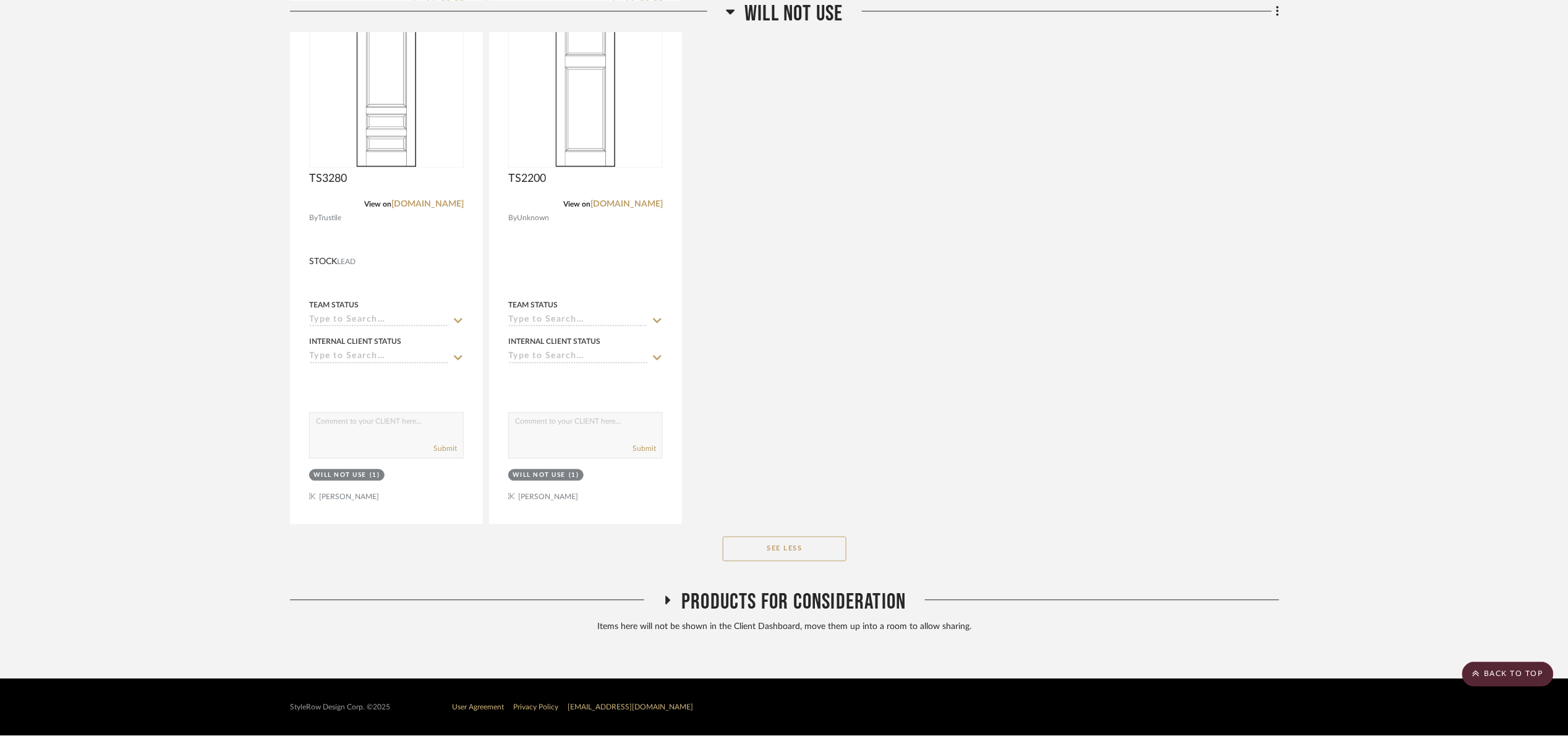
click at [770, 18] on span "Will Not Use" at bounding box center [794, 13] width 98 height 27
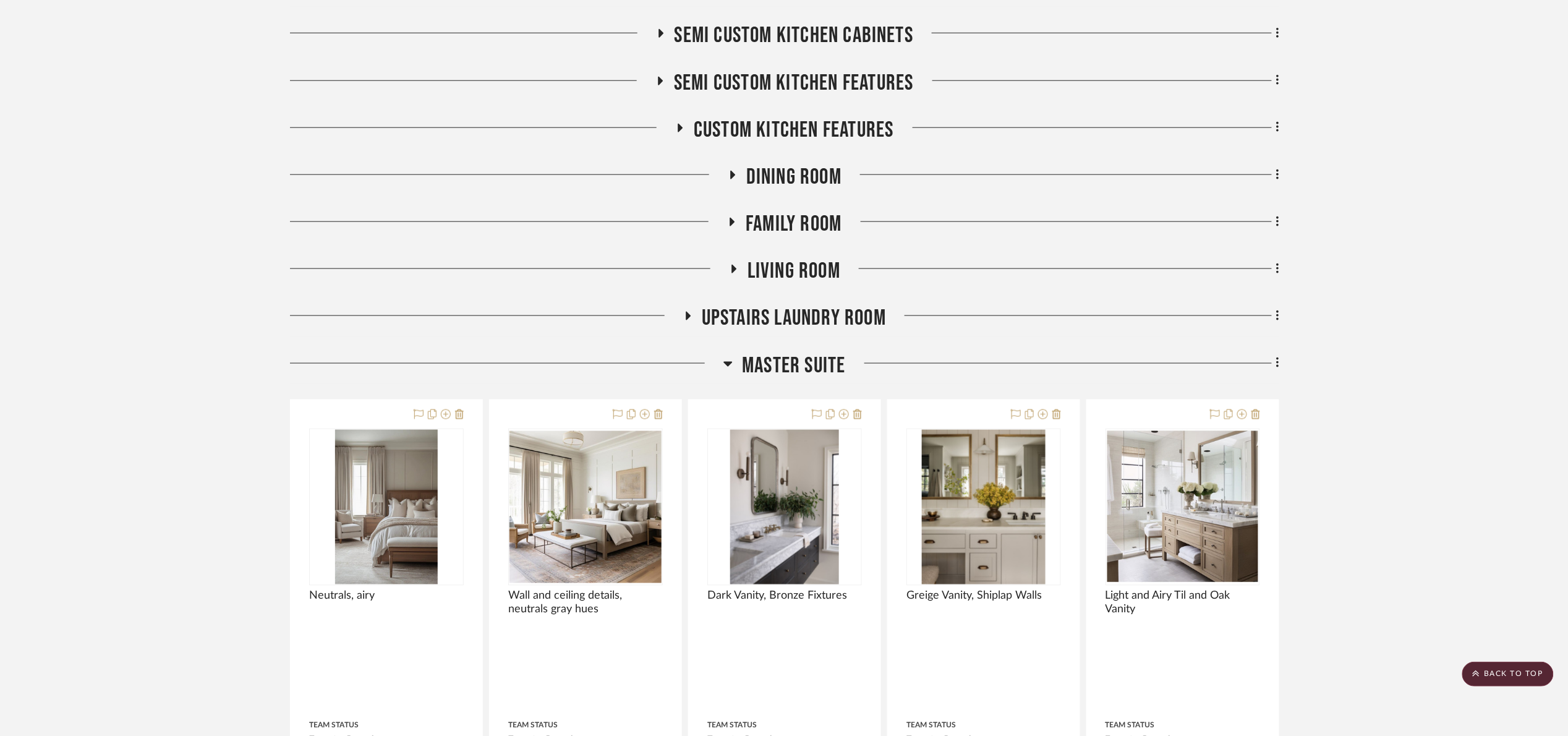
scroll to position [548, 0]
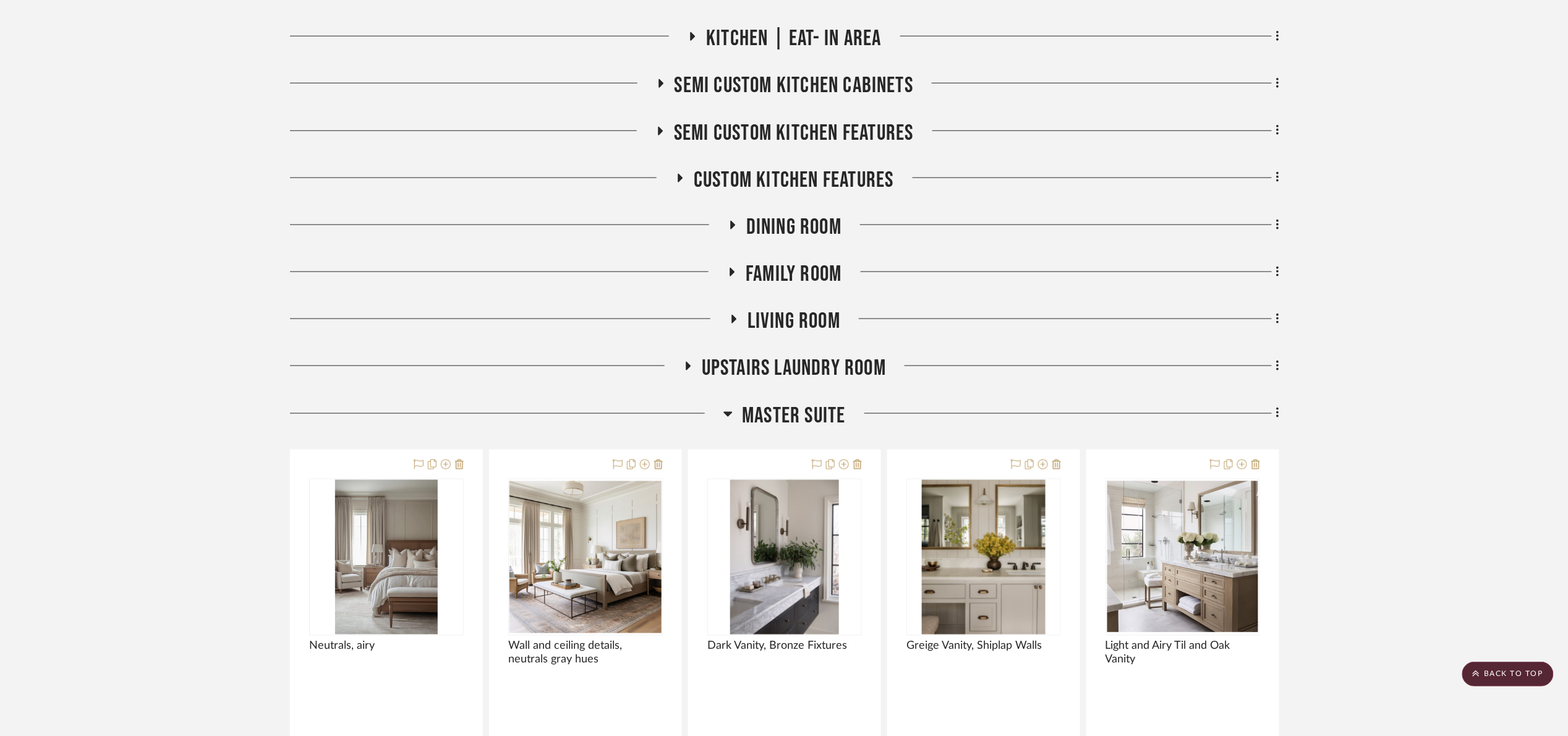
click at [818, 417] on span "Master Suite" at bounding box center [794, 416] width 104 height 27
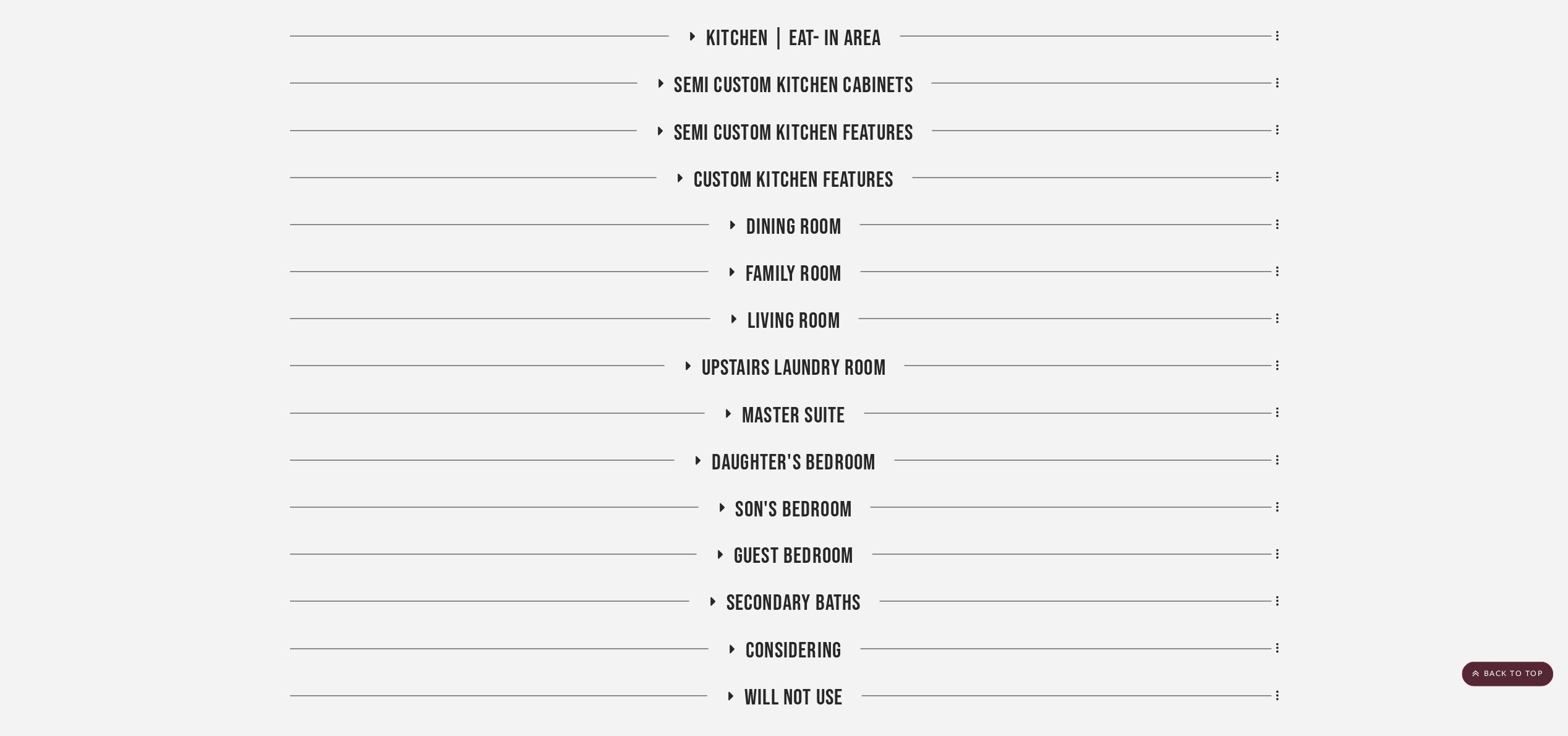
click at [819, 416] on span "Master Suite" at bounding box center [794, 416] width 104 height 27
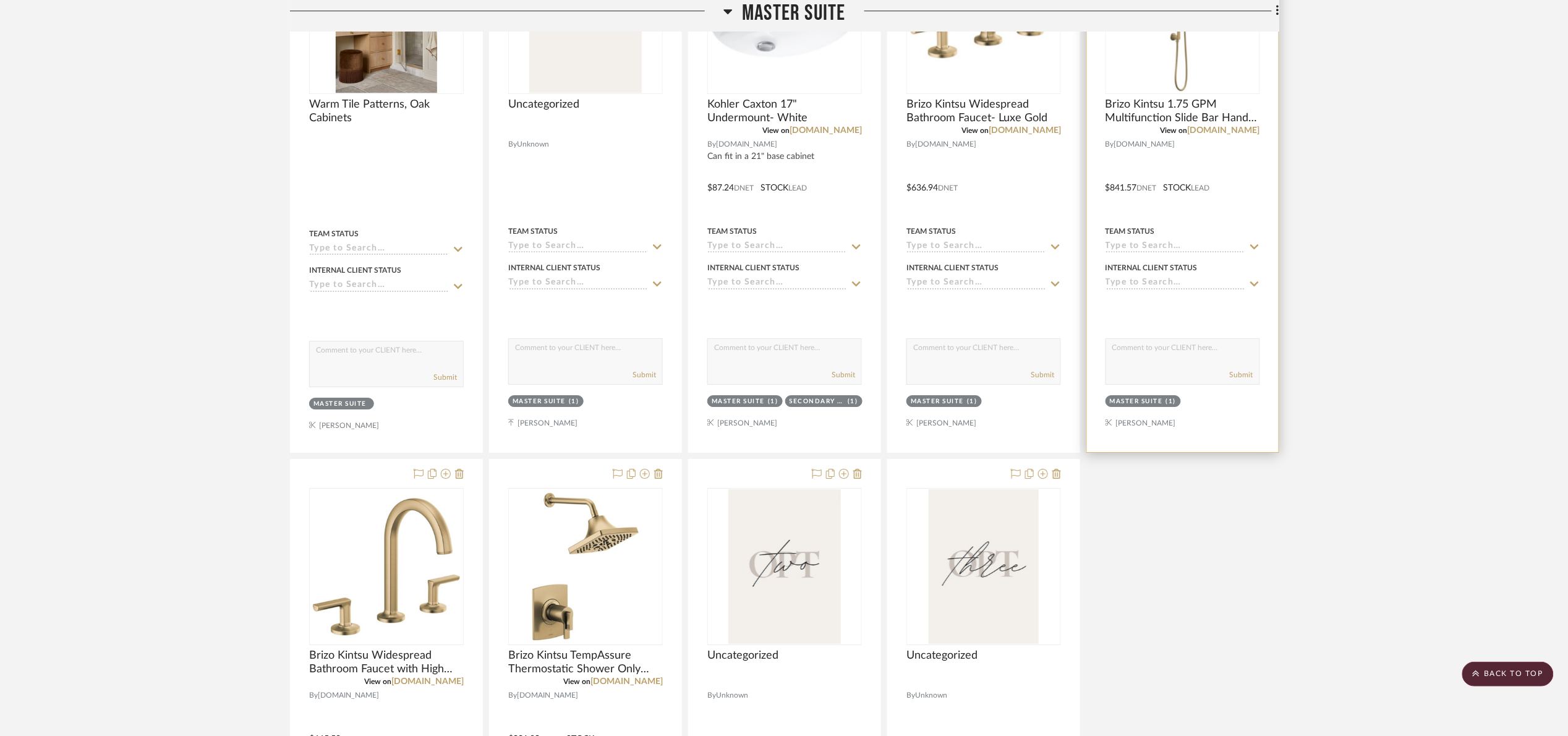
scroll to position [1846, 0]
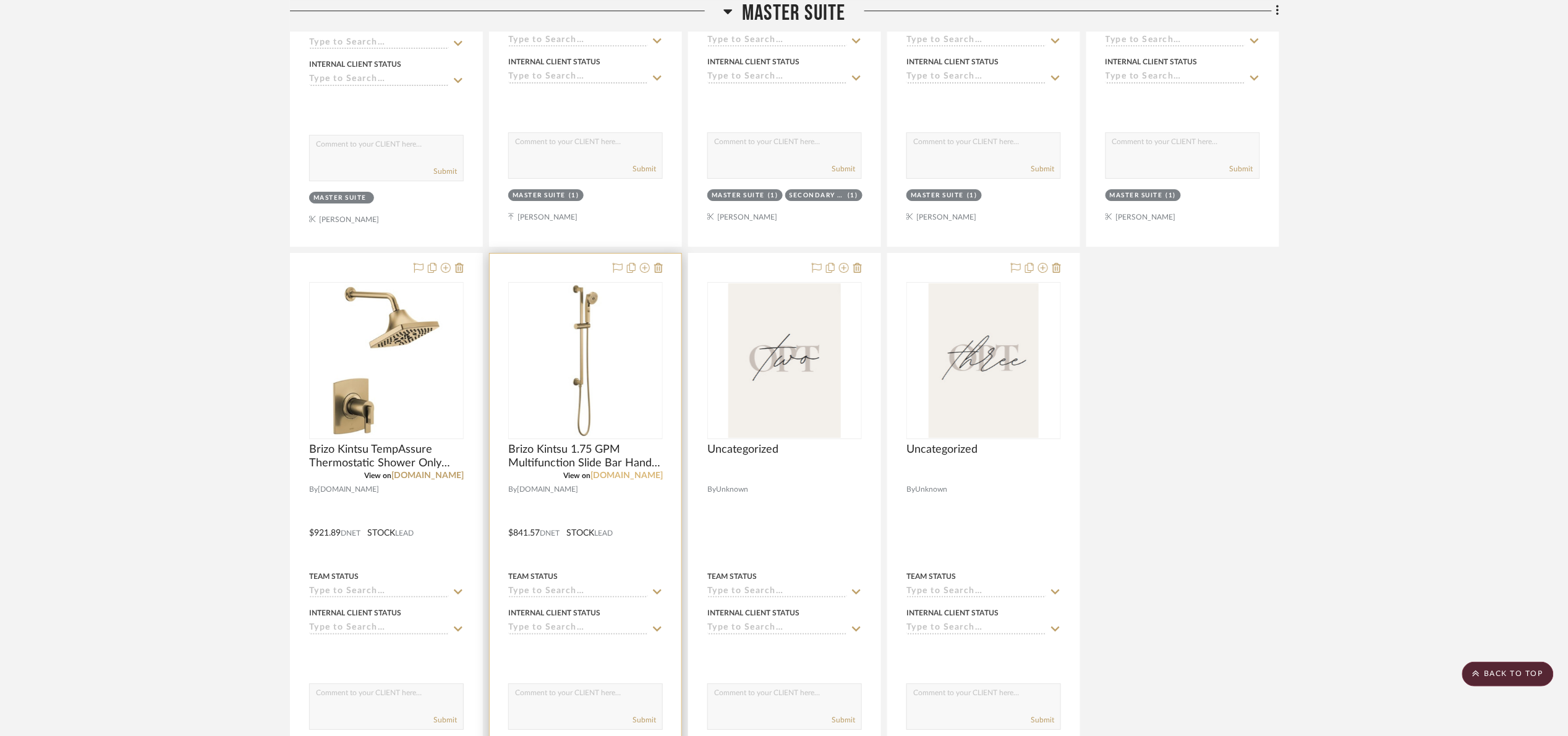
click at [648, 476] on link "[DOMAIN_NAME]" at bounding box center [627, 475] width 73 height 9
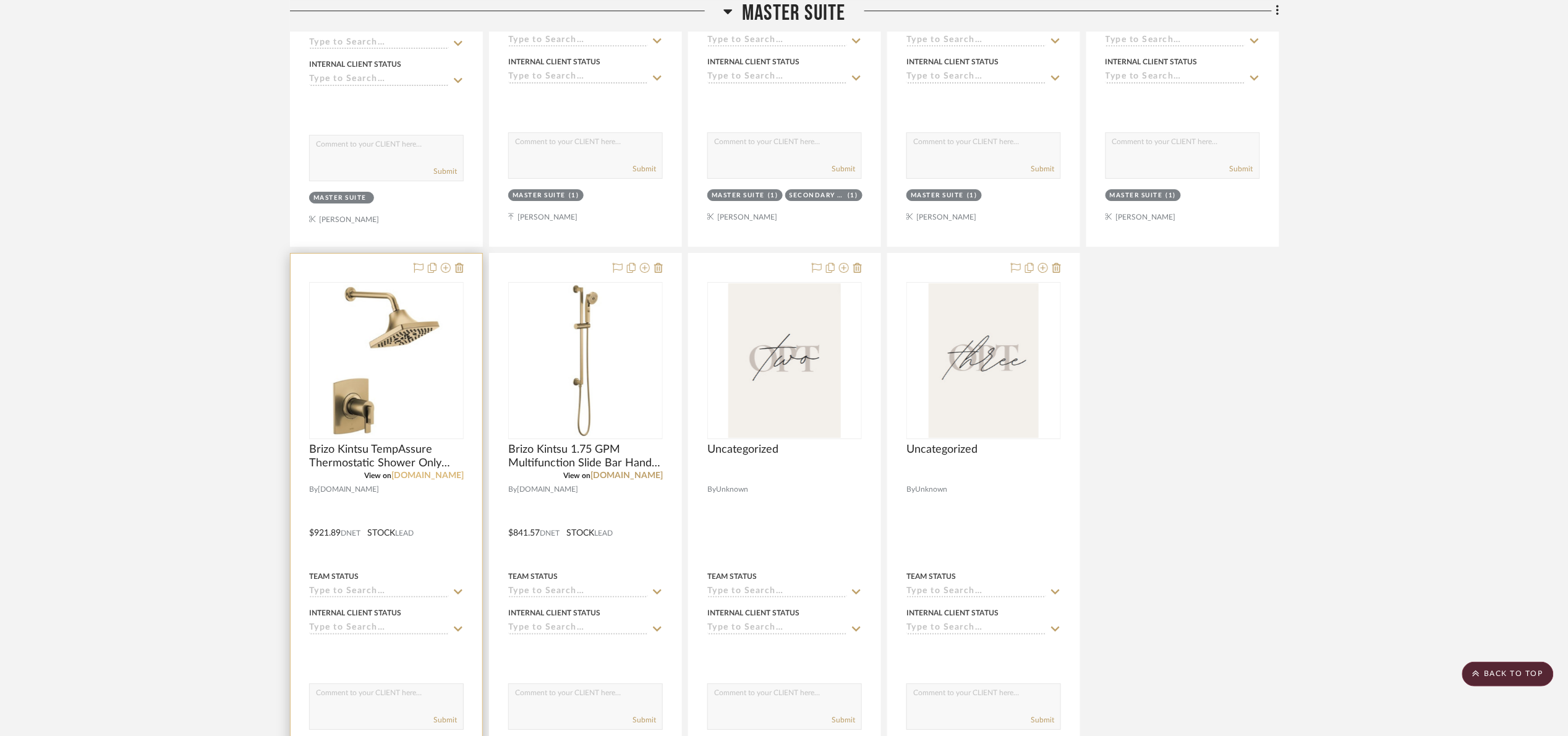
click at [452, 475] on link "[DOMAIN_NAME]" at bounding box center [427, 475] width 73 height 9
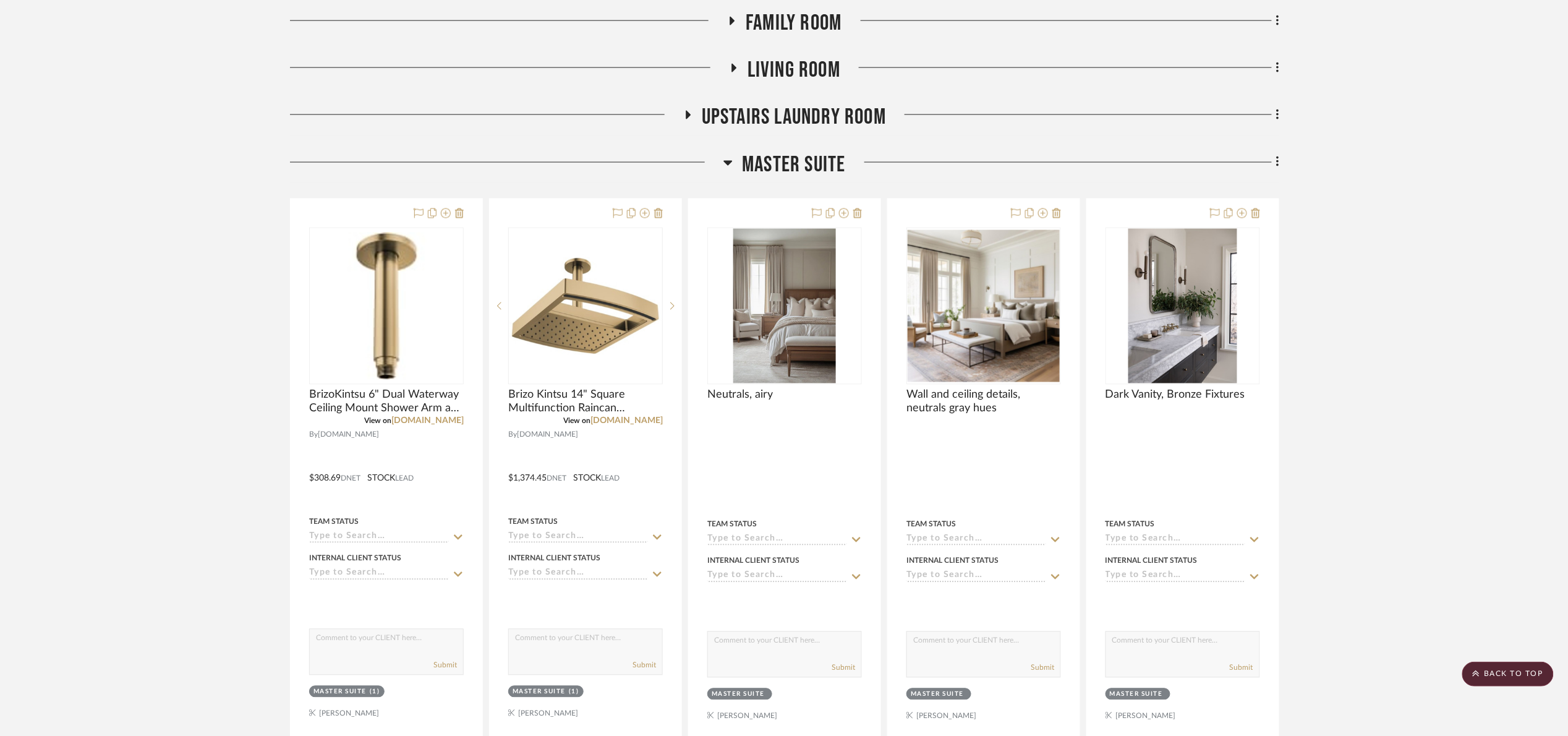
scroll to position [1299, 0]
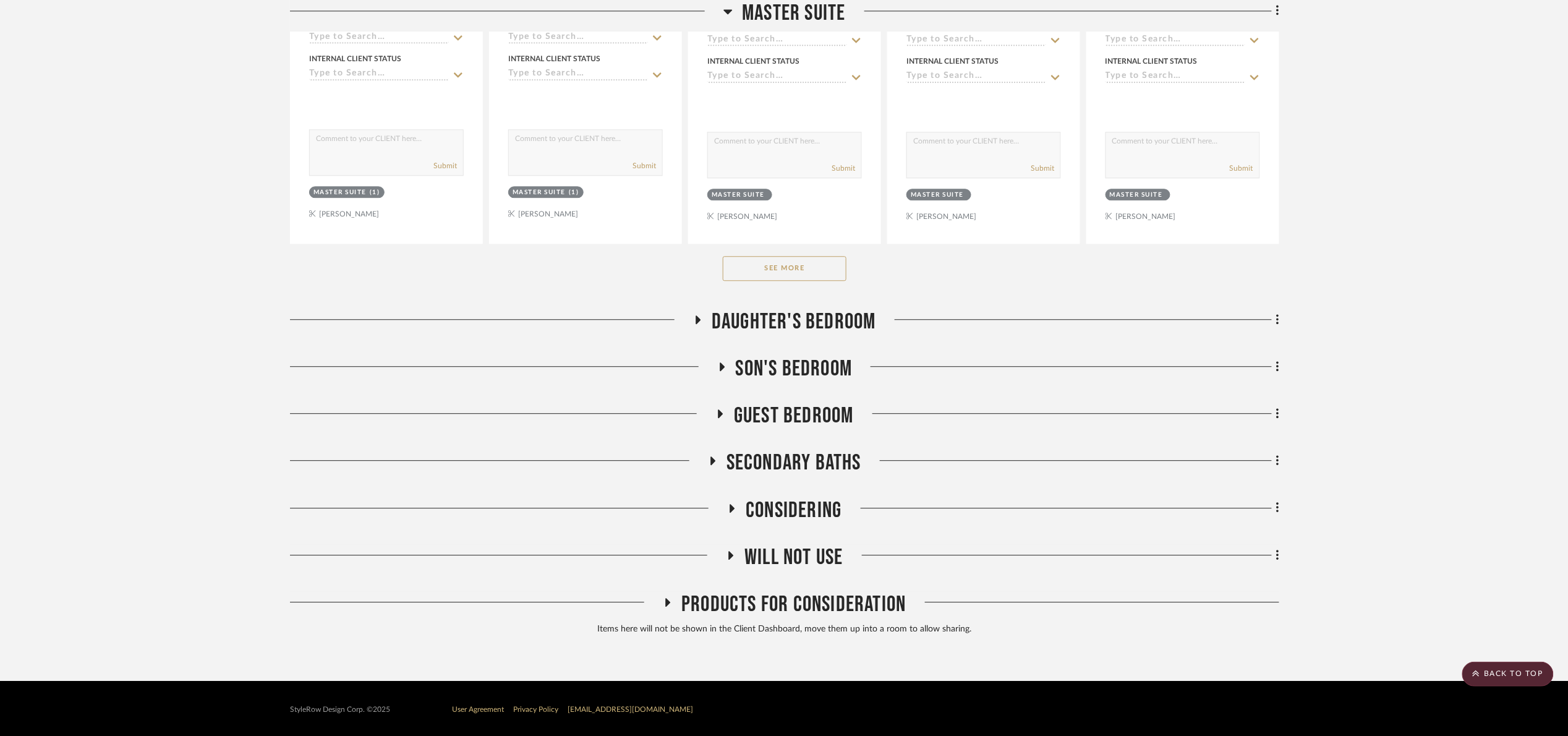
click at [823, 278] on button "See More" at bounding box center [784, 268] width 124 height 25
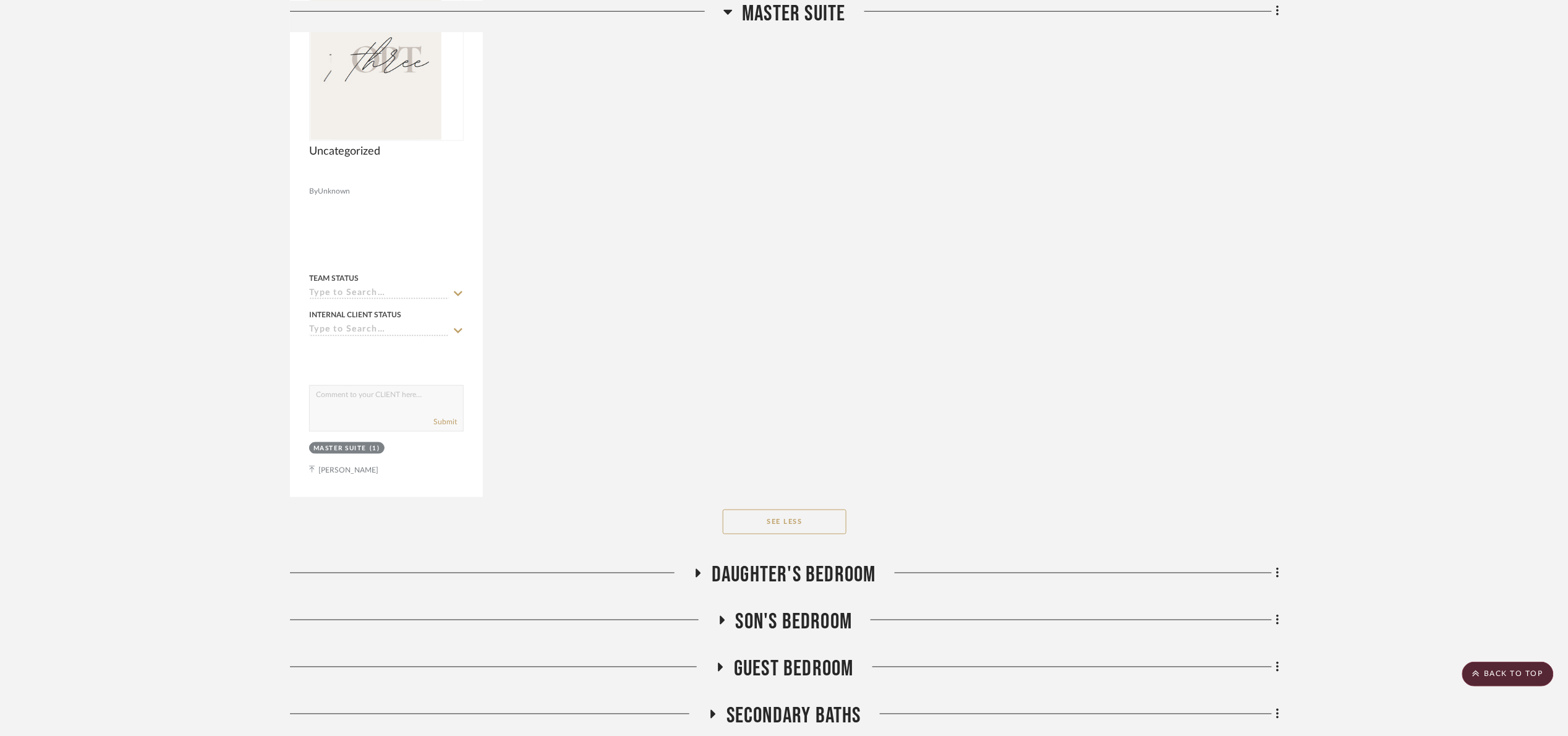
scroll to position [2953, 0]
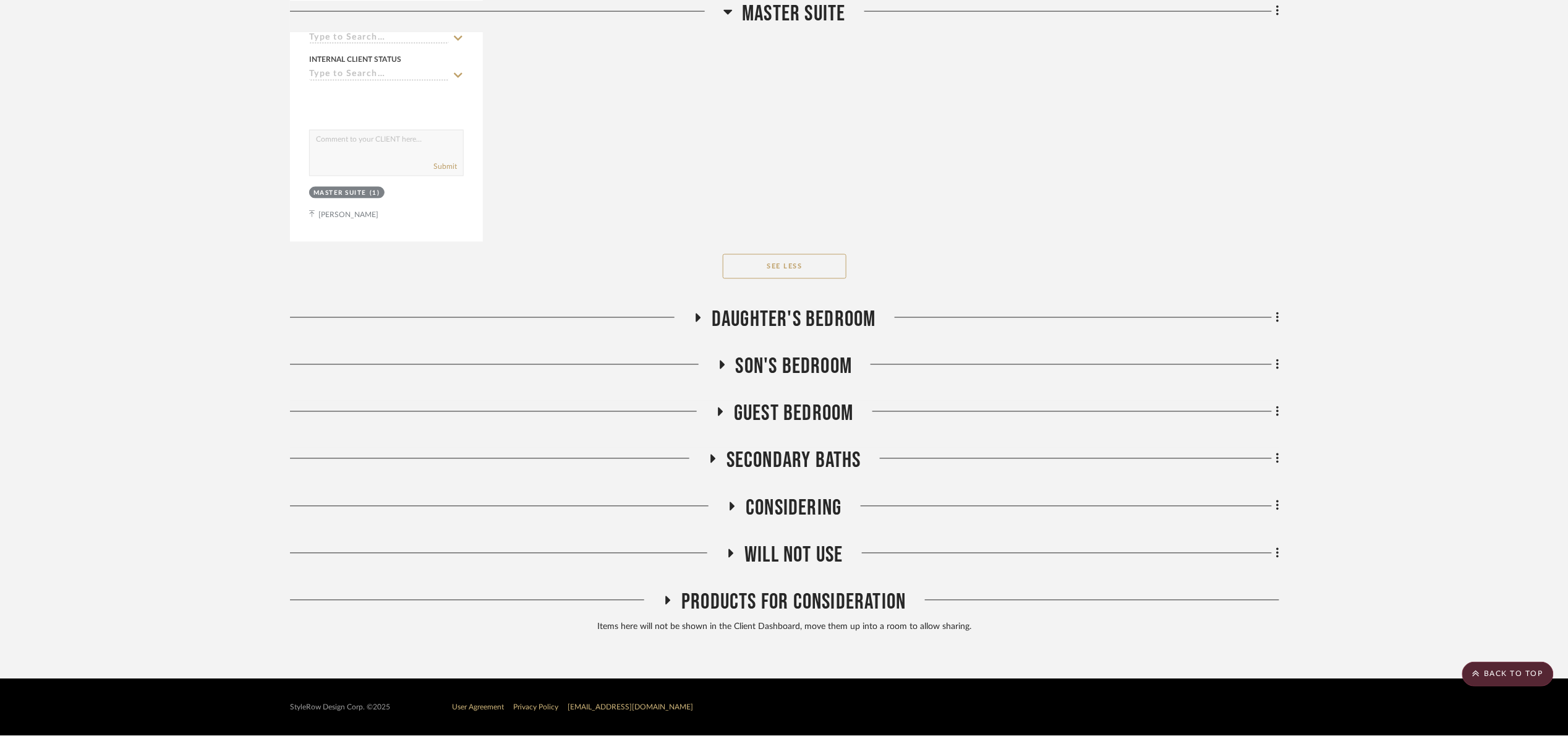
click at [817, 553] on span "Will Not Use" at bounding box center [794, 556] width 98 height 27
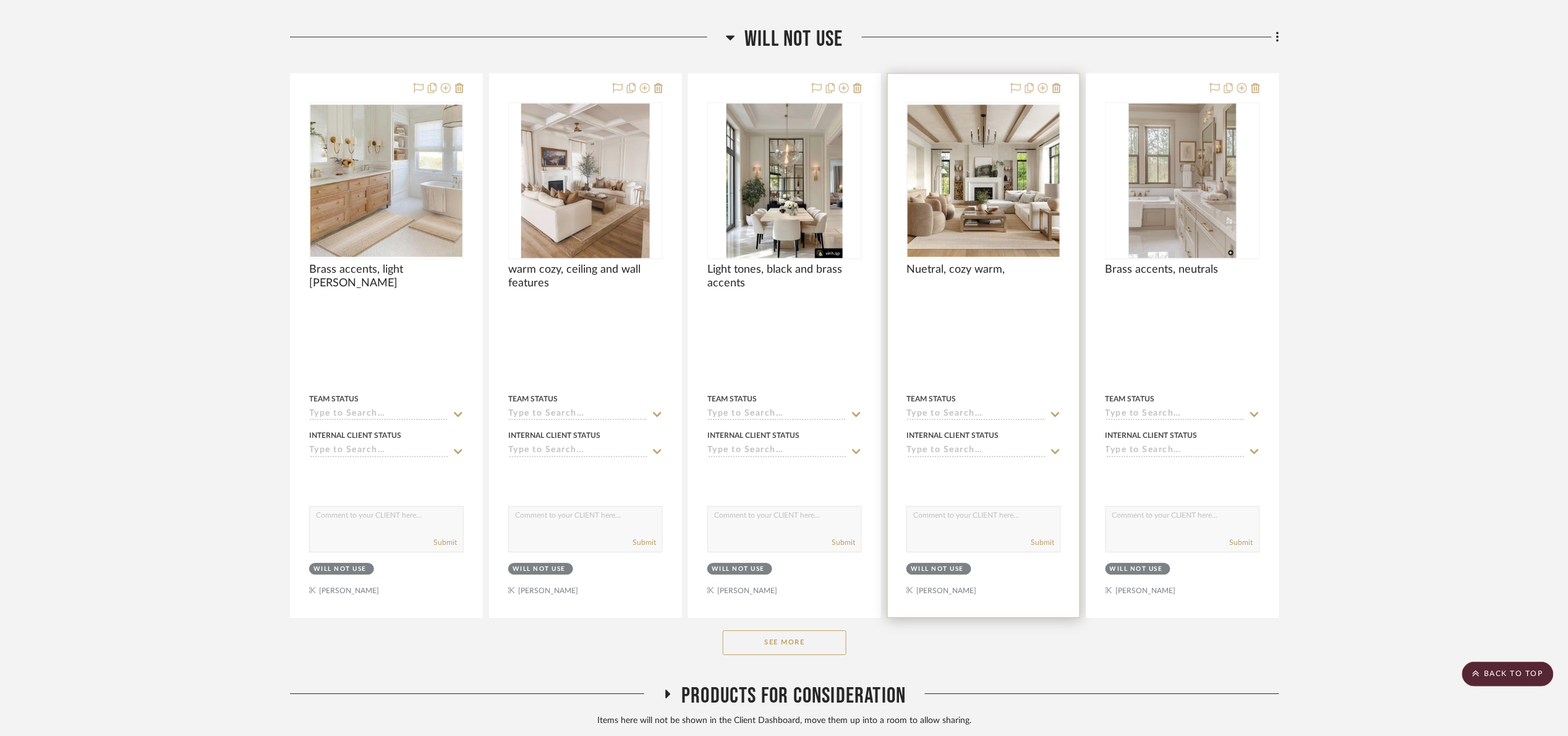
scroll to position [3564, 0]
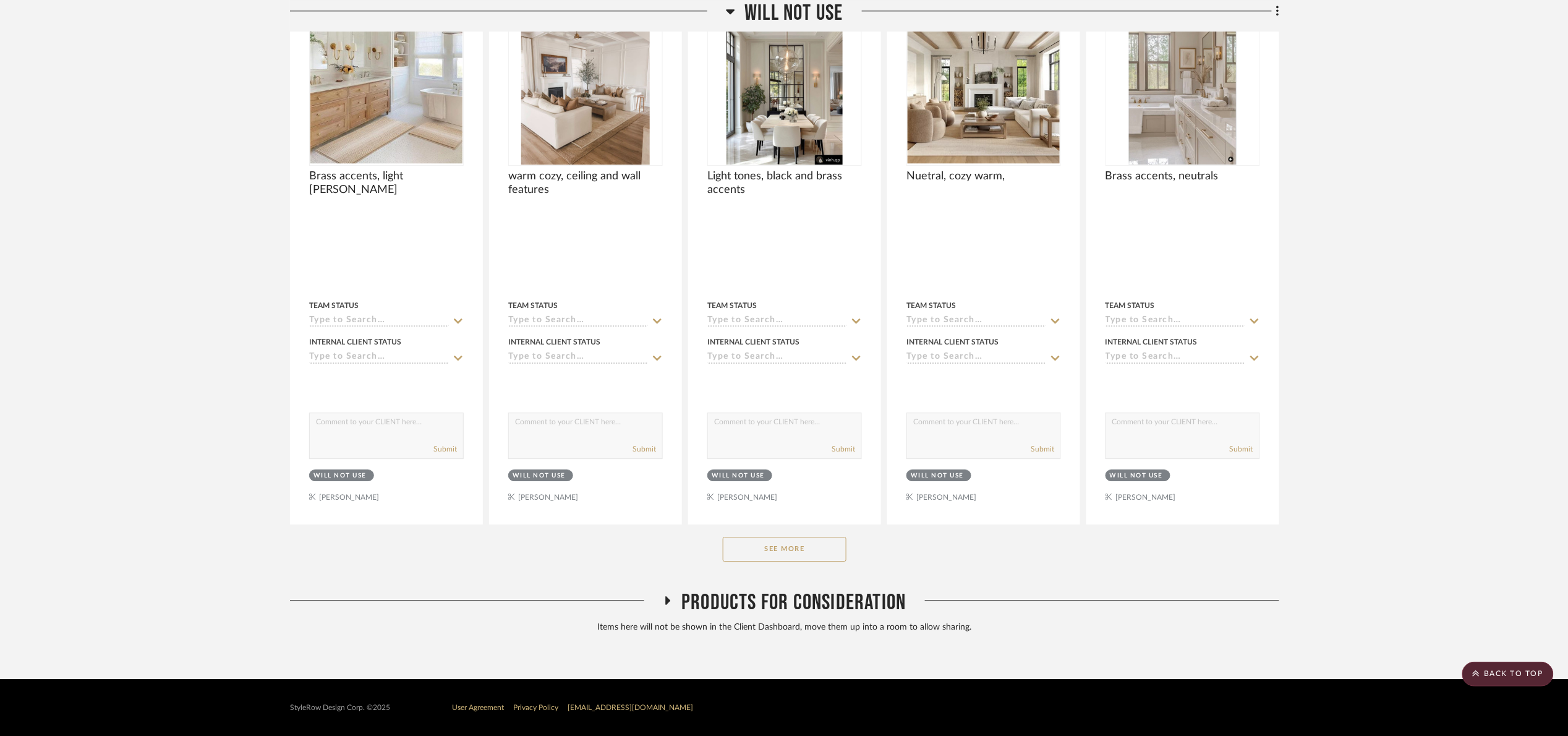
click at [825, 552] on button "See More" at bounding box center [784, 549] width 124 height 25
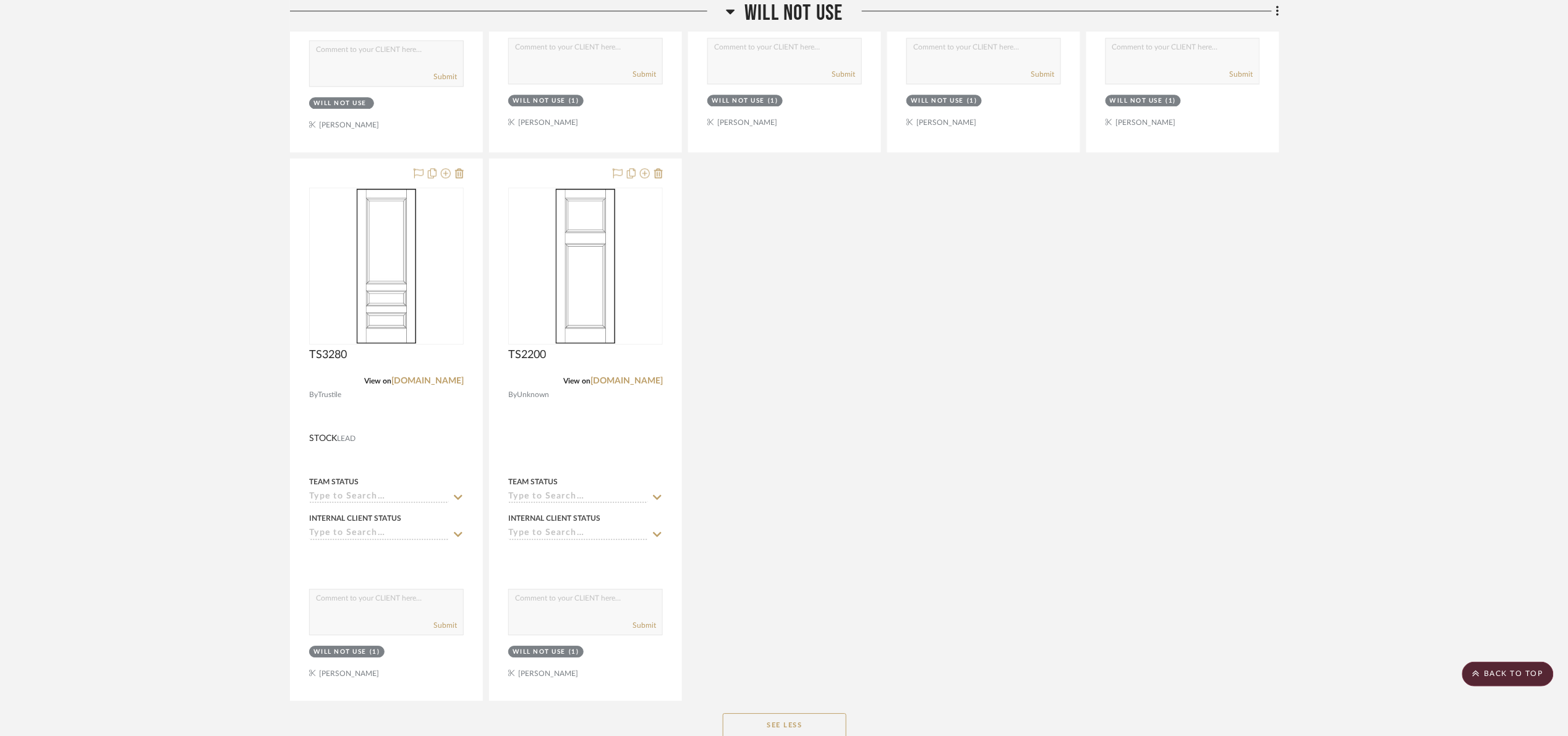
scroll to position [5697, 0]
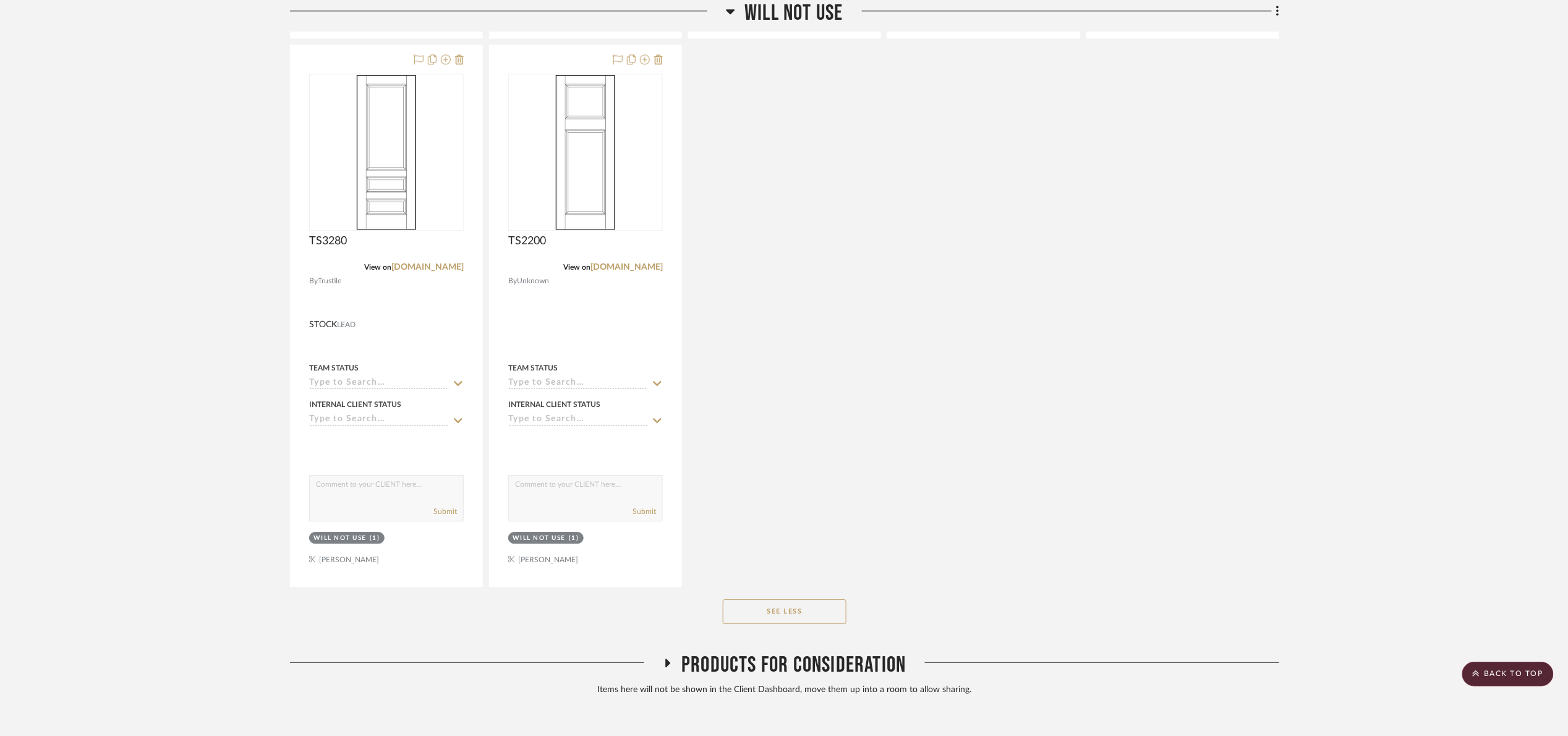
click at [740, 21] on h3 "Will Not Use" at bounding box center [784, 13] width 117 height 27
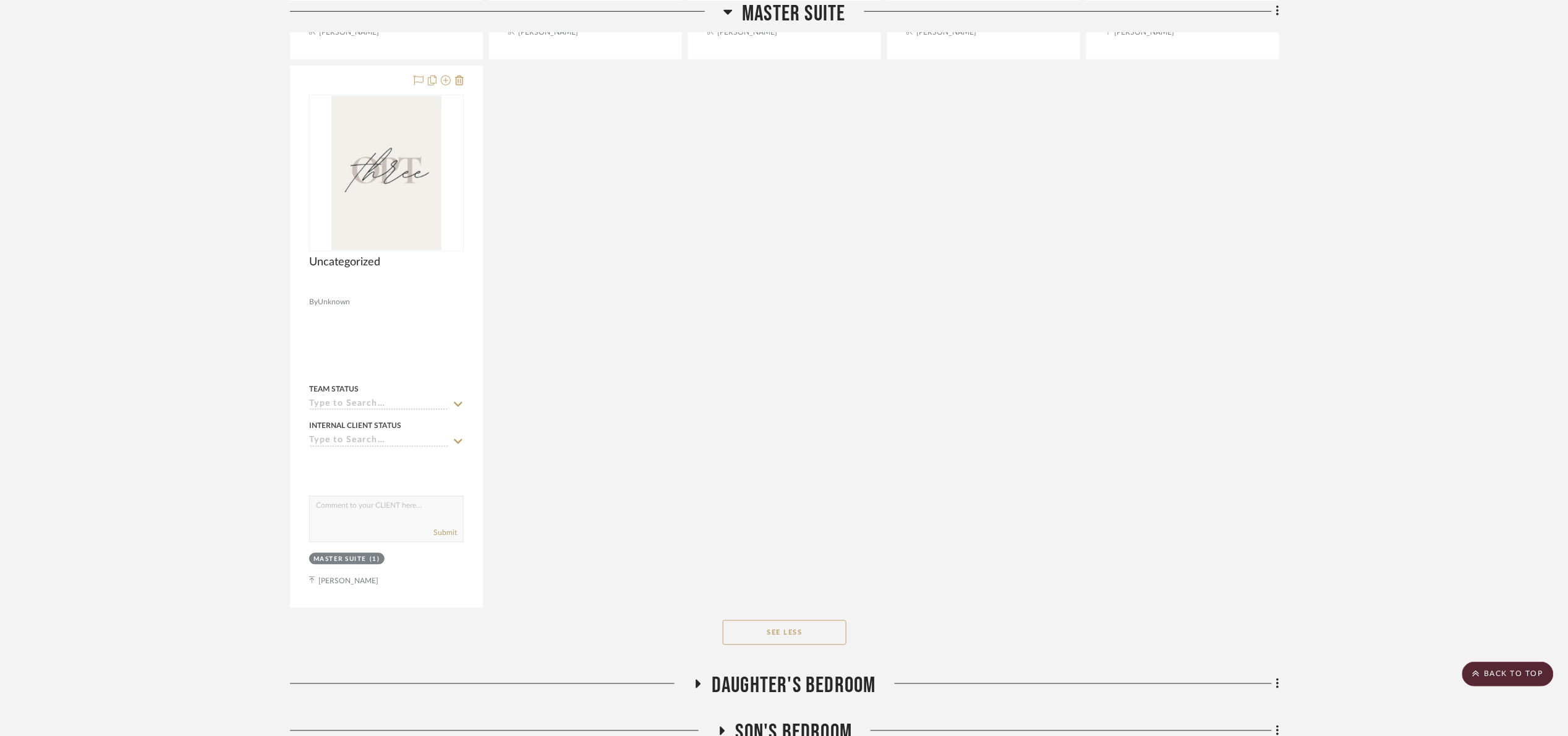
click at [791, 7] on span "Master Suite" at bounding box center [794, 13] width 104 height 27
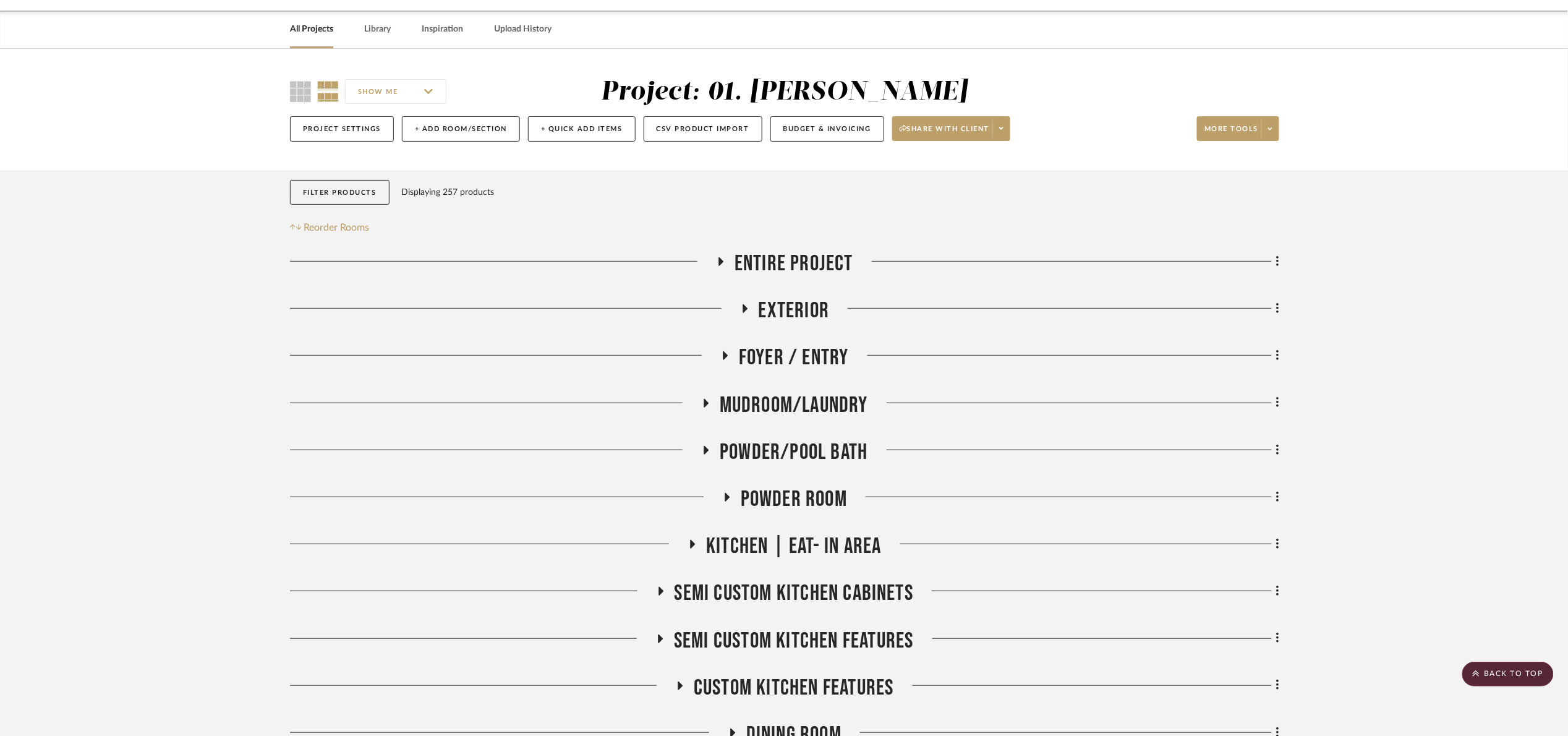
scroll to position [0, 0]
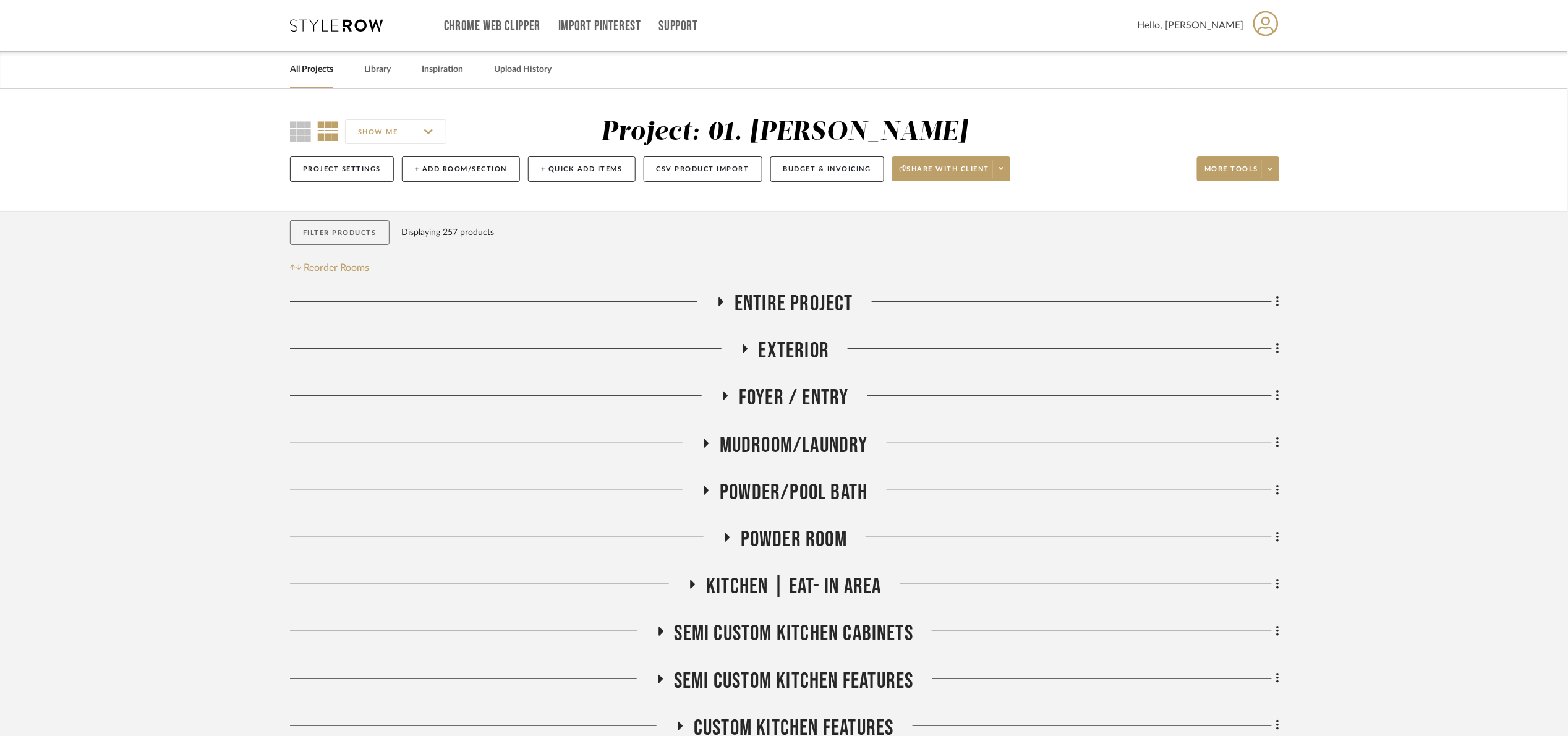
drag, startPoint x: 359, startPoint y: 216, endPoint x: 359, endPoint y: 228, distance: 12.0
click at [359, 227] on button "Filter Products" at bounding box center [339, 233] width 99 height 26
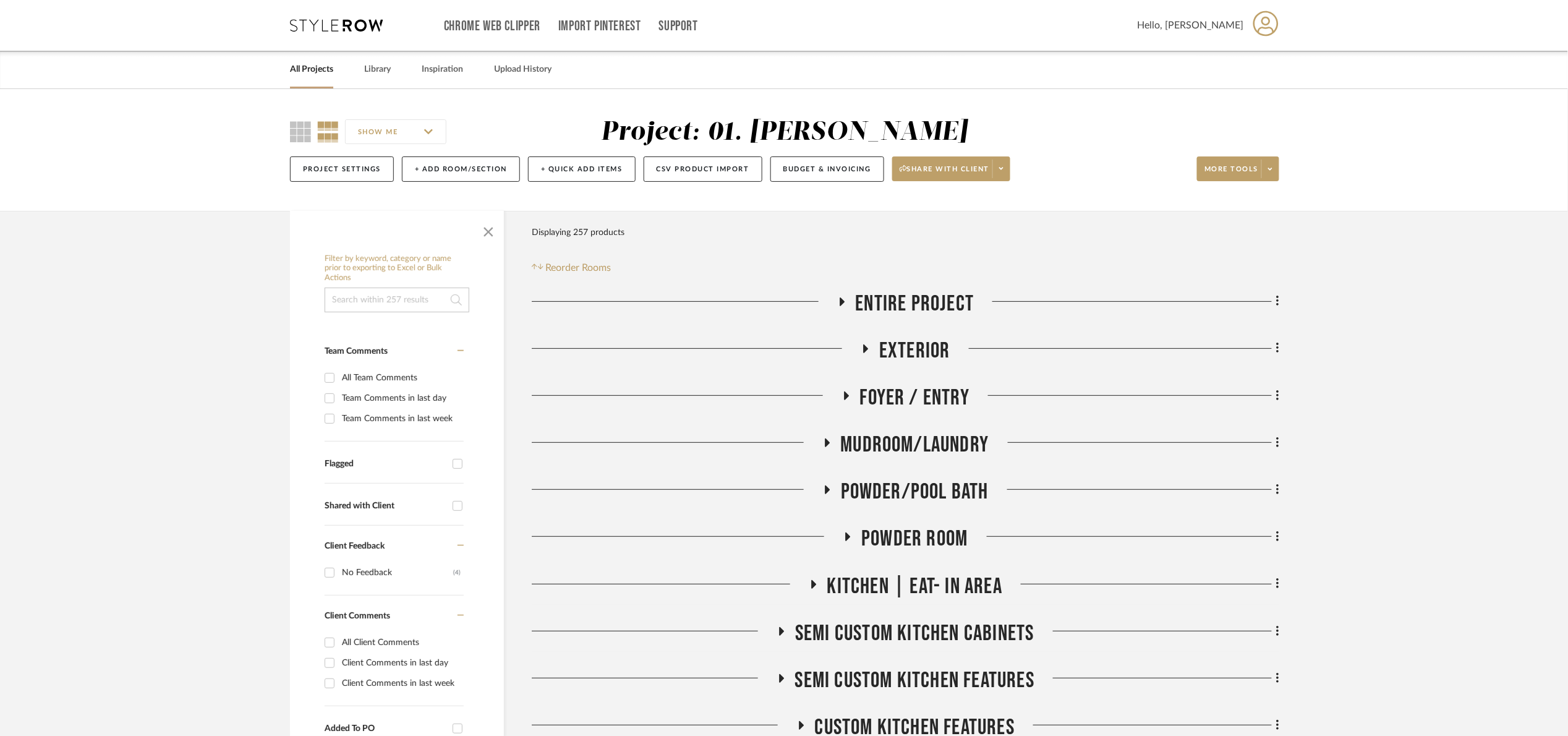
click at [380, 311] on input at bounding box center [397, 300] width 145 height 25
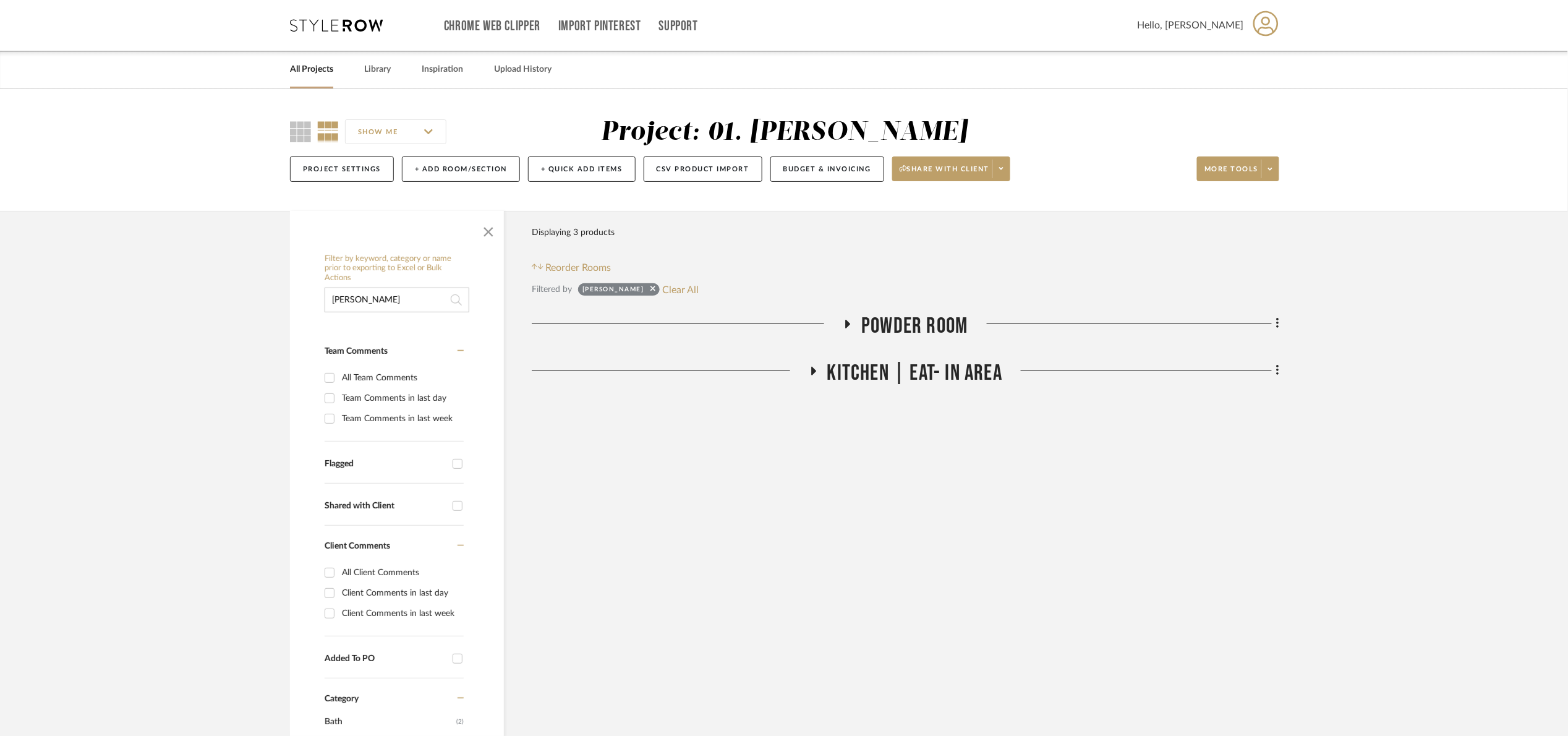
type input "cassidy"
click at [893, 336] on span "Powder Room" at bounding box center [915, 326] width 106 height 27
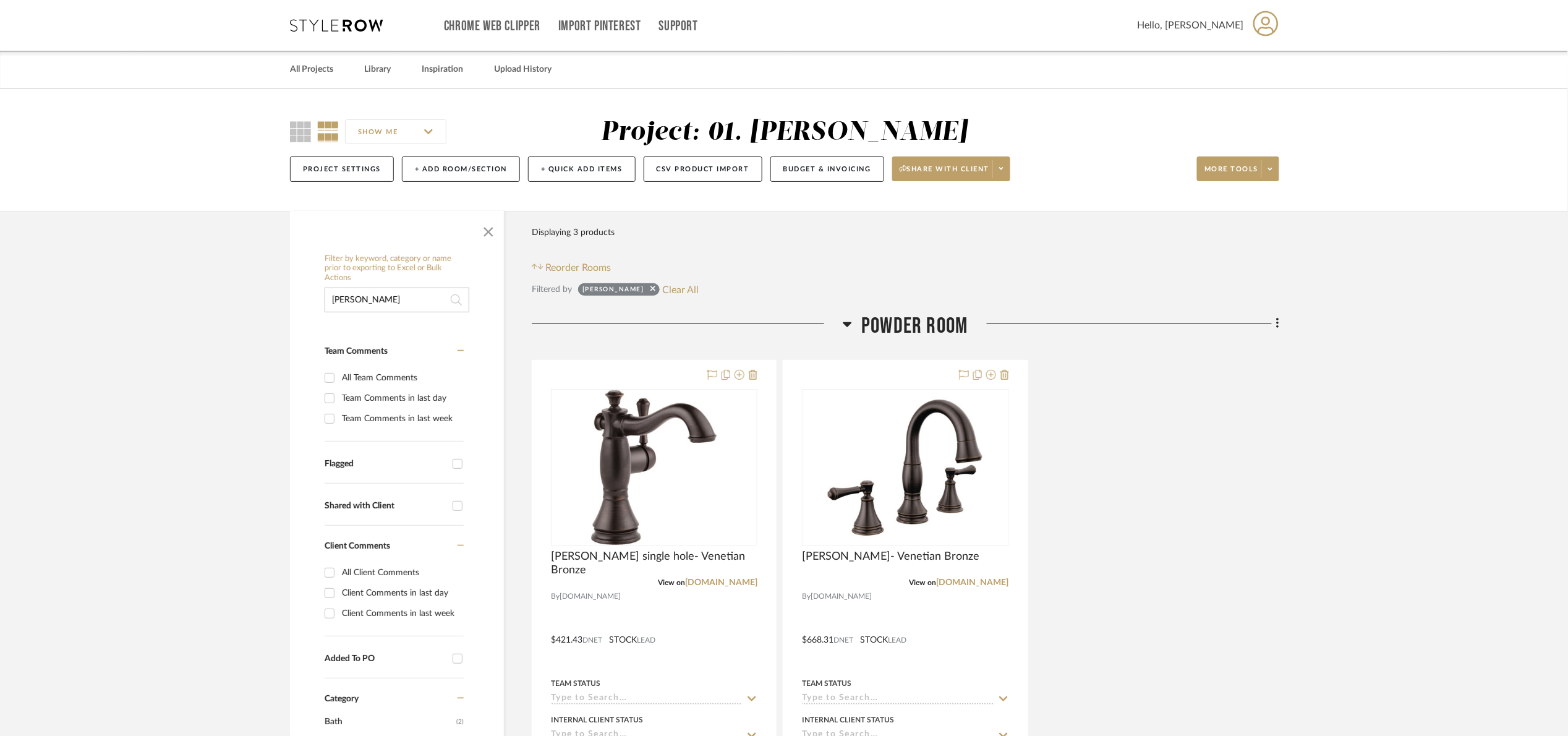
click at [896, 333] on span "Powder Room" at bounding box center [915, 326] width 106 height 27
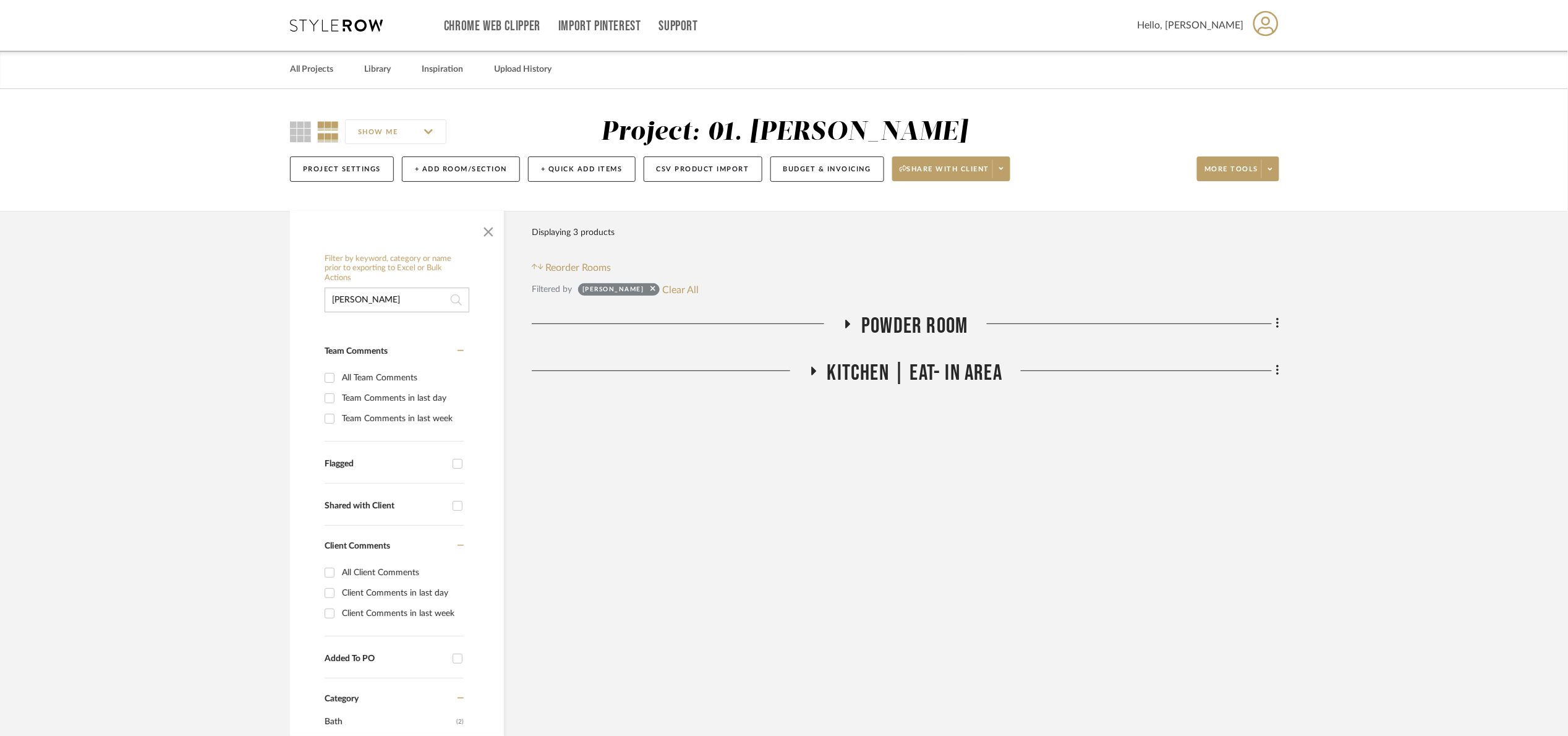
click at [896, 332] on span "Powder Room" at bounding box center [915, 326] width 106 height 27
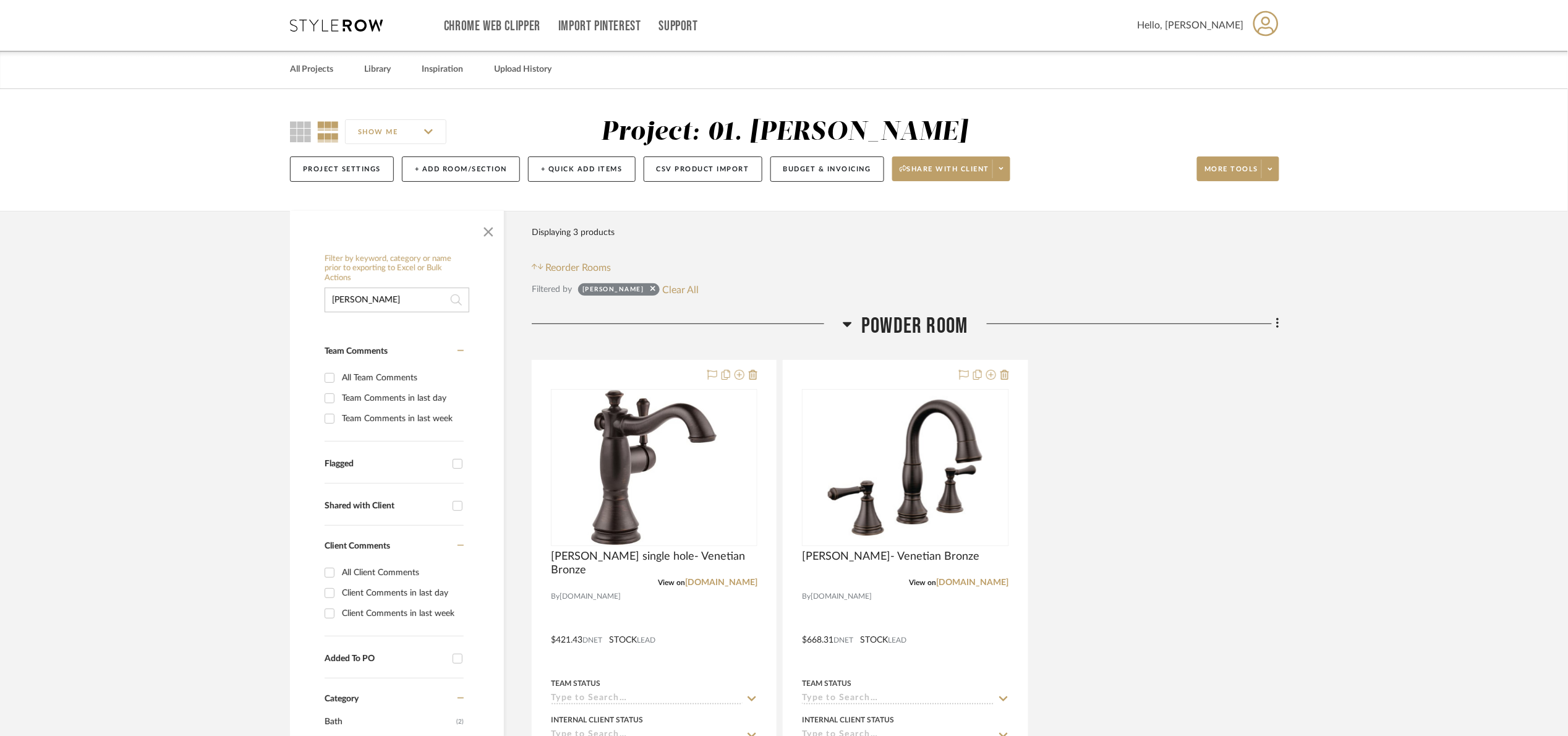
drag, startPoint x: 846, startPoint y: 329, endPoint x: 849, endPoint y: 313, distance: 16.3
click at [854, 321] on h3 "Powder Room" at bounding box center [905, 326] width 125 height 27
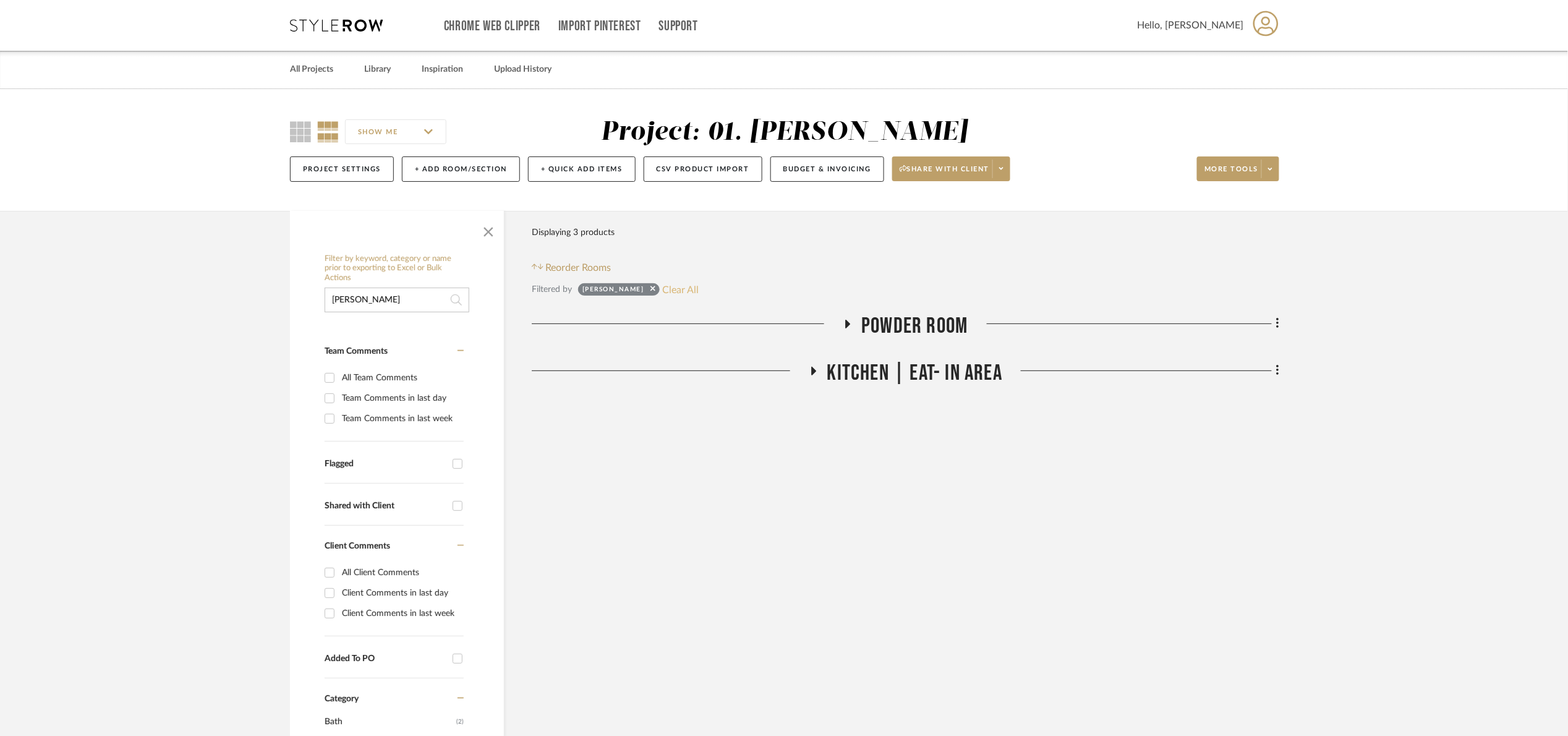
click at [663, 286] on button "Clear All" at bounding box center [681, 290] width 36 height 16
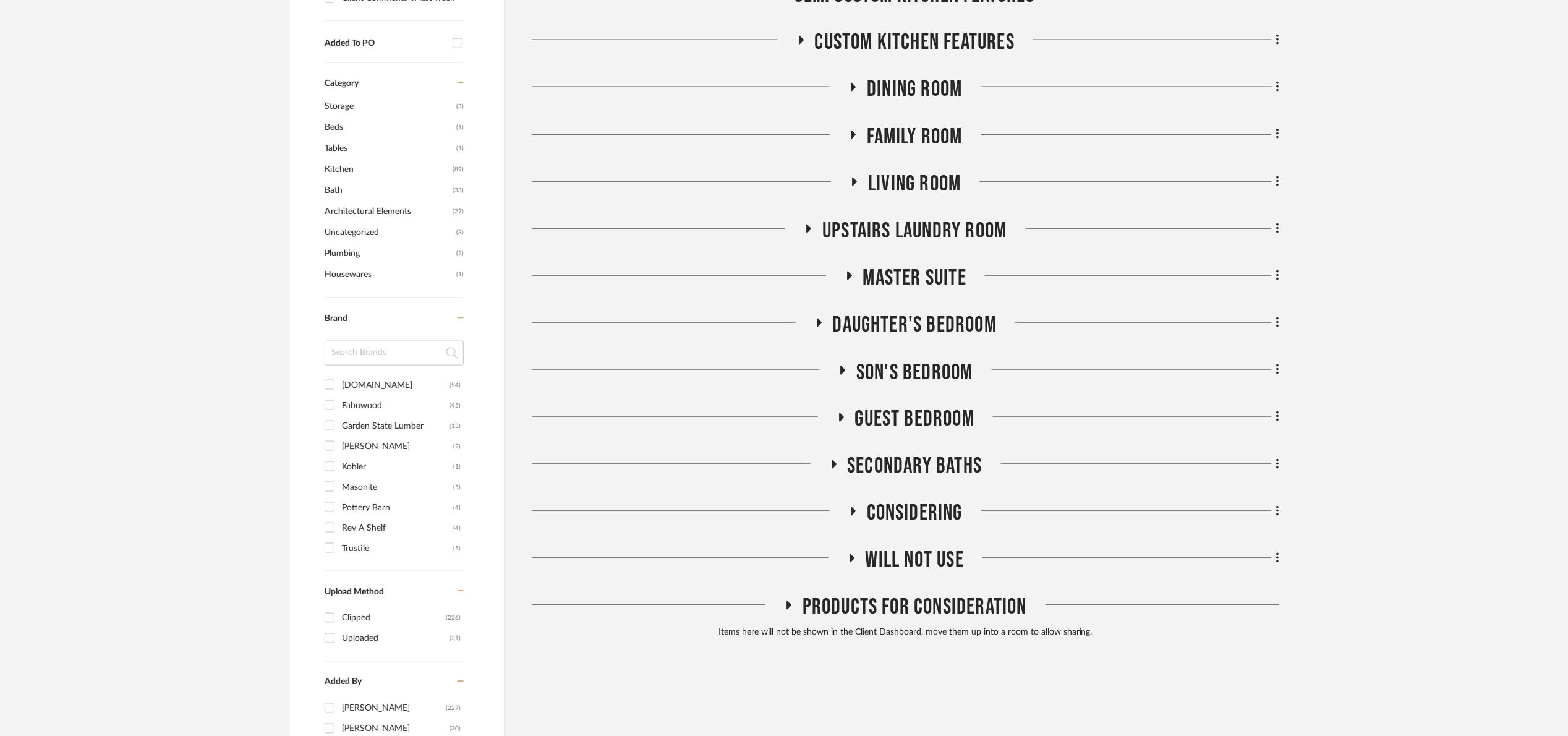
scroll to position [742, 0]
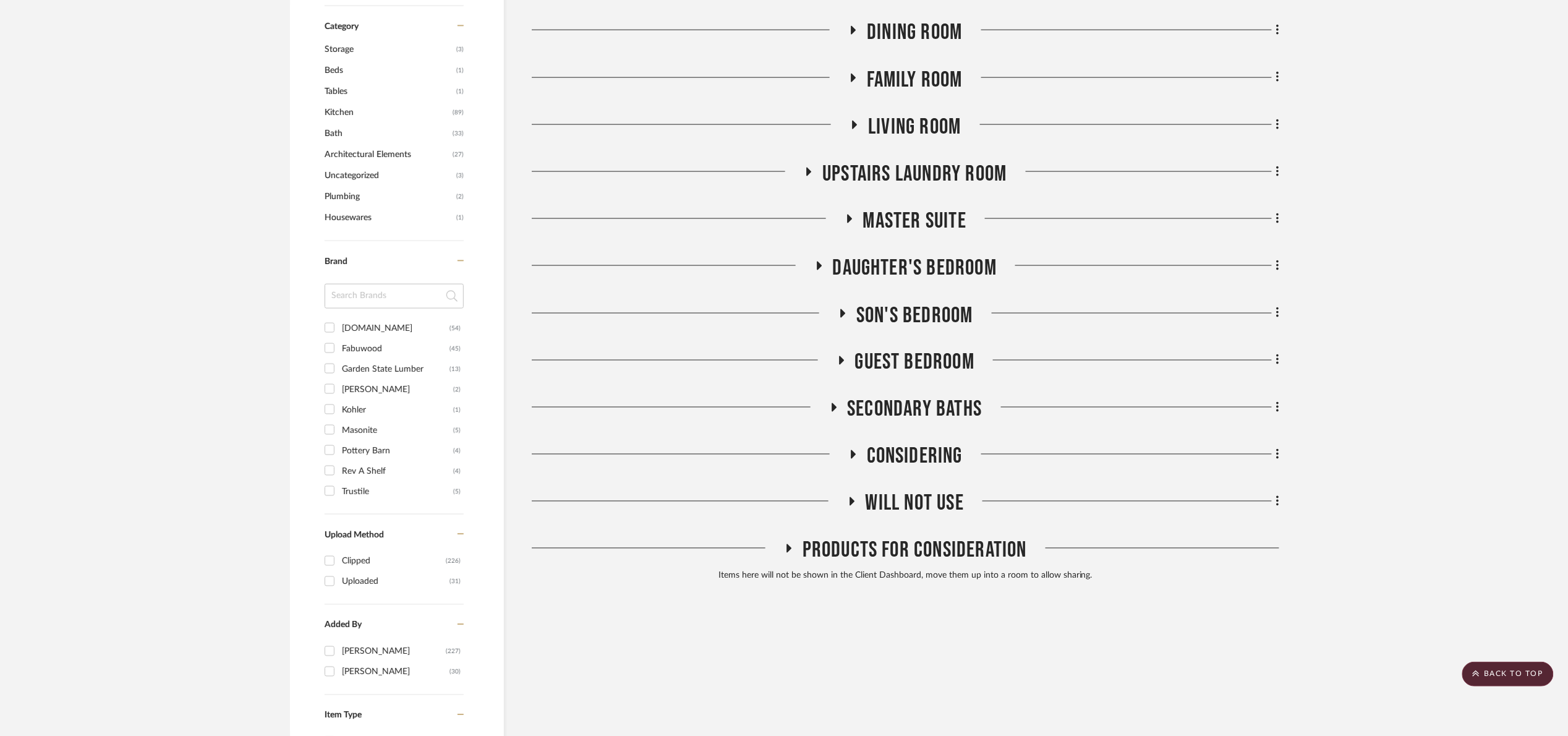
drag, startPoint x: 926, startPoint y: 208, endPoint x: 938, endPoint y: 206, distance: 12.2
click at [938, 206] on div "Entire Project Exterior Foyer / Entry Mudroom/Laundry Powder/Pool Bath Powder R…" at bounding box center [905, 68] width 747 height 1039
click at [939, 215] on span "Master Suite" at bounding box center [915, 221] width 104 height 27
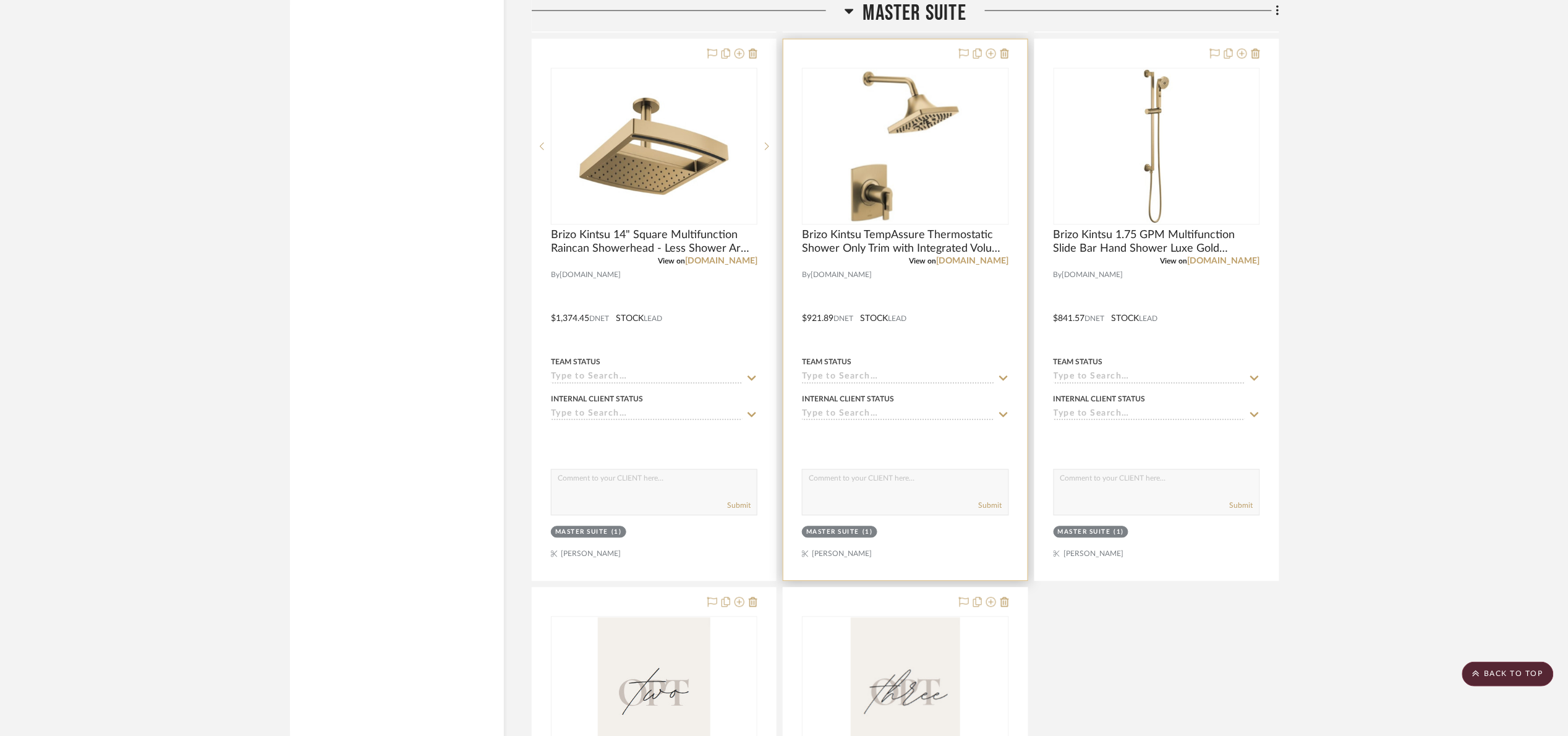
scroll to position [3061, 0]
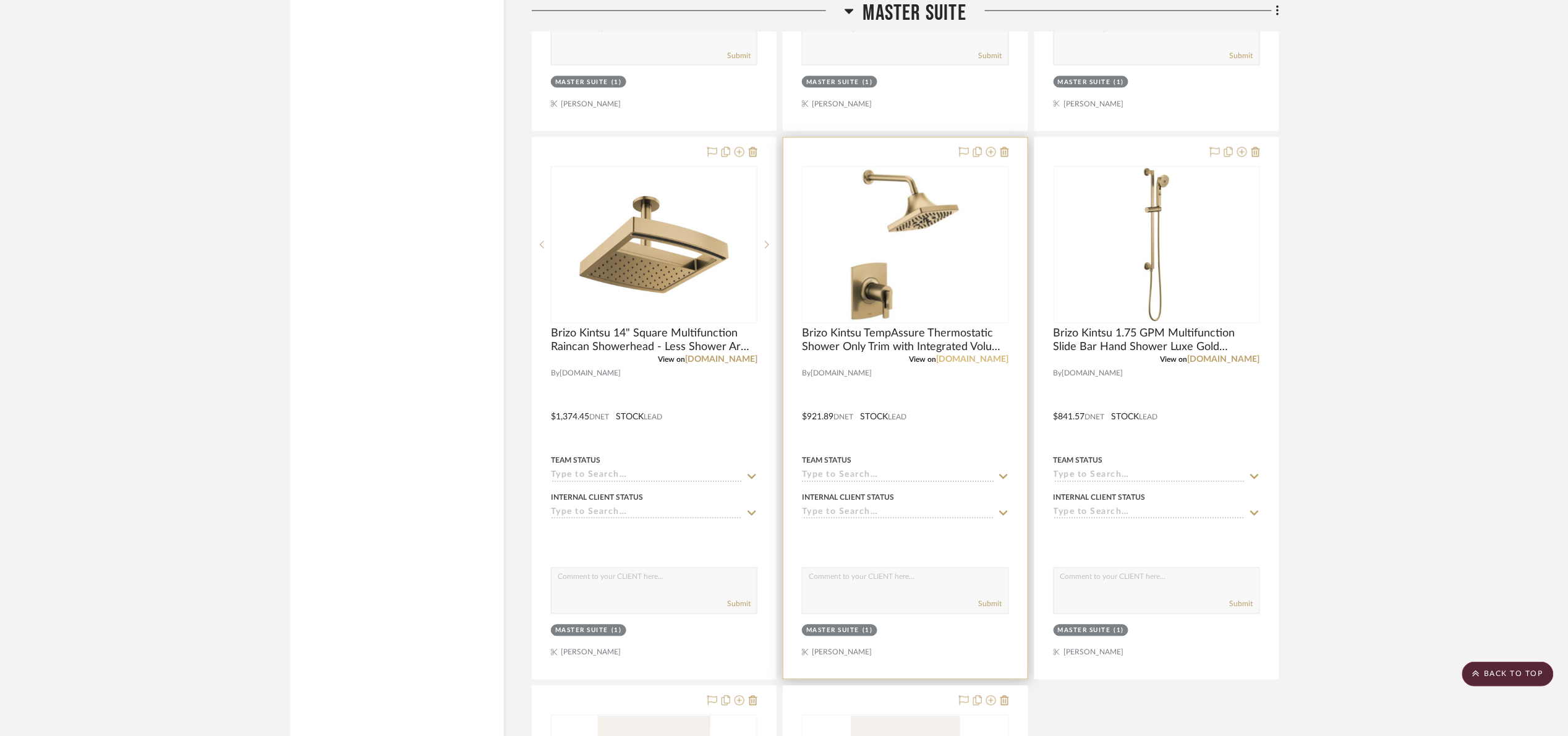
click at [993, 360] on link "[DOMAIN_NAME]" at bounding box center [973, 360] width 73 height 9
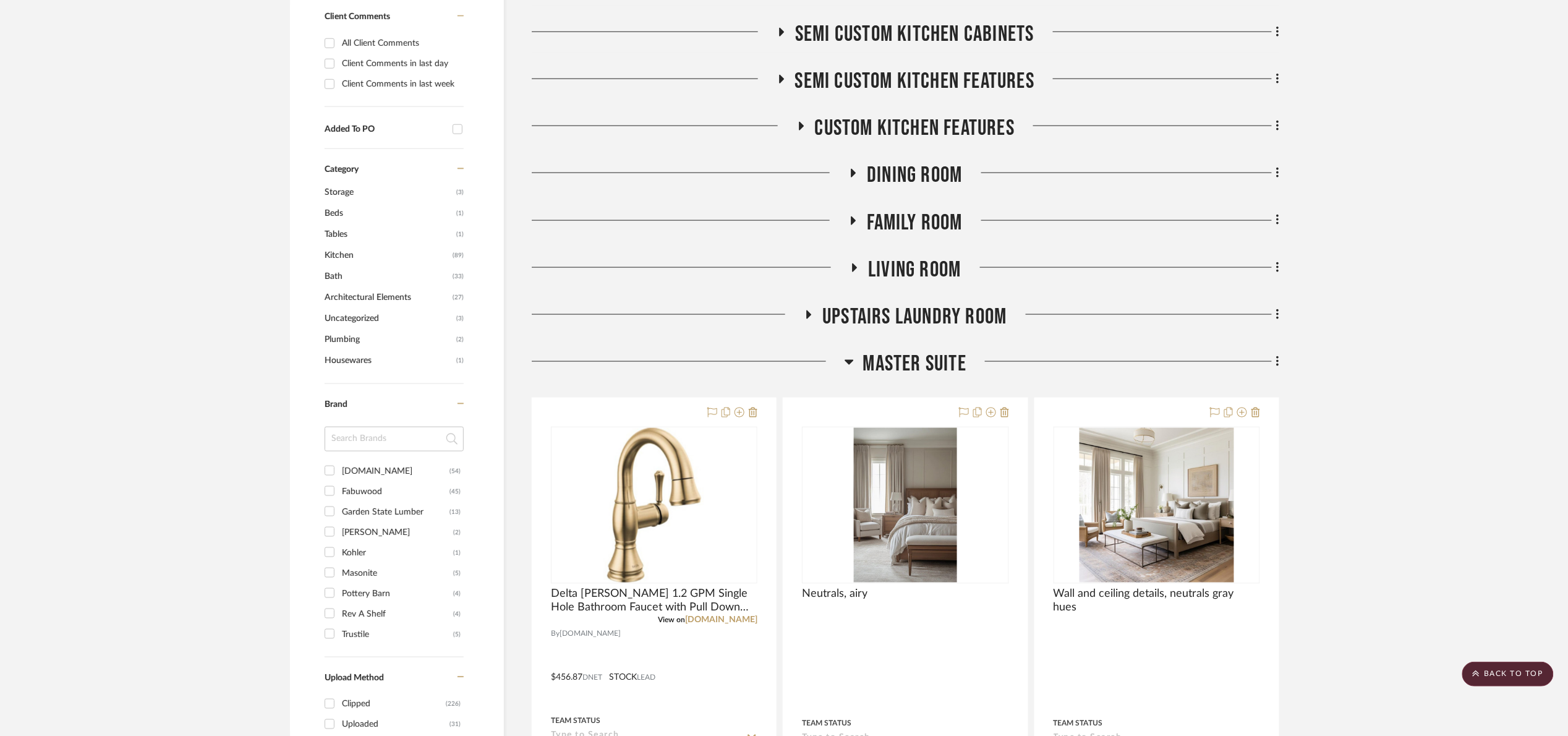
scroll to position [557, 0]
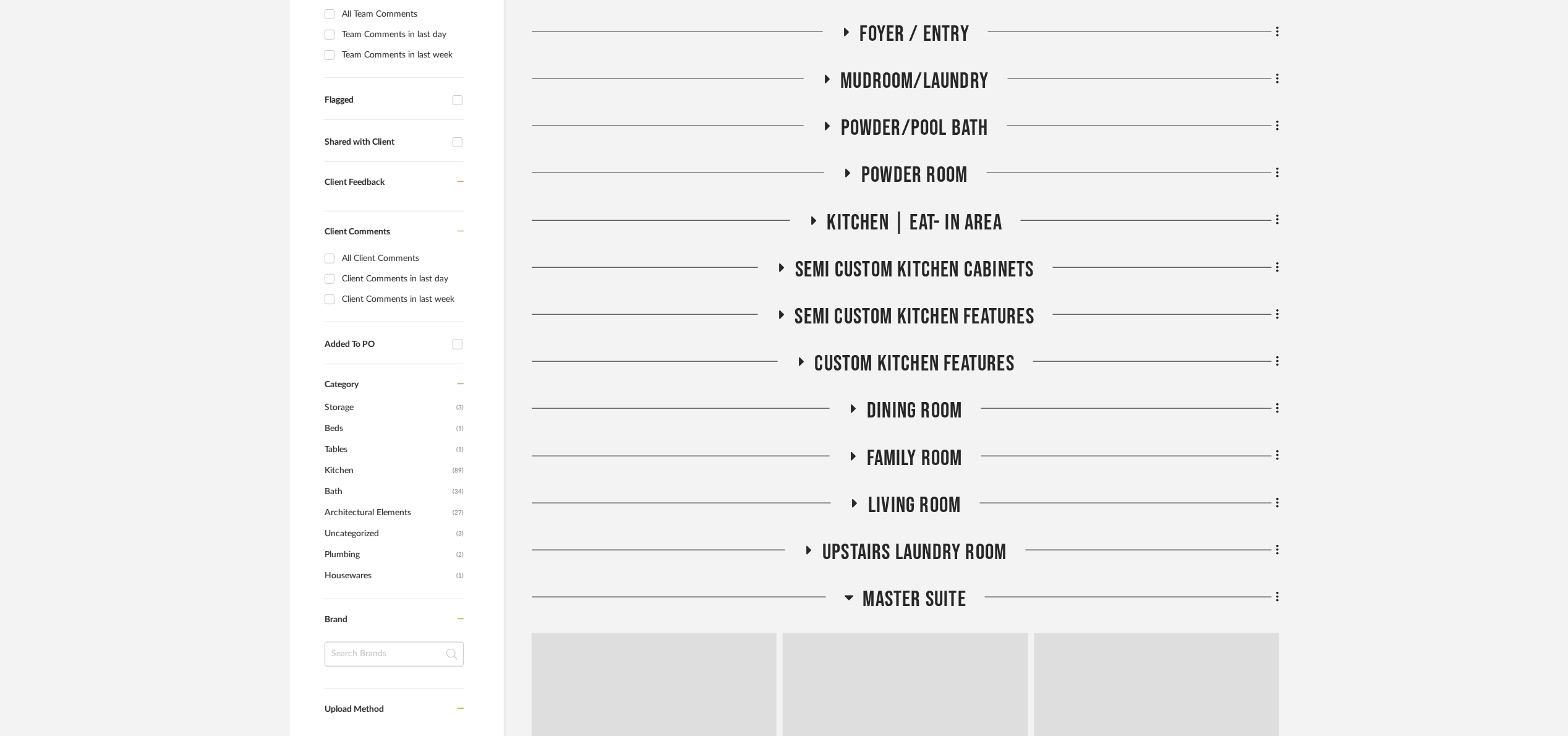
scroll to position [483, 0]
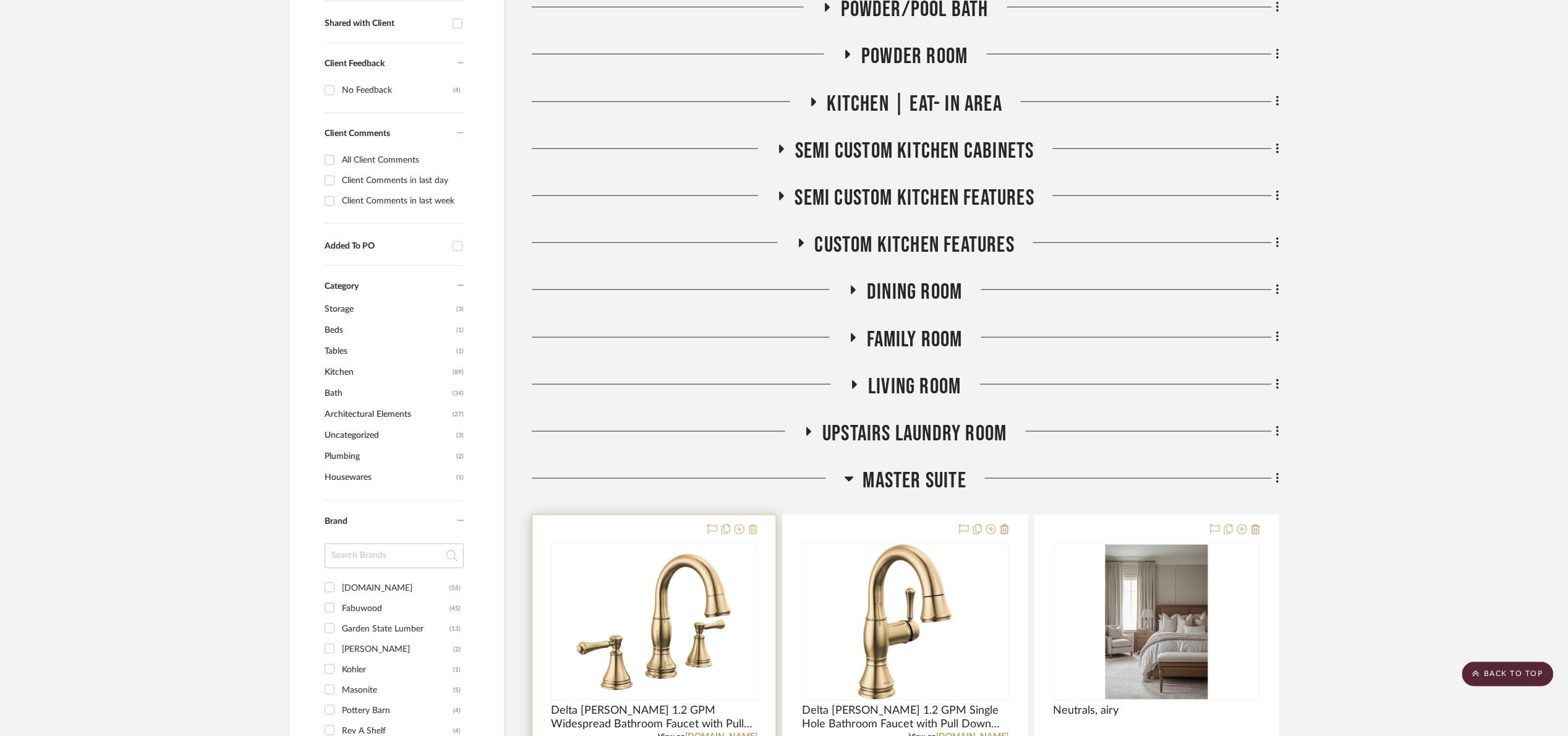
click at [755, 526] on icon at bounding box center [753, 529] width 9 height 10
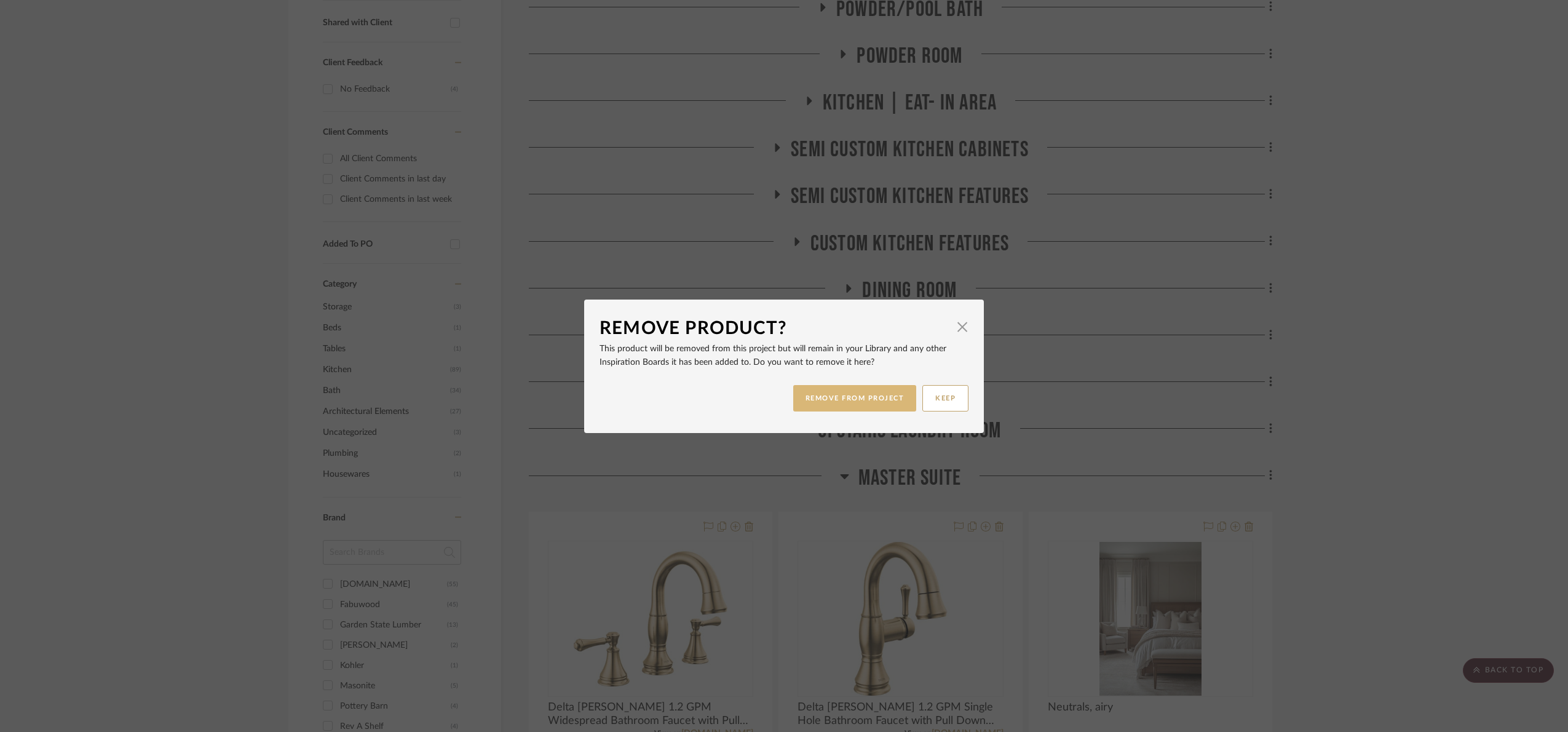
click at [845, 398] on button "REMOVE FROM PROJECT" at bounding box center [855, 398] width 124 height 27
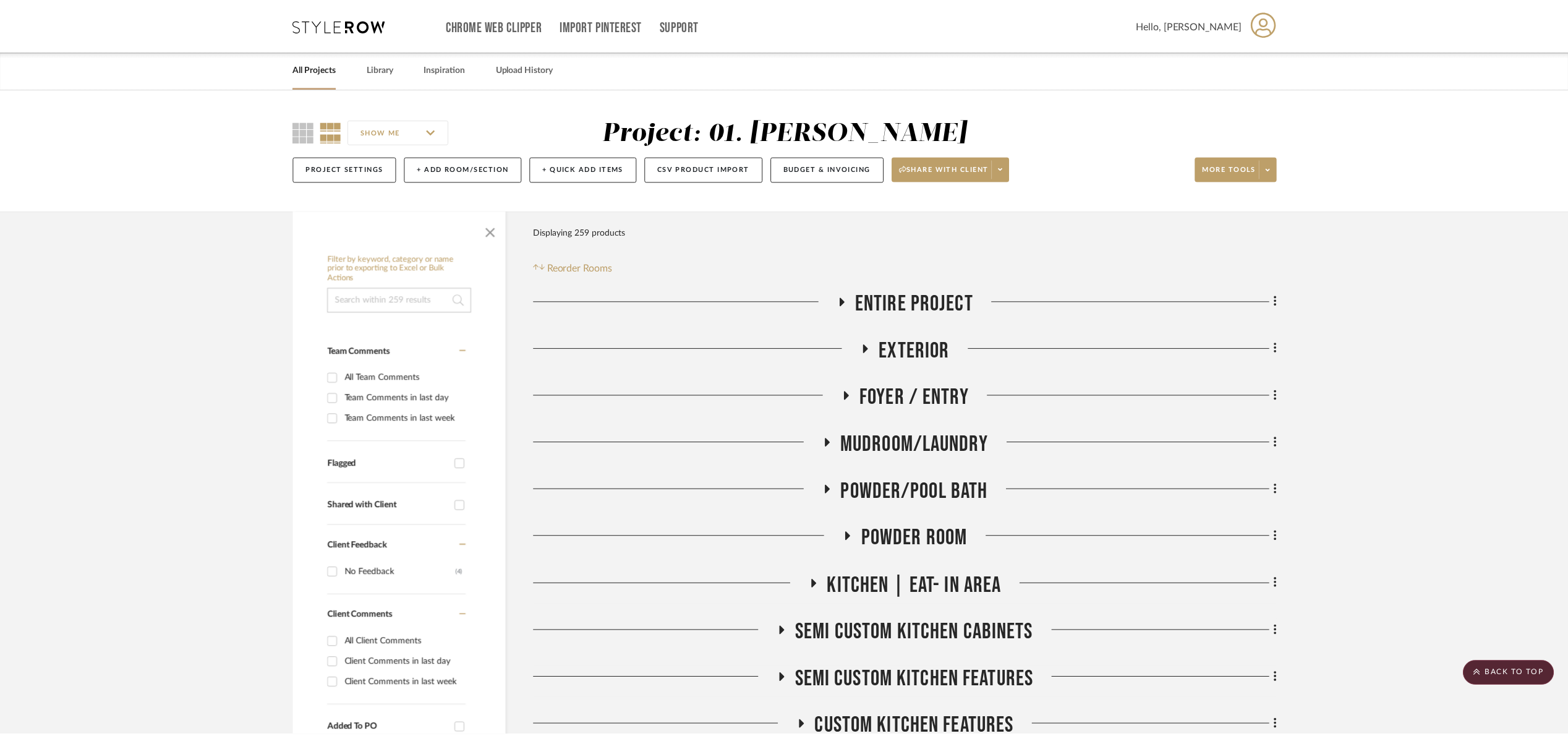
scroll to position [483, 0]
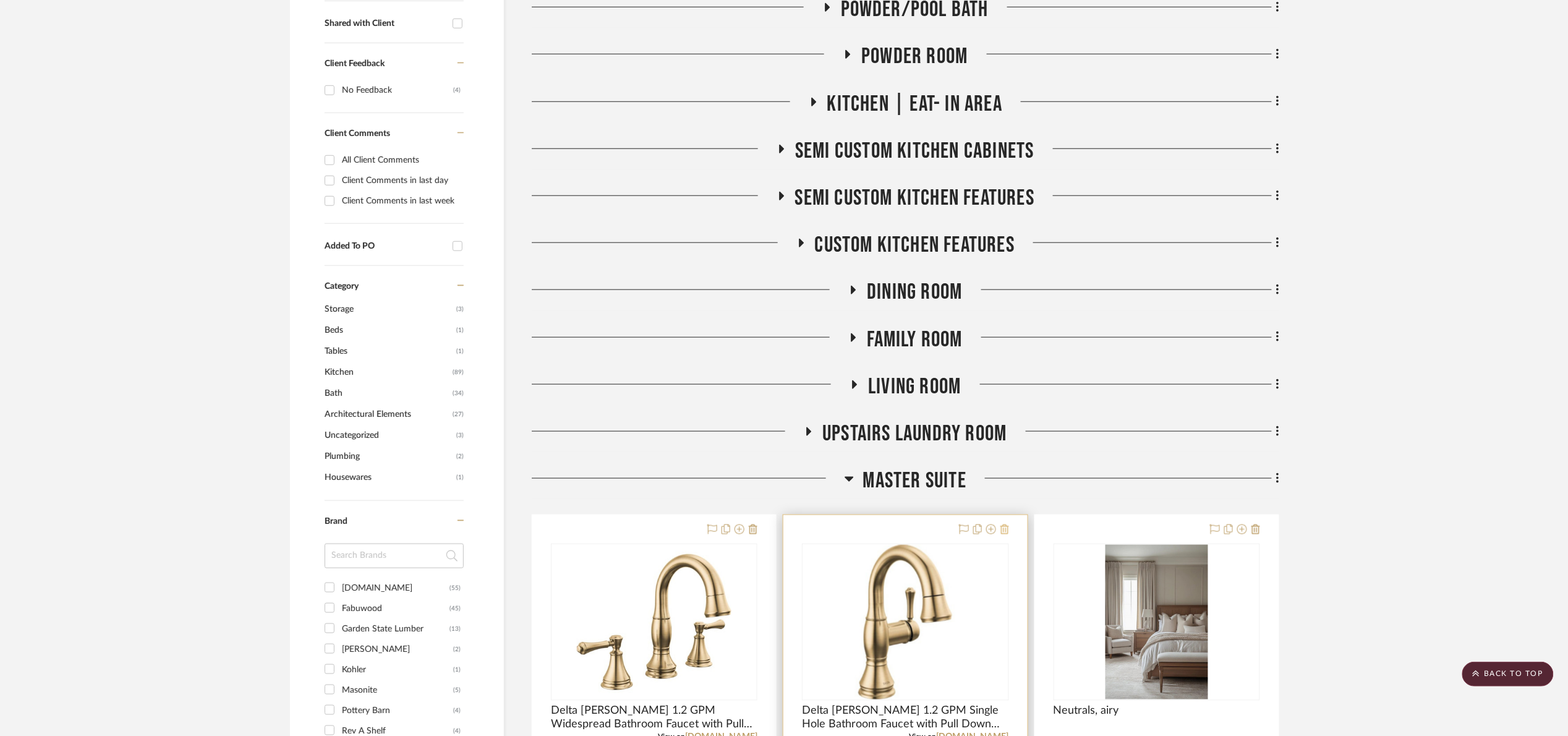
click at [1003, 532] on icon at bounding box center [1004, 529] width 9 height 10
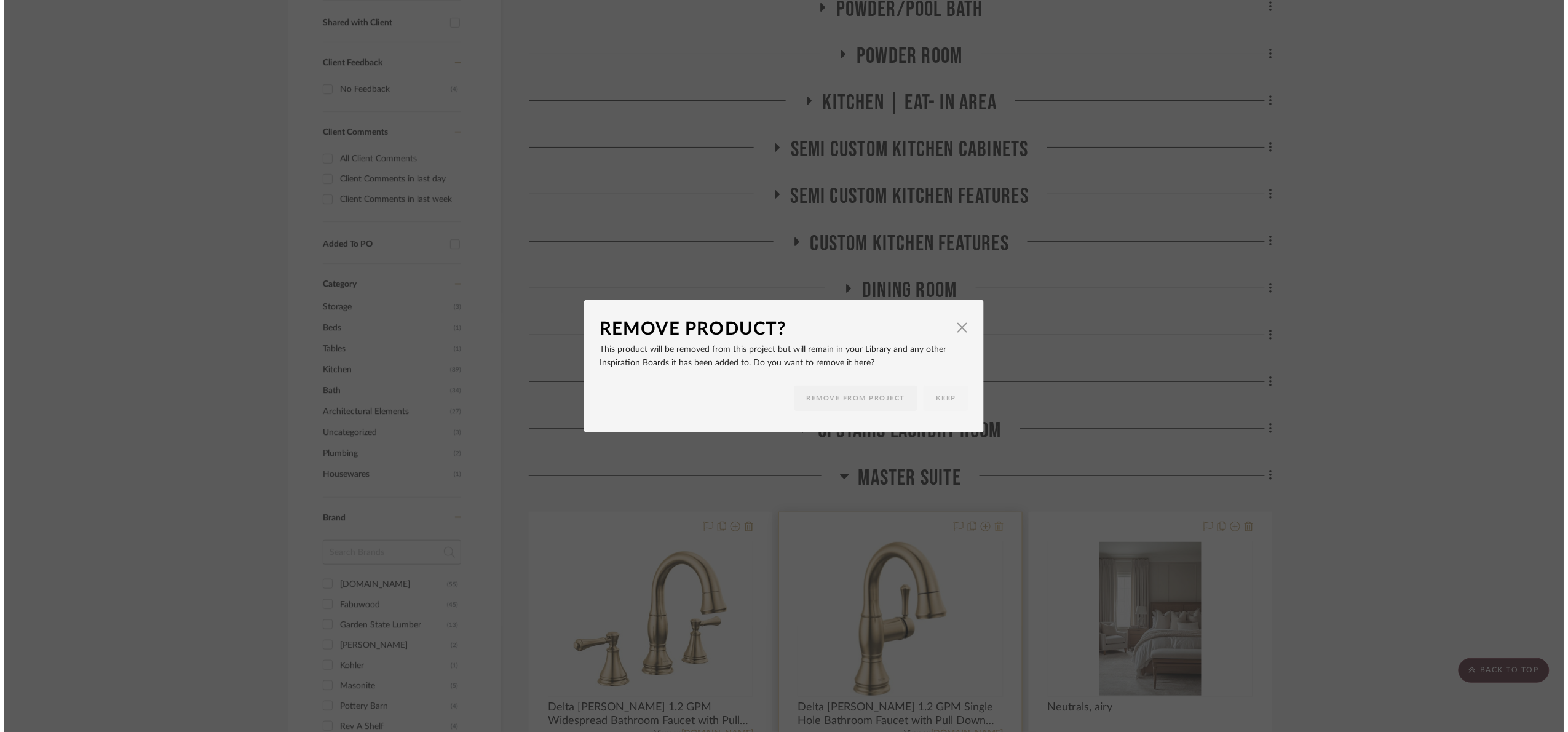
scroll to position [0, 0]
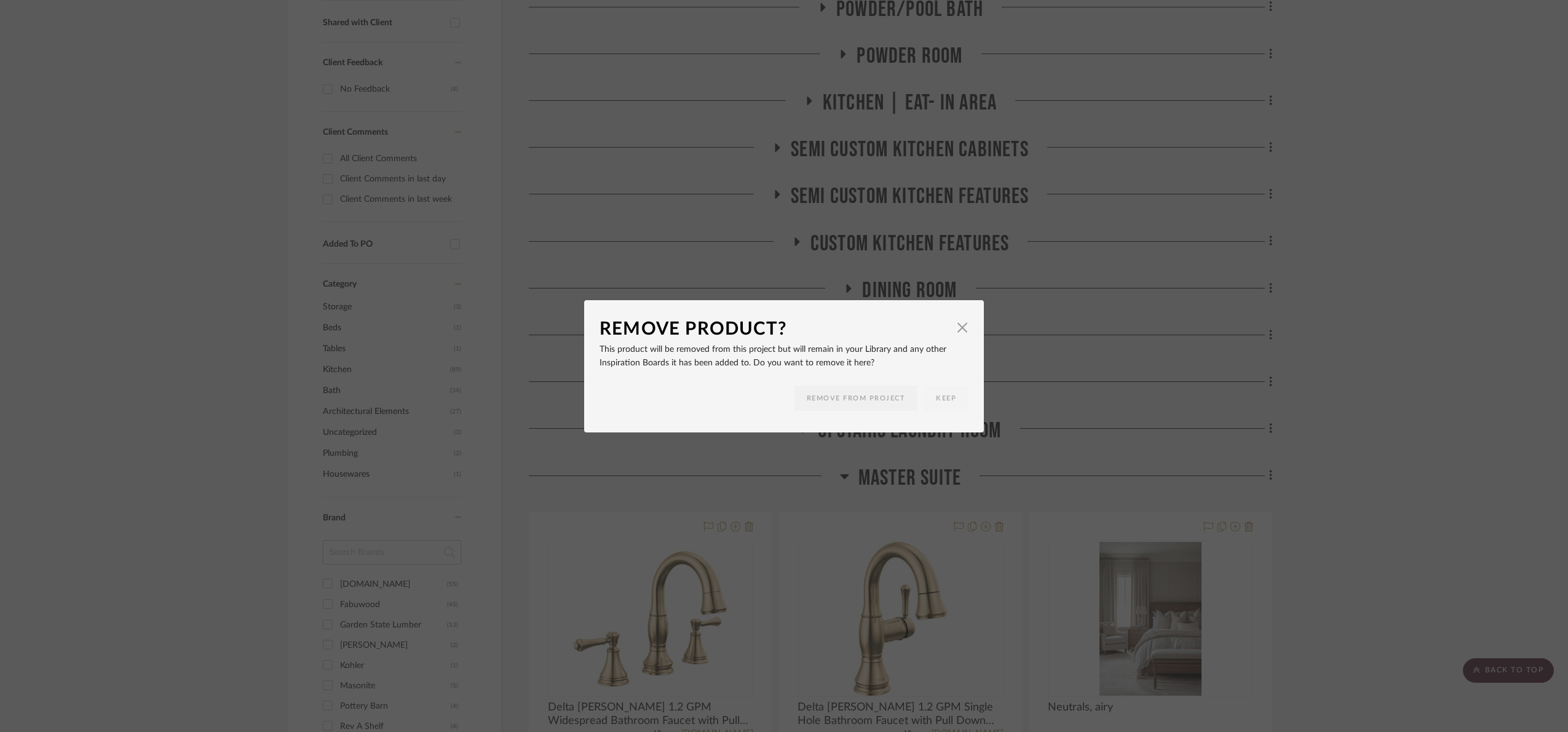
click at [1271, 491] on div "Remove Product? × This product will be removed from this project but will remai…" at bounding box center [784, 366] width 1568 height 732
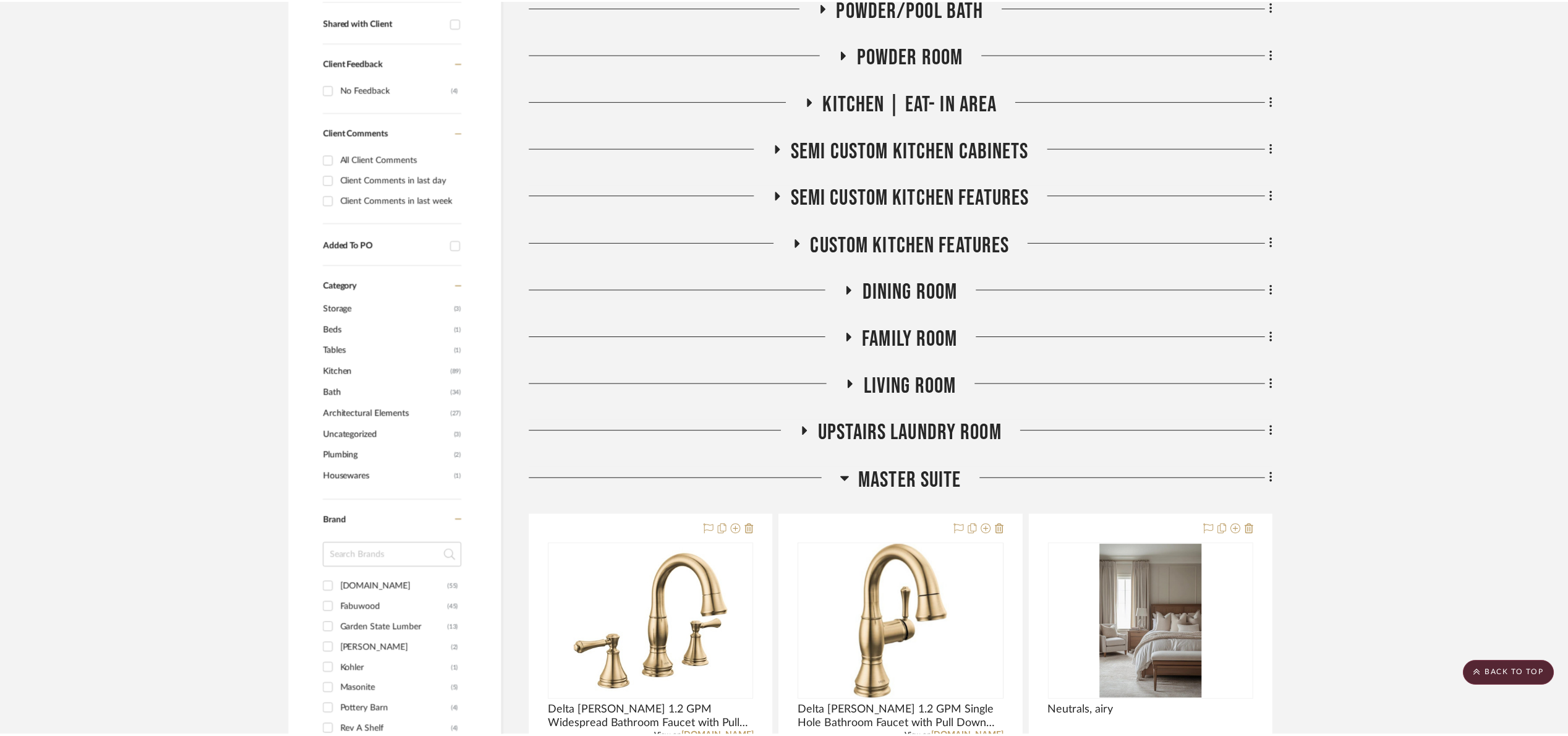
scroll to position [483, 0]
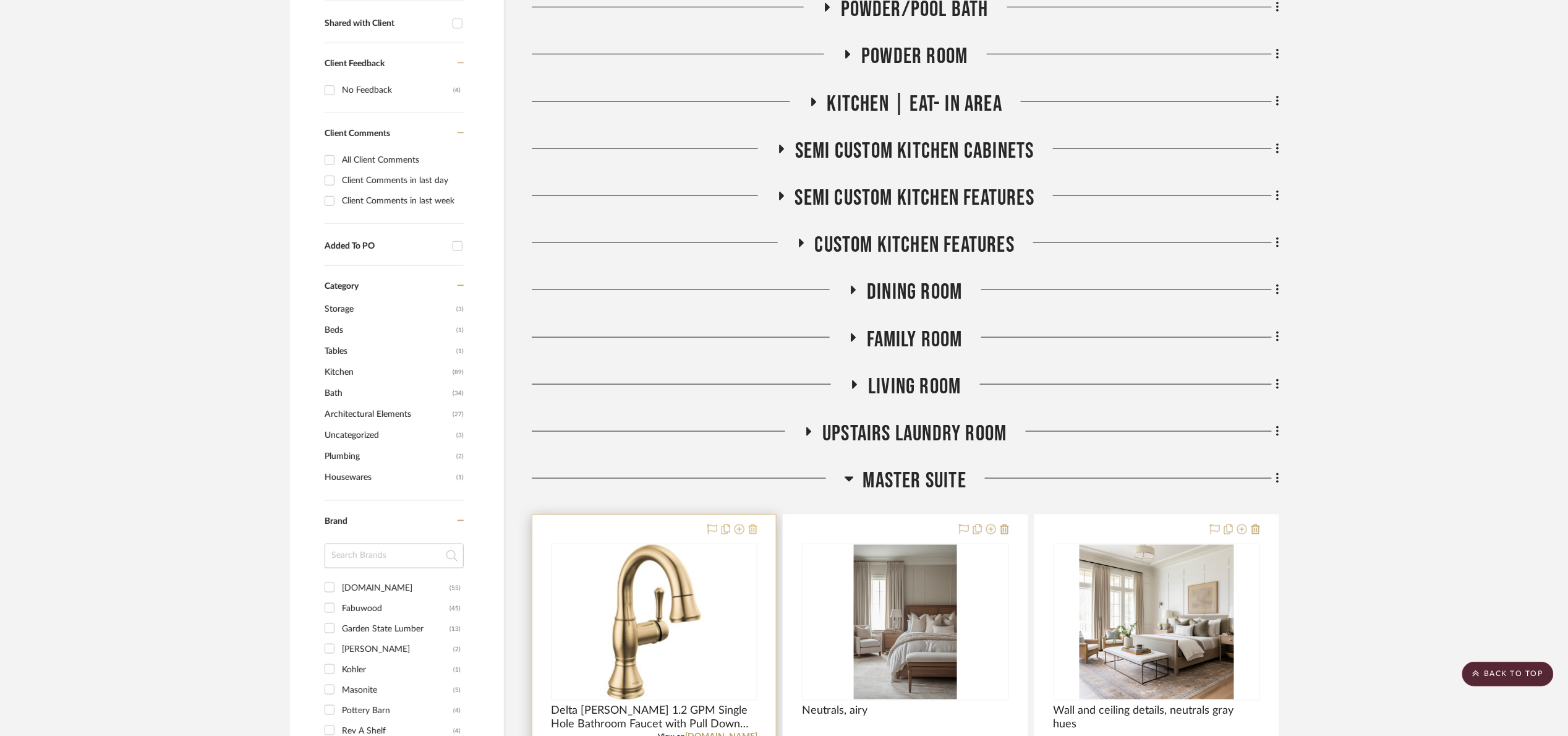
click at [753, 526] on icon at bounding box center [753, 529] width 9 height 10
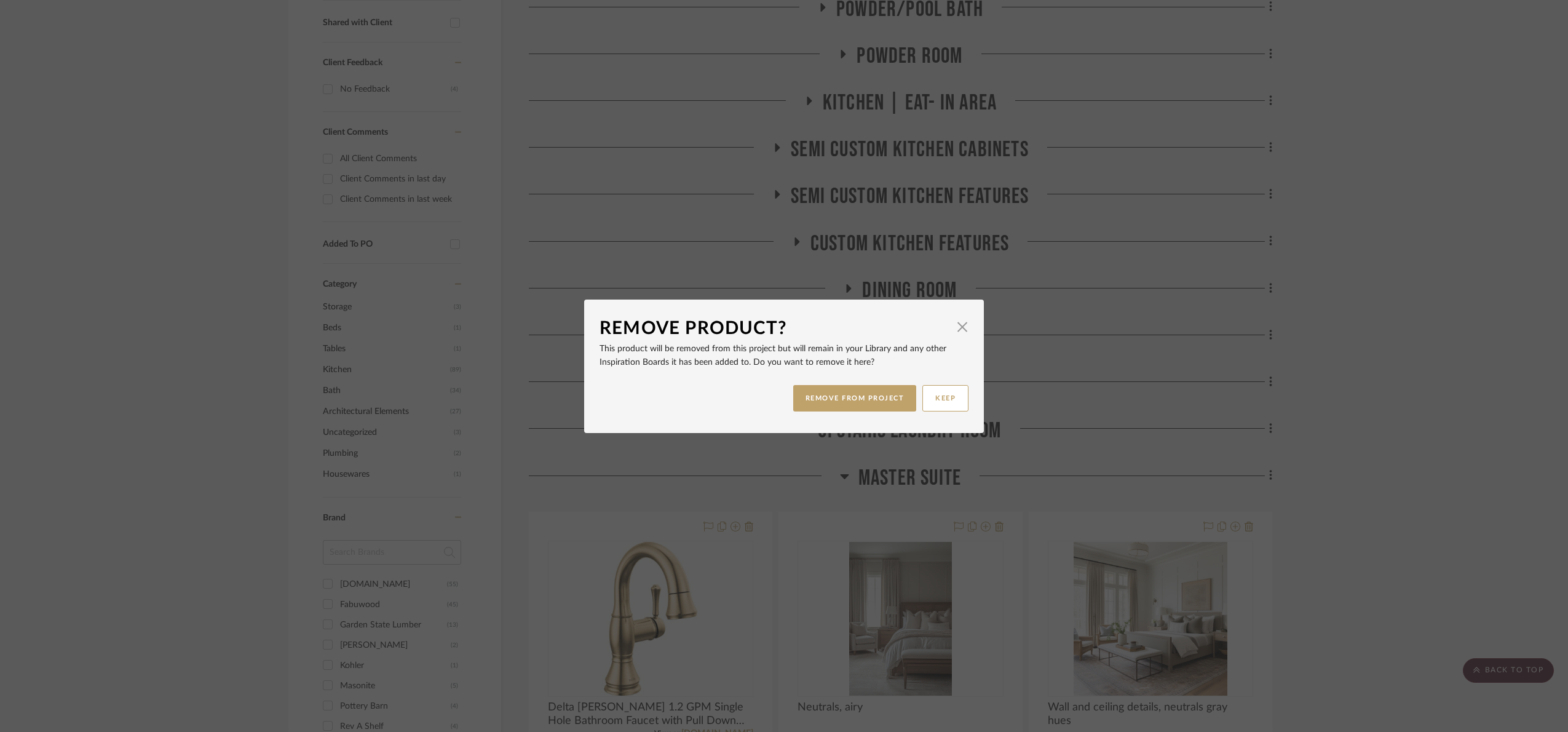
drag, startPoint x: 876, startPoint y: 394, endPoint x: 611, endPoint y: 130, distance: 374.1
click at [874, 394] on button "REMOVE FROM PROJECT" at bounding box center [855, 398] width 124 height 27
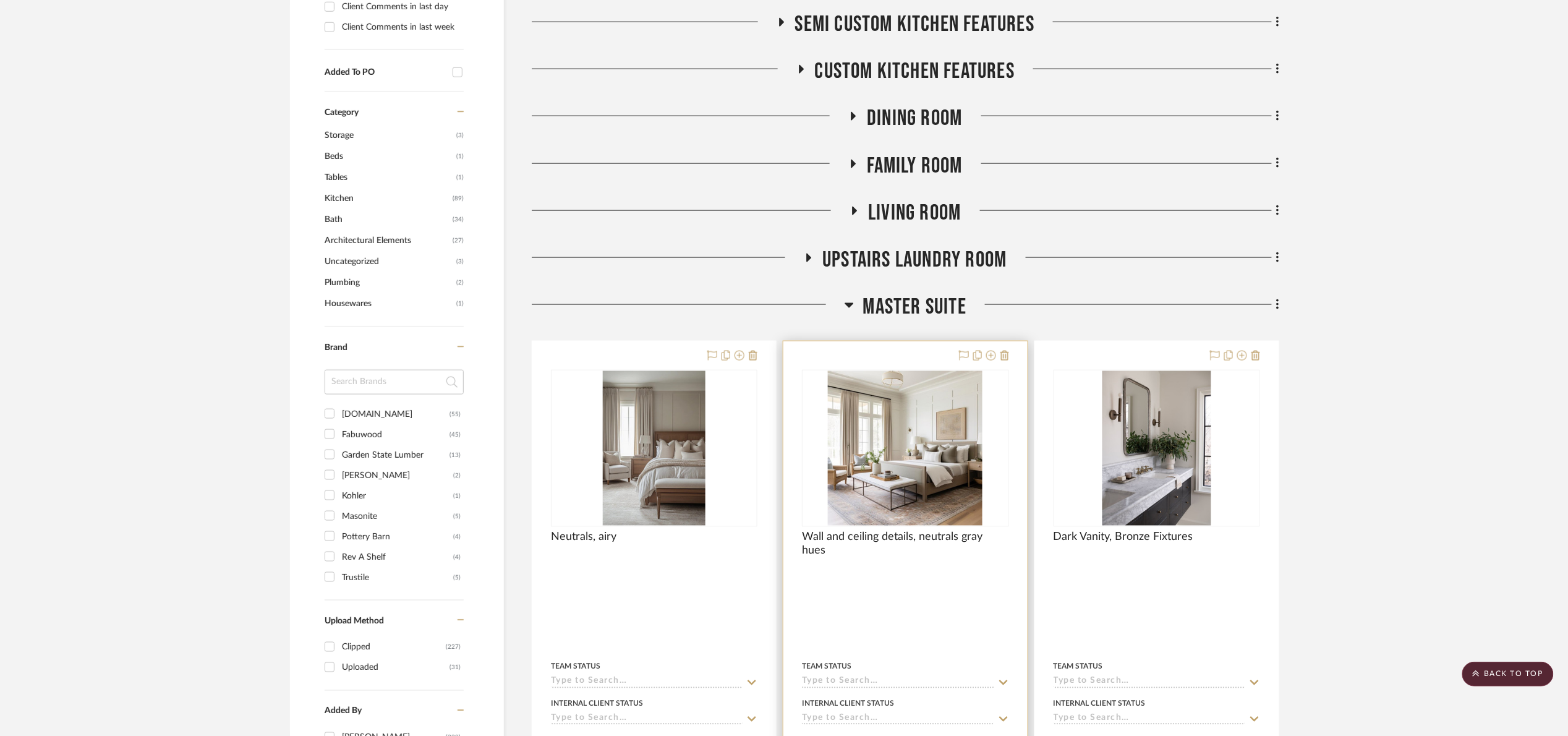
scroll to position [668, 0]
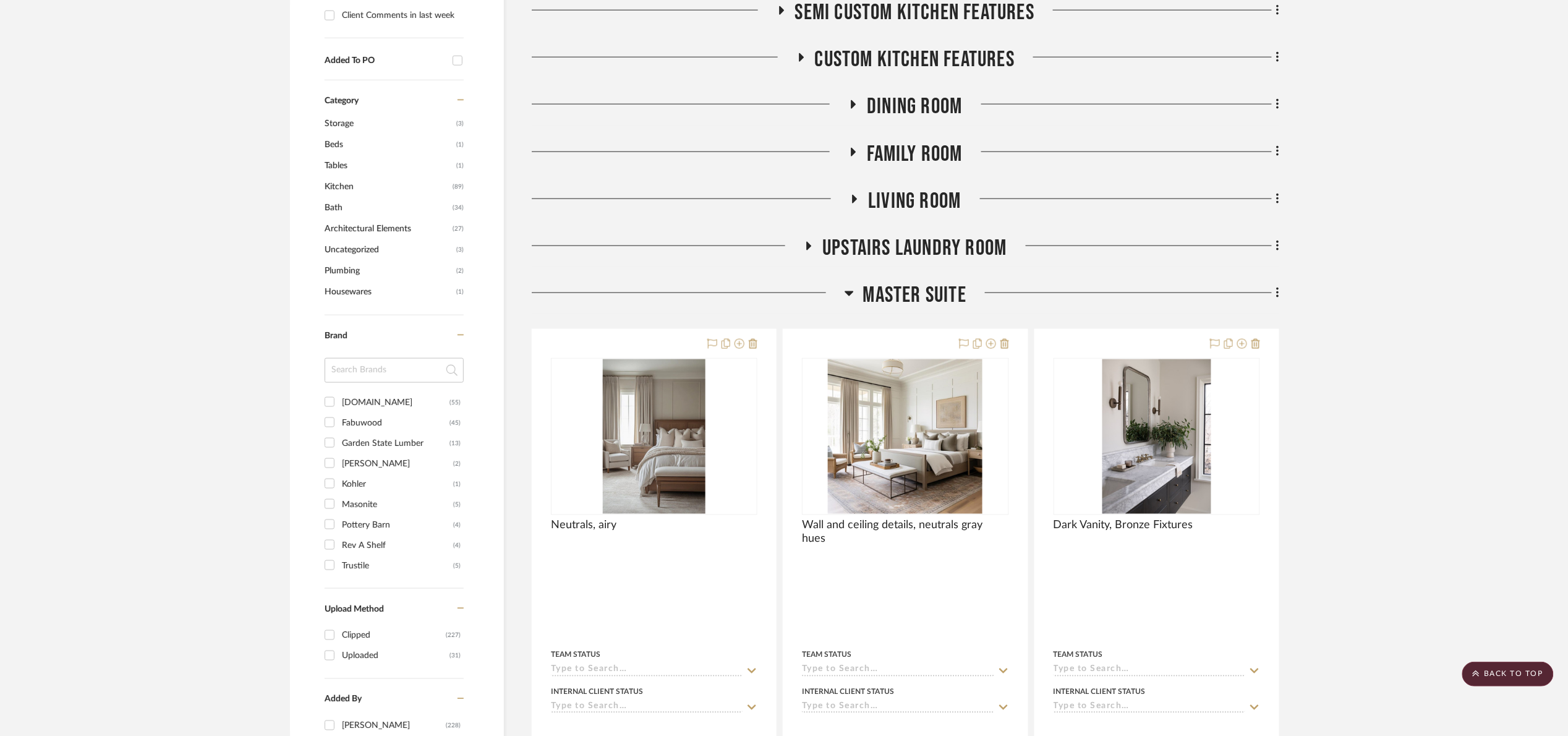
click at [933, 299] on span "Master Suite" at bounding box center [915, 296] width 104 height 27
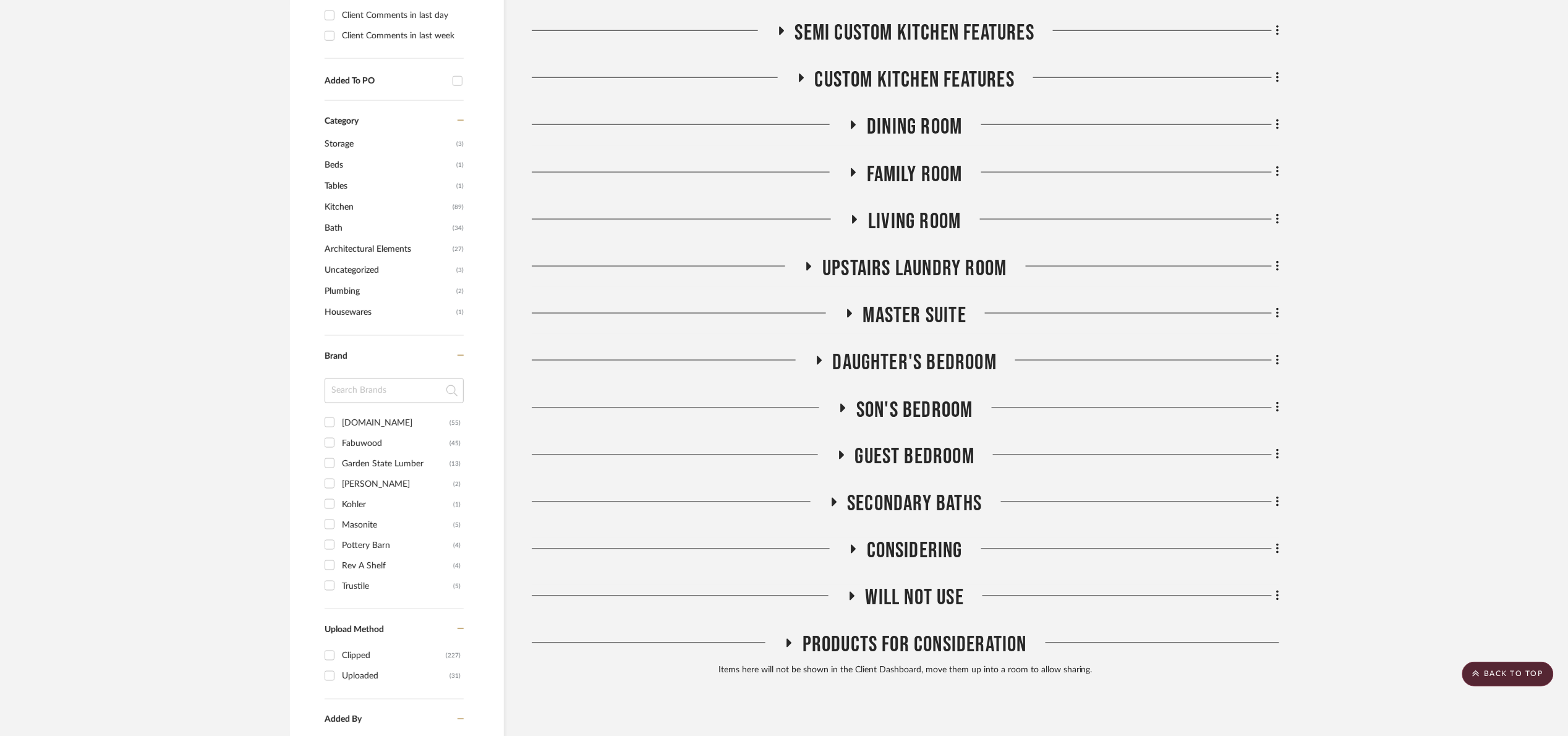
scroll to position [649, 0]
click at [888, 323] on span "Master Suite" at bounding box center [915, 314] width 104 height 27
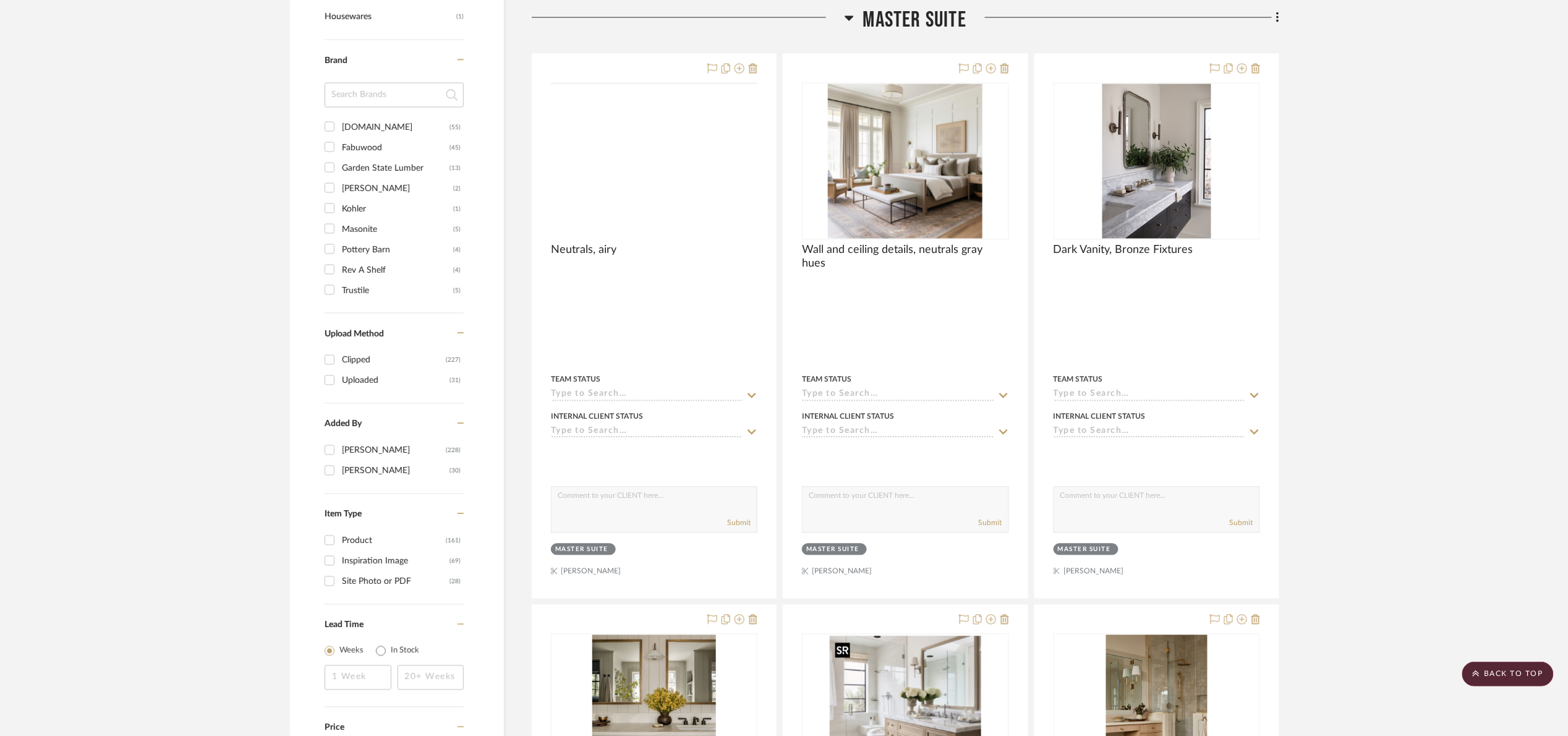
scroll to position [835, 0]
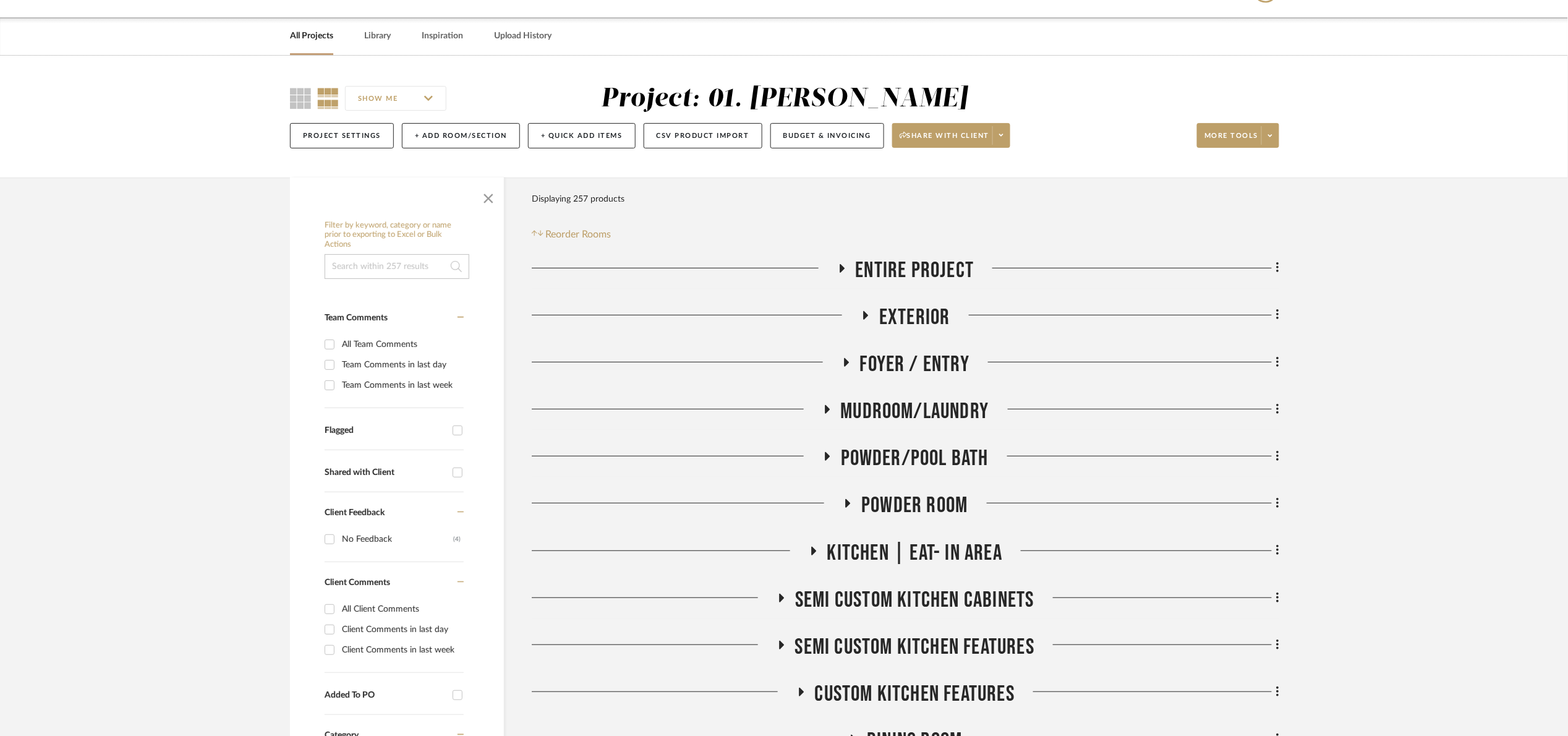
scroll to position [93, 0]
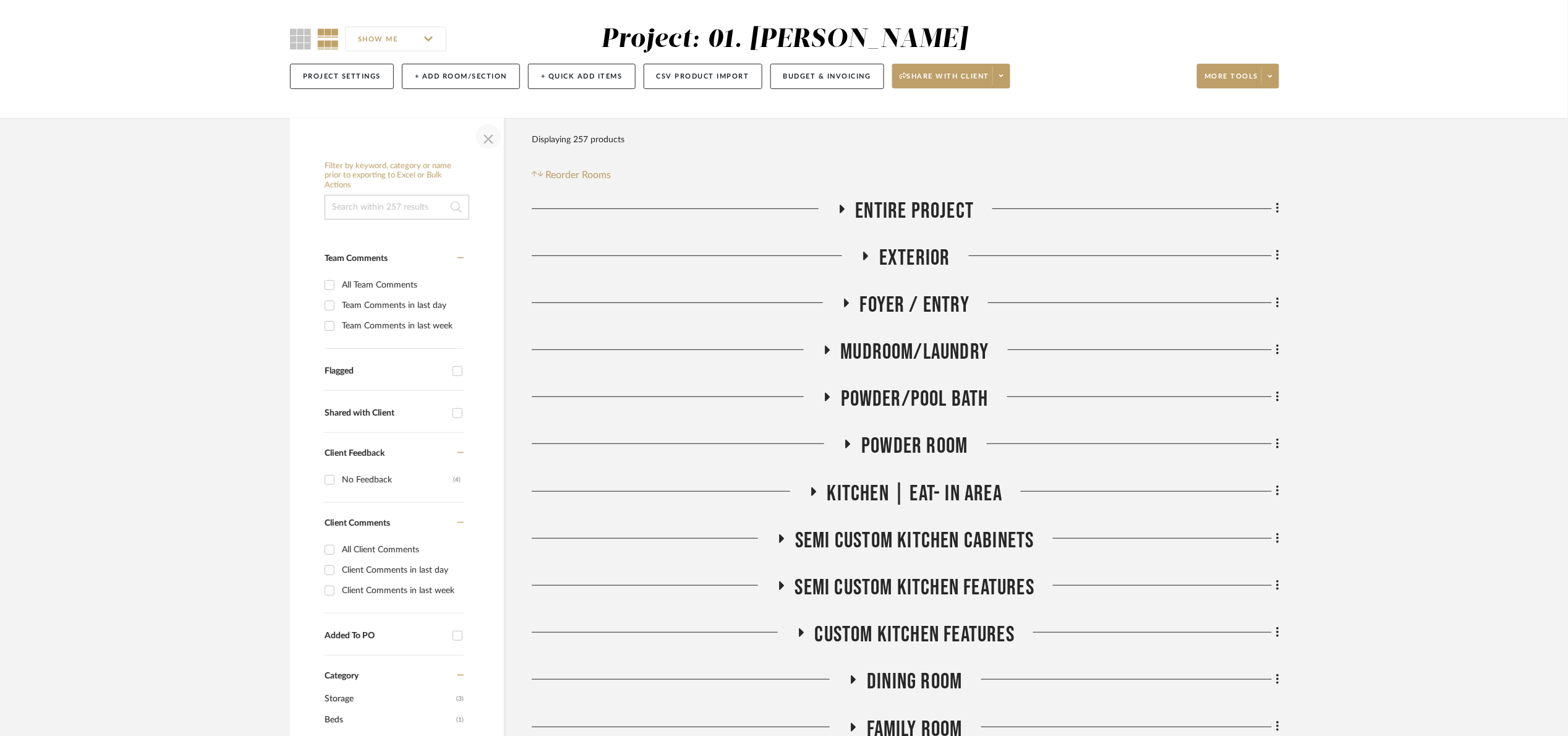
click at [495, 136] on span "button" at bounding box center [489, 136] width 30 height 30
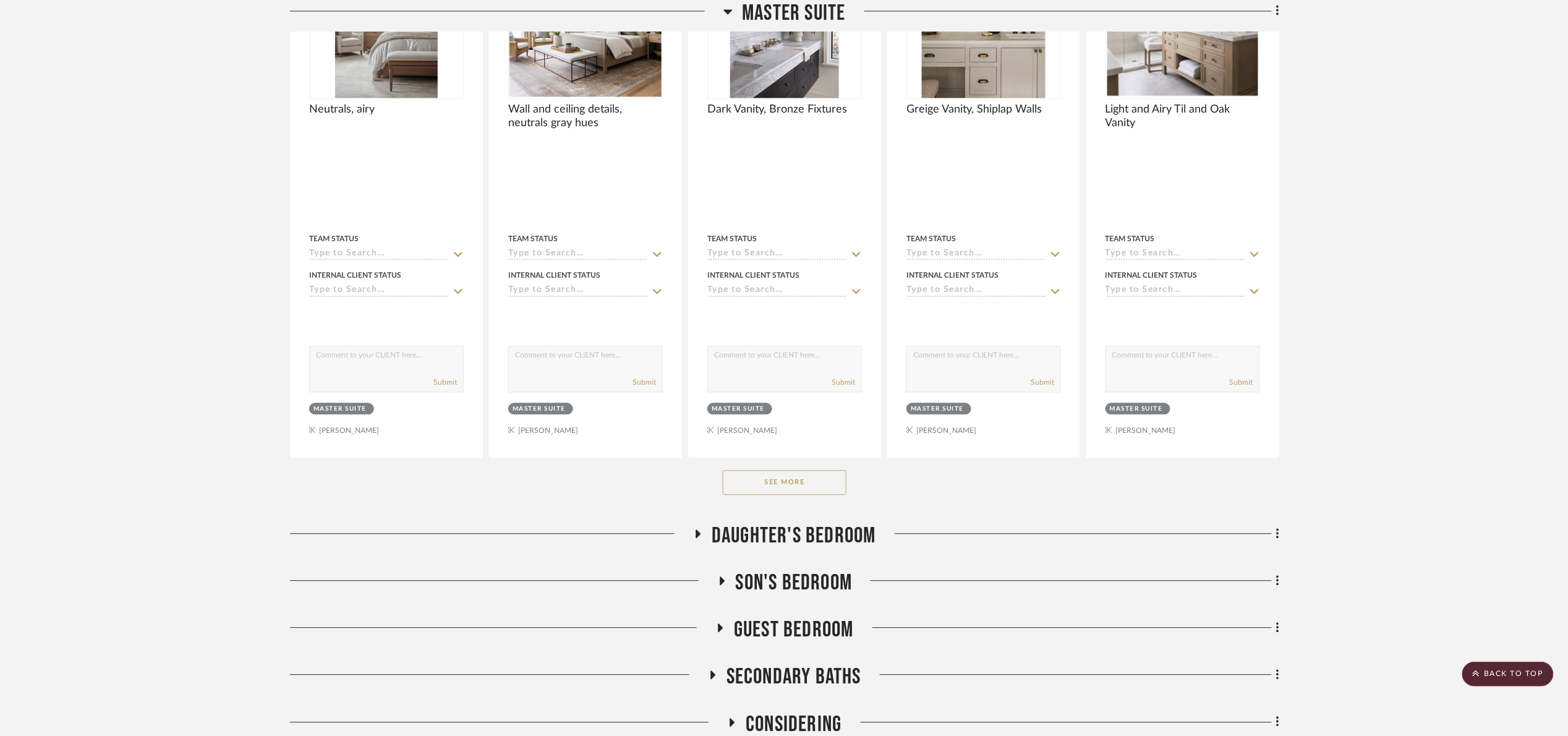
scroll to position [1113, 0]
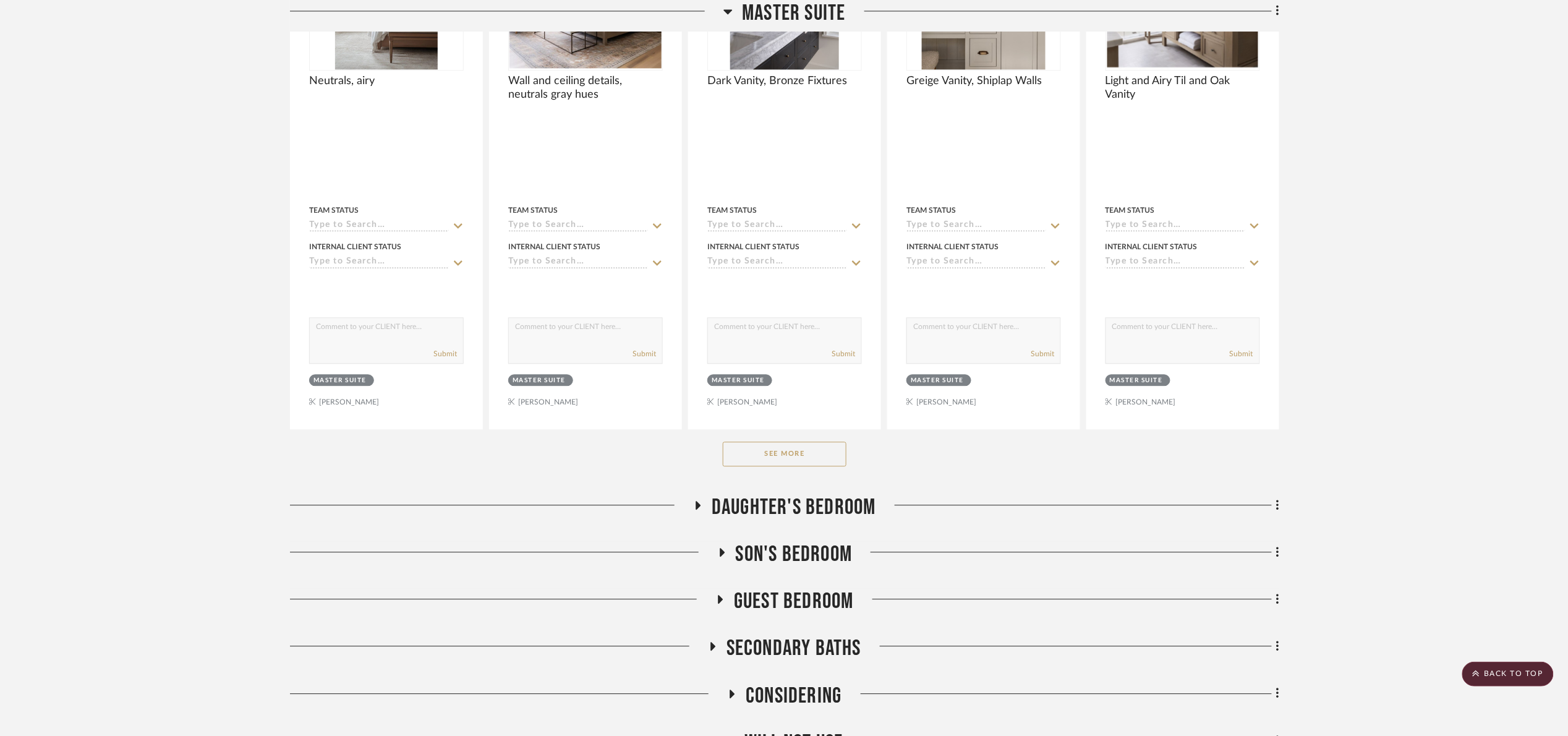
click at [790, 448] on button "See More" at bounding box center [784, 454] width 124 height 25
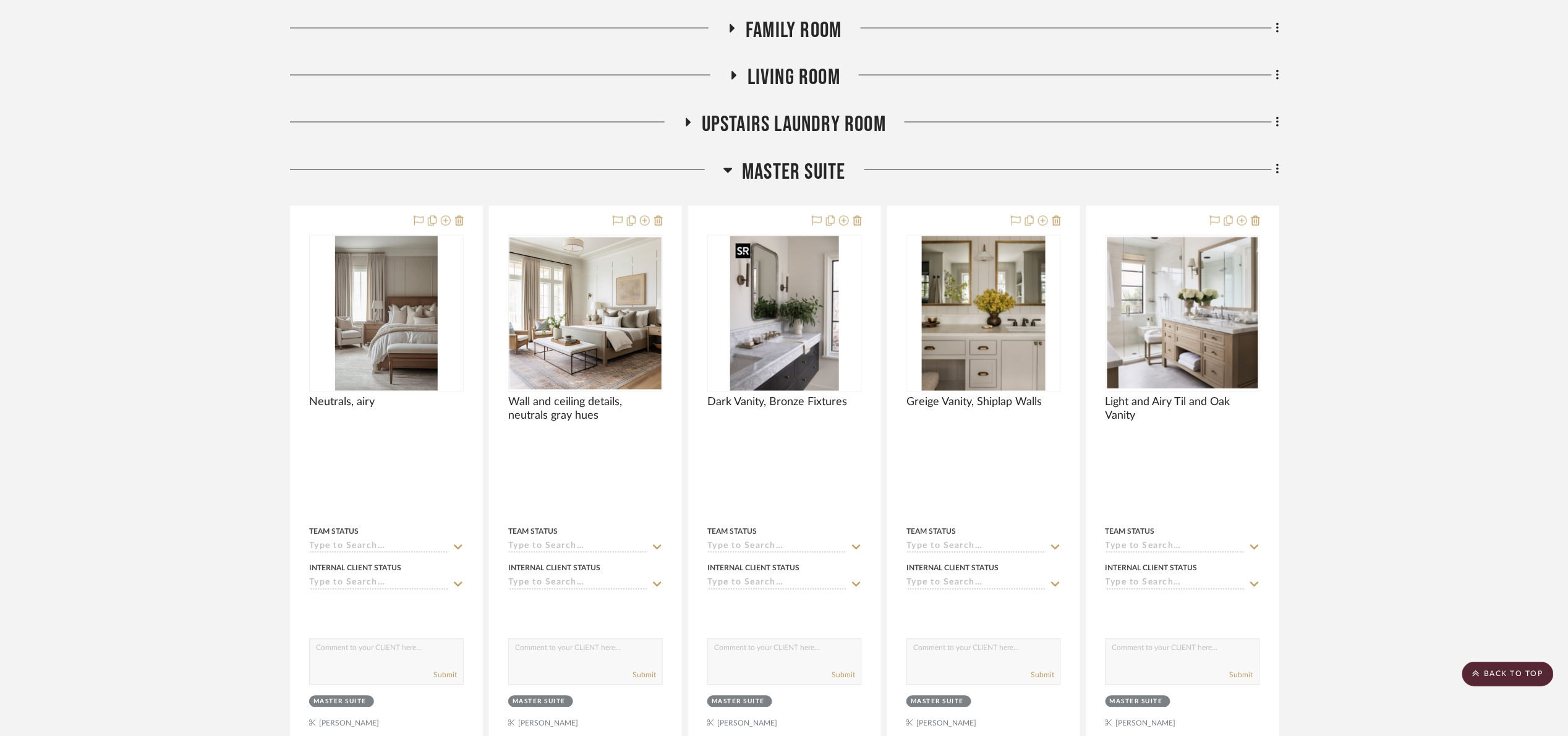
scroll to position [742, 0]
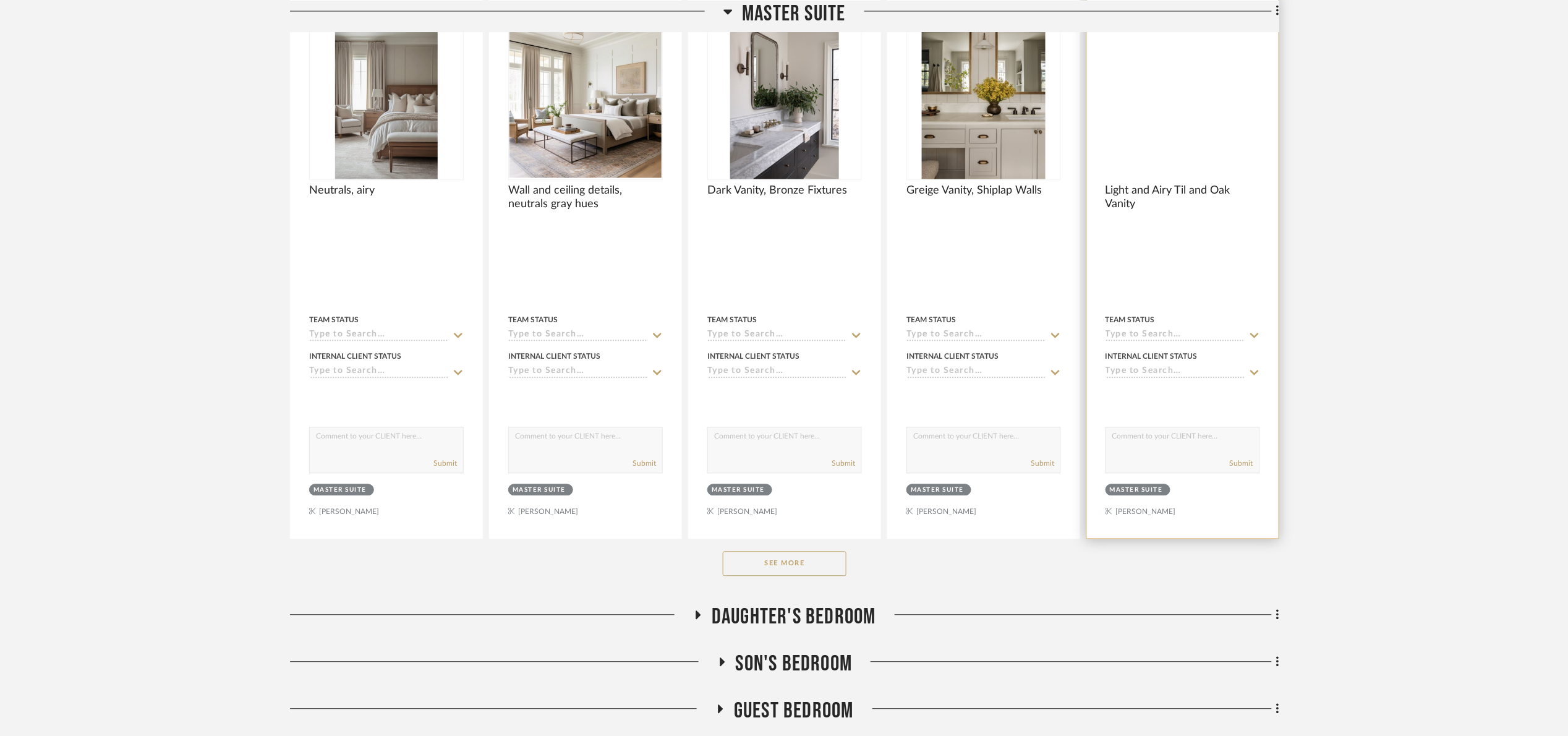
scroll to position [1020, 0]
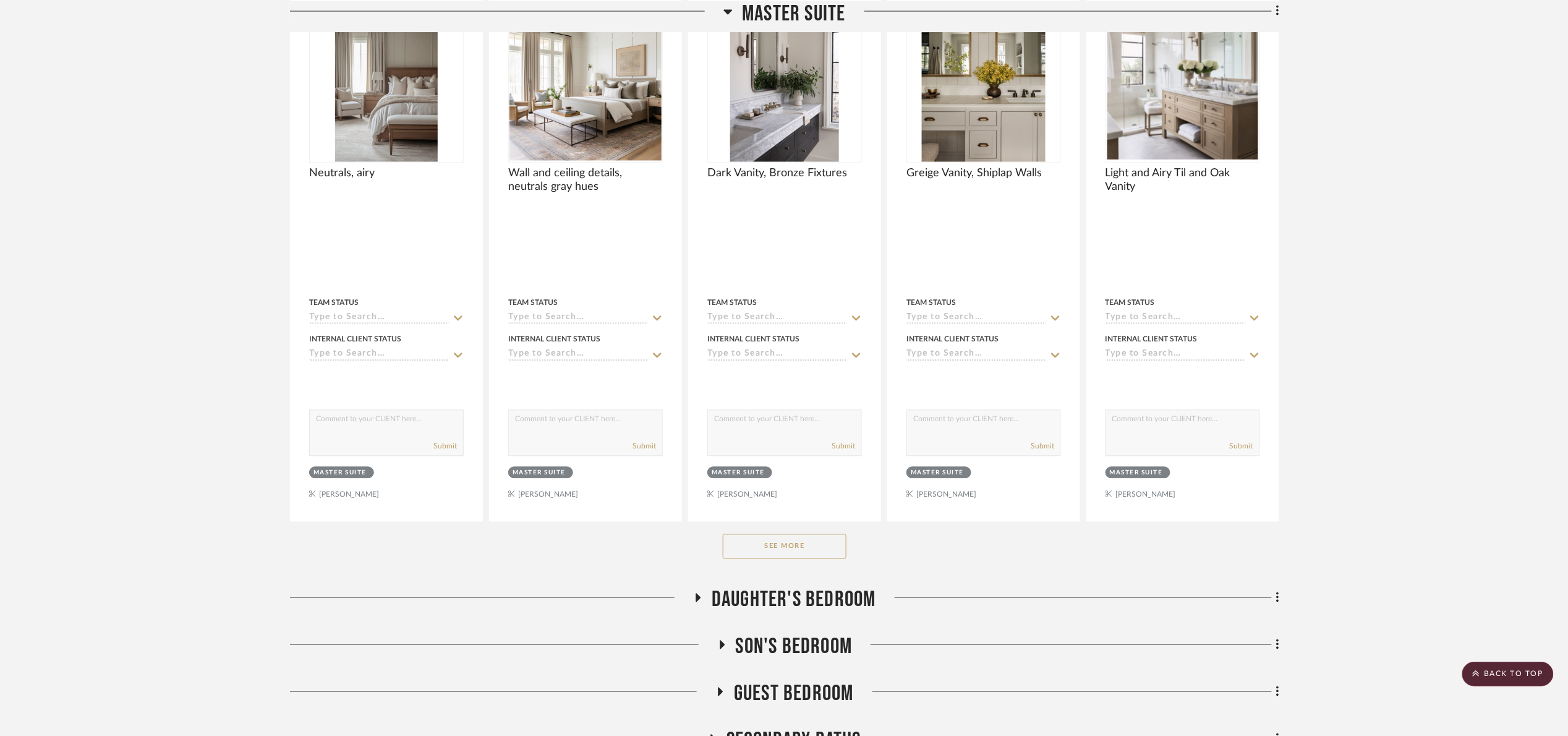
drag, startPoint x: 794, startPoint y: 544, endPoint x: 798, endPoint y: 537, distance: 8.1
click at [795, 542] on button "See More" at bounding box center [784, 546] width 124 height 25
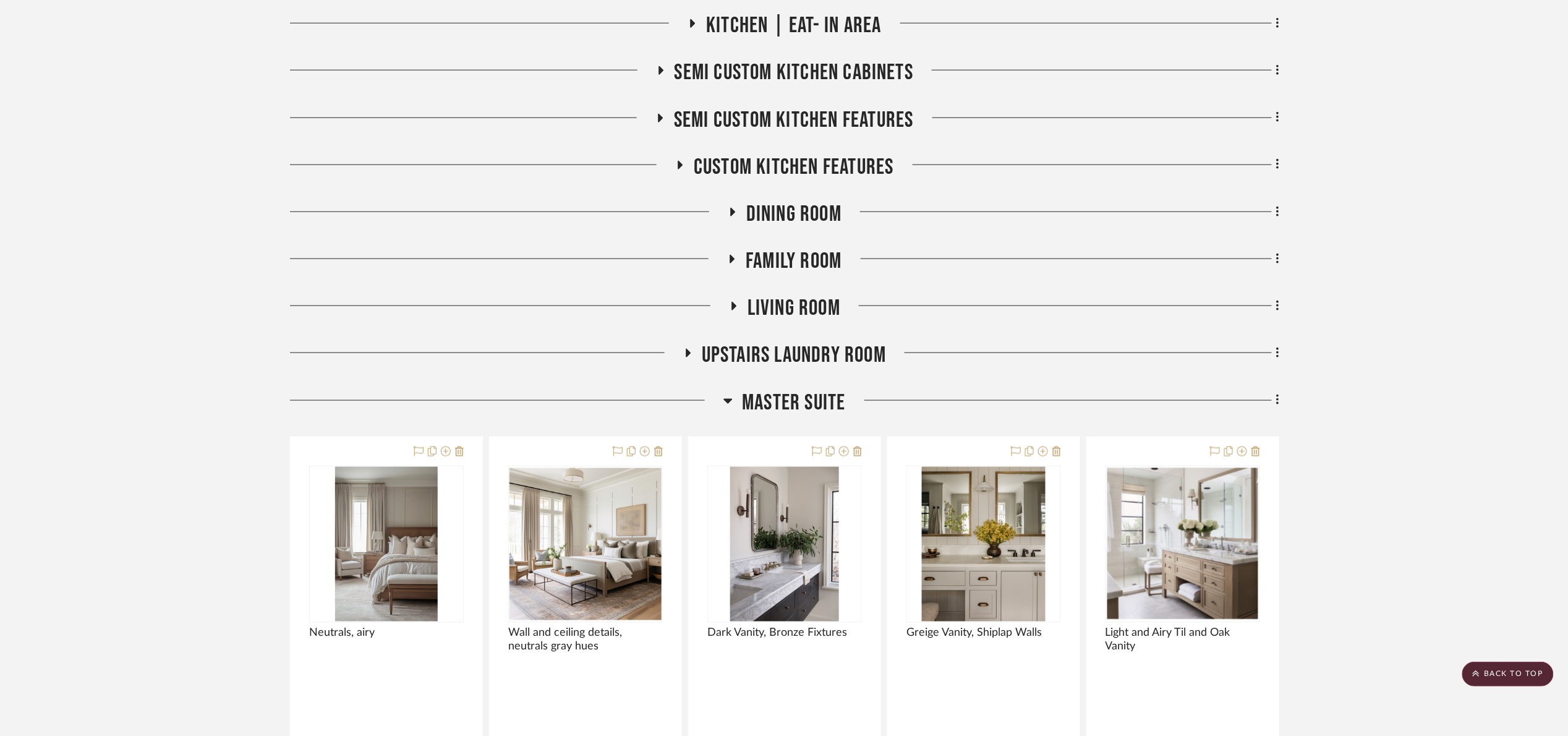
scroll to position [557, 0]
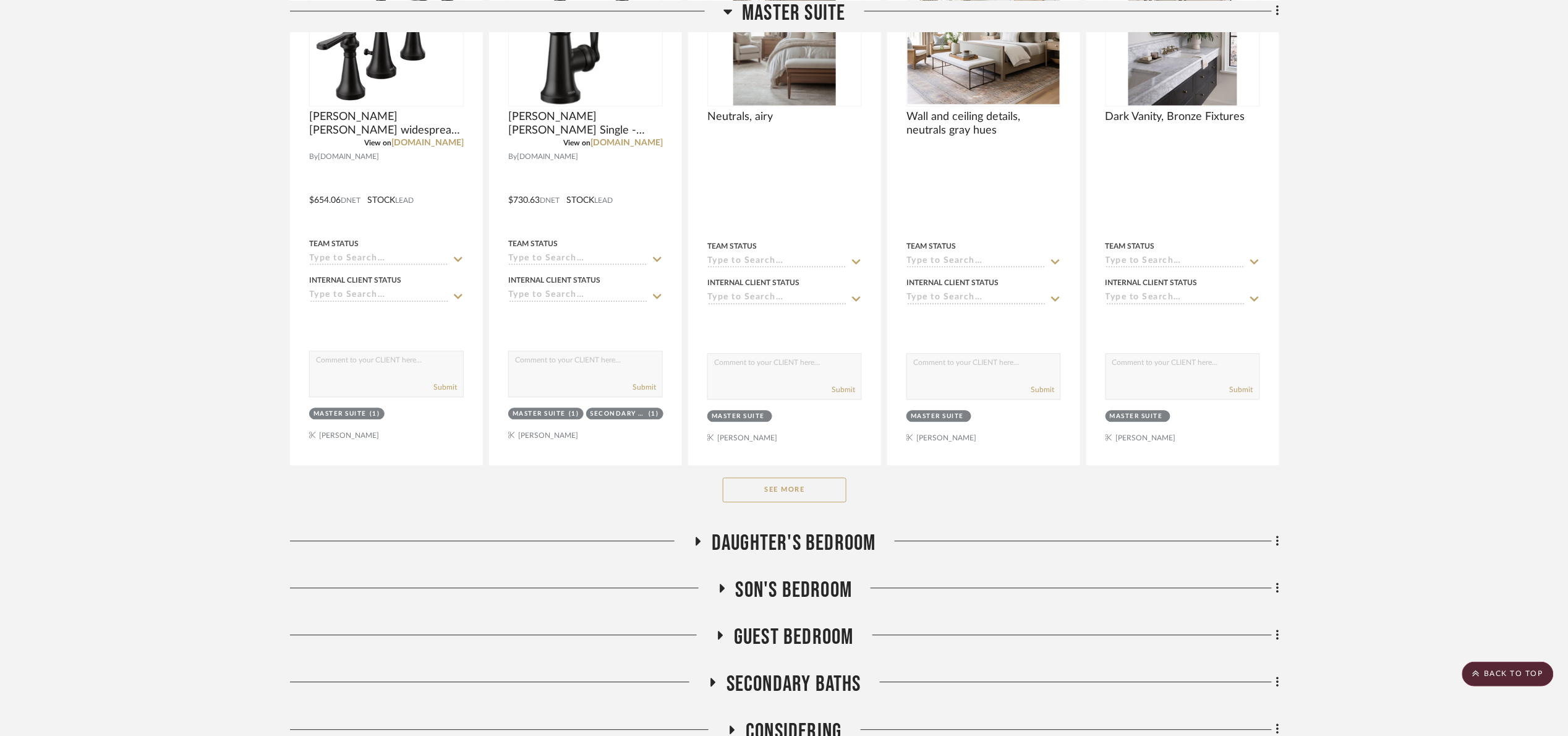
scroll to position [1113, 0]
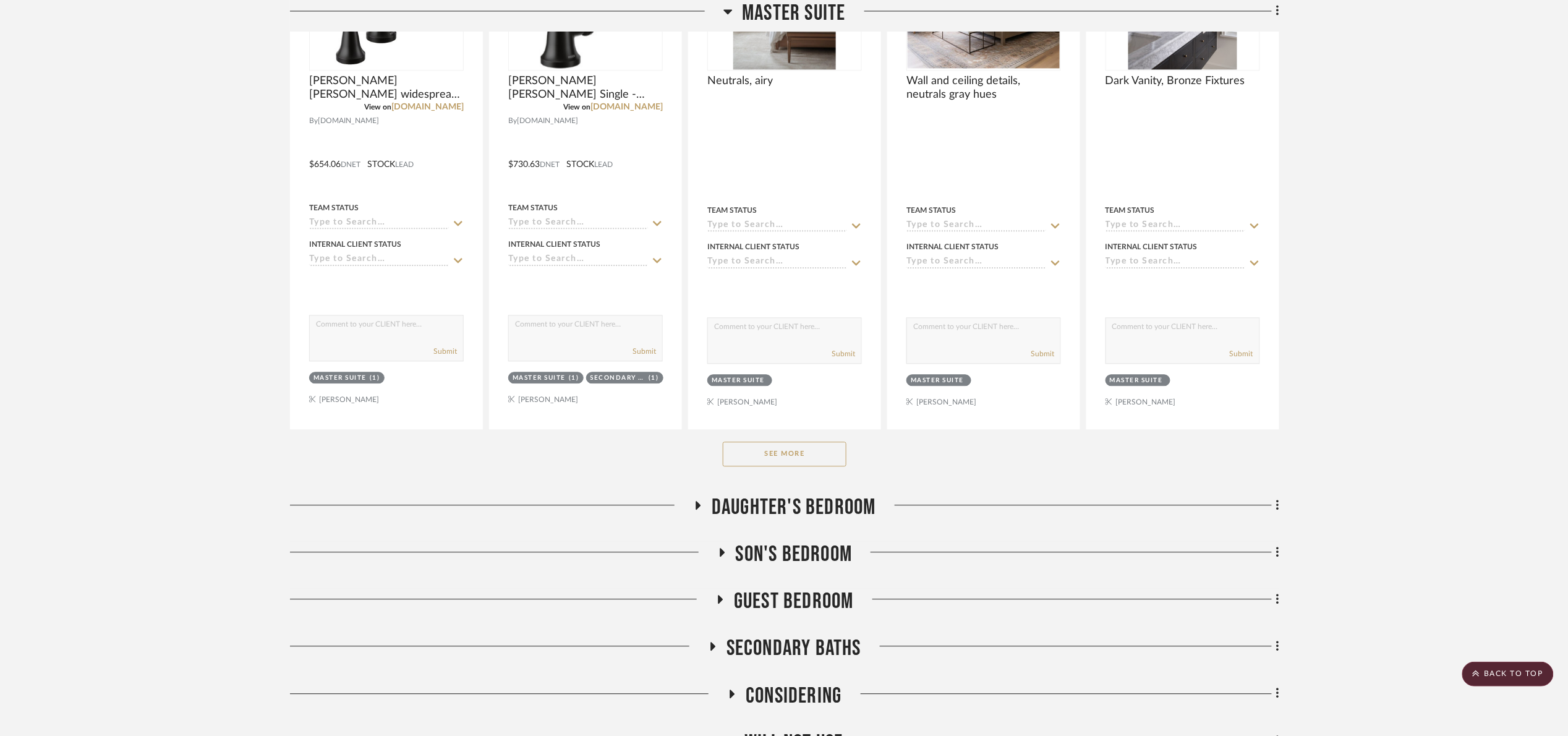
click at [808, 458] on button "See More" at bounding box center [784, 454] width 124 height 25
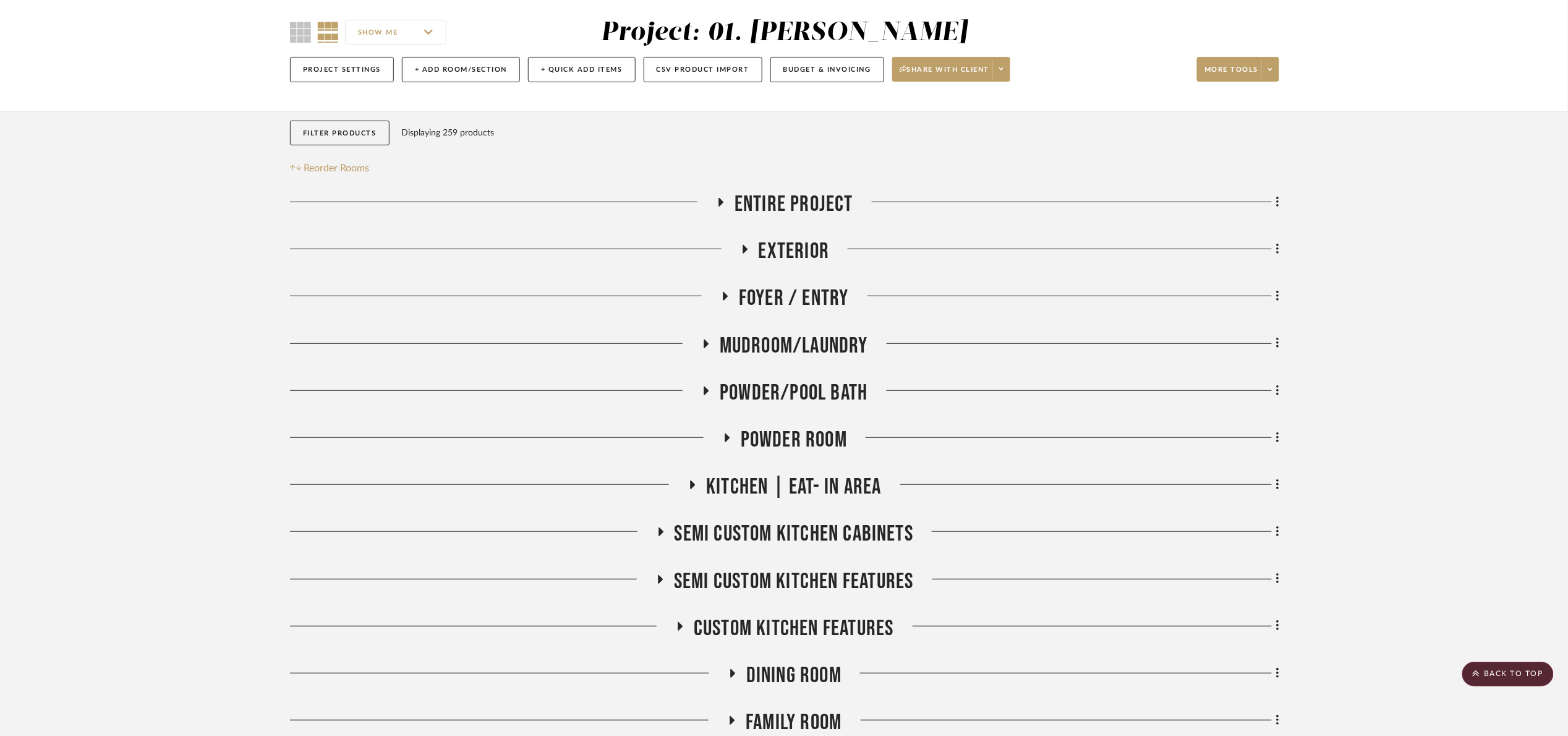
scroll to position [0, 0]
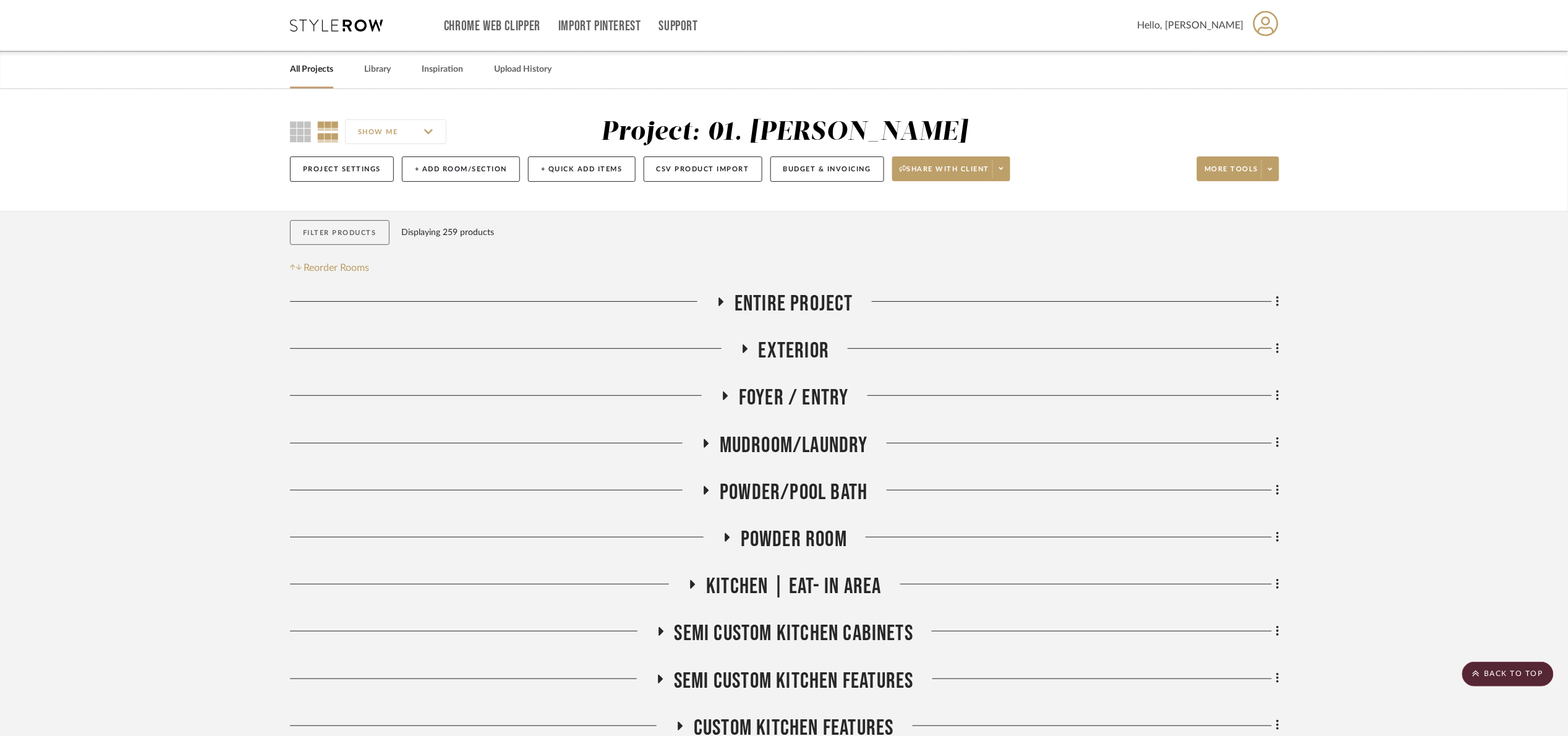
click at [327, 242] on button "Filter Products" at bounding box center [339, 233] width 99 height 26
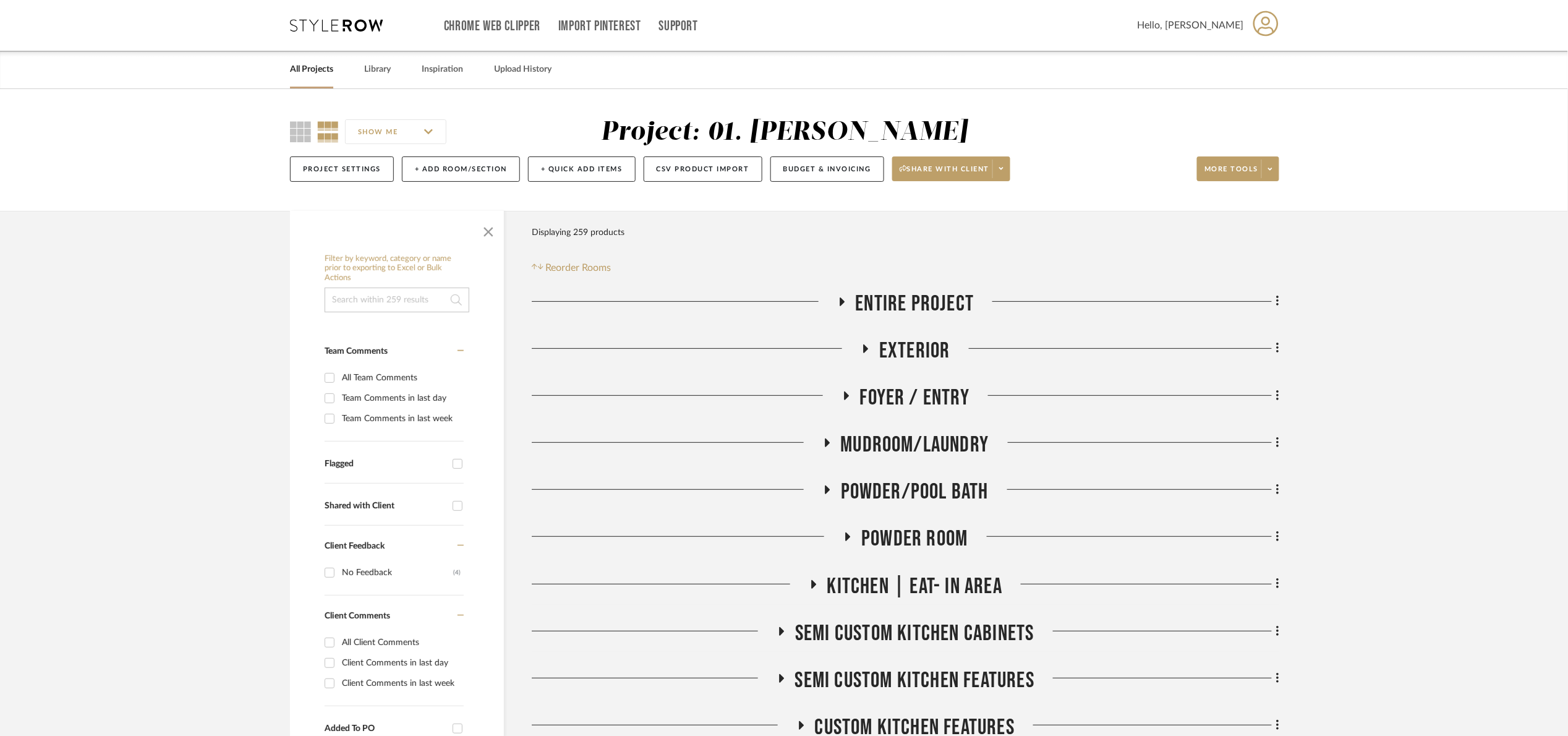
drag, startPoint x: 301, startPoint y: 301, endPoint x: 346, endPoint y: 308, distance: 45.5
click at [350, 309] on input at bounding box center [397, 300] width 145 height 25
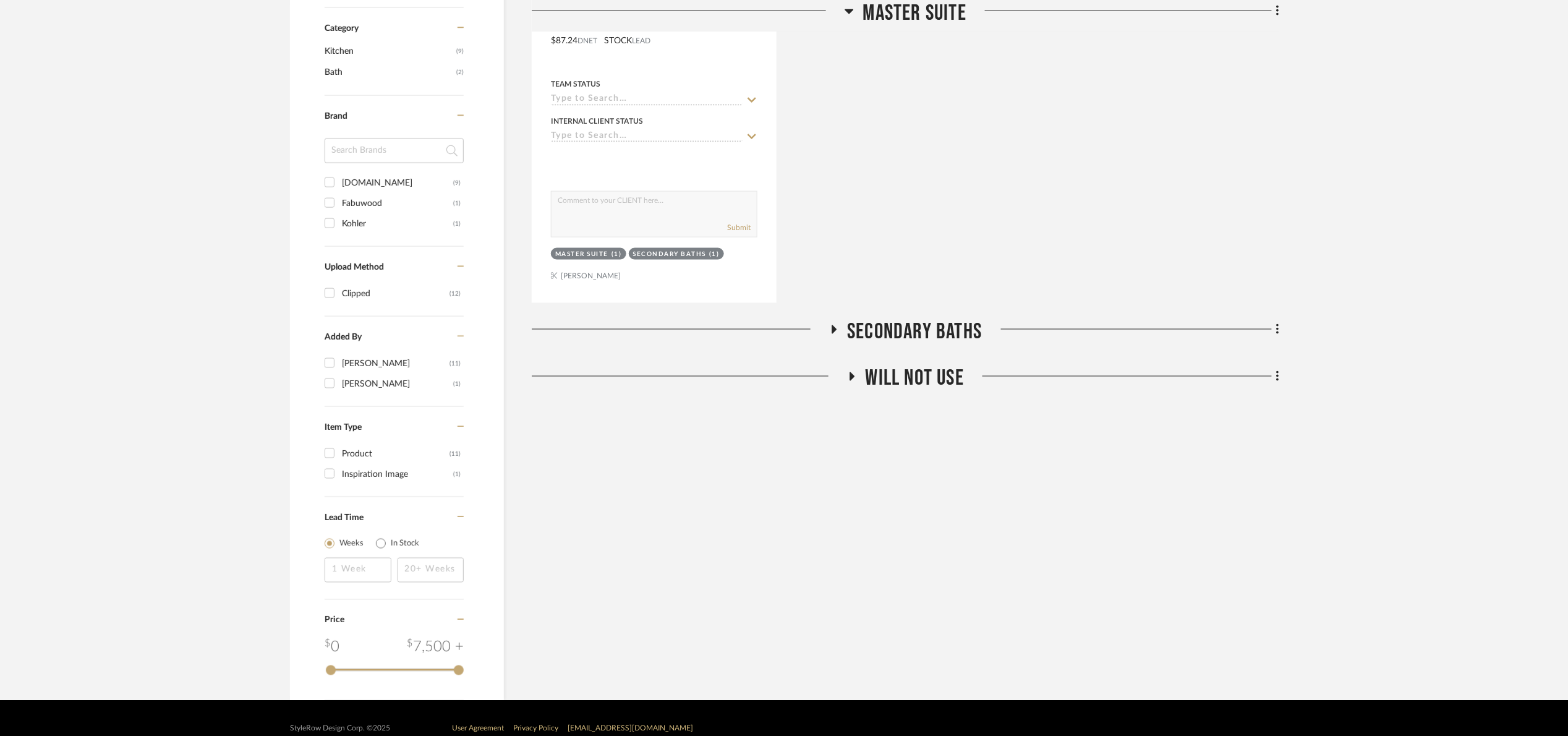
scroll to position [742, 0]
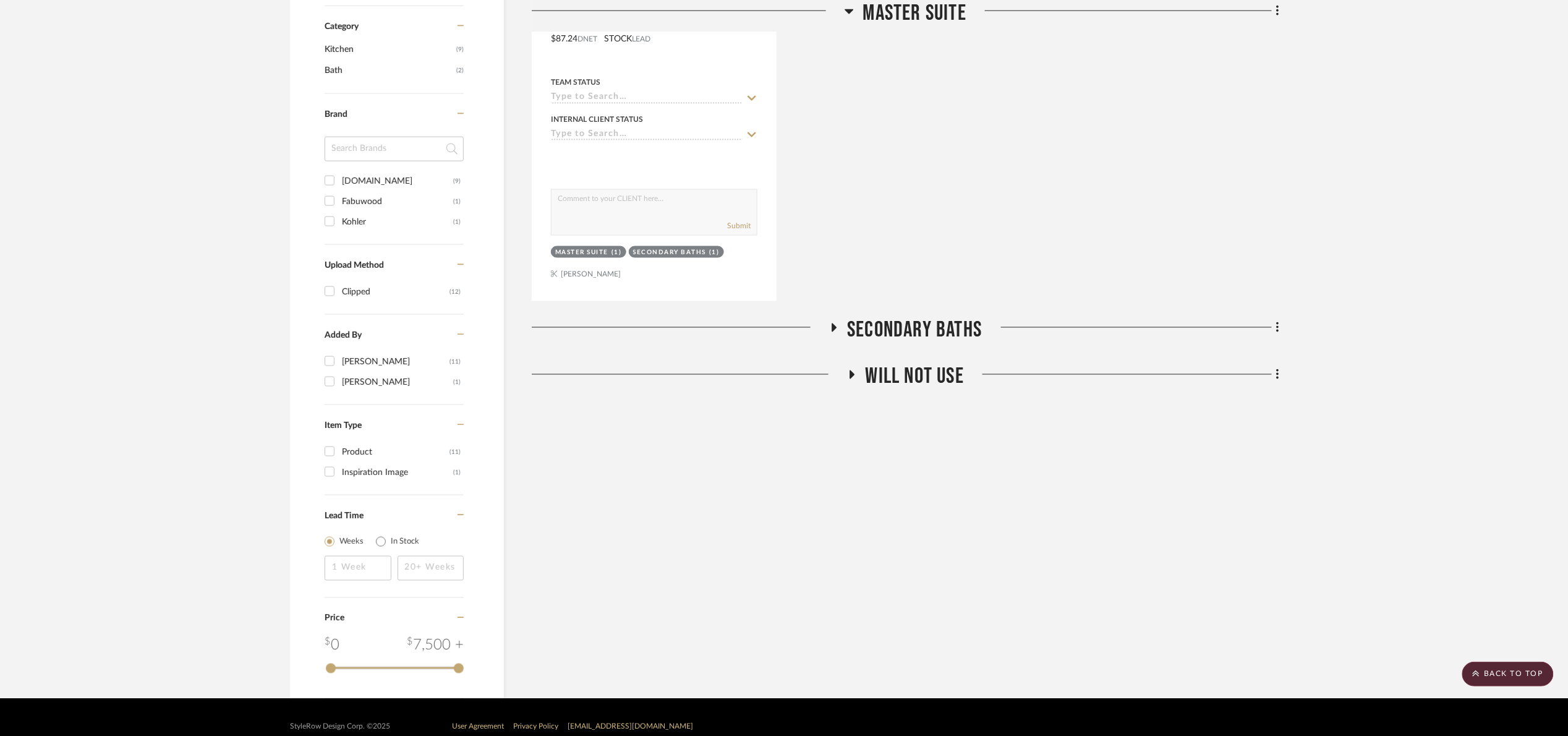
type input "SINK"
click at [938, 321] on span "Secondary Baths" at bounding box center [915, 330] width 135 height 27
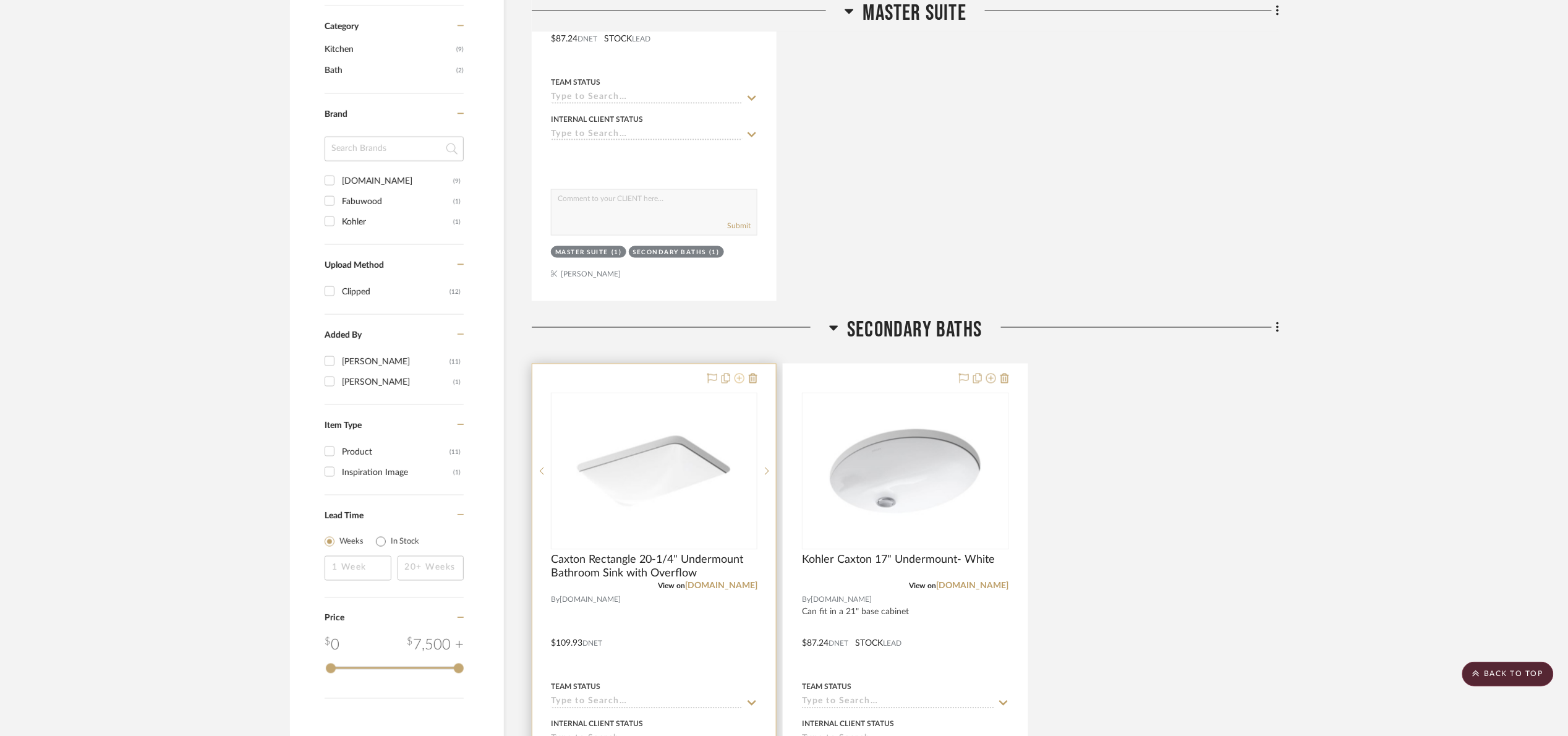
click at [739, 380] on icon at bounding box center [739, 378] width 10 height 10
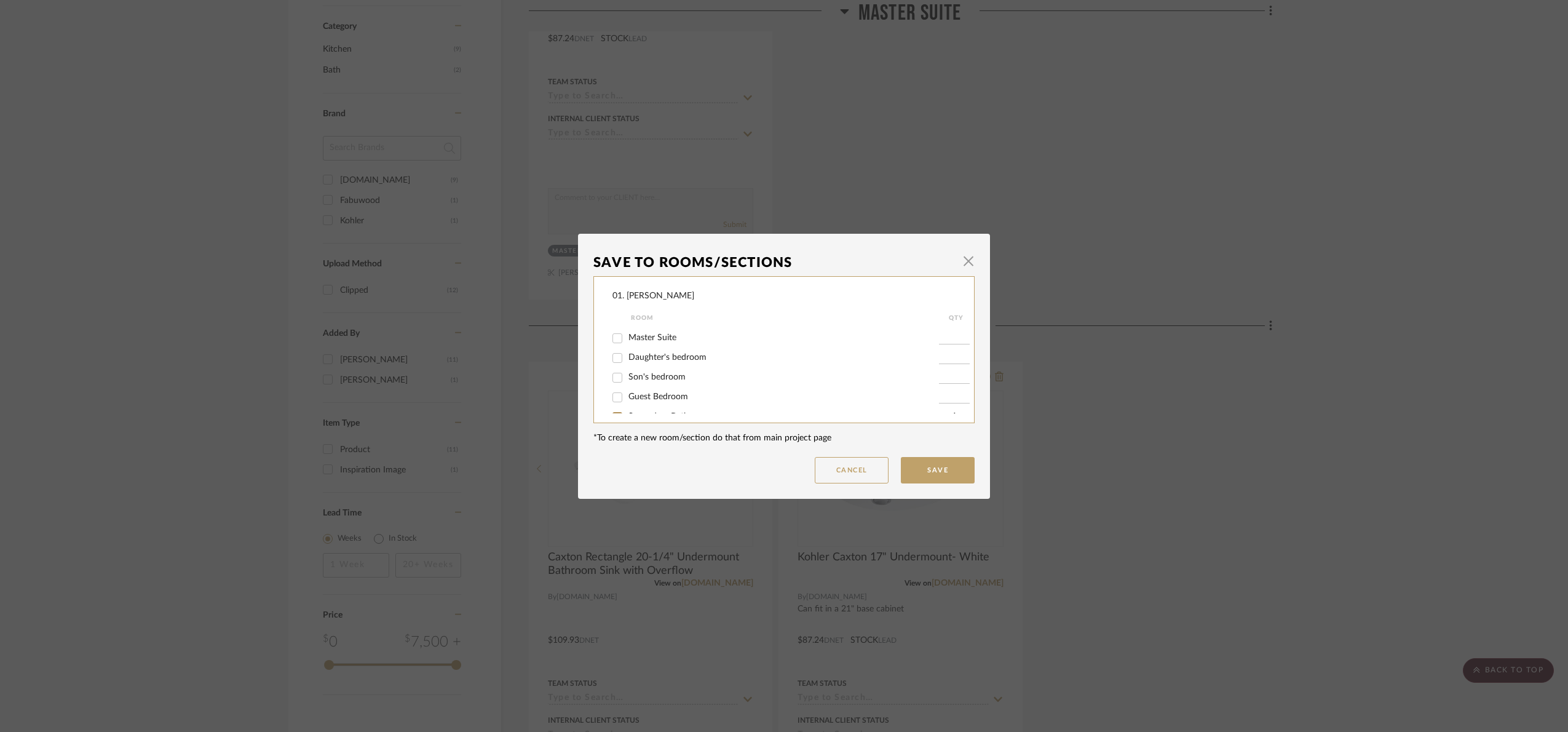
scroll to position [277, 0]
click at [654, 334] on span "Master Suite" at bounding box center [652, 333] width 48 height 9
click at [627, 334] on input "Master Suite" at bounding box center [617, 334] width 19 height 19
checkbox input "true"
type input "1"
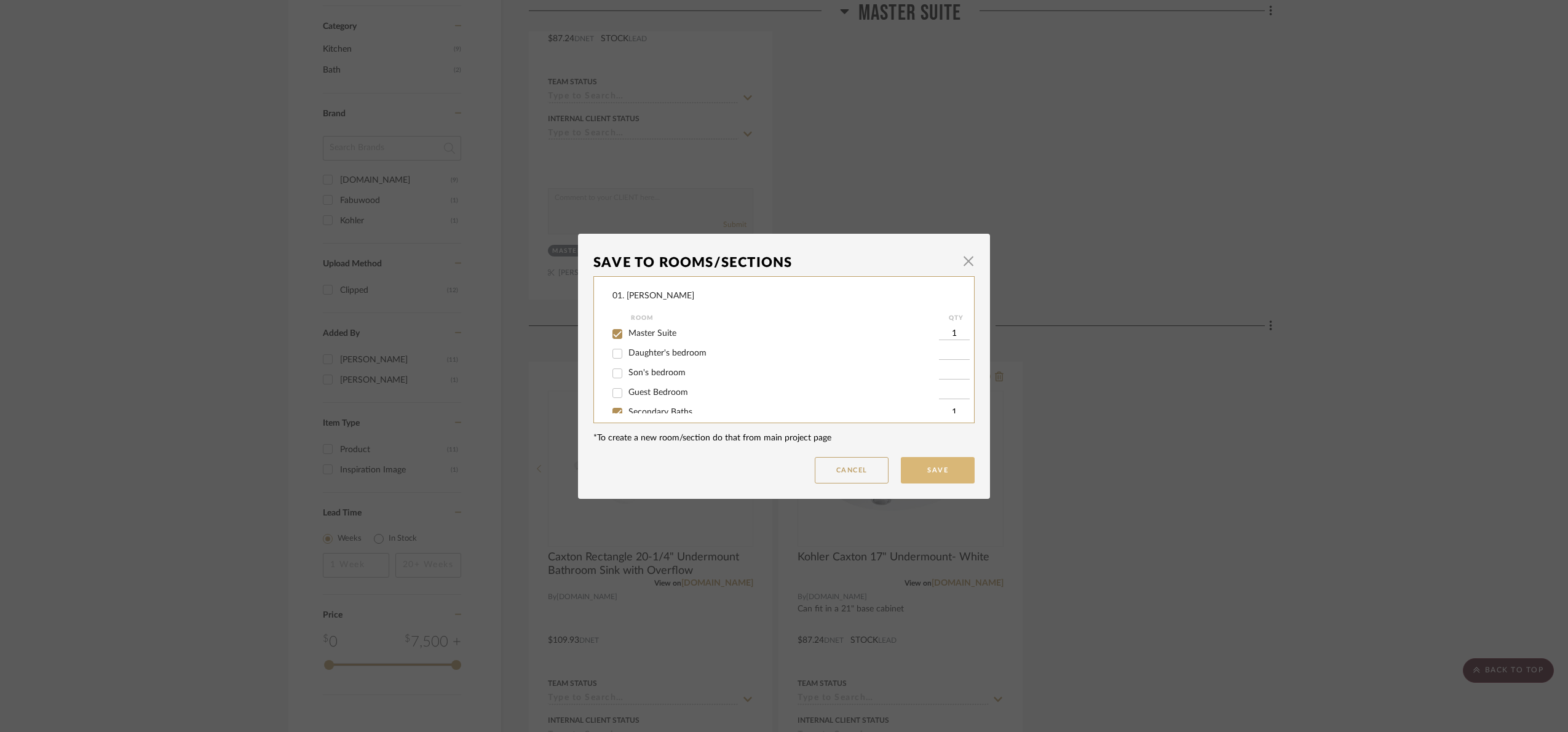
click at [953, 457] on button "Save" at bounding box center [938, 471] width 74 height 27
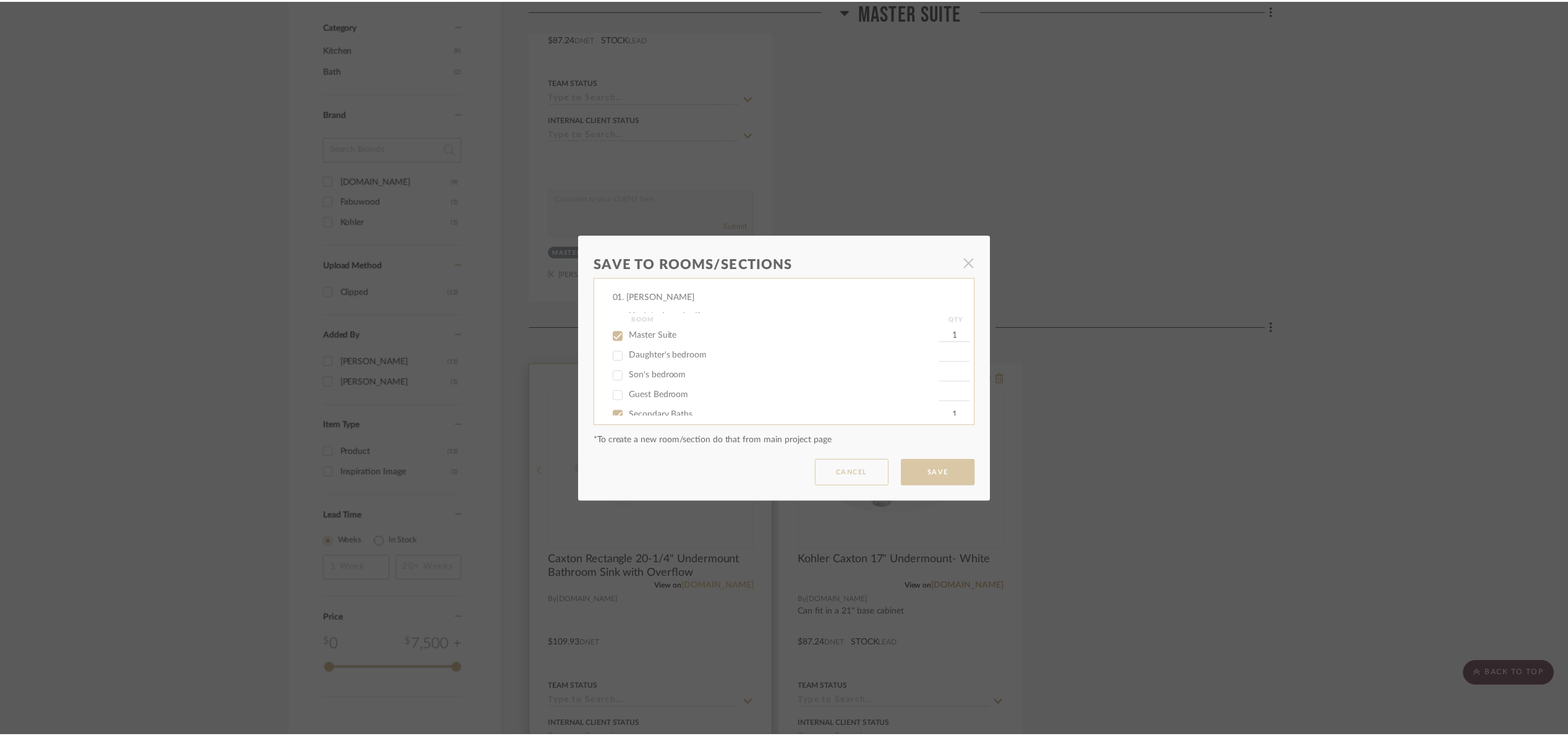
scroll to position [742, 0]
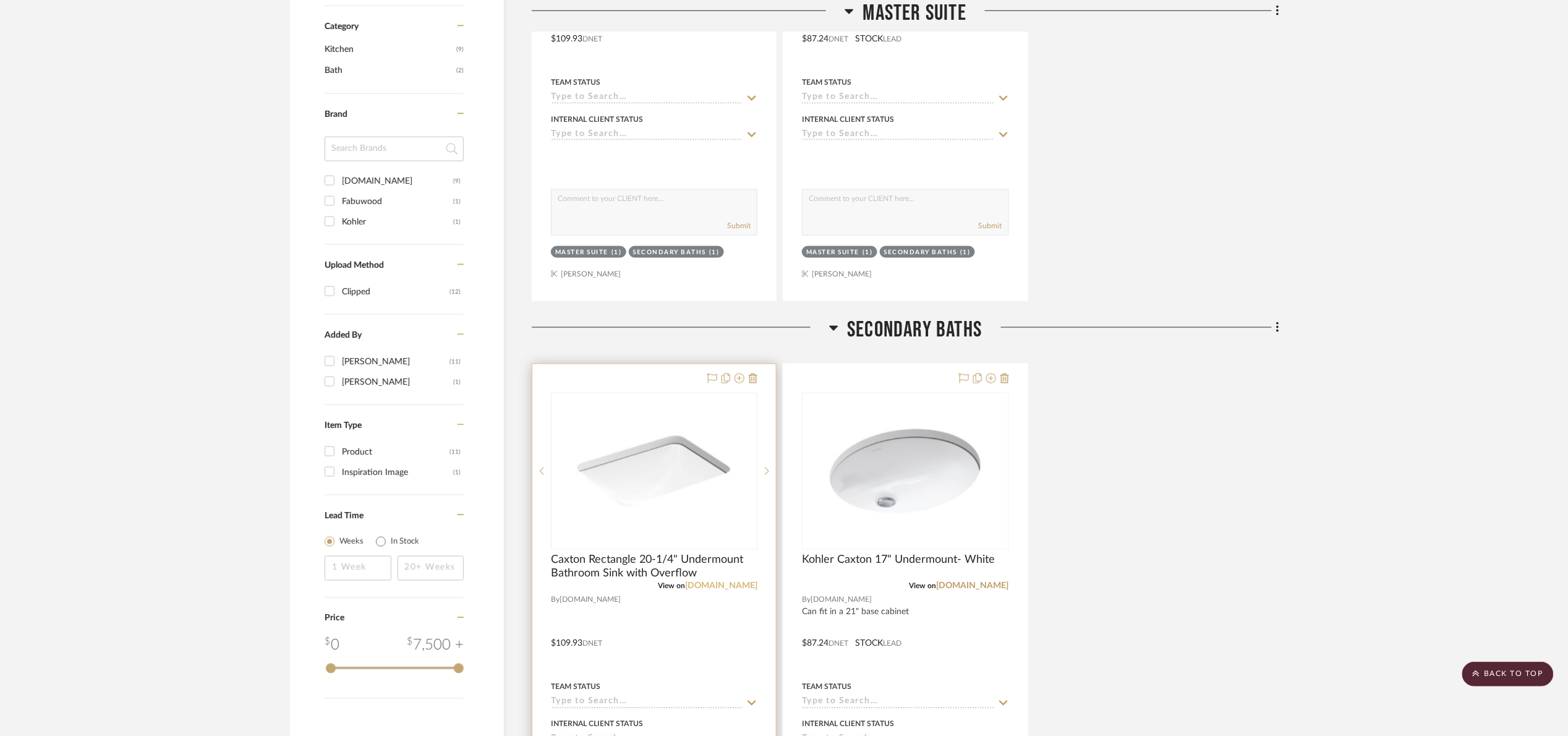
click at [746, 589] on link "[DOMAIN_NAME]" at bounding box center [721, 586] width 73 height 9
click at [983, 589] on link "[DOMAIN_NAME]" at bounding box center [973, 586] width 73 height 9
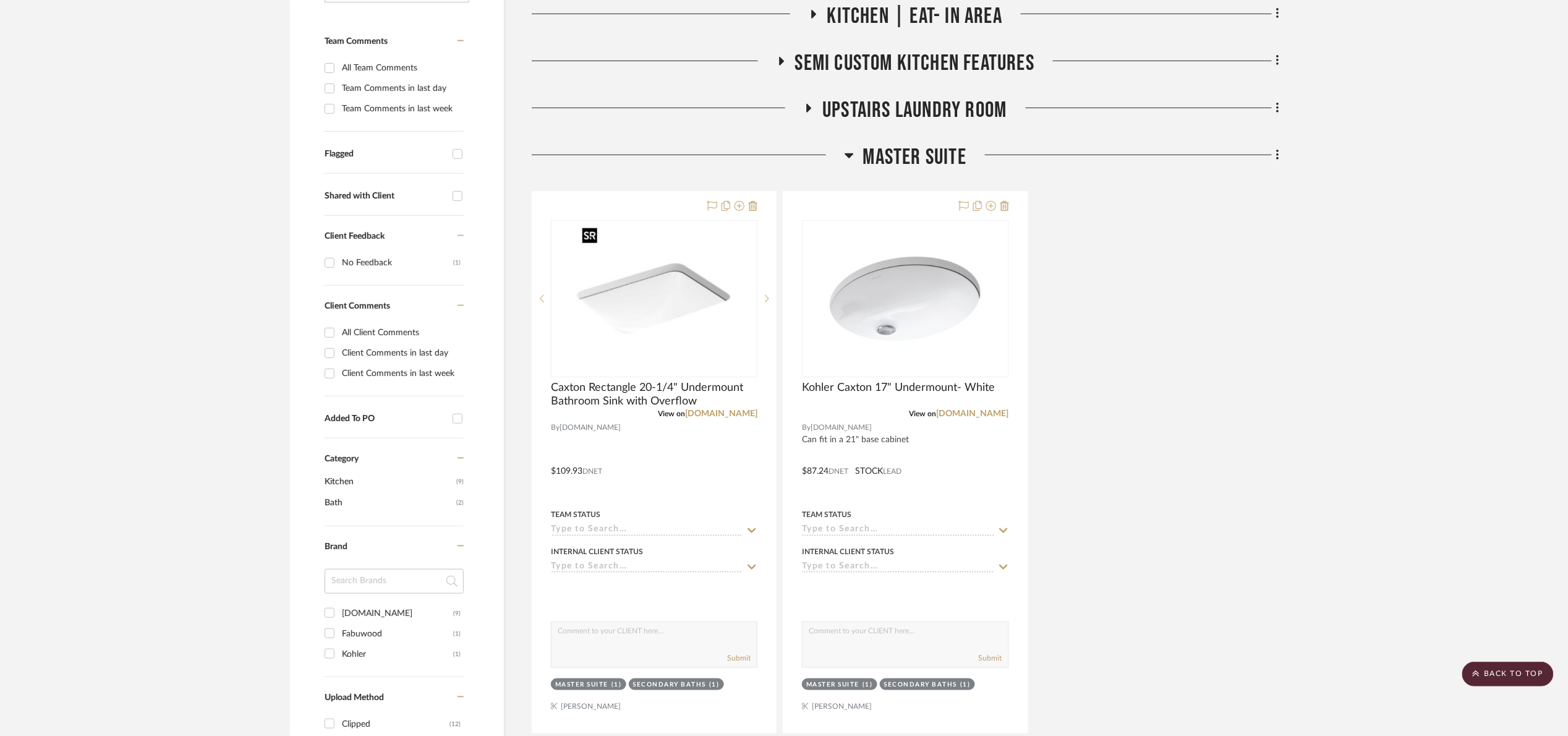
scroll to position [0, 0]
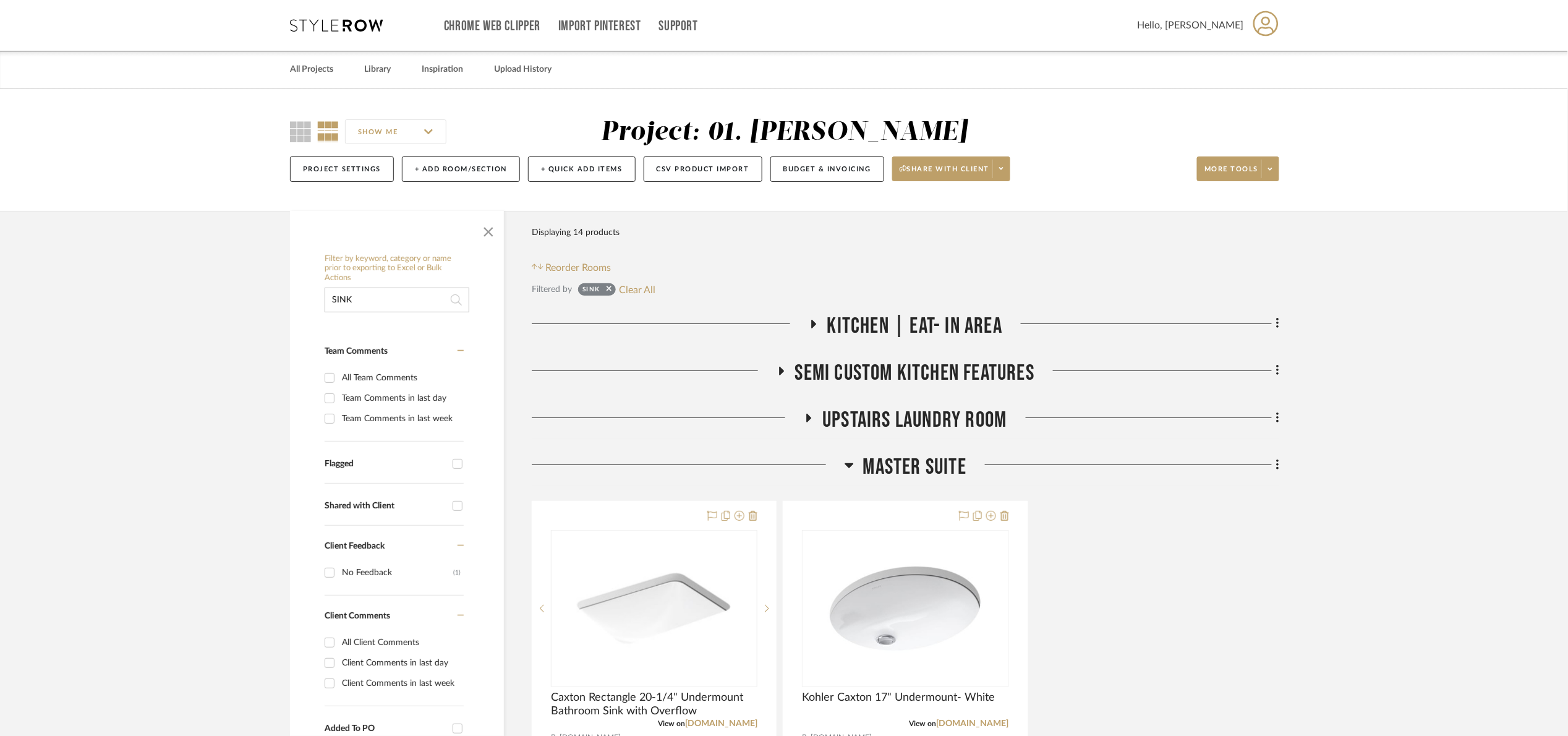
click at [643, 297] on button "Clear All" at bounding box center [637, 290] width 36 height 16
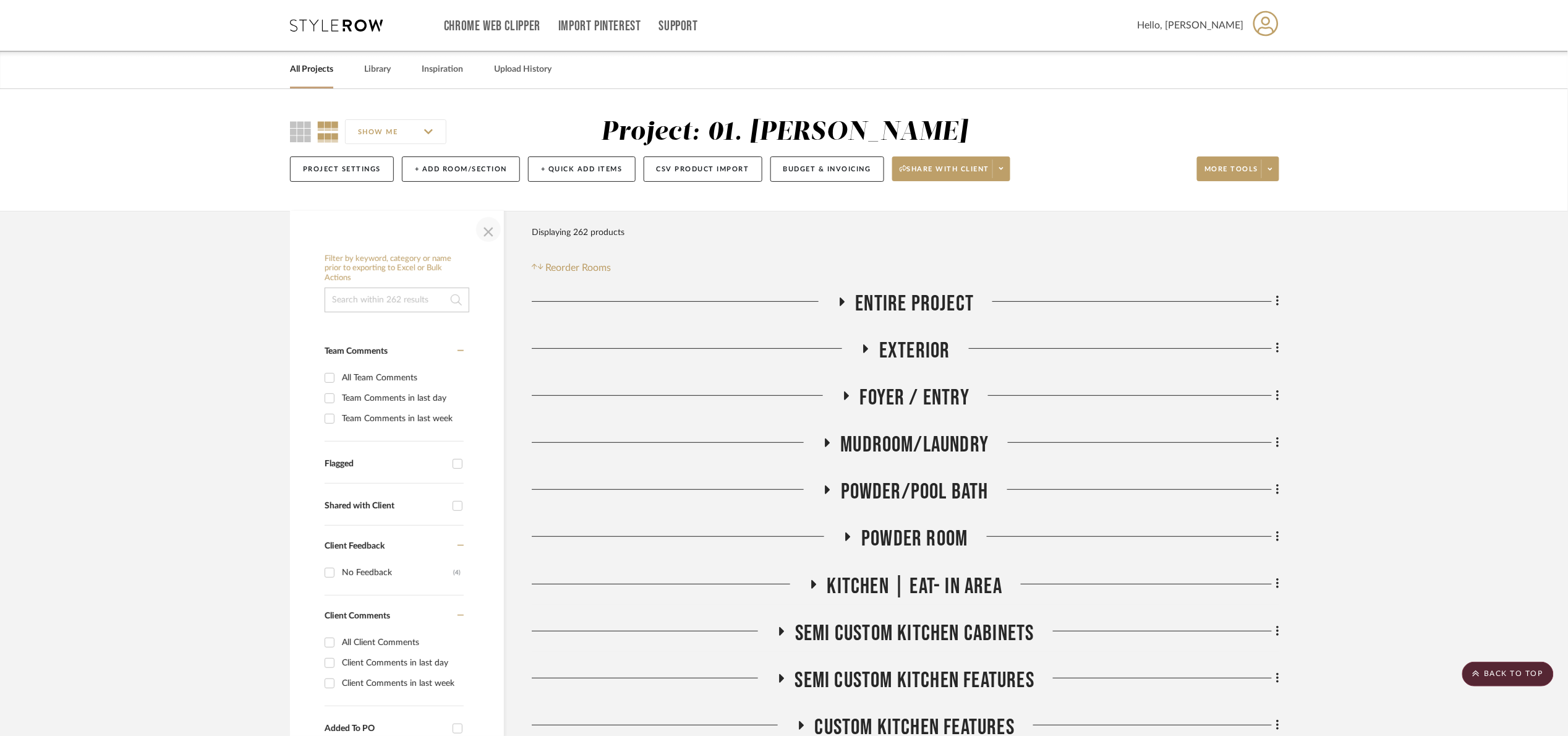
click at [483, 231] on span "button" at bounding box center [489, 229] width 30 height 30
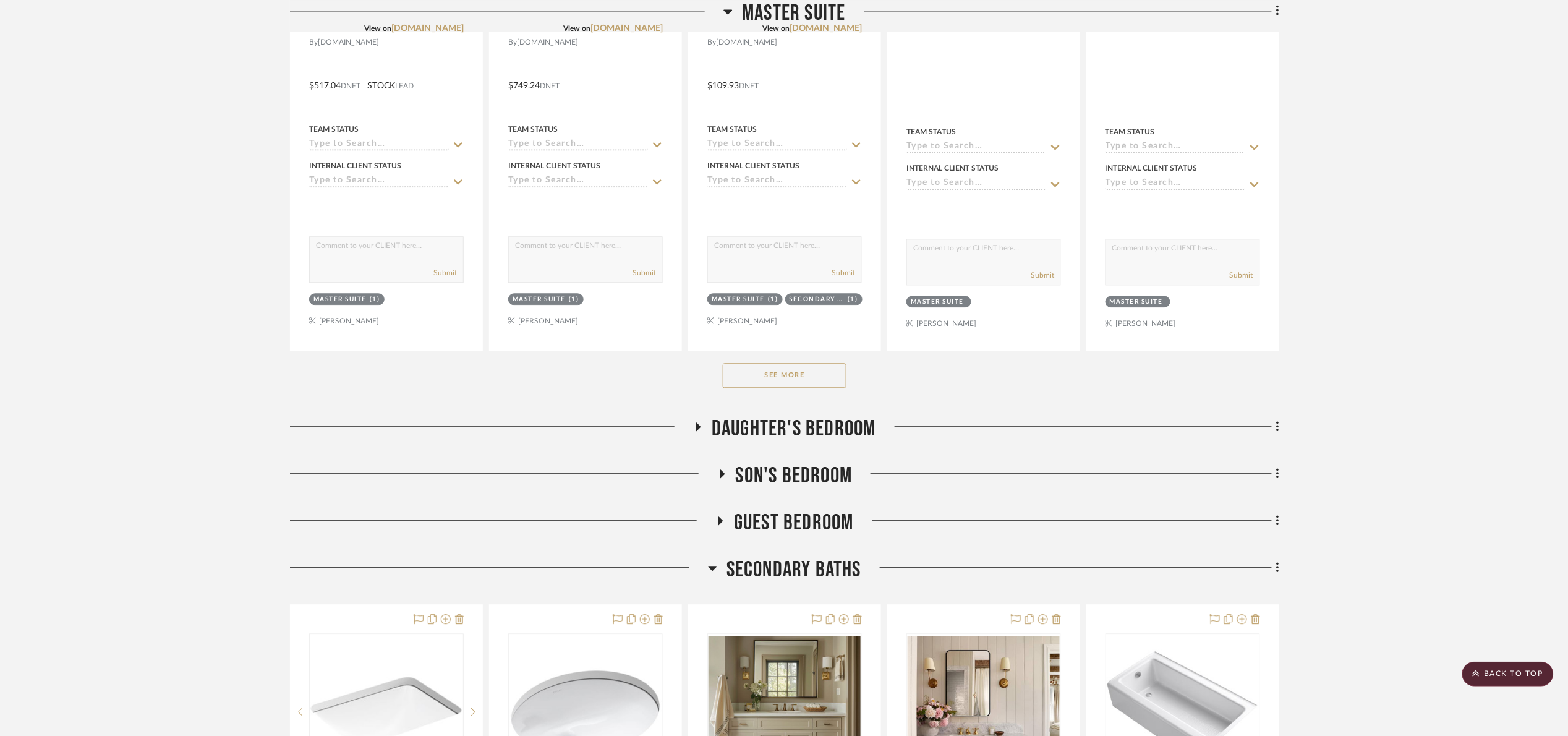
scroll to position [1206, 0]
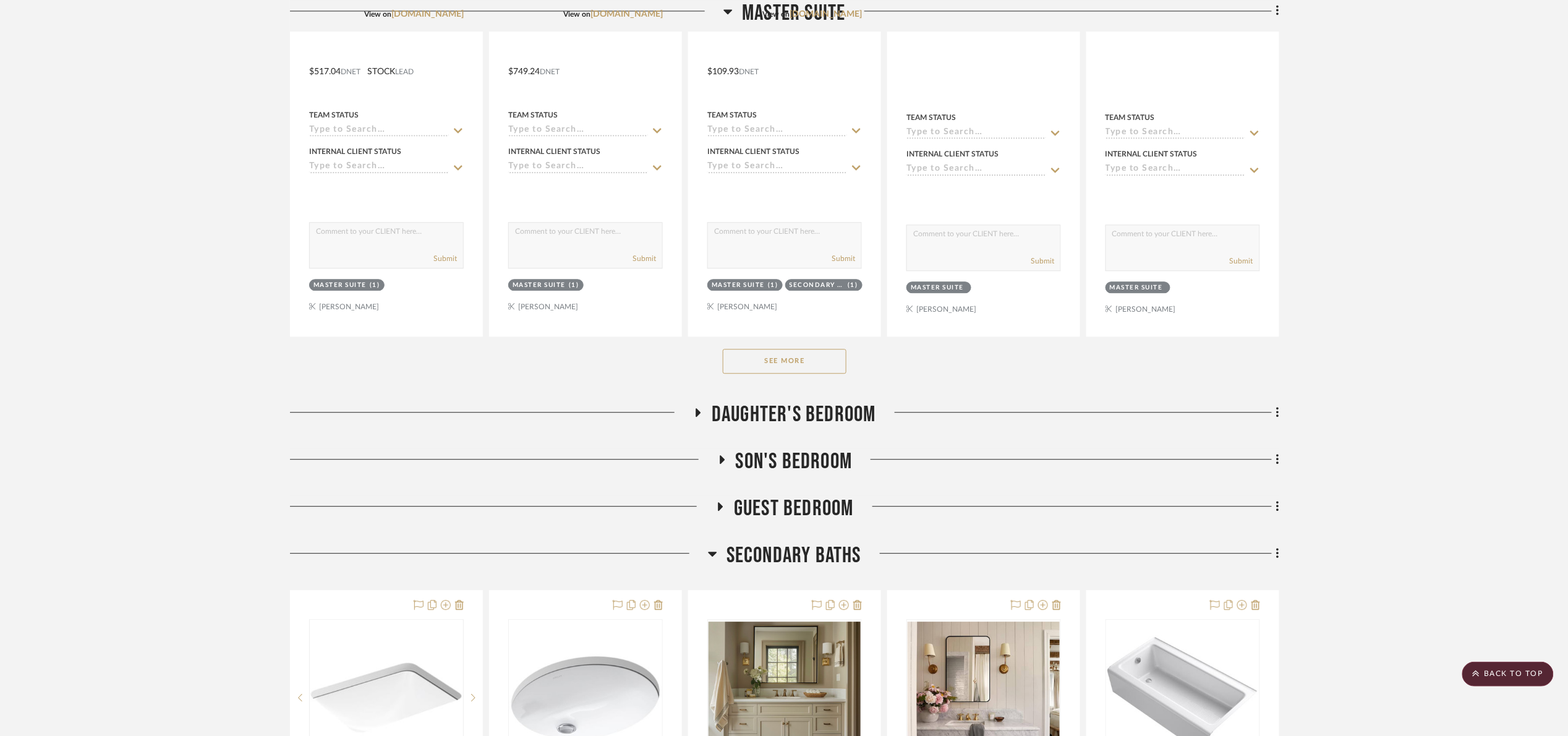
click at [808, 372] on button "See More" at bounding box center [784, 361] width 124 height 25
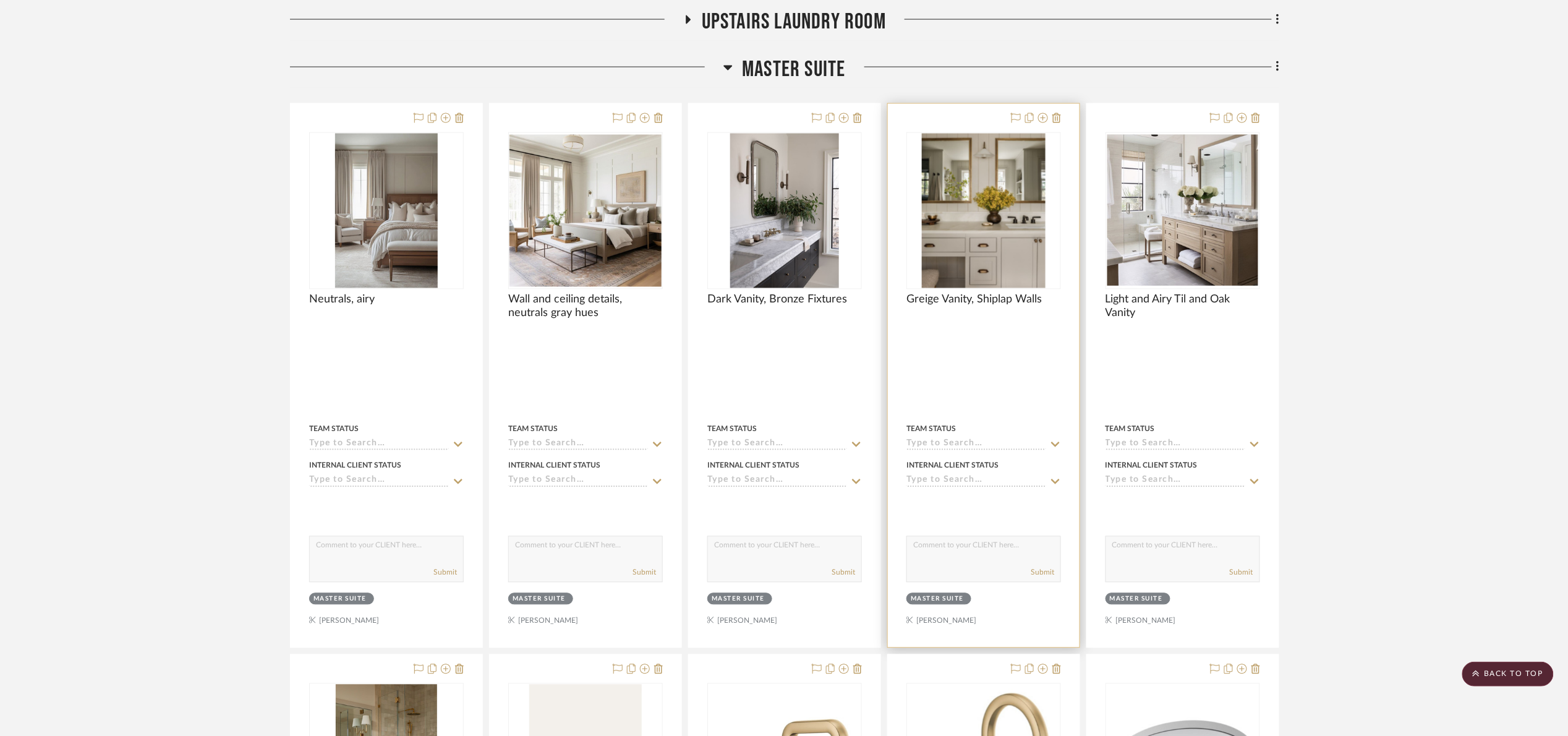
scroll to position [835, 0]
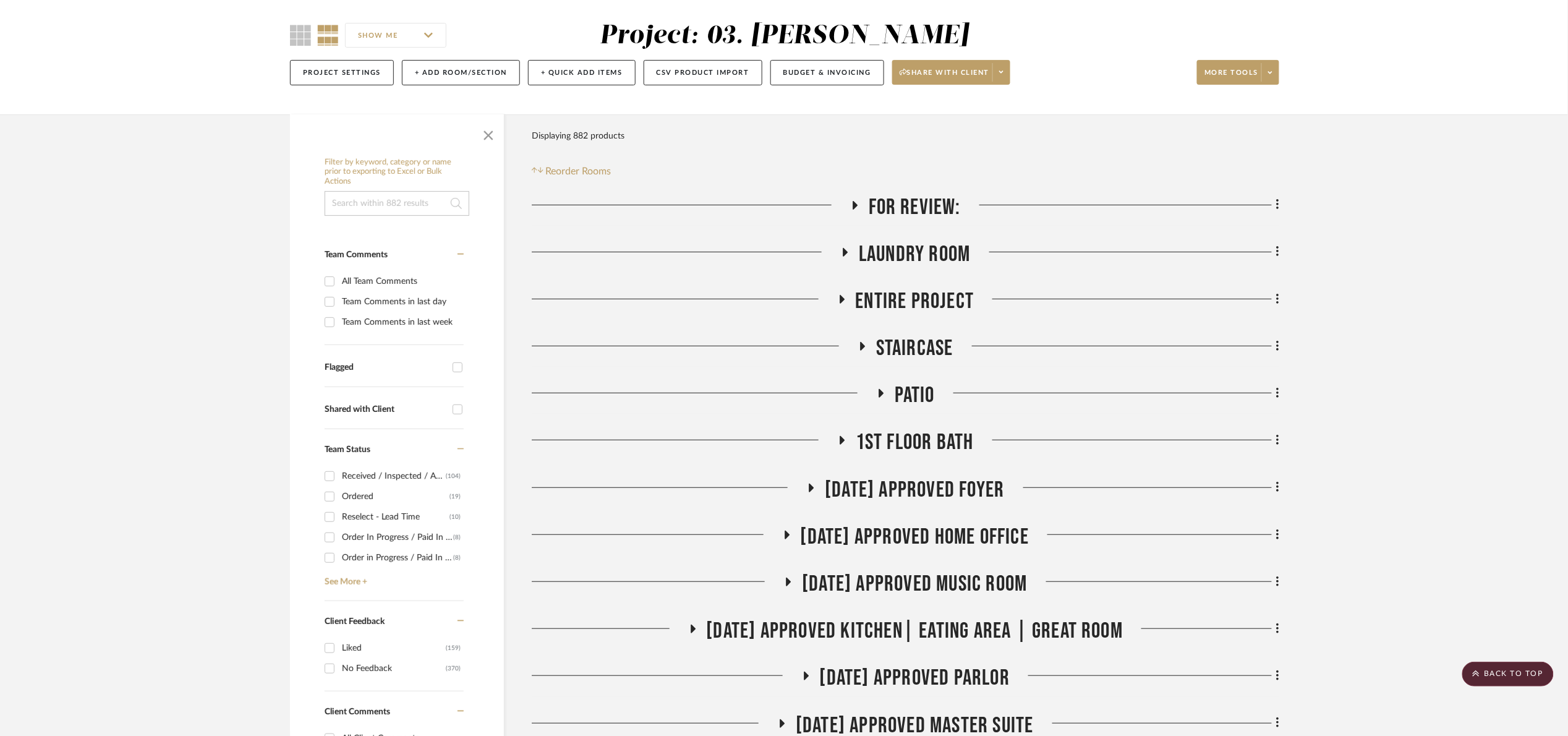
scroll to position [93, 0]
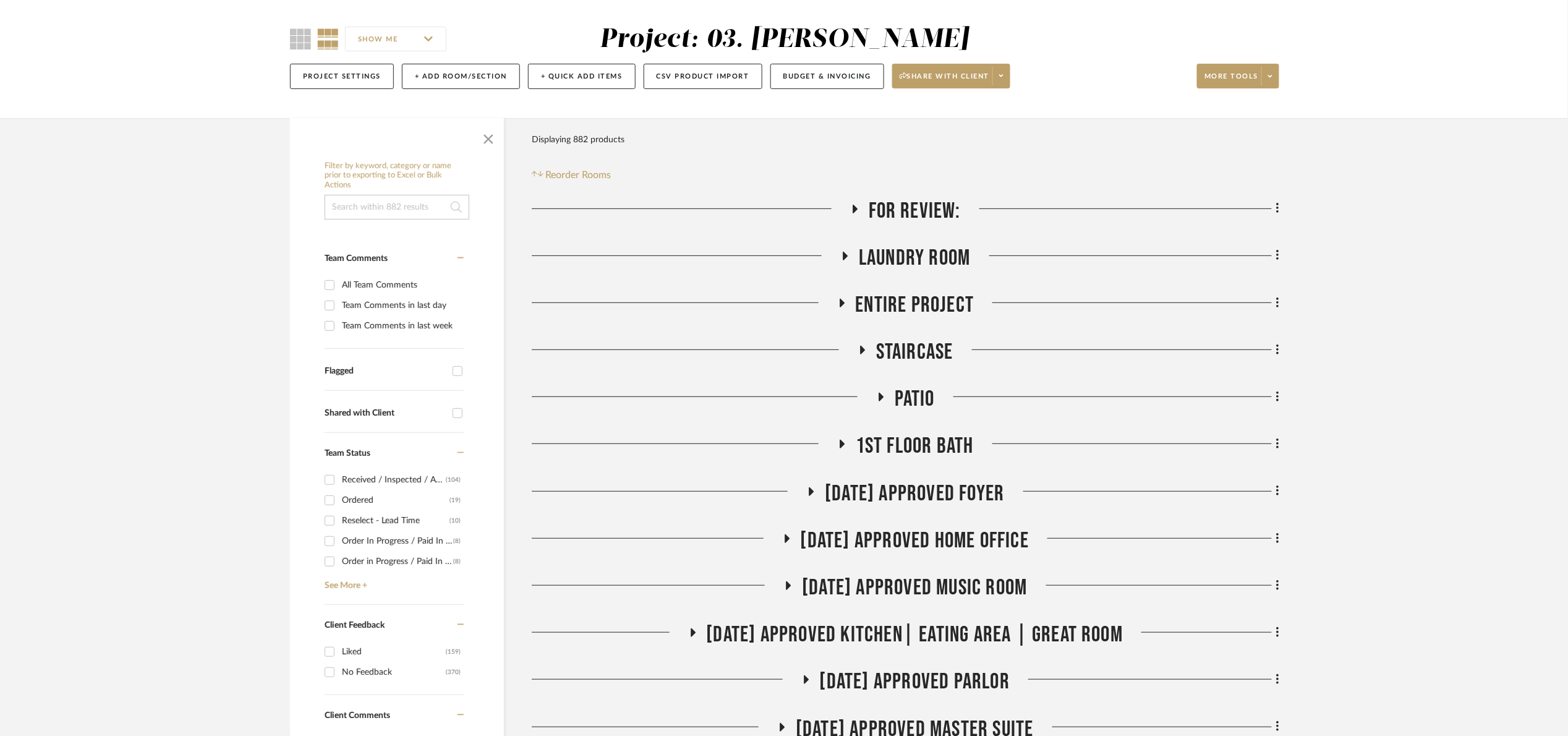
click at [395, 212] on input at bounding box center [397, 207] width 145 height 25
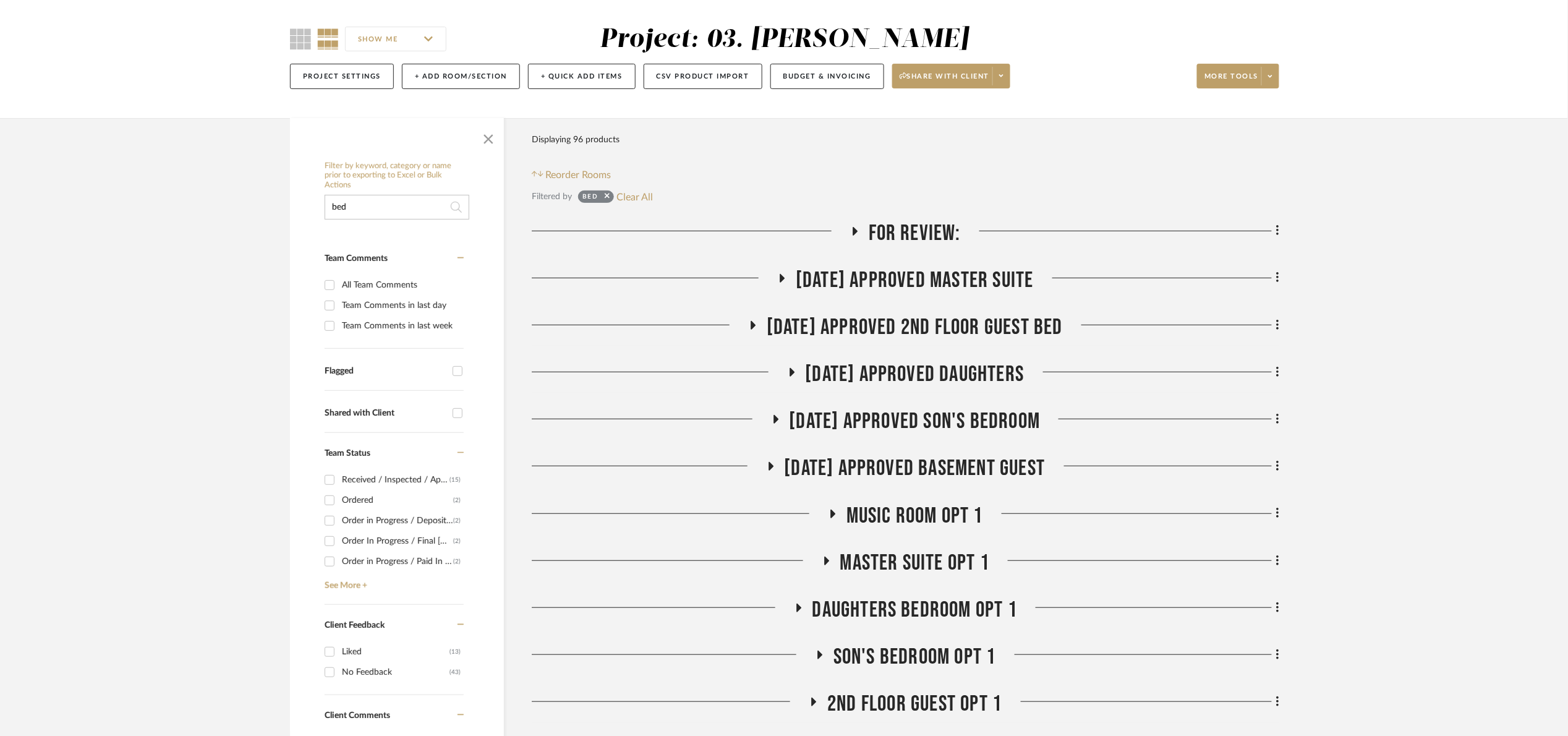
type input "bed"
click at [889, 276] on span "07.02.25 Approved Master Suite" at bounding box center [915, 280] width 238 height 27
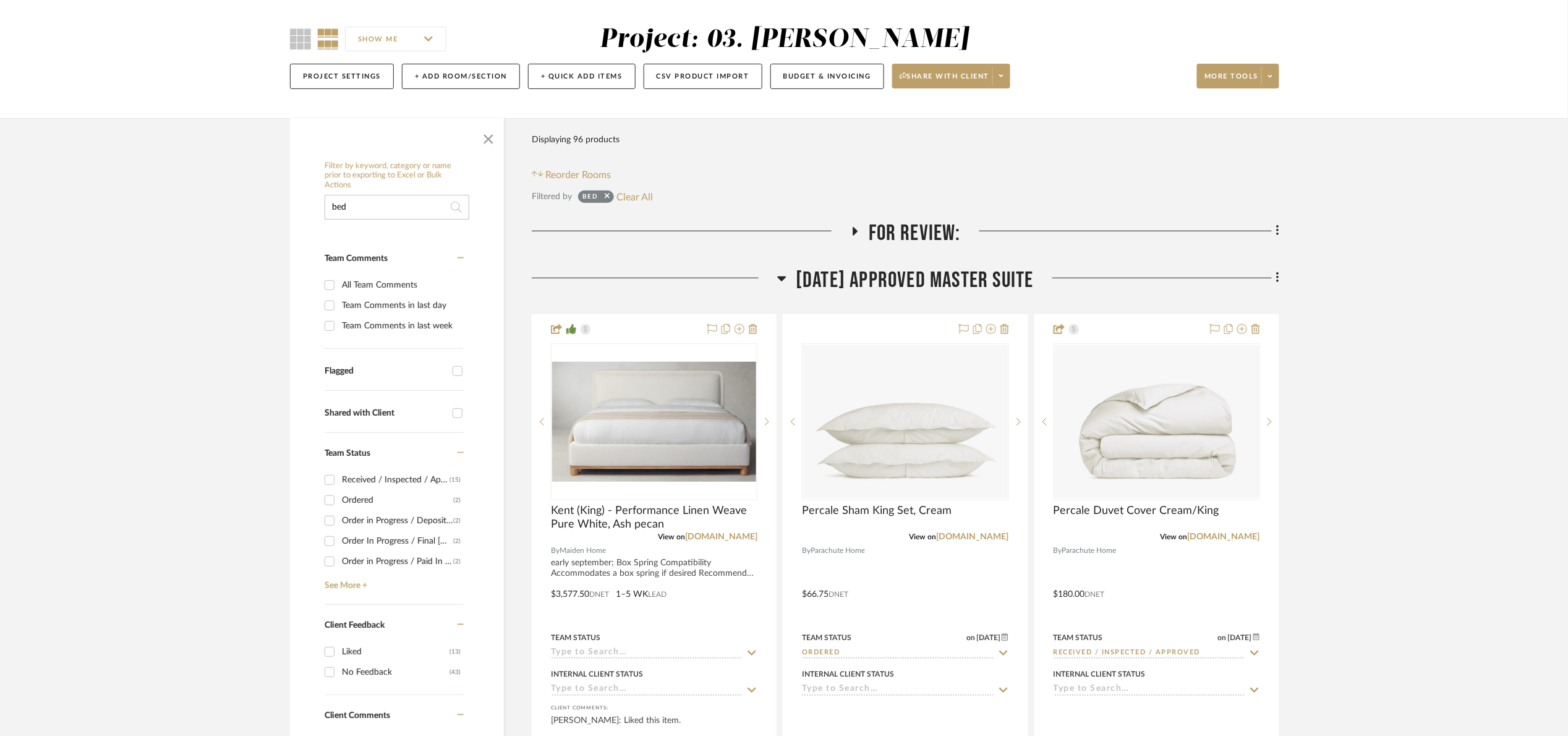
click at [891, 278] on span "07.02.25 Approved Master Suite" at bounding box center [915, 280] width 238 height 27
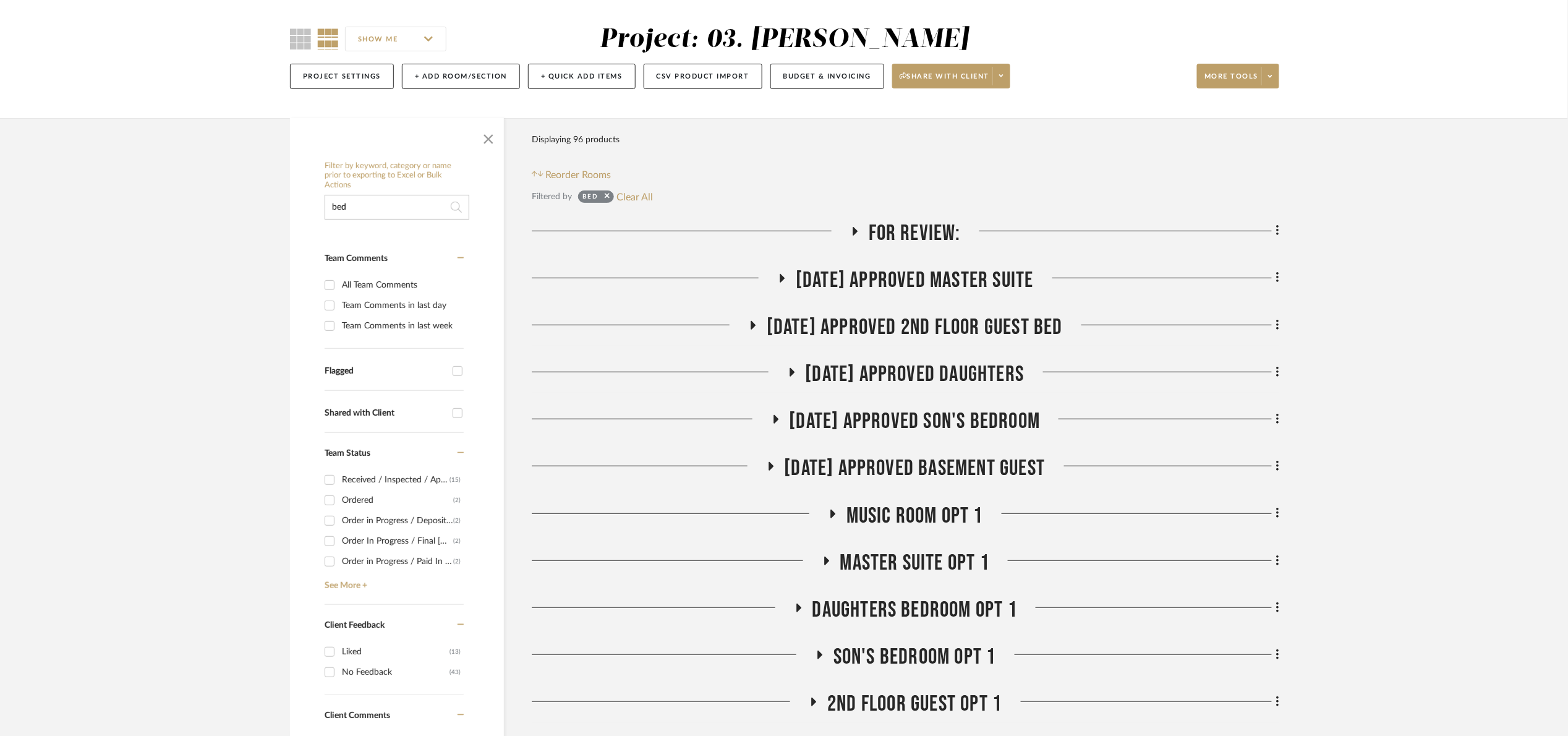
click at [889, 329] on span "07.02.25 Approved 2nd floor Guest Bed" at bounding box center [915, 327] width 296 height 27
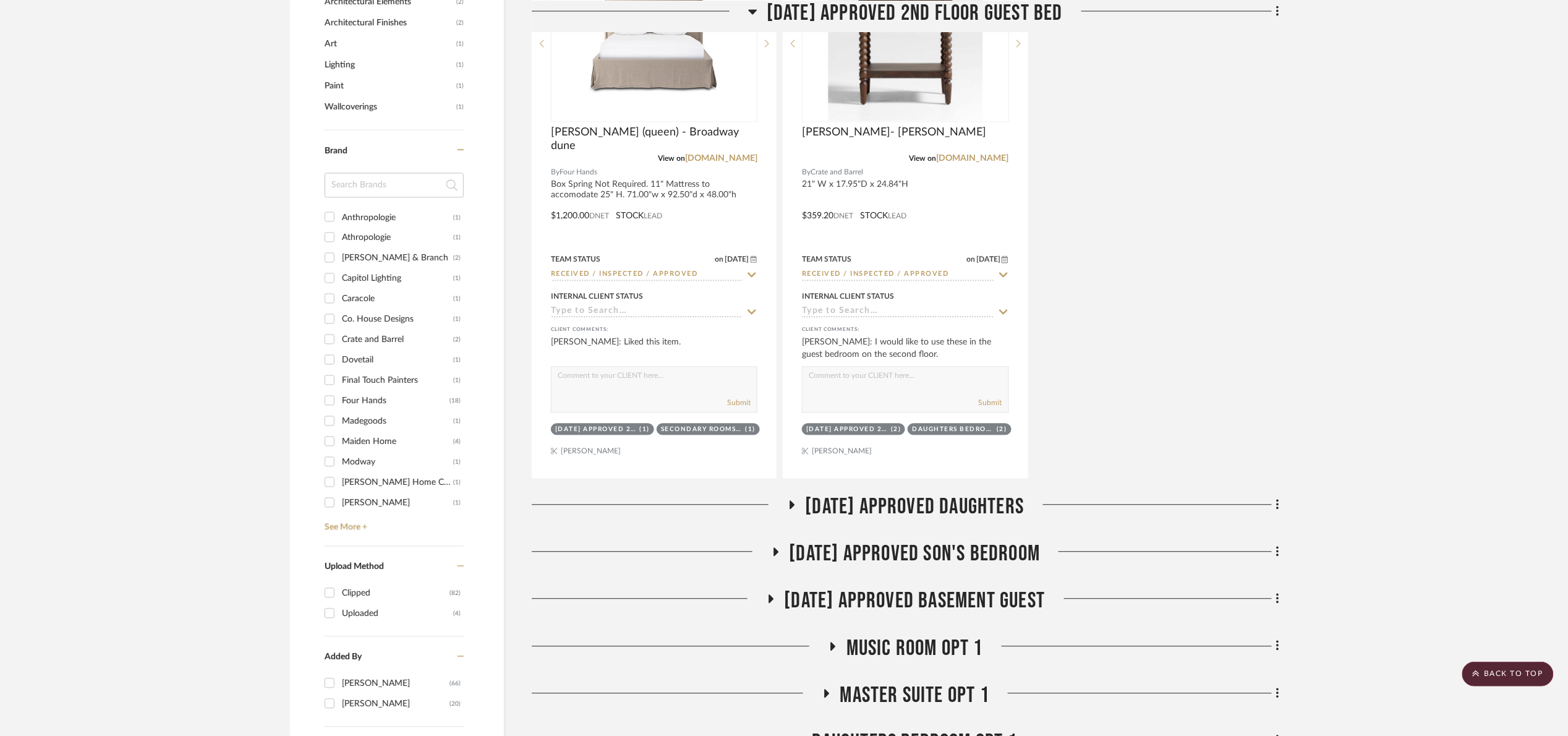
scroll to position [1206, 0]
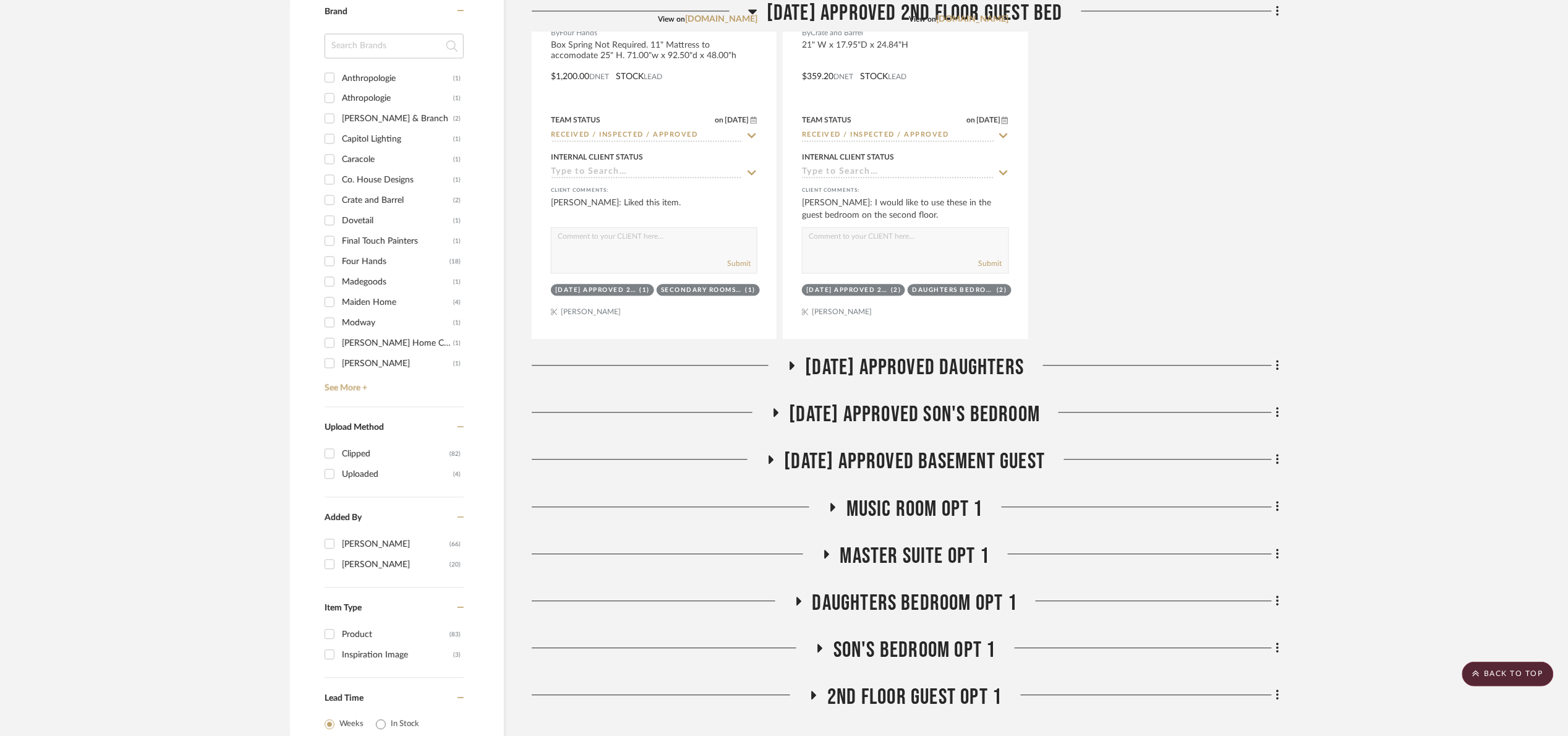
click at [907, 356] on div "For Review: Laundry Room Entire Project Staircase Patio 1st floor bath 07.02.25…" at bounding box center [905, 100] width 747 height 1986
click at [1039, 386] on div "07.02.25 Approved Daughters" at bounding box center [905, 370] width 747 height 32
click at [1011, 367] on span "07.02.25 Approved Daughters" at bounding box center [915, 368] width 219 height 27
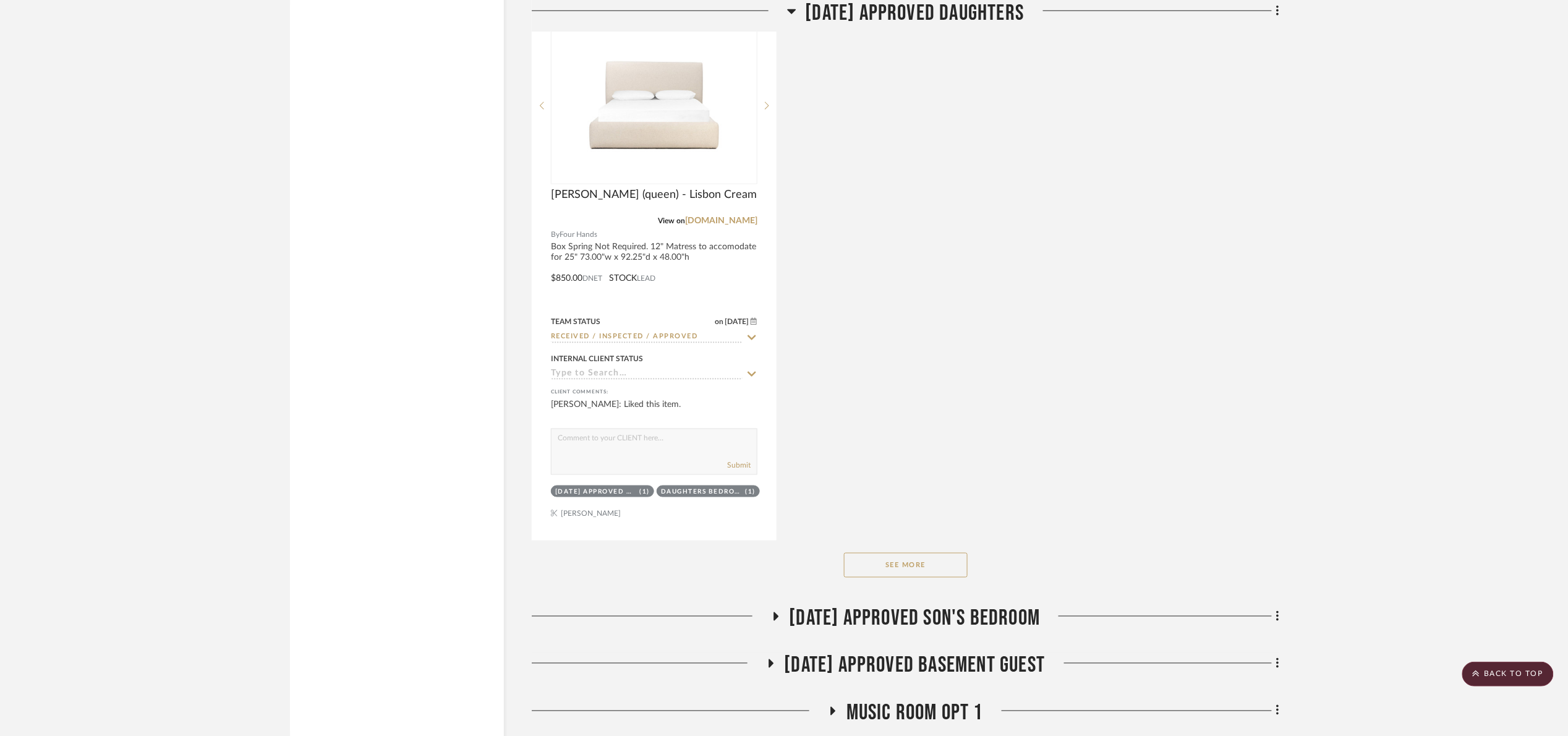
scroll to position [2968, 0]
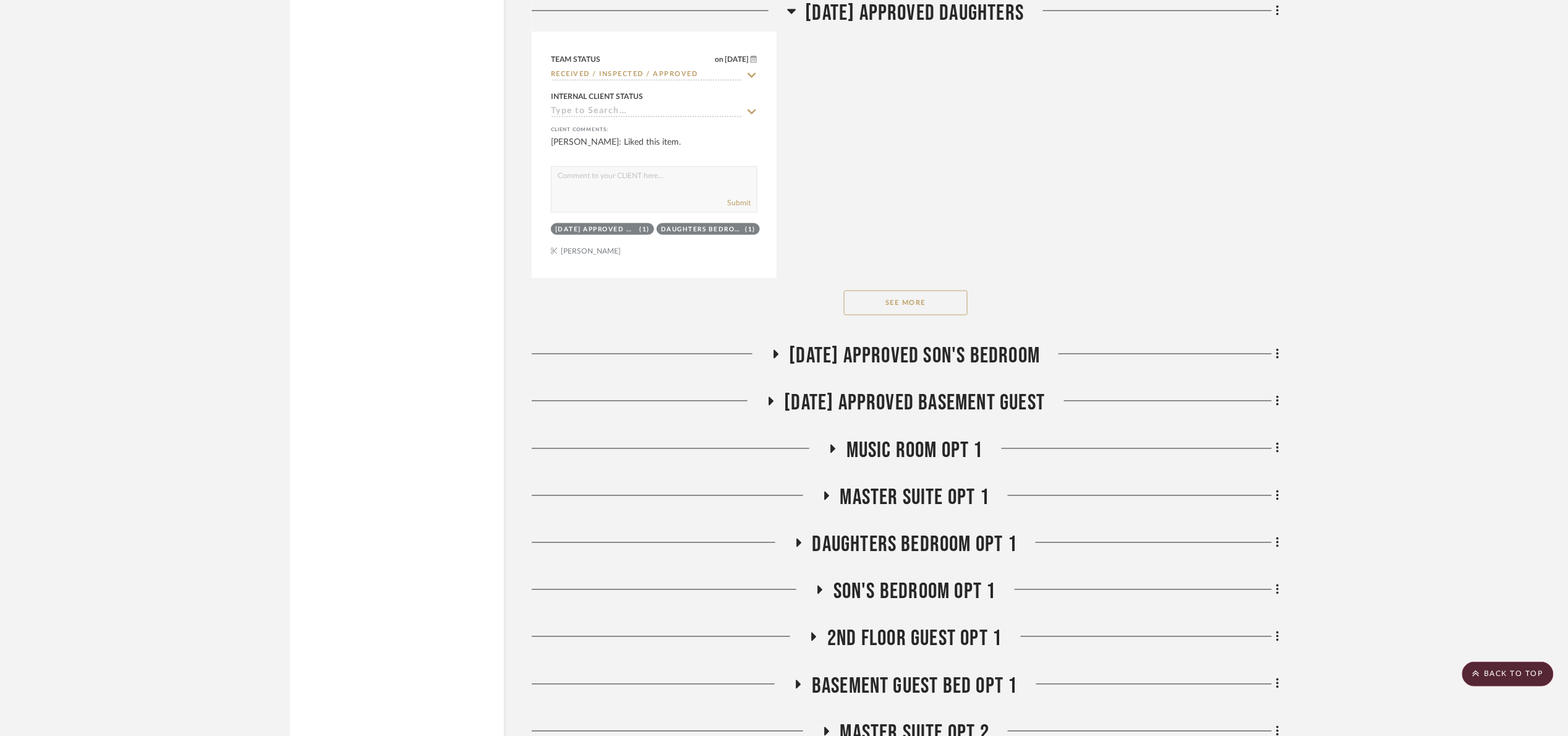
click at [875, 370] on span "07.02.25 Approved Son's Bedroom" at bounding box center [915, 357] width 251 height 27
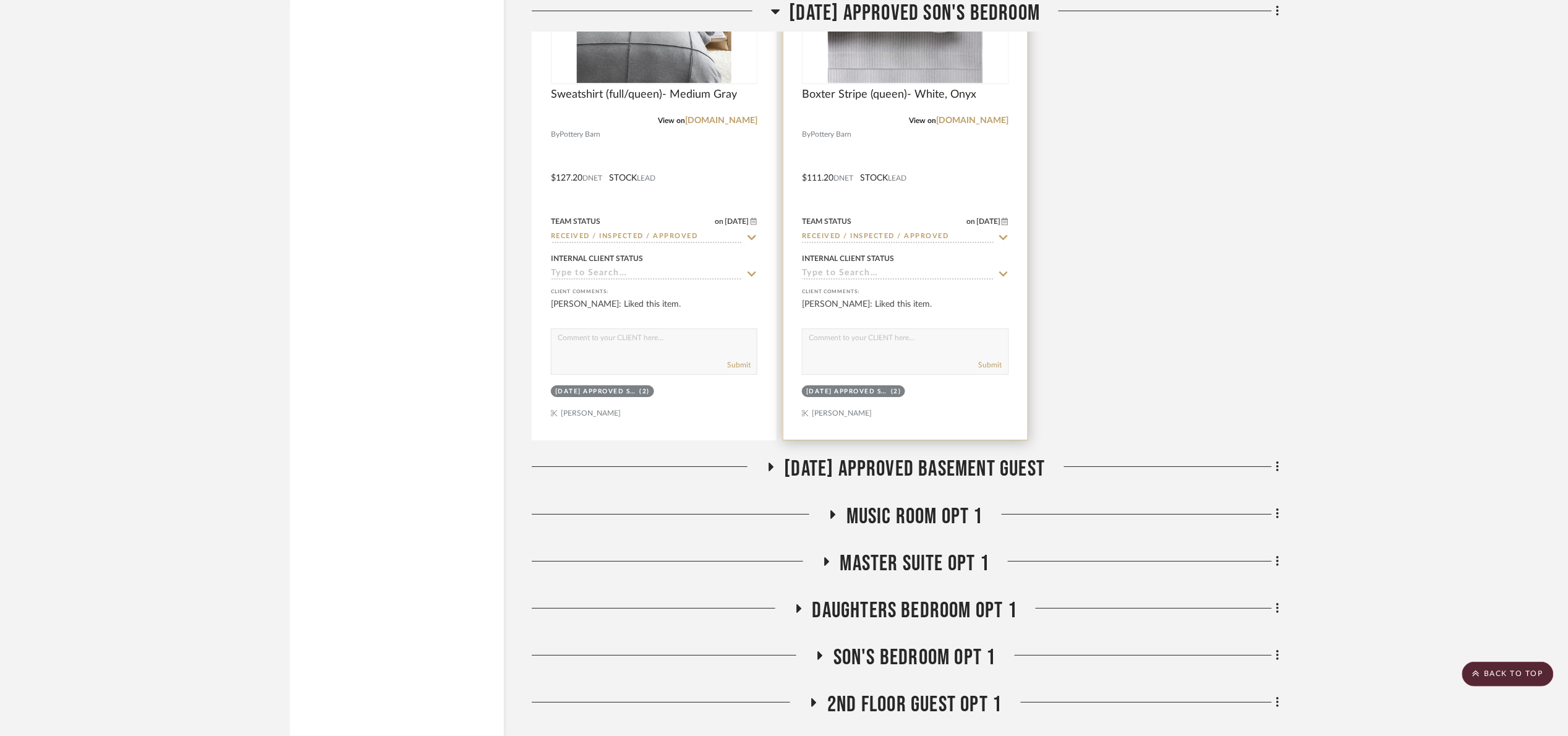
scroll to position [4360, 0]
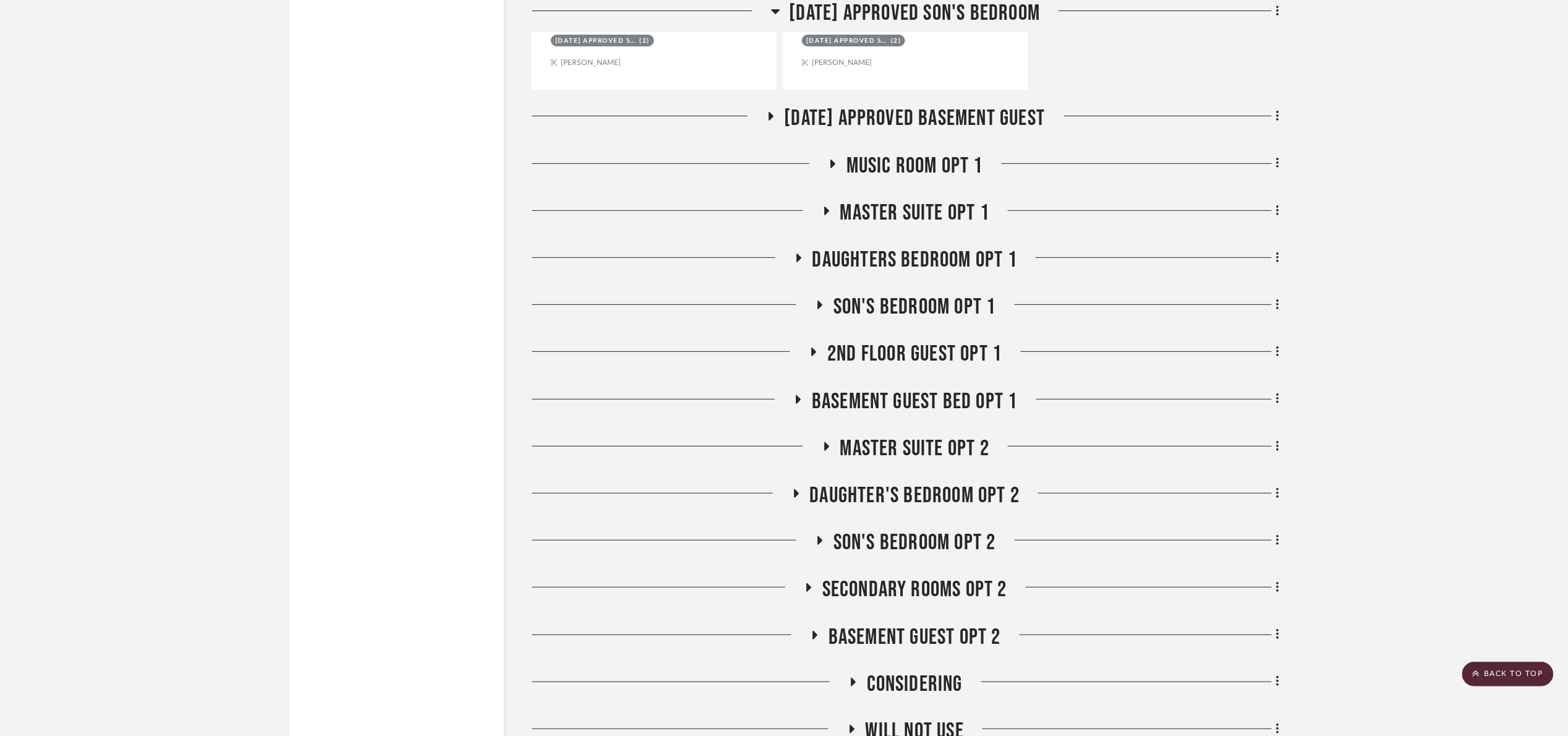
click at [881, 124] on span "07.02.25 Approved Basement Guest" at bounding box center [915, 118] width 261 height 27
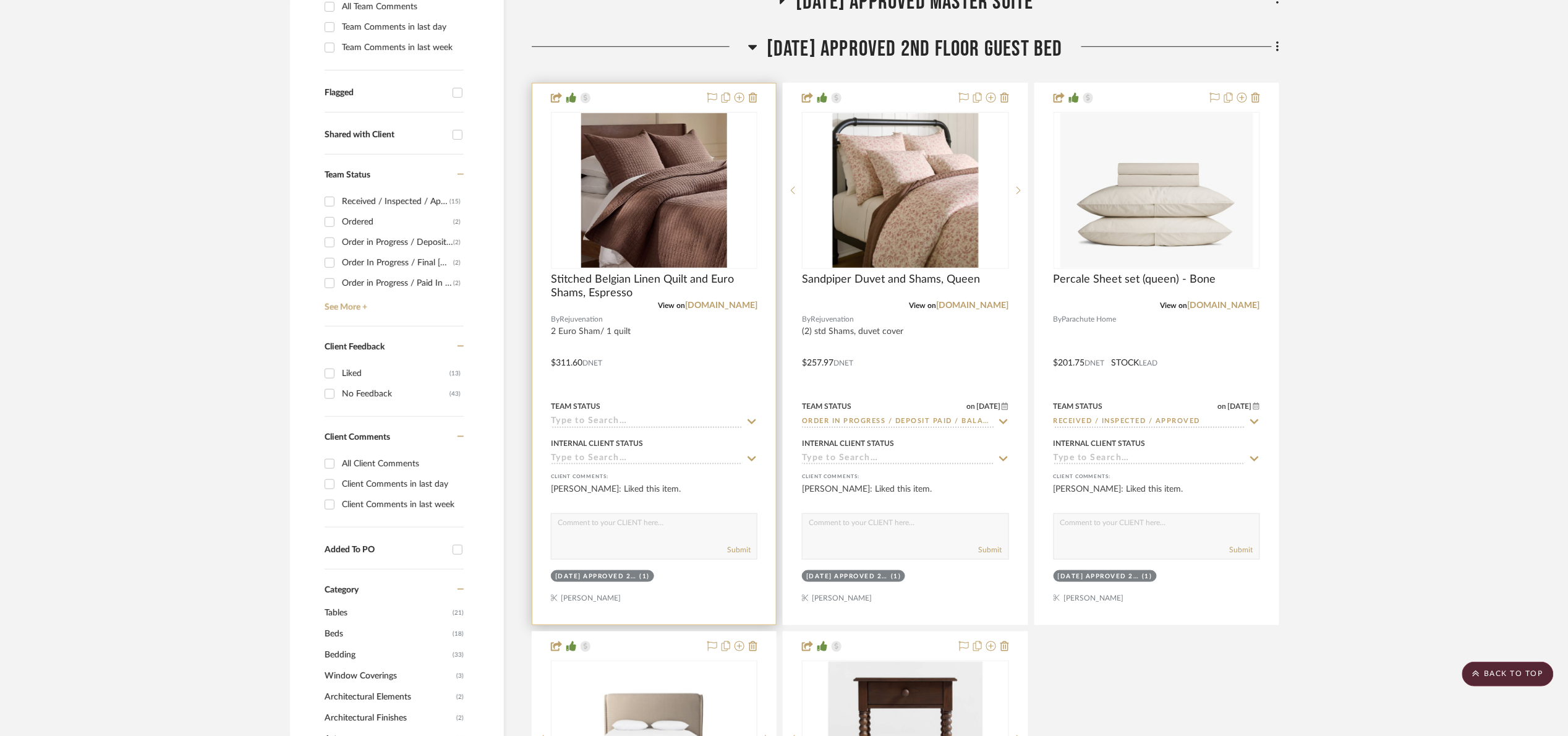
scroll to position [0, 0]
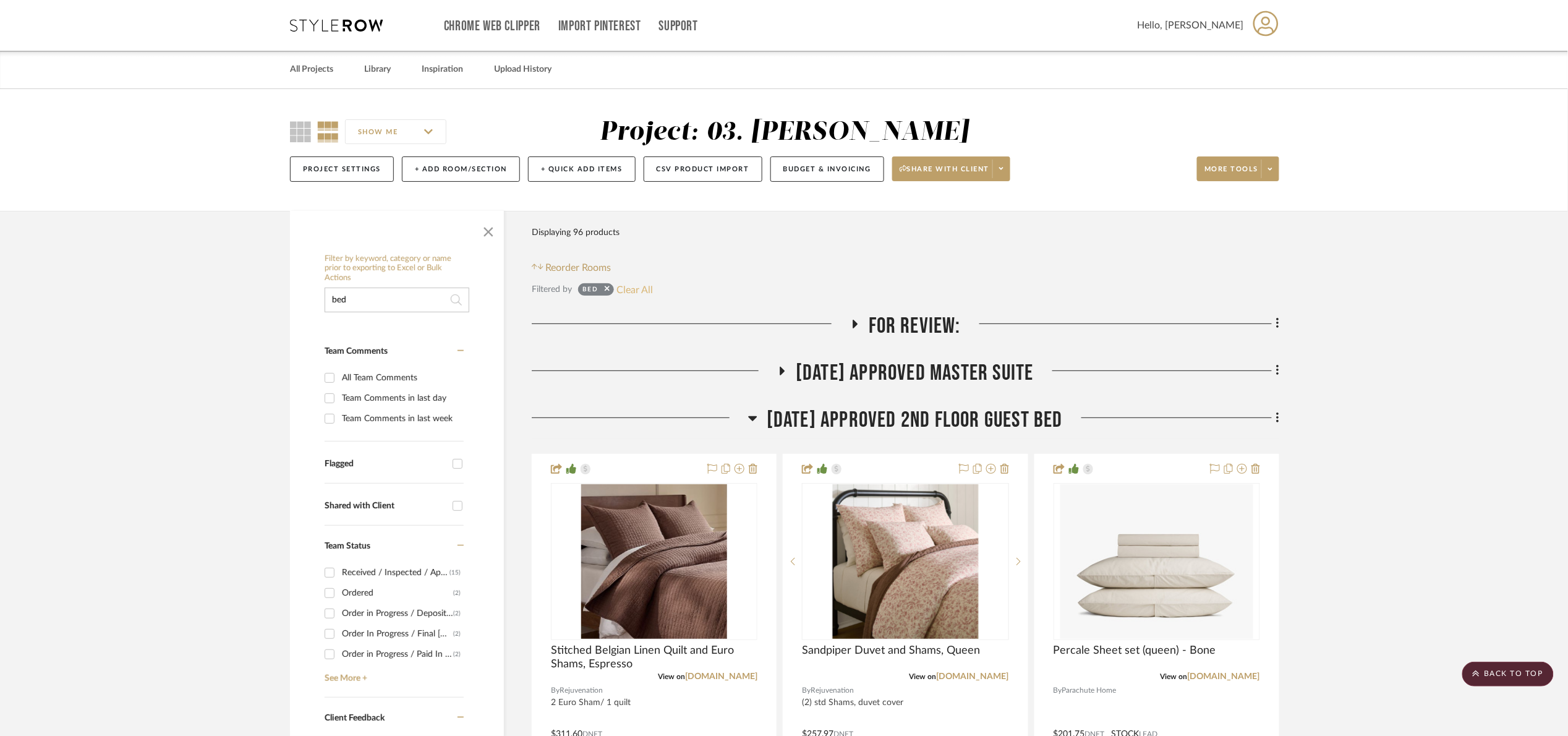
click at [630, 290] on button "Clear All" at bounding box center [635, 290] width 36 height 16
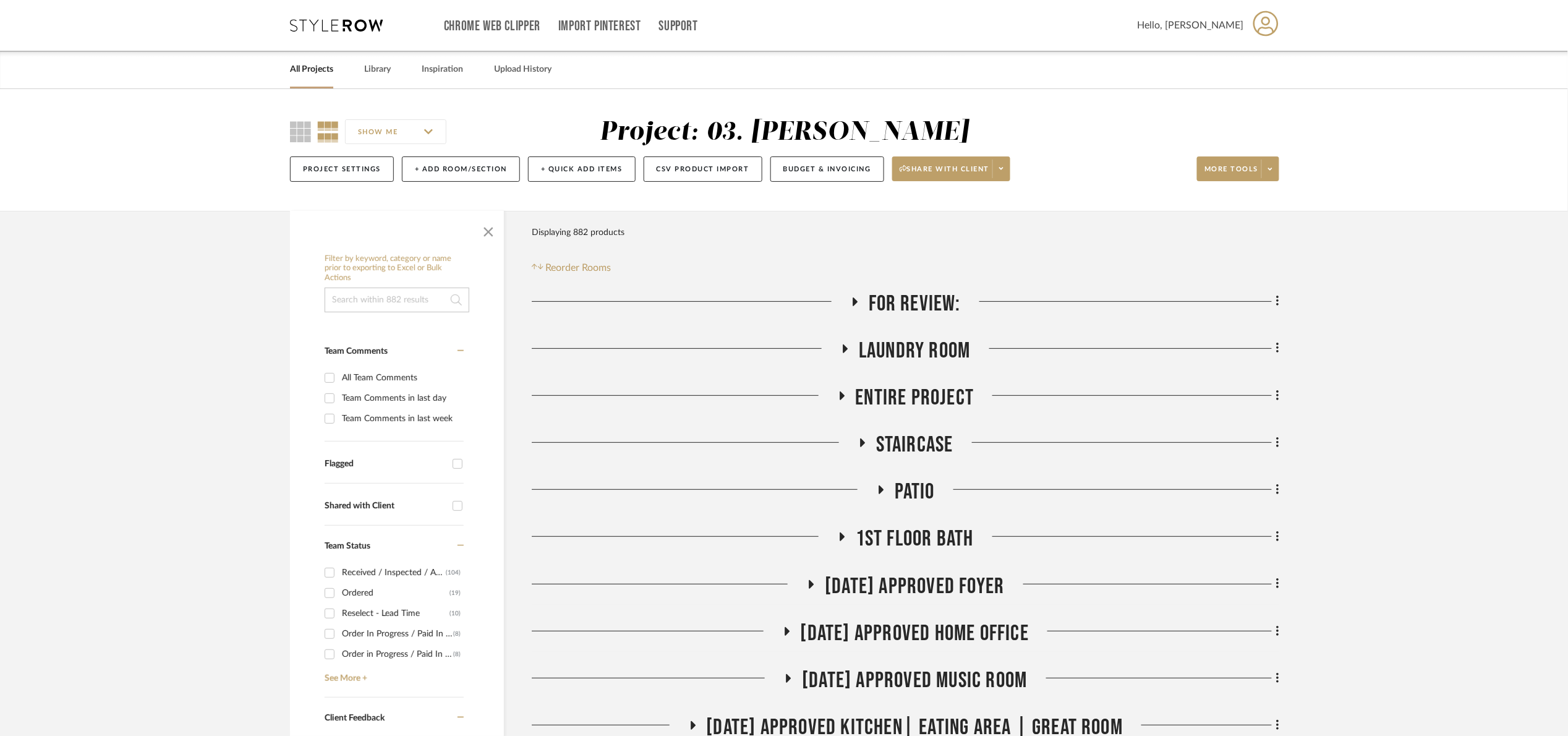
click at [903, 296] on span "For Review:" at bounding box center [915, 304] width 92 height 27
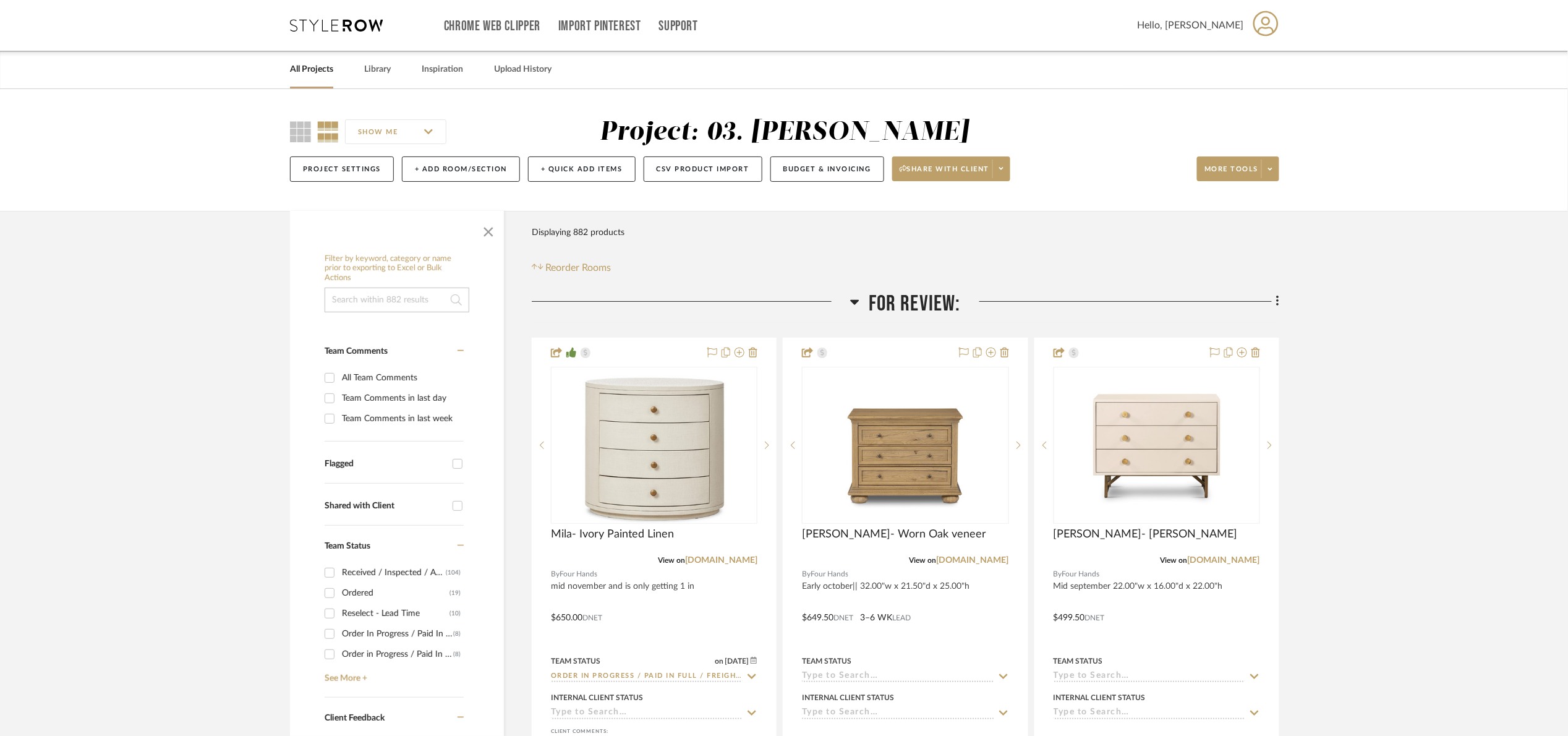
click at [928, 299] on span "For Review:" at bounding box center [915, 304] width 92 height 27
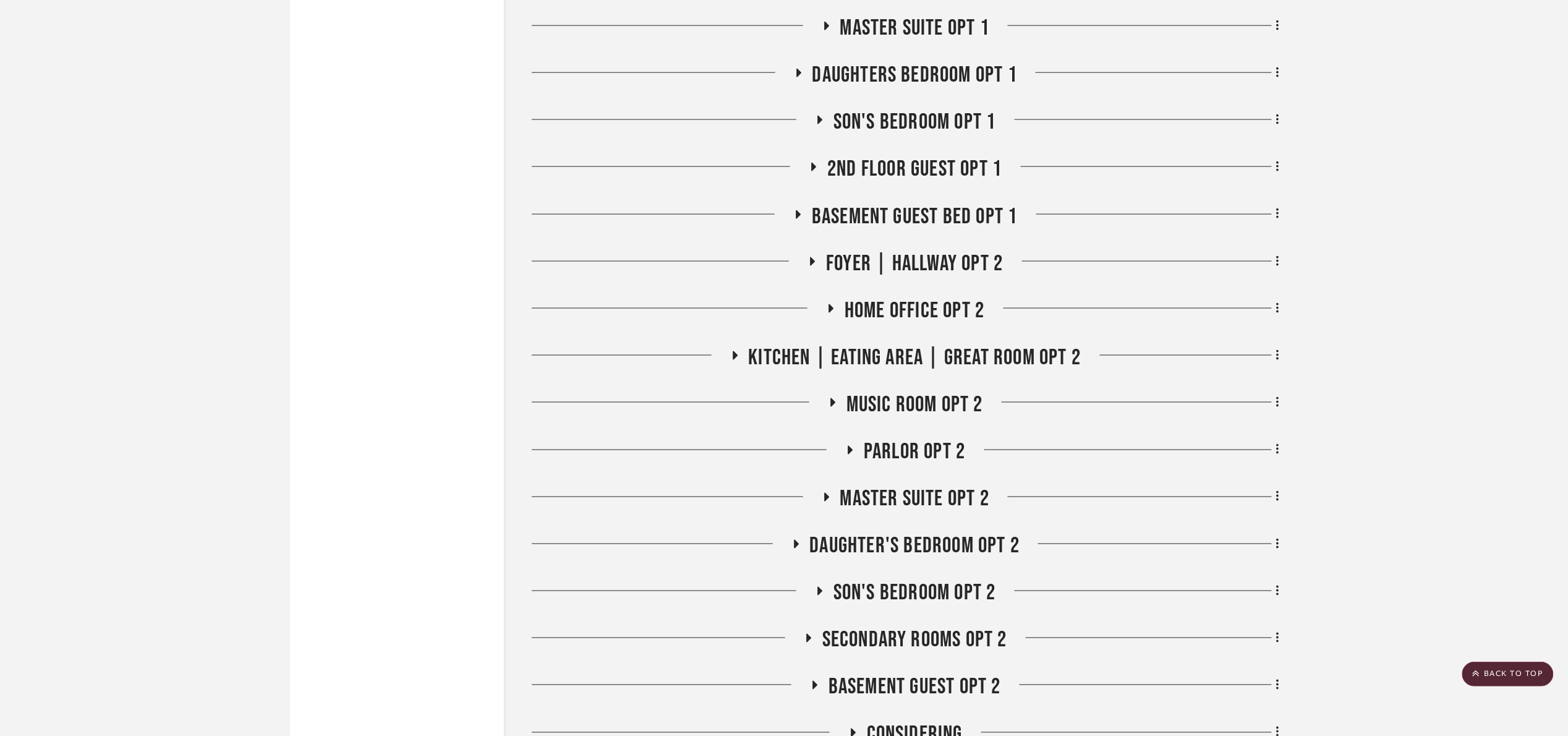
scroll to position [11716, 0]
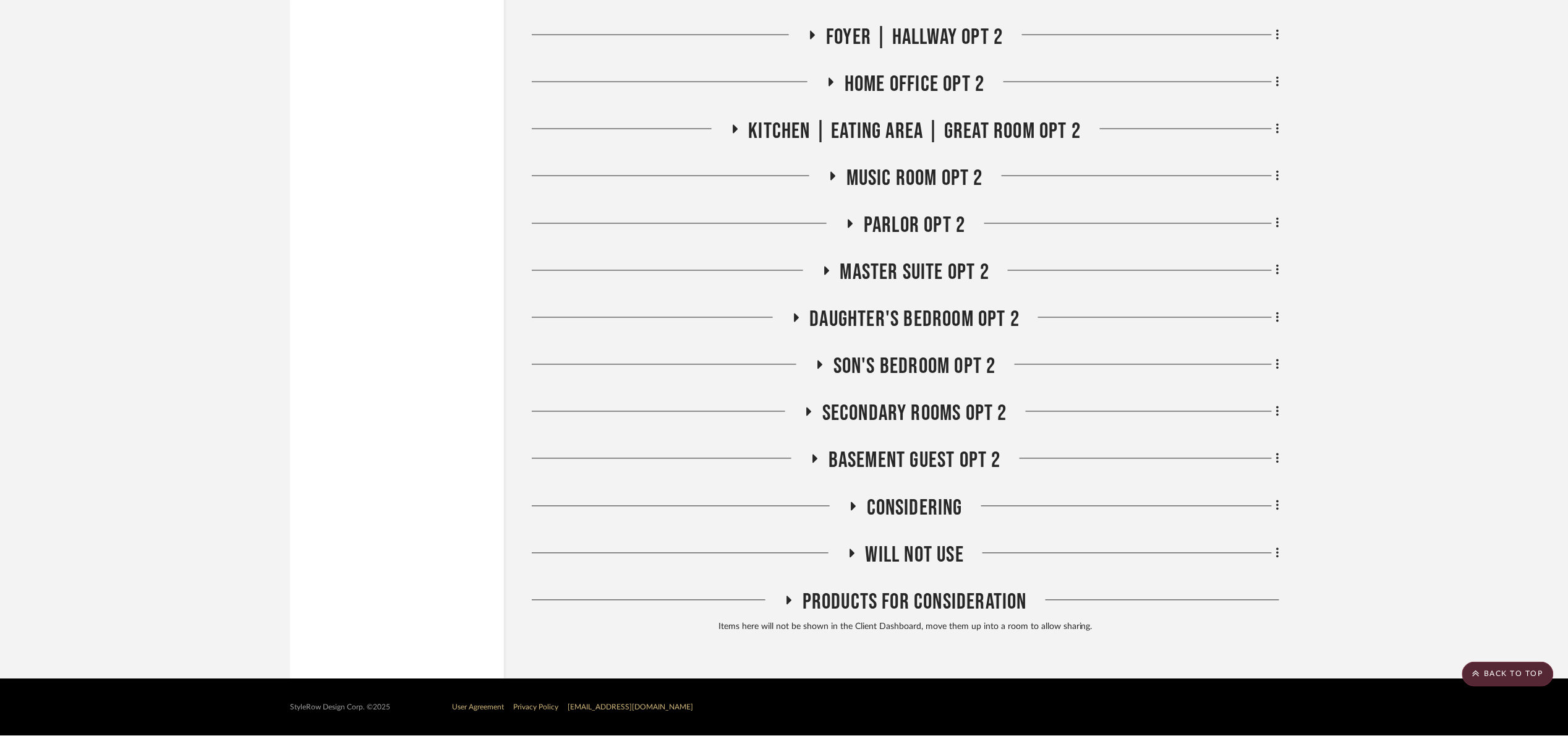
click at [866, 553] on span "Will Not Use" at bounding box center [915, 556] width 98 height 27
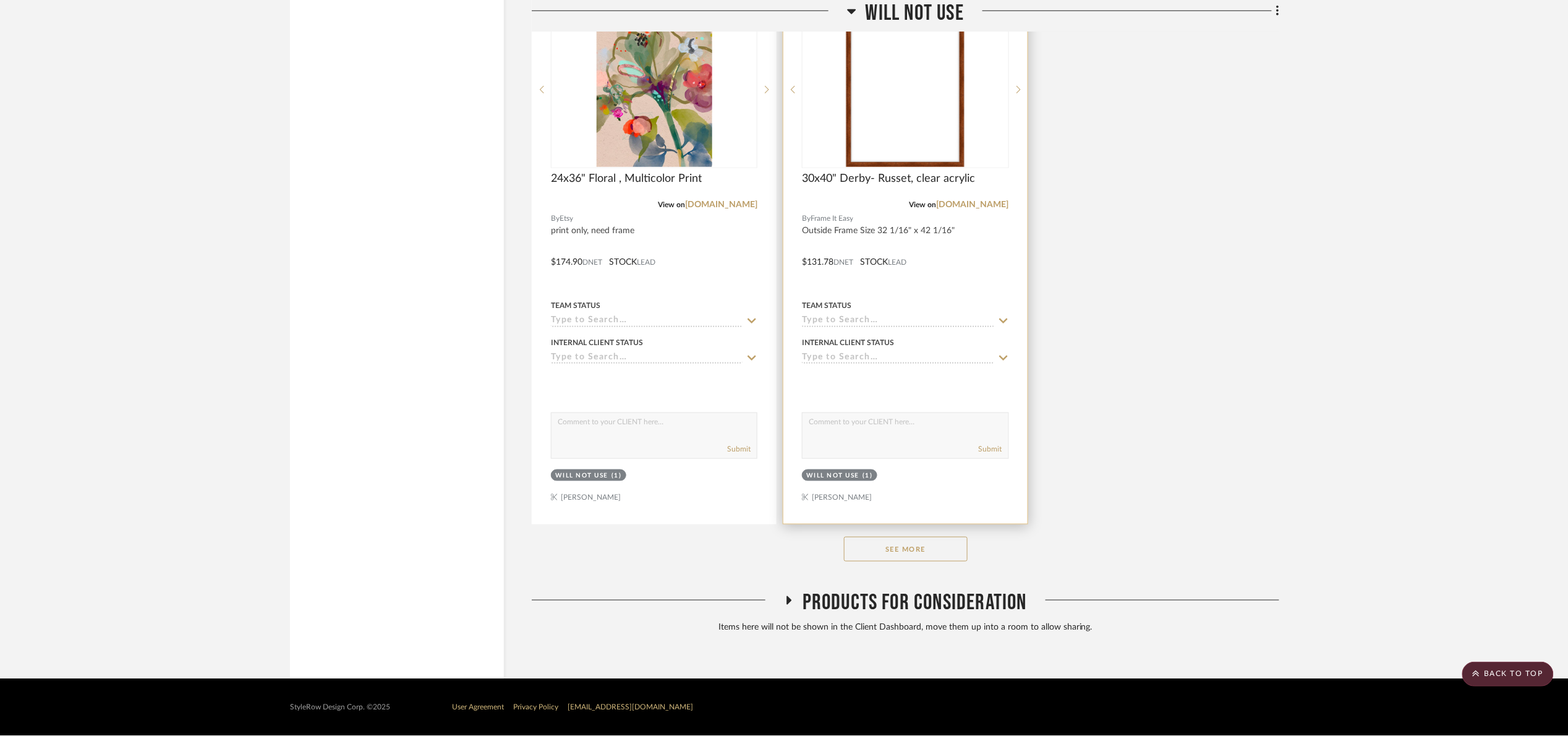
scroll to position [13424, 0]
click at [923, 557] on button "See More" at bounding box center [906, 549] width 124 height 25
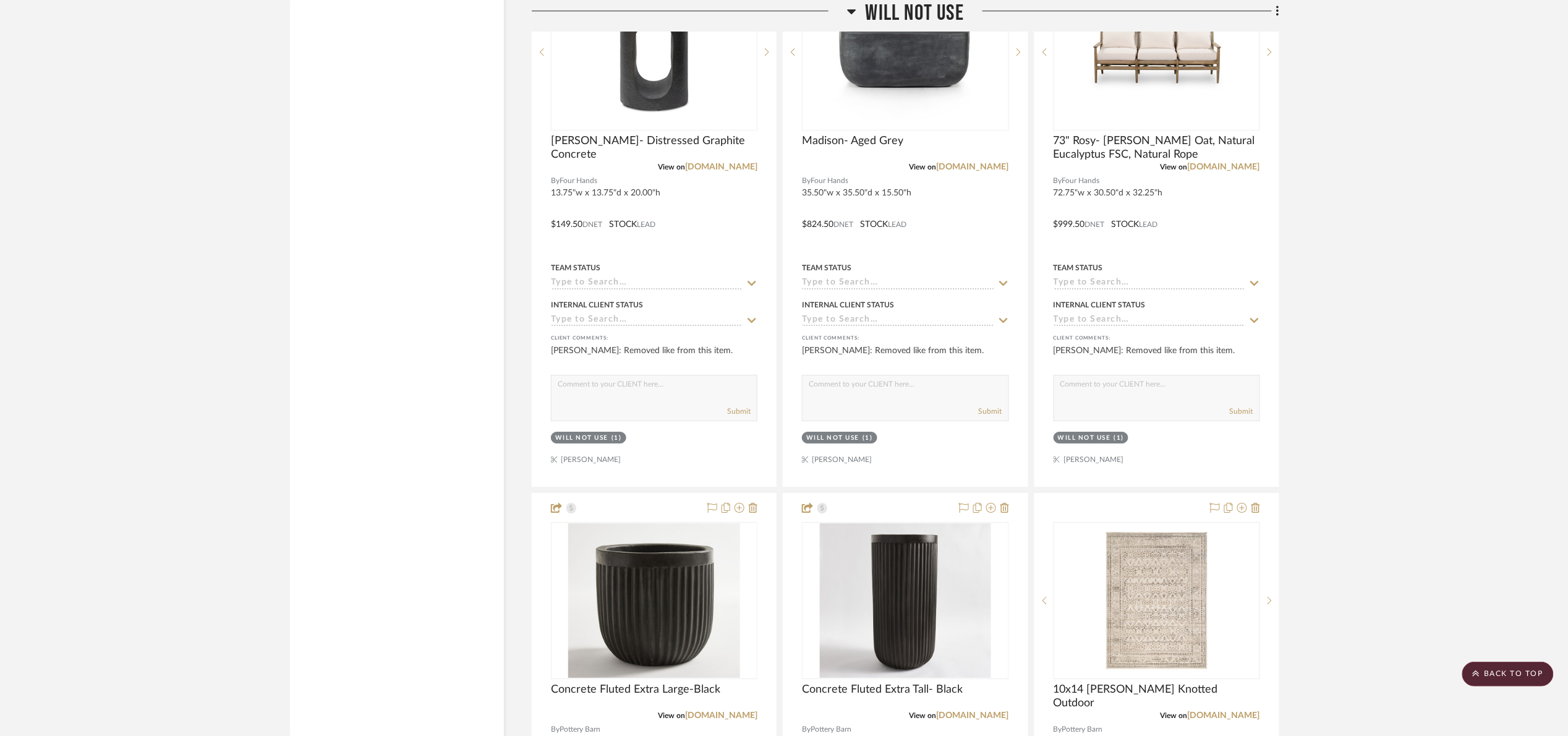
scroll to position [19268, 0]
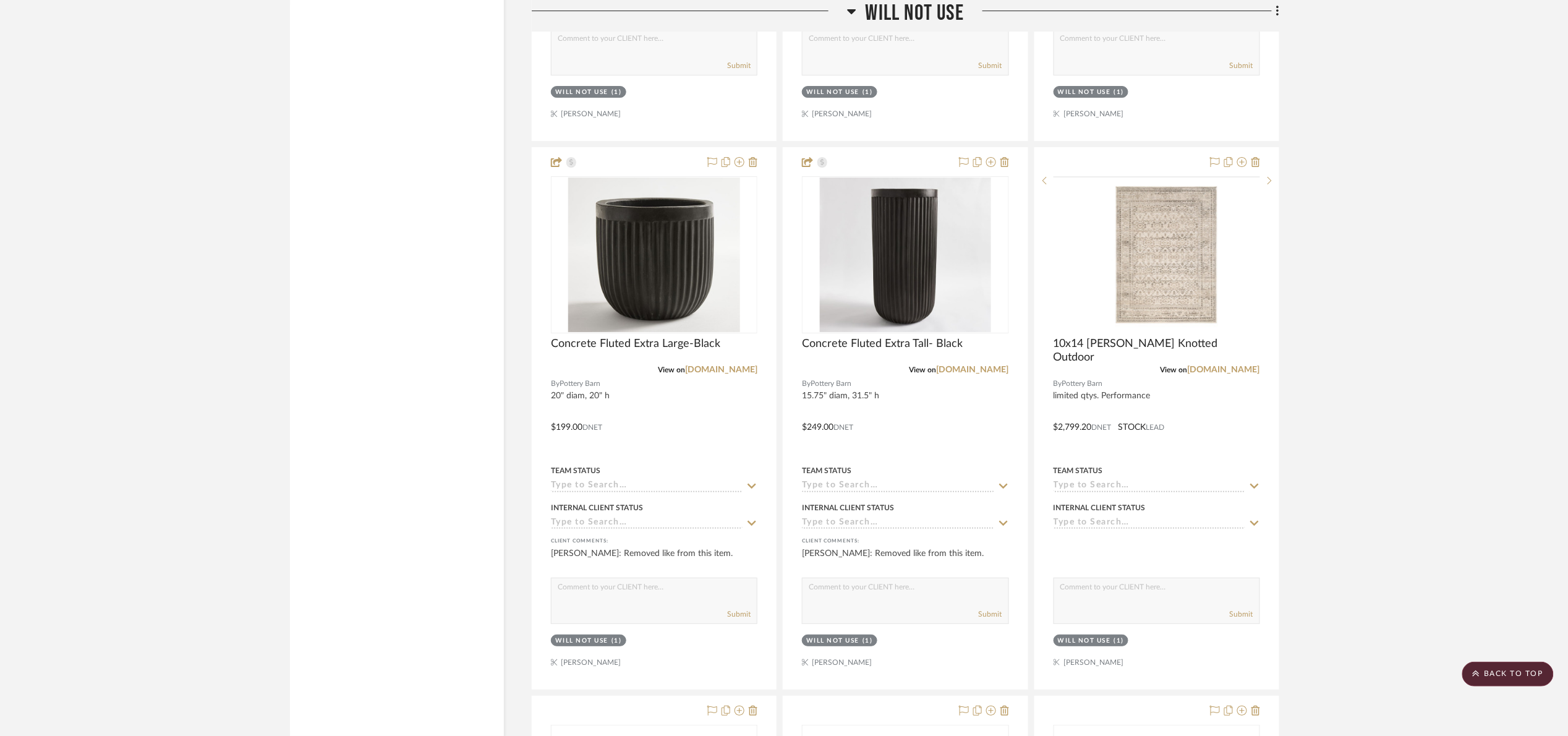
click at [921, 7] on span "Will Not Use" at bounding box center [915, 13] width 98 height 27
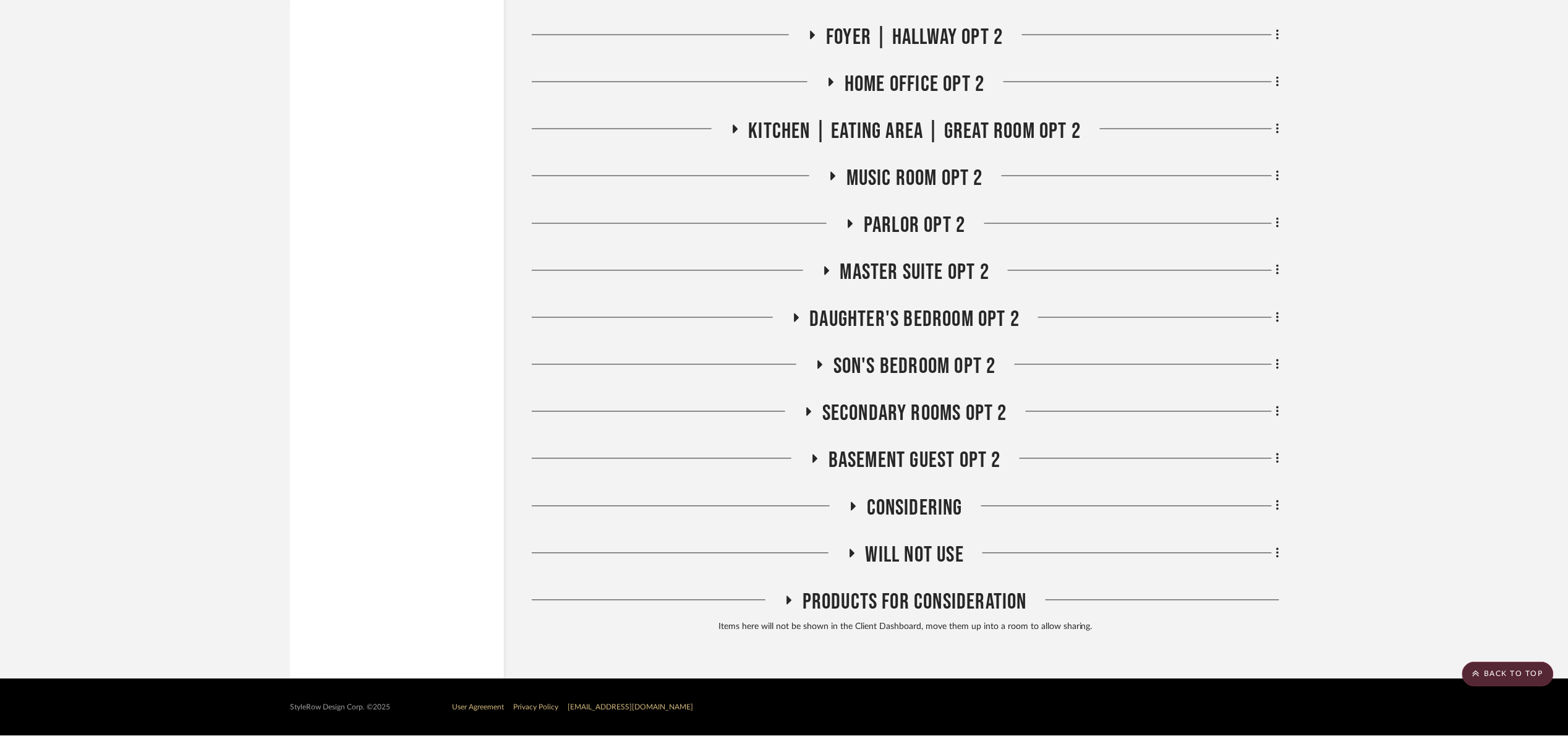
scroll to position [11716, 0]
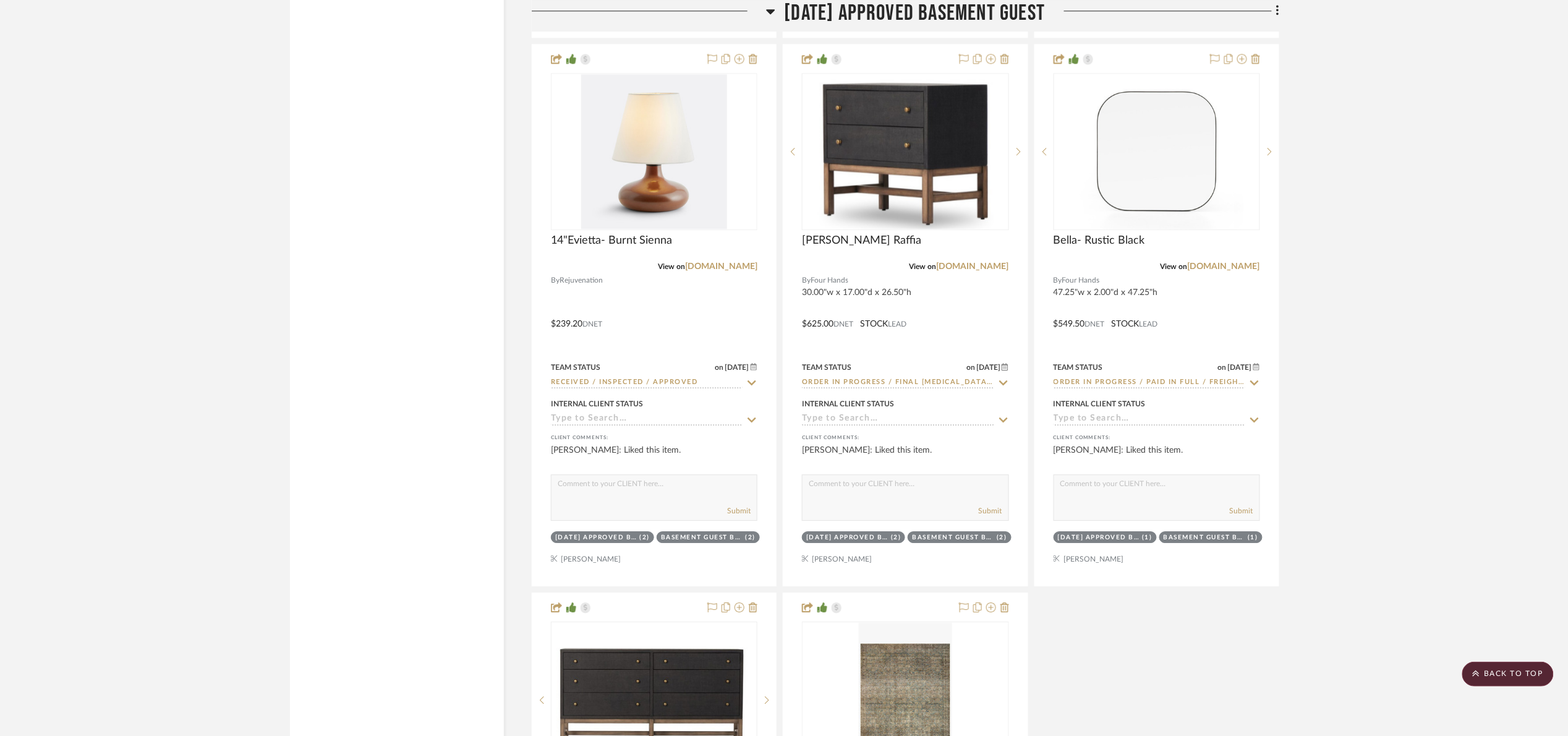
click at [923, 5] on span "[DATE] Approved Basement Guest" at bounding box center [915, 13] width 261 height 27
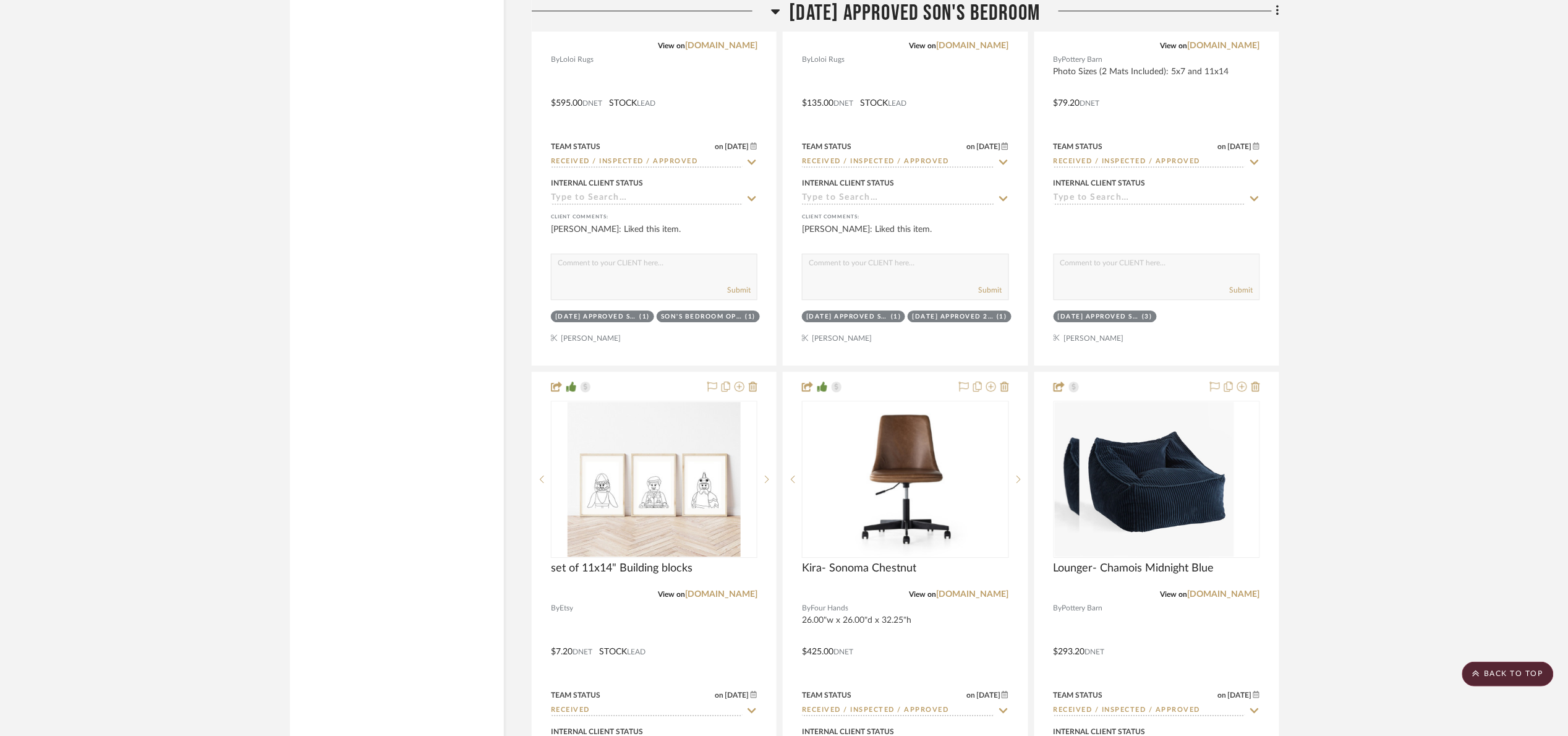
click at [878, 3] on span "[DATE] Approved Son's Bedroom" at bounding box center [915, 13] width 251 height 27
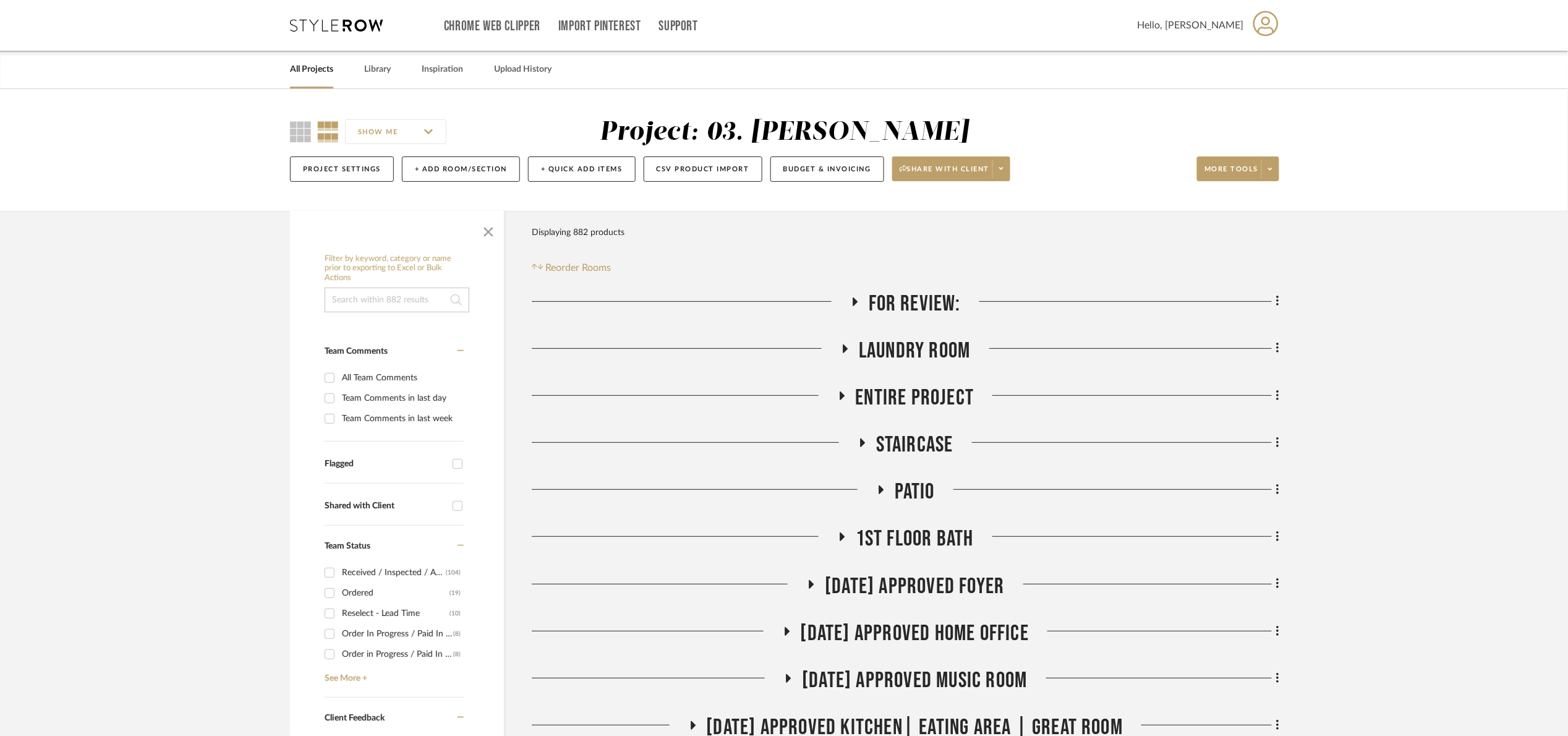
scroll to position [649, 0]
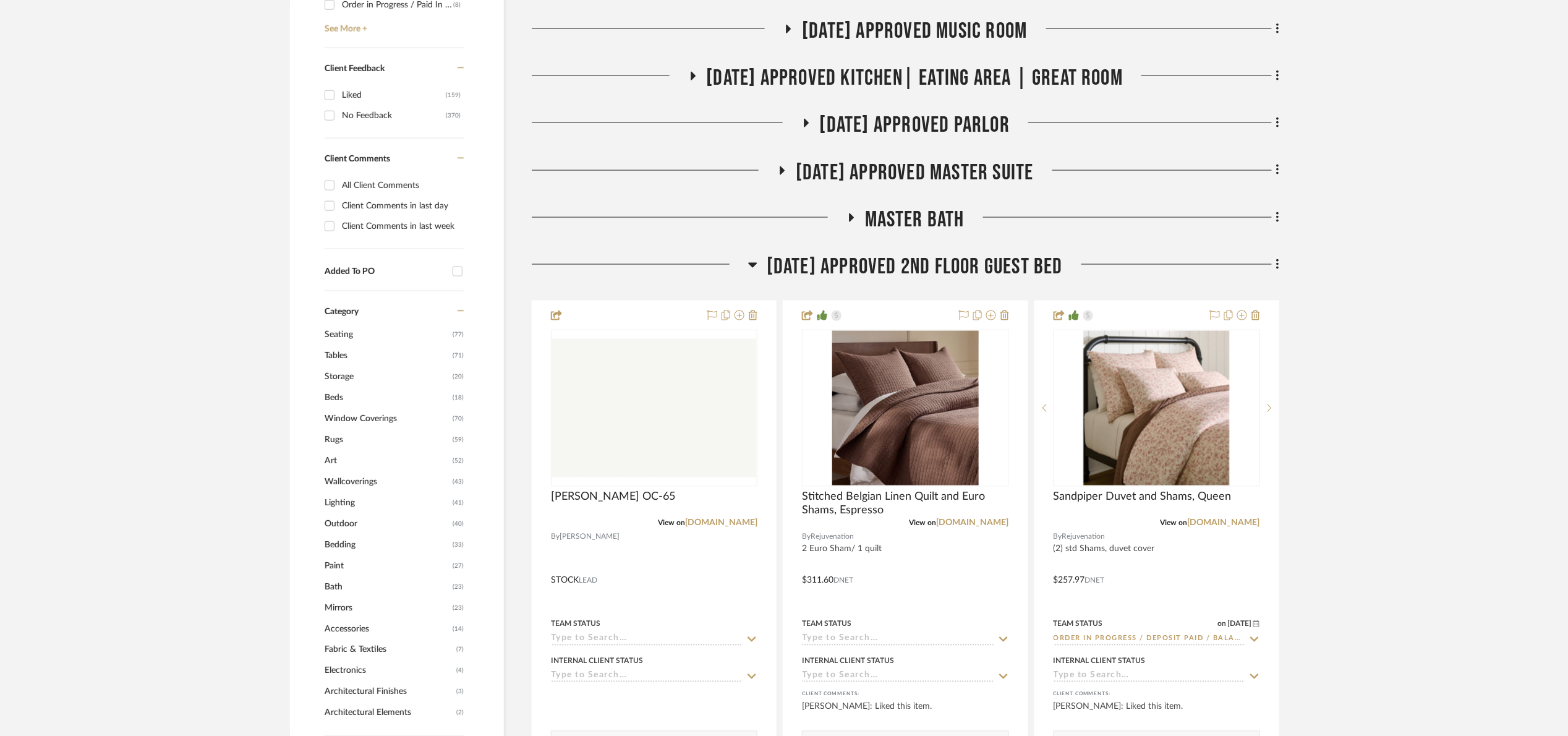
click at [848, 274] on span "[DATE] Approved 2nd floor Guest Bed" at bounding box center [915, 267] width 296 height 27
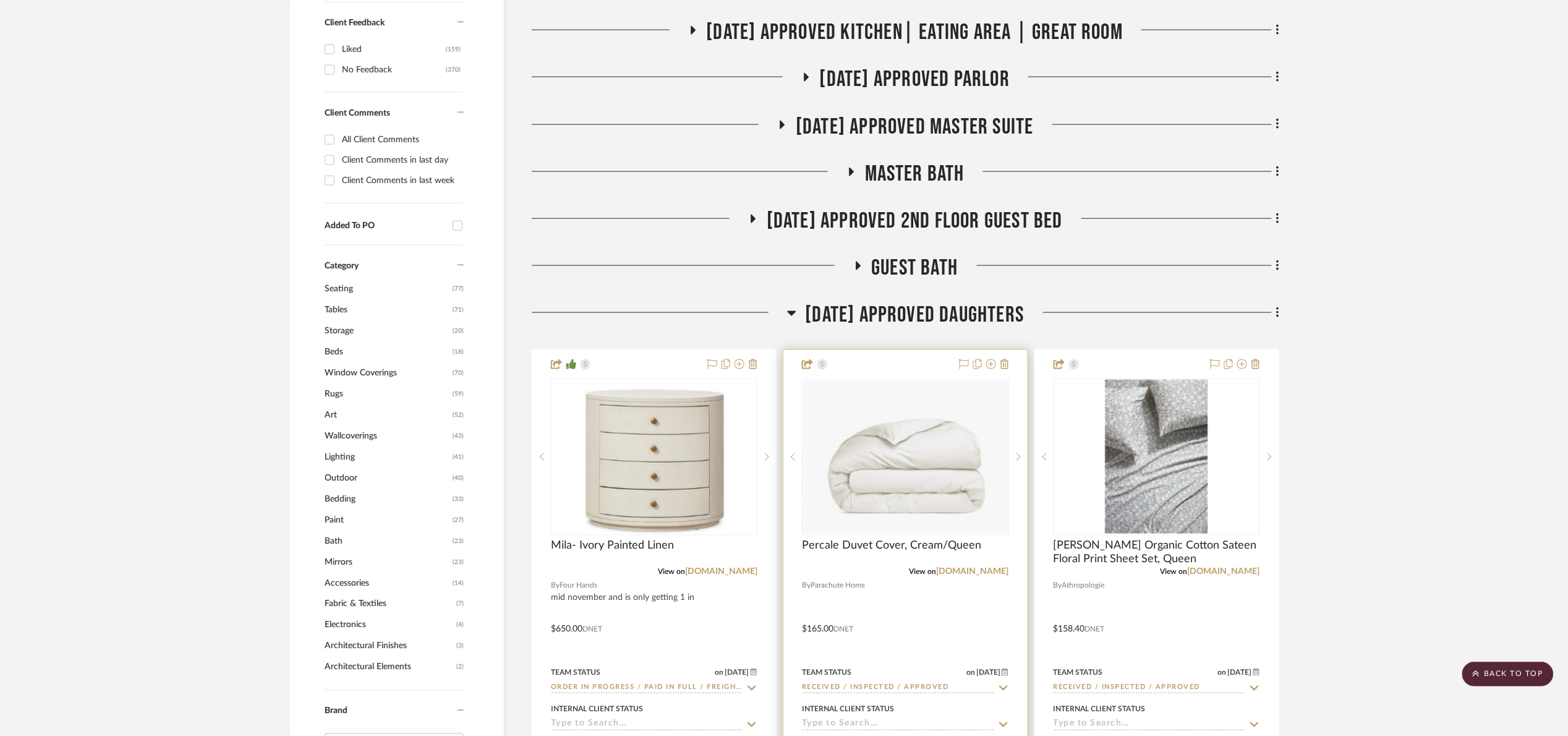
scroll to position [928, 0]
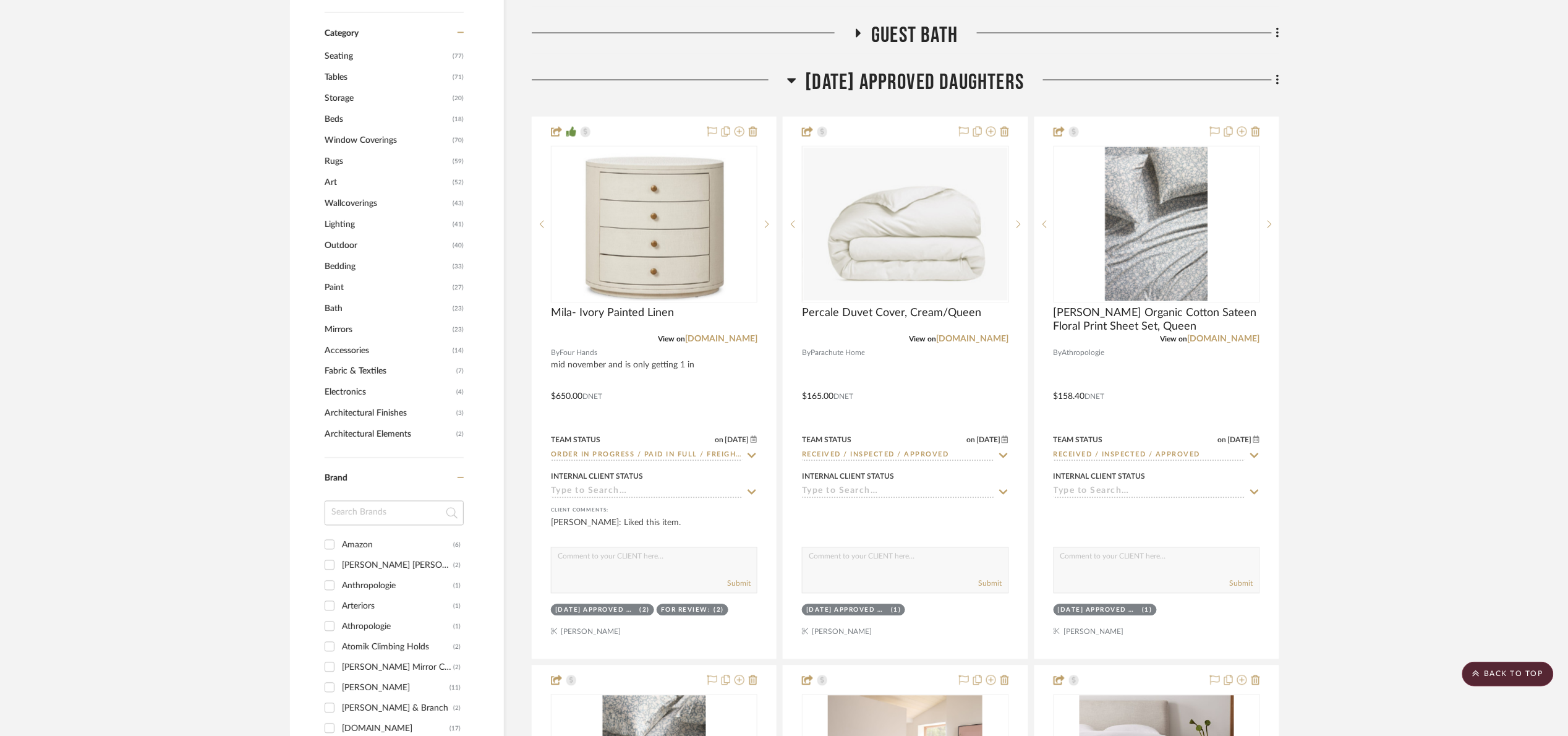
drag, startPoint x: 853, startPoint y: 99, endPoint x: 850, endPoint y: 92, distance: 7.6
click at [850, 93] on div "[DATE] Approved Daughters" at bounding box center [905, 85] width 747 height 32
click at [850, 92] on span "[DATE] Approved Daughters" at bounding box center [915, 83] width 219 height 27
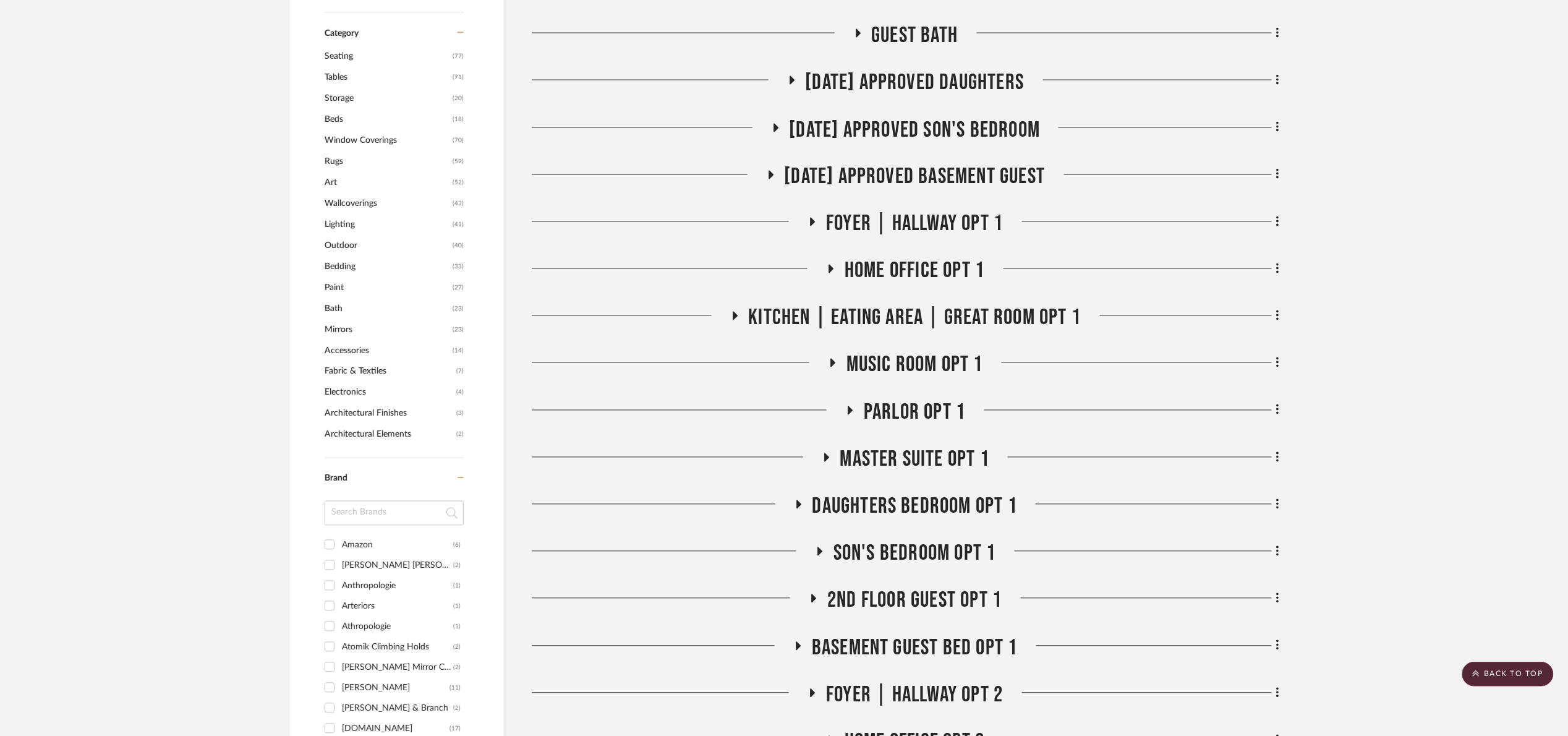
click at [878, 140] on span "[DATE] Approved Son's Bedroom" at bounding box center [915, 130] width 251 height 27
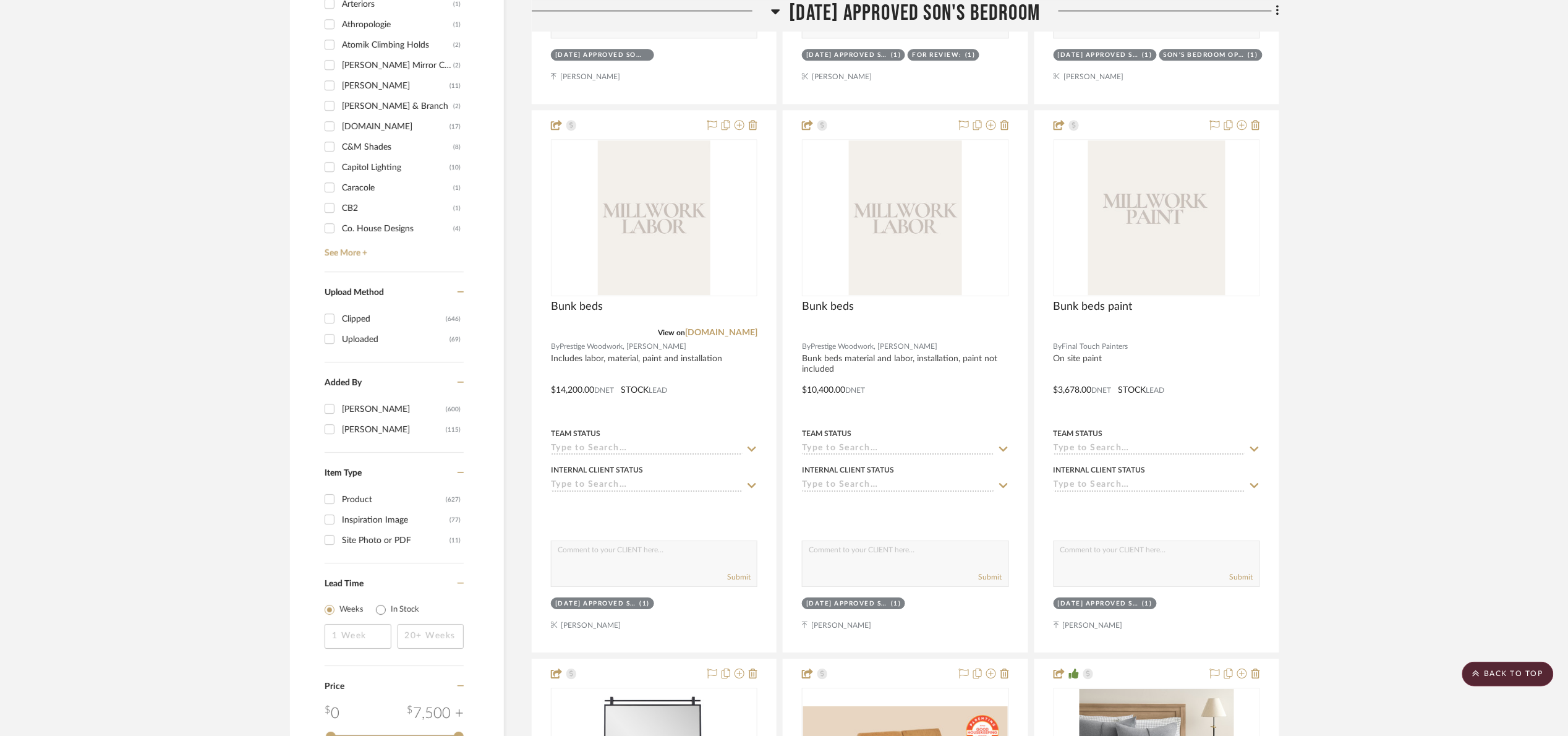
scroll to position [1391, 0]
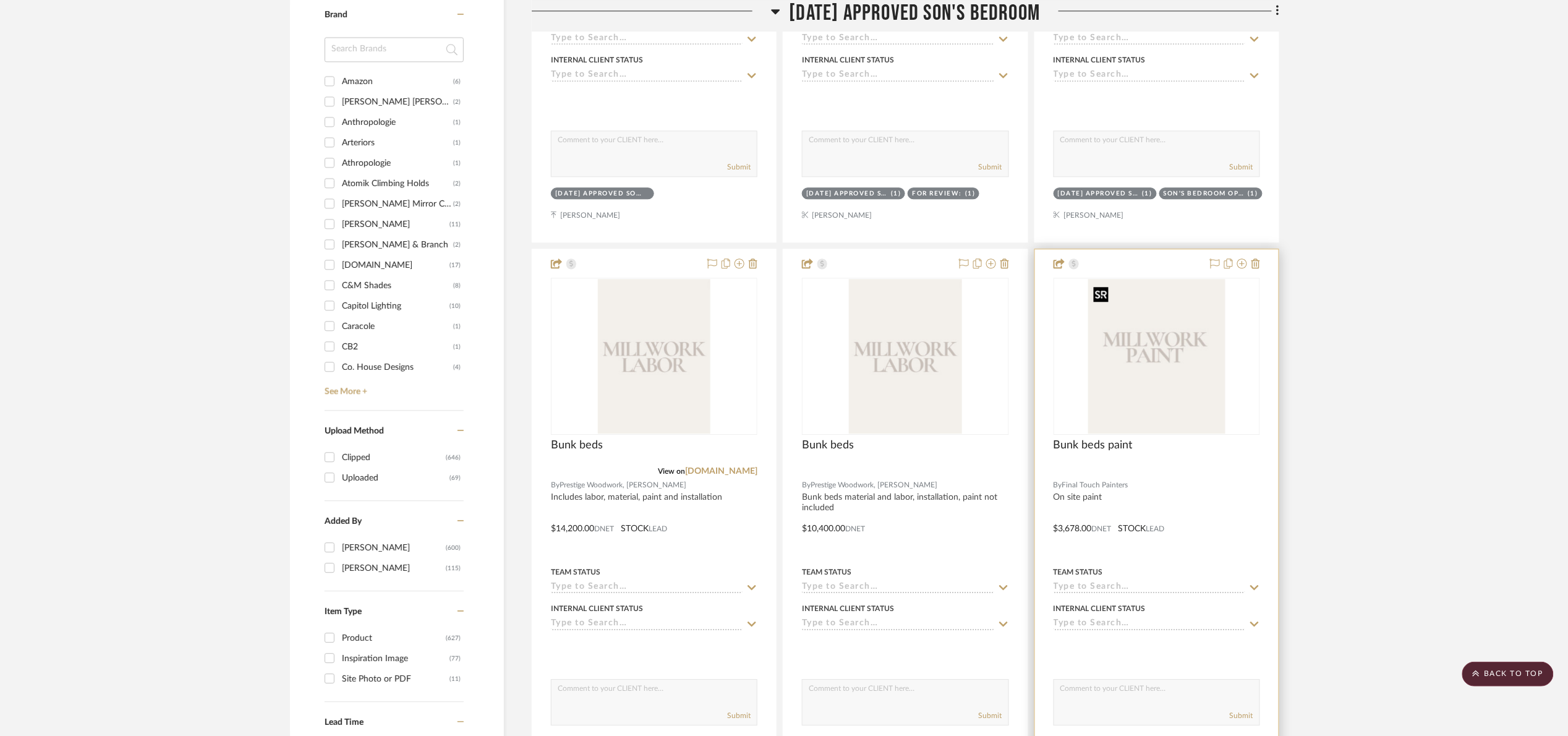
click at [1201, 359] on img "0" at bounding box center [1156, 356] width 136 height 155
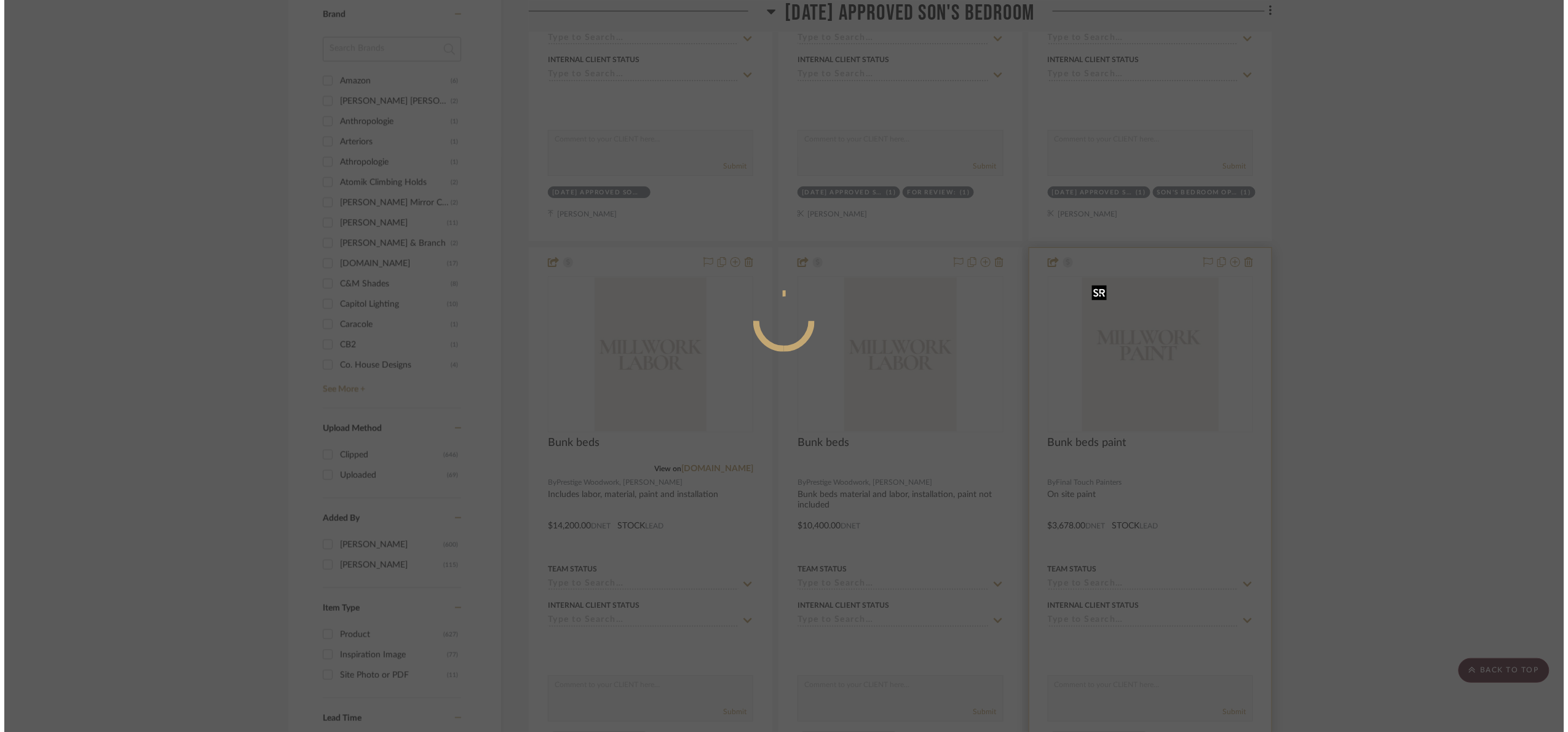
scroll to position [0, 0]
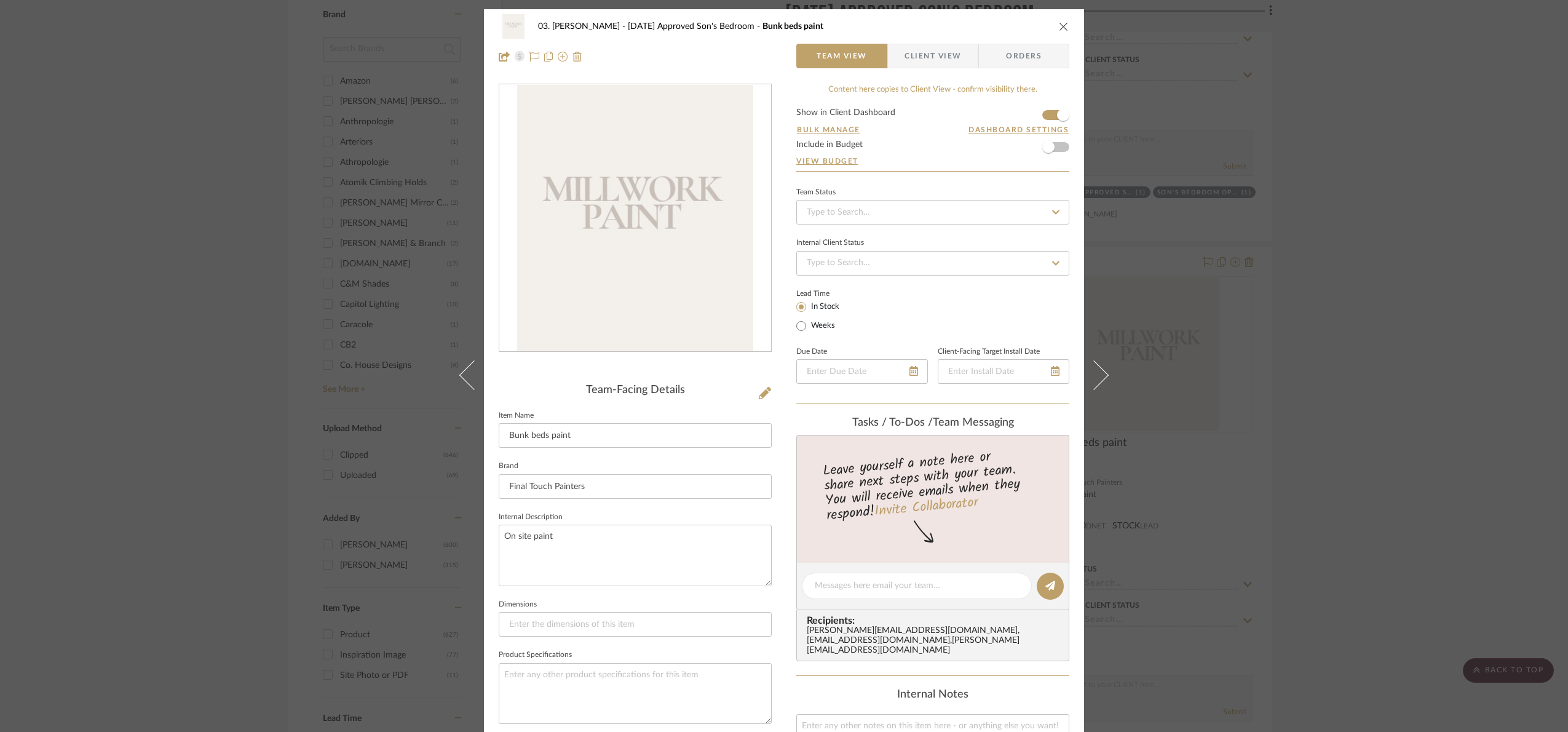
click at [1472, 406] on div "03. Jennifer 07.02.25 Approved Son's Bedroom Bunk beds paint Team View Client V…" at bounding box center [784, 366] width 1568 height 732
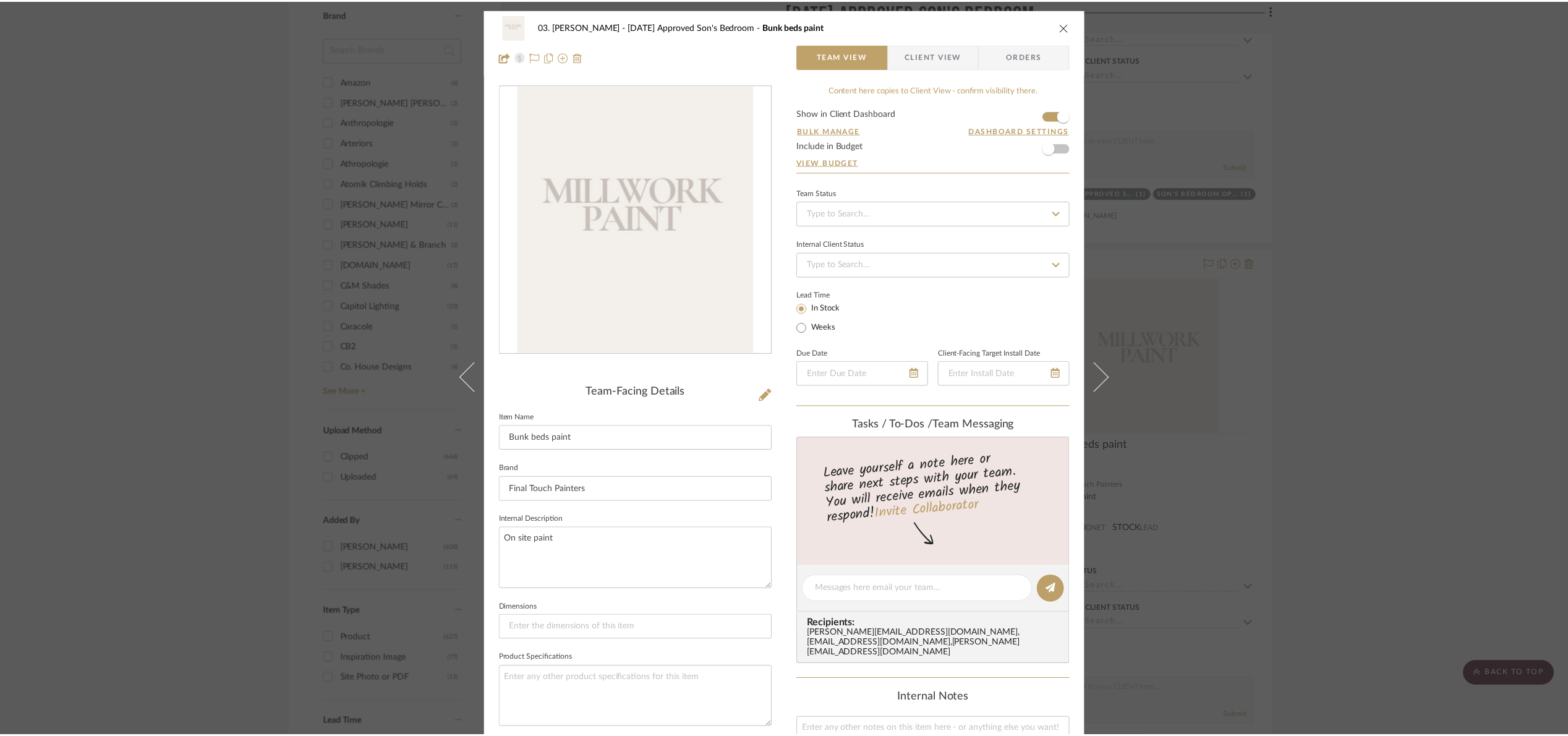
scroll to position [1391, 0]
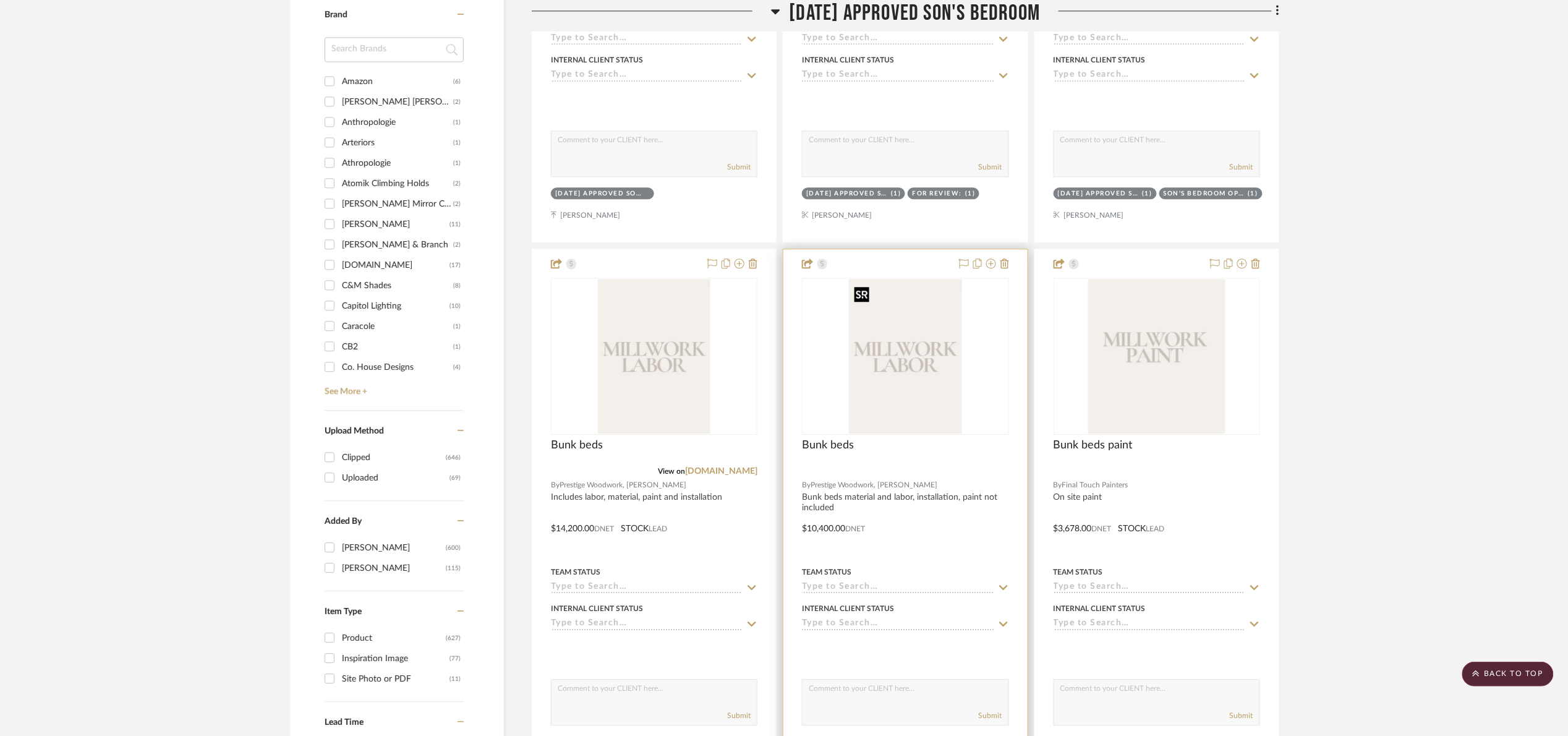
click at [891, 331] on img "0" at bounding box center [905, 356] width 112 height 155
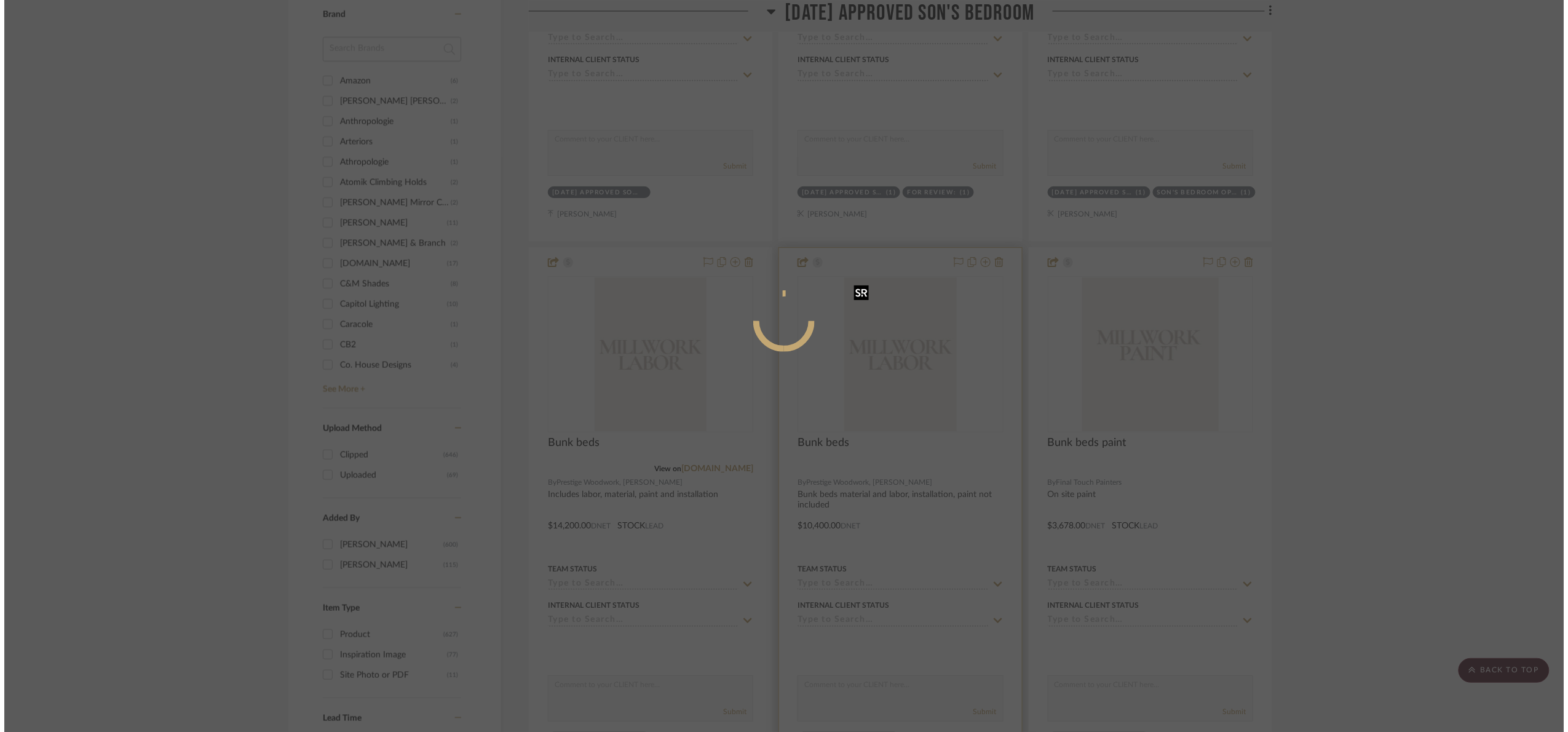
scroll to position [0, 0]
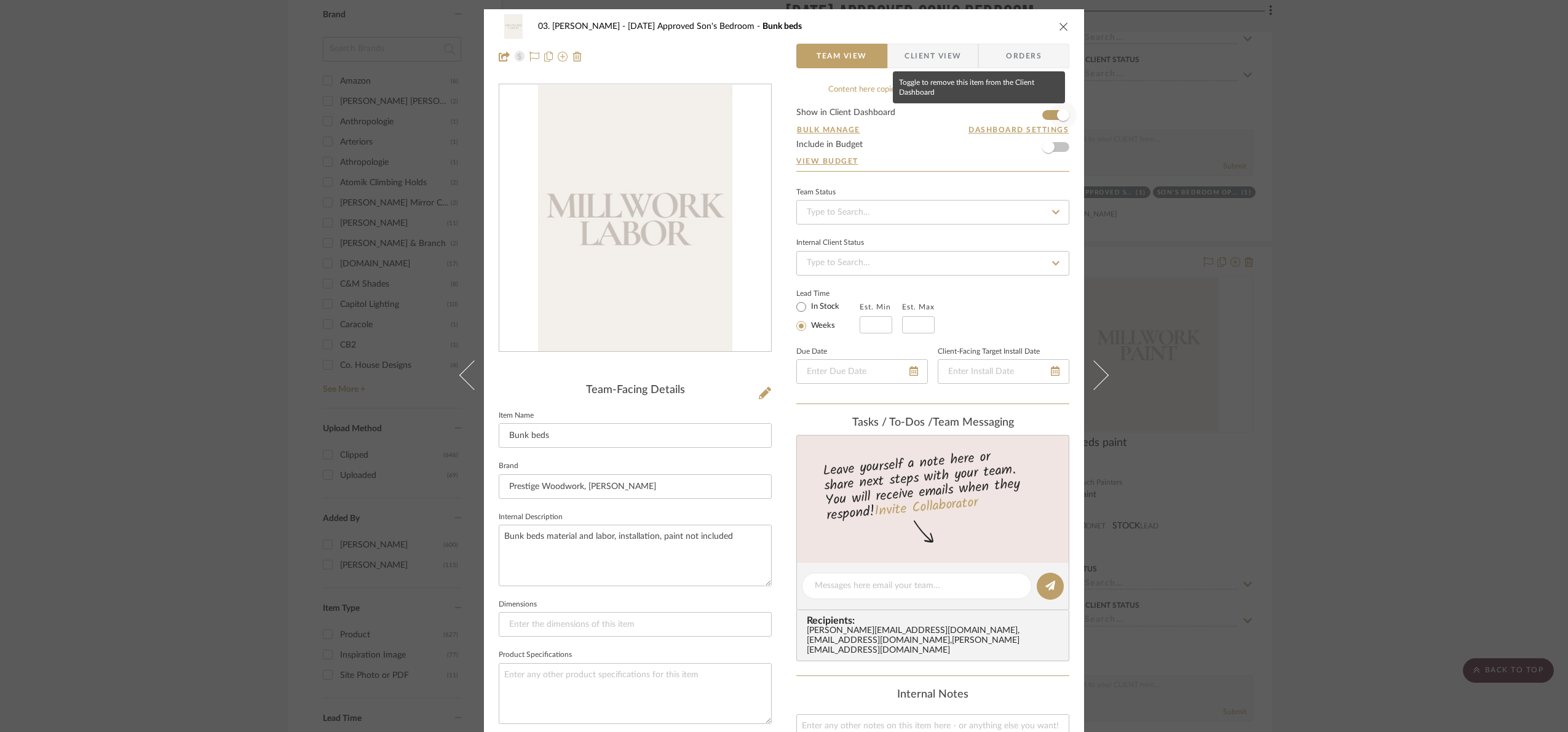
click at [1049, 108] on span "button" at bounding box center [1063, 115] width 27 height 27
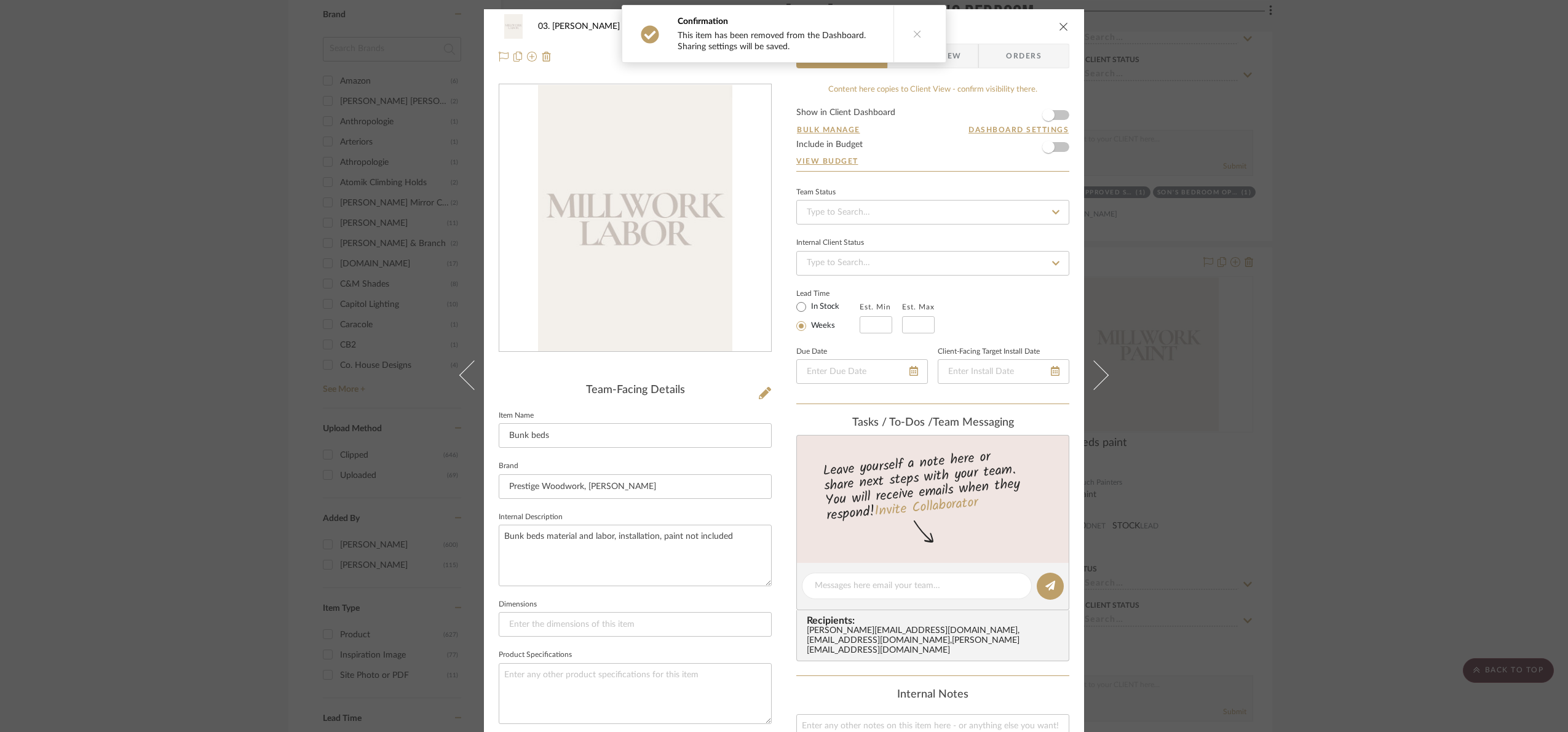
click at [946, 55] on div "Confirmation This item has been removed from the Dashboard. Sharing settings wi…" at bounding box center [784, 33] width 334 height 68
click at [948, 55] on span "Client View" at bounding box center [932, 55] width 57 height 25
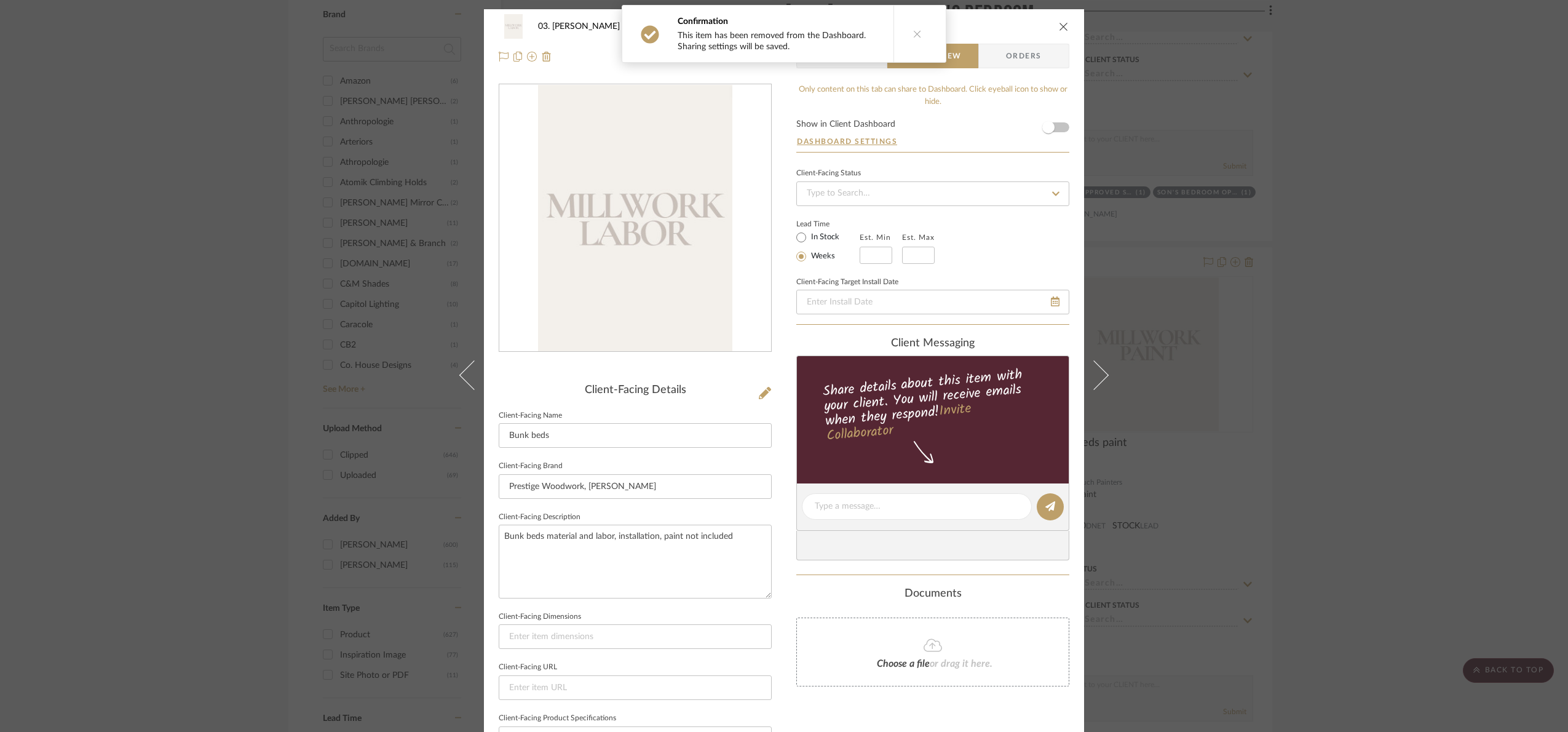
click at [1404, 485] on div "03. Jennifer 07.02.25 Approved Son's Bedroom Bunk beds Team View Client View Or…" at bounding box center [784, 366] width 1568 height 732
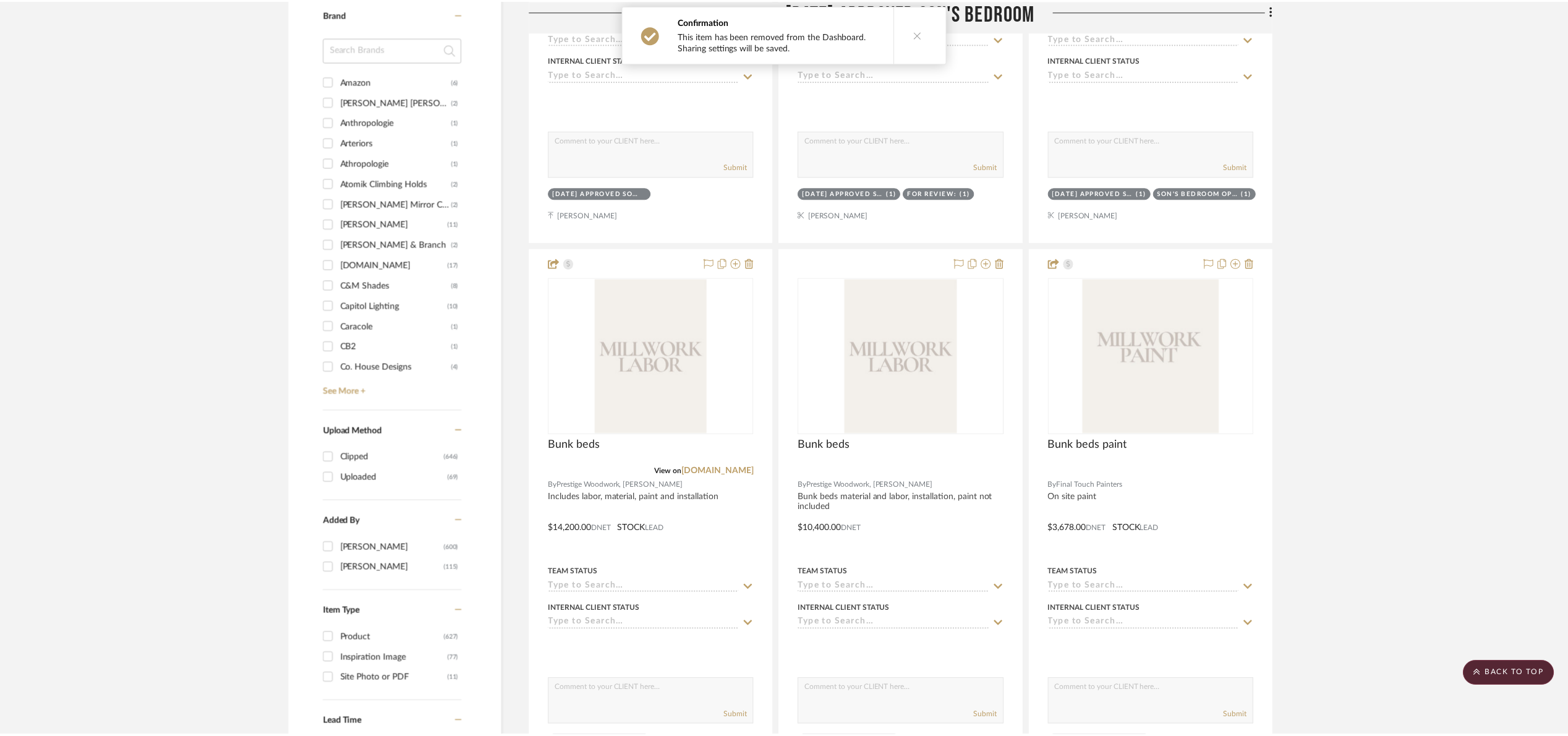
scroll to position [1391, 0]
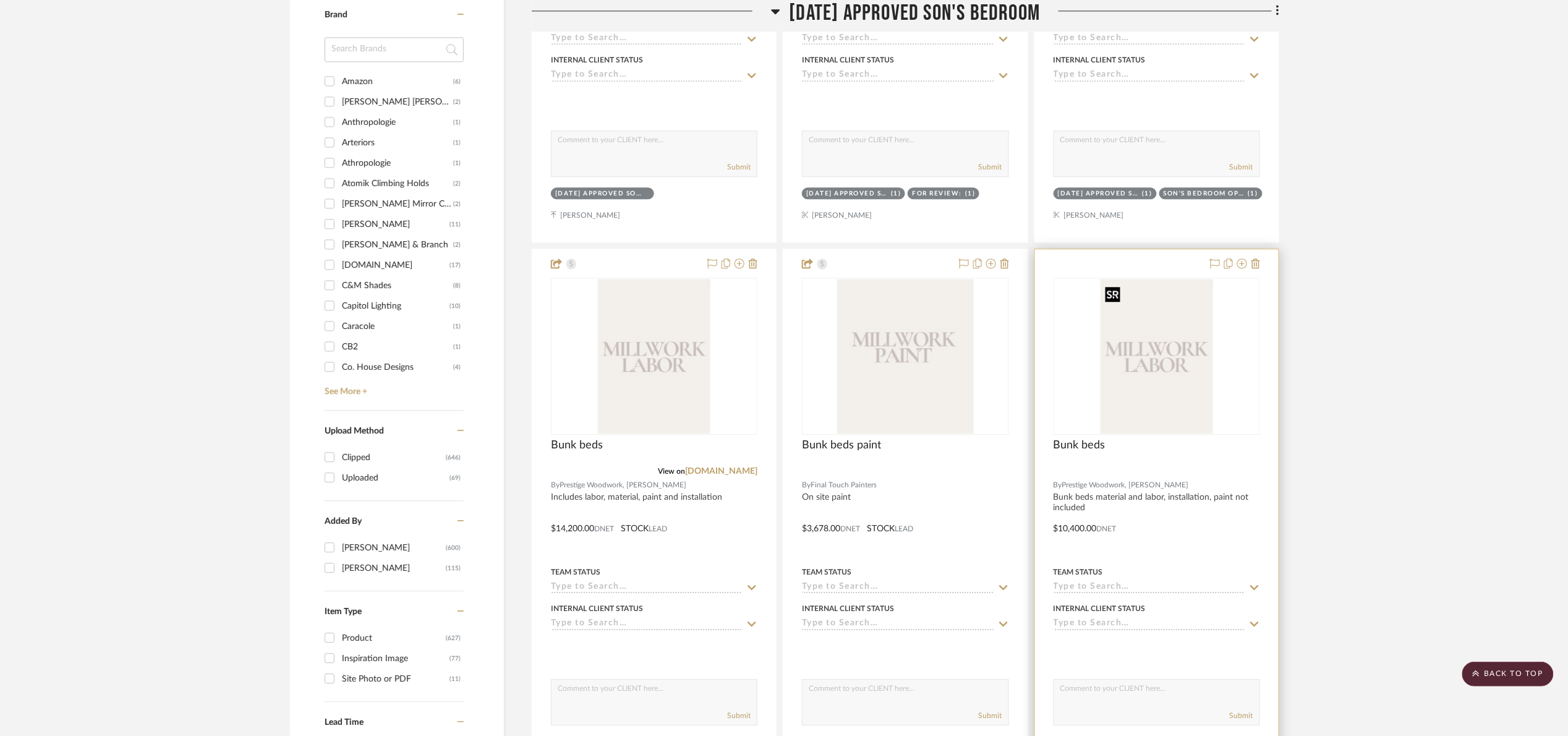
click at [1156, 380] on img "0" at bounding box center [1157, 356] width 112 height 155
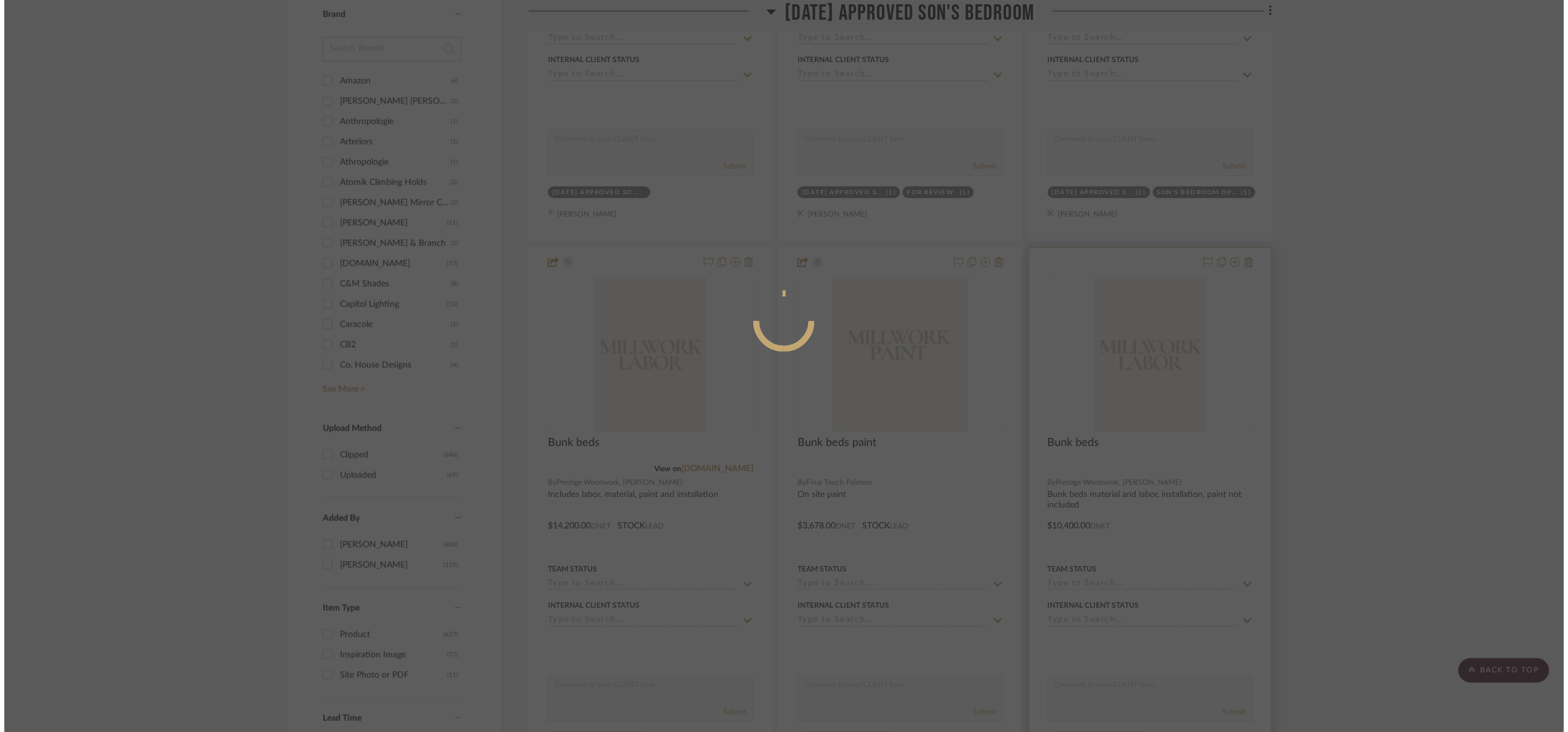
scroll to position [0, 0]
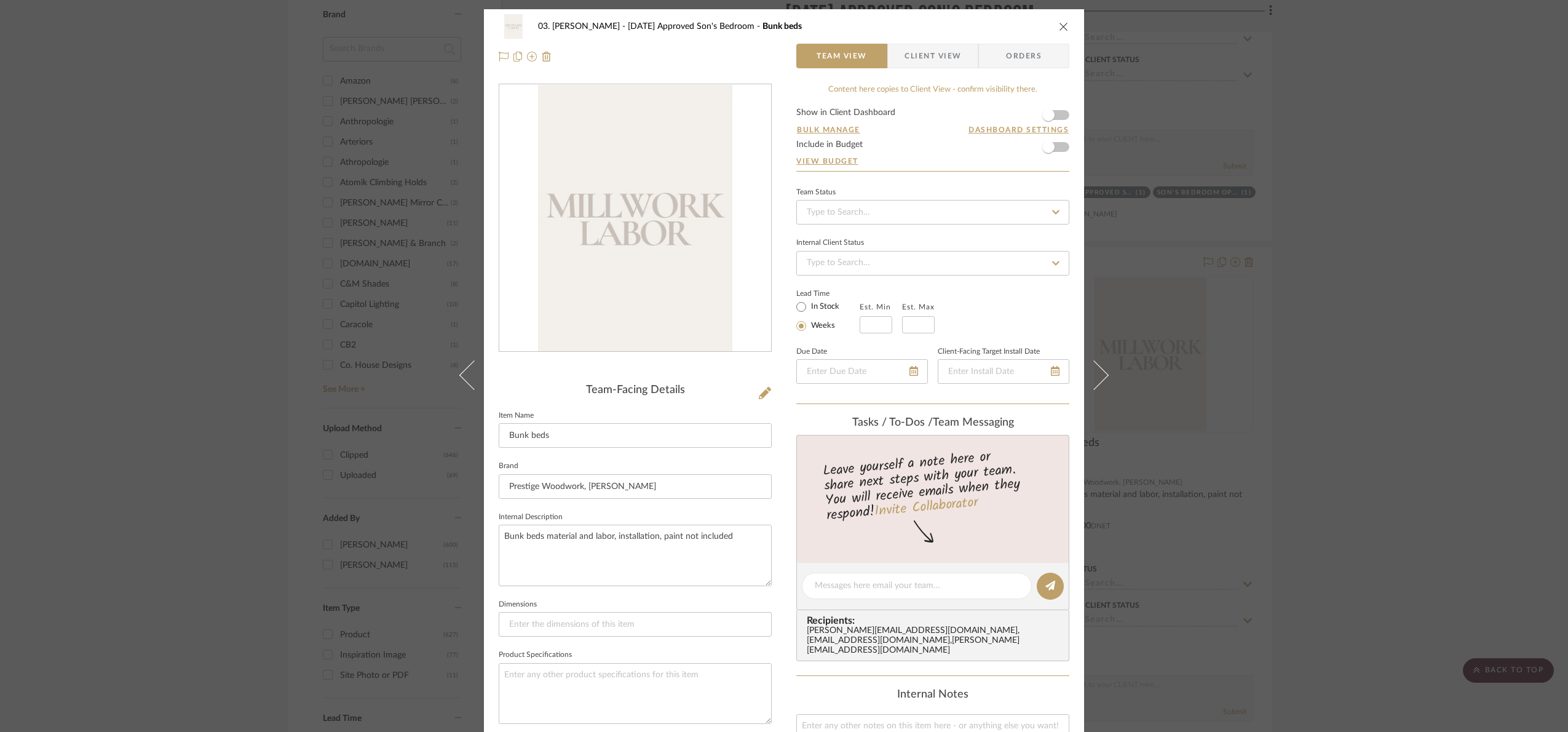
click at [1454, 437] on div "03. Jennifer 07.02.25 Approved Son's Bedroom Bunk beds Team View Client View Or…" at bounding box center [784, 366] width 1568 height 732
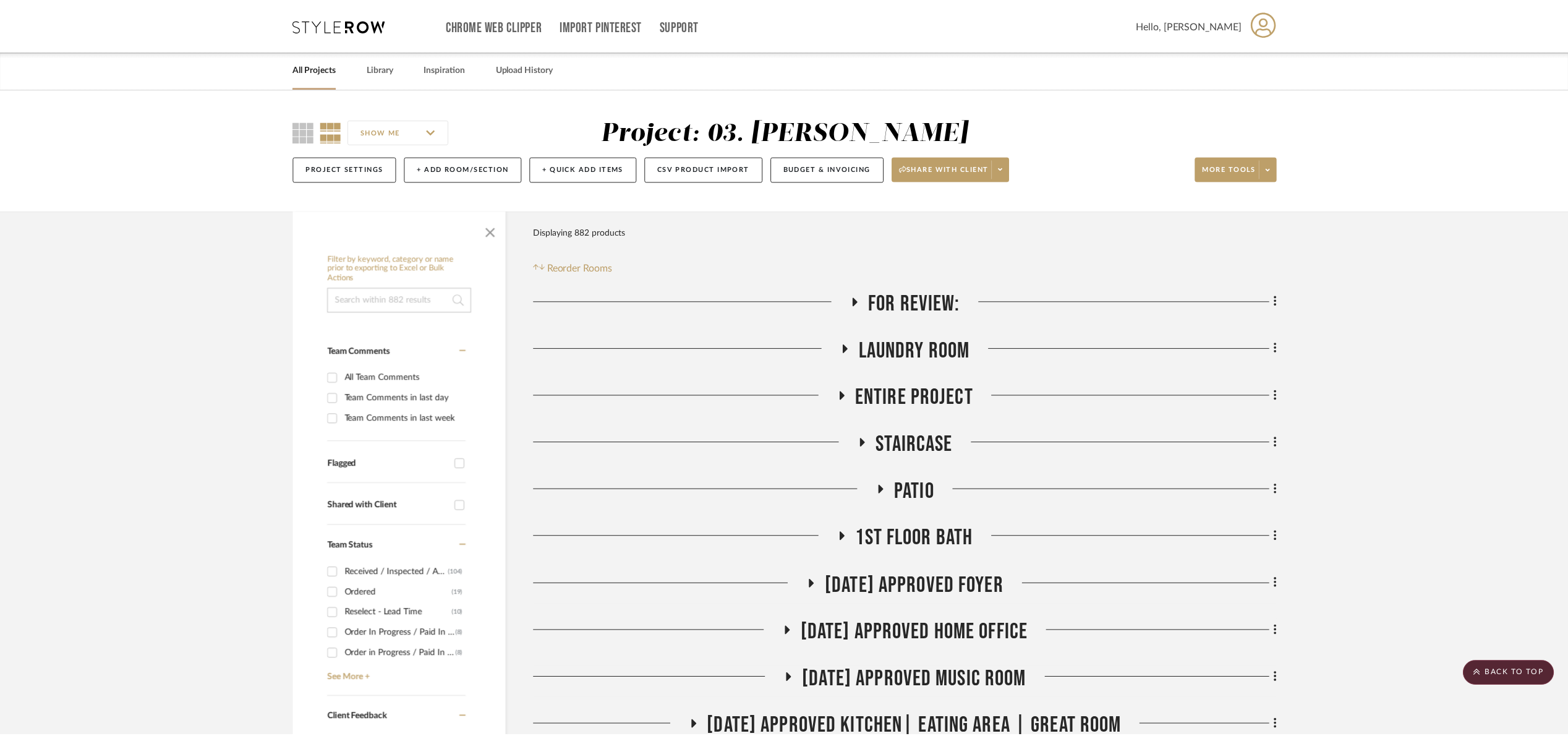
scroll to position [1391, 0]
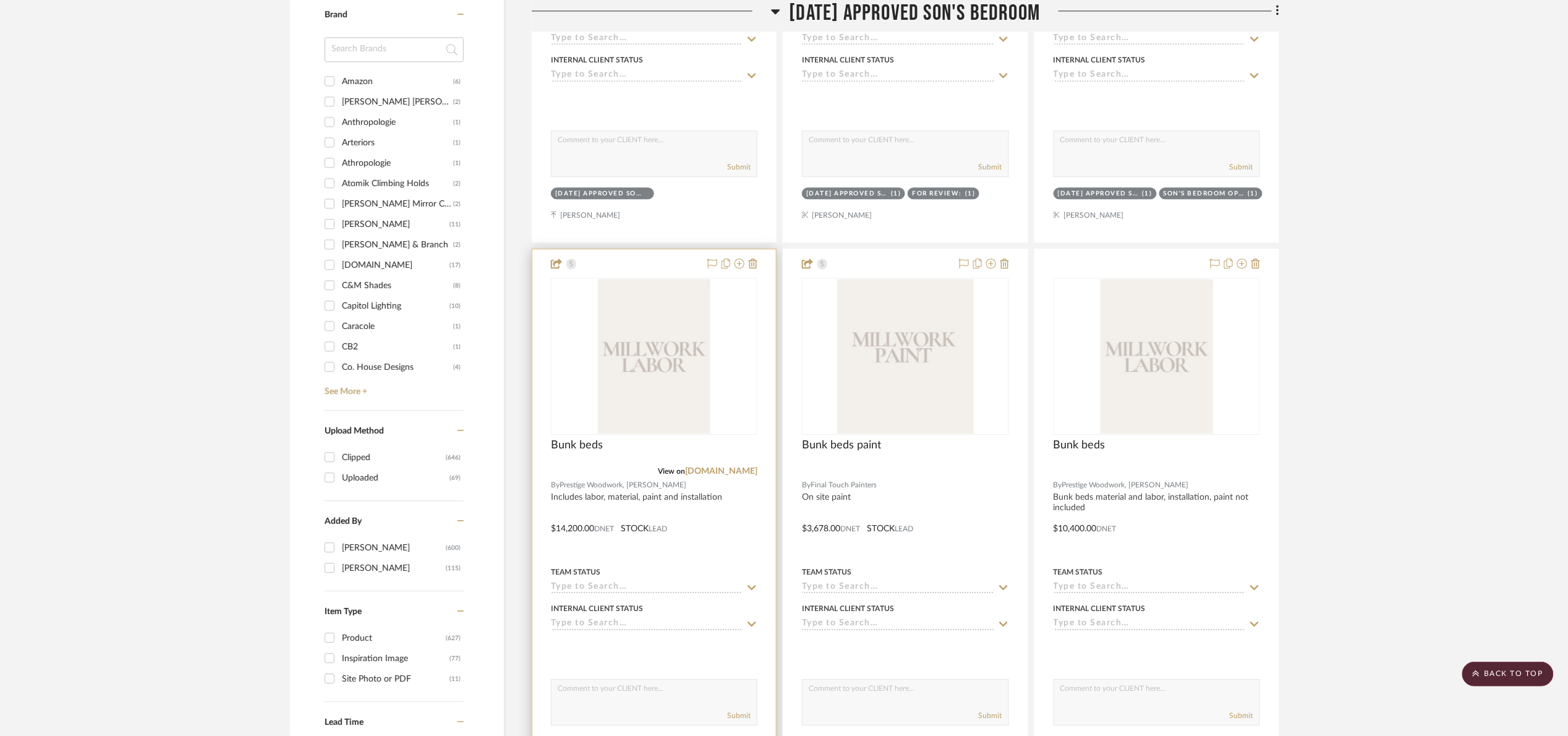
click at [702, 422] on img "0" at bounding box center [654, 356] width 112 height 155
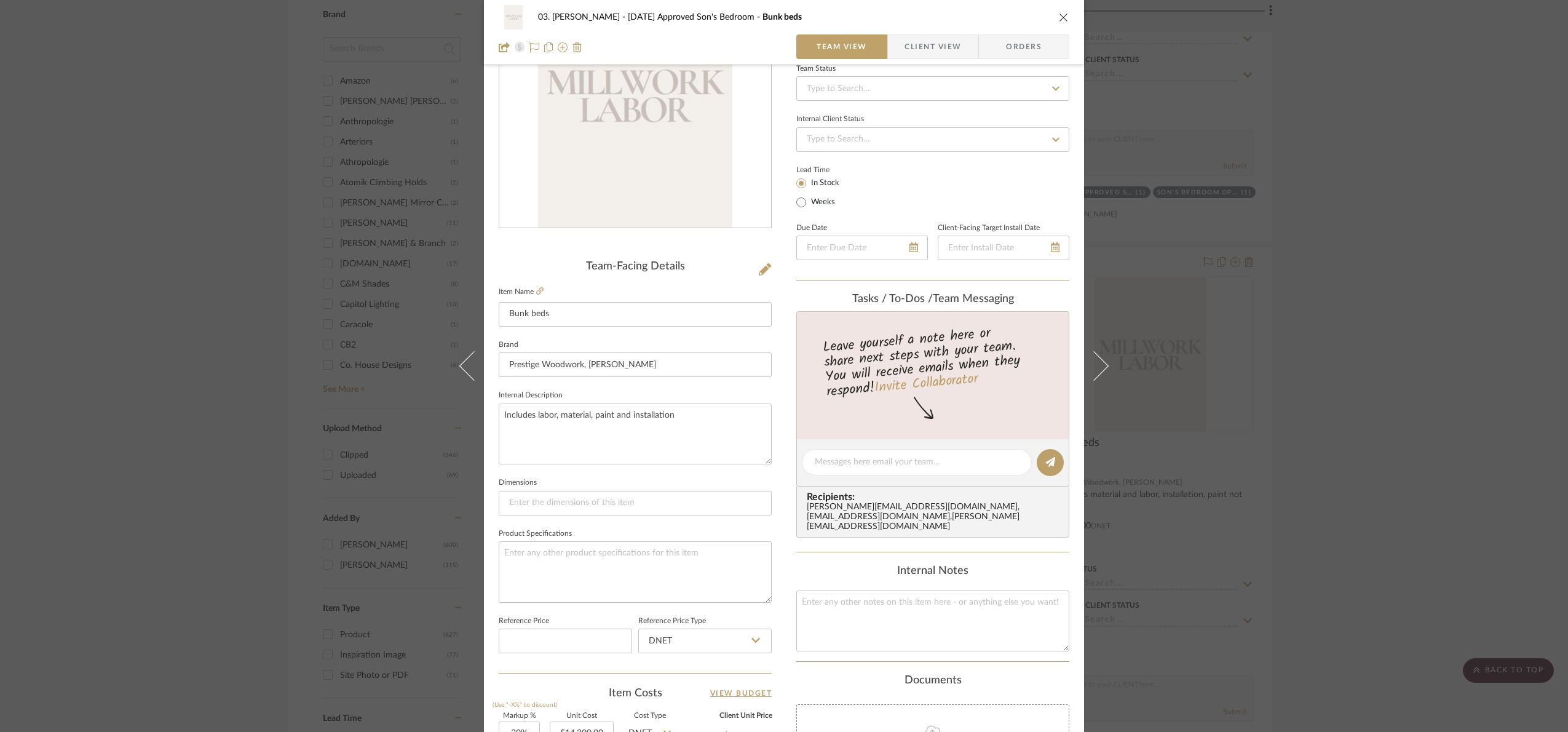
scroll to position [414, 0]
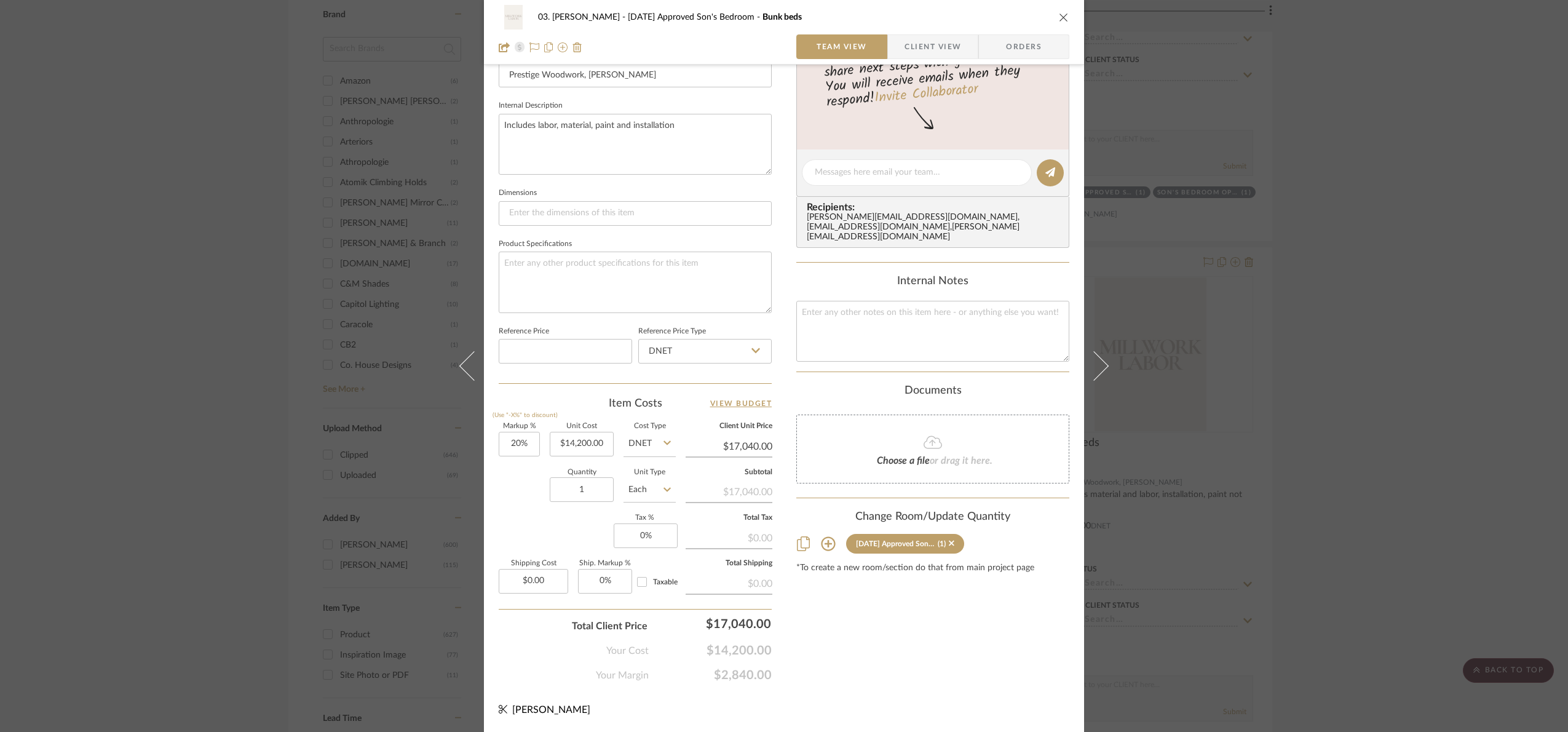
click at [1274, 224] on div "03. Jennifer 07.02.25 Approved Son's Bedroom Bunk beds Team View Client View Or…" at bounding box center [784, 366] width 1568 height 732
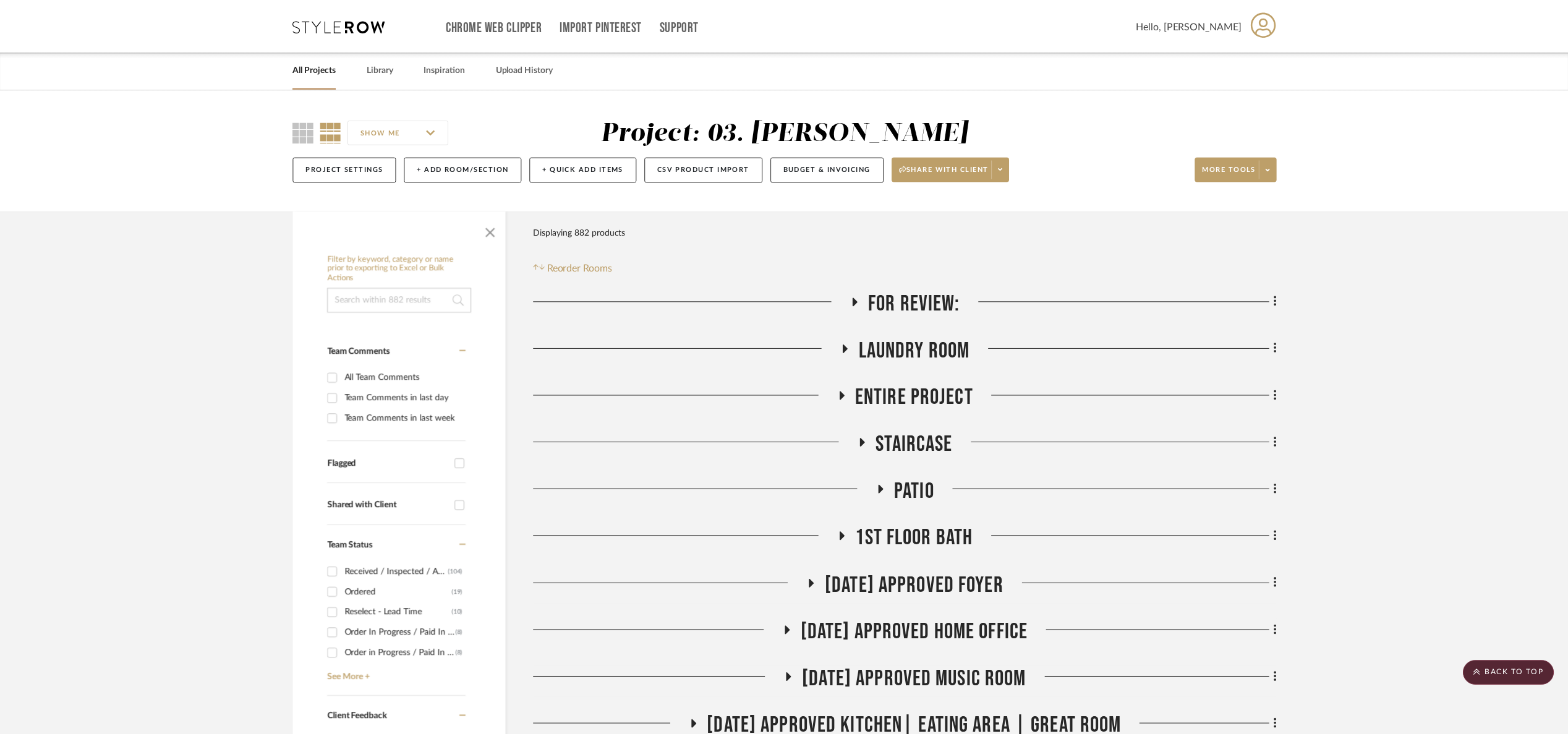
scroll to position [1391, 0]
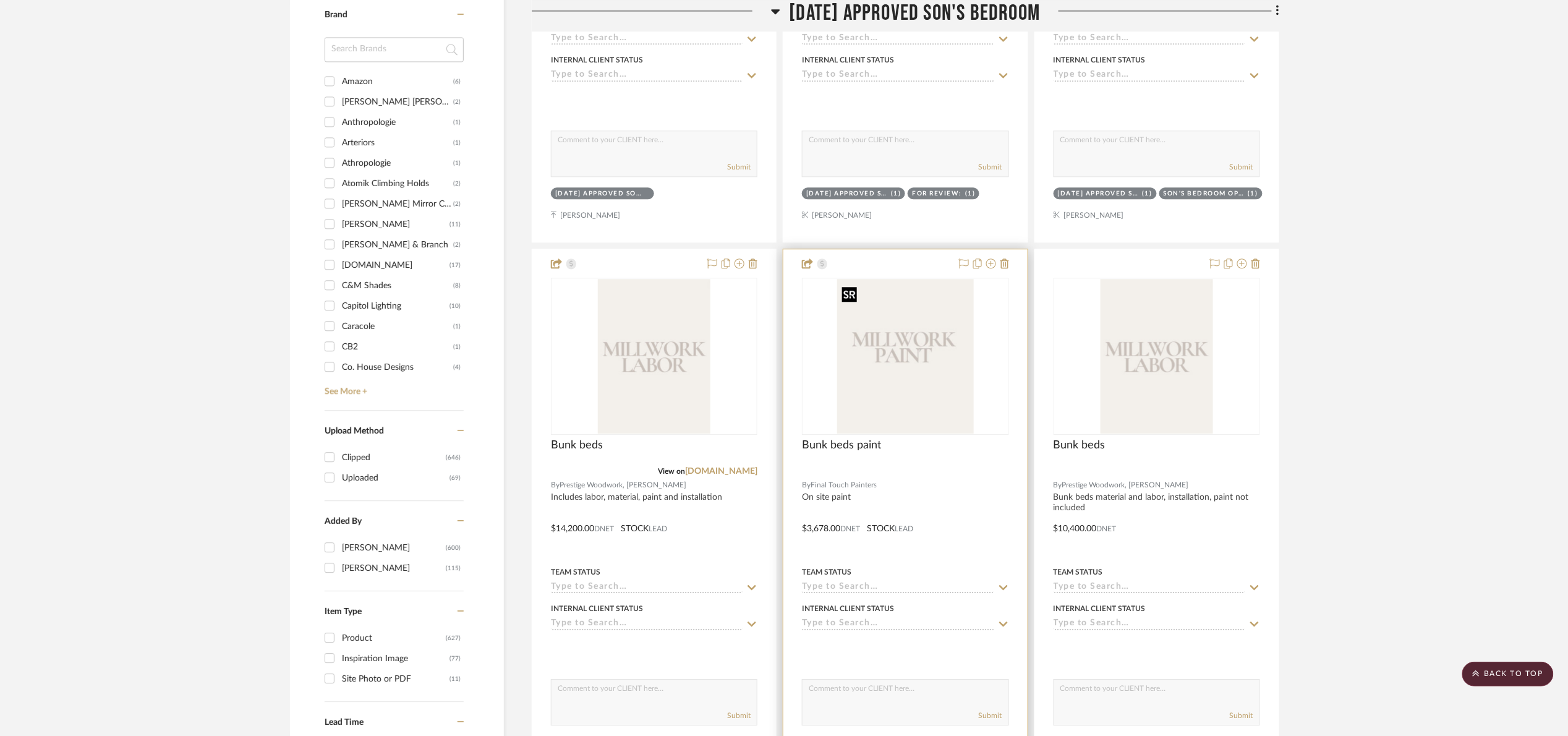
click at [907, 386] on img "0" at bounding box center [905, 356] width 136 height 155
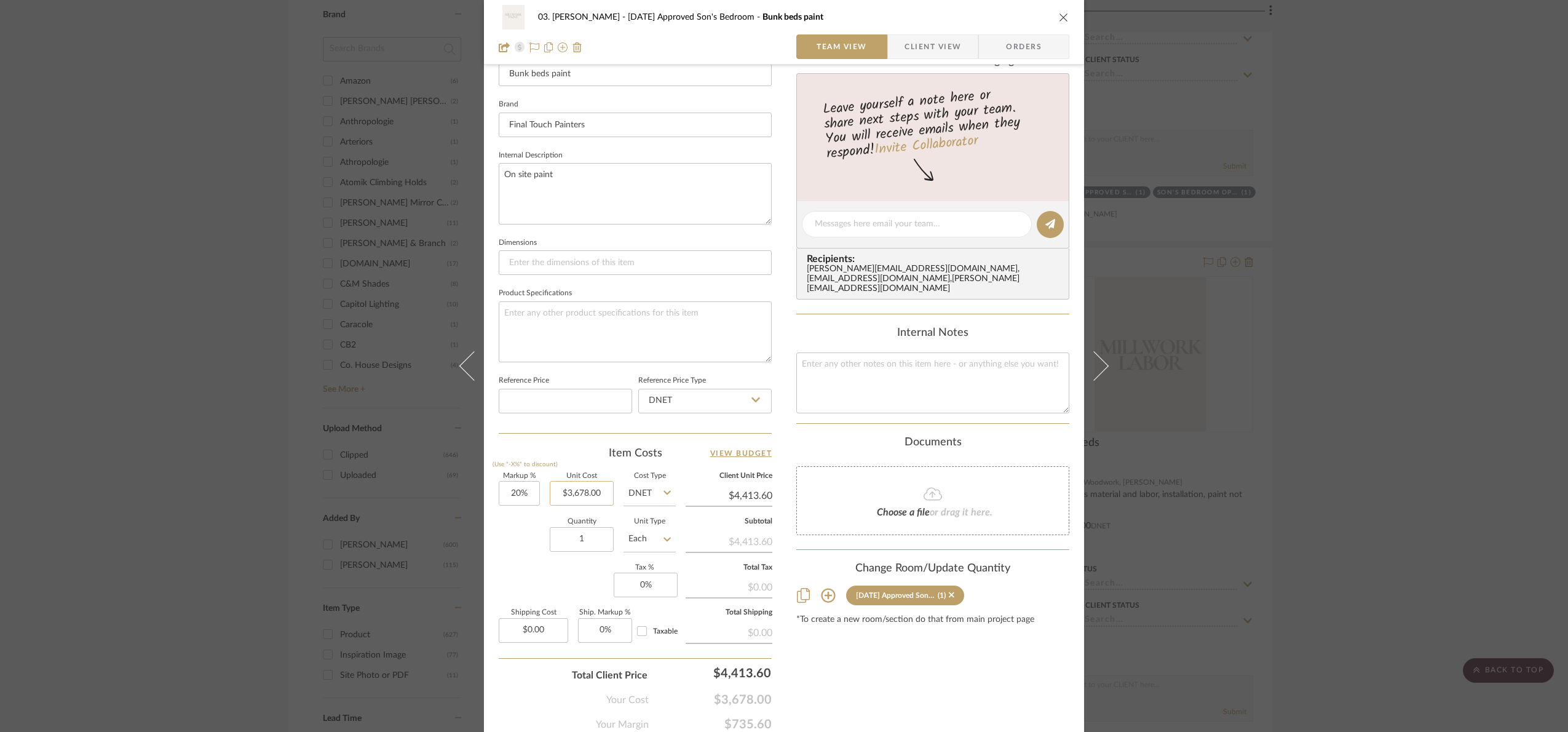
scroll to position [369, 0]
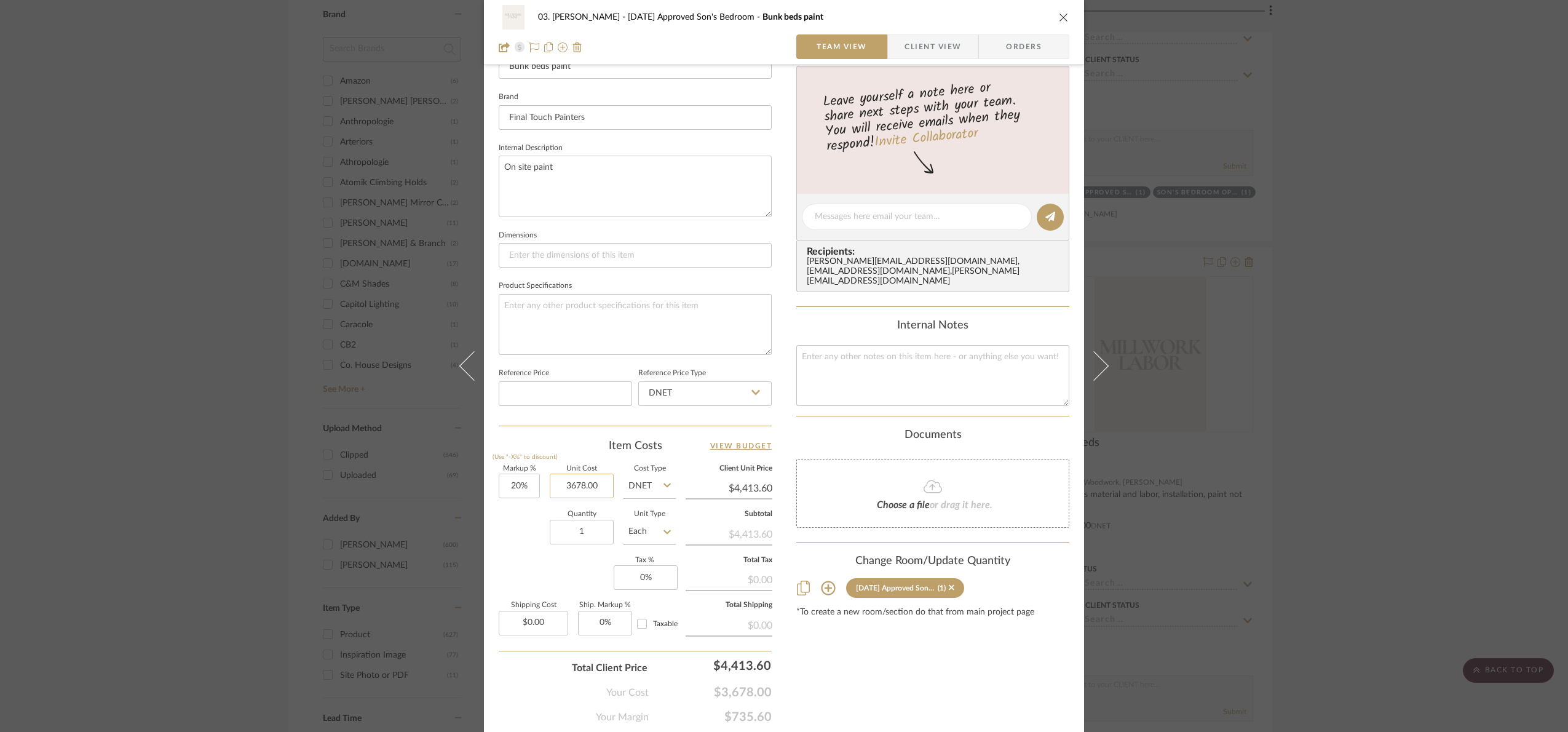
click at [581, 487] on input "3678.00" at bounding box center [581, 485] width 64 height 25
type input "$14,078.00"
click at [910, 666] on div "Content here copies to Client View - confirm visibility there. Show in Client D…" at bounding box center [932, 219] width 273 height 1010
type input "$16,893.60"
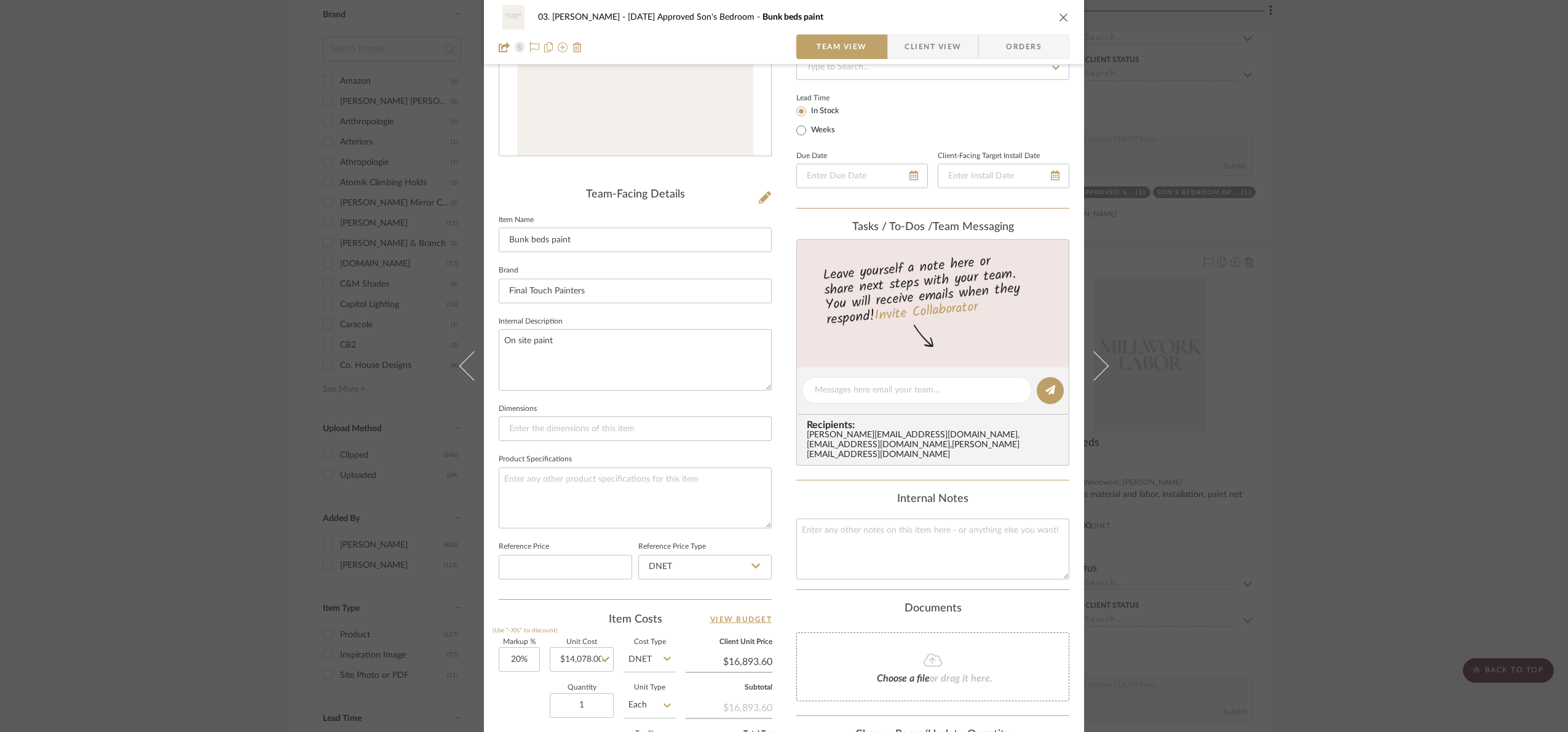
scroll to position [185, 0]
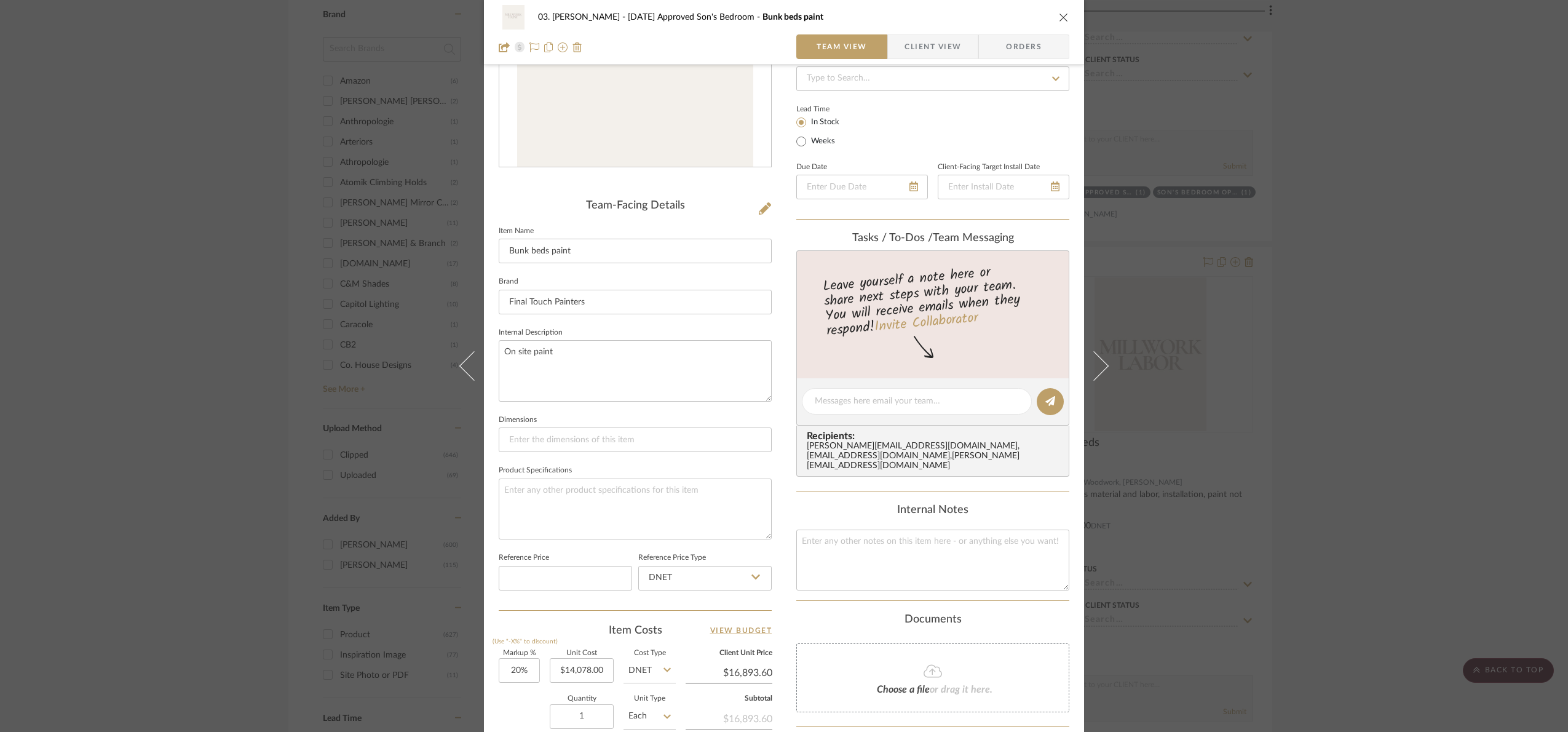
click at [1323, 459] on div "03. Jennifer 07.02.25 Approved Son's Bedroom Bunk beds paint Team View Client V…" at bounding box center [784, 366] width 1568 height 732
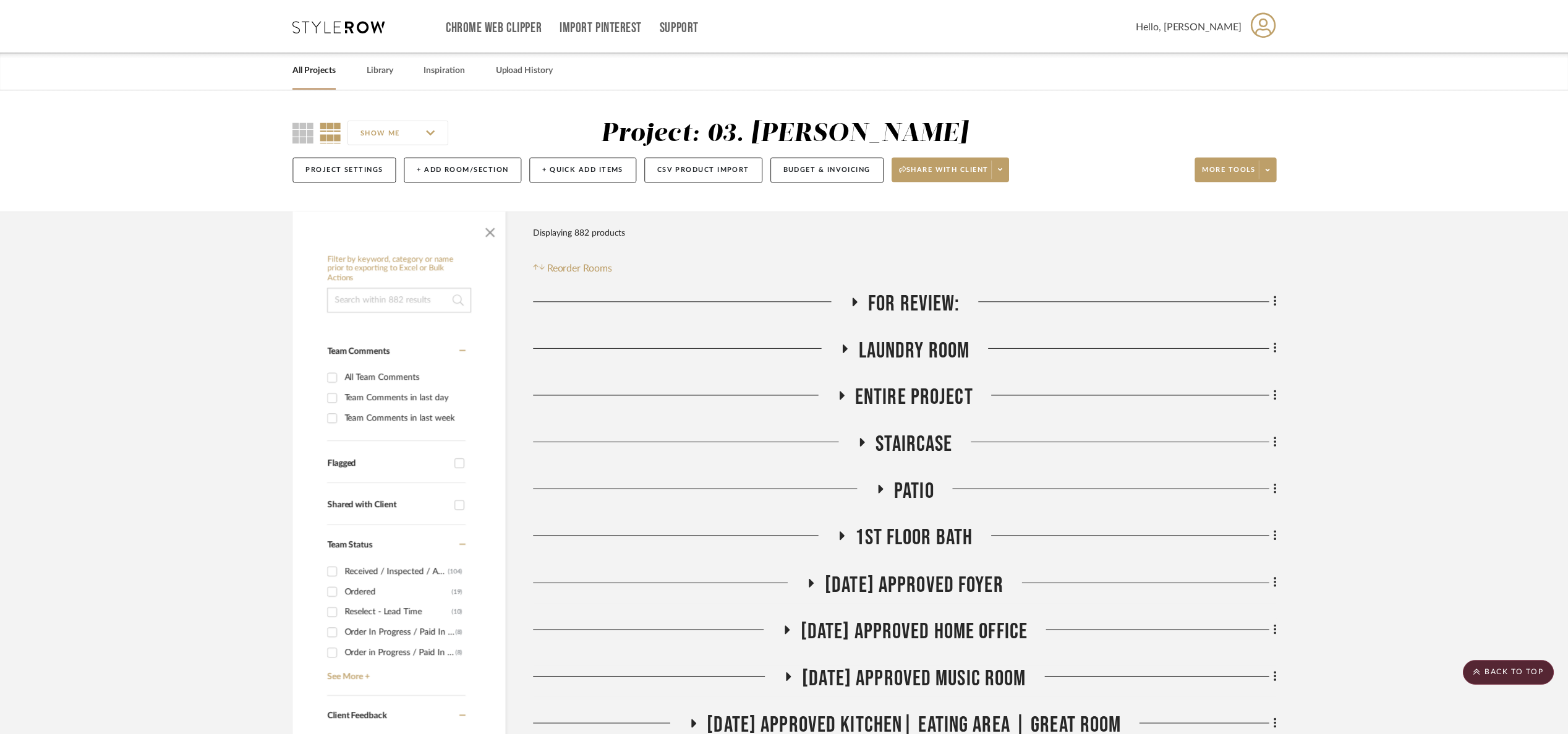
scroll to position [1391, 0]
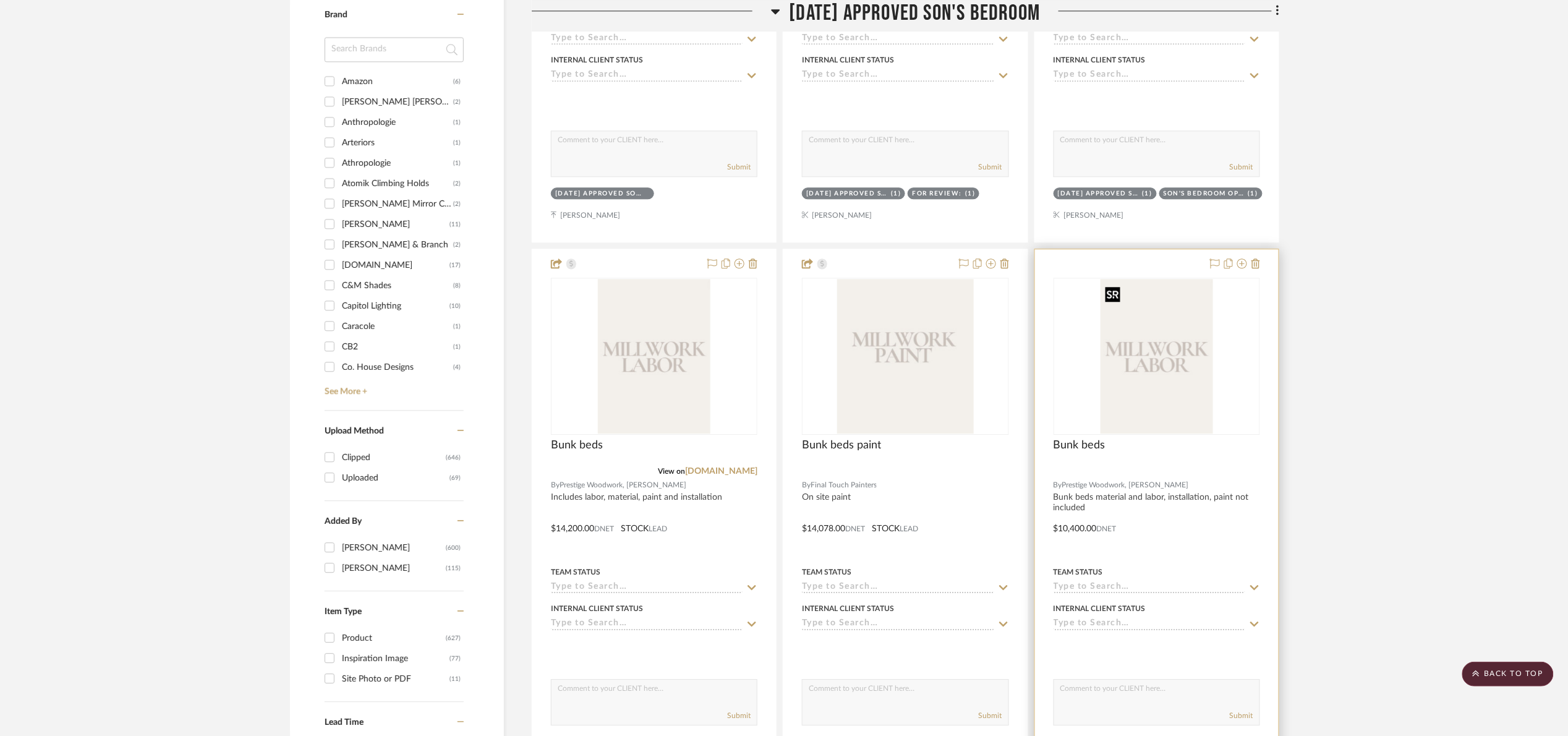
click at [1124, 379] on img "0" at bounding box center [1157, 356] width 112 height 155
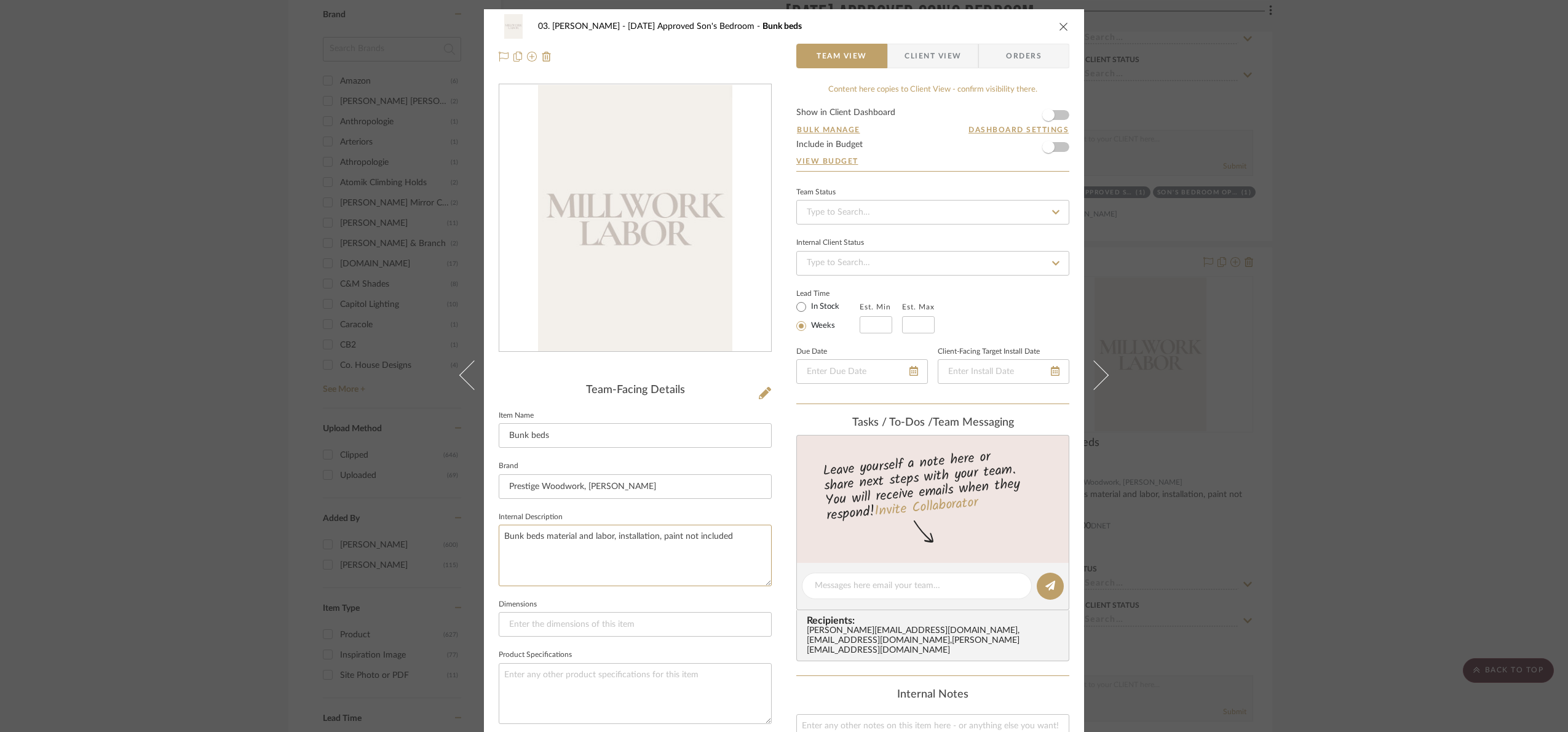
drag, startPoint x: 714, startPoint y: 549, endPoint x: 429, endPoint y: 545, distance: 285.0
click at [429, 545] on div "03. Jennifer 07.02.25 Approved Son's Bedroom Bunk beds Team View Client View Or…" at bounding box center [784, 366] width 1568 height 732
click at [1400, 421] on div "03. Jennifer 07.02.25 Approved Son's Bedroom Bunk beds Team View Client View Or…" at bounding box center [784, 366] width 1568 height 732
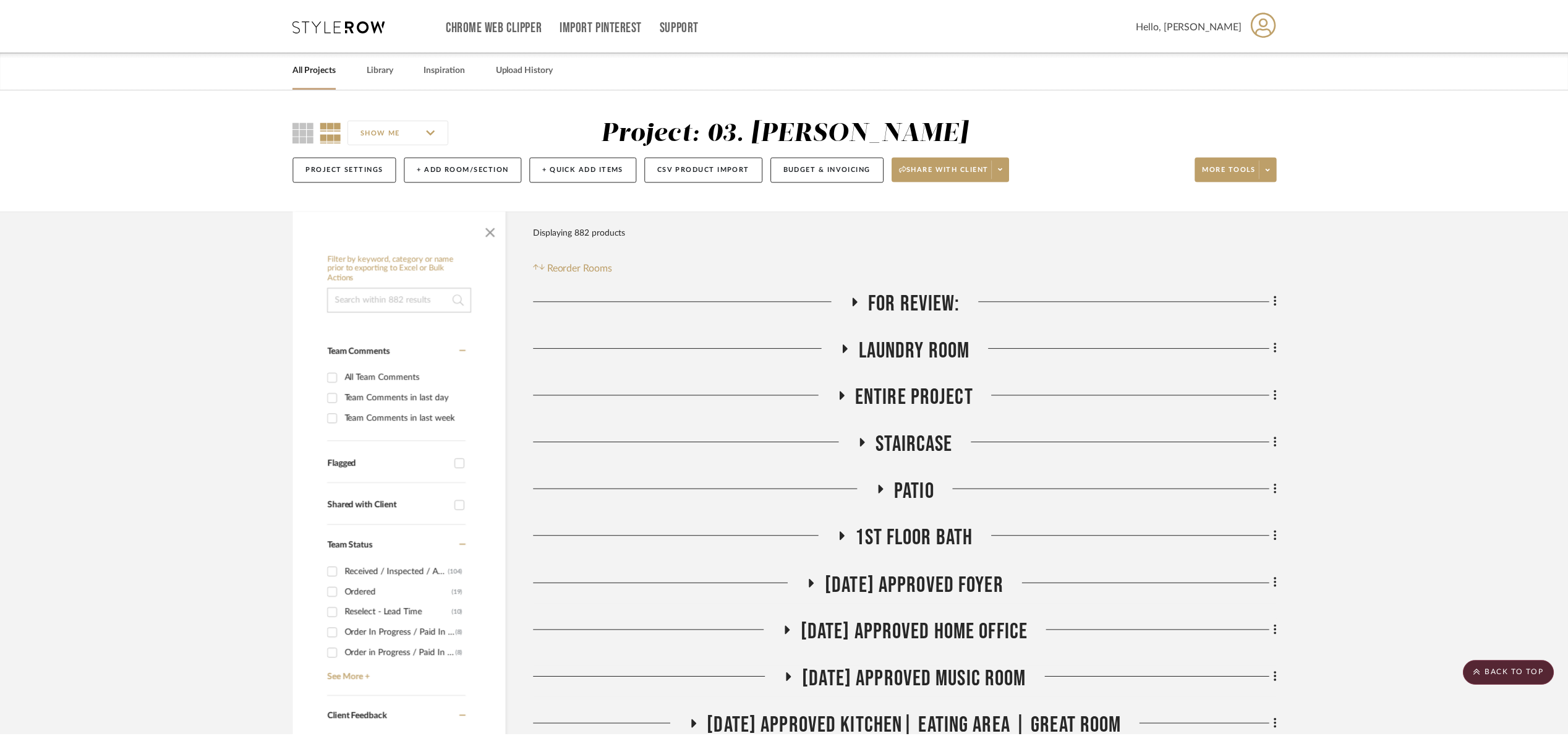
scroll to position [1391, 0]
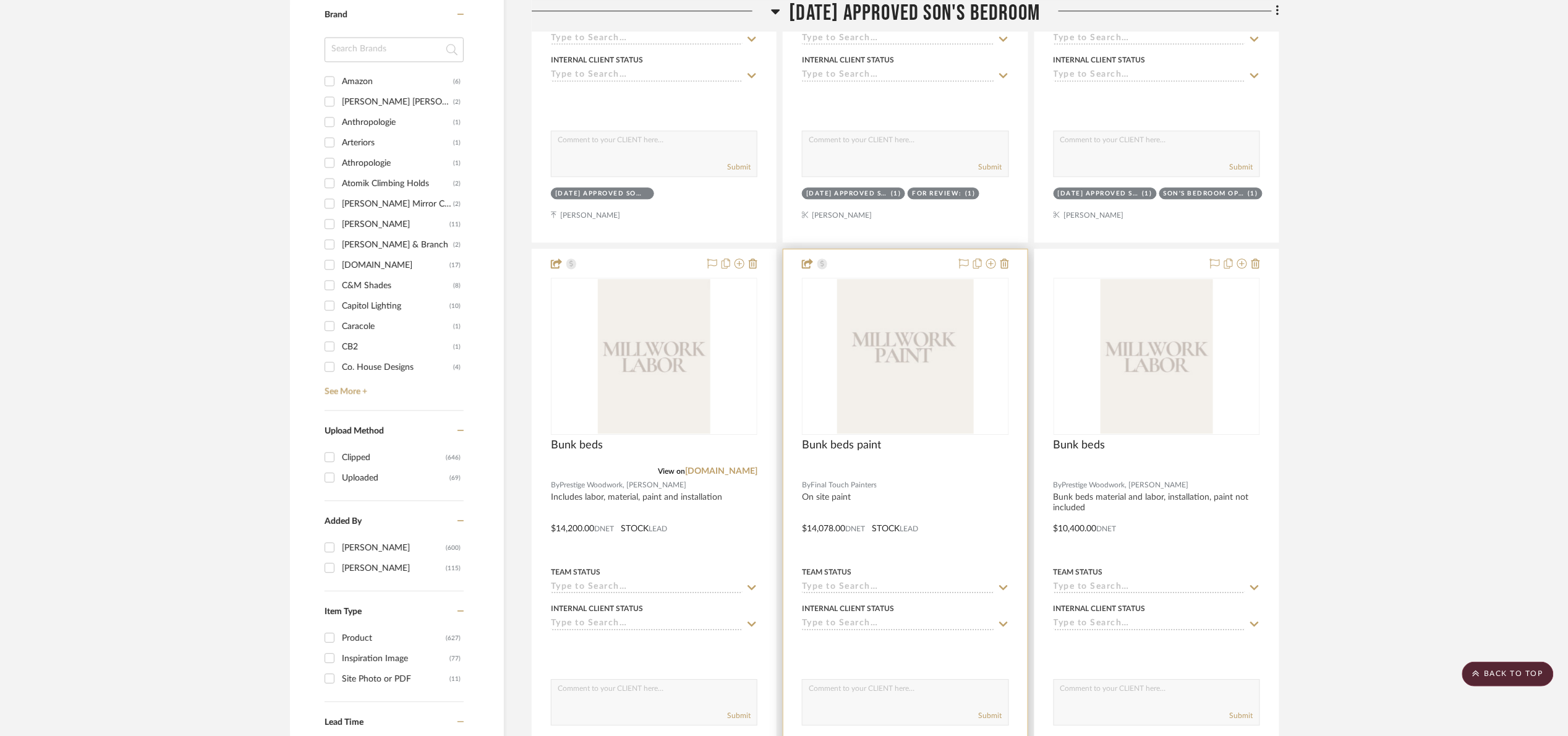
click at [958, 372] on img "0" at bounding box center [905, 356] width 136 height 155
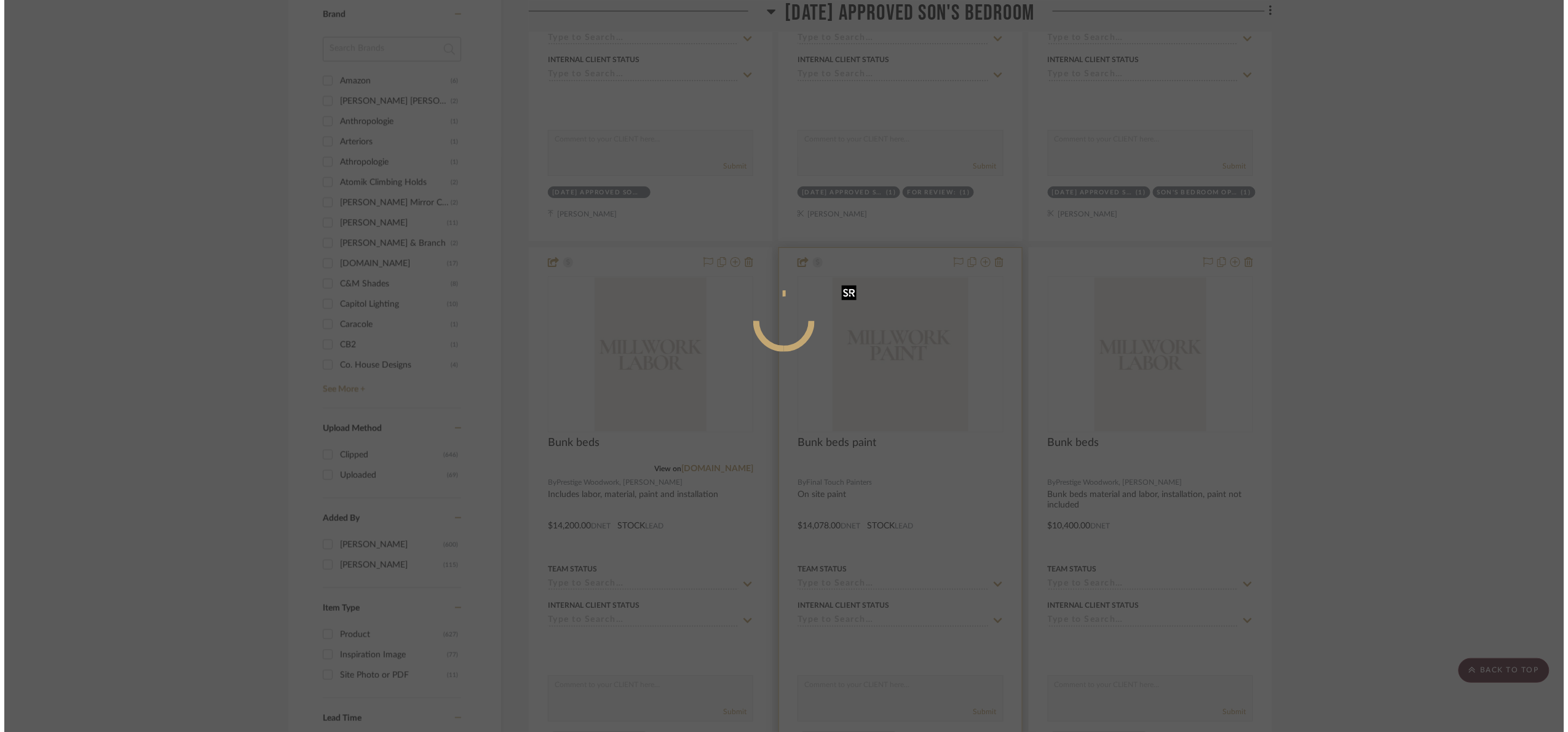
scroll to position [0, 0]
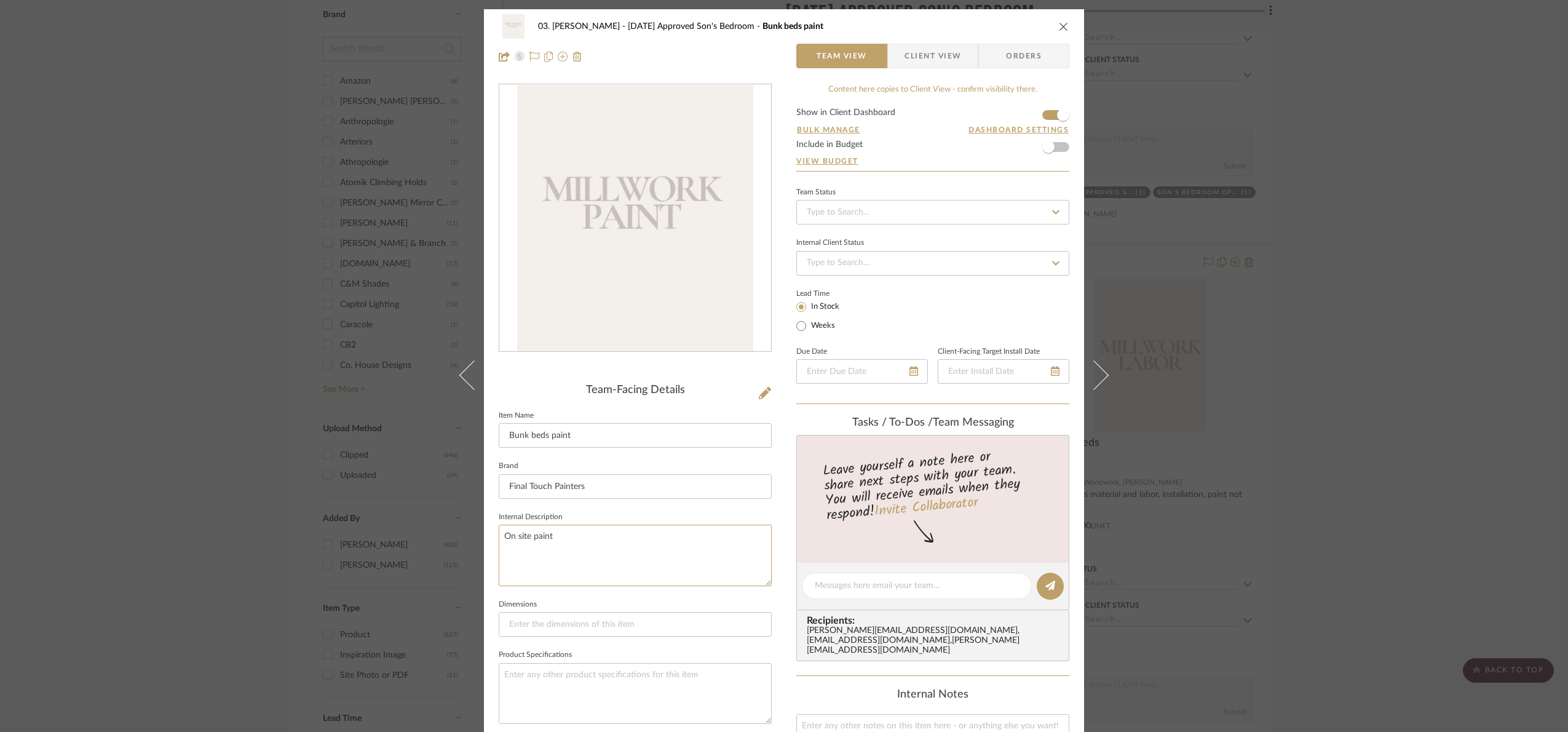
drag, startPoint x: 610, startPoint y: 553, endPoint x: 338, endPoint y: 544, distance: 272.1
click at [338, 544] on div "03. Jennifer 07.02.25 Approved Son's Bedroom Bunk beds paint Team View Client V…" at bounding box center [784, 366] width 1568 height 732
paste textarea "Bunk beds material and labor, installation, paint not included"
drag, startPoint x: 703, startPoint y: 543, endPoint x: 662, endPoint y: 534, distance: 42.0
click at [662, 534] on textarea "Bunk beds material and labor, installation, paint not included" at bounding box center [635, 555] width 273 height 61
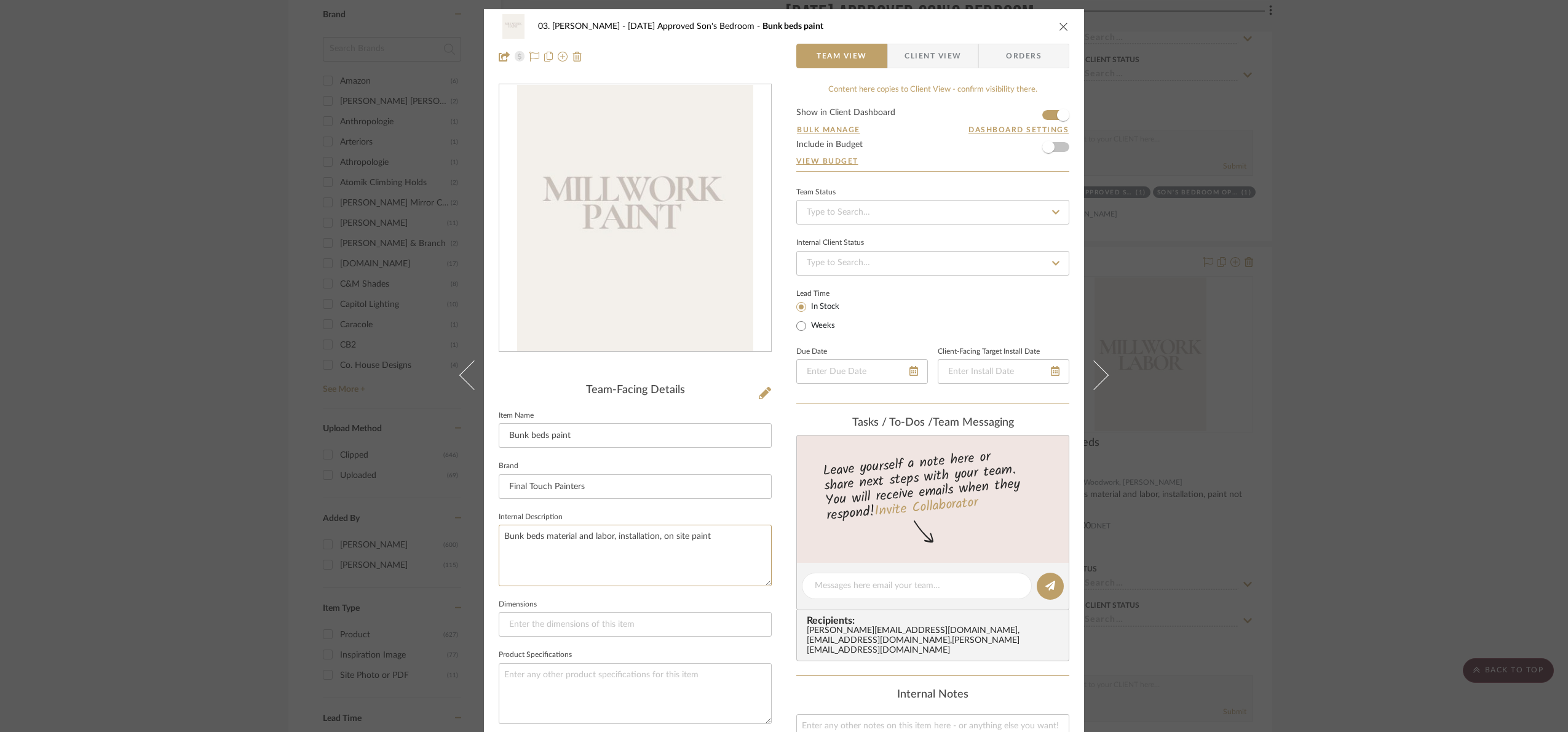
type textarea "Bunk beds material and labor, installation, on site paint"
click at [699, 519] on fieldset "Internal Description Bunk beds material and labor, installation, on site paint" at bounding box center [635, 547] width 273 height 78
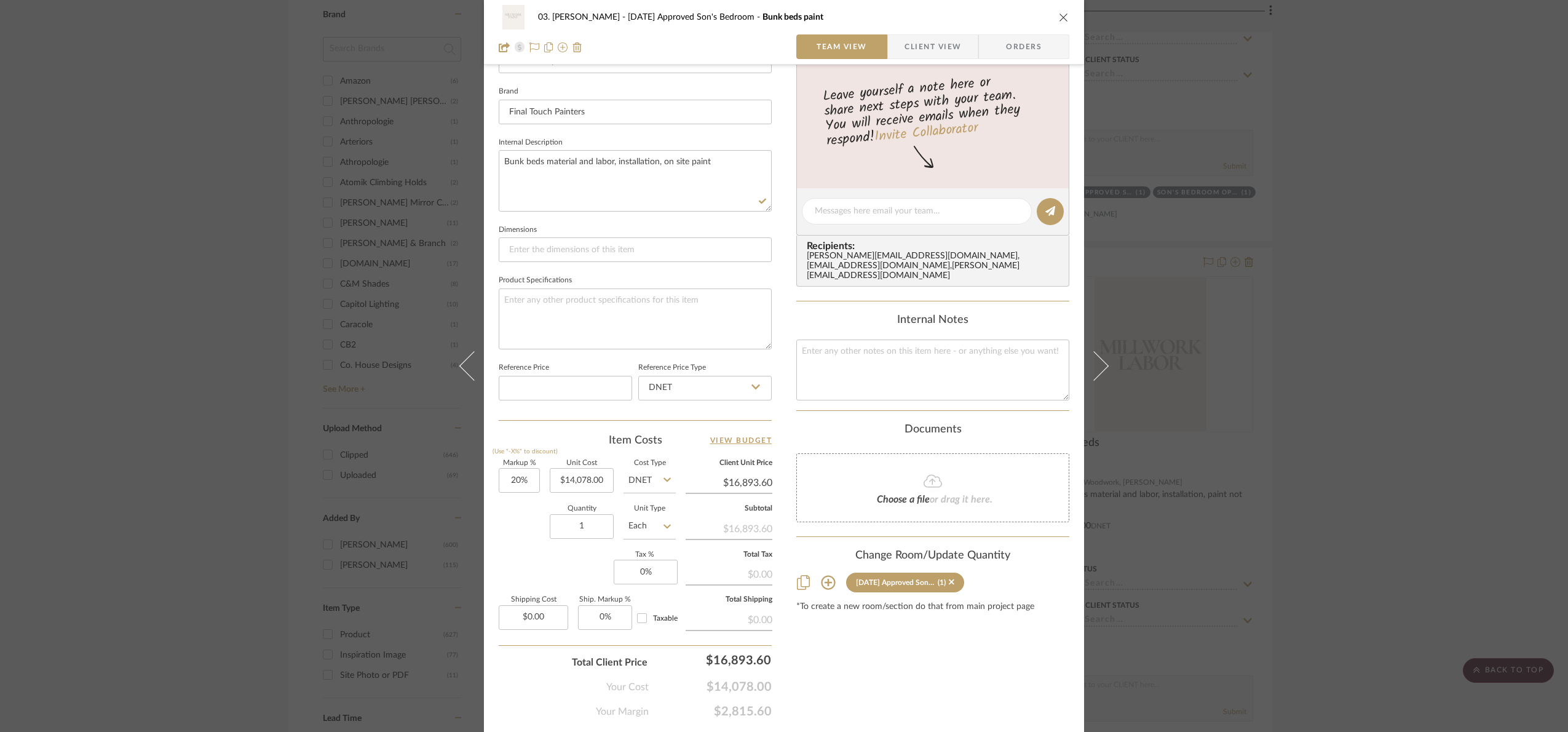
scroll to position [412, 0]
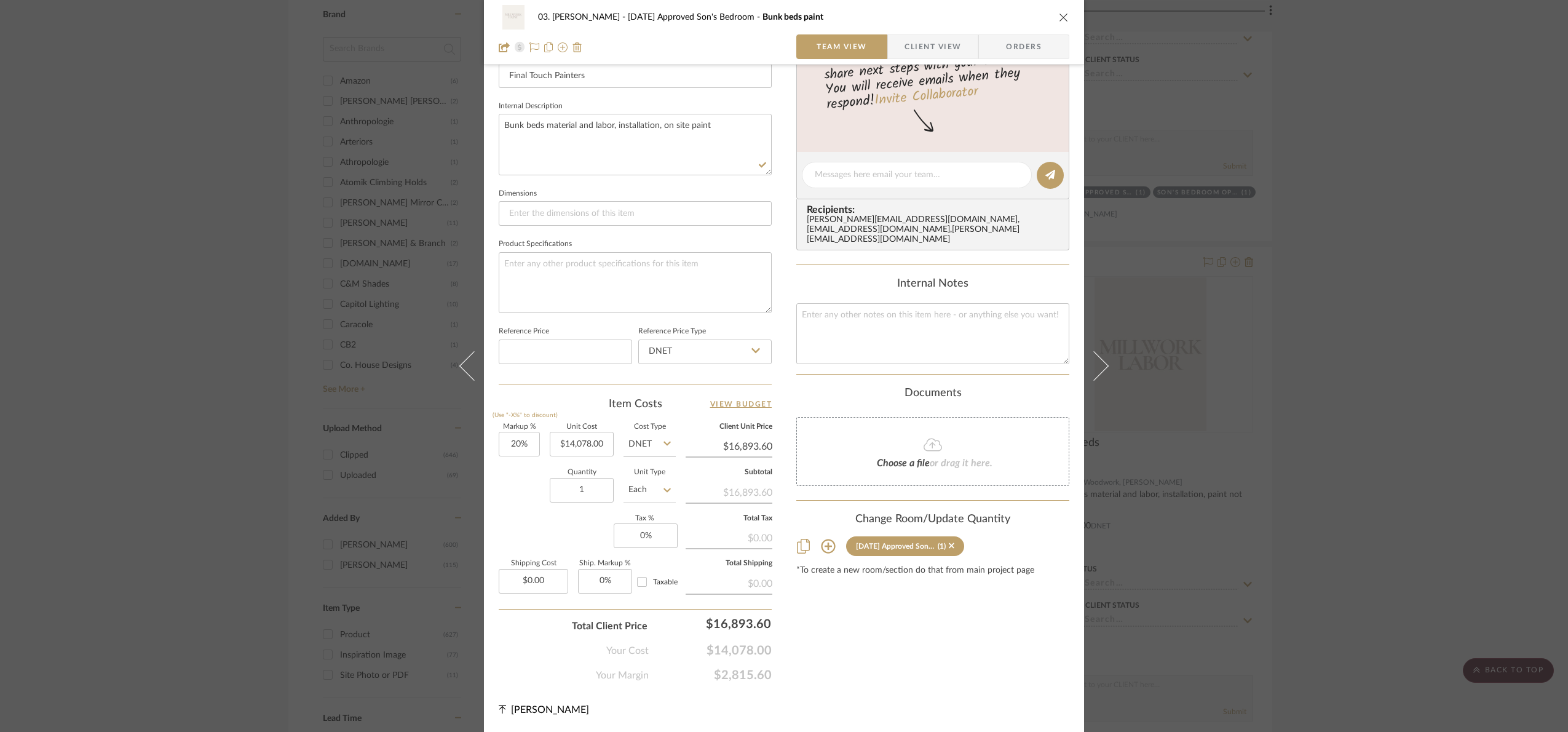
click at [1312, 457] on div "03. Jennifer 07.02.25 Approved Son's Bedroom Bunk beds paint Team View Client V…" at bounding box center [784, 366] width 1568 height 732
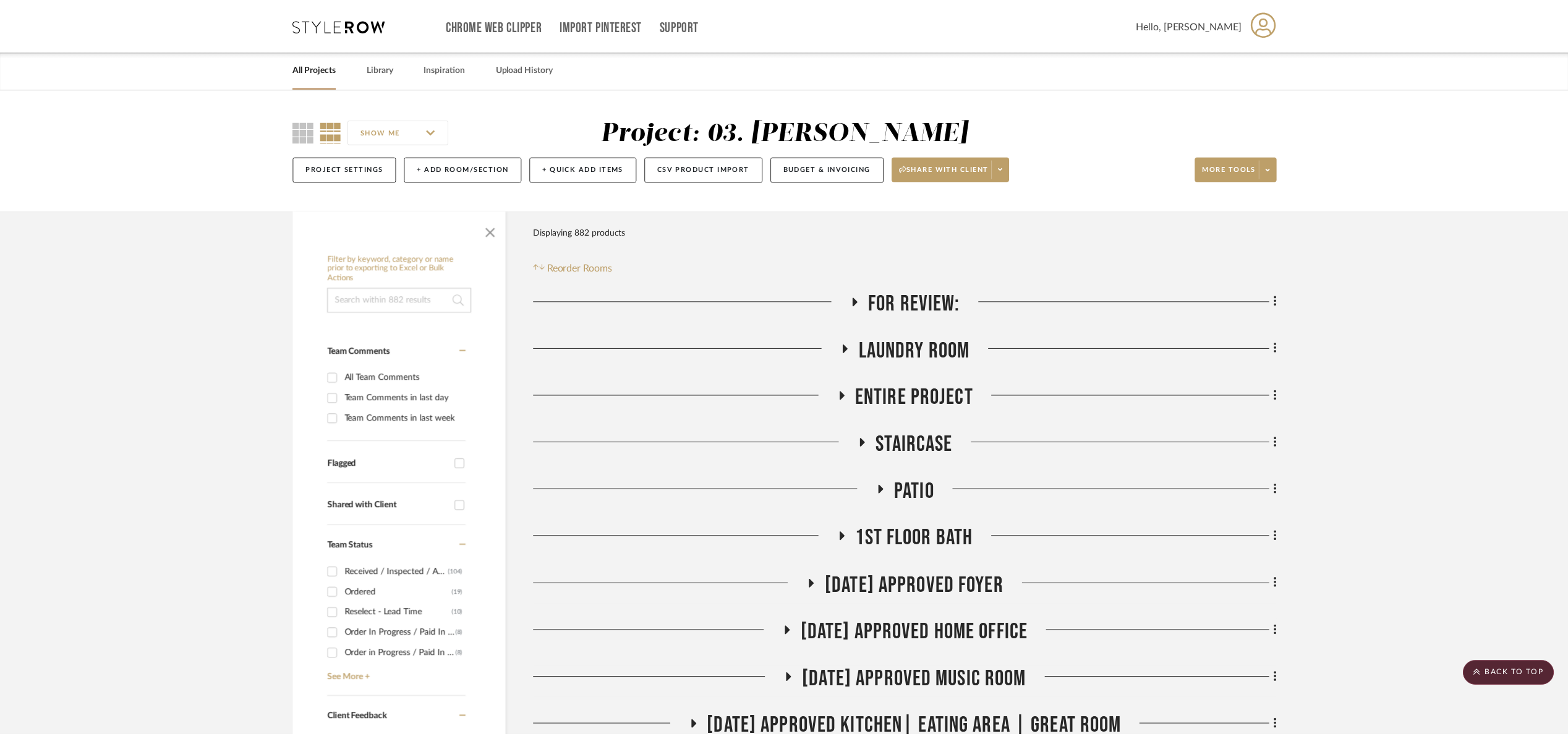
scroll to position [1391, 0]
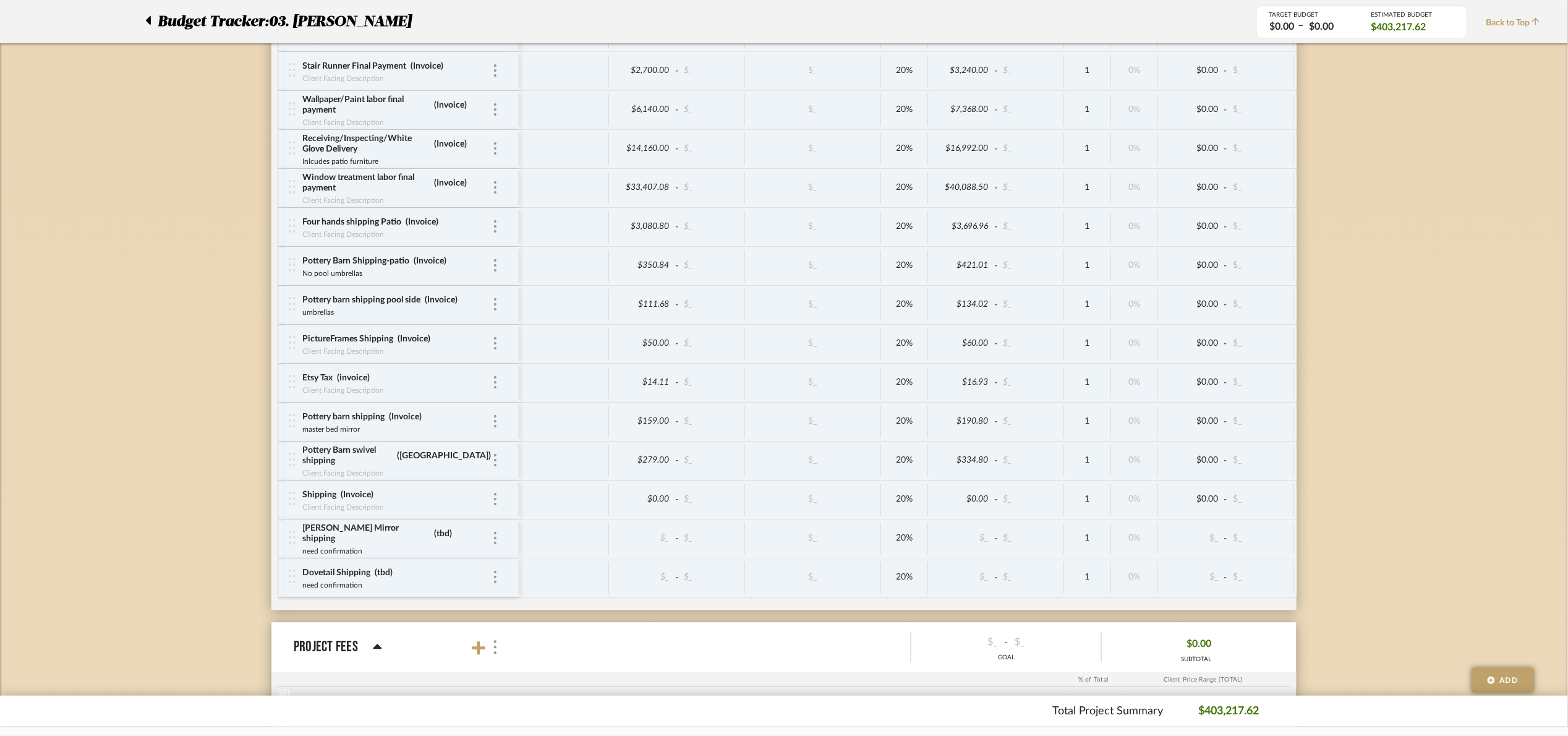
scroll to position [5508, 0]
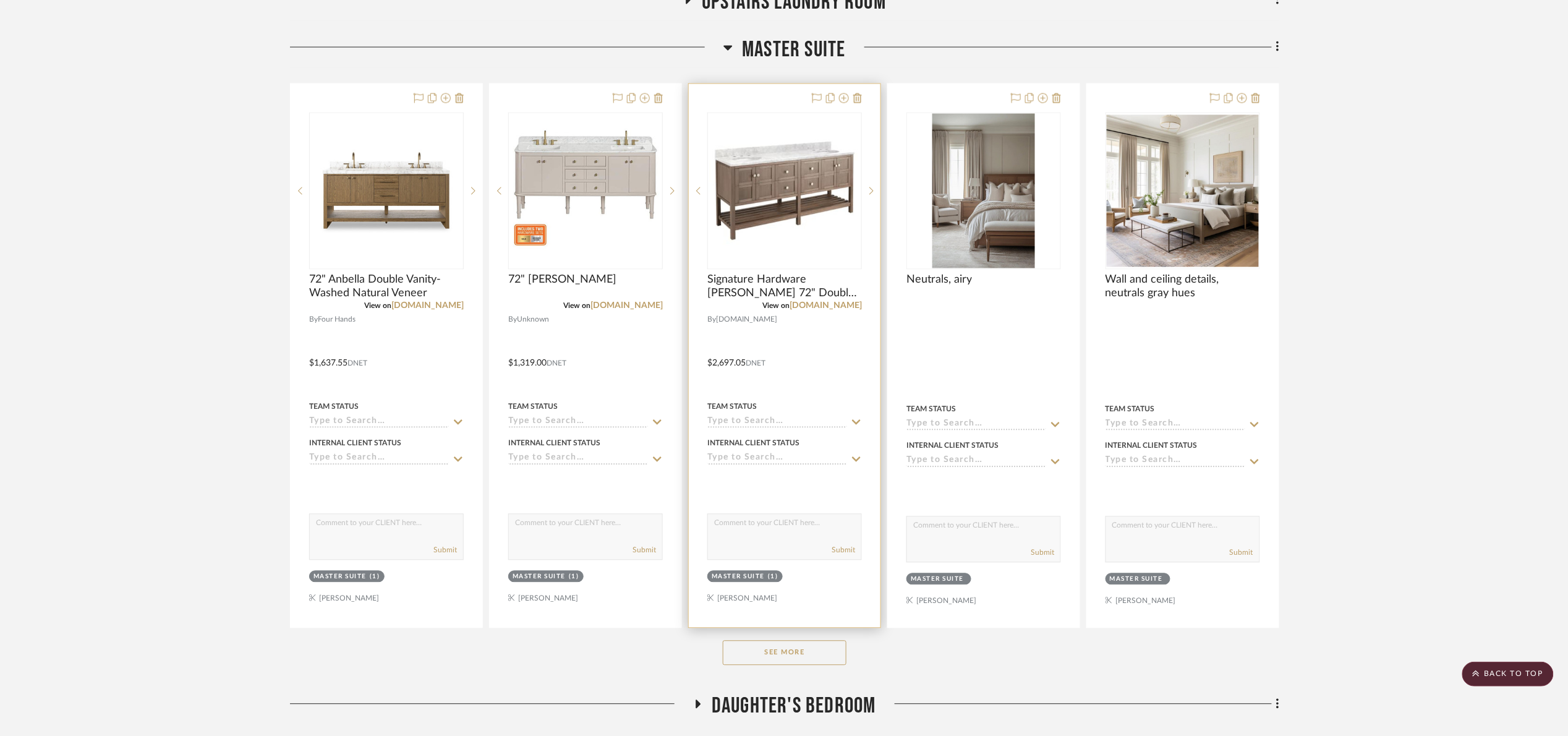
scroll to position [1020, 0]
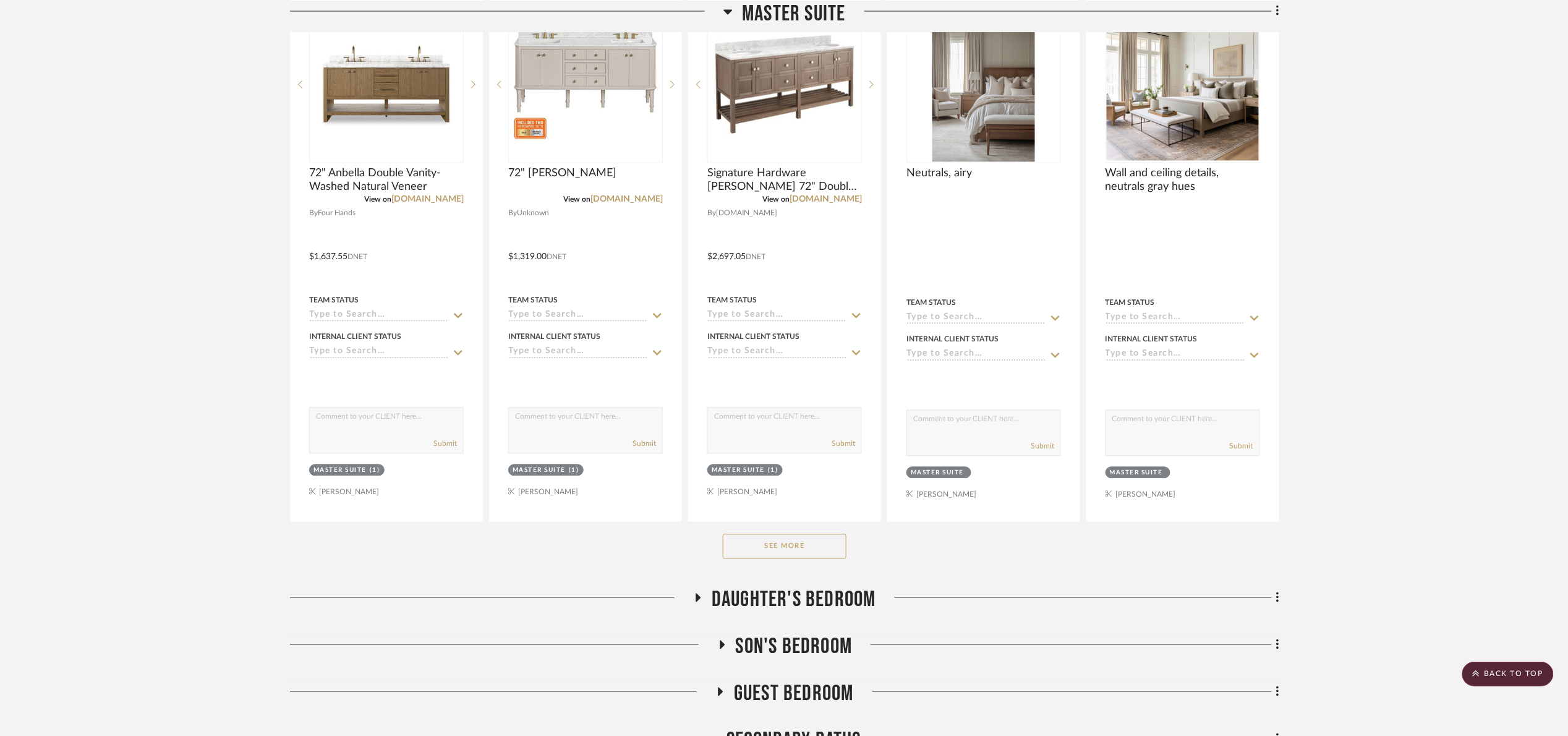
drag, startPoint x: 815, startPoint y: 546, endPoint x: 863, endPoint y: 497, distance: 68.6
click at [816, 546] on button "See More" at bounding box center [784, 546] width 124 height 25
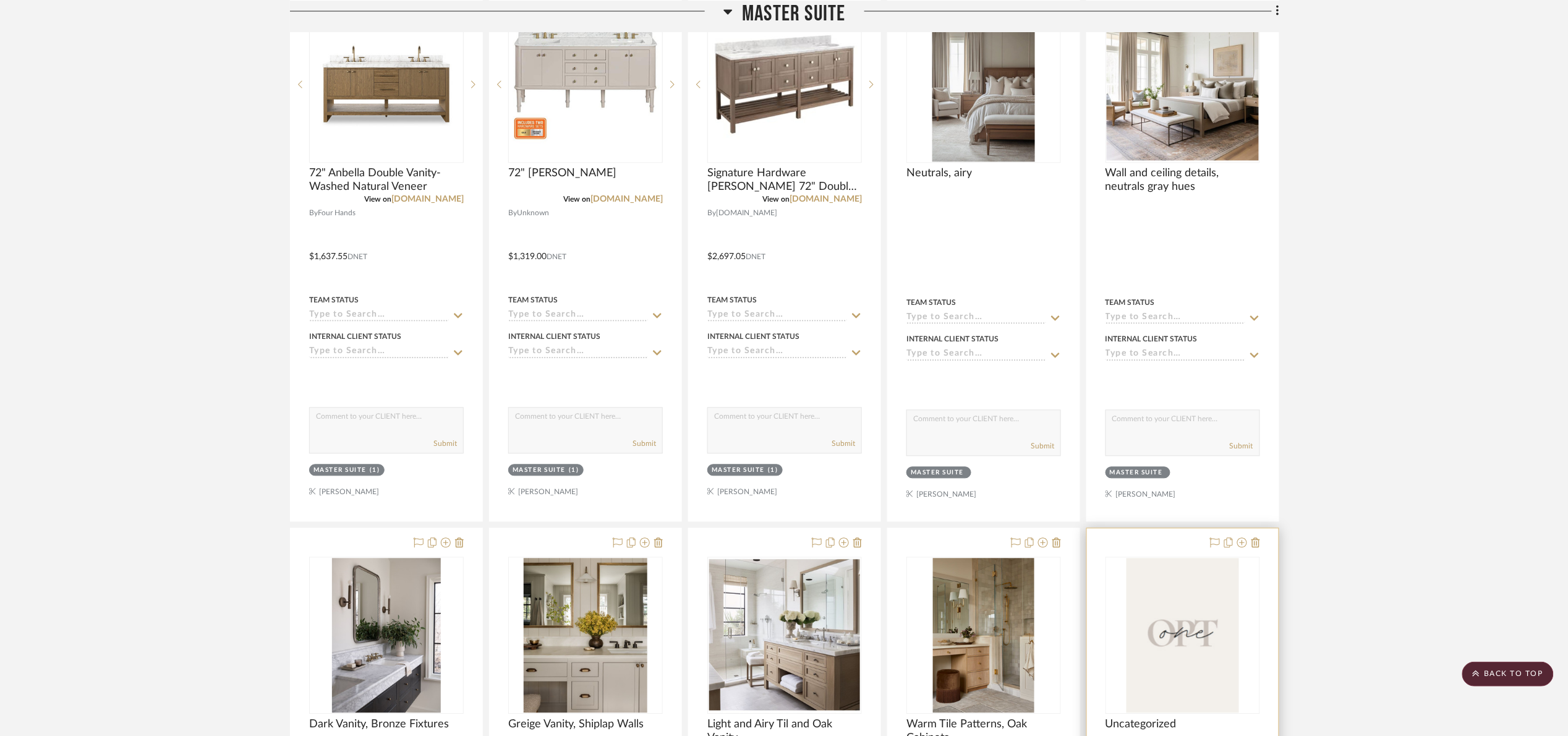
click at [0, 0] on img at bounding box center [0, 0] width 0 height 0
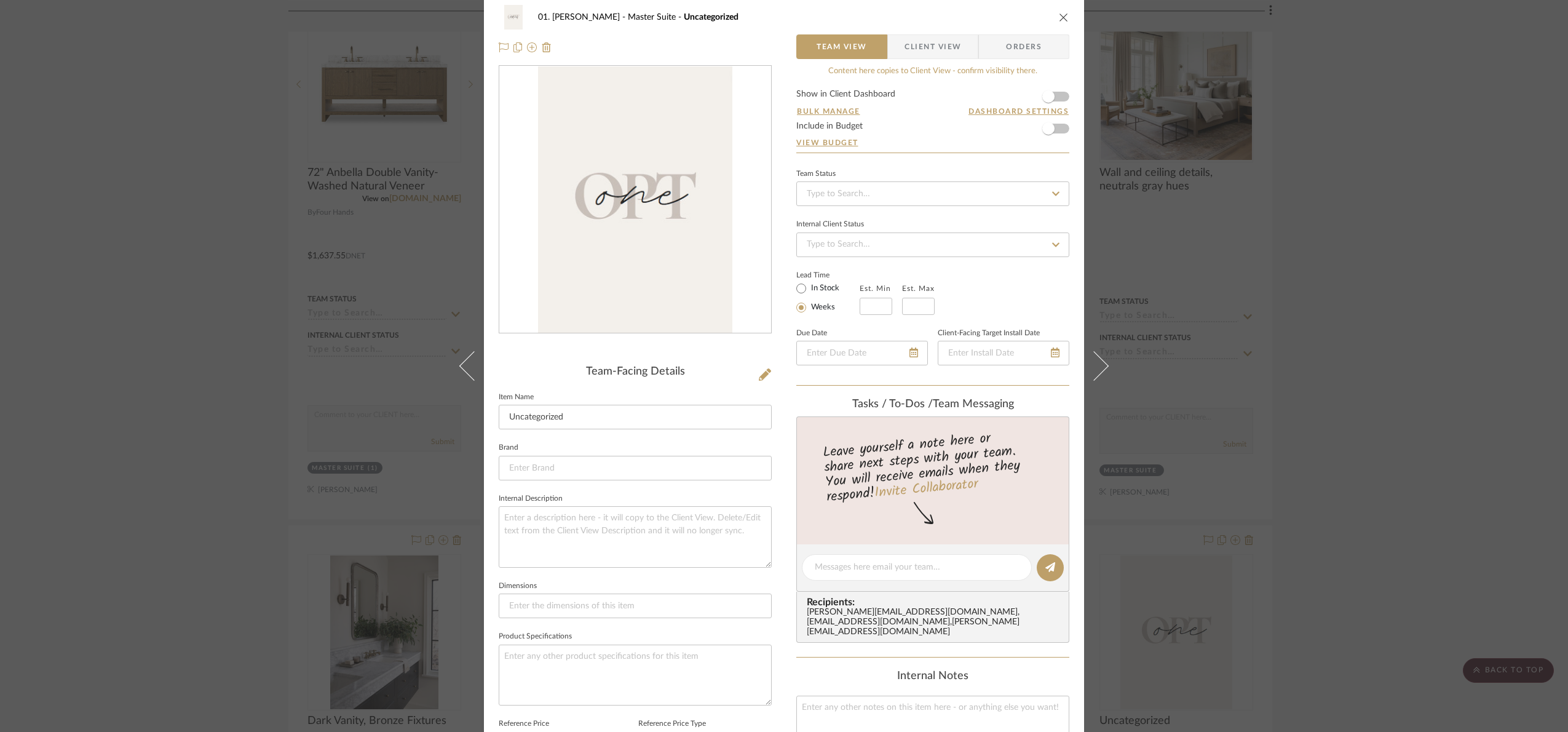
scroll to position [0, 0]
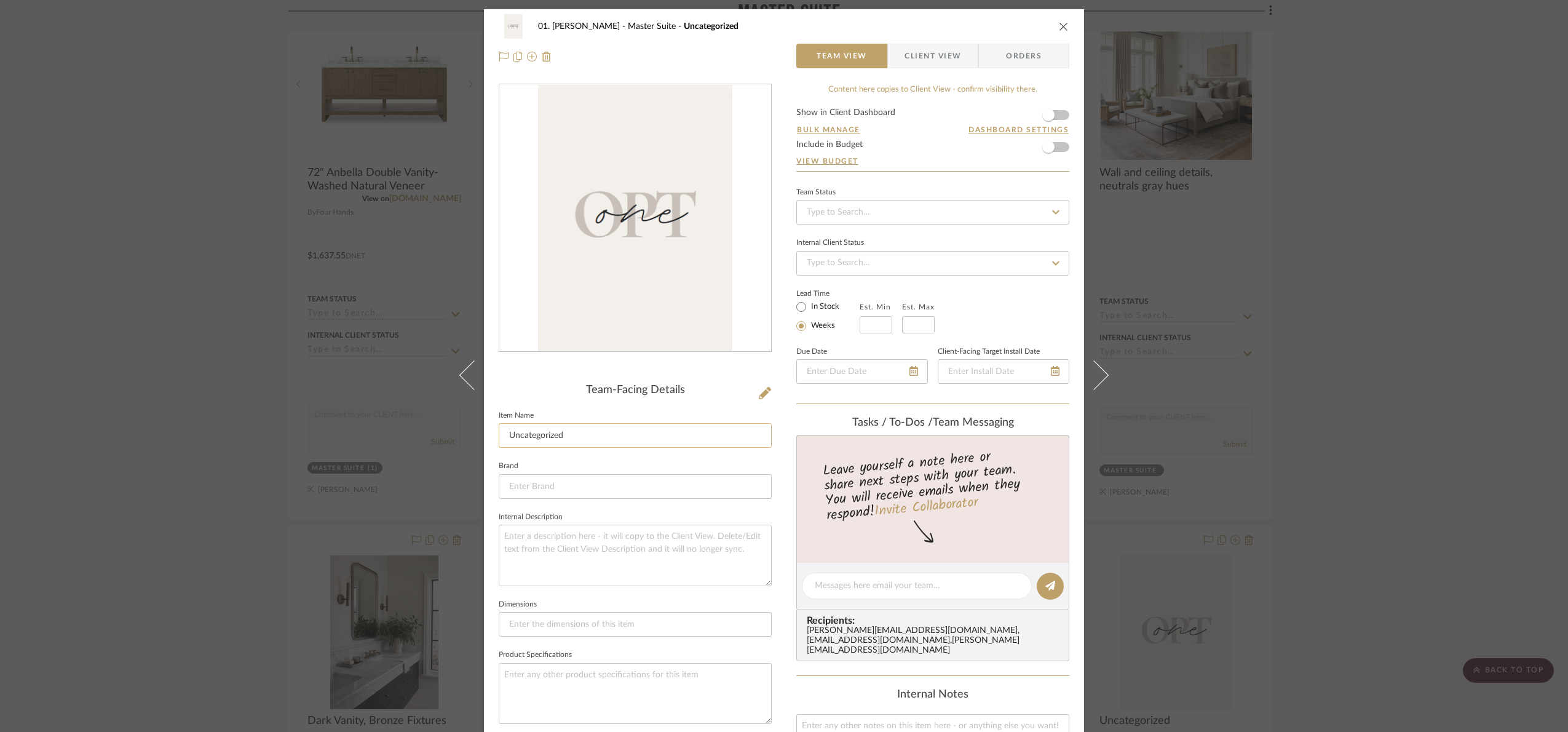
drag, startPoint x: 583, startPoint y: 437, endPoint x: 541, endPoint y: 440, distance: 42.1
click at [541, 440] on input "Uncategorized" at bounding box center [635, 435] width 273 height 25
type input "U"
type input "Opt 1"
click at [534, 401] on div "Team-Facing Details Item Name Opt 1 Brand Internal Description Dimensions Produ…" at bounding box center [635, 589] width 273 height 411
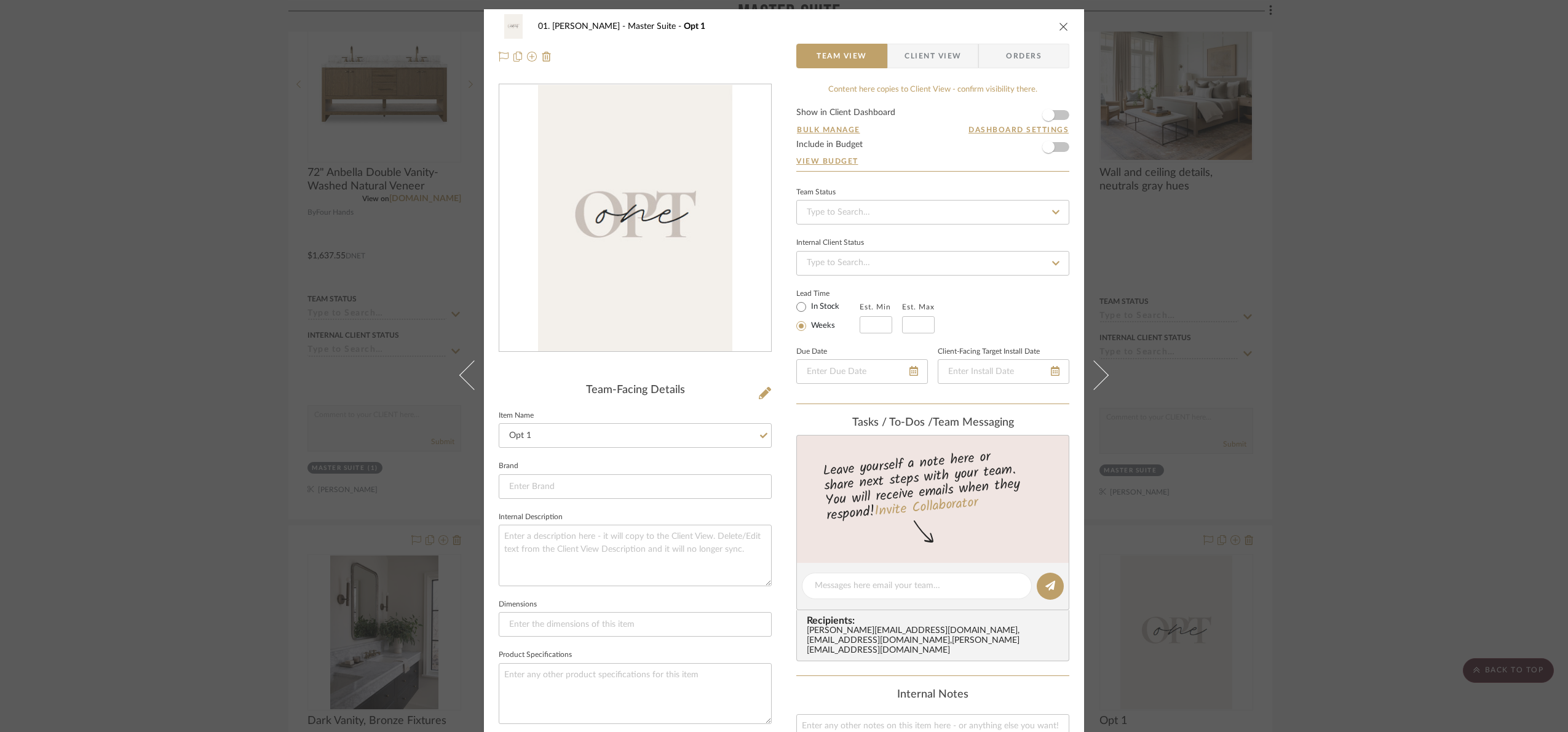
click at [1492, 337] on div "01. Merker Master Suite Opt 1 Team View Client View Orders Team-Facing Details …" at bounding box center [784, 366] width 1568 height 732
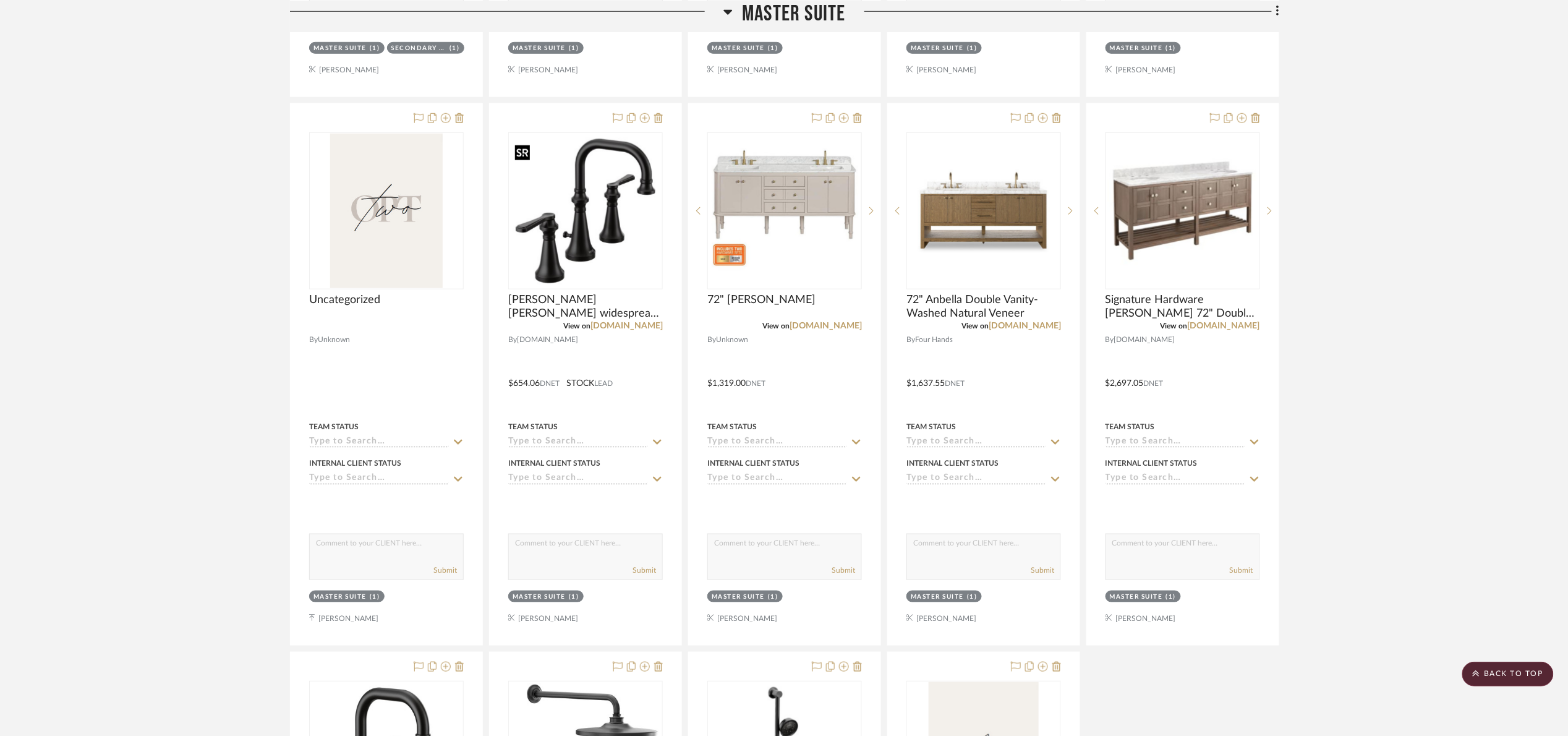
scroll to position [2603, 0]
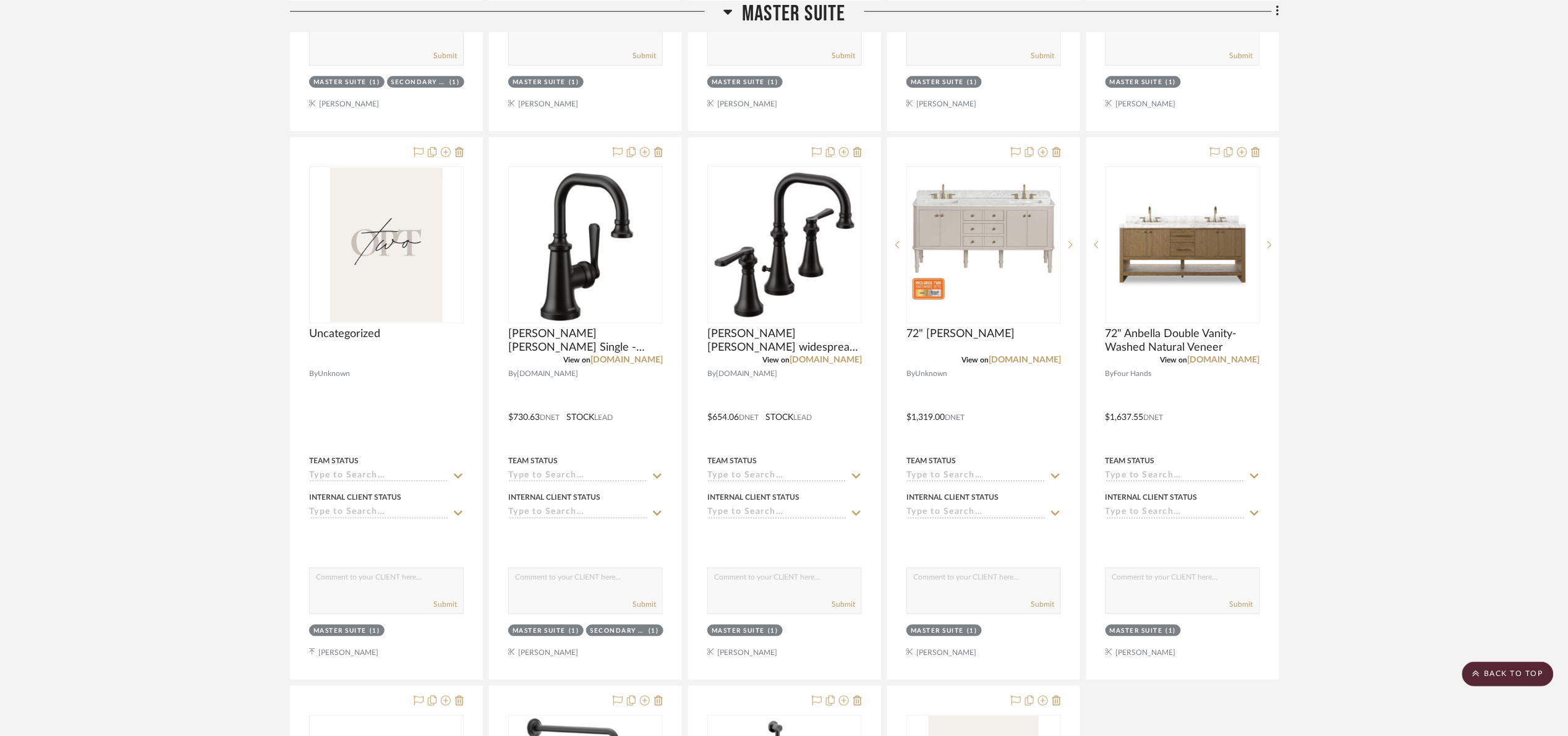
click at [798, 24] on span "Master Suite" at bounding box center [794, 13] width 104 height 27
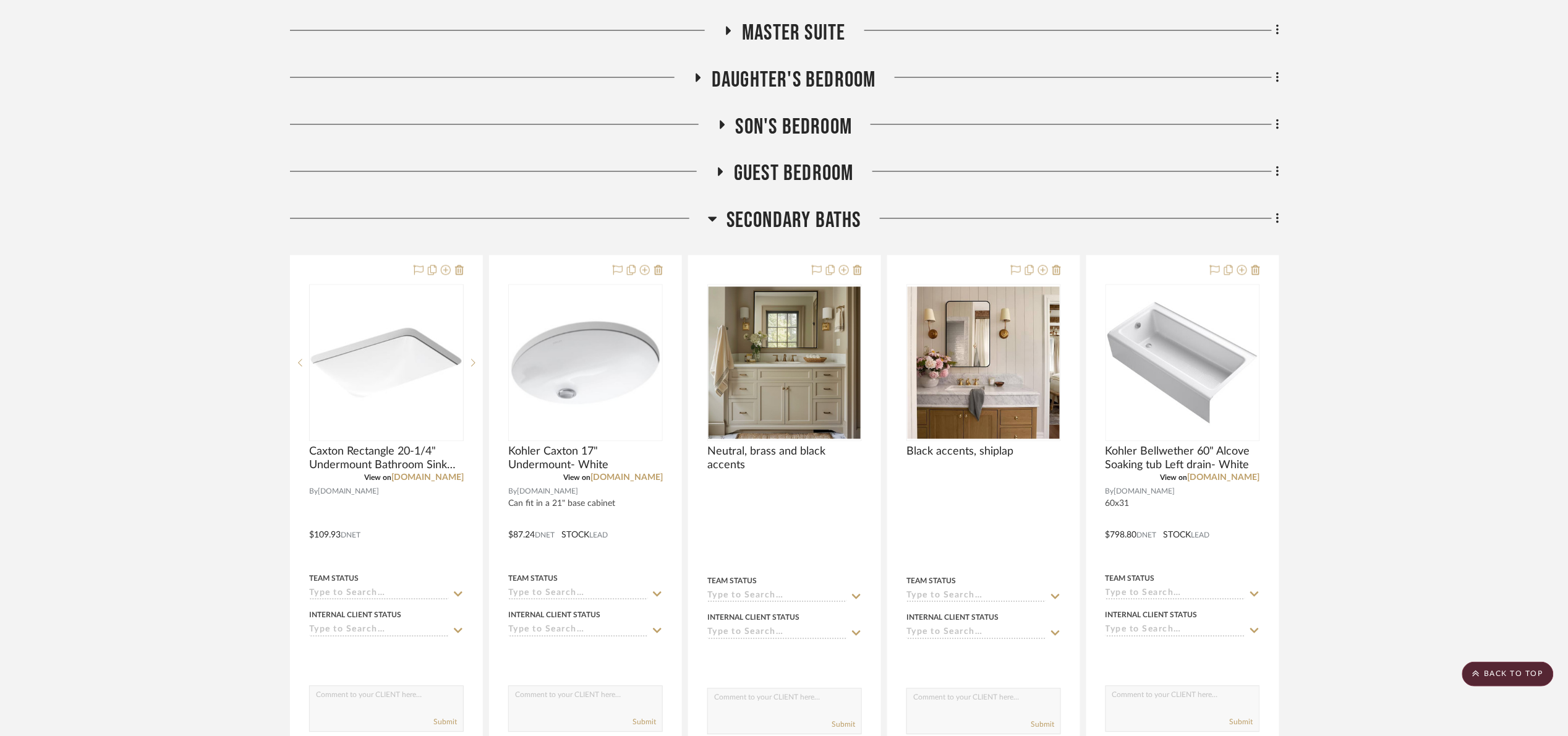
click at [789, 216] on span "Secondary Baths" at bounding box center [794, 221] width 135 height 27
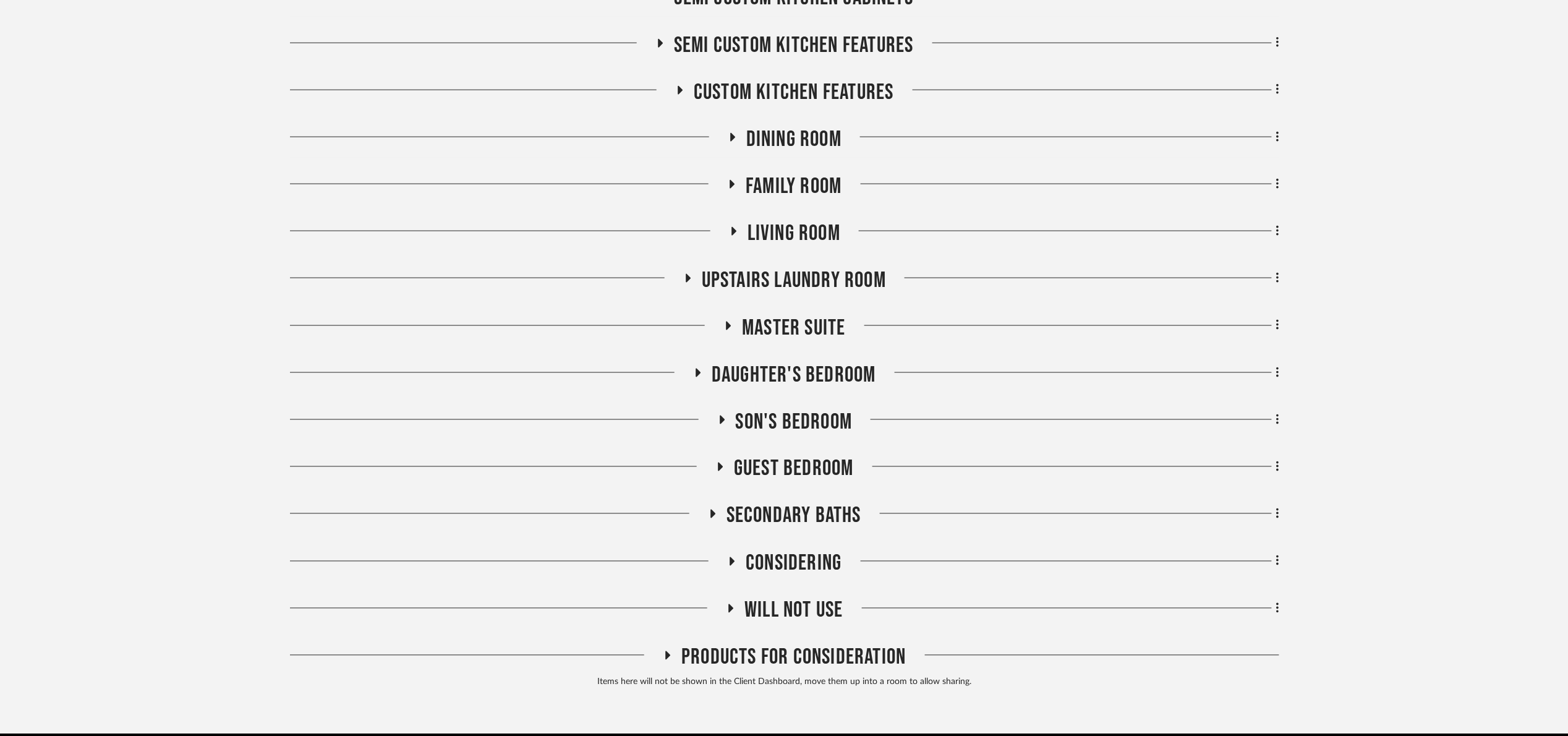
scroll to position [691, 0]
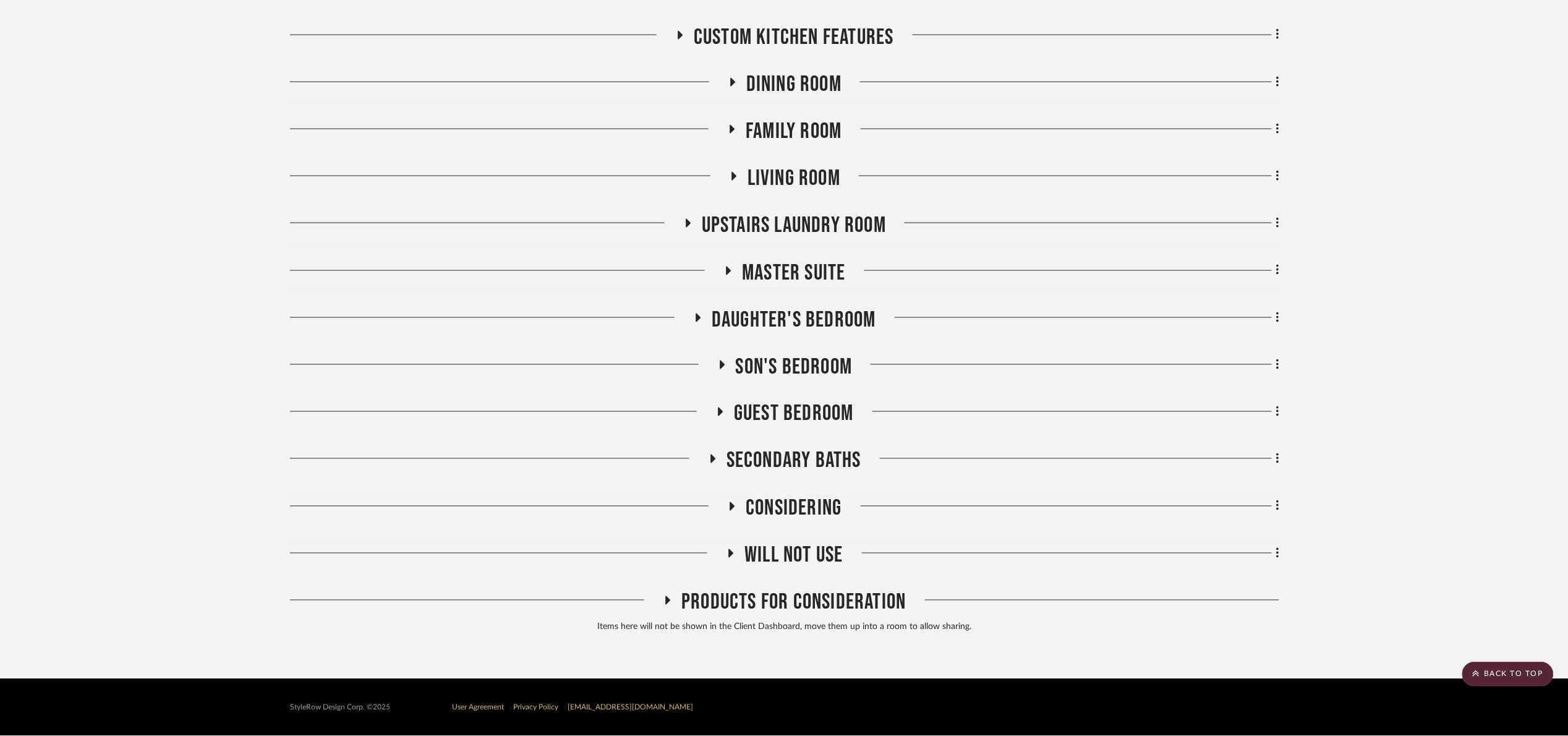
drag, startPoint x: 809, startPoint y: 553, endPoint x: 873, endPoint y: 476, distance: 100.1
click at [810, 553] on span "Will Not Use" at bounding box center [794, 556] width 98 height 27
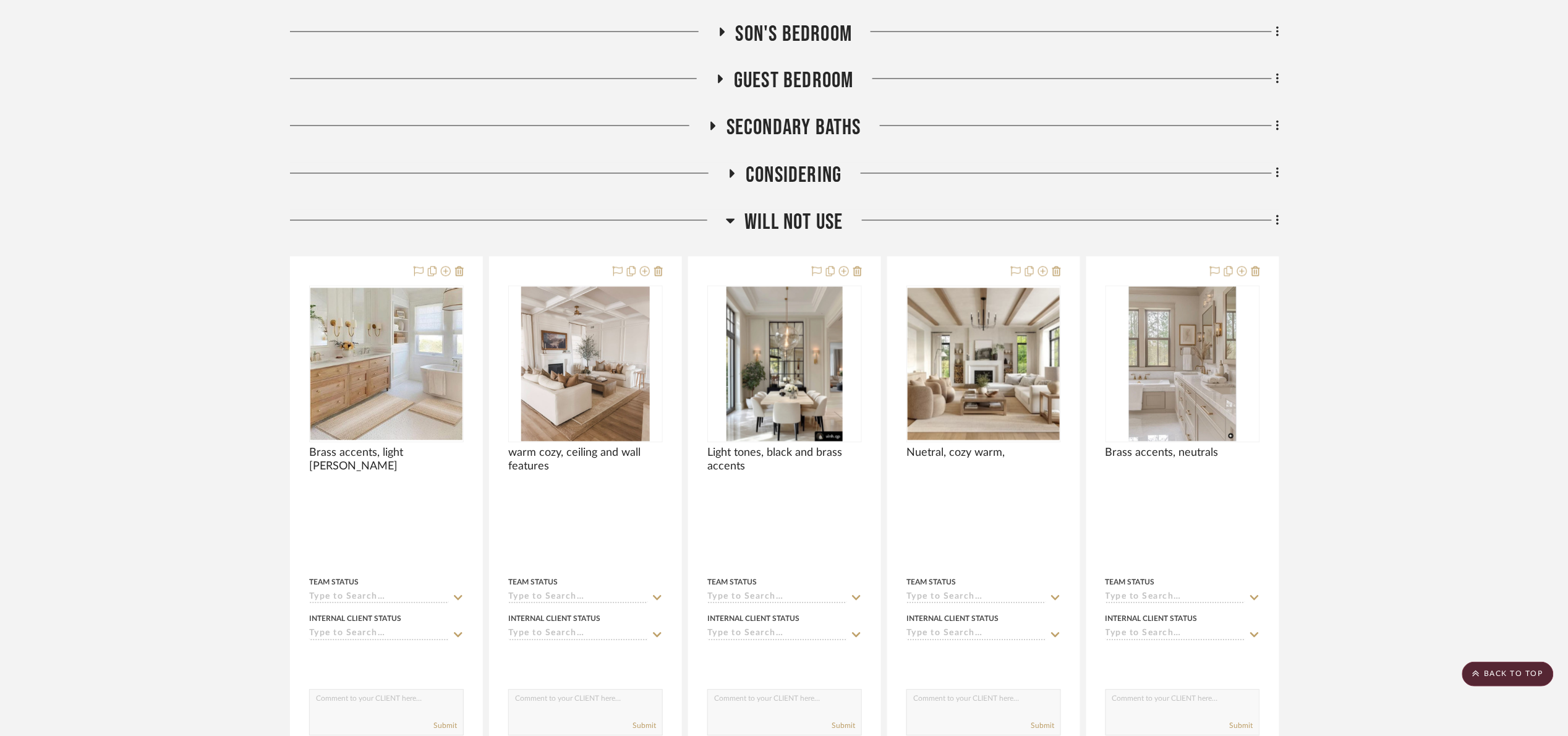
click at [795, 214] on span "Will Not Use" at bounding box center [794, 223] width 98 height 27
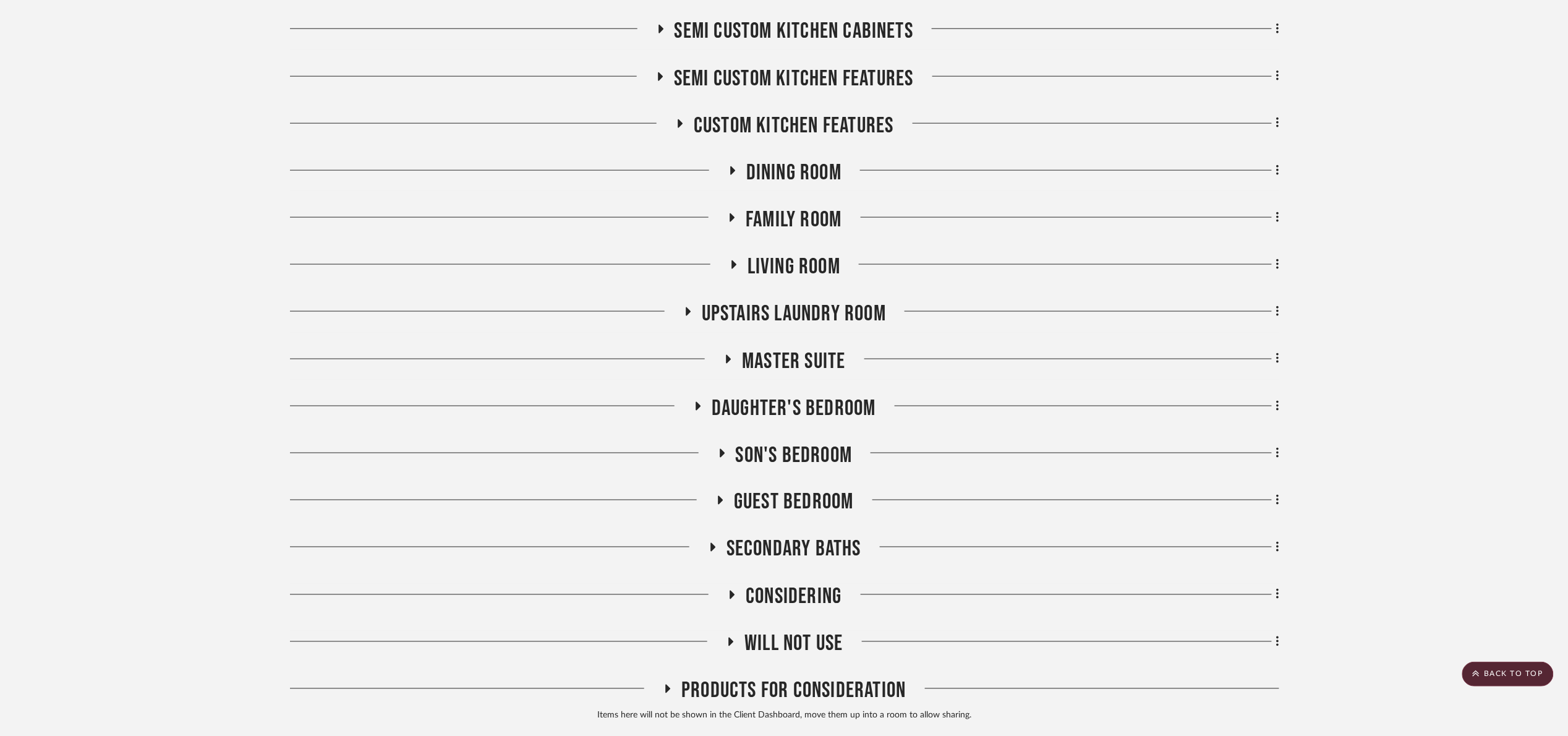
scroll to position [320, 0]
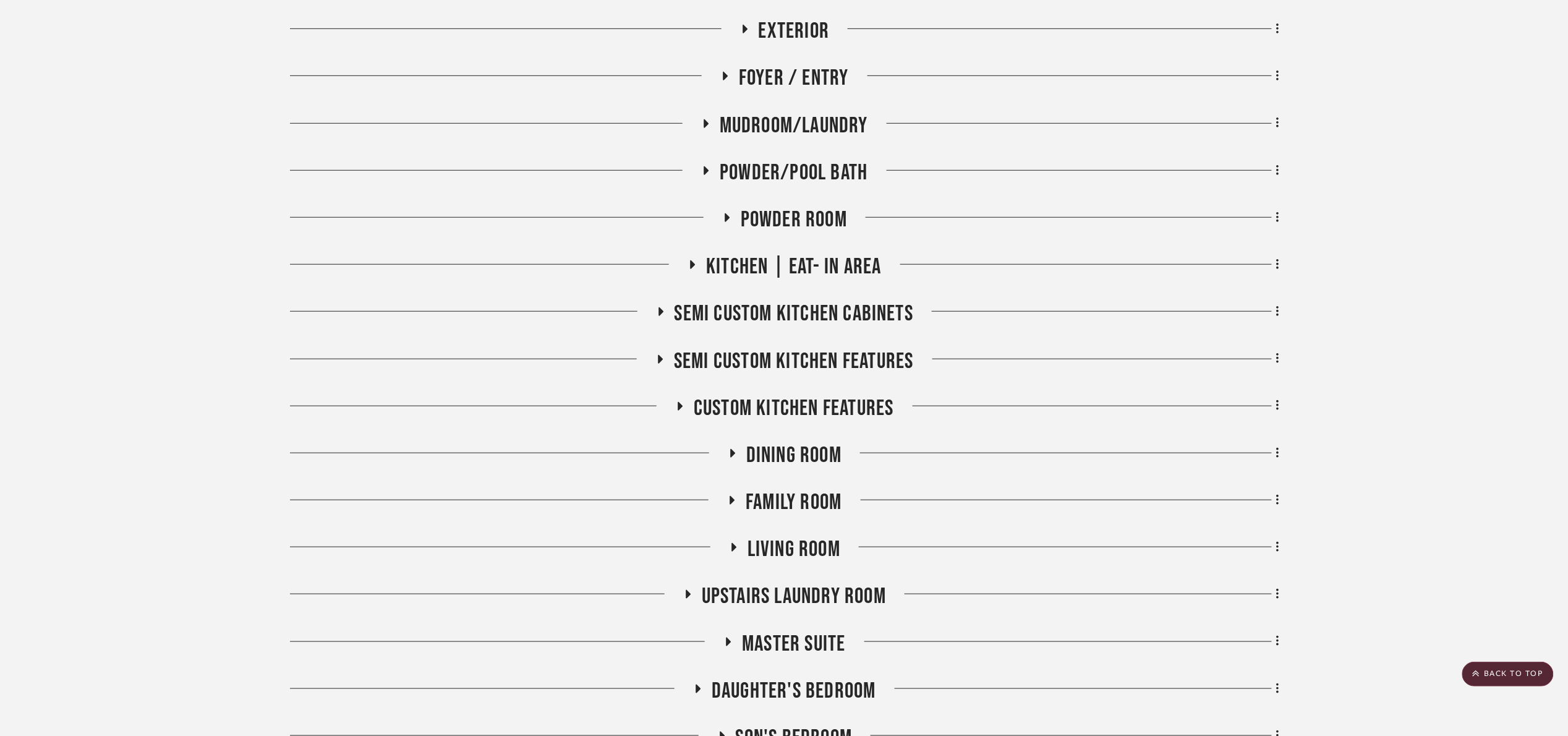
click at [821, 272] on span "Kitchen | Eat- In Area" at bounding box center [794, 267] width 175 height 27
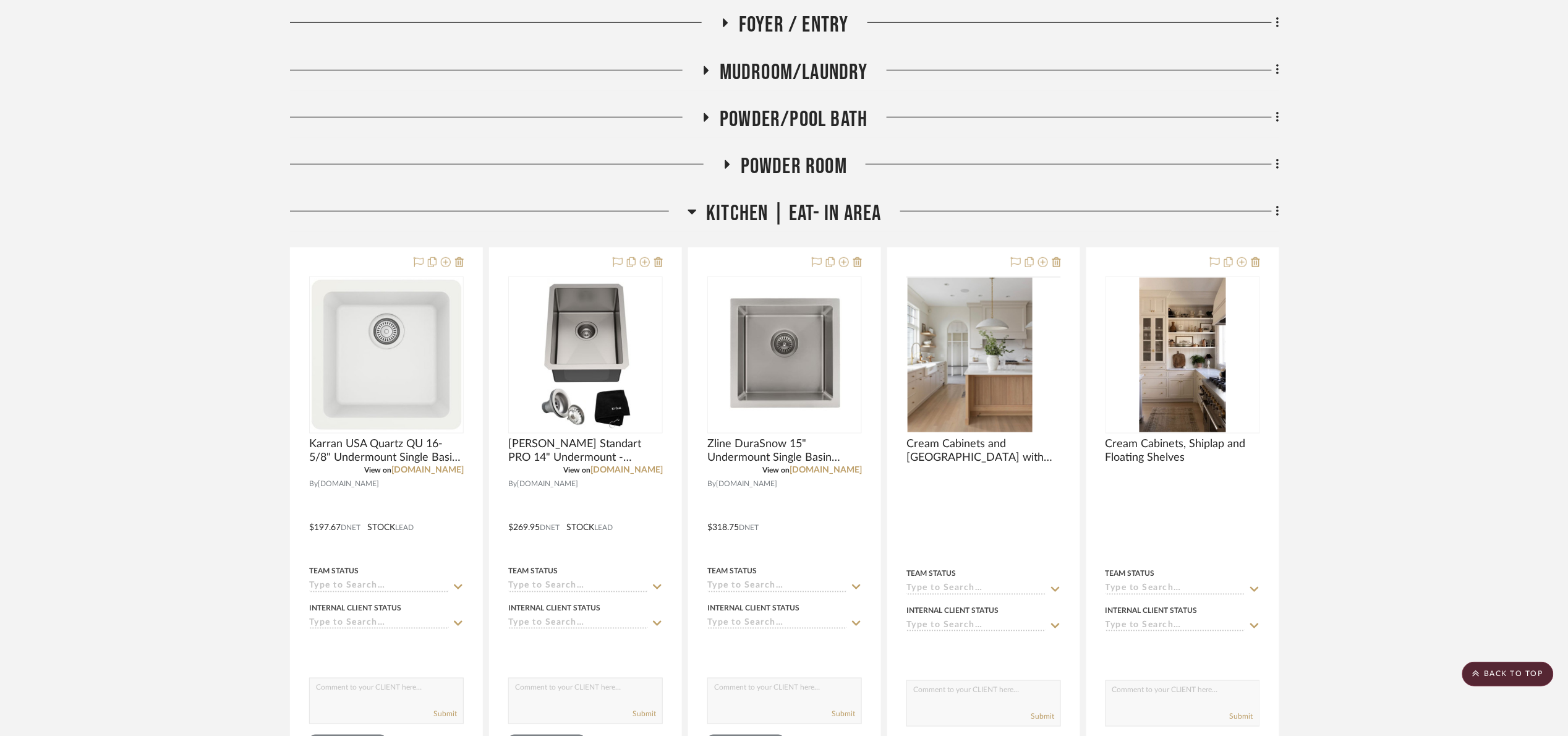
scroll to position [691, 0]
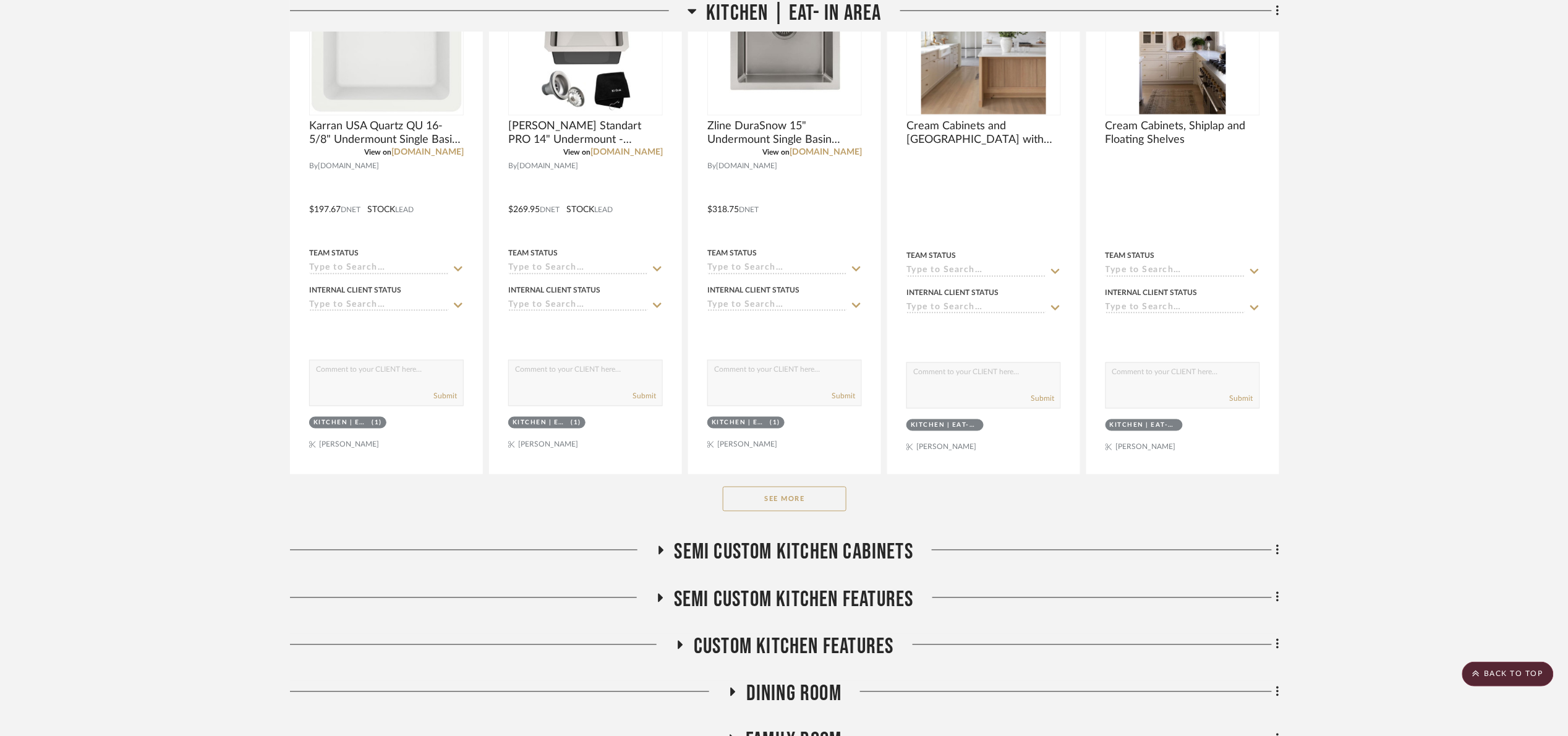
click at [807, 498] on button "See More" at bounding box center [784, 499] width 124 height 25
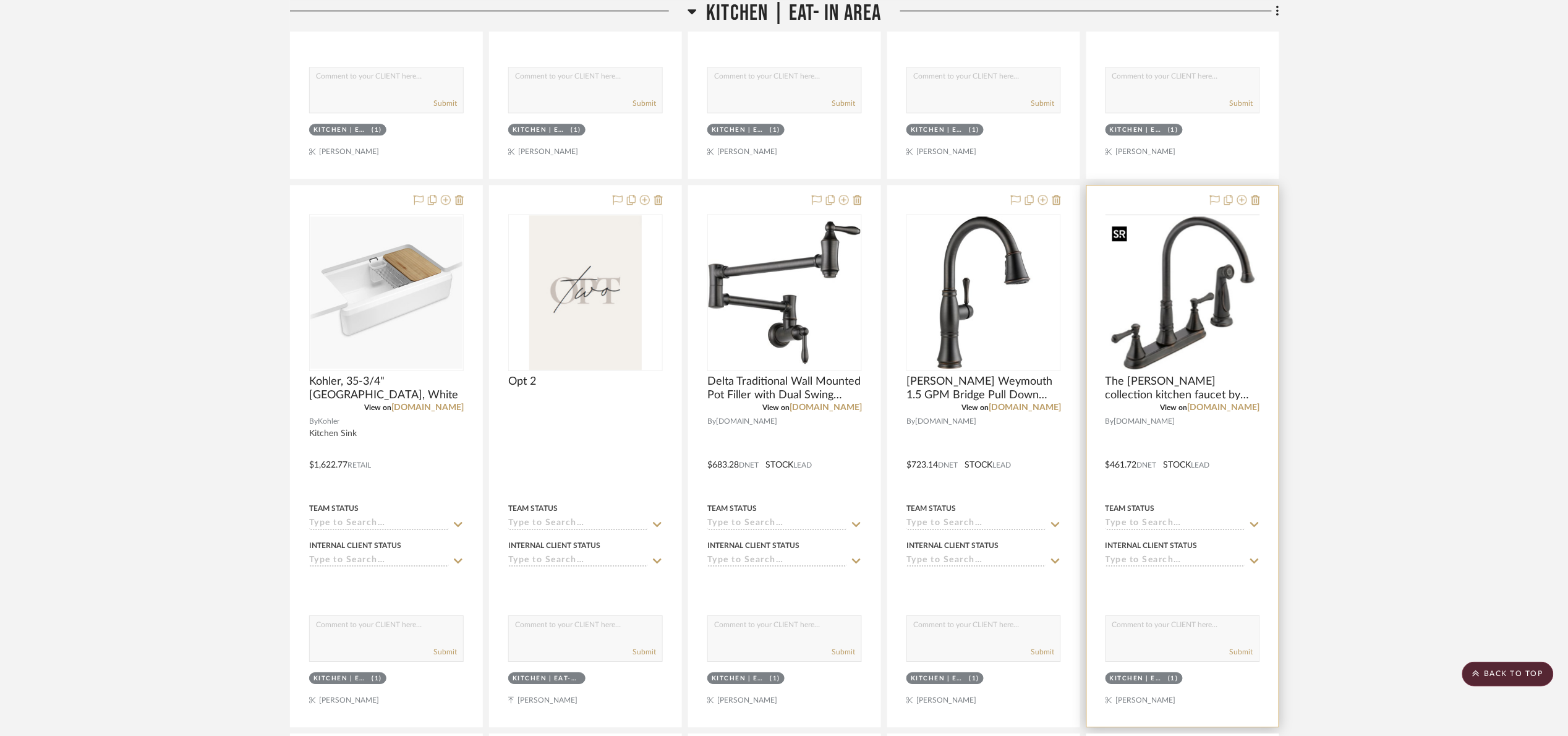
scroll to position [1526, 0]
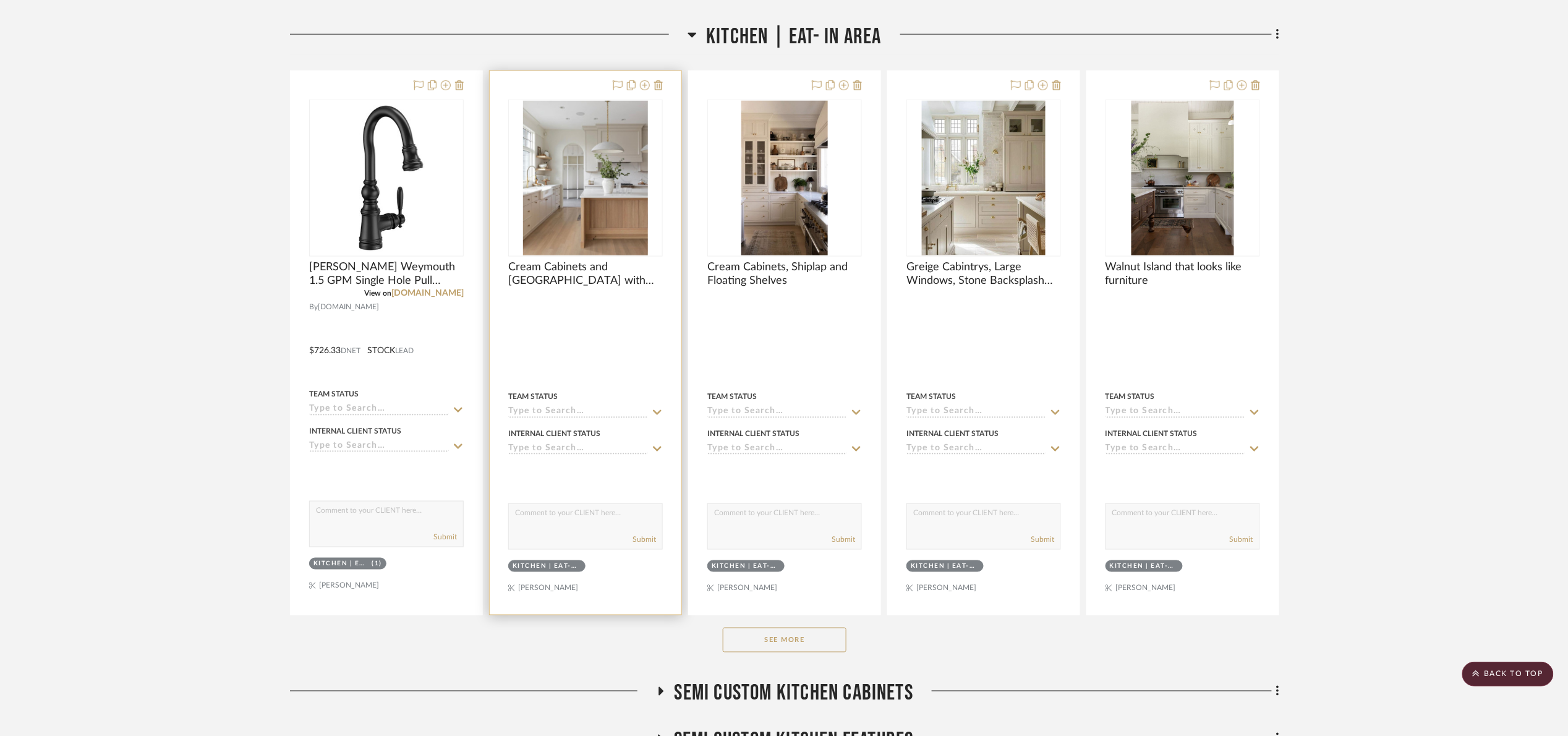
scroll to position [557, 0]
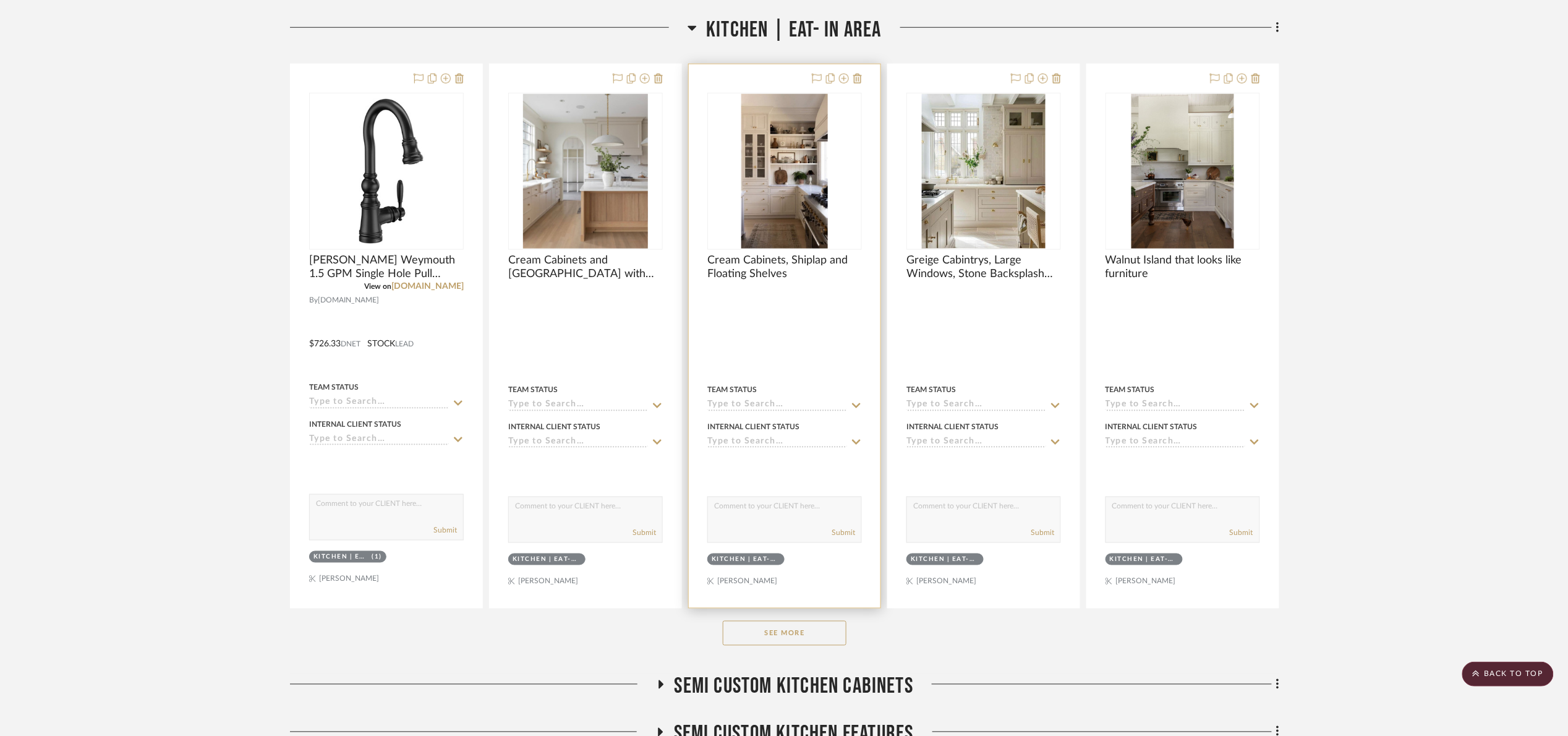
drag, startPoint x: 817, startPoint y: 631, endPoint x: 832, endPoint y: 580, distance: 53.2
click at [818, 630] on button "See More" at bounding box center [784, 633] width 124 height 25
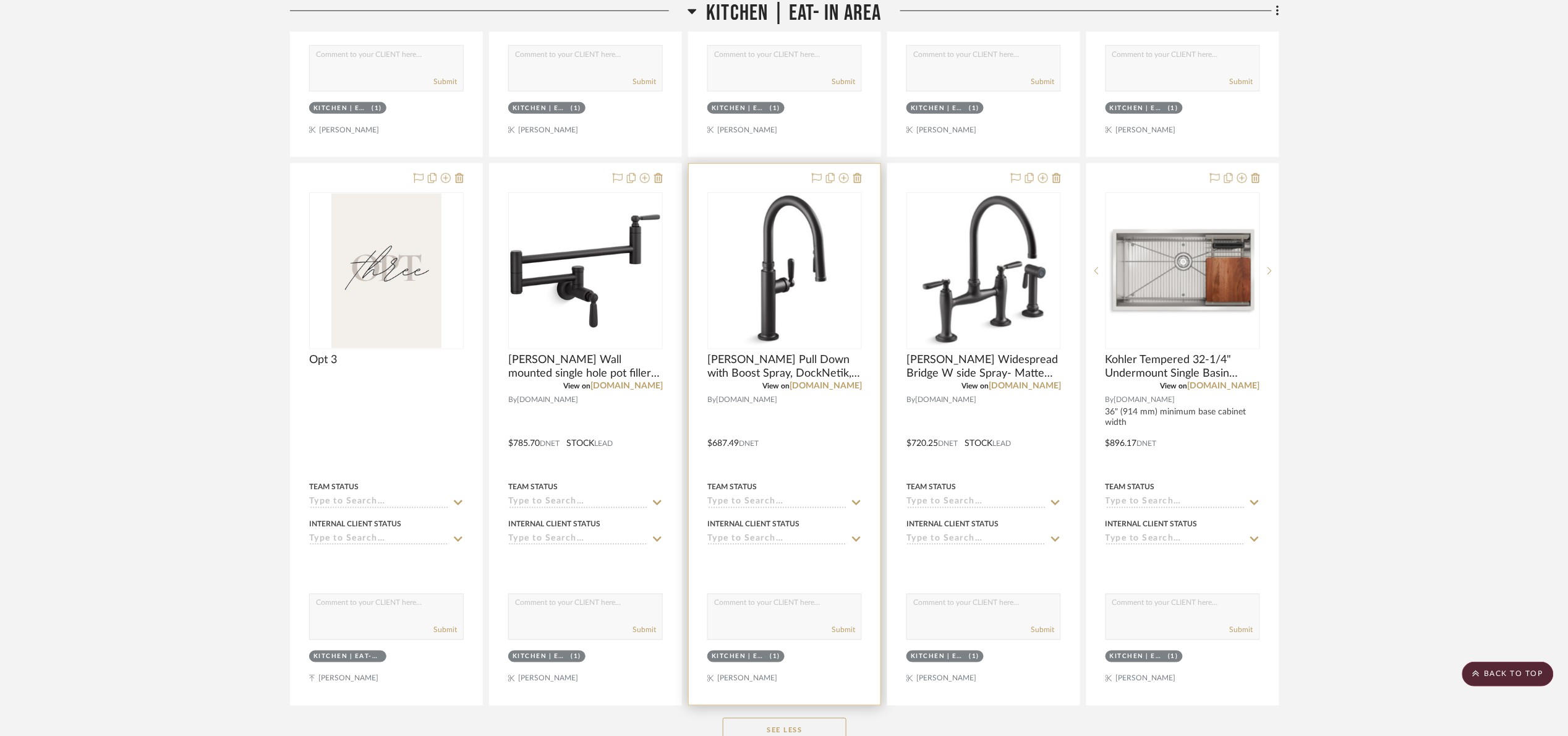
scroll to position [2690, 0]
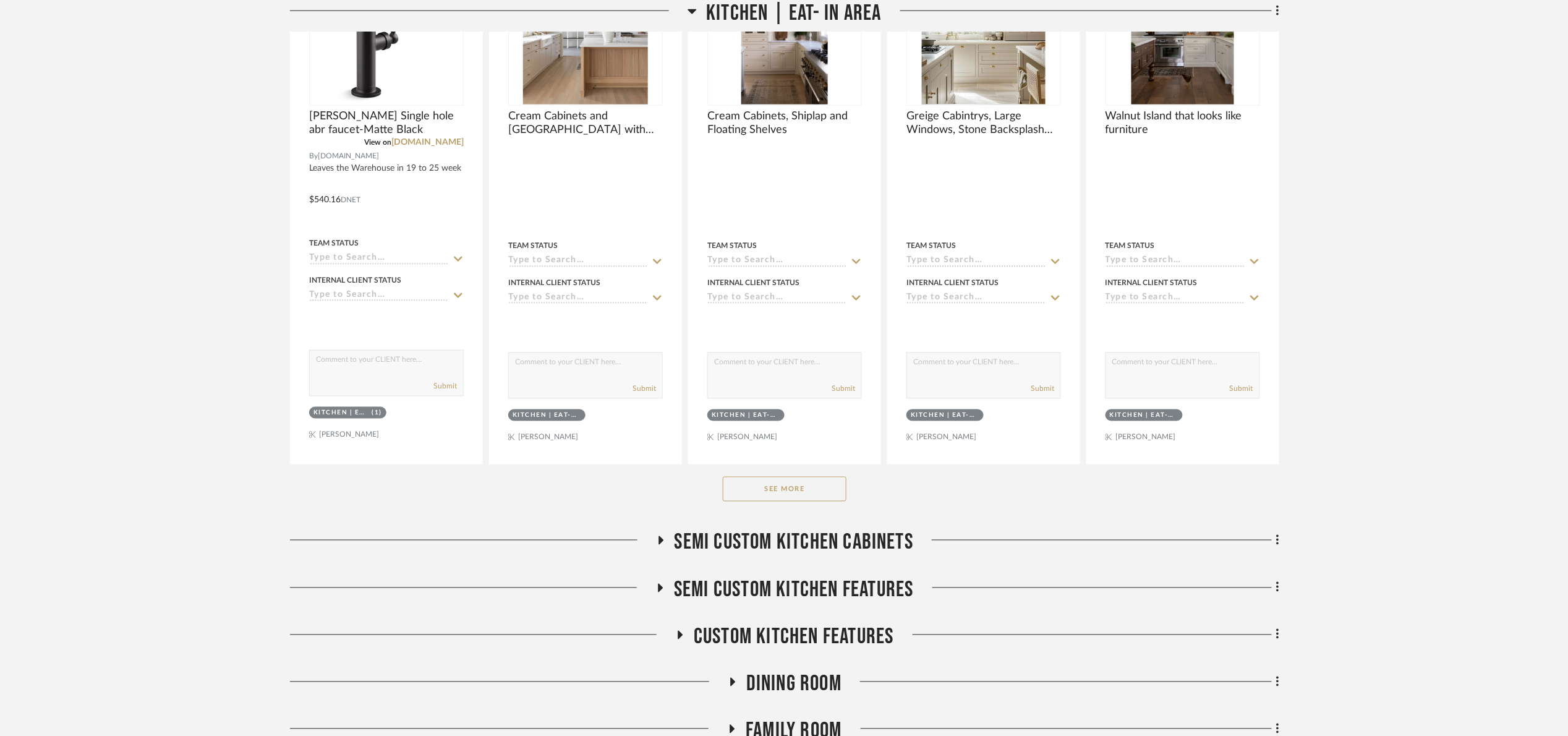
scroll to position [742, 0]
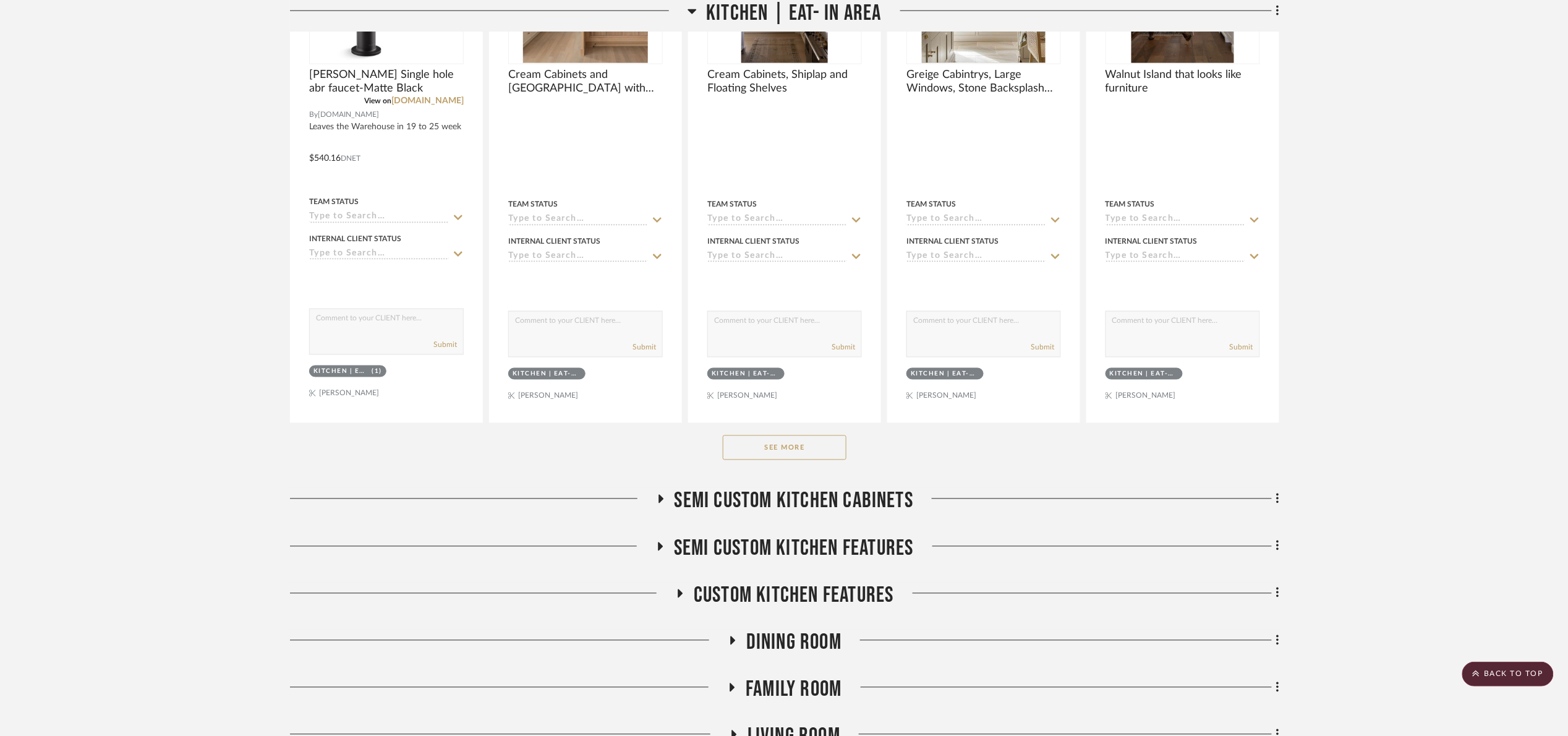
drag, startPoint x: 771, startPoint y: 450, endPoint x: 817, endPoint y: 449, distance: 46.0
click at [772, 448] on button "See More" at bounding box center [784, 448] width 124 height 25
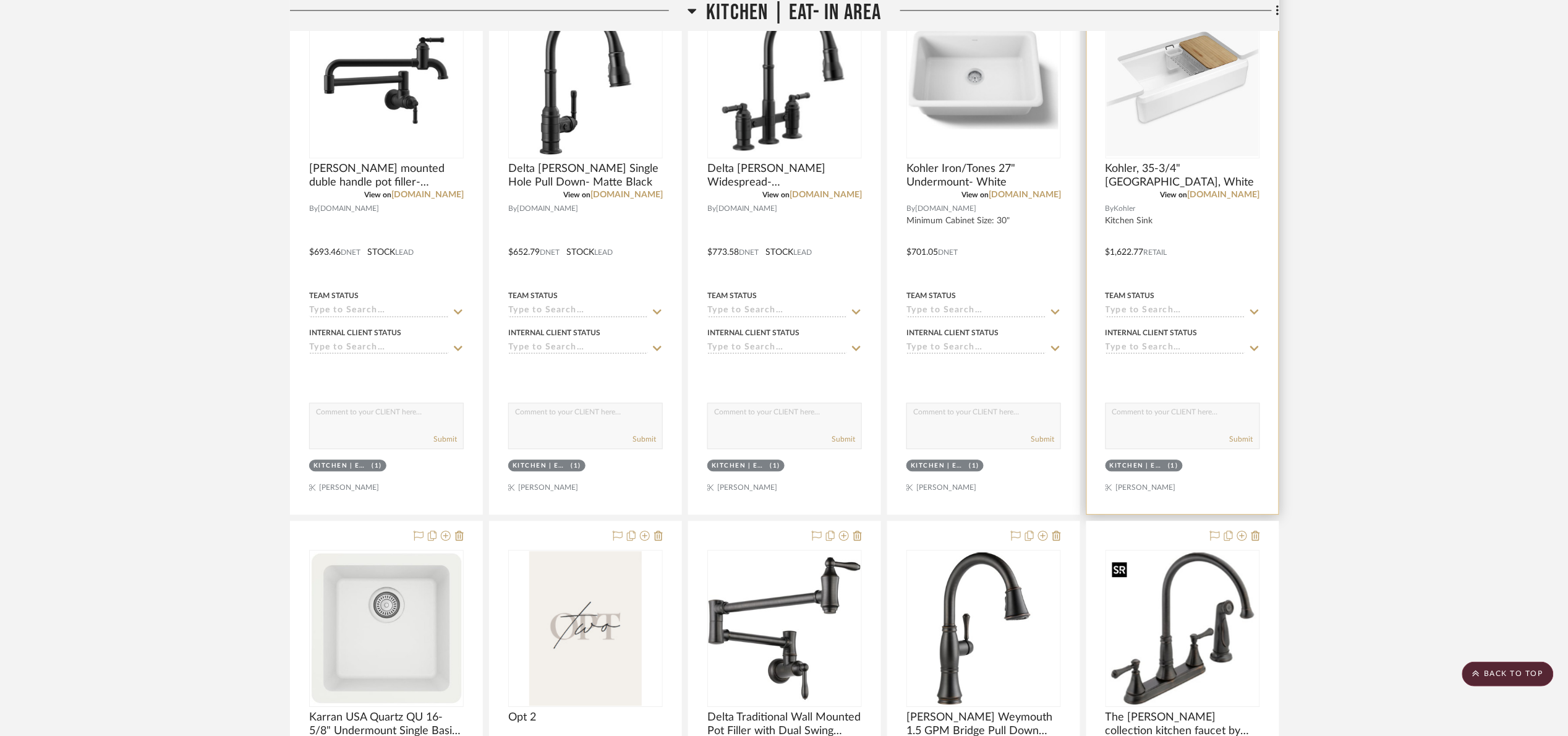
scroll to position [1113, 0]
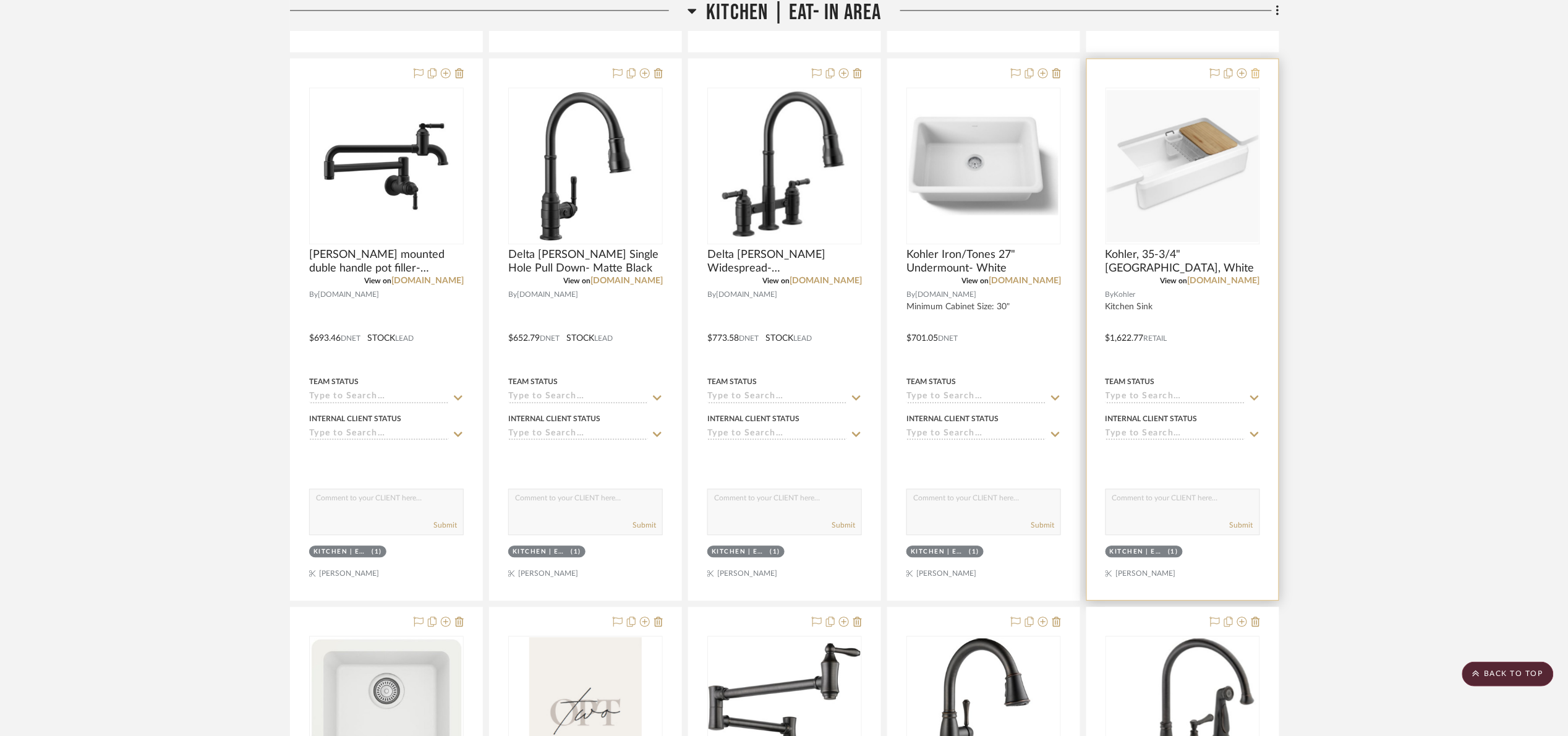
click at [1257, 77] on icon at bounding box center [1255, 73] width 9 height 10
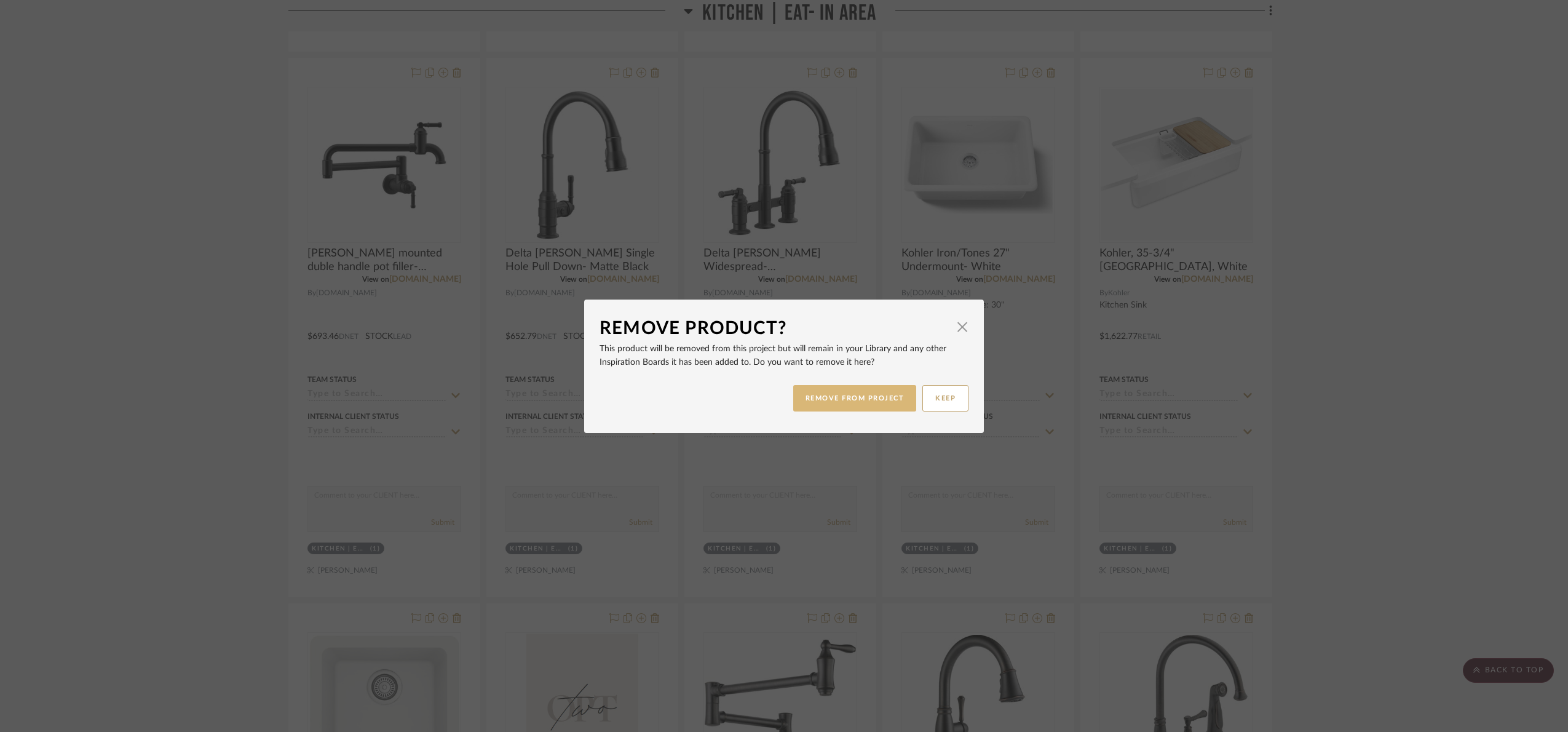
click at [873, 396] on button "REMOVE FROM PROJECT" at bounding box center [855, 398] width 124 height 27
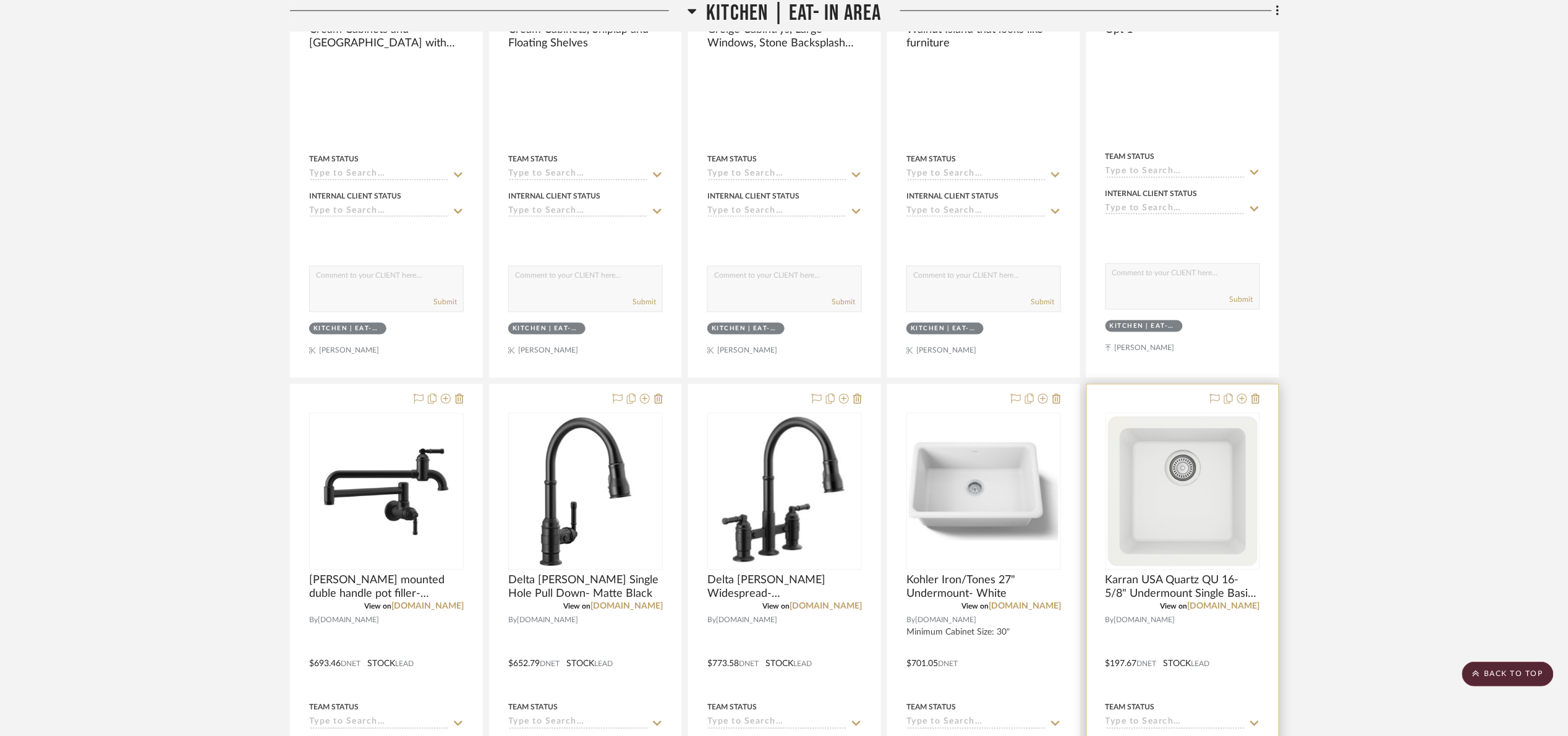
scroll to position [835, 0]
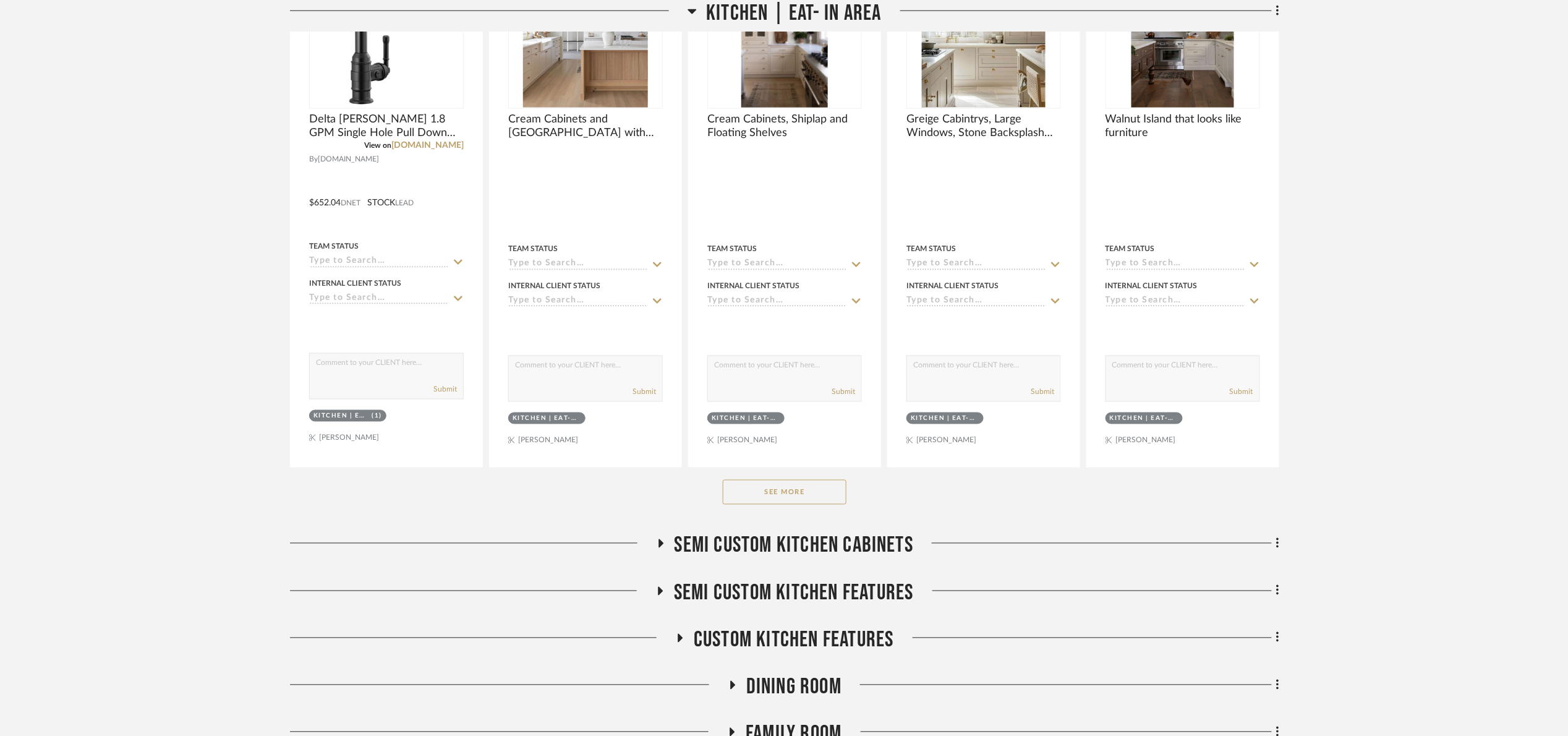
scroll to position [742, 0]
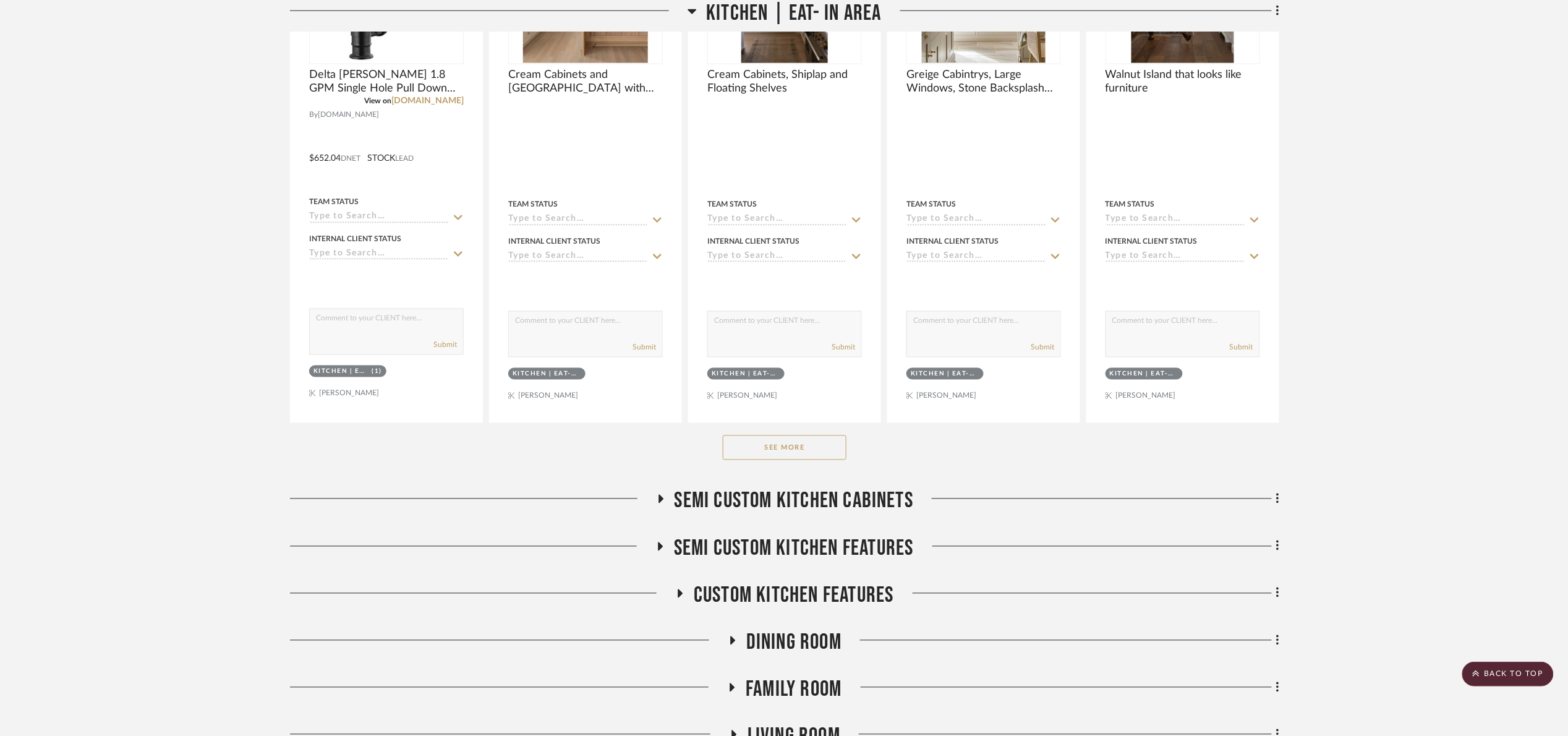
click at [793, 460] on button "See More" at bounding box center [784, 448] width 124 height 25
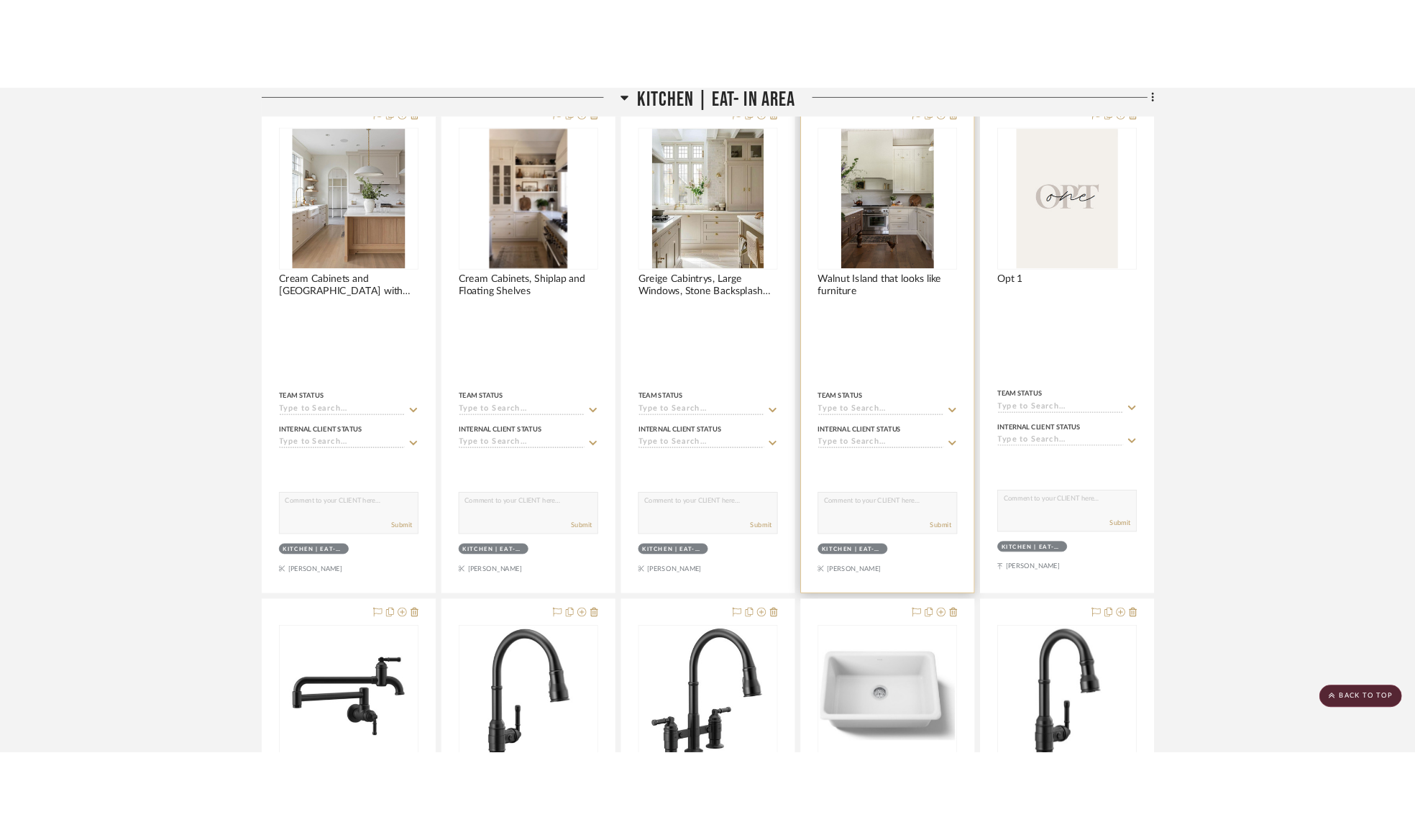
scroll to position [647, 0]
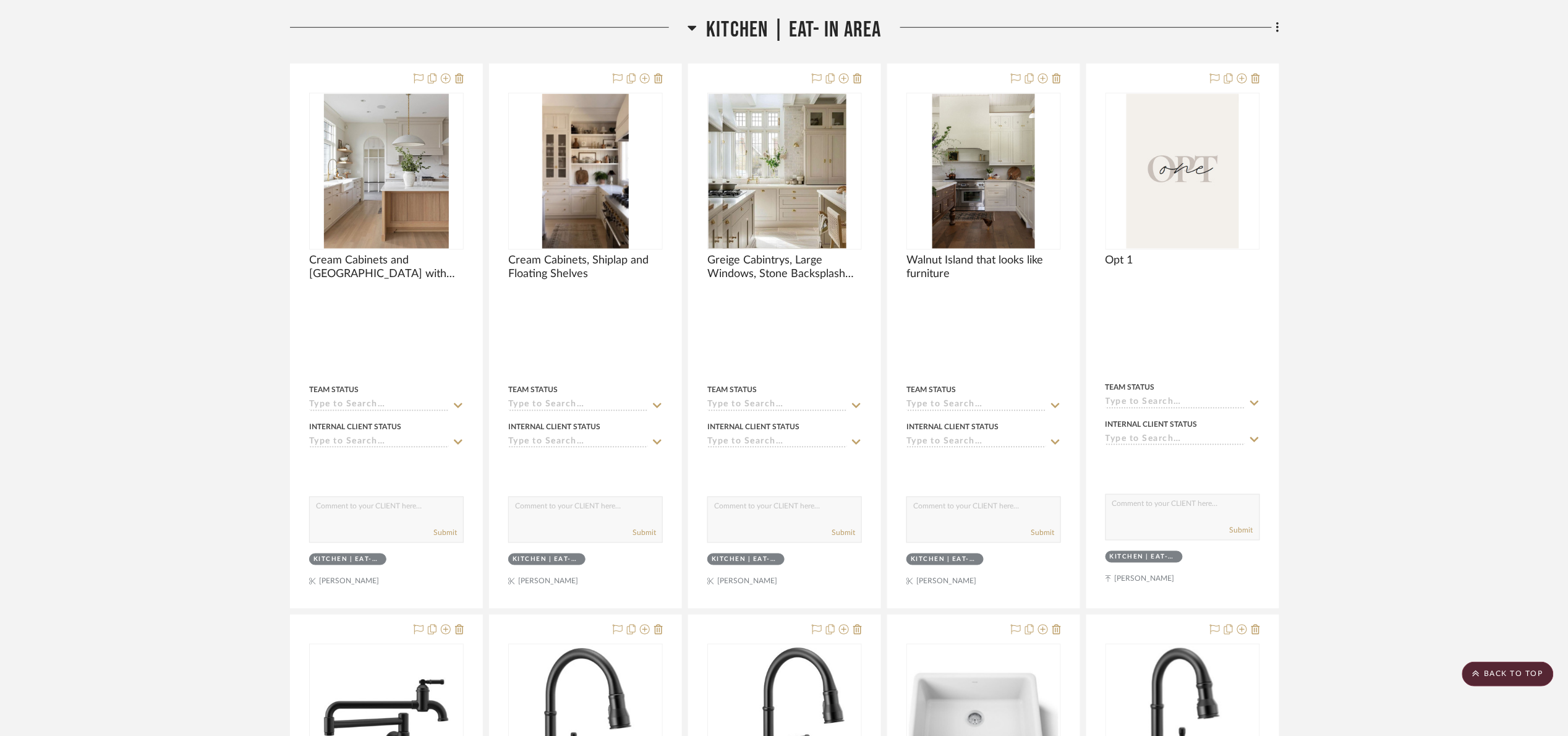
click at [787, 40] on span "Kitchen | Eat- In Area" at bounding box center [794, 30] width 175 height 27
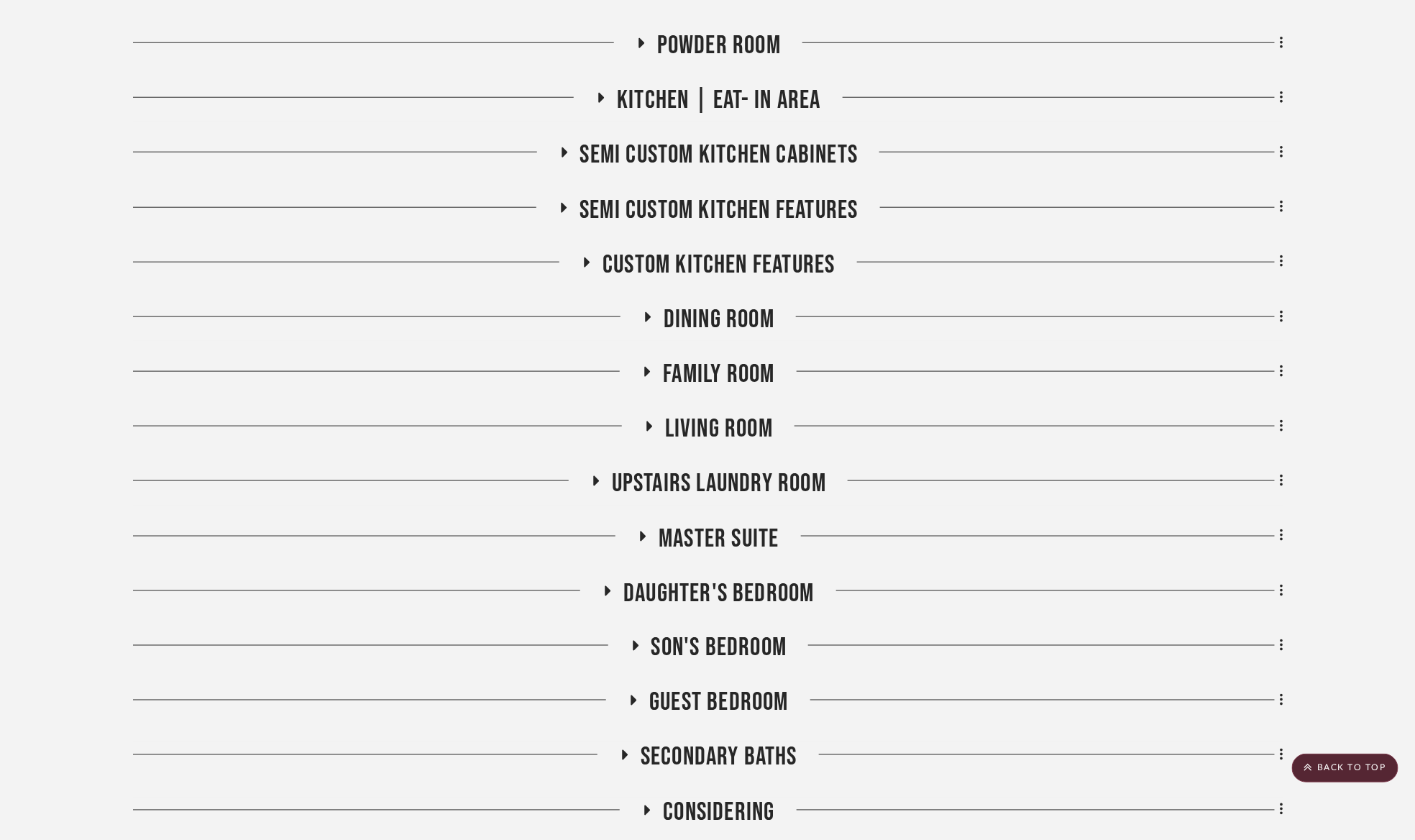
scroll to position [431, 0]
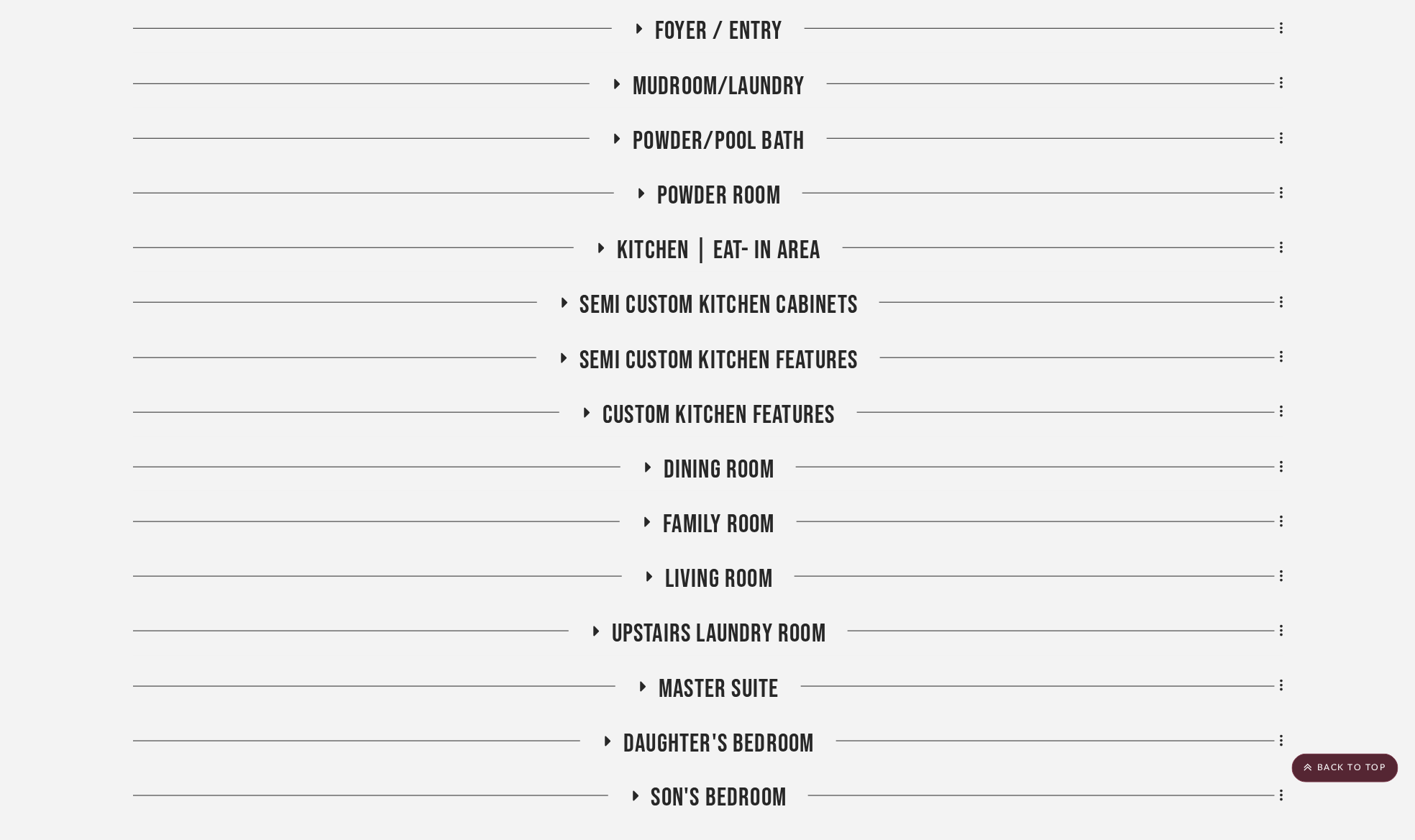
drag, startPoint x: 700, startPoint y: 243, endPoint x: 716, endPoint y: 259, distance: 22.6
click at [700, 243] on span "Kitchen | Eat- In Area" at bounding box center [718, 251] width 203 height 31
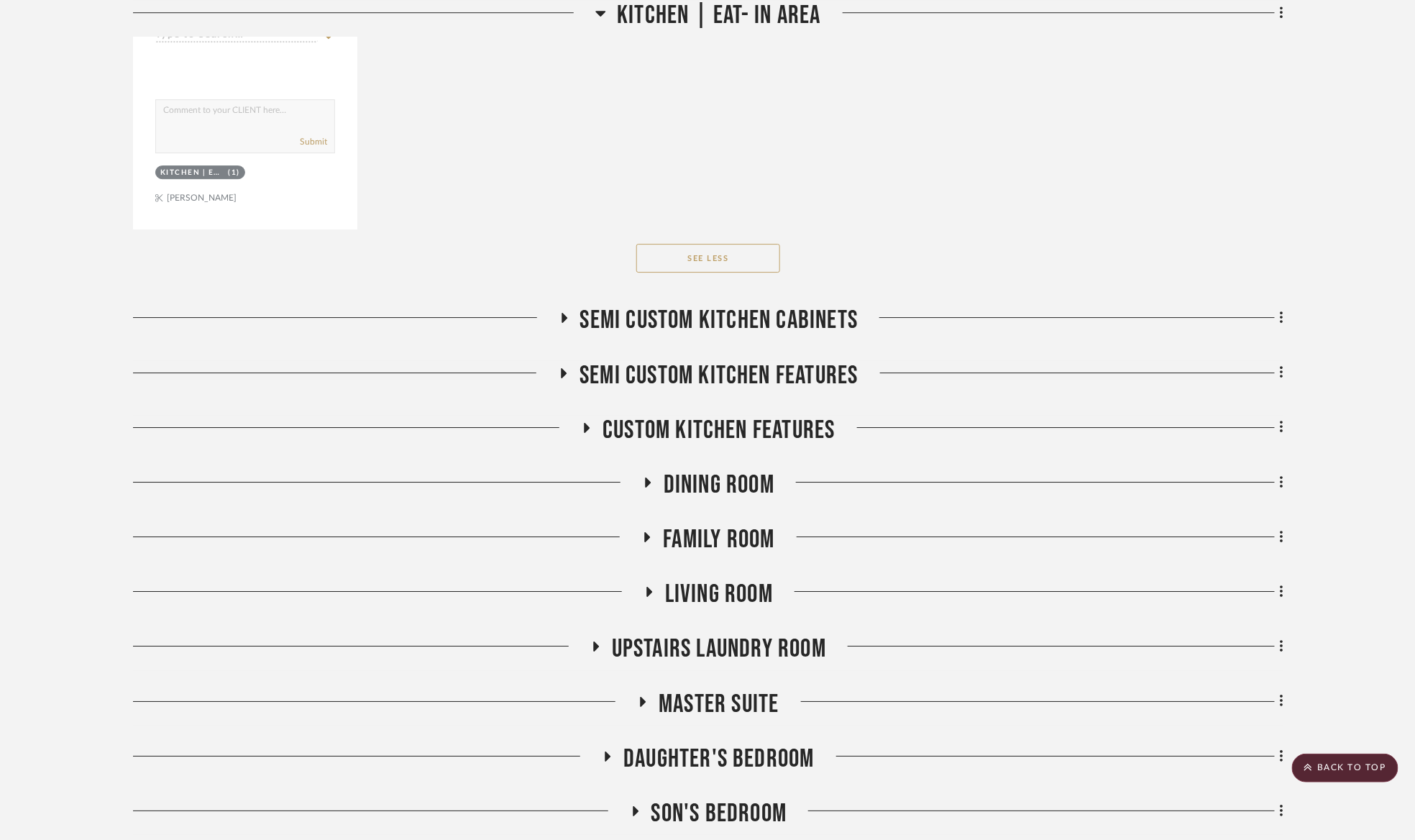
scroll to position [4725, 0]
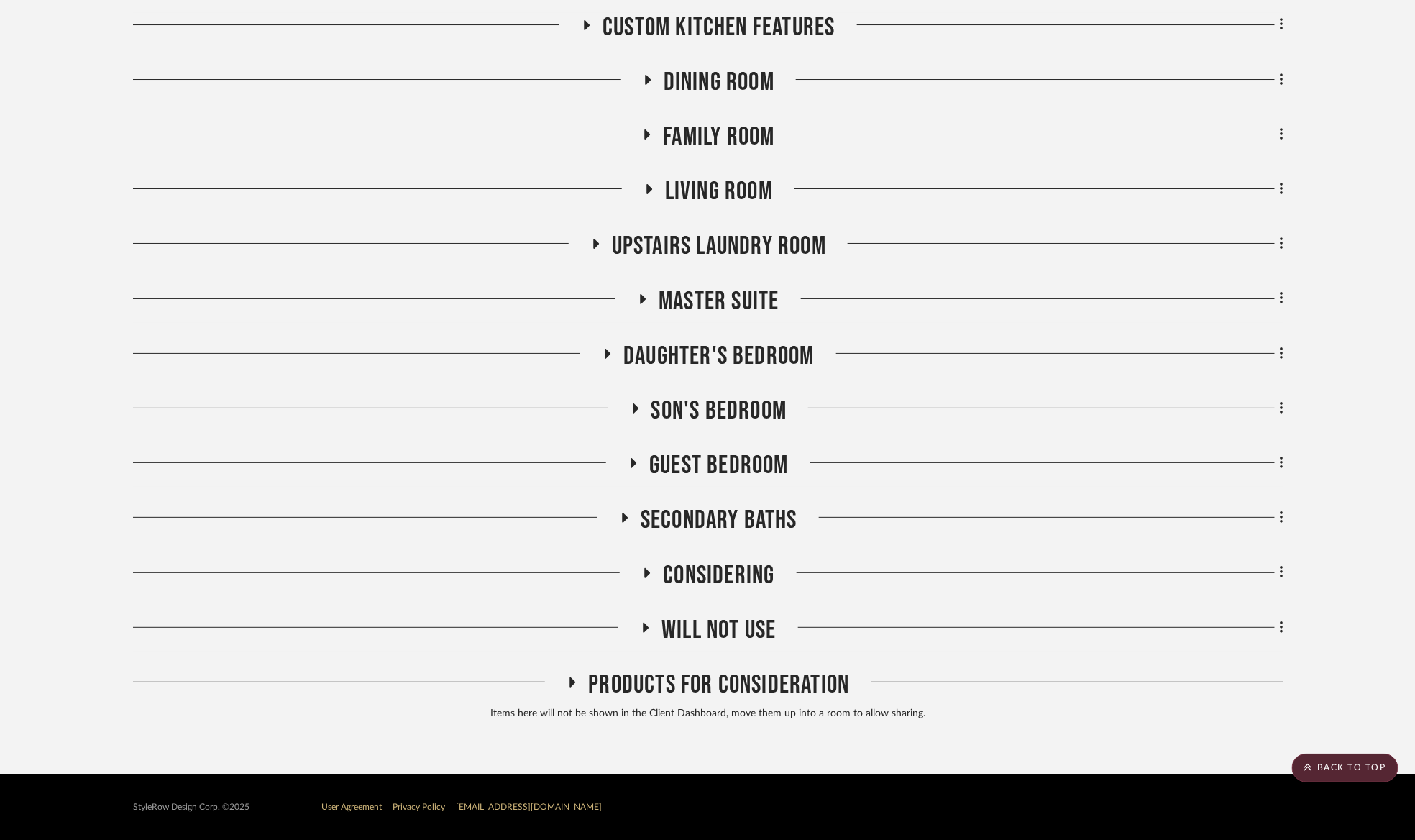
click at [750, 681] on span "Products For Consideration" at bounding box center [719, 685] width 261 height 31
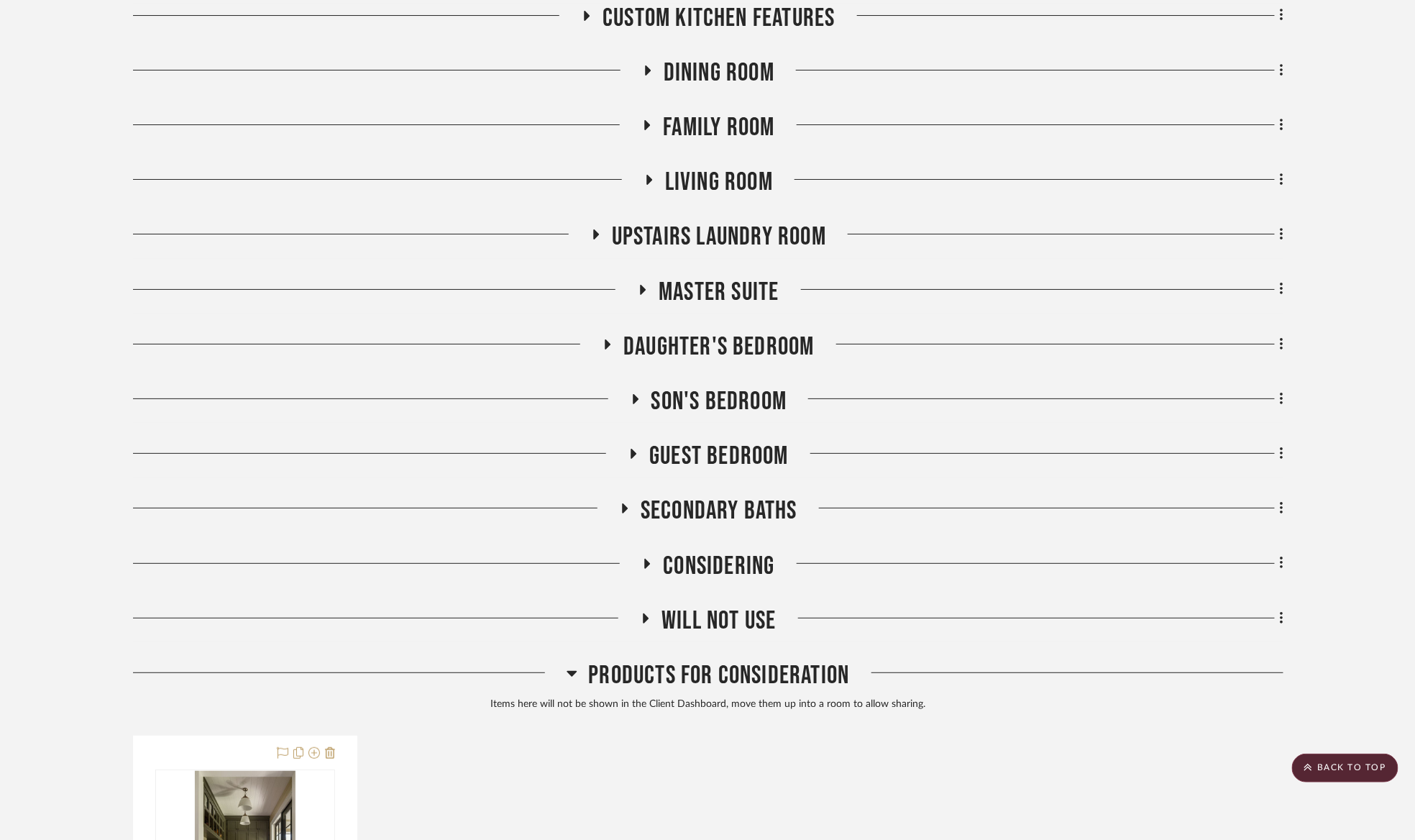
click at [759, 681] on span "Products For Consideration" at bounding box center [719, 676] width 261 height 31
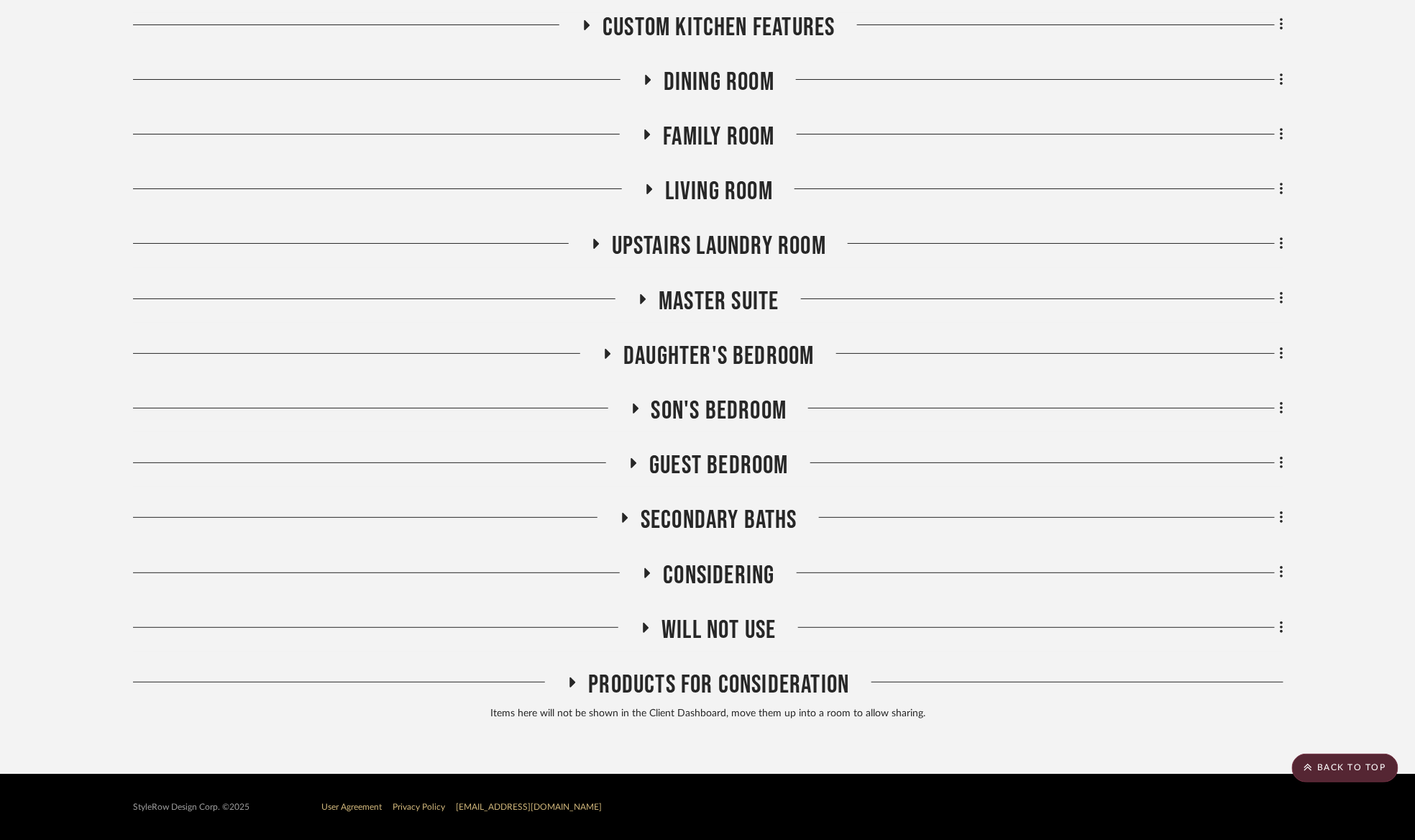
drag, startPoint x: 733, startPoint y: 633, endPoint x: 812, endPoint y: 598, distance: 86.4
click at [733, 633] on span "Will Not Use" at bounding box center [718, 631] width 114 height 31
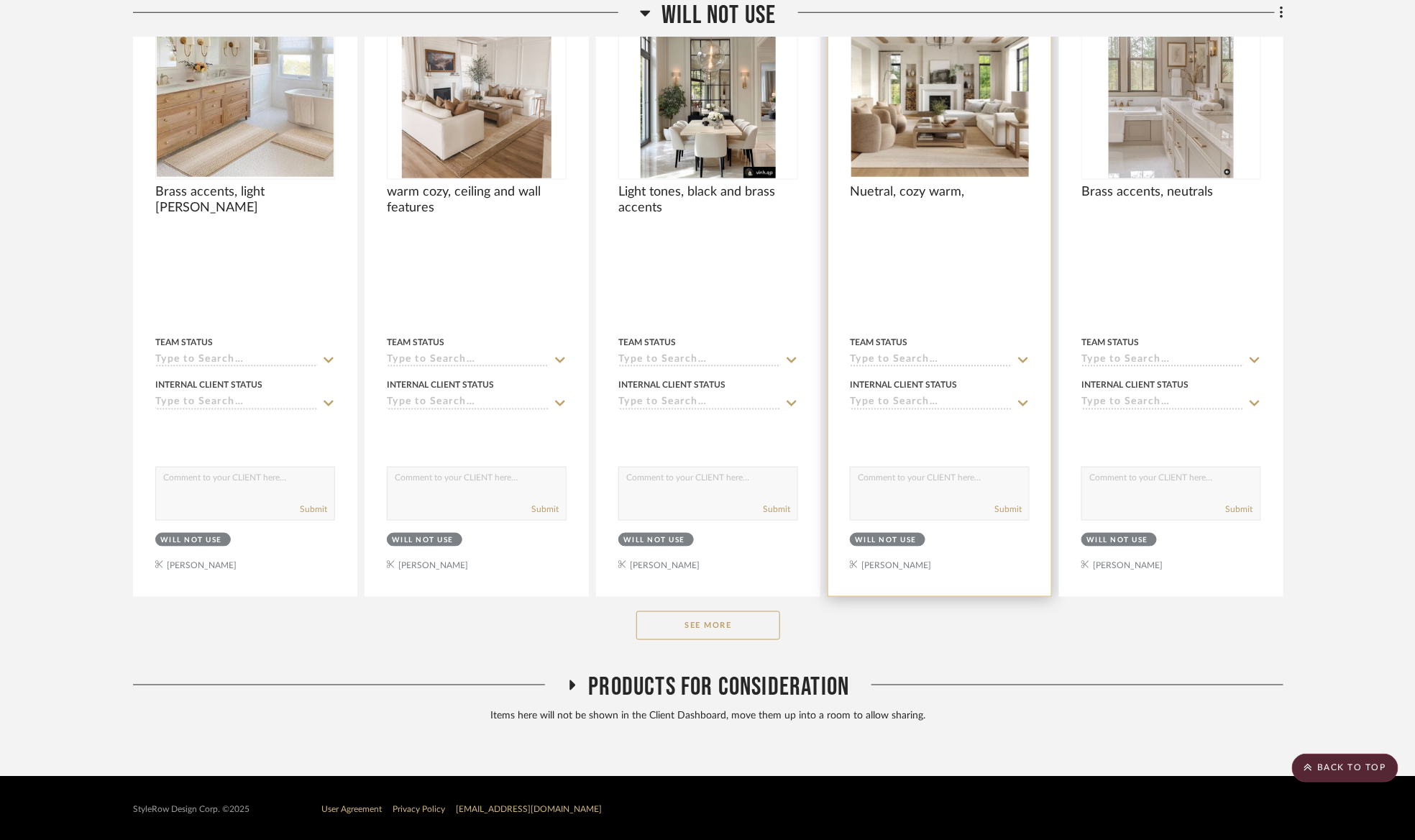
scroll to position [5435, 0]
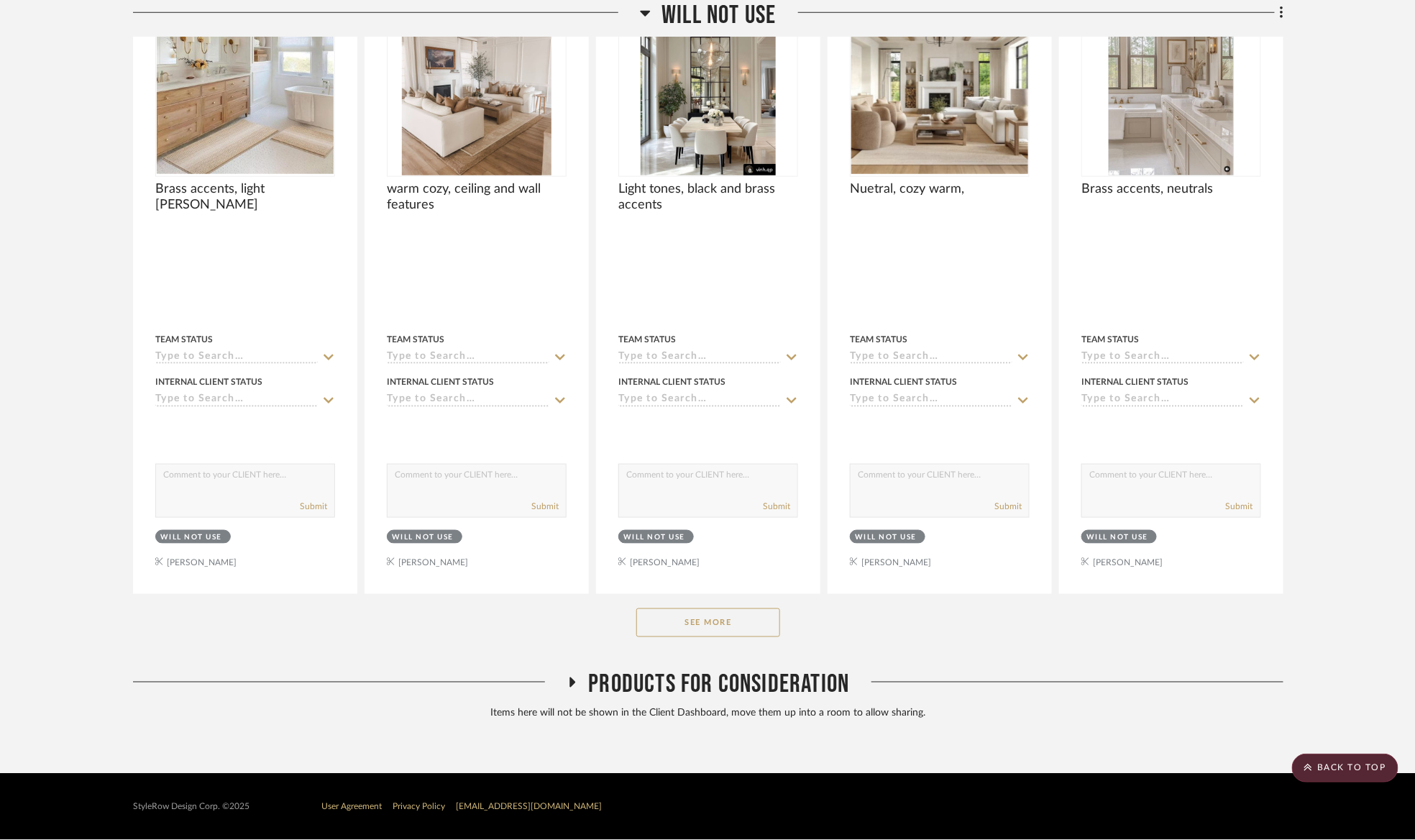
click at [710, 630] on button "See More" at bounding box center [708, 622] width 144 height 29
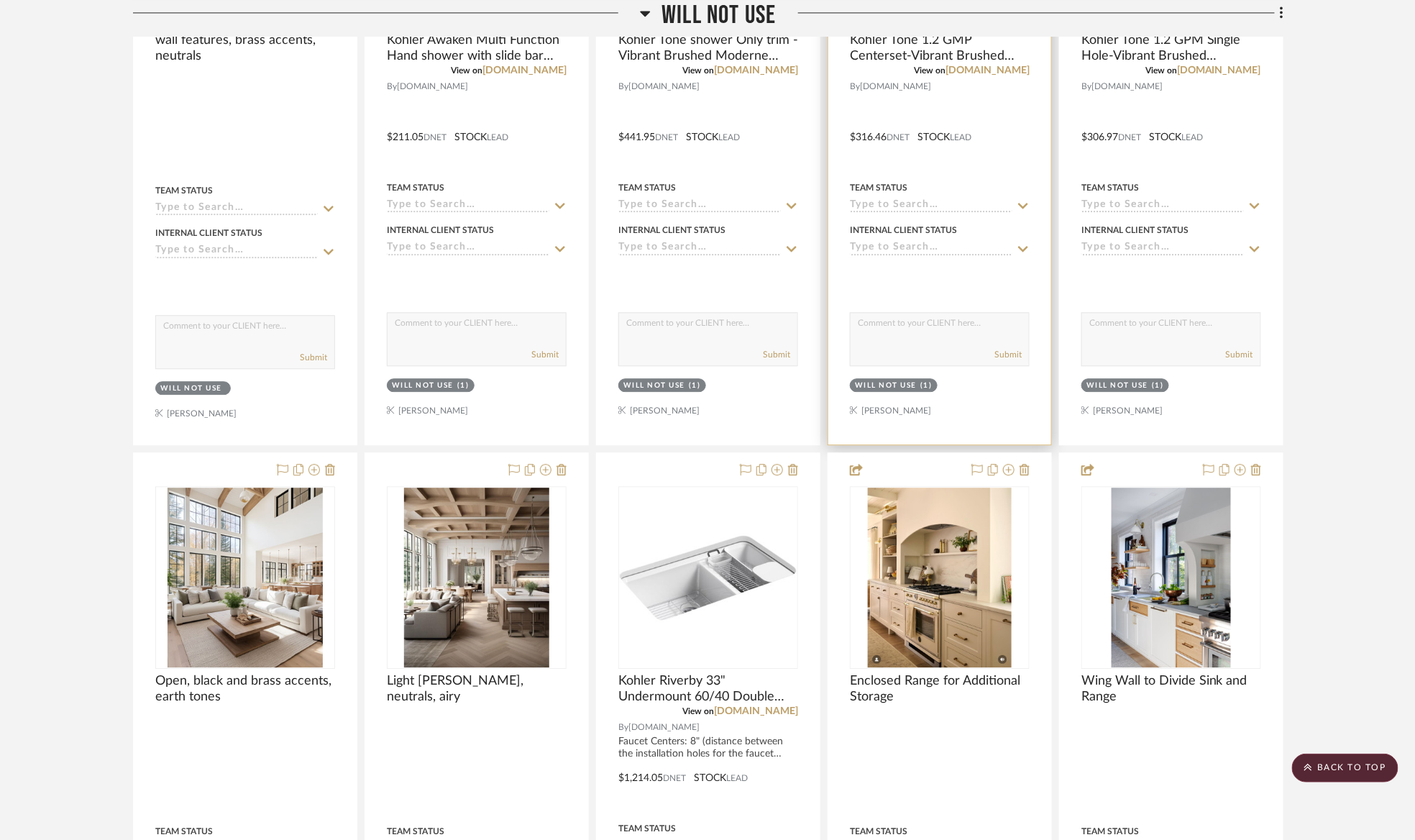
scroll to position [6729, 0]
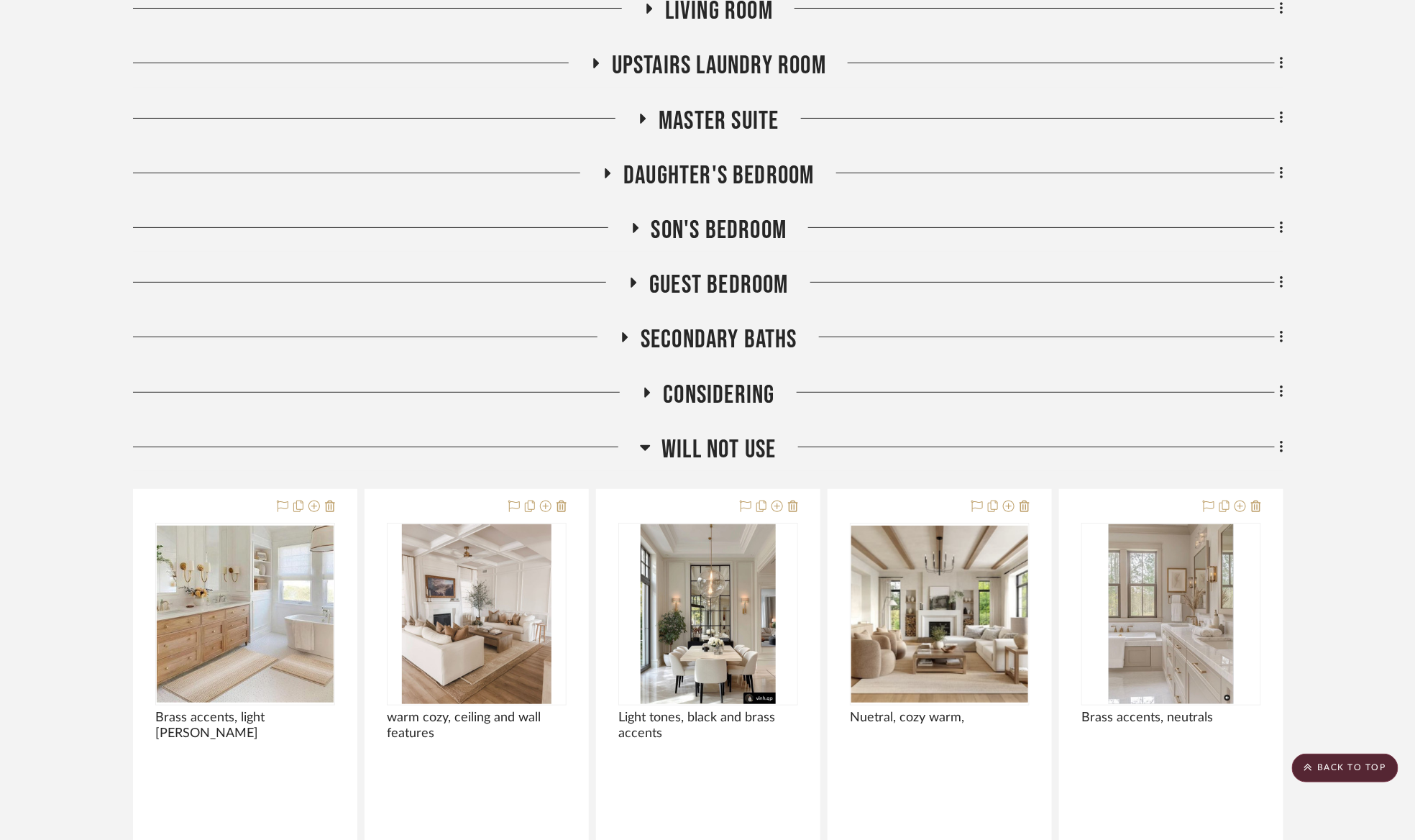
click at [762, 454] on span "Will Not Use" at bounding box center [718, 450] width 114 height 31
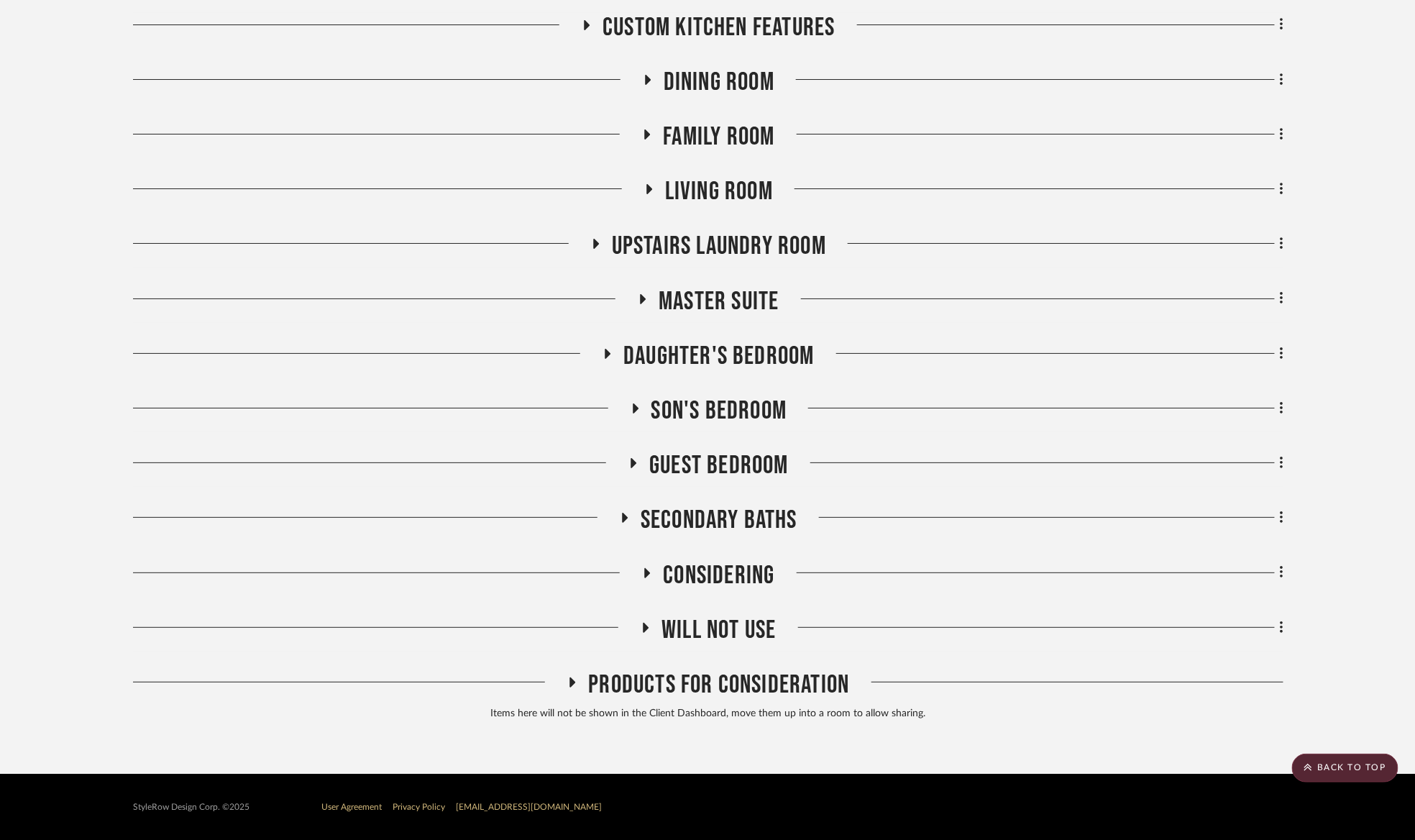
drag, startPoint x: 718, startPoint y: 574, endPoint x: 728, endPoint y: 563, distance: 14.9
click at [728, 563] on span "Considering" at bounding box center [718, 576] width 112 height 31
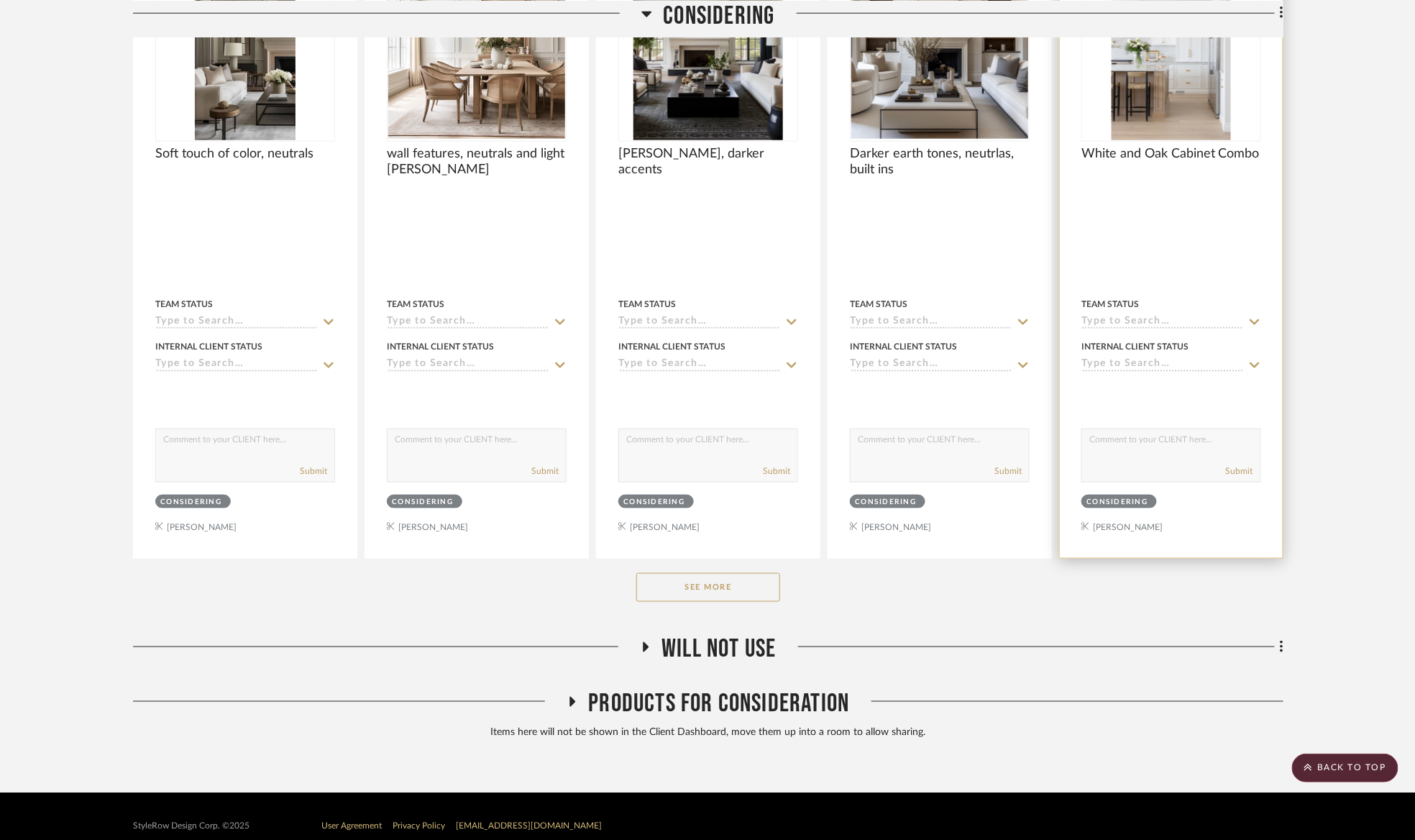
scroll to position [5435, 0]
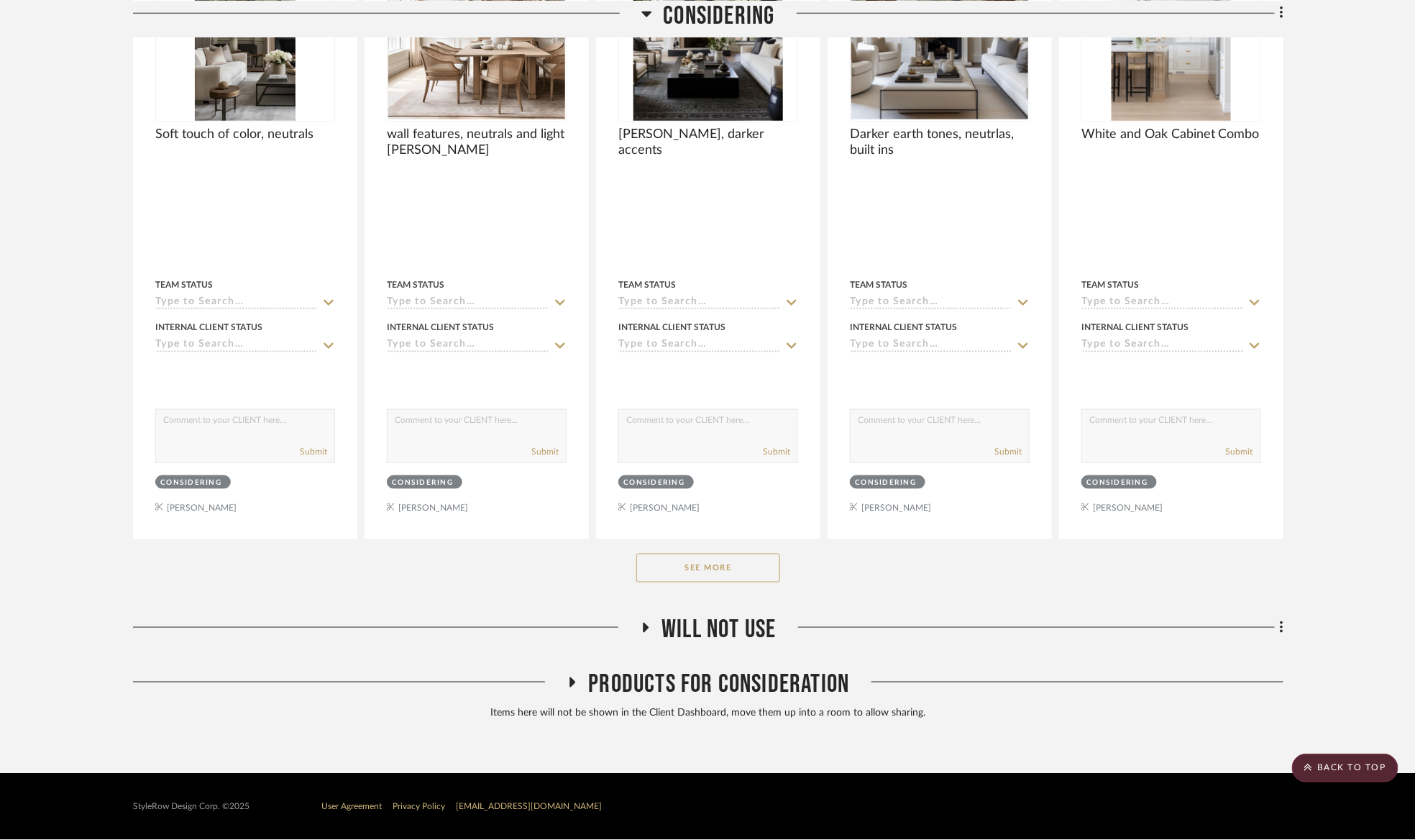
click at [661, 577] on button "See More" at bounding box center [708, 567] width 144 height 29
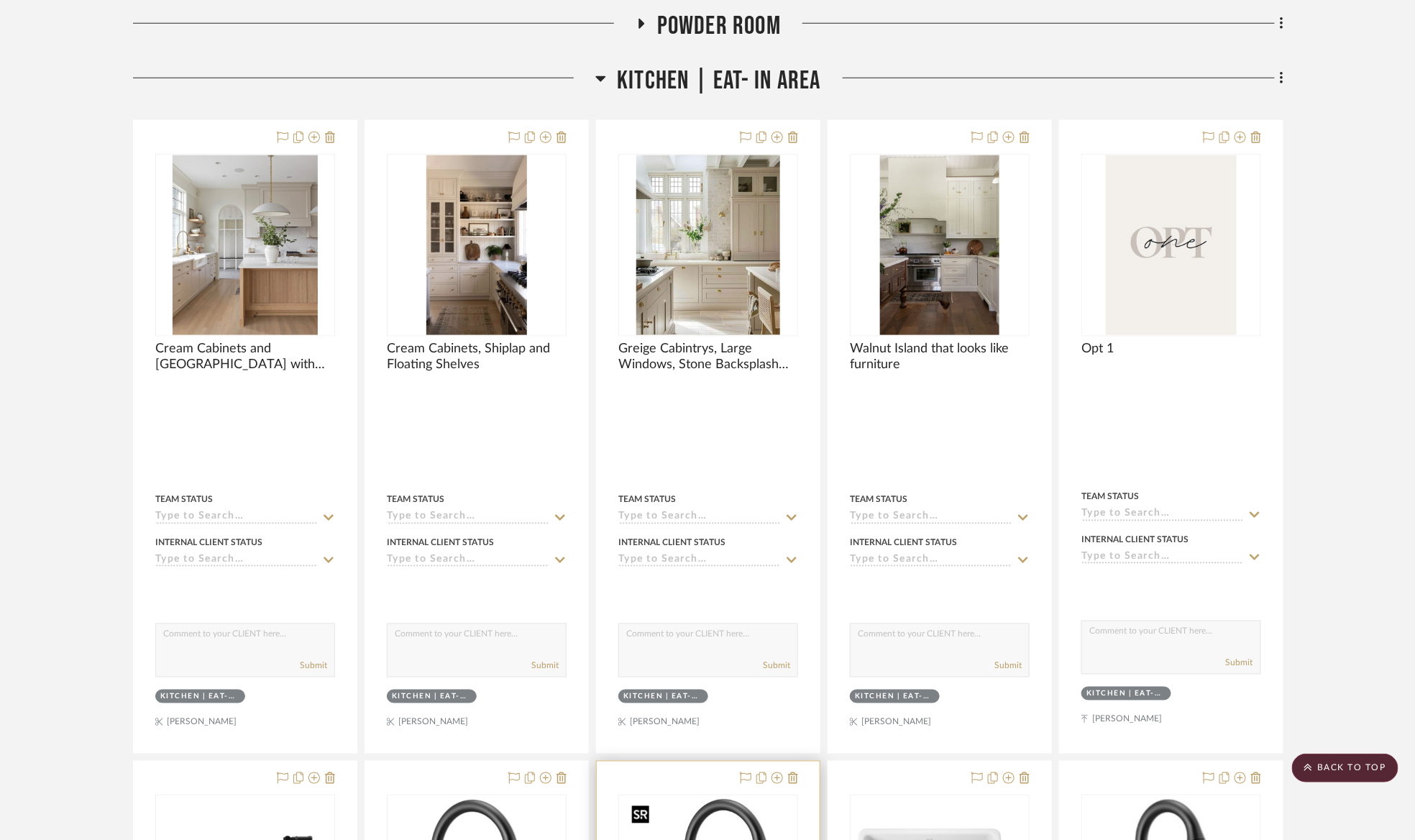
scroll to position [572, 0]
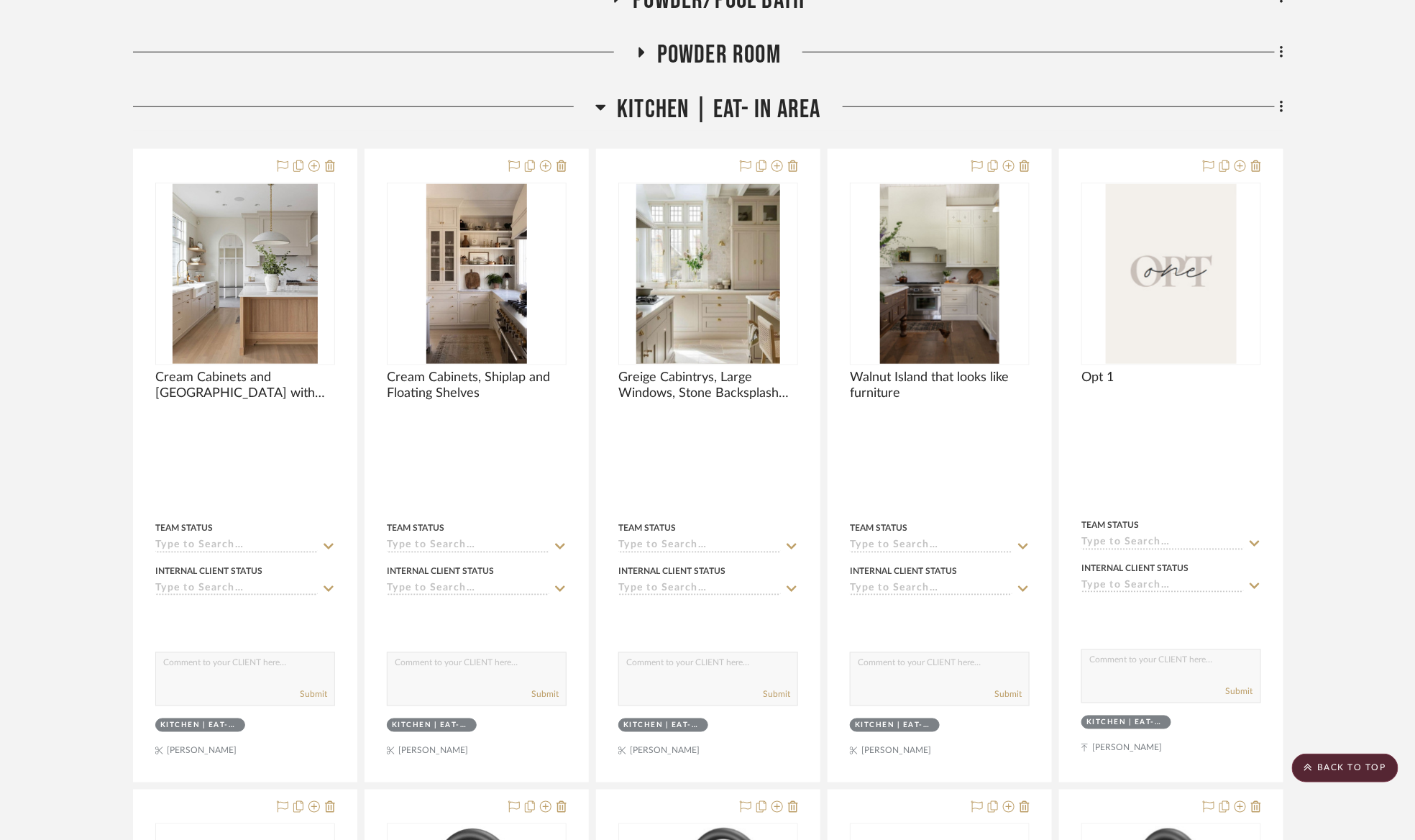
click at [696, 104] on span "Kitchen | Eat- In Area" at bounding box center [718, 110] width 203 height 31
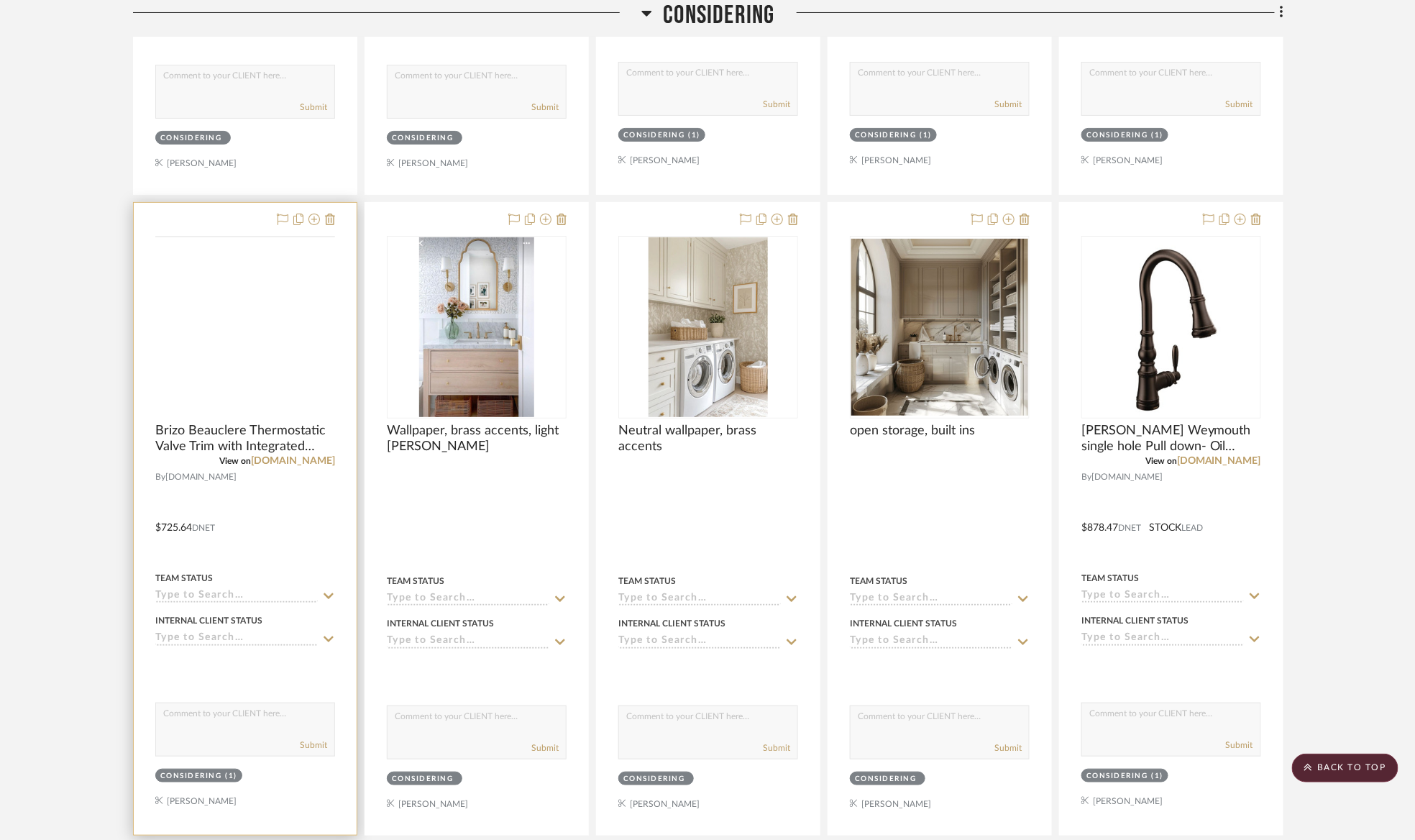
scroll to position [2513, 0]
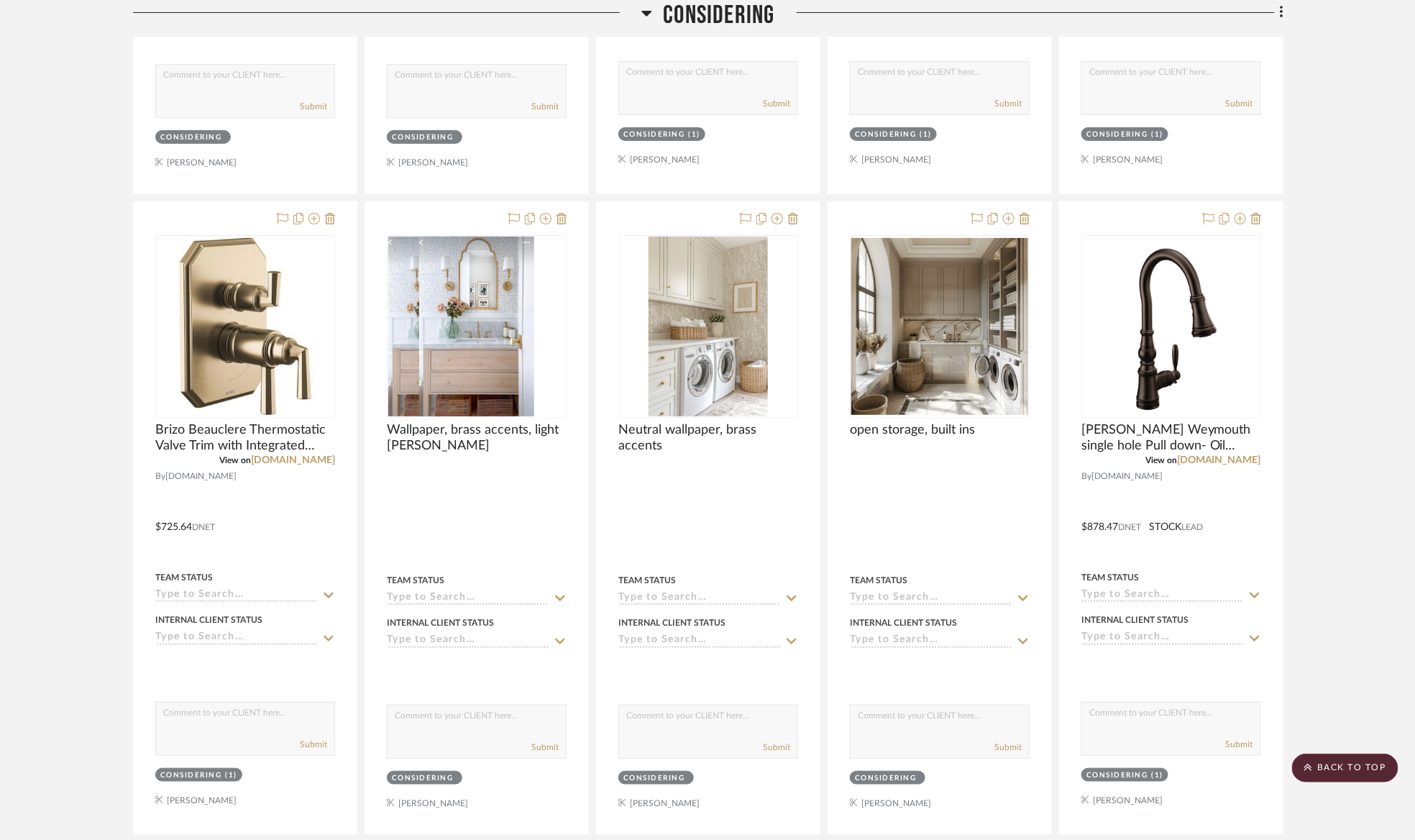
click at [713, 13] on span "Considering" at bounding box center [718, 16] width 112 height 31
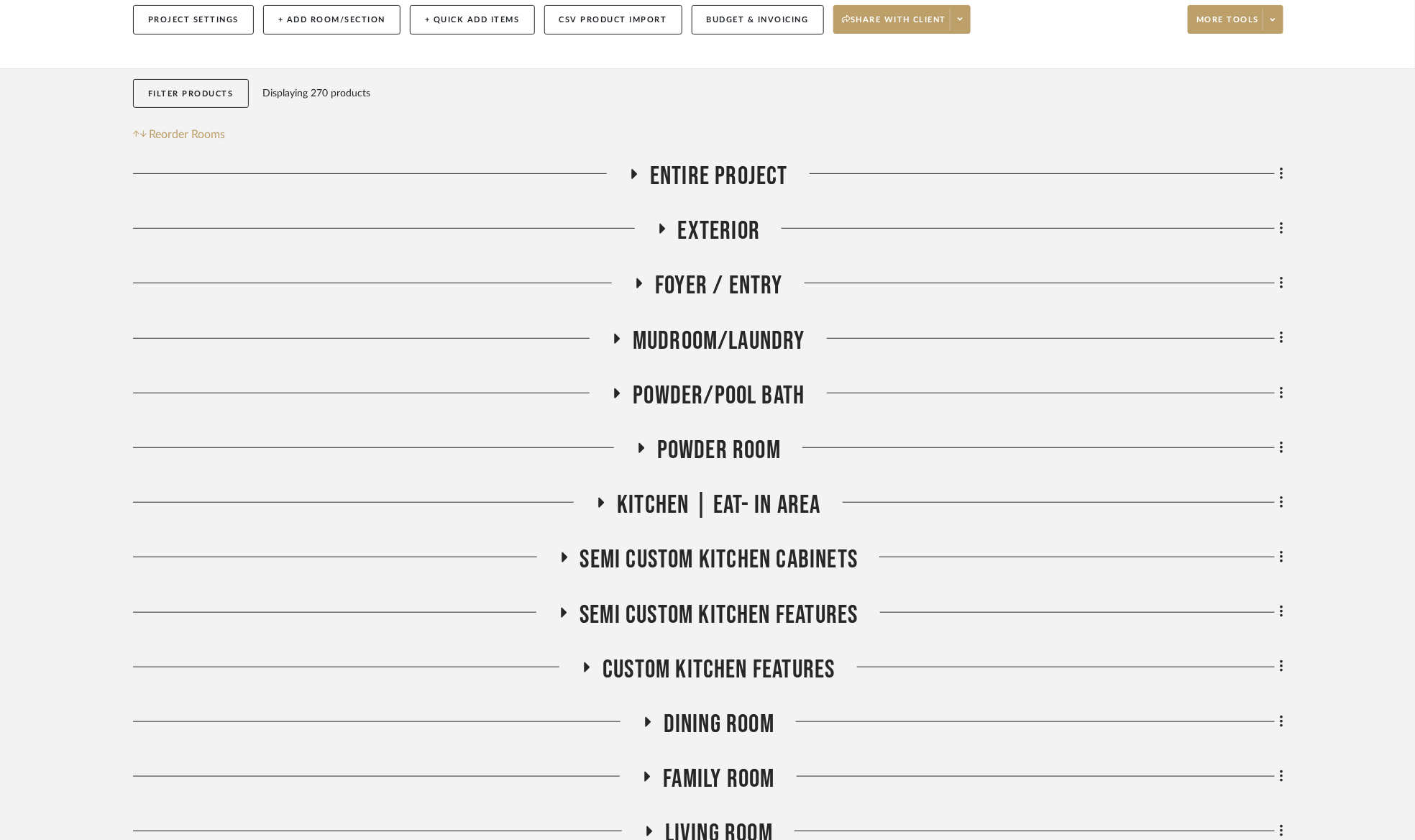
scroll to position [431, 0]
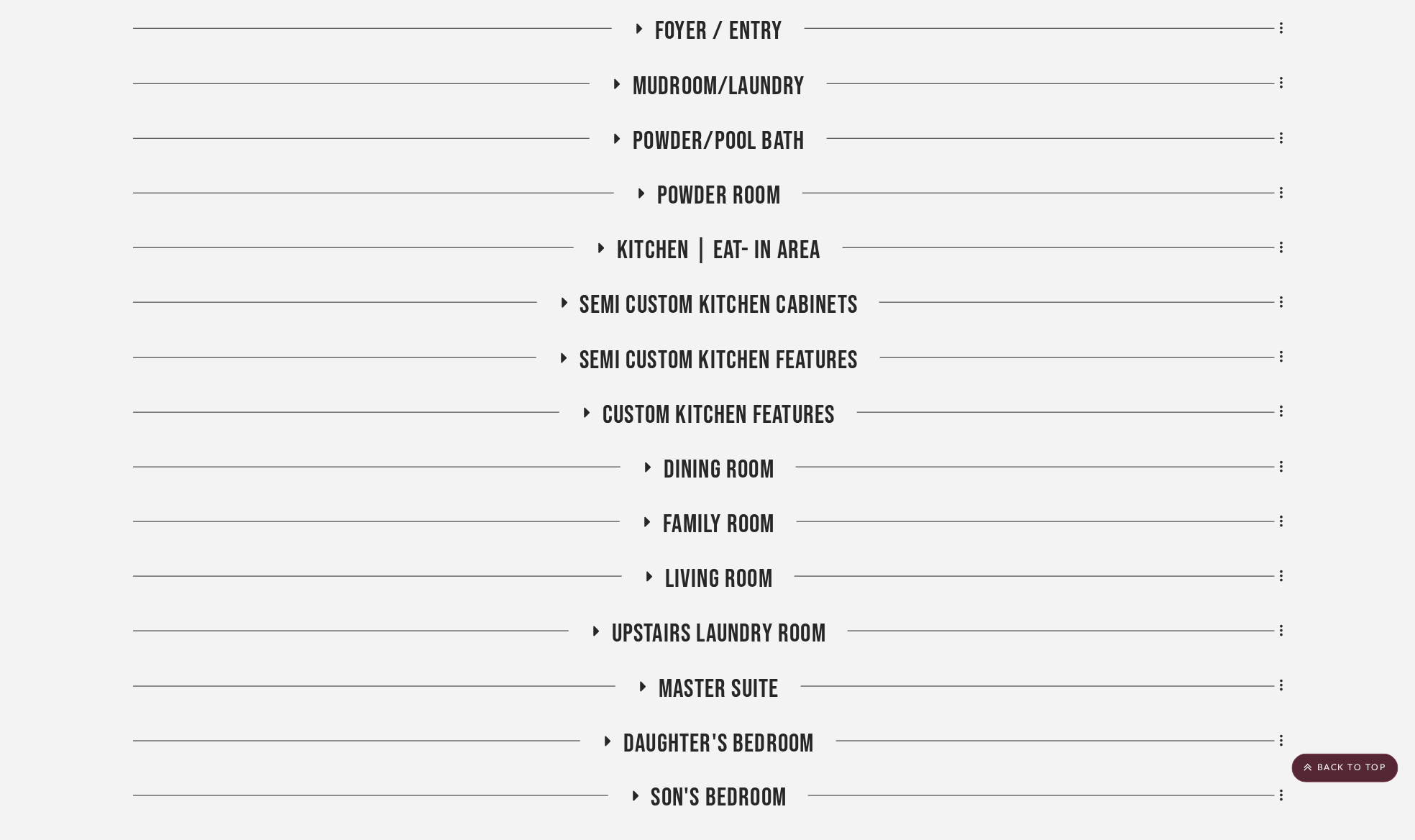
drag, startPoint x: 719, startPoint y: 752, endPoint x: 733, endPoint y: 713, distance: 41.4
click at [719, 751] on span "Daughter's bedroom" at bounding box center [719, 744] width 192 height 31
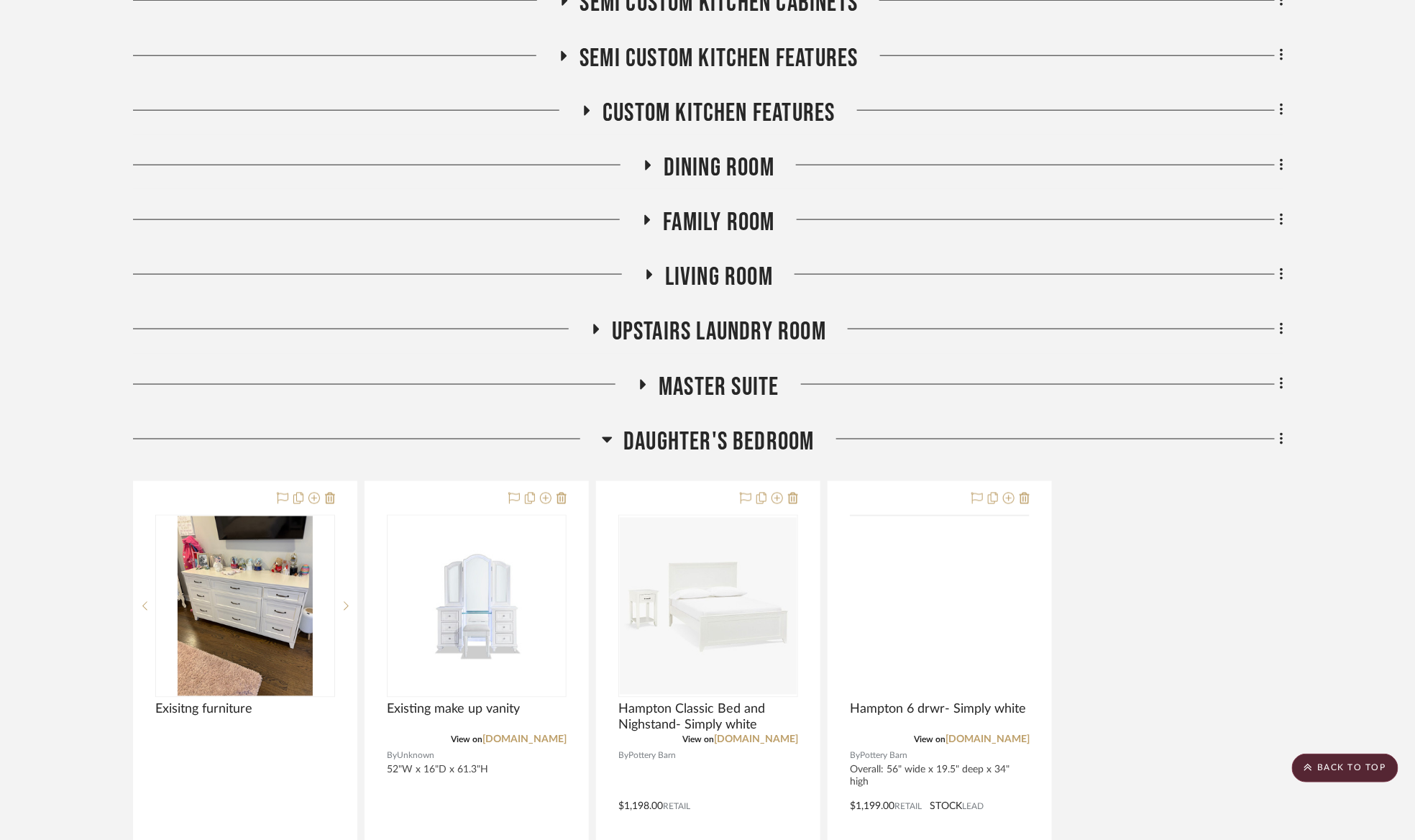
scroll to position [863, 0]
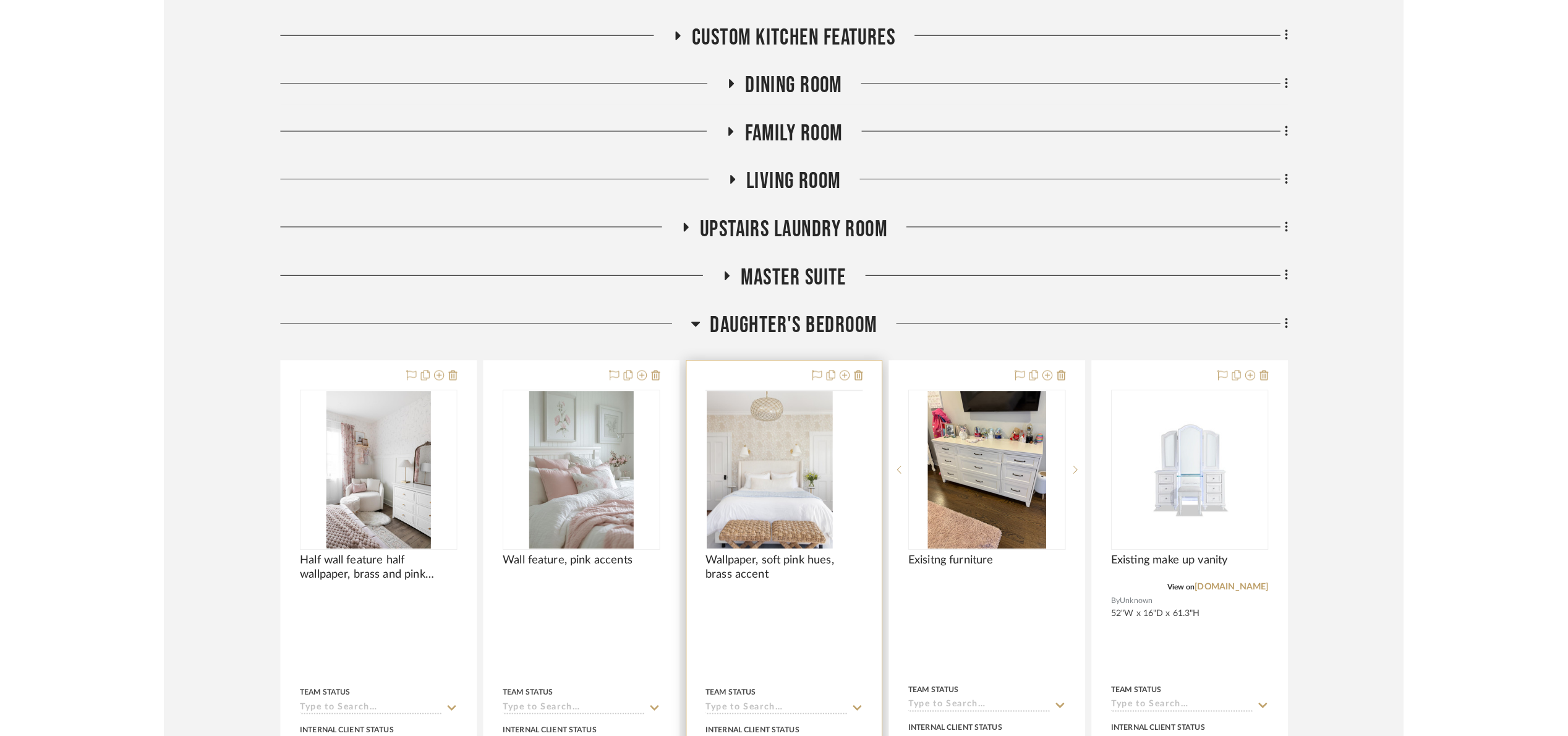
scroll to position [742, 0]
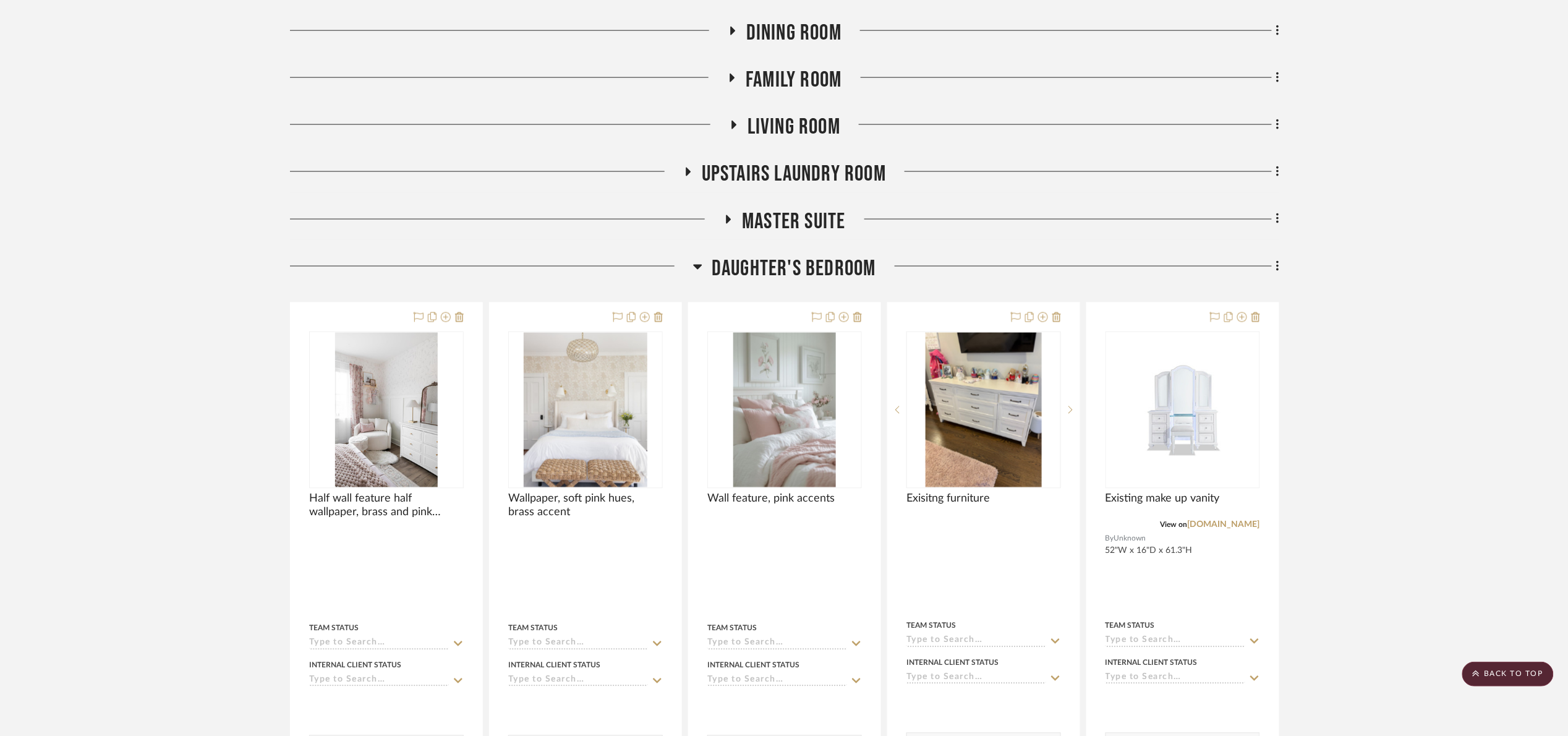
click at [771, 264] on span "Daughter's bedroom" at bounding box center [794, 269] width 165 height 27
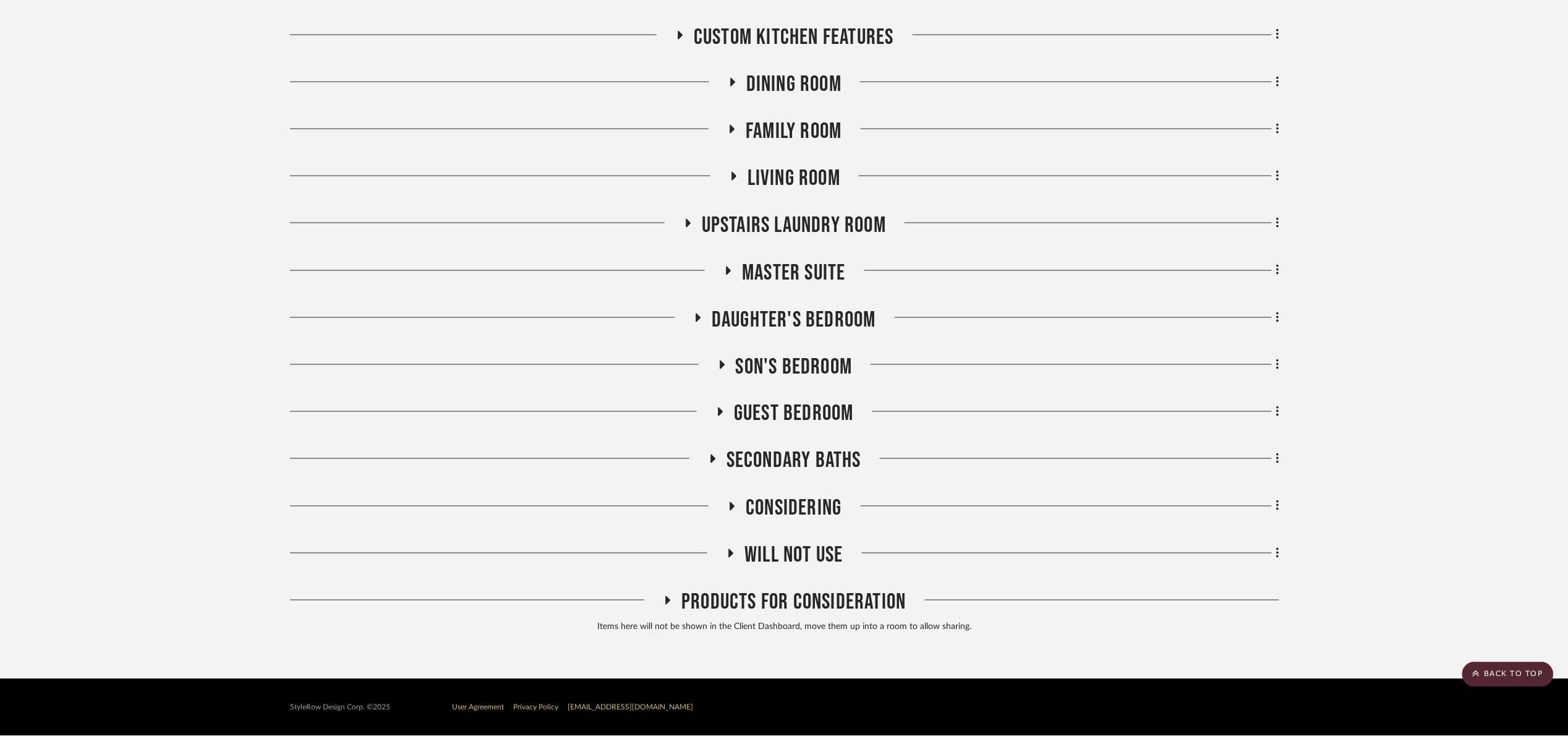
click at [792, 372] on span "Son's bedroom" at bounding box center [794, 367] width 117 height 27
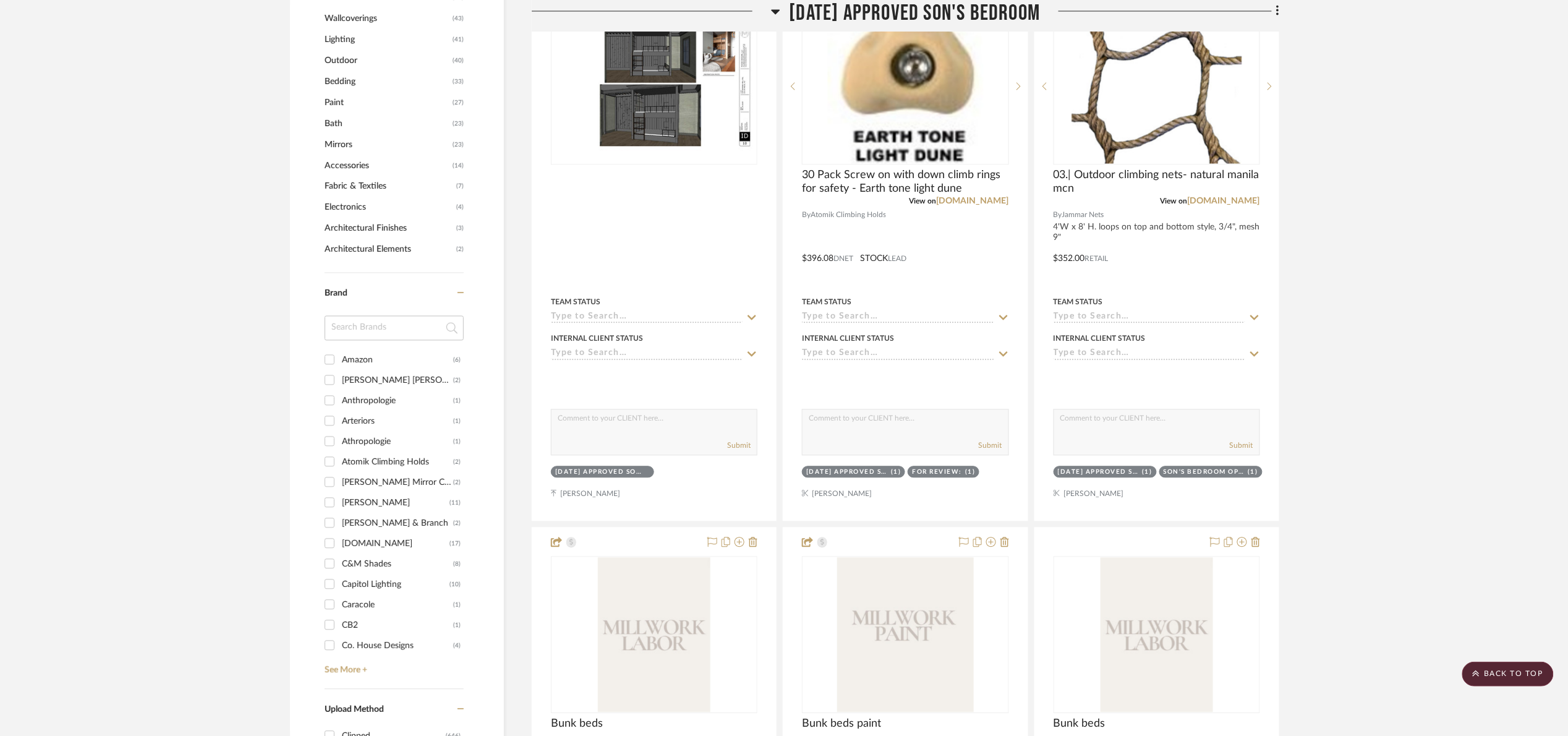
click at [816, 3] on span "[DATE] Approved Son's Bedroom" at bounding box center [915, 13] width 251 height 27
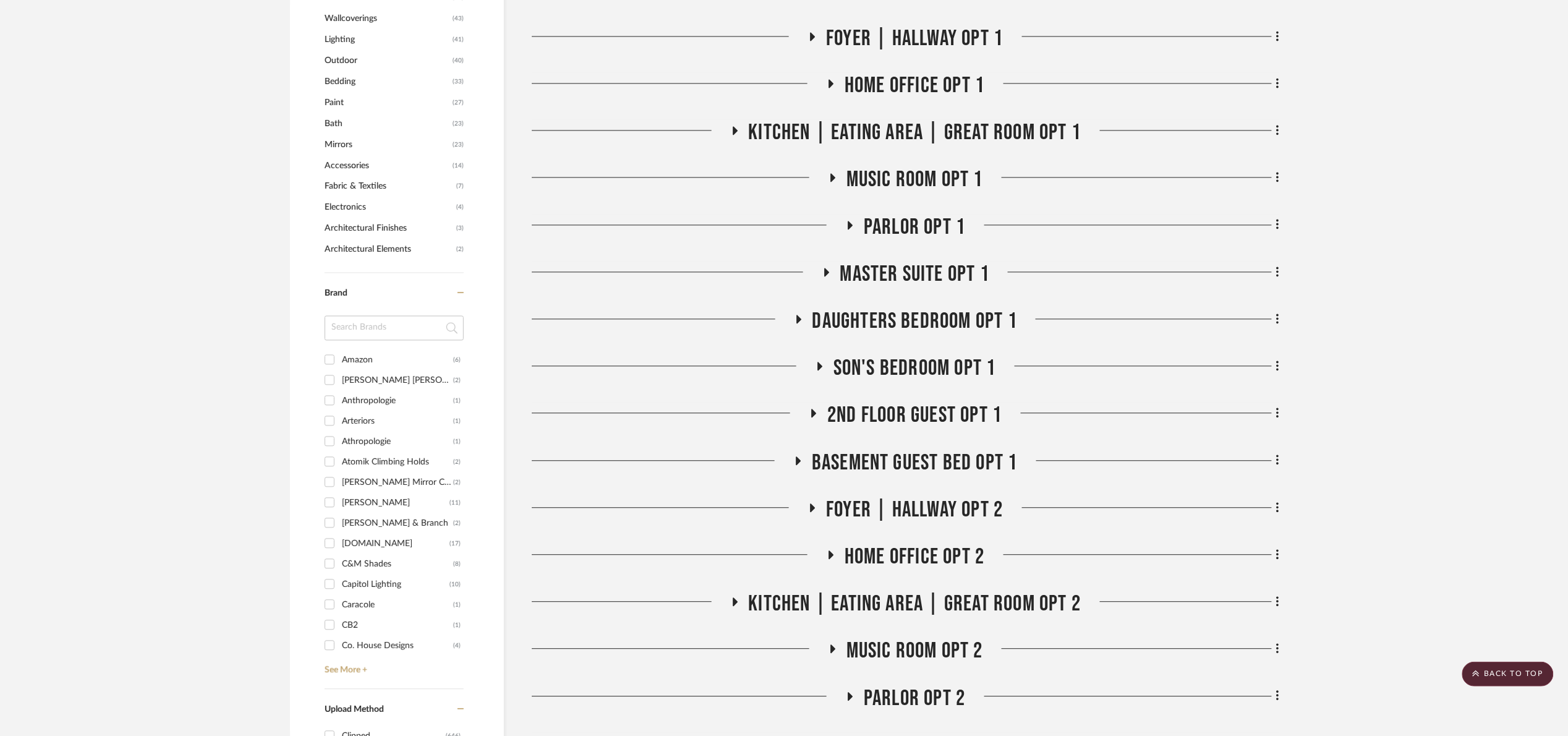
click at [954, 361] on span "Son's bedroom Opt 1" at bounding box center [915, 368] width 163 height 27
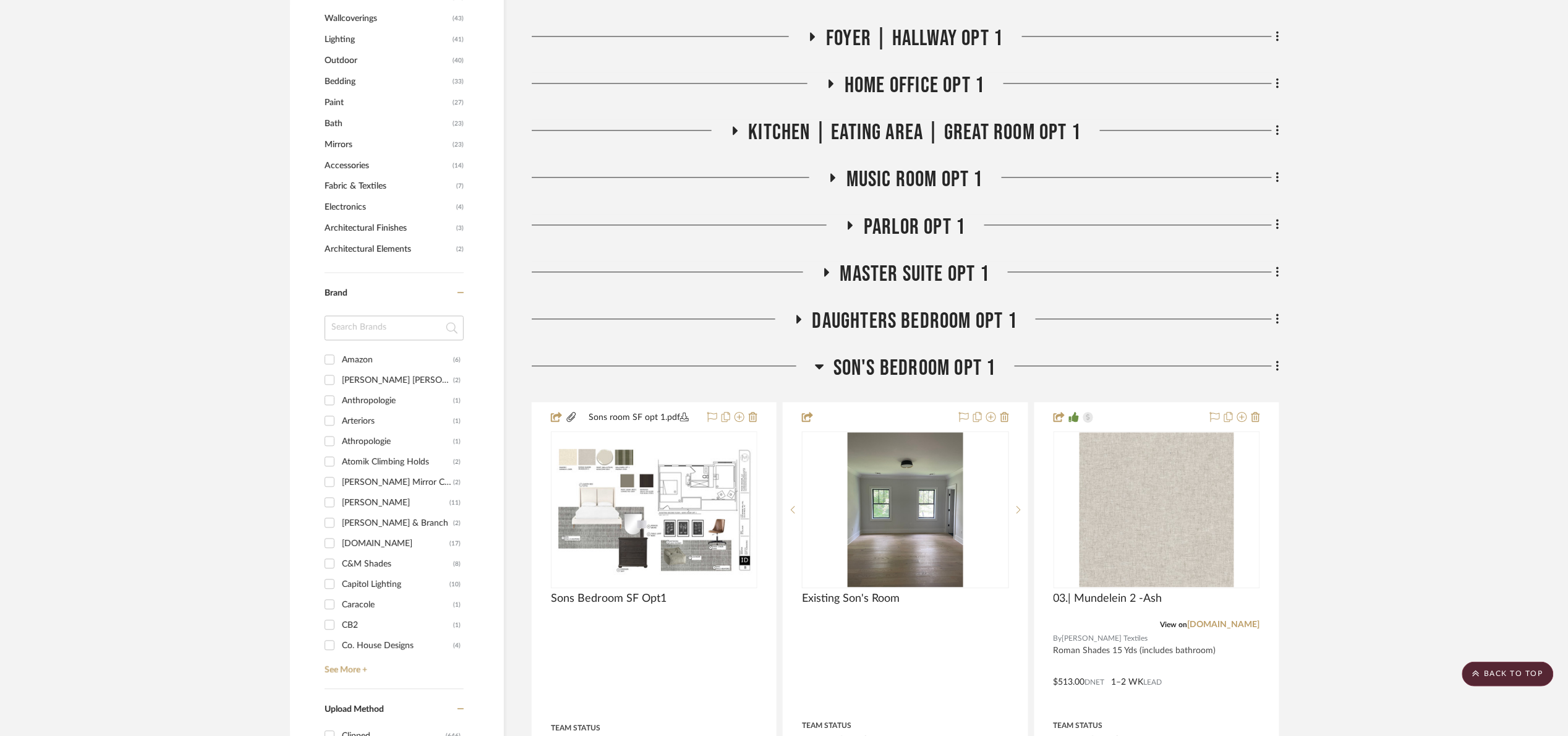
click at [958, 368] on span "Son's bedroom Opt 1" at bounding box center [915, 368] width 163 height 27
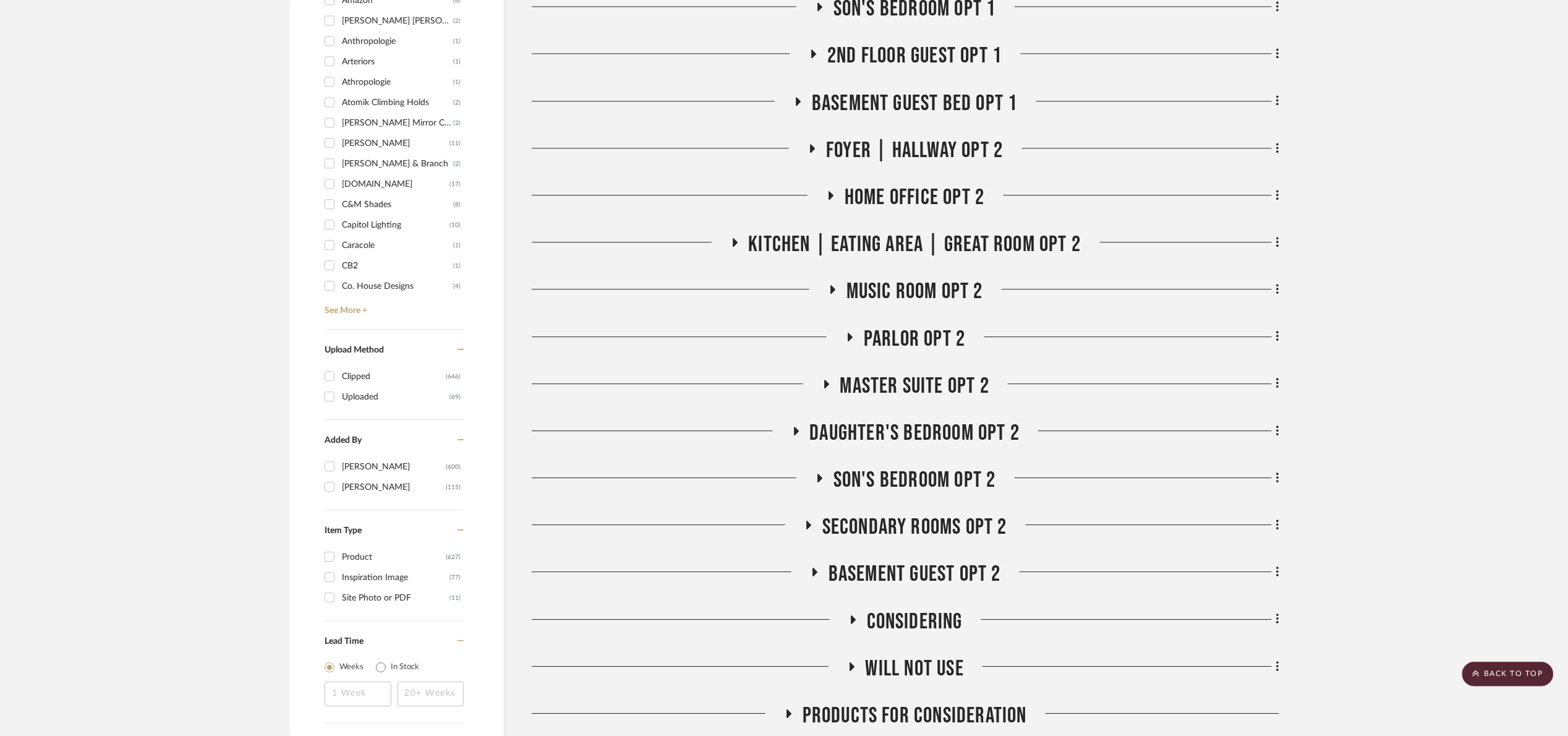
scroll to position [1484, 0]
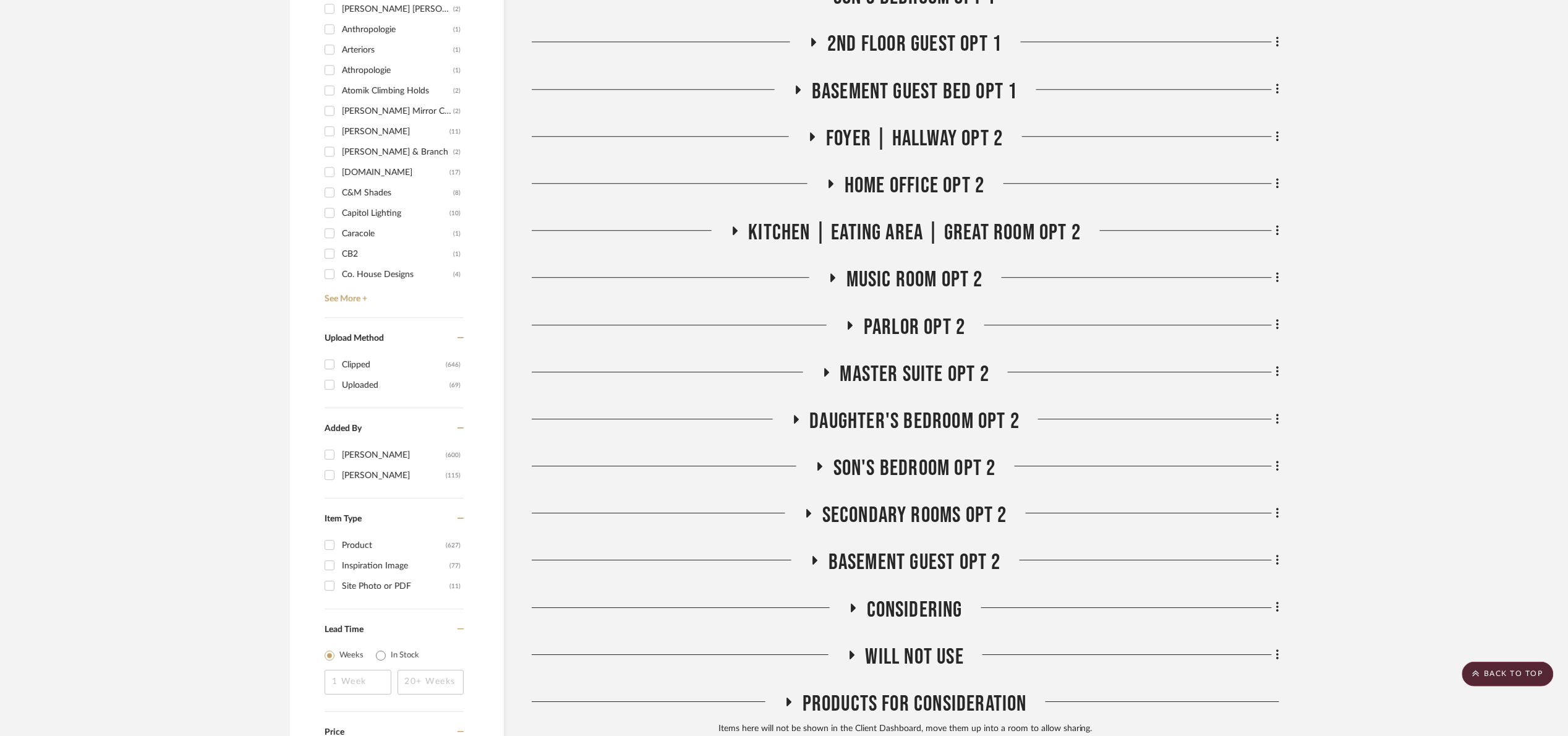
click at [934, 467] on span "Son's bedroom opt 2" at bounding box center [915, 468] width 163 height 27
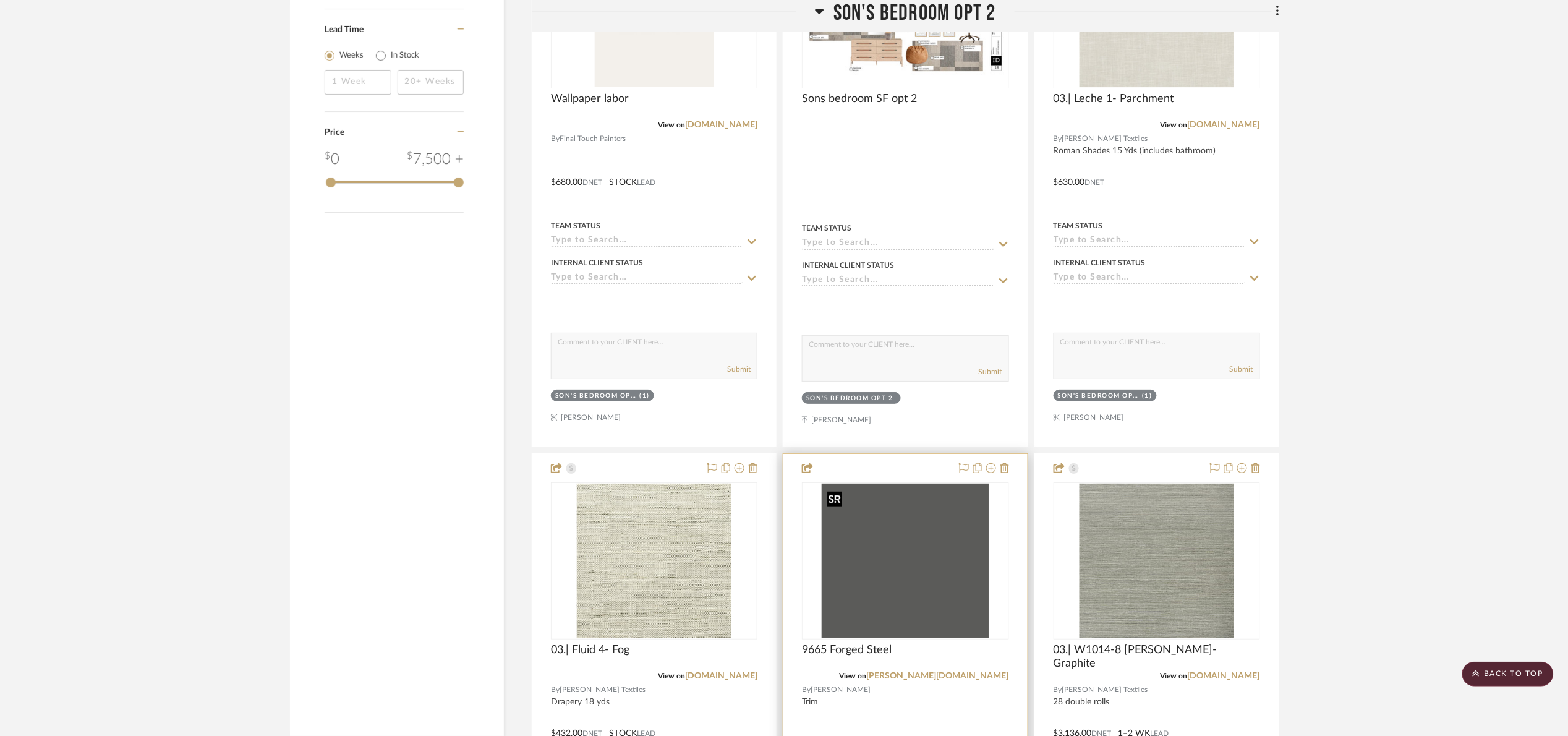
scroll to position [2319, 0]
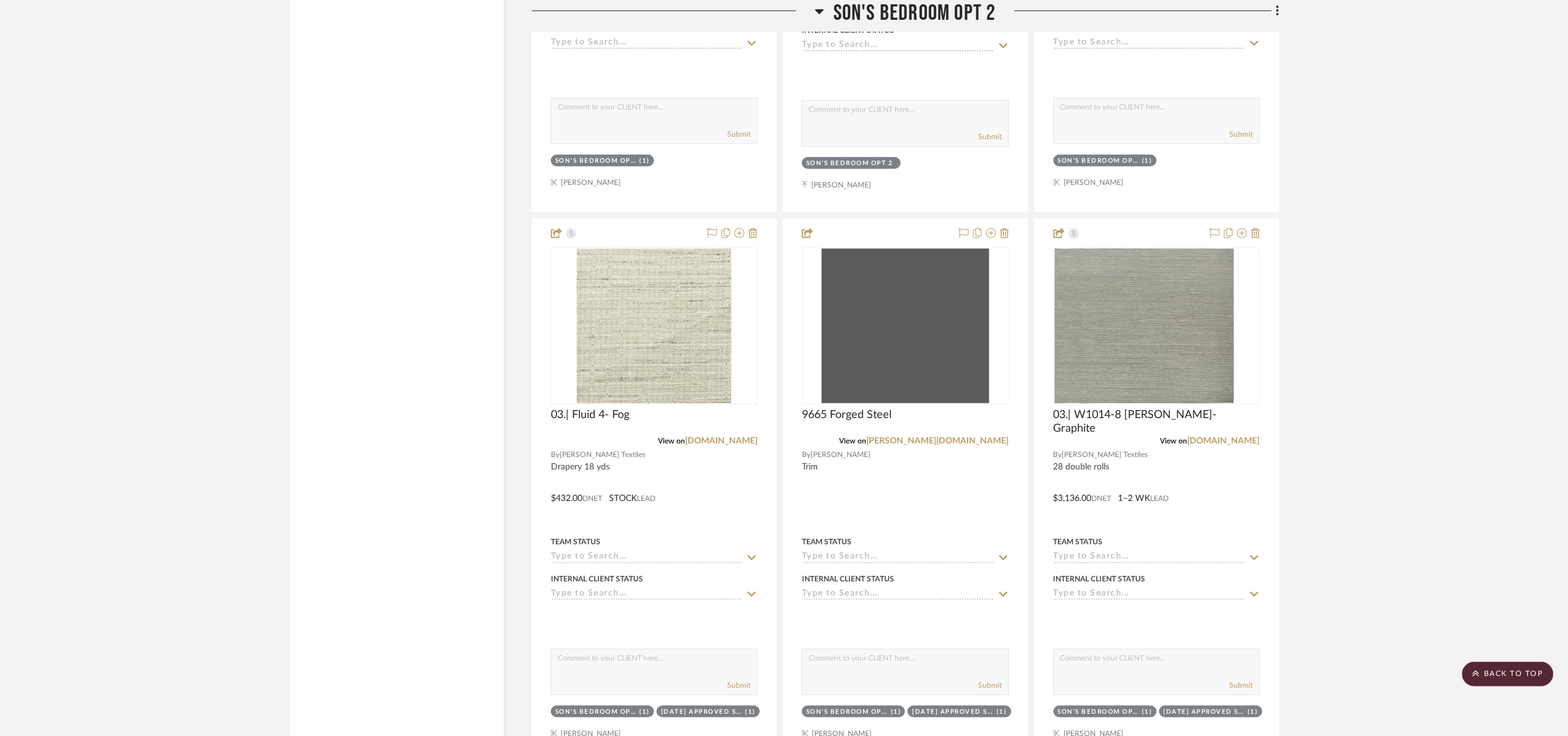
drag, startPoint x: 1304, startPoint y: 173, endPoint x: 1357, endPoint y: 41, distance: 142.2
